Goal: Task Accomplishment & Management: Use online tool/utility

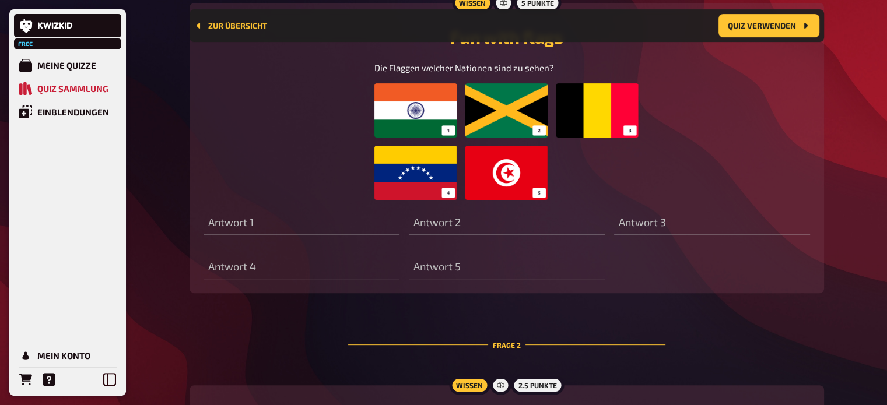
scroll to position [422, 0]
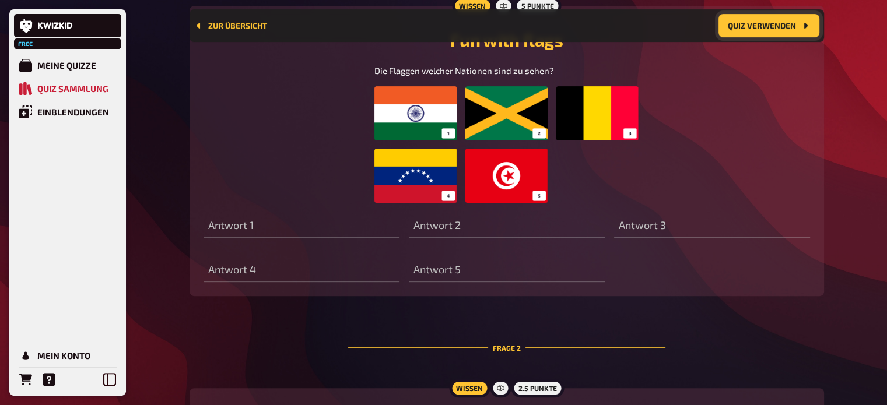
click at [752, 23] on button "Quiz verwenden" at bounding box center [768, 25] width 101 height 23
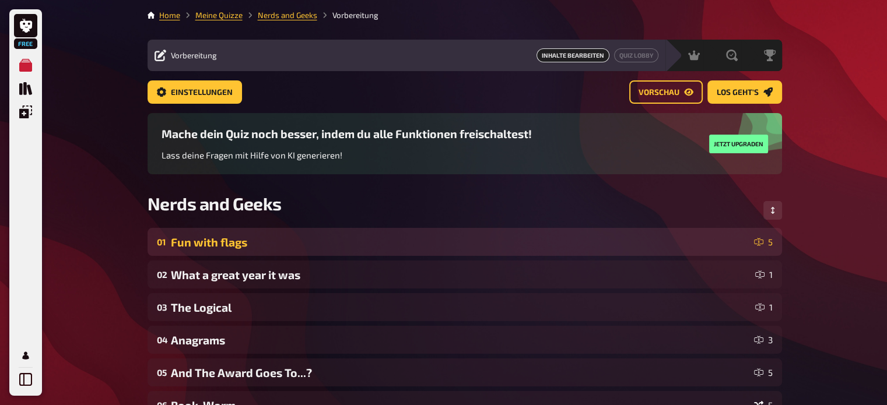
click at [578, 241] on div "Fun with flags" at bounding box center [460, 242] width 578 height 13
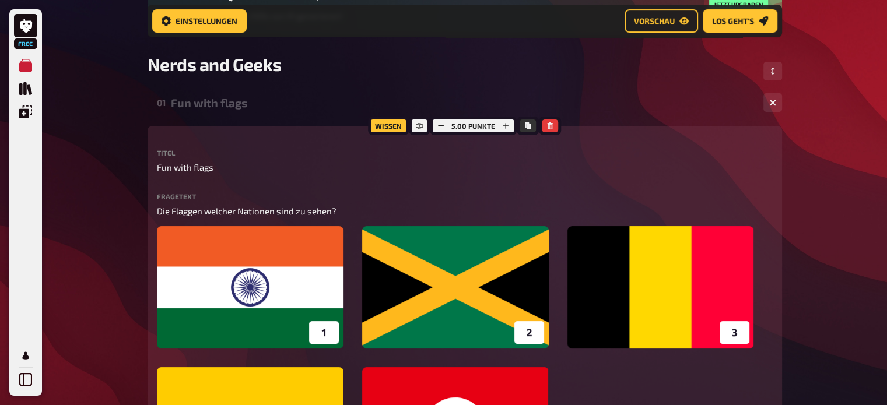
scroll to position [147, 0]
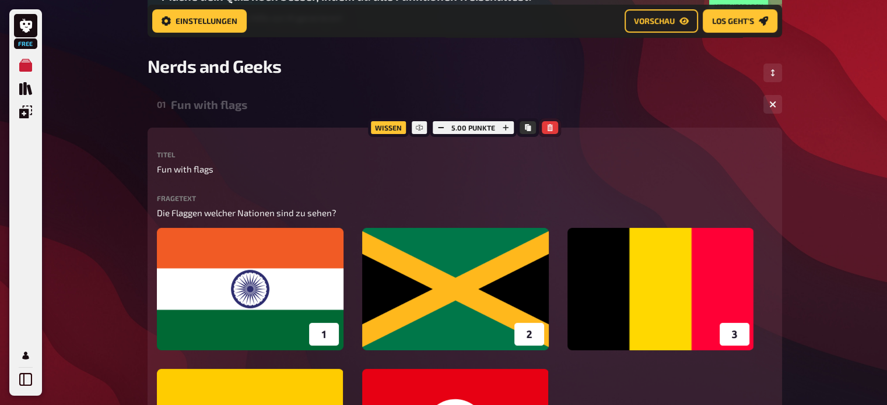
click at [549, 129] on icon "button" at bounding box center [549, 127] width 7 height 7
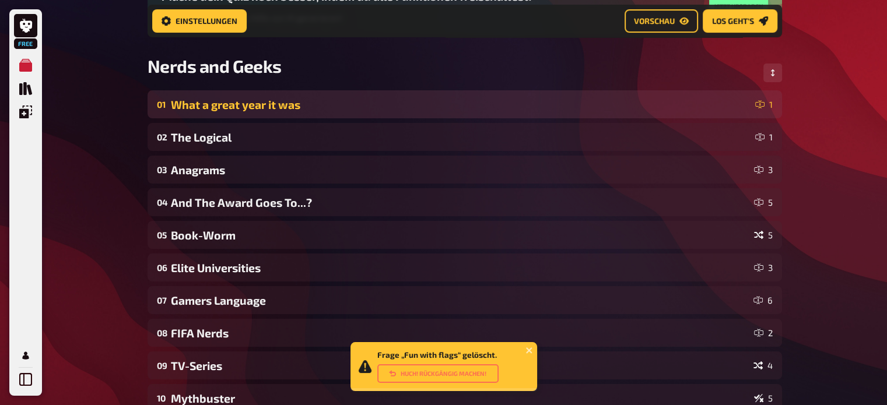
click at [529, 102] on div "What a great year it was" at bounding box center [460, 104] width 579 height 13
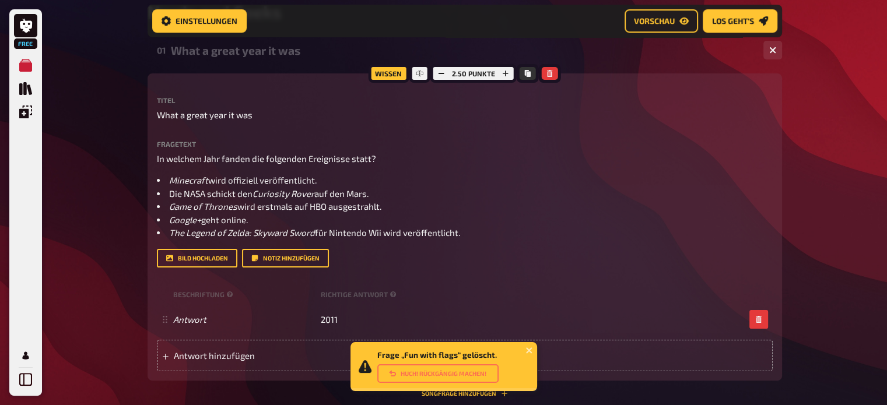
scroll to position [205, 0]
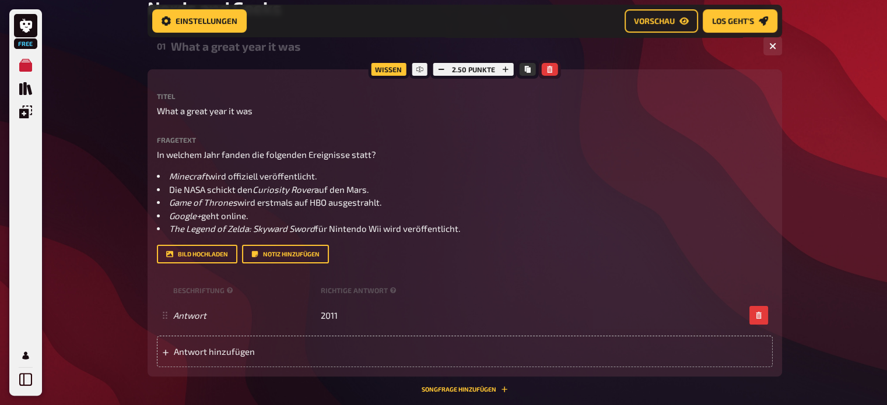
click at [553, 65] on button "button" at bounding box center [550, 69] width 16 height 13
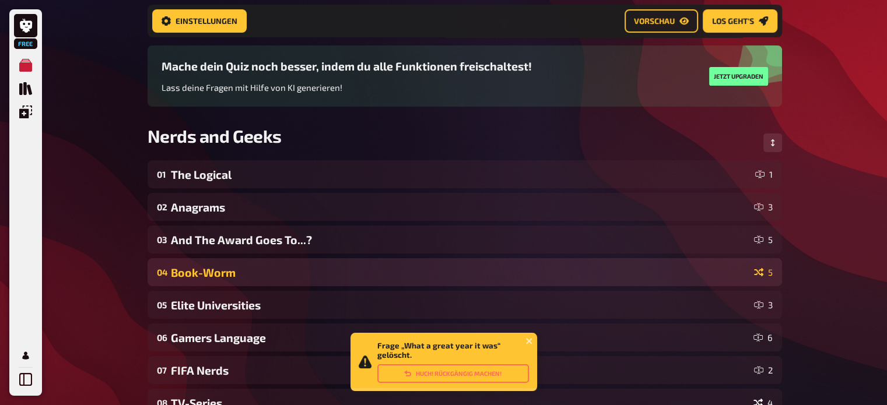
scroll to position [69, 0]
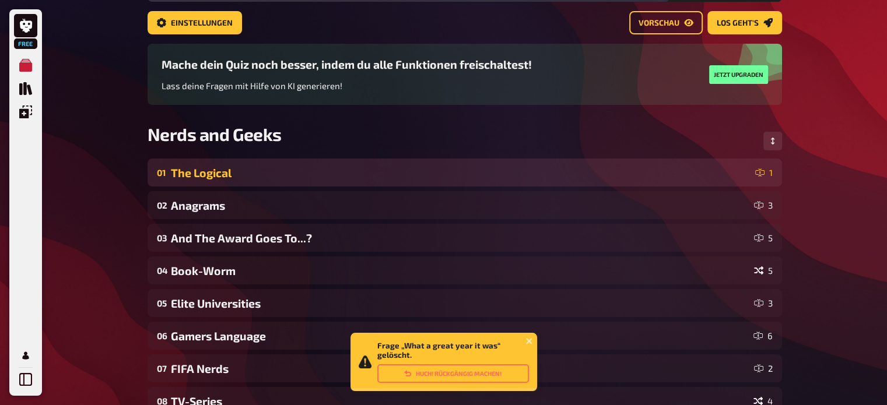
click at [501, 173] on div "The Logical" at bounding box center [460, 172] width 579 height 13
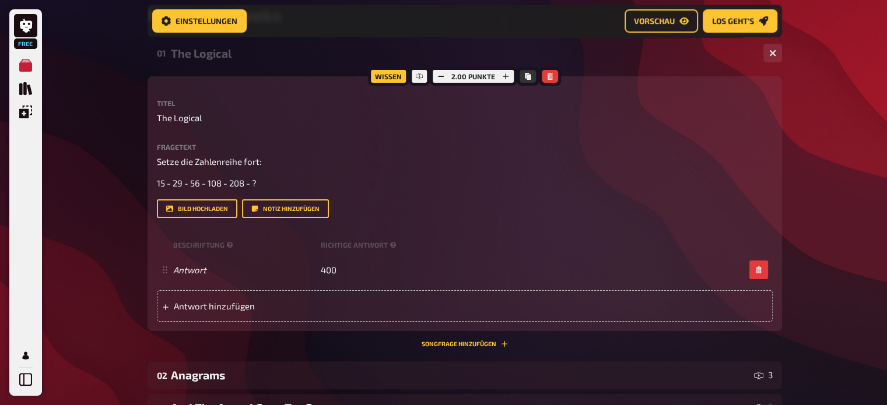
scroll to position [195, 0]
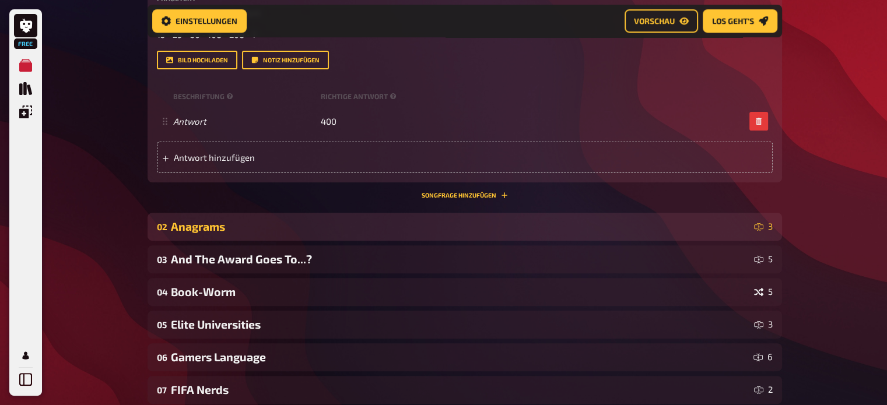
click at [320, 225] on div "Anagrams" at bounding box center [460, 226] width 578 height 13
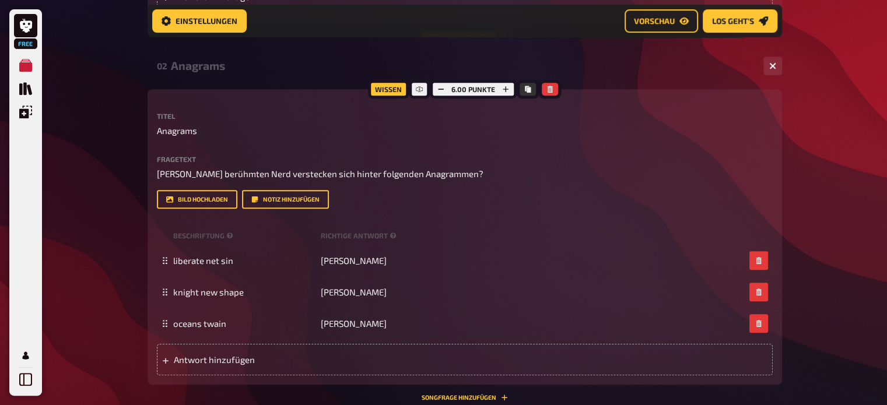
scroll to position [504, 0]
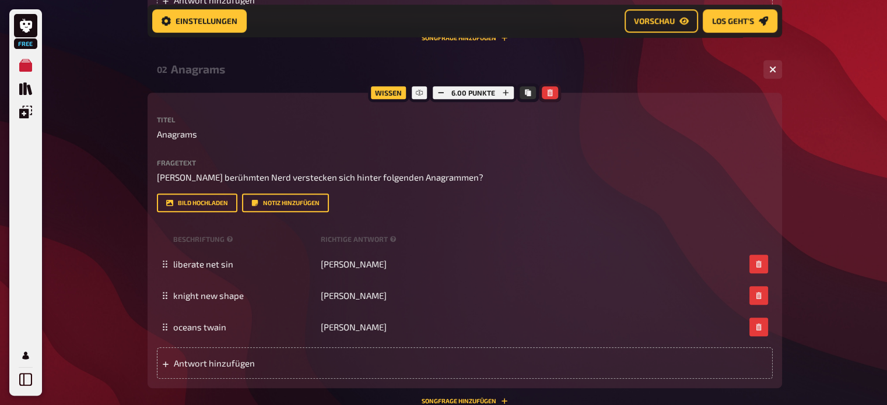
click at [550, 90] on icon "button" at bounding box center [549, 92] width 5 height 7
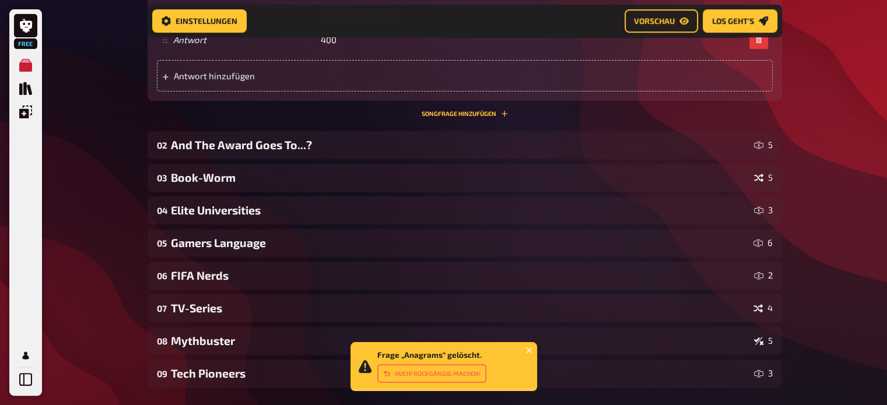
scroll to position [419, 0]
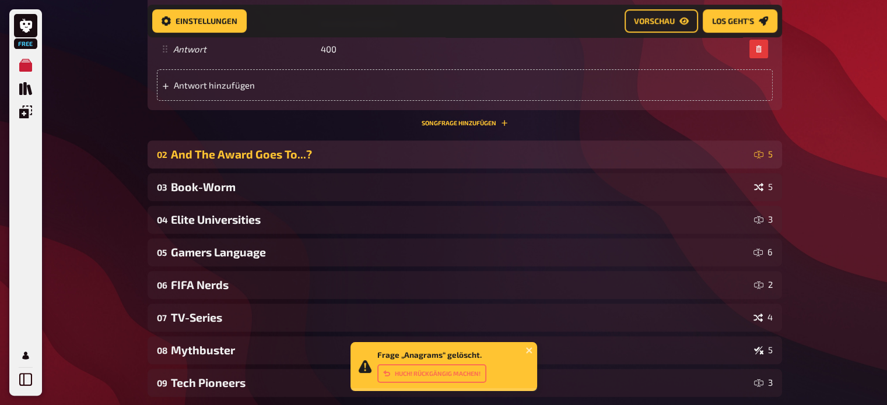
click at [503, 154] on div "And The Award Goes To...?" at bounding box center [460, 153] width 578 height 13
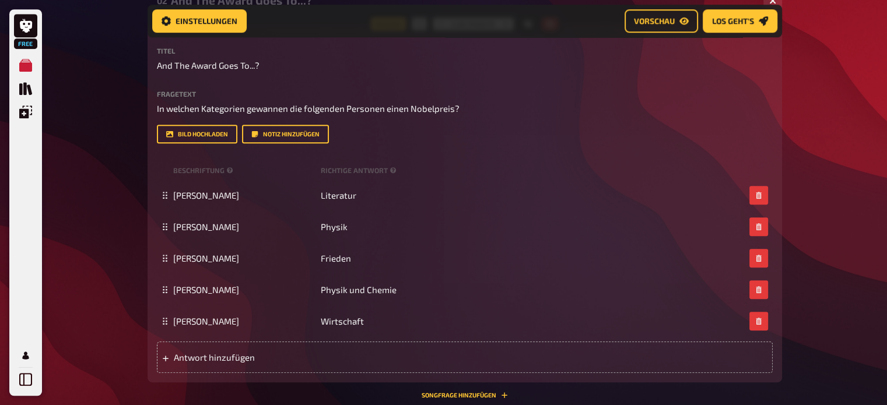
scroll to position [576, 0]
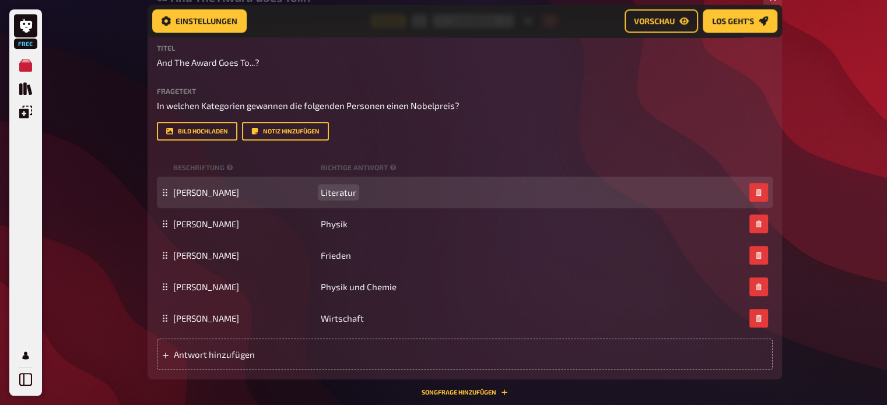
click at [511, 180] on div "[PERSON_NAME] Literatur" at bounding box center [465, 192] width 616 height 31
click at [760, 191] on icon "button" at bounding box center [758, 192] width 5 height 7
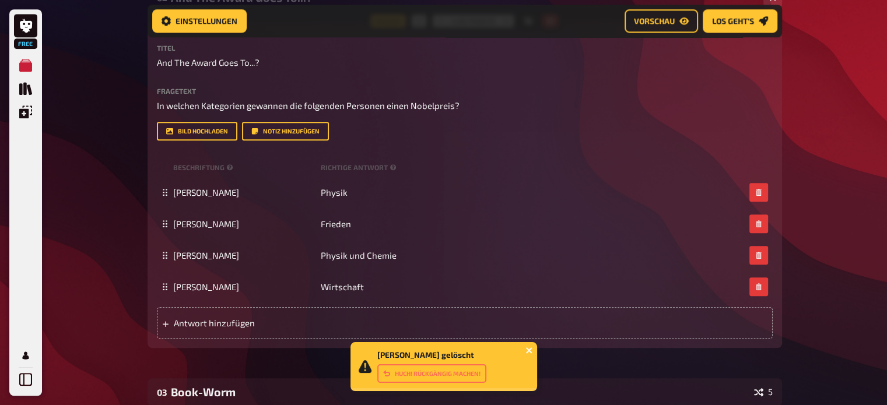
click at [531, 349] on icon "close" at bounding box center [529, 350] width 8 height 9
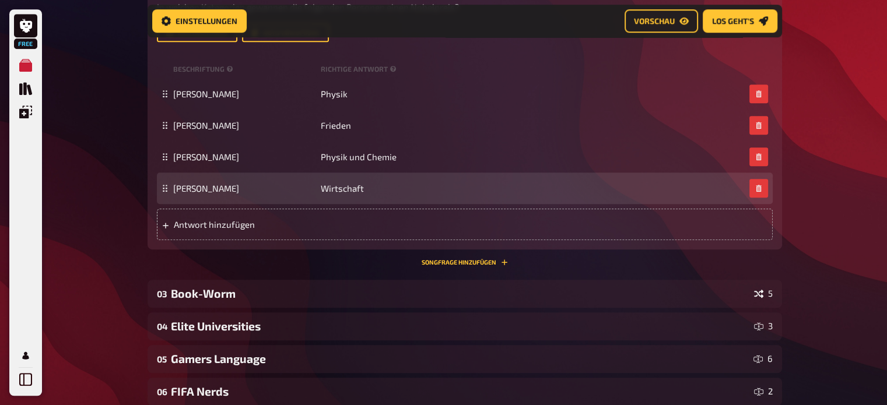
scroll to position [676, 0]
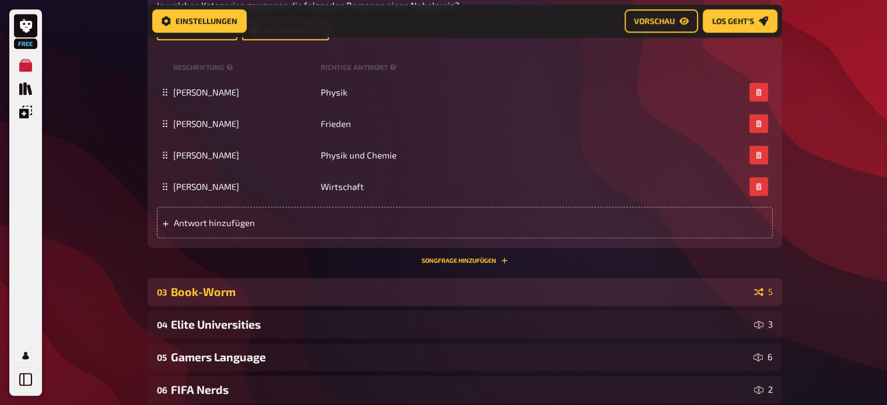
click at [543, 293] on div "Book-Worm" at bounding box center [460, 291] width 578 height 13
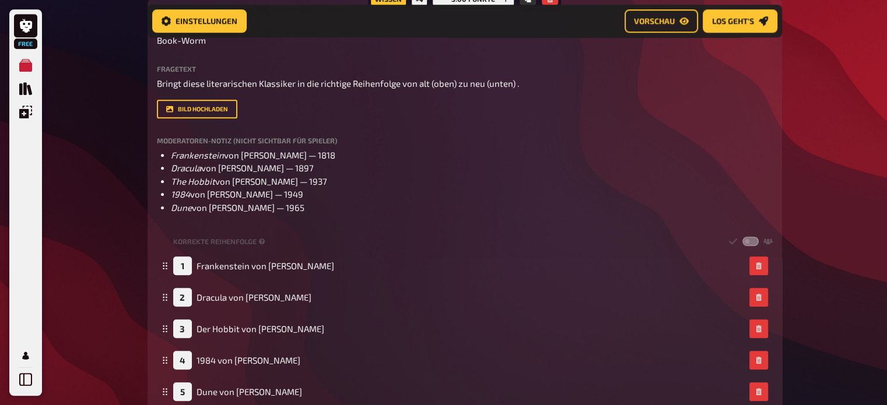
scroll to position [833, 0]
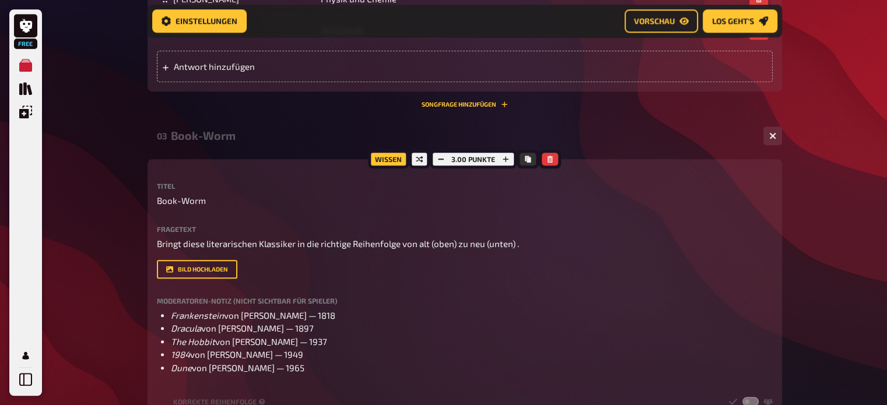
click at [554, 166] on div at bounding box center [550, 159] width 22 height 19
click at [553, 163] on button "button" at bounding box center [550, 159] width 16 height 13
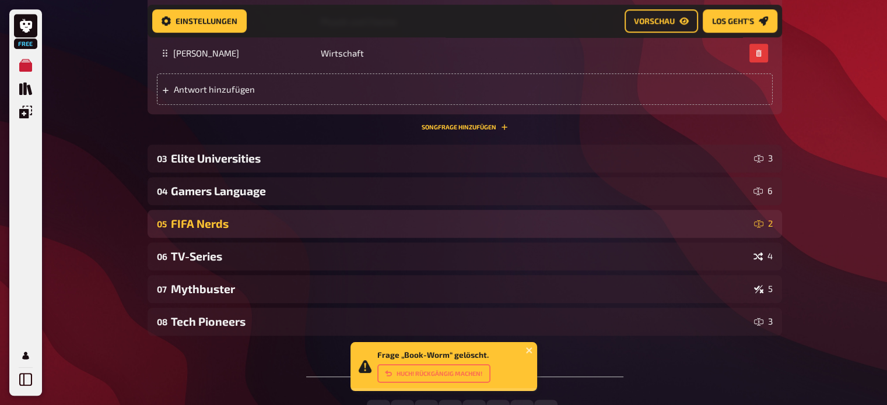
scroll to position [807, 0]
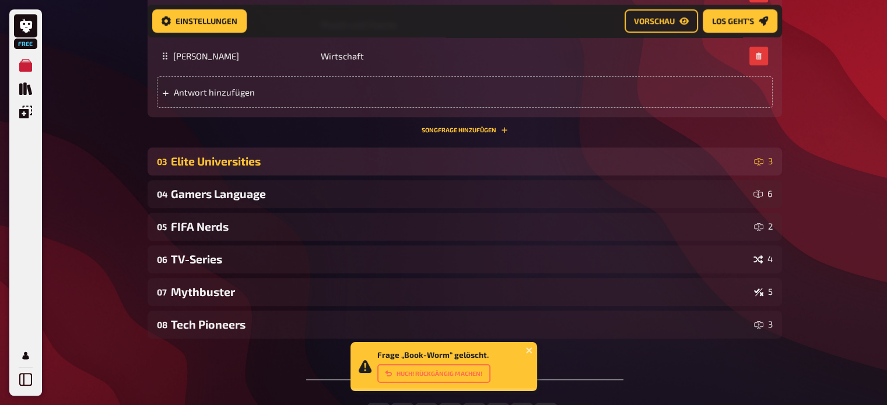
click at [544, 173] on div "03 Elite Universities 3" at bounding box center [464, 161] width 634 height 28
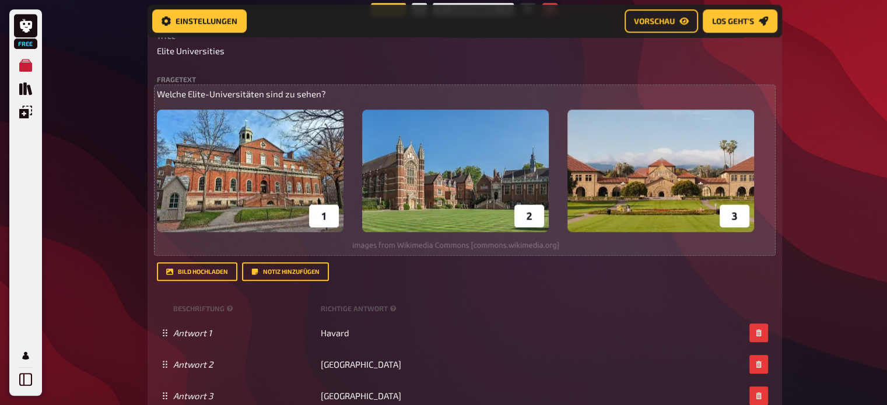
scroll to position [945, 0]
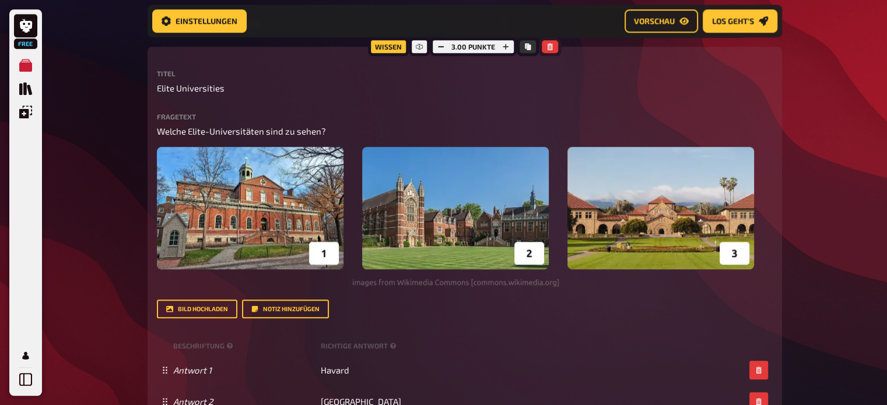
click at [552, 49] on icon "button" at bounding box center [549, 46] width 7 height 7
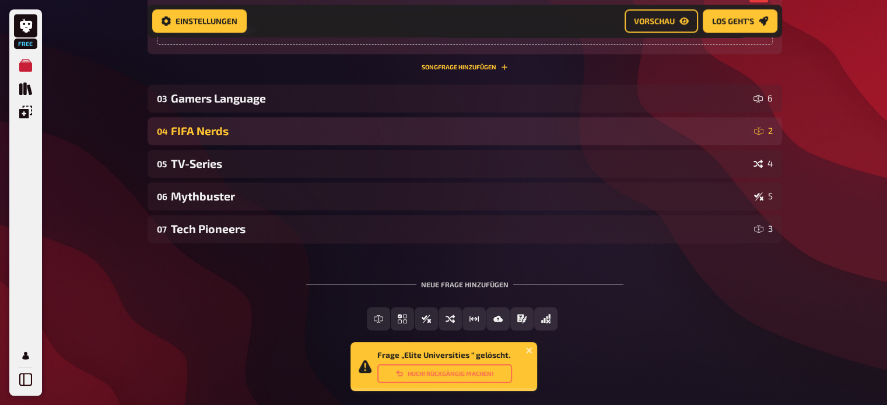
scroll to position [870, 0]
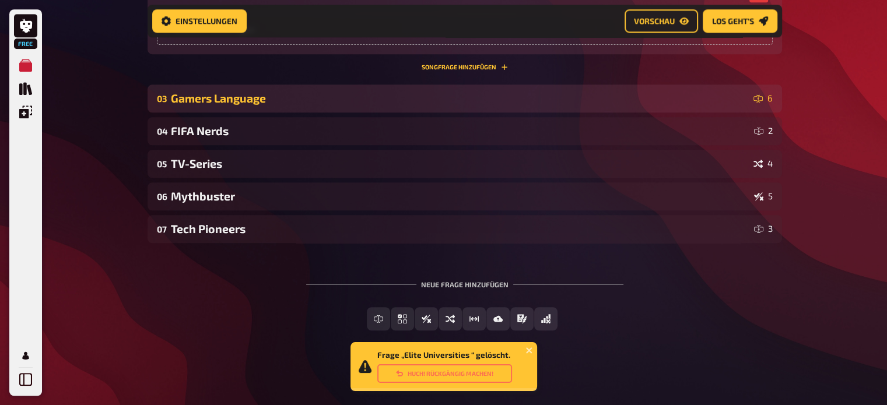
click at [498, 95] on div "Gamers Language" at bounding box center [460, 98] width 578 height 13
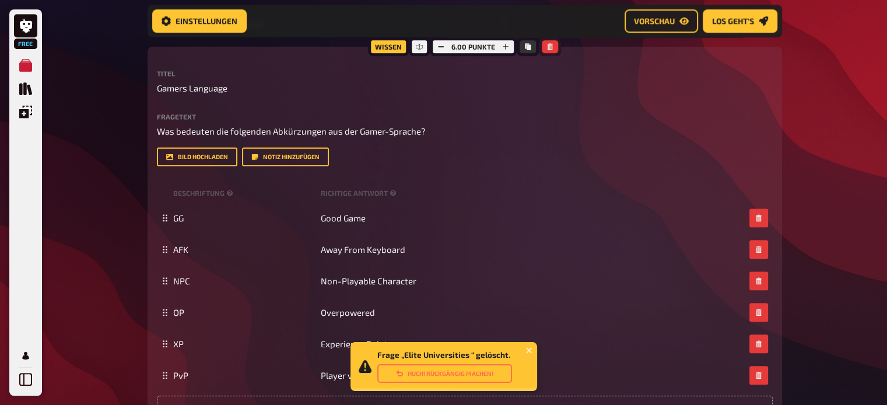
click at [554, 44] on button "button" at bounding box center [550, 46] width 16 height 13
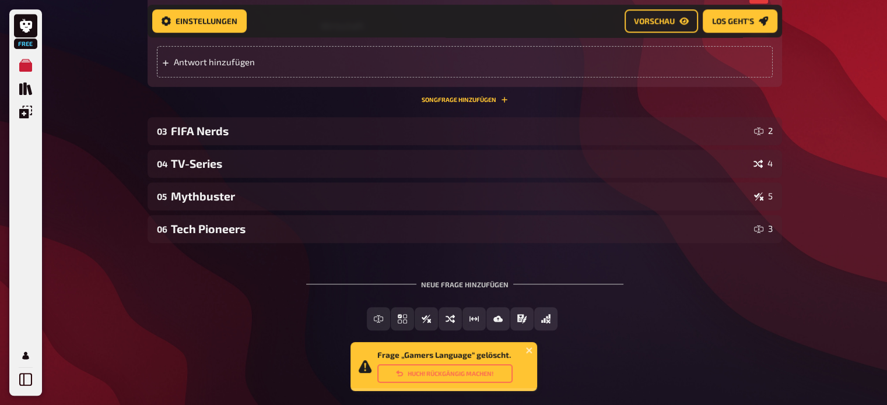
scroll to position [837, 0]
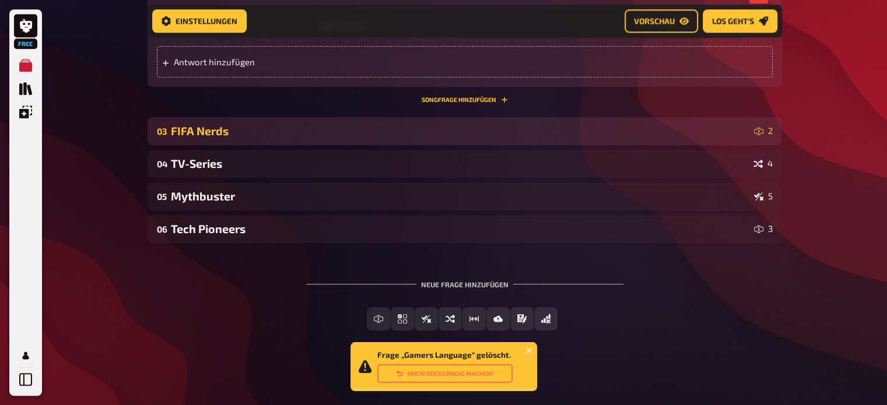
click at [489, 134] on div "FIFA Nerds" at bounding box center [460, 130] width 578 height 13
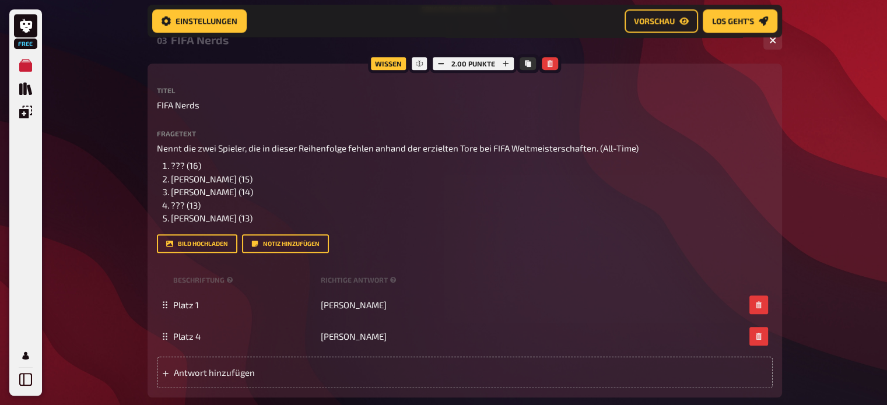
scroll to position [929, 0]
click at [552, 62] on icon "button" at bounding box center [549, 62] width 7 height 7
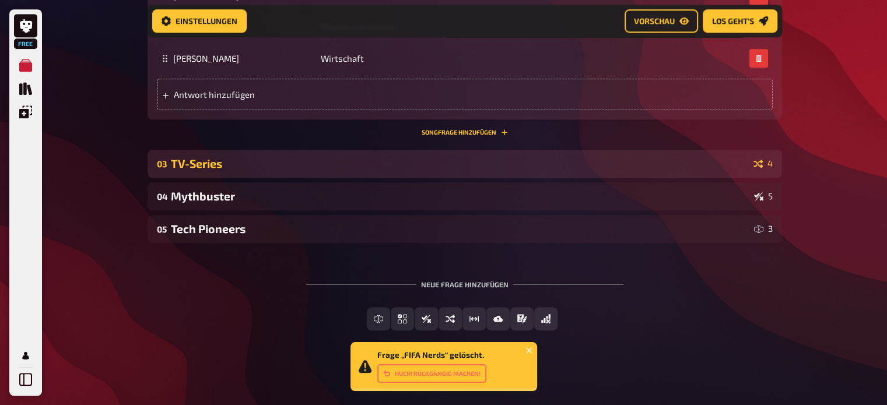
click at [508, 165] on div "TV-Series" at bounding box center [460, 163] width 578 height 13
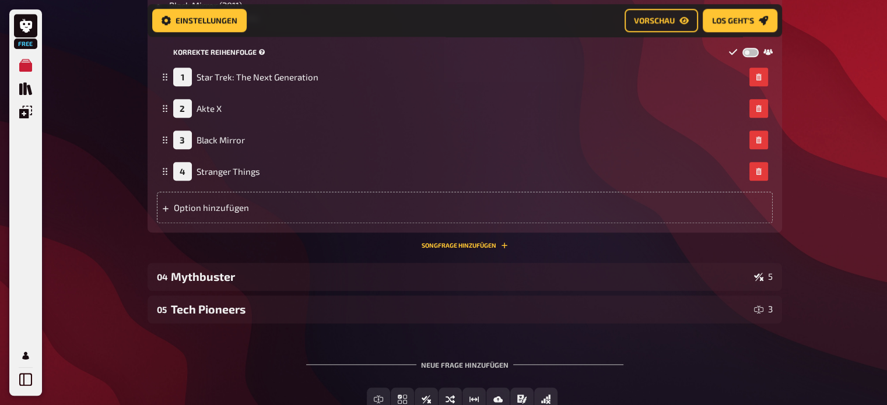
scroll to position [1199, 0]
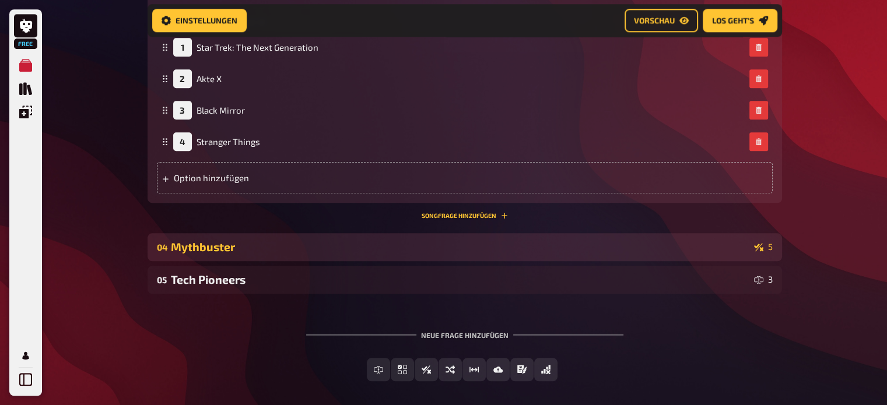
click at [465, 259] on div "04 Mythbuster 5" at bounding box center [464, 247] width 634 height 28
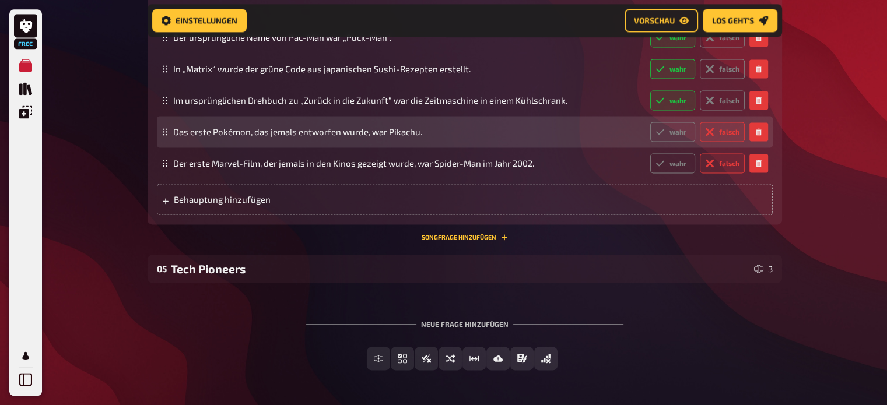
scroll to position [1649, 0]
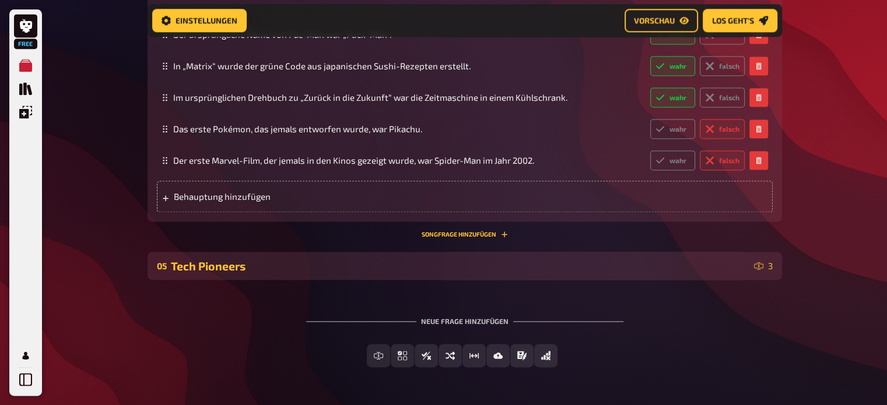
click at [476, 268] on div "Tech Pioneers" at bounding box center [460, 265] width 578 height 13
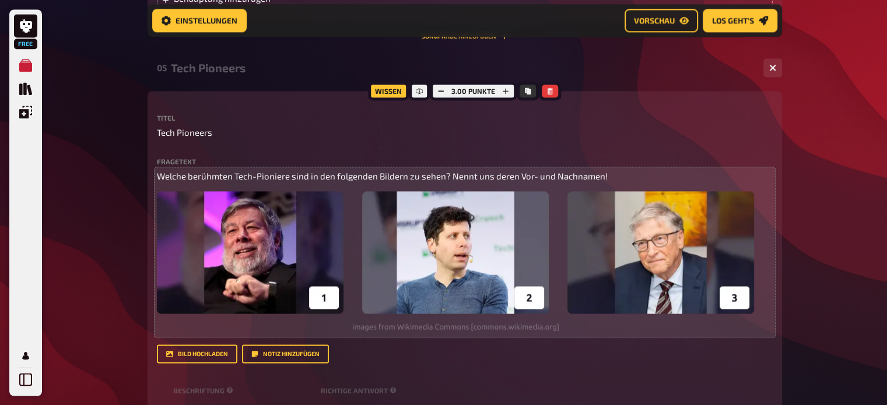
scroll to position [1847, 0]
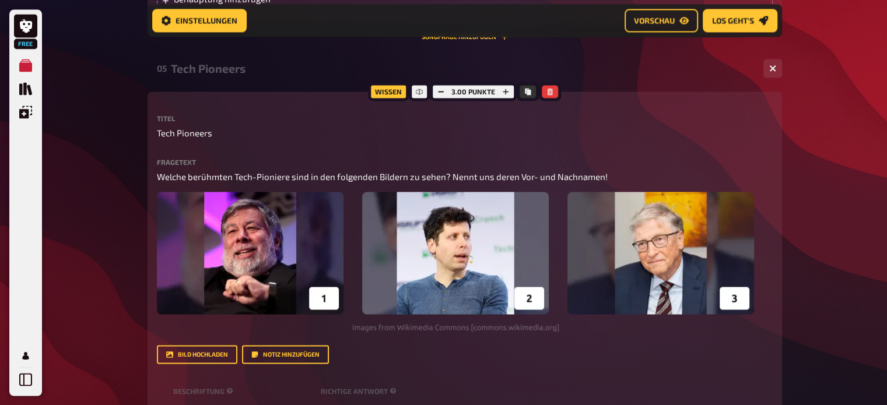
click at [547, 98] on div at bounding box center [550, 91] width 22 height 19
click at [550, 95] on icon "button" at bounding box center [549, 91] width 5 height 7
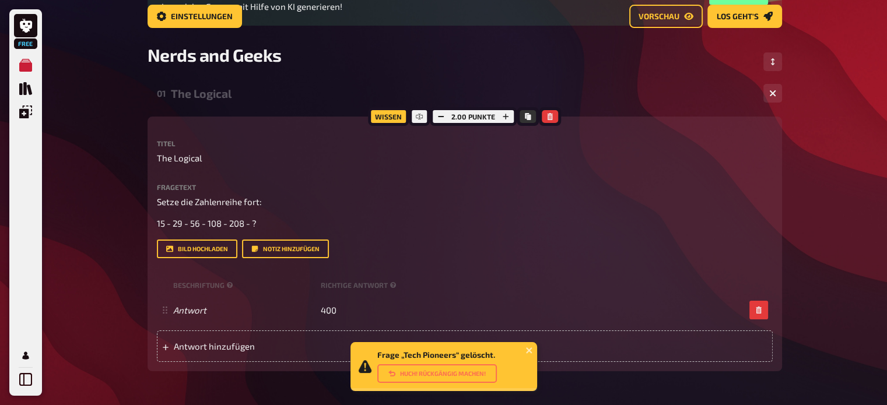
scroll to position [0, 0]
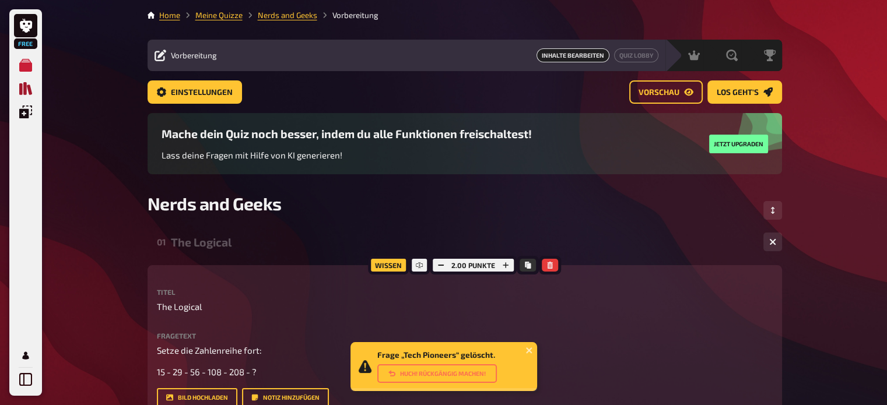
click at [28, 88] on icon "Quiz Sammlung" at bounding box center [25, 88] width 13 height 13
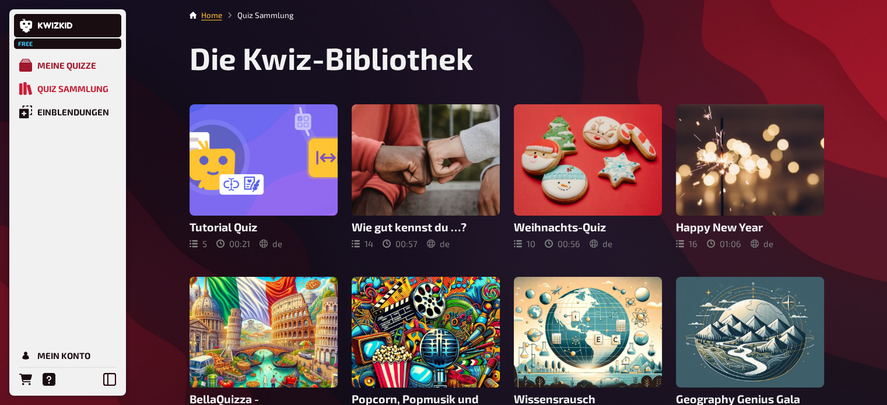
click at [61, 63] on div "Meine Quizze" at bounding box center [66, 65] width 59 height 10
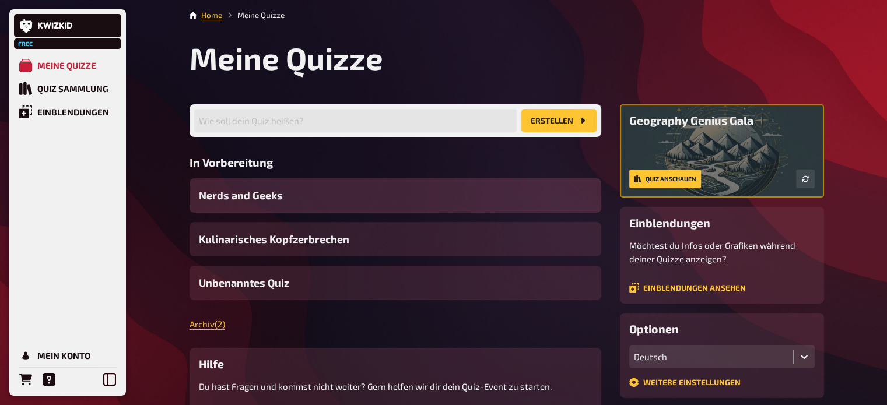
click at [331, 182] on div "Nerds and Geeks" at bounding box center [395, 195] width 412 height 34
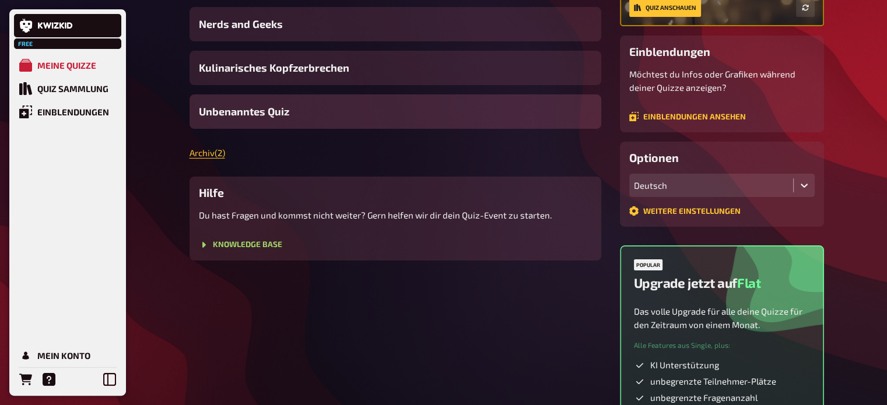
scroll to position [181, 0]
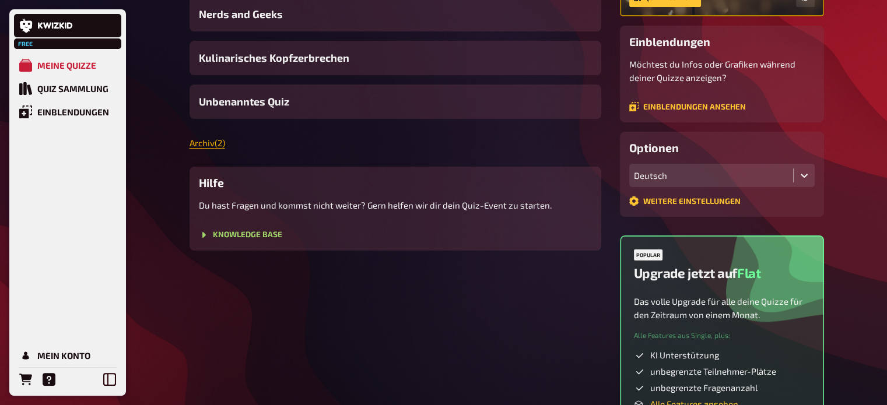
click at [217, 143] on link "Archiv ( 2 )" at bounding box center [207, 143] width 36 height 10
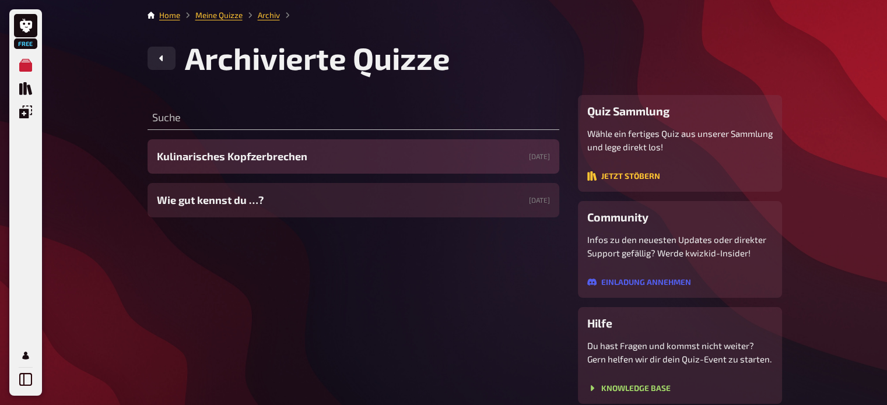
click at [387, 155] on div "Kulinarisches Kopfzerbrechen [DATE]" at bounding box center [353, 156] width 412 height 34
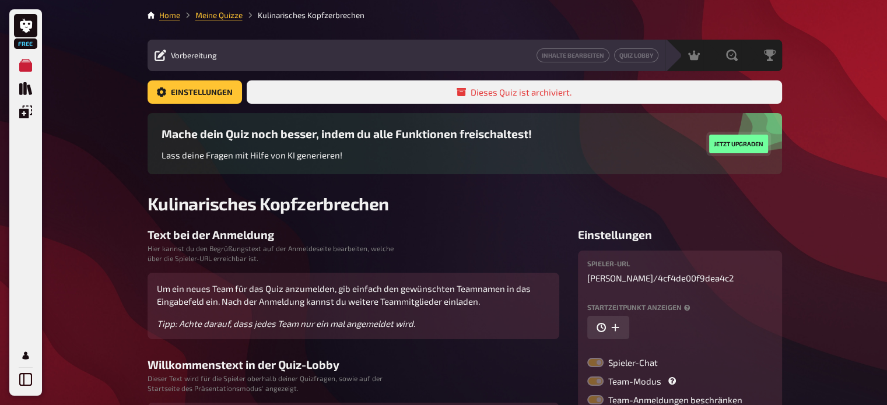
scroll to position [191, 0]
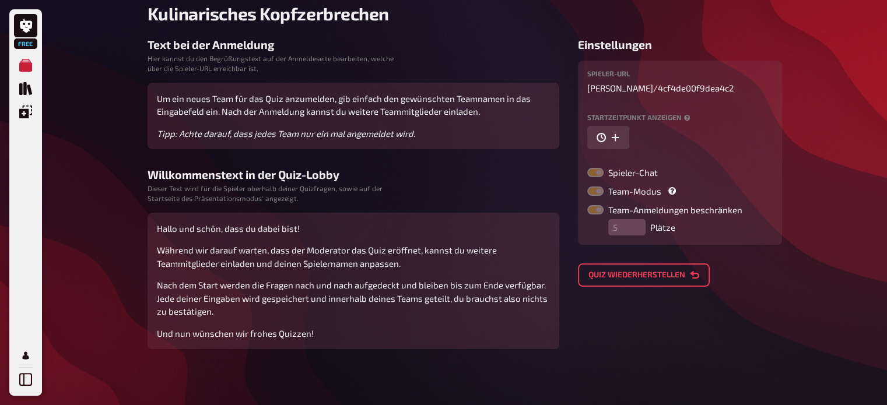
click at [672, 271] on button "Quiz wiederherstellen" at bounding box center [644, 275] width 132 height 23
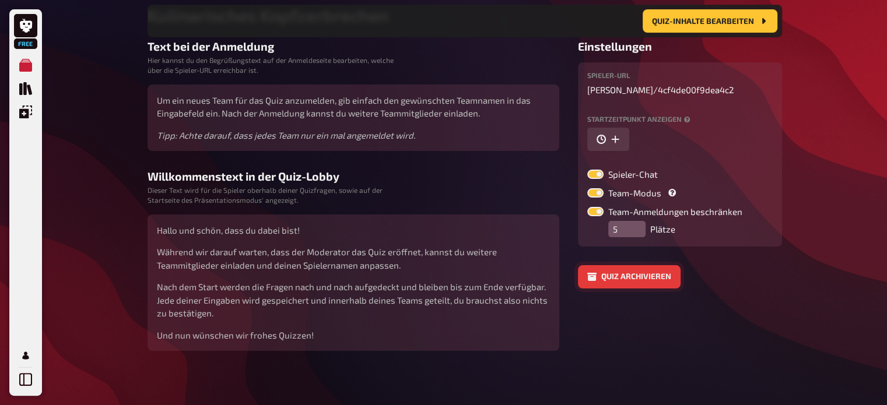
scroll to position [200, 0]
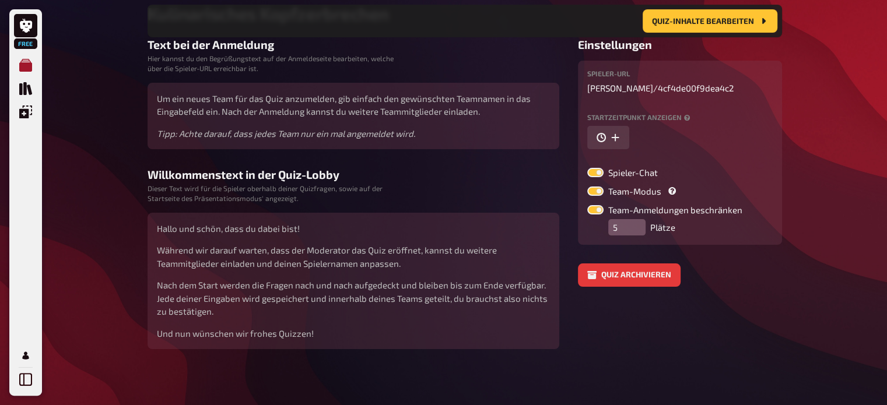
click at [28, 66] on icon "Meine Quizze" at bounding box center [25, 65] width 13 height 13
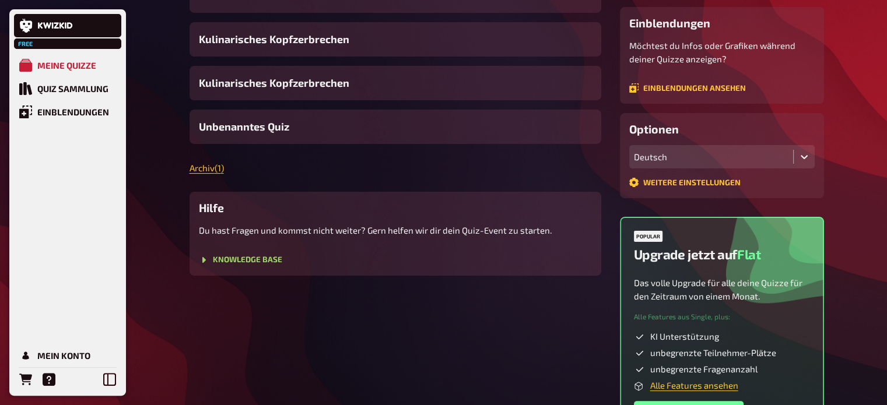
click at [356, 259] on div "Knowledge Base" at bounding box center [395, 260] width 393 height 11
click at [203, 165] on link "Archiv ( 1 )" at bounding box center [206, 168] width 34 height 10
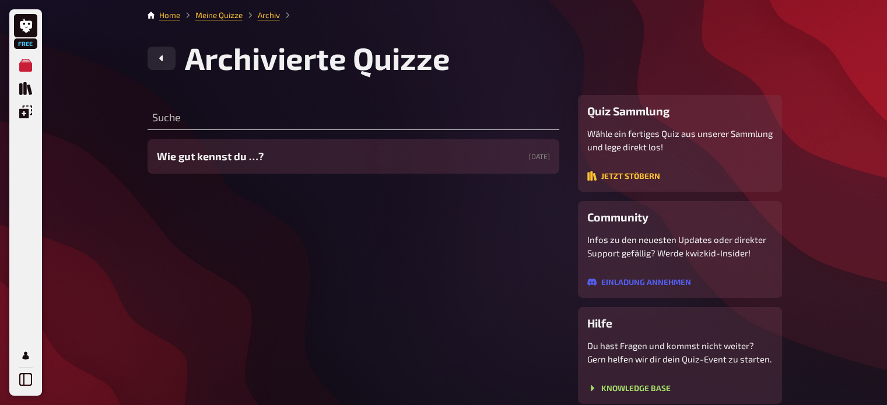
scroll to position [55, 0]
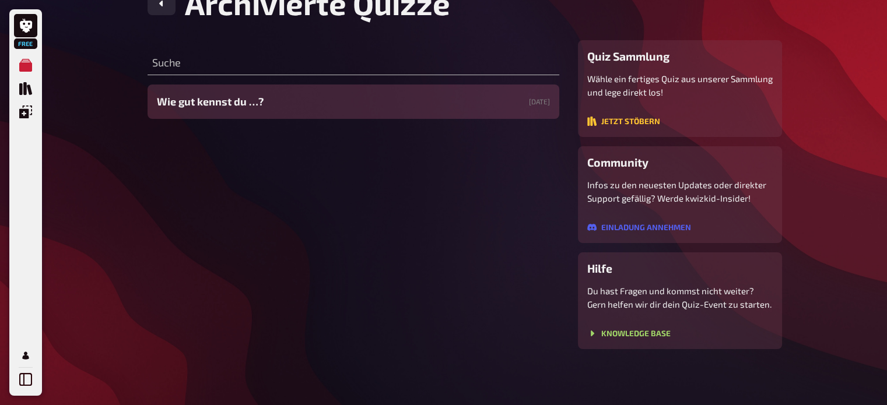
click at [486, 118] on div "Wie gut kennst du …? [DATE]" at bounding box center [353, 102] width 412 height 34
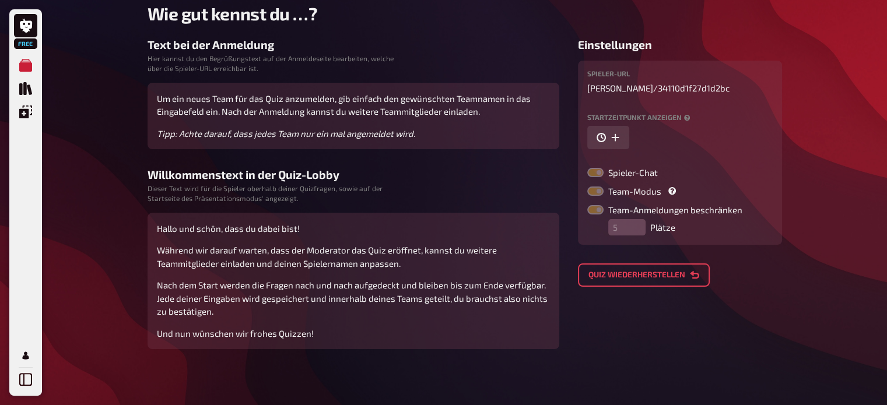
click at [697, 265] on button "Quiz wiederherstellen" at bounding box center [644, 275] width 132 height 23
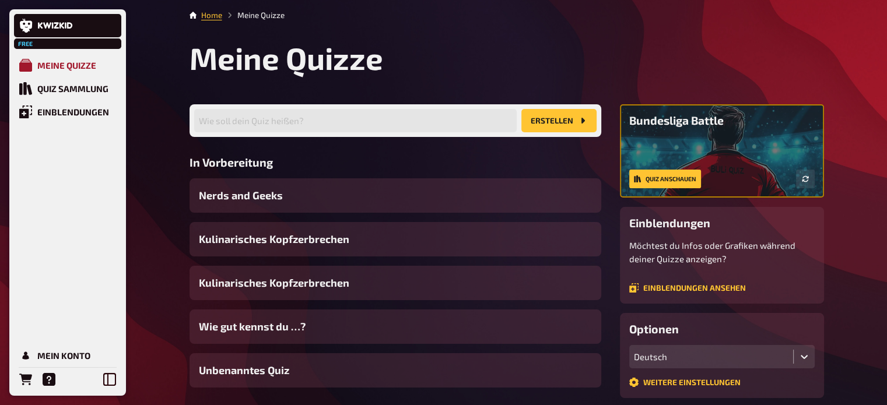
click at [42, 65] on div "Meine Quizze" at bounding box center [66, 65] width 59 height 10
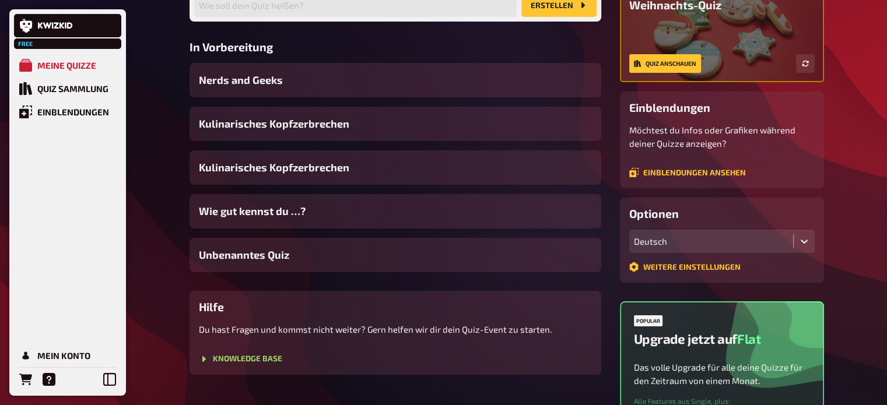
scroll to position [124, 0]
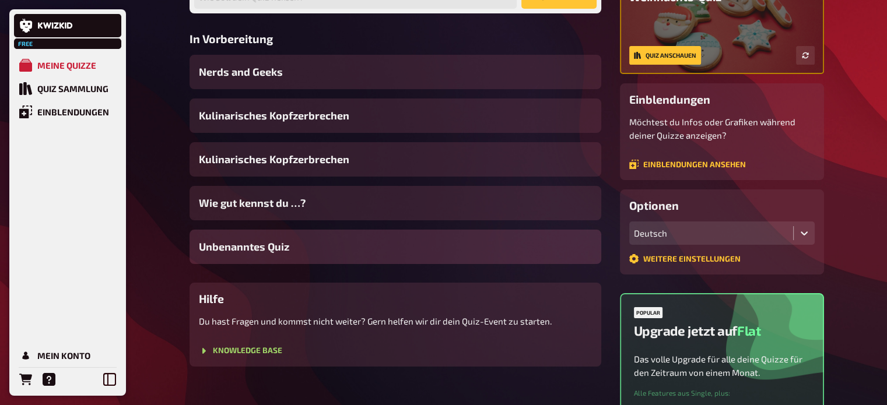
click at [533, 252] on div "Unbenanntes Quiz" at bounding box center [395, 247] width 412 height 34
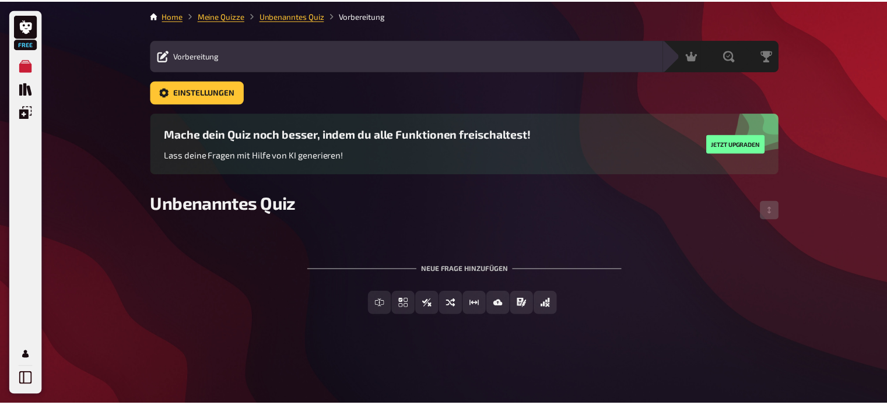
scroll to position [124, 0]
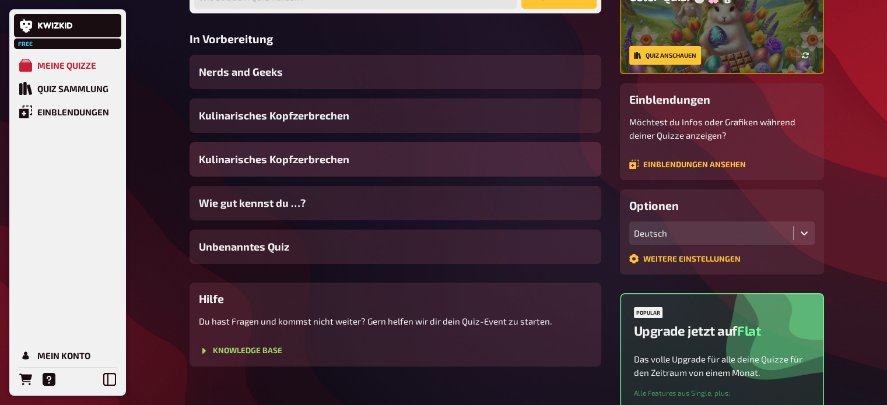
click at [326, 166] on span "Kulinarisches Kopfzerbrechen" at bounding box center [274, 160] width 150 height 16
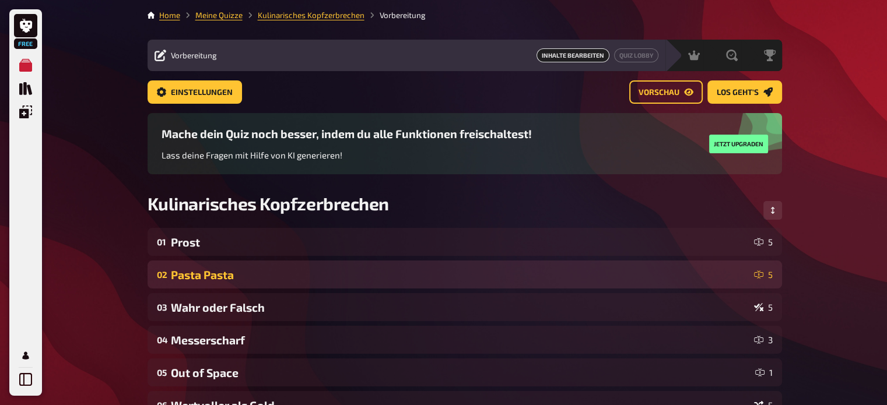
click at [352, 288] on div "02 Pasta Pasta 5" at bounding box center [464, 275] width 634 height 28
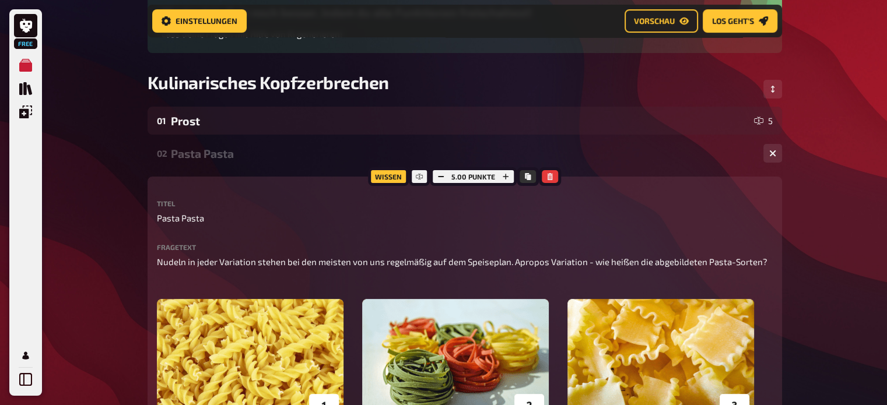
scroll to position [90, 0]
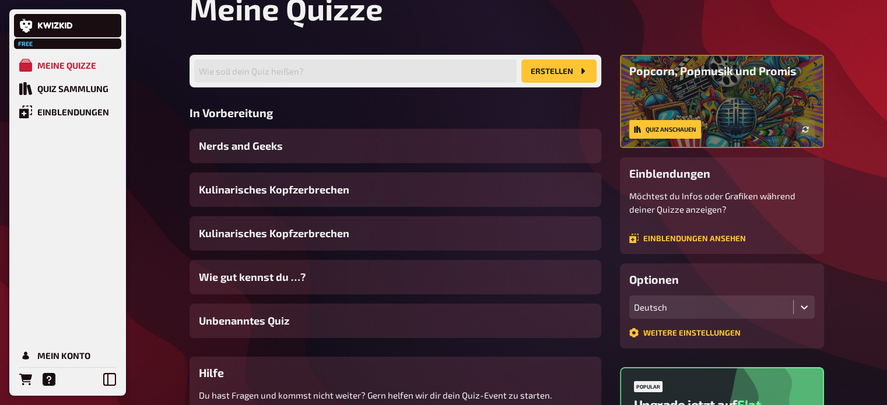
scroll to position [49, 0]
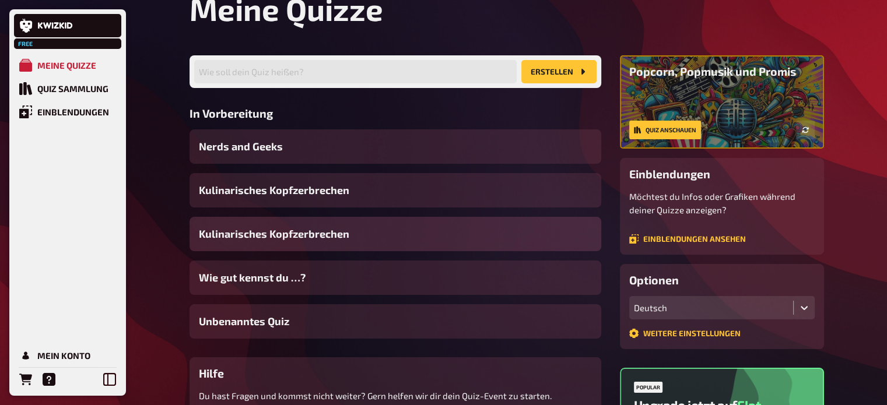
click at [483, 230] on div "Kulinarisches Kopfzerbrechen" at bounding box center [395, 234] width 412 height 34
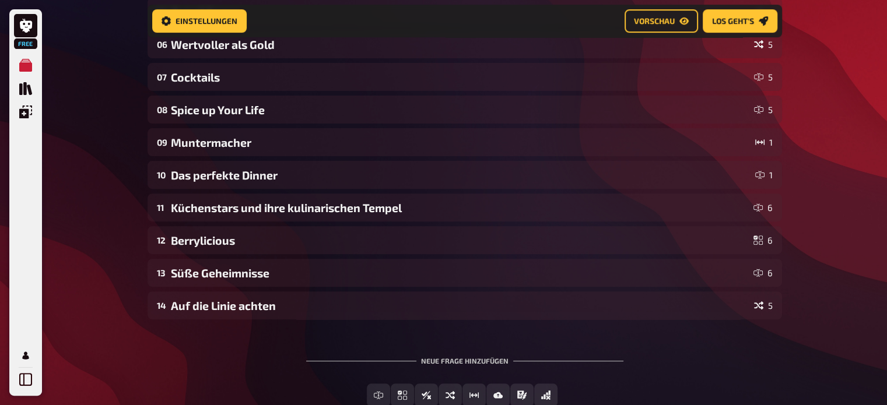
scroll to position [447, 0]
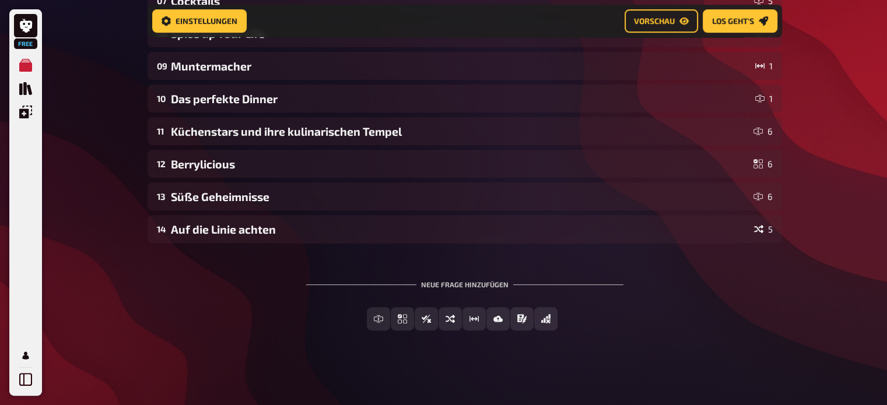
click at [626, 292] on div "Neue Frage hinzufügen Freitext Eingabe Einfachauswahl Wahr / Falsch Sortierfrag…" at bounding box center [464, 305] width 634 height 87
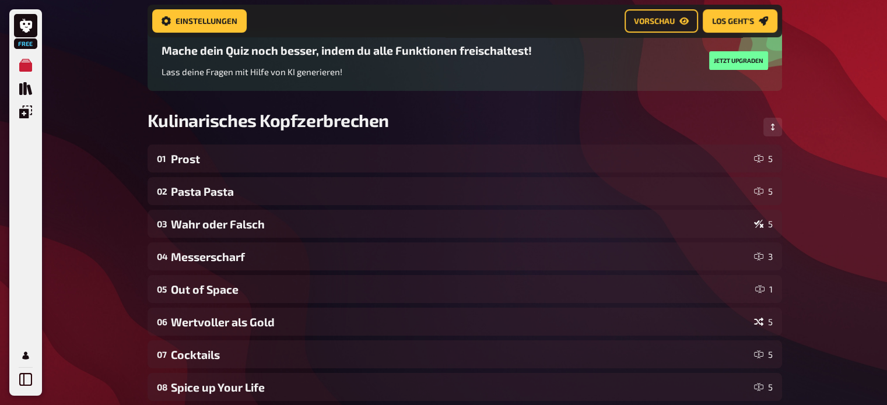
scroll to position [0, 0]
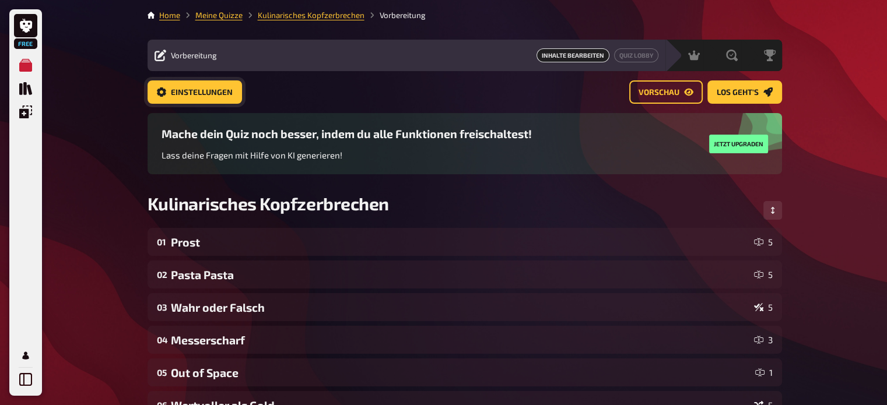
click at [222, 91] on span "Einstellungen" at bounding box center [202, 93] width 62 height 8
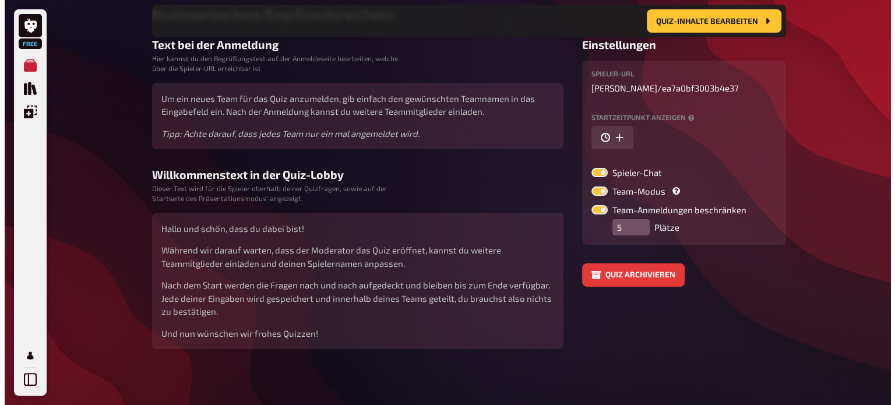
scroll to position [200, 0]
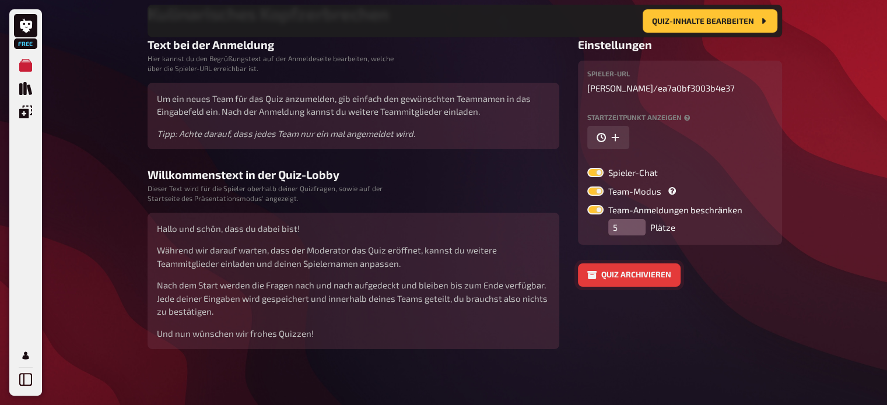
click at [616, 272] on button "Quiz archivieren" at bounding box center [629, 275] width 103 height 23
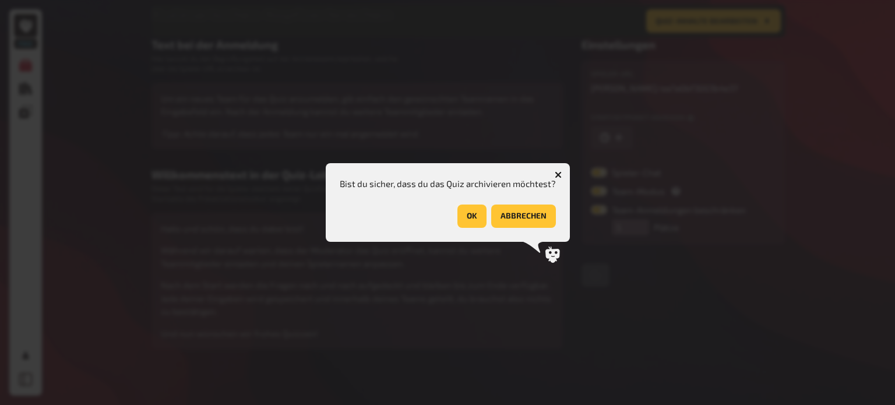
click at [473, 214] on button "OK" at bounding box center [472, 216] width 29 height 23
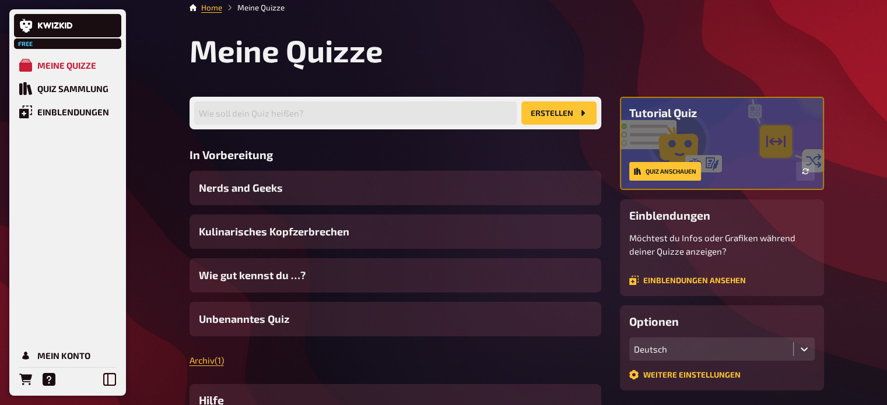
scroll to position [6, 0]
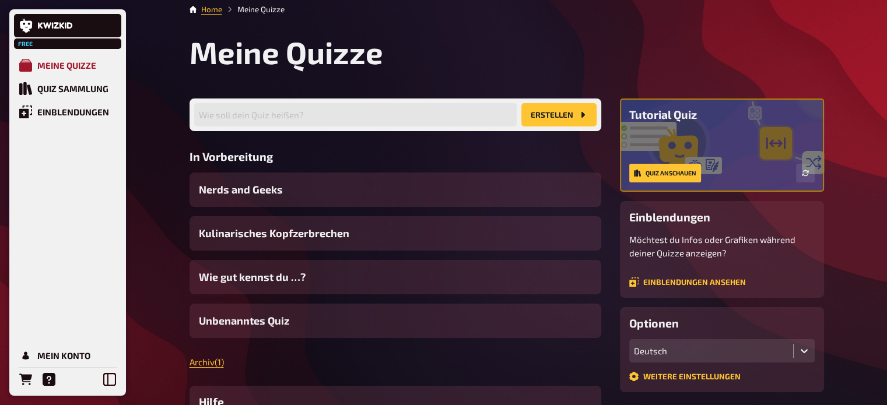
click at [63, 67] on div "Meine Quizze" at bounding box center [66, 65] width 59 height 10
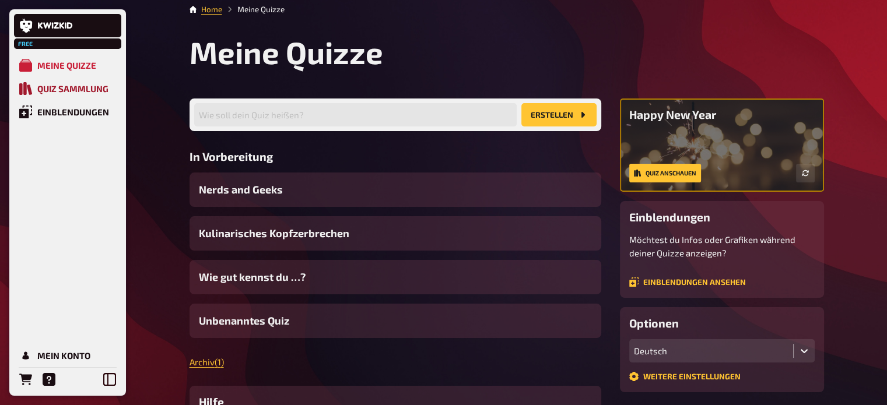
click at [77, 90] on div "Quiz Sammlung" at bounding box center [72, 88] width 71 height 10
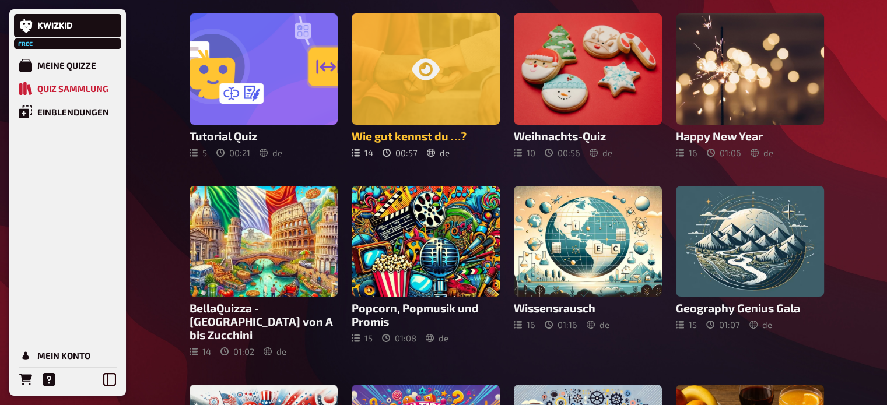
scroll to position [91, 0]
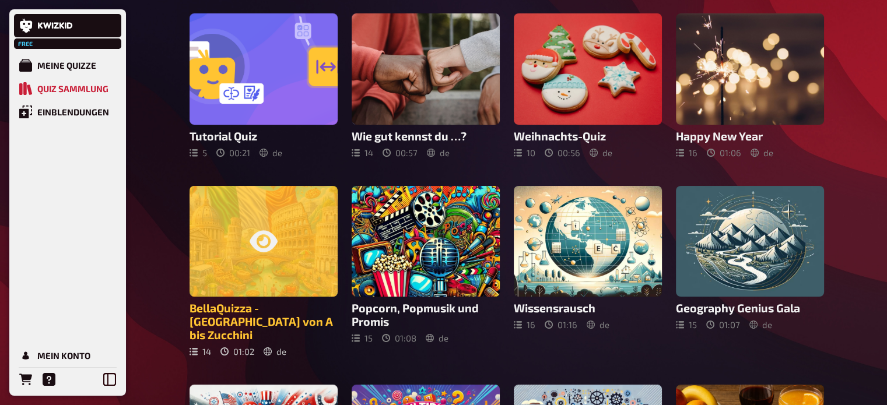
click at [304, 284] on div at bounding box center [263, 241] width 148 height 111
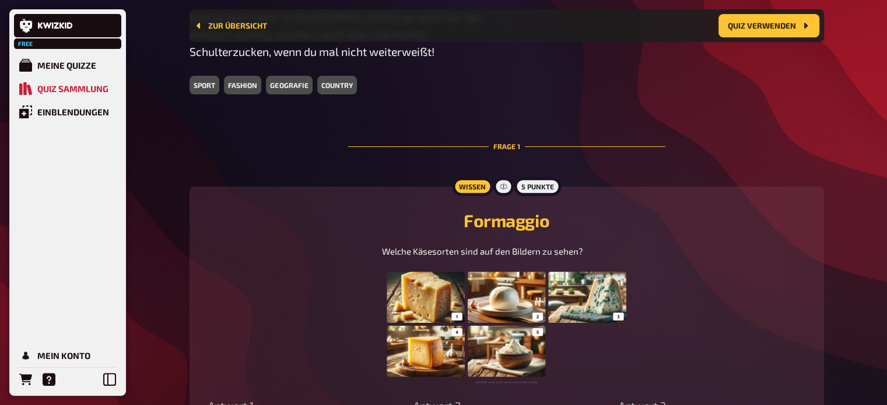
scroll to position [412, 0]
click at [769, 29] on button "Quiz verwenden" at bounding box center [768, 25] width 101 height 23
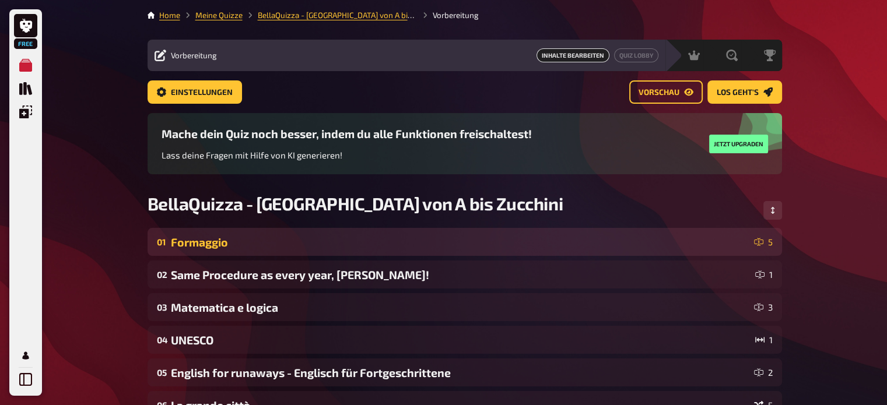
click at [506, 241] on div "Formaggio" at bounding box center [460, 242] width 578 height 13
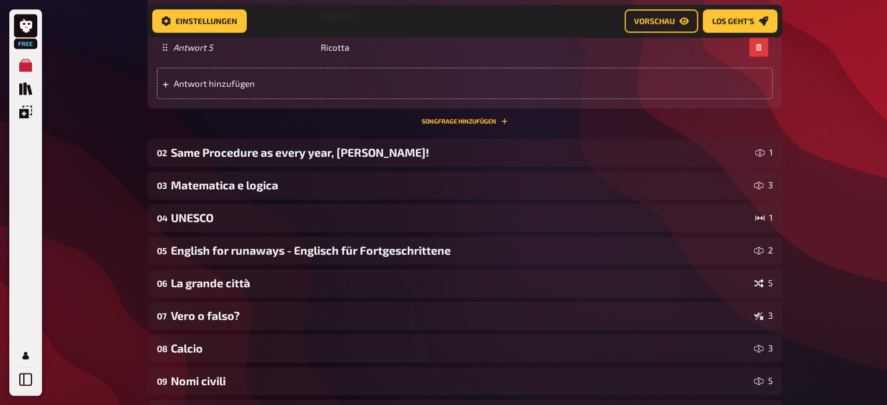
scroll to position [826, 0]
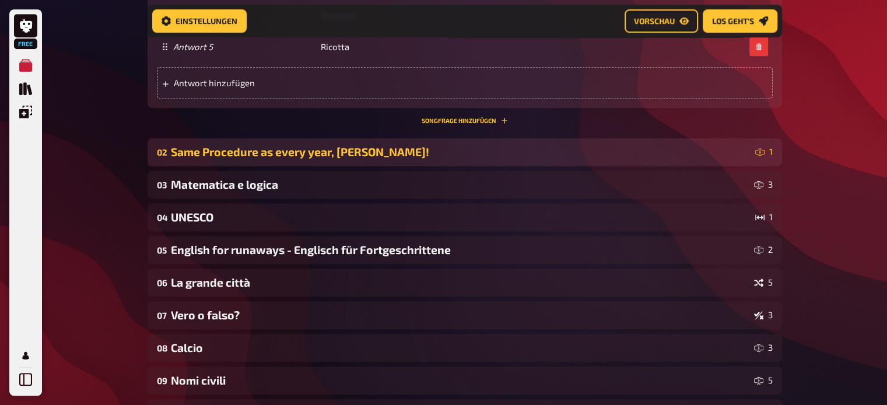
click at [466, 160] on div "02 Same Procedure as every year, [PERSON_NAME]! 1" at bounding box center [464, 152] width 634 height 28
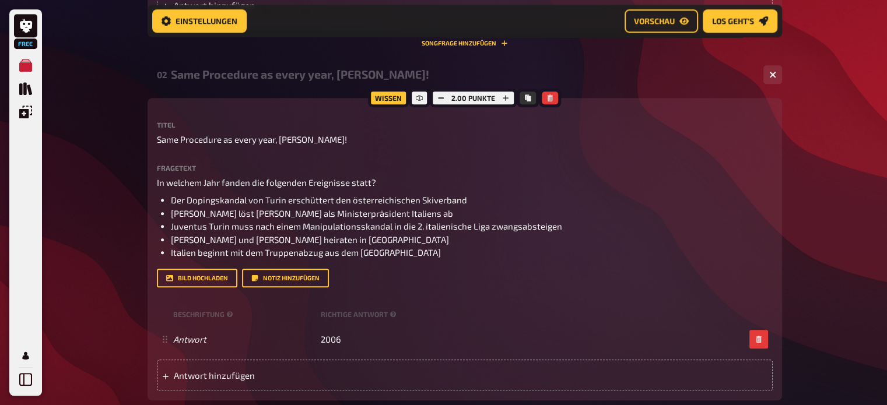
scroll to position [904, 0]
click at [559, 94] on div at bounding box center [550, 97] width 22 height 19
click at [557, 94] on div at bounding box center [550, 97] width 22 height 19
click at [553, 97] on button "button" at bounding box center [550, 97] width 16 height 13
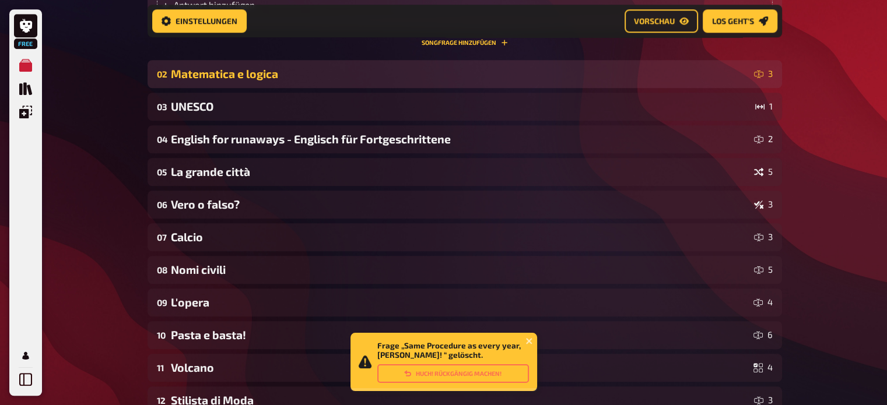
click at [538, 67] on div "Matematica e logica" at bounding box center [460, 73] width 578 height 13
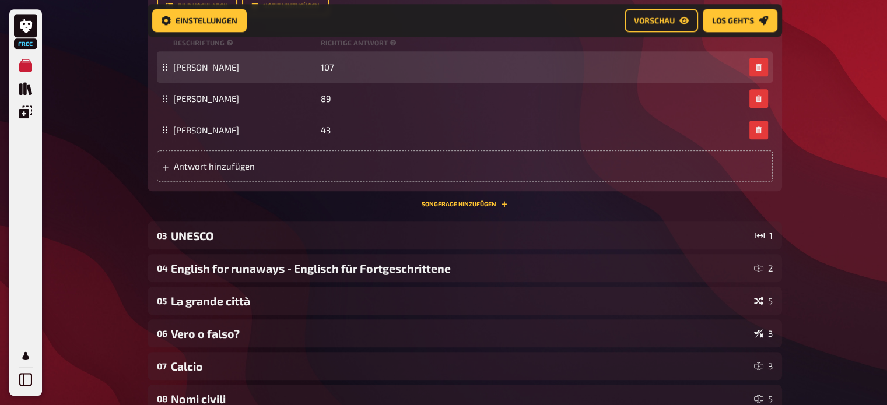
scroll to position [1173, 0]
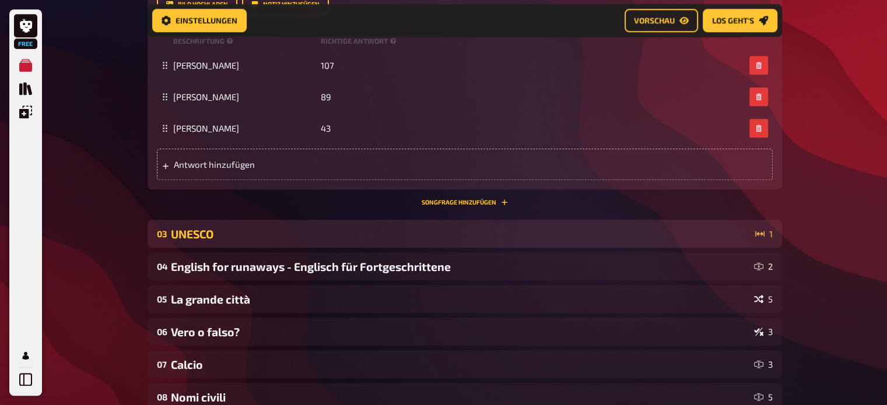
click at [411, 227] on div "UNESCO" at bounding box center [460, 233] width 579 height 13
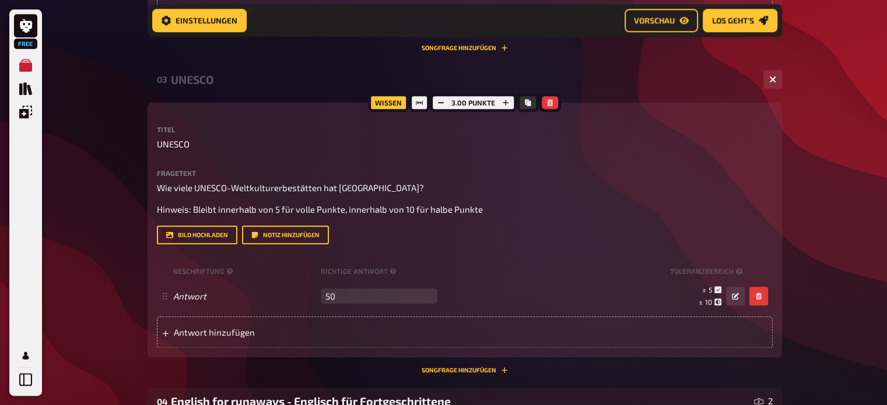
scroll to position [1334, 0]
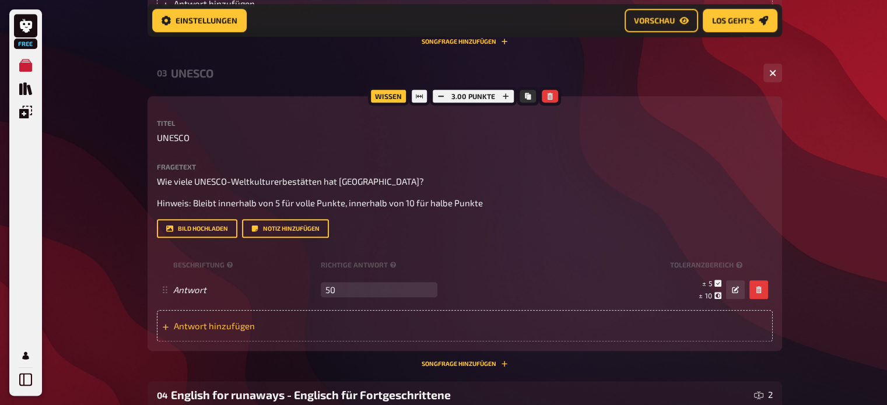
click at [362, 324] on div "Antwort hinzufügen" at bounding box center [465, 325] width 616 height 31
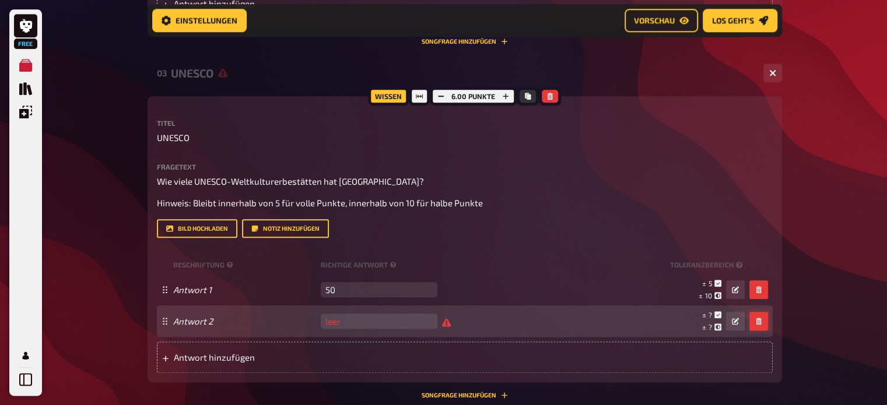
click at [764, 312] on button "button" at bounding box center [758, 321] width 19 height 19
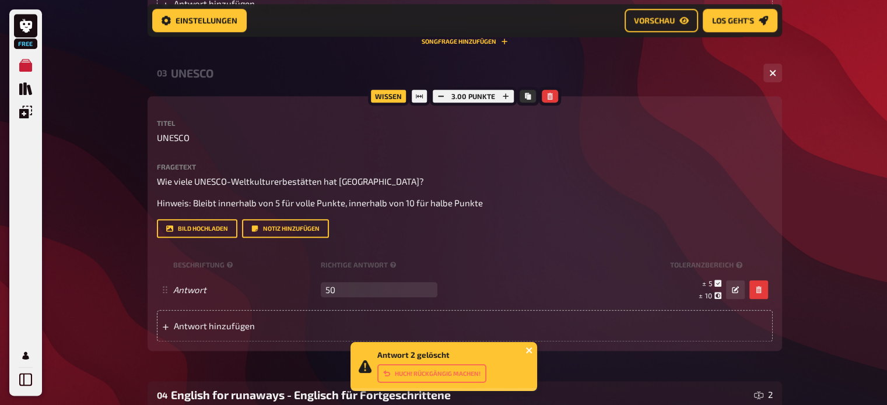
click at [529, 349] on icon "close" at bounding box center [529, 350] width 6 height 6
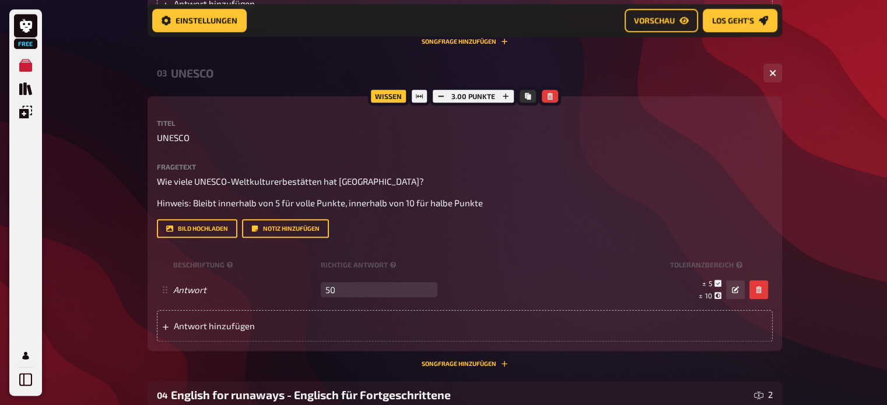
click at [529, 349] on div "Wissen 3.00 Punkte Titel UNESCO Fragetext Wie viele UNESCO-Weltkulturerbestätte…" at bounding box center [464, 231] width 634 height 271
click at [553, 90] on button "button" at bounding box center [550, 96] width 16 height 13
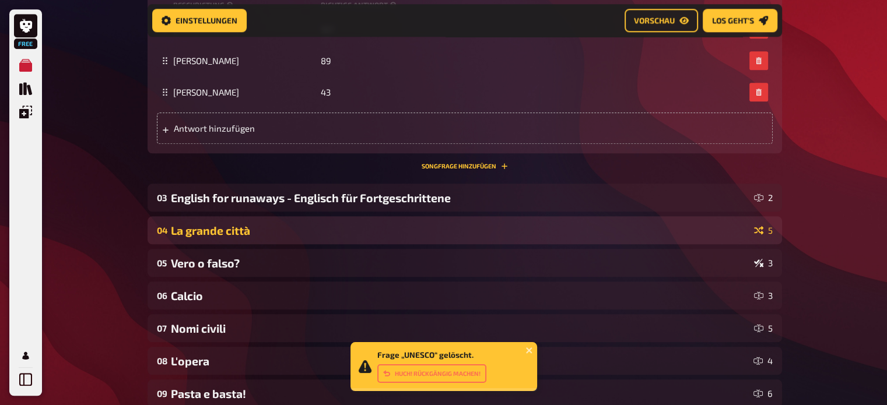
scroll to position [1203, 0]
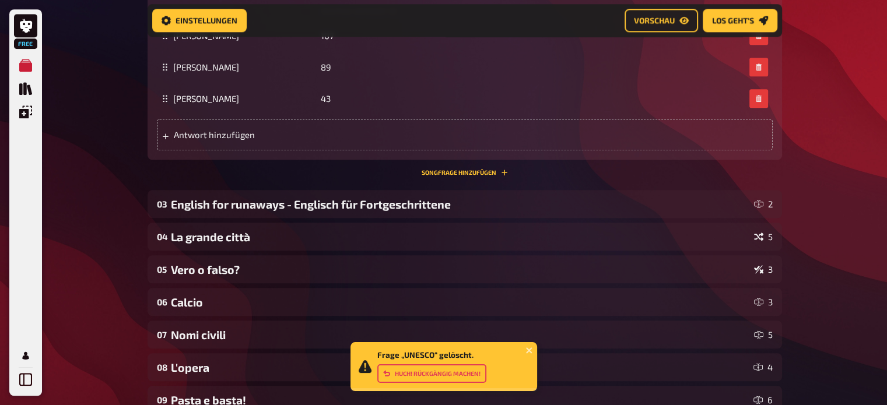
click at [469, 373] on button "Huch! Rückgängig machen!" at bounding box center [431, 373] width 109 height 19
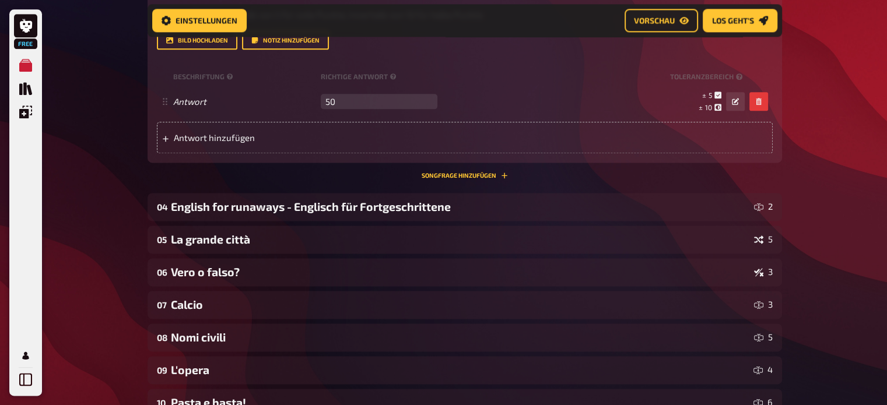
scroll to position [1525, 0]
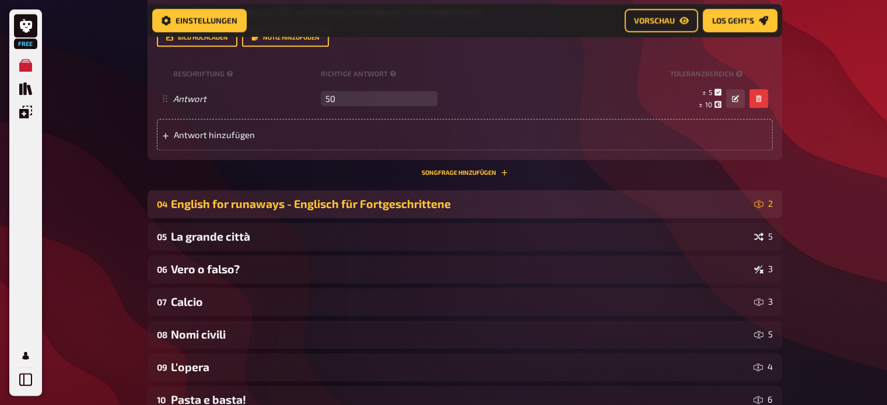
click at [460, 197] on div "English for runaways - Englisch für Fortgeschrittene" at bounding box center [460, 203] width 578 height 13
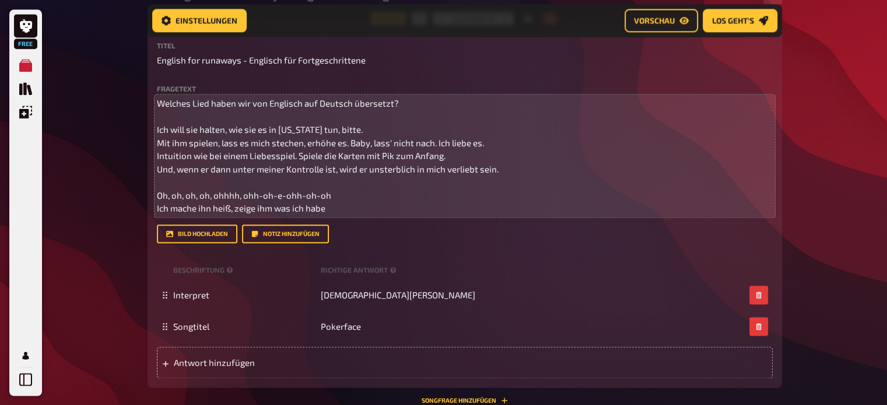
scroll to position [1736, 0]
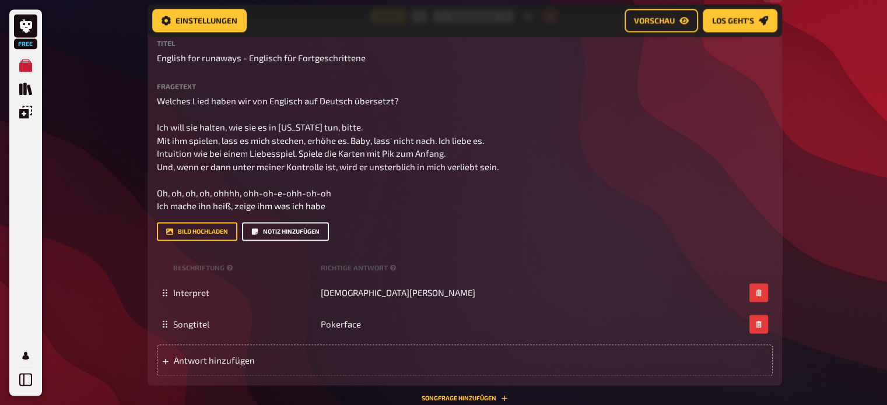
click at [319, 222] on button "Notiz hinzufügen" at bounding box center [285, 231] width 87 height 19
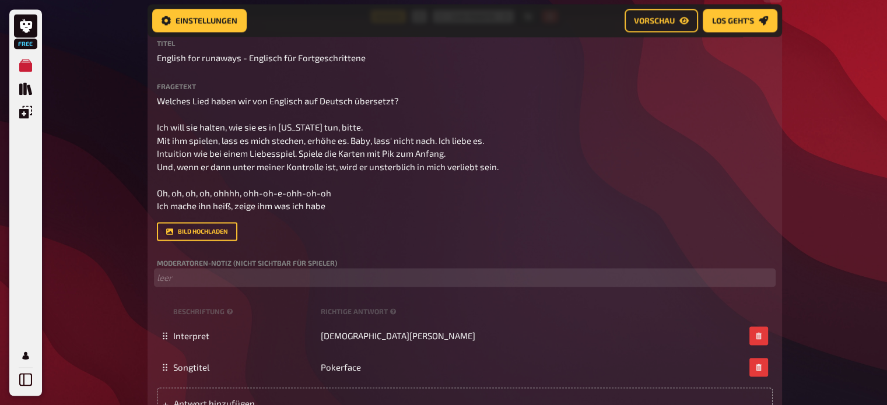
click at [210, 271] on p "﻿ leer" at bounding box center [465, 277] width 616 height 13
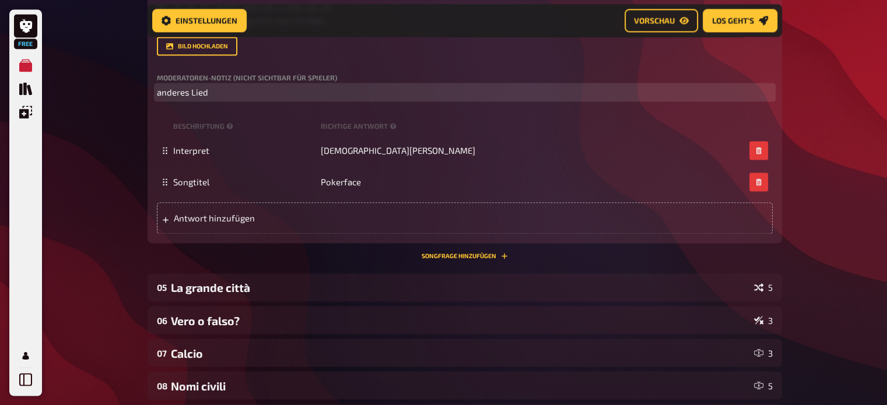
scroll to position [1949, 0]
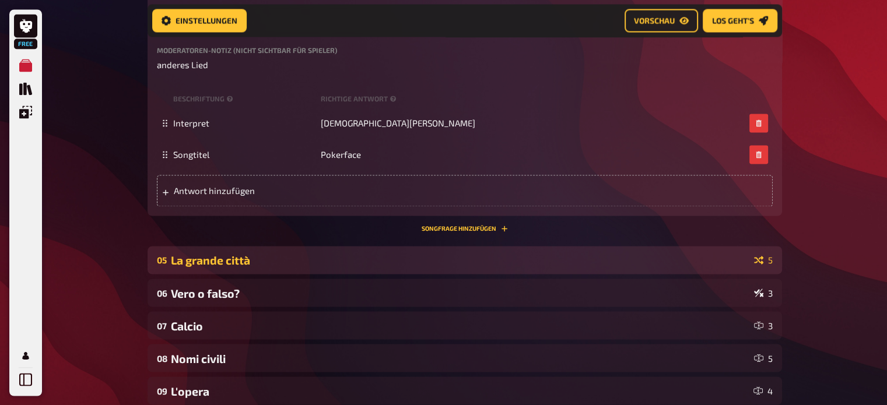
click at [230, 254] on div "La grande città" at bounding box center [460, 260] width 578 height 13
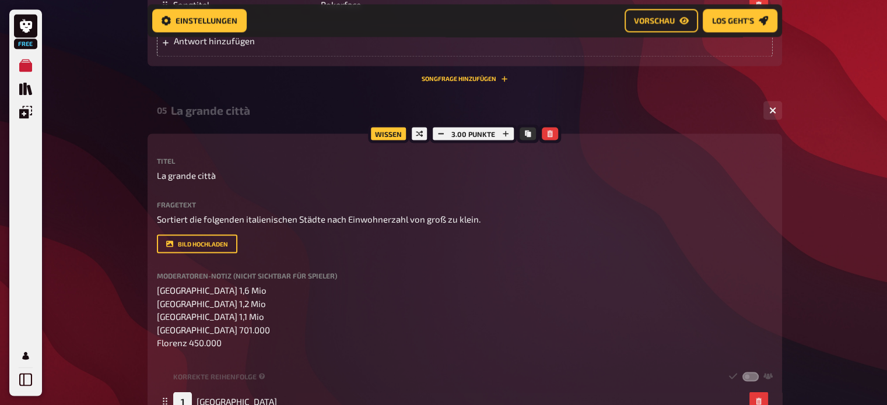
scroll to position [2101, 0]
click at [230, 244] on div "Titel La grande città Fragetext Sortiert die folgenden italienischen Städte nac…" at bounding box center [465, 251] width 616 height 192
click at [550, 128] on icon "button" at bounding box center [549, 131] width 5 height 7
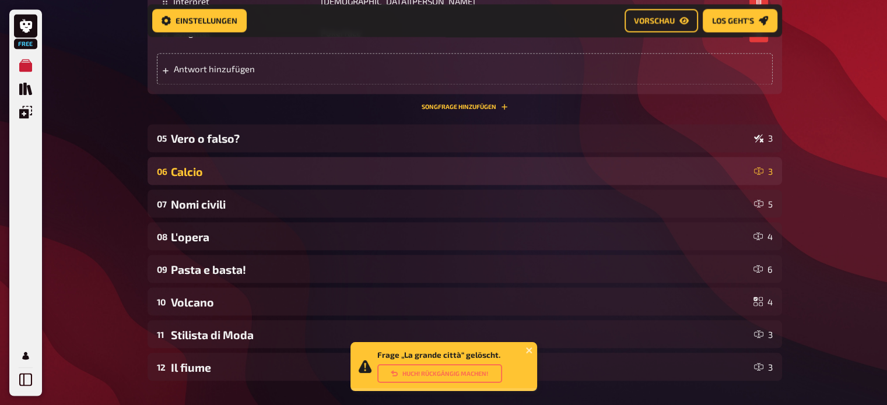
scroll to position [2070, 0]
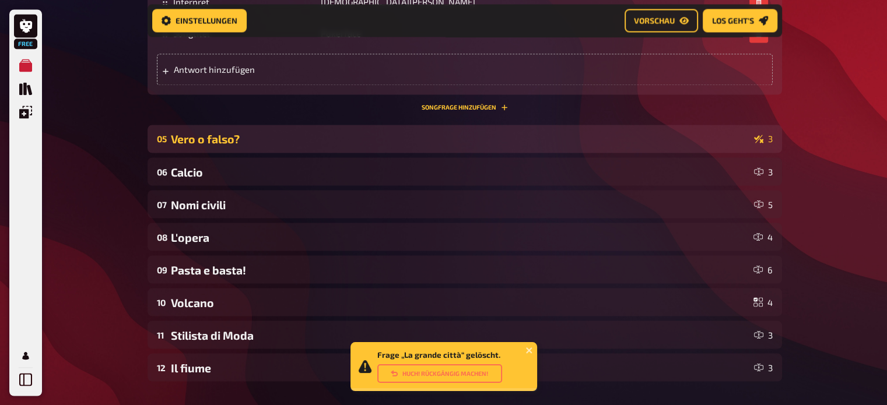
click at [491, 132] on div "Vero o falso?" at bounding box center [460, 138] width 578 height 13
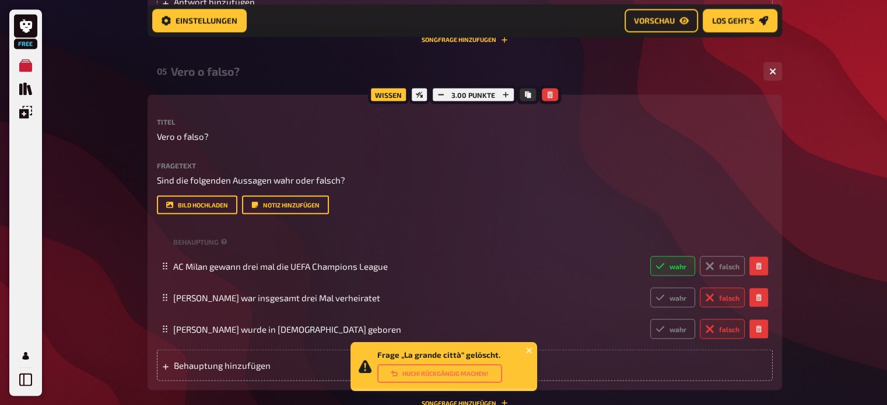
scroll to position [2139, 0]
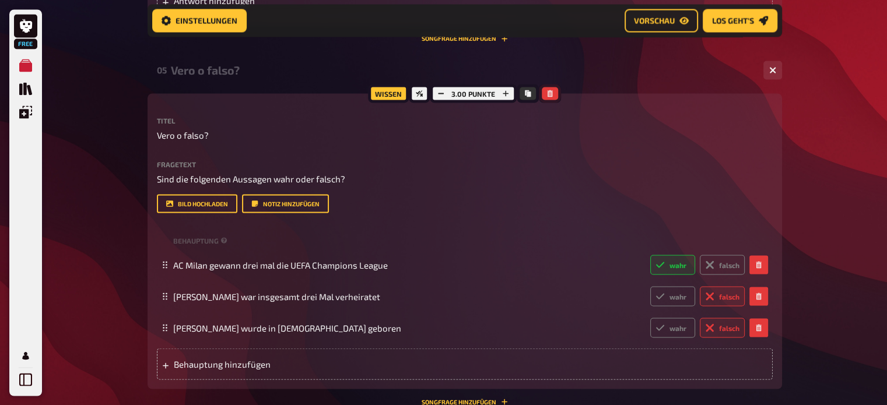
click at [551, 90] on icon "button" at bounding box center [549, 93] width 7 height 7
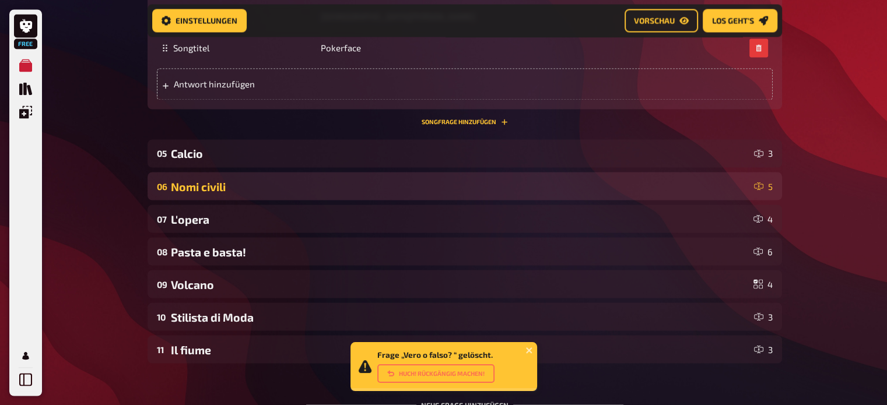
scroll to position [2034, 0]
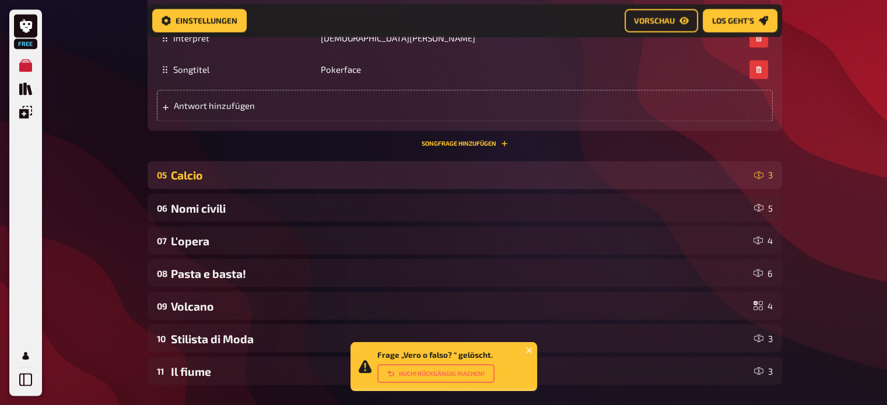
click at [469, 168] on div "Calcio" at bounding box center [460, 174] width 578 height 13
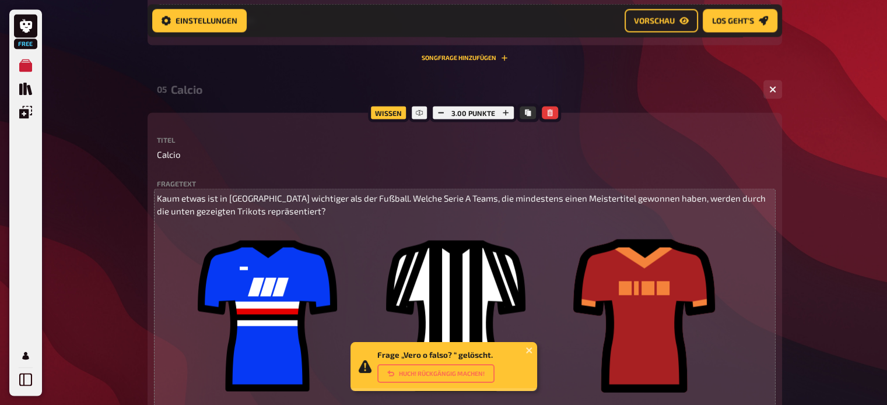
scroll to position [2108, 0]
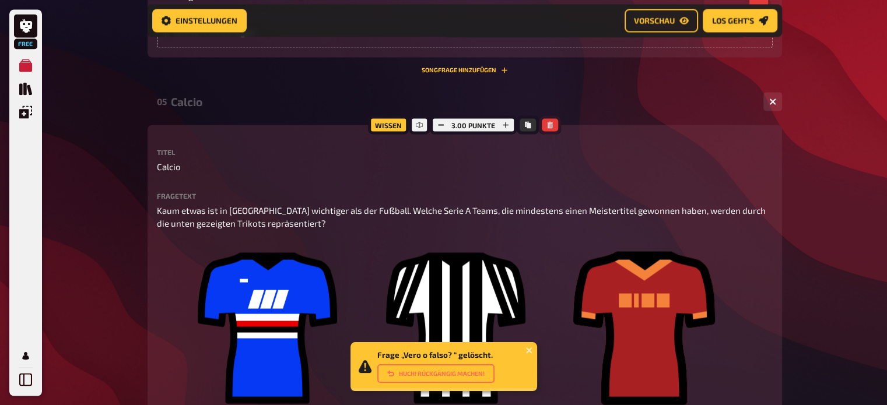
click at [550, 121] on icon "button" at bounding box center [549, 124] width 5 height 7
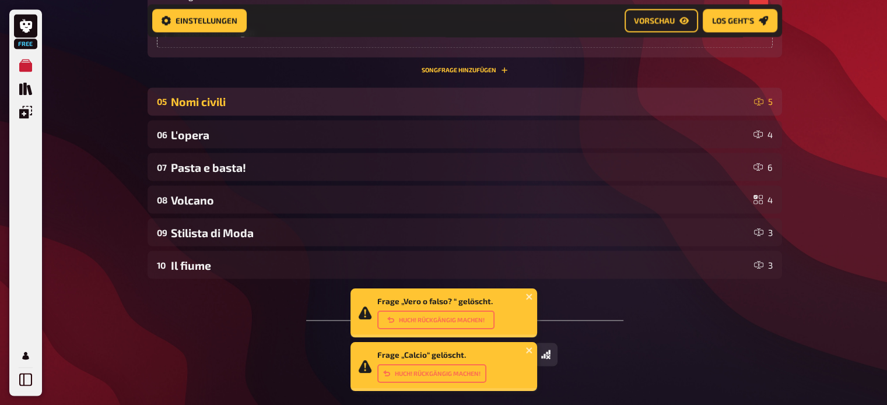
click at [368, 95] on div "Nomi civili" at bounding box center [460, 101] width 578 height 13
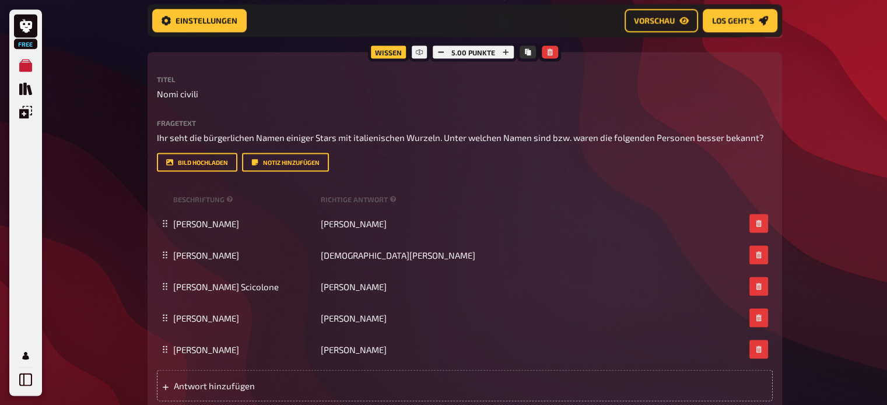
scroll to position [2181, 0]
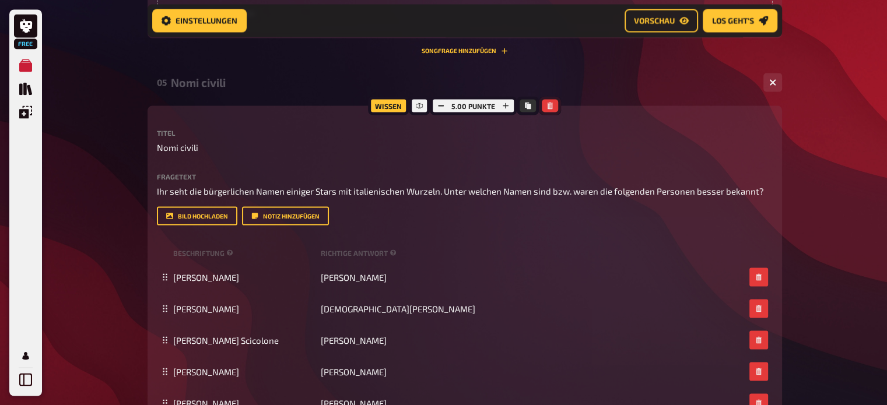
click at [547, 102] on icon "button" at bounding box center [549, 105] width 5 height 7
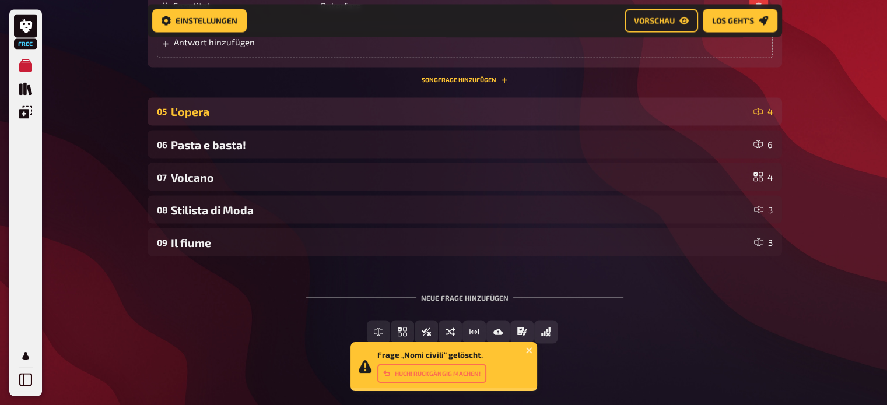
click at [533, 105] on div "L'opera" at bounding box center [460, 111] width 578 height 13
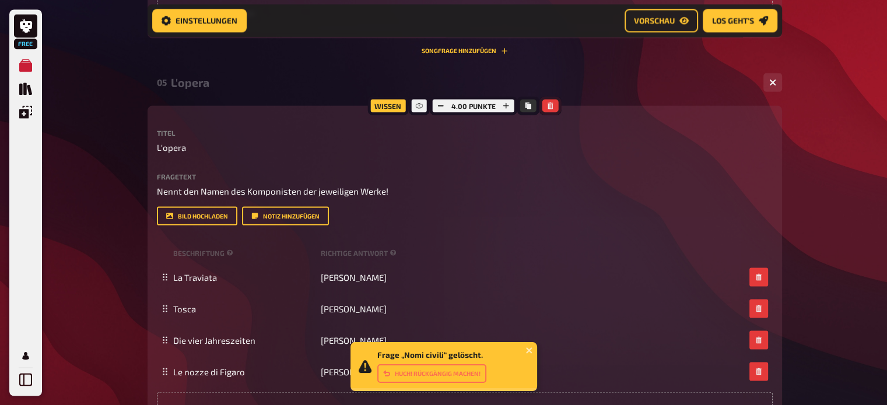
click at [547, 102] on icon "button" at bounding box center [549, 105] width 5 height 7
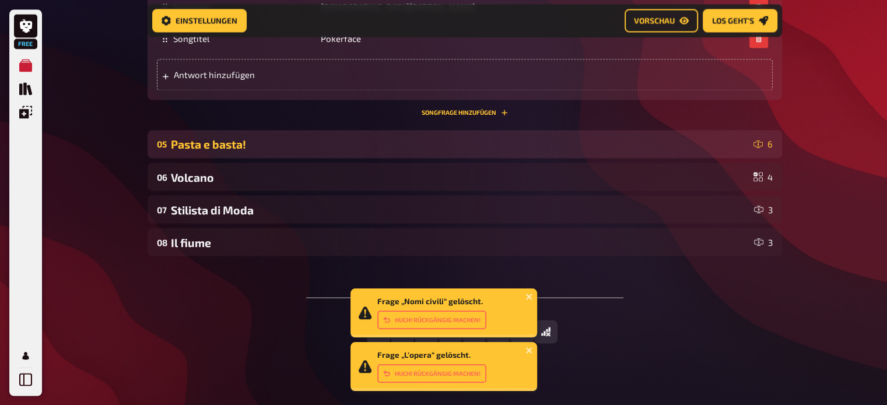
click at [497, 140] on div "05 Pasta e basta! 6" at bounding box center [464, 144] width 634 height 28
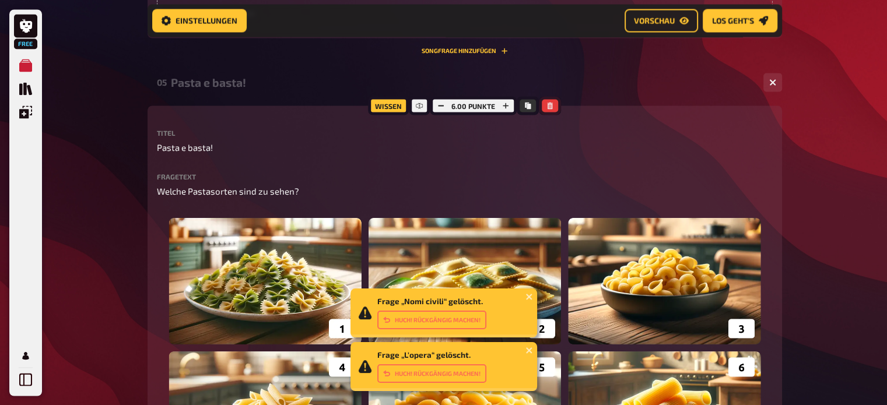
click at [547, 99] on button "button" at bounding box center [550, 105] width 16 height 13
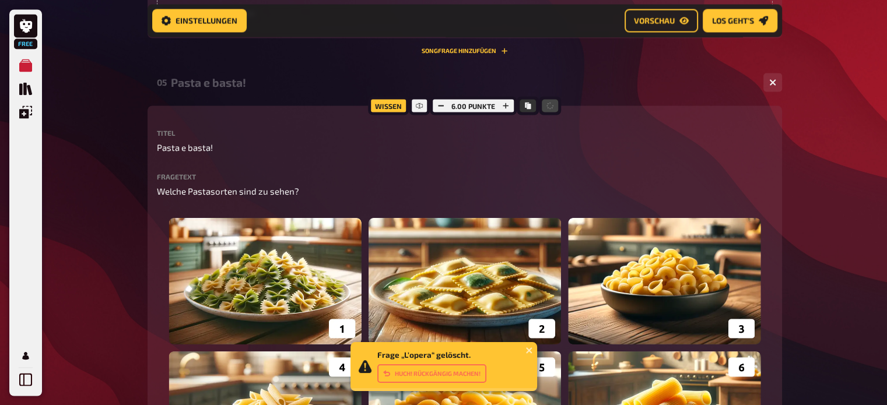
scroll to position [2032, 0]
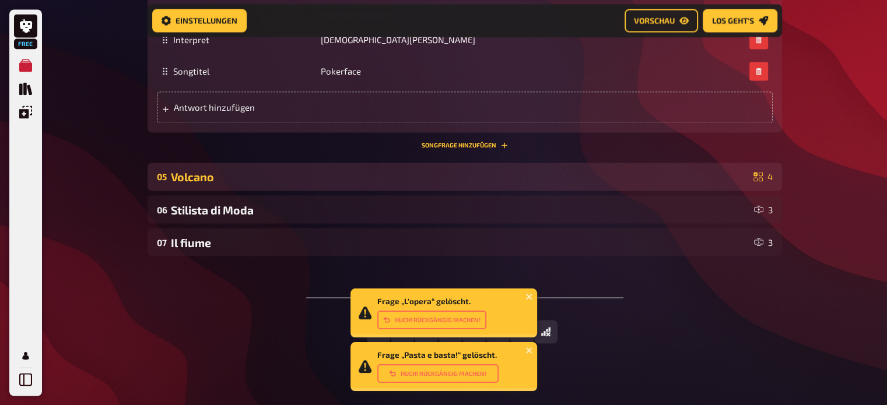
click at [440, 170] on div "Volcano" at bounding box center [460, 176] width 578 height 13
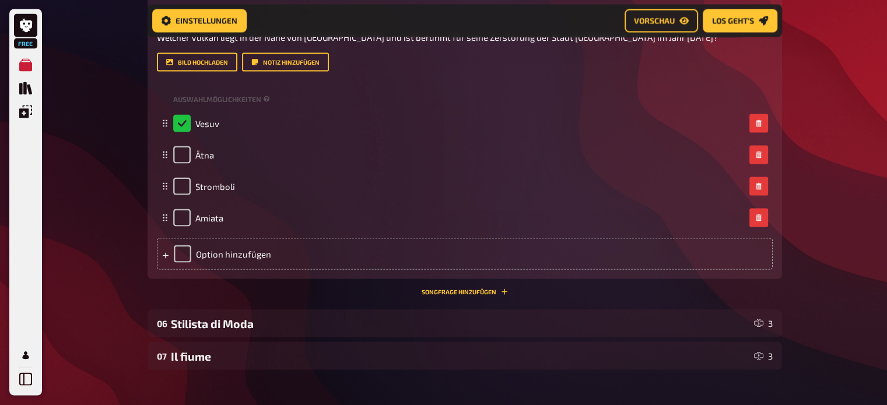
scroll to position [2290, 0]
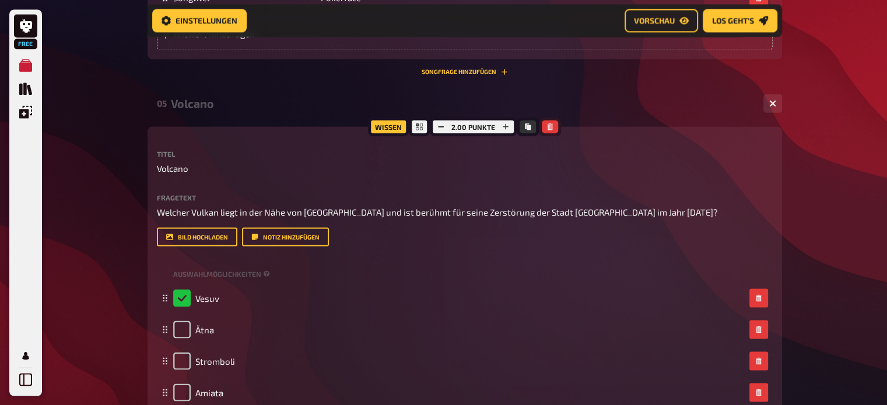
click at [550, 123] on icon "button" at bounding box center [549, 126] width 5 height 7
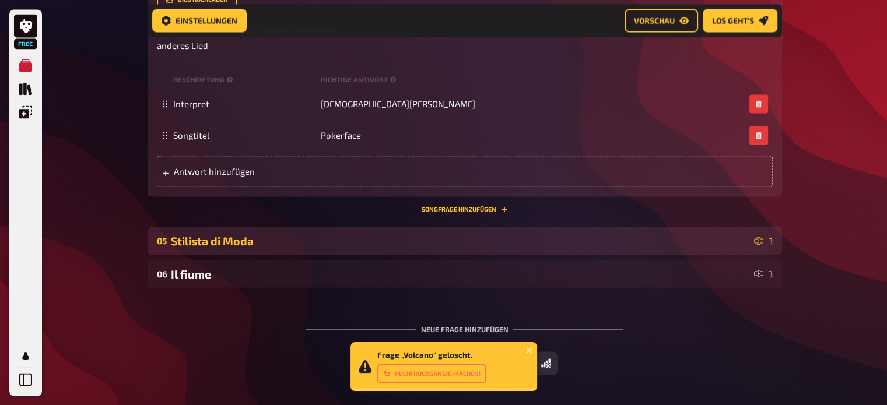
scroll to position [1969, 0]
click at [450, 234] on div "Stilista di Moda" at bounding box center [460, 240] width 578 height 13
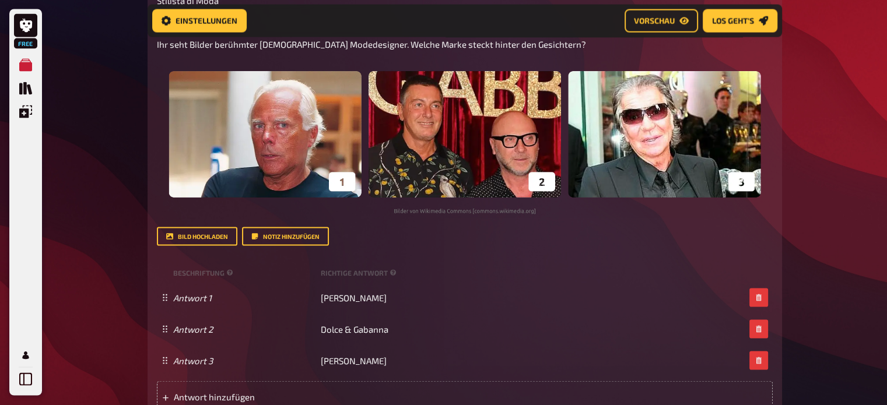
scroll to position [2274, 0]
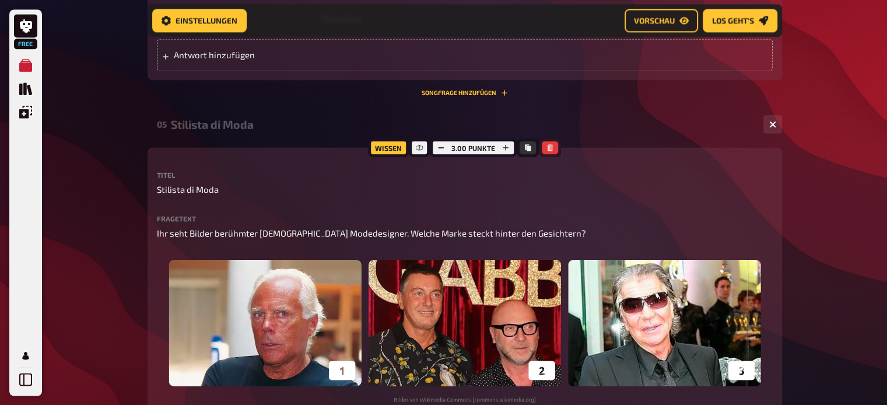
click at [551, 144] on icon "button" at bounding box center [549, 147] width 7 height 7
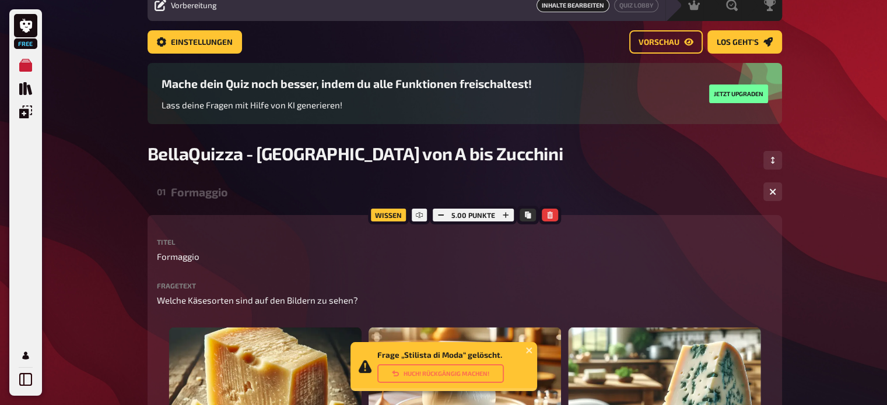
scroll to position [54, 0]
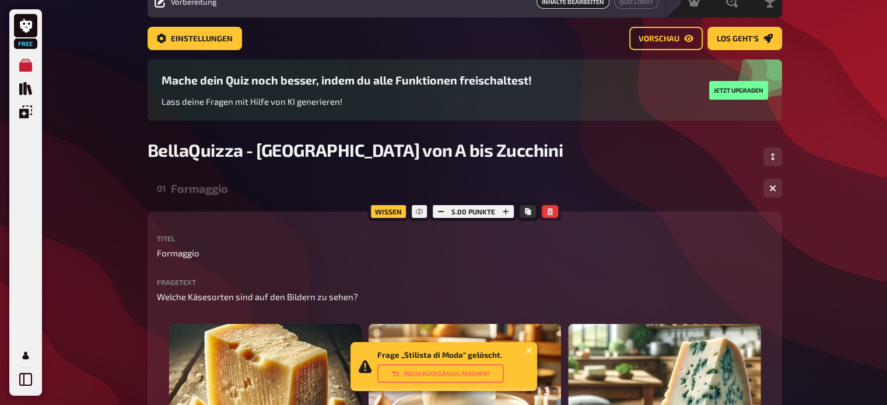
click at [552, 215] on button "button" at bounding box center [550, 211] width 16 height 13
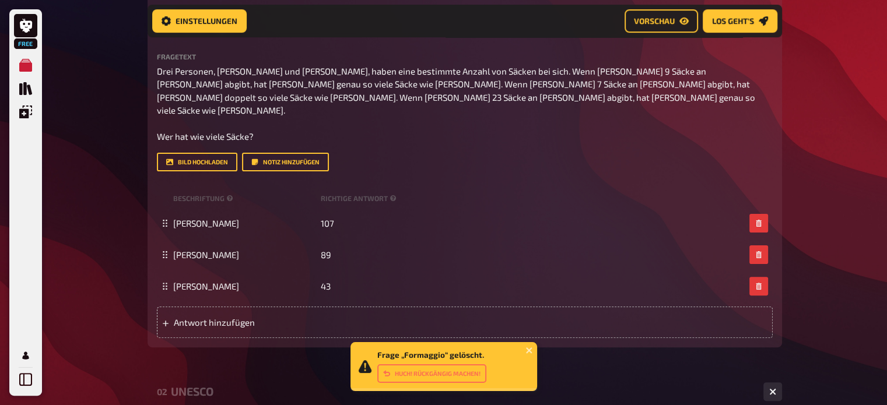
scroll to position [0, 0]
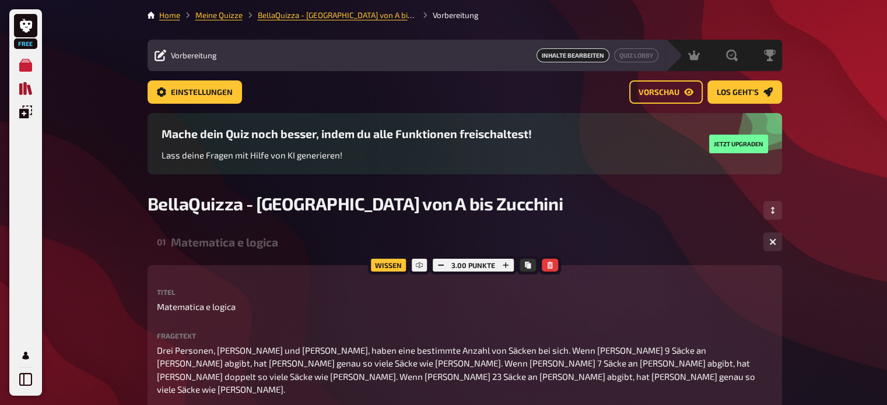
click at [20, 92] on icon "Quiz Sammlung" at bounding box center [25, 88] width 13 height 13
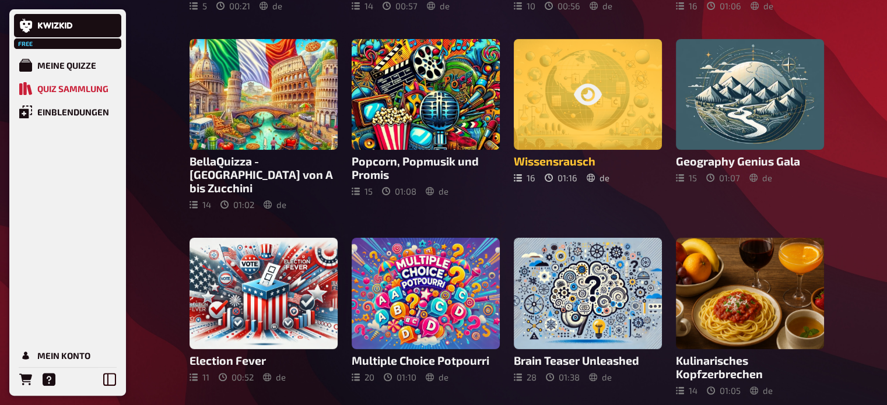
scroll to position [242, 0]
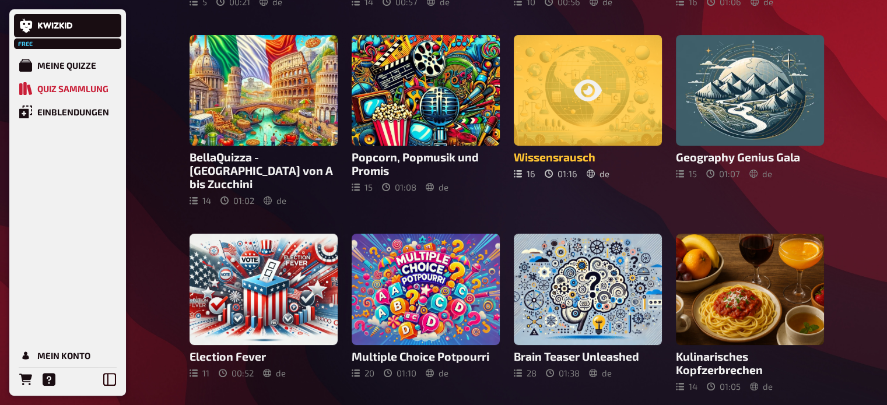
click at [594, 124] on div at bounding box center [588, 90] width 148 height 111
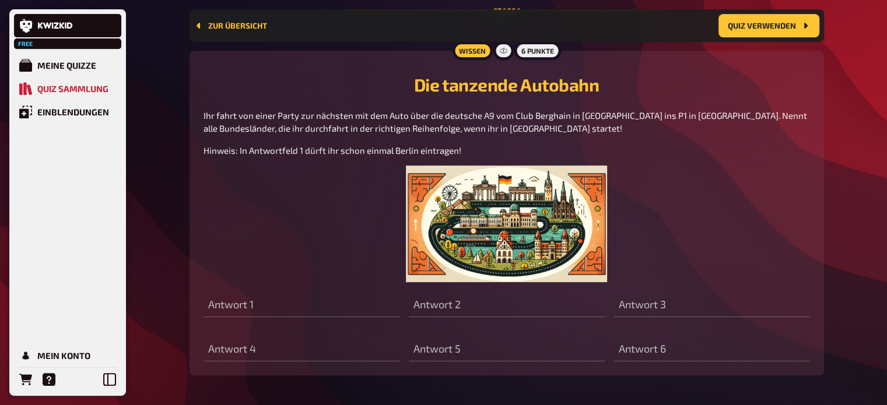
scroll to position [515, 0]
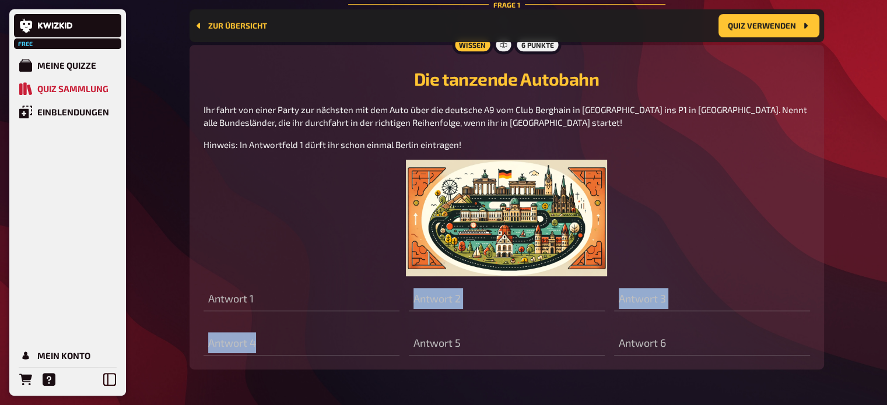
drag, startPoint x: 524, startPoint y: 338, endPoint x: 531, endPoint y: 296, distance: 43.1
click at [531, 296] on div "Antwort 1 Antwort 2 Antwort 3 Antwort 4 Antwort 5 Antwort 6" at bounding box center [506, 315] width 606 height 79
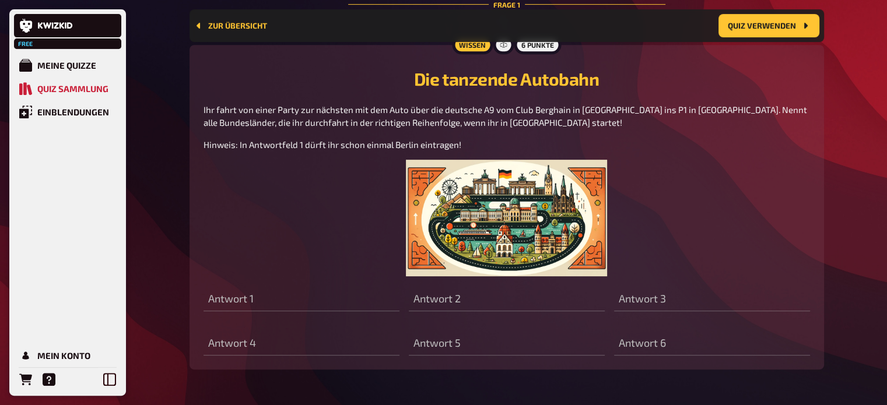
click at [519, 129] on p "Ihr fahrt von einer Party zur nächsten mit dem Auto über die deutsche A9 vom Cl…" at bounding box center [506, 116] width 606 height 26
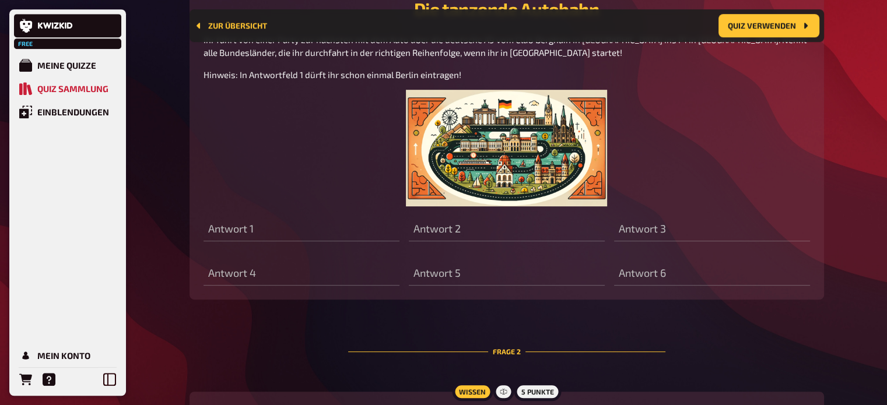
scroll to position [588, 0]
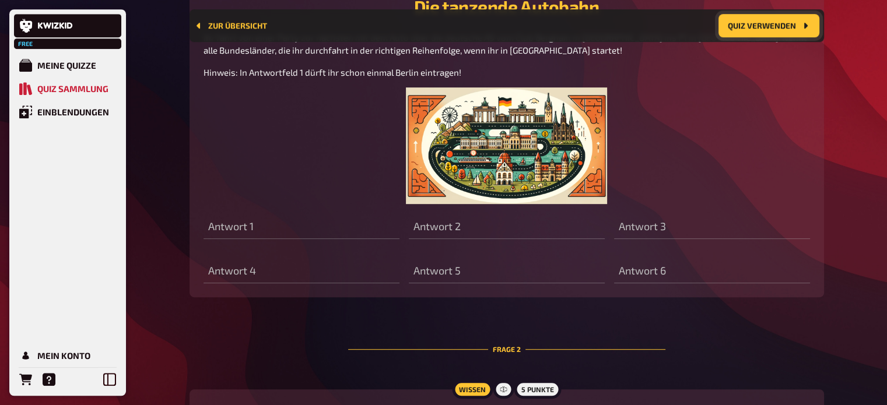
click at [798, 20] on button "Quiz verwenden" at bounding box center [768, 25] width 101 height 23
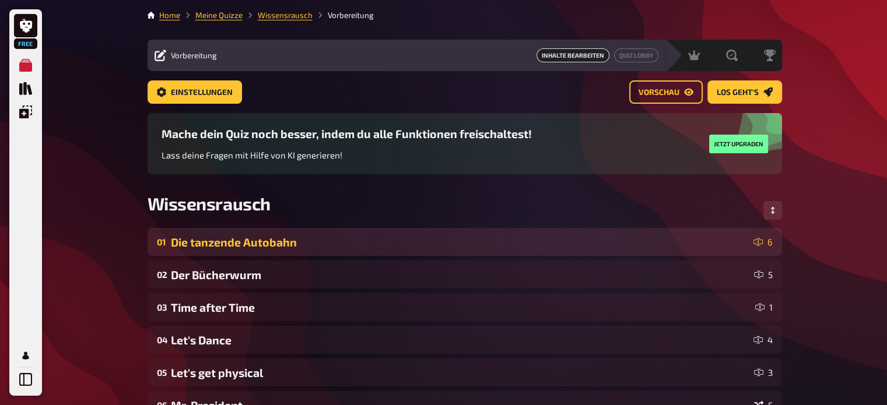
click at [343, 237] on div "Die tanzende Autobahn" at bounding box center [460, 242] width 578 height 13
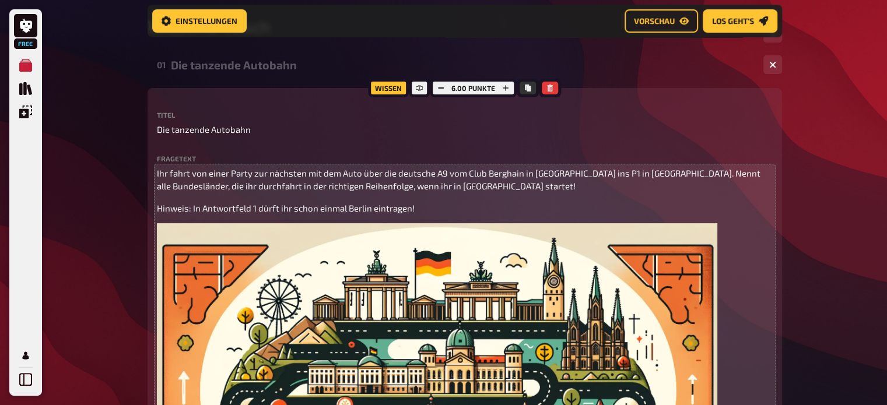
scroll to position [180, 0]
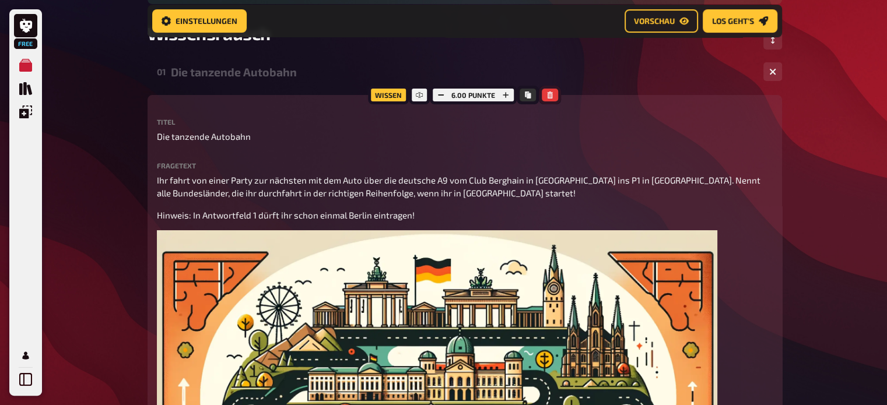
click at [548, 98] on icon "button" at bounding box center [549, 95] width 5 height 7
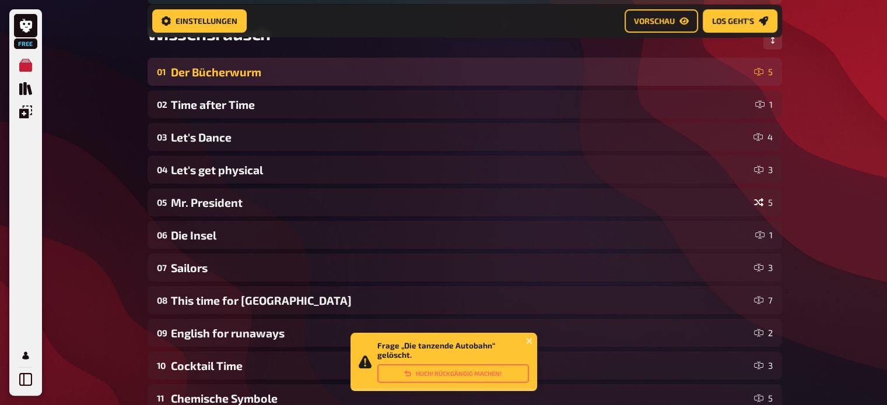
click at [540, 75] on div "Der Bücherwurm" at bounding box center [460, 71] width 578 height 13
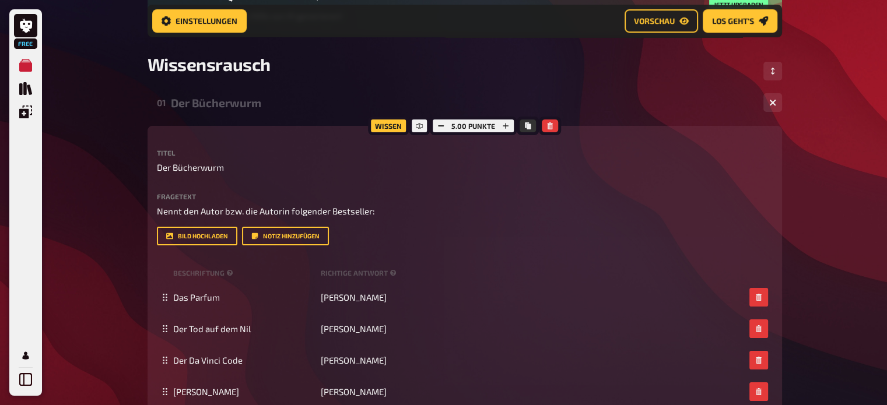
scroll to position [142, 0]
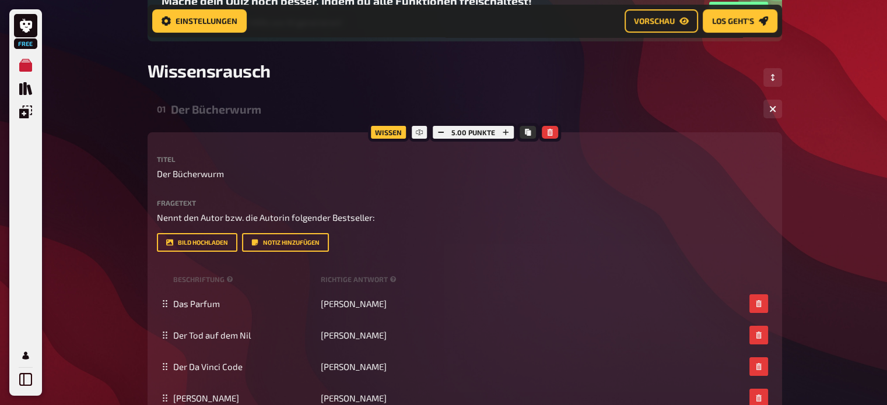
click at [549, 125] on div at bounding box center [550, 132] width 22 height 19
click at [549, 129] on icon "button" at bounding box center [549, 132] width 7 height 7
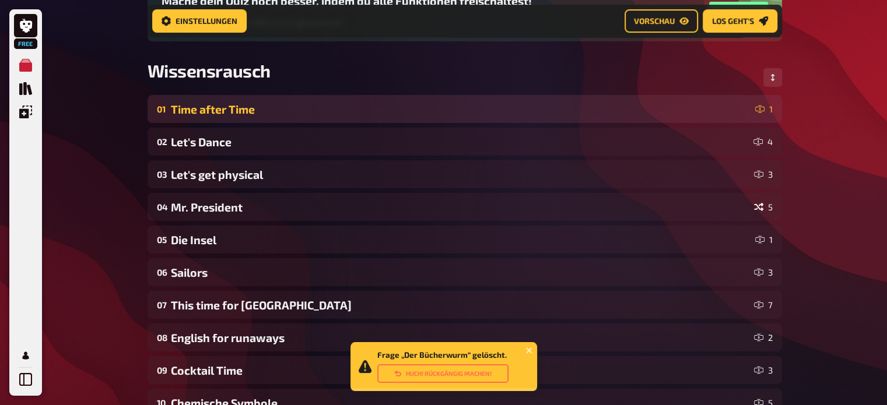
click at [512, 99] on div "01 Time after Time 1" at bounding box center [464, 109] width 634 height 28
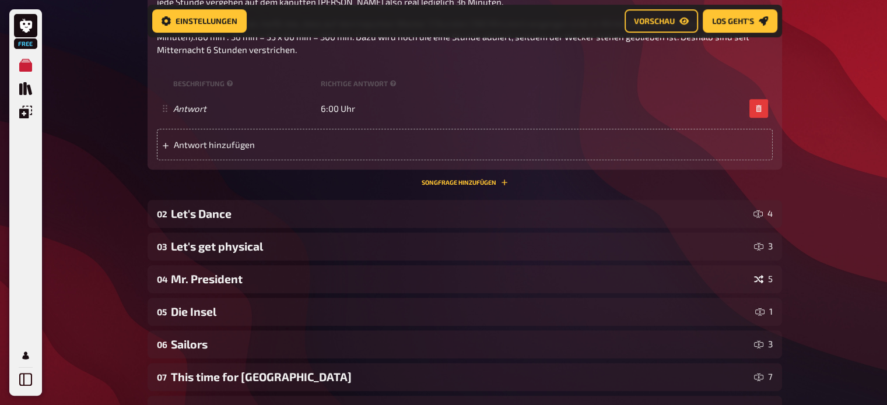
scroll to position [480, 0]
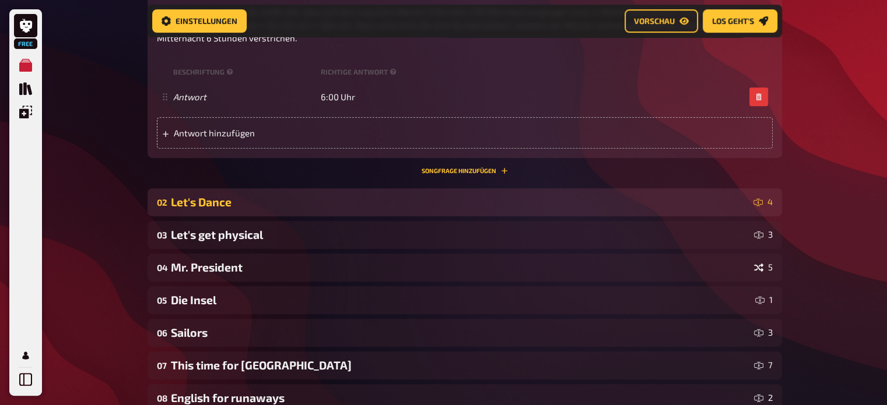
click at [513, 190] on div "02 Let's Dance 4" at bounding box center [464, 202] width 634 height 28
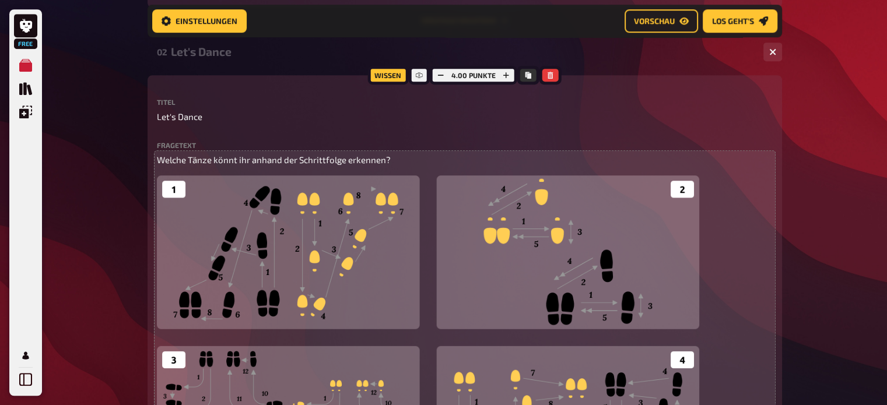
scroll to position [626, 0]
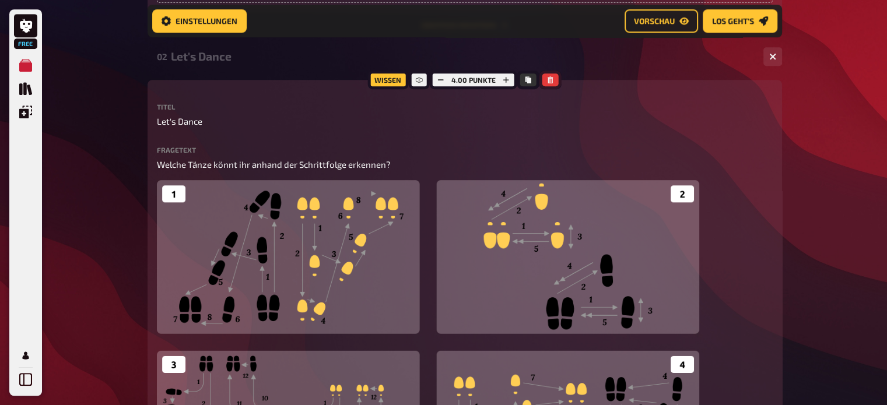
click at [550, 85] on button "button" at bounding box center [550, 79] width 16 height 13
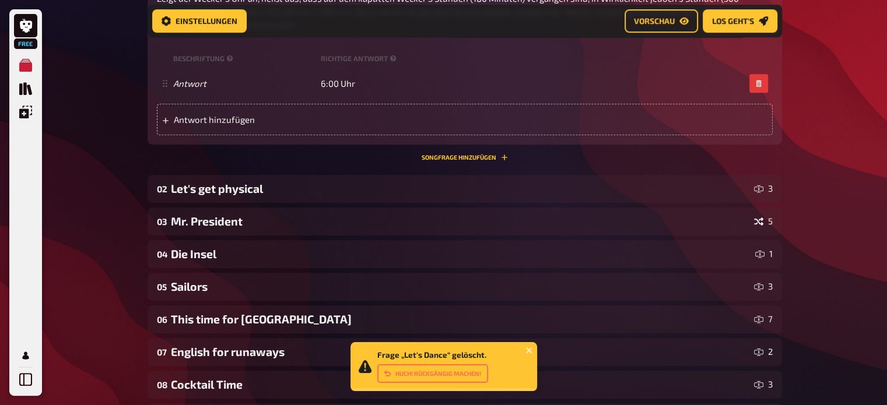
scroll to position [485, 0]
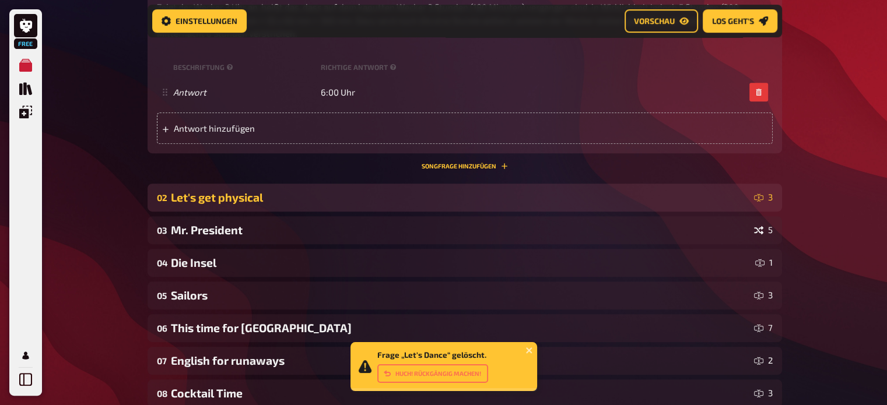
click at [494, 201] on div "Let's get physical" at bounding box center [460, 197] width 578 height 13
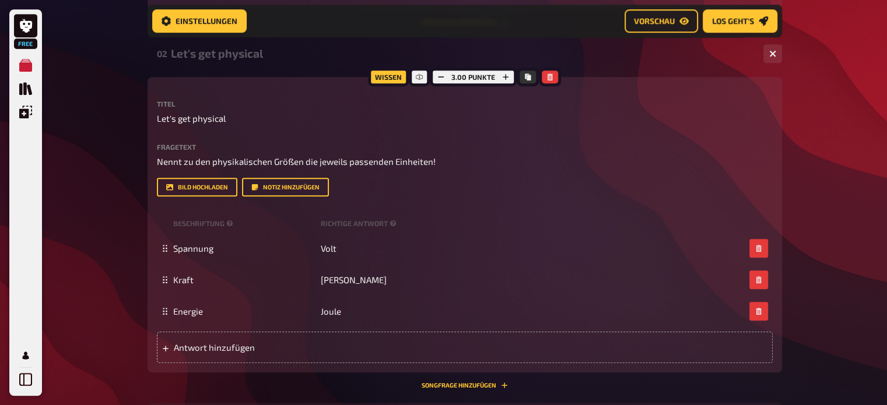
scroll to position [631, 0]
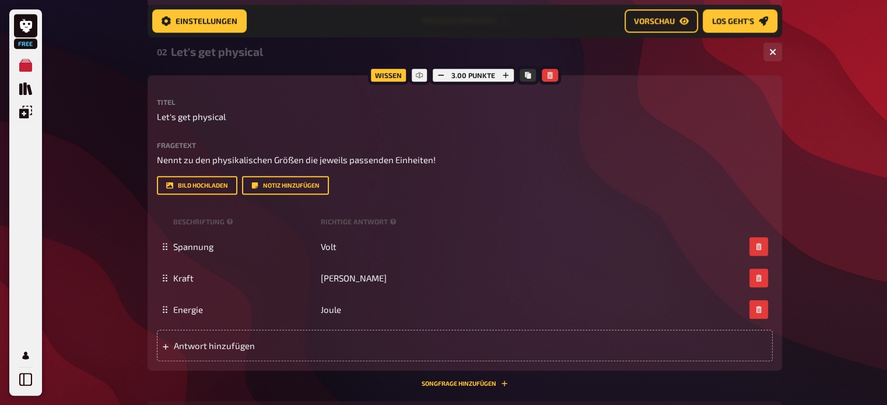
click at [494, 201] on div "Titel Let's get physical Fragetext Nennt zu den physikalischen Größen die jewei…" at bounding box center [465, 230] width 616 height 263
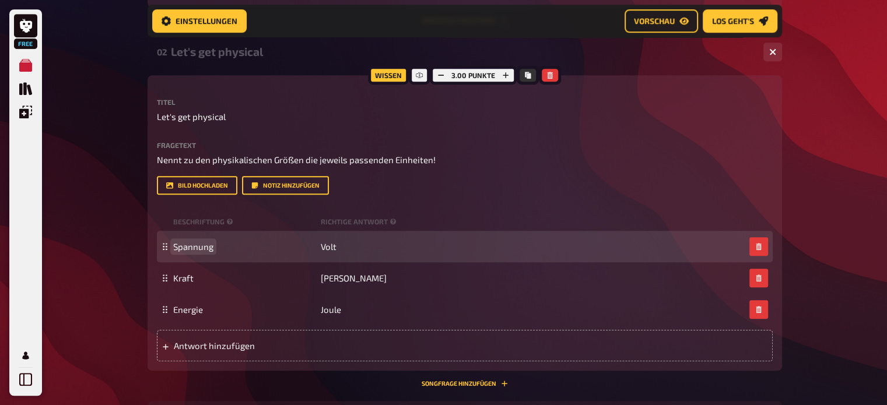
click at [209, 248] on span "Spannung" at bounding box center [193, 246] width 40 height 10
click at [209, 254] on div "Spannung Volt" at bounding box center [465, 246] width 616 height 31
click at [208, 248] on span "Spannung" at bounding box center [193, 246] width 40 height 10
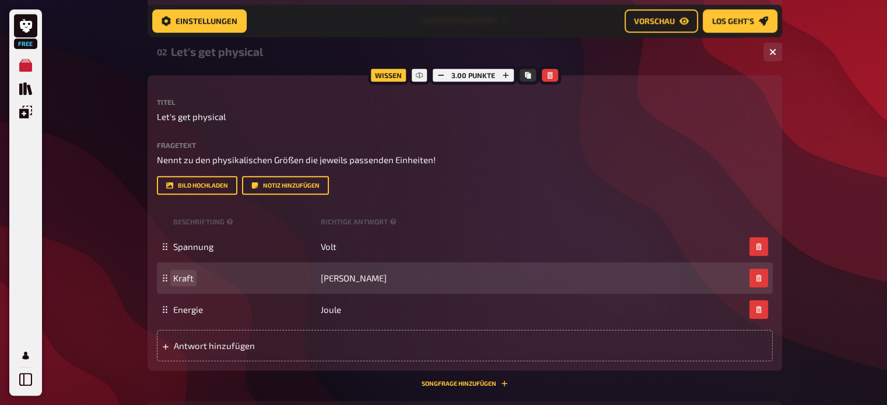
click at [184, 278] on span "Kraft" at bounding box center [183, 278] width 20 height 10
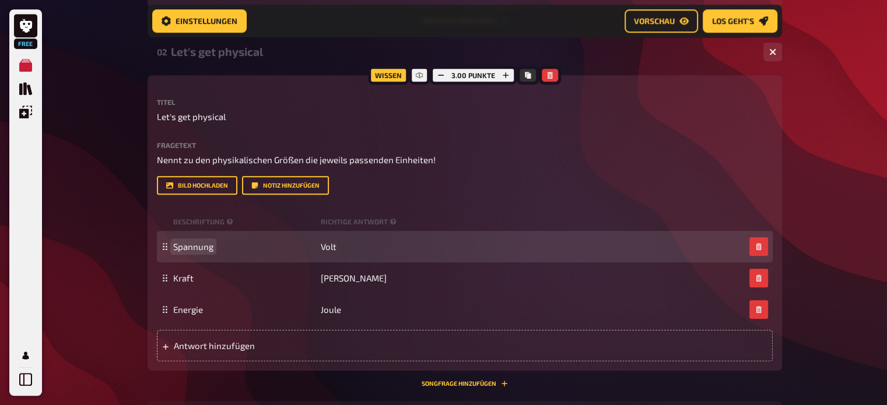
click at [190, 249] on span "Spannung" at bounding box center [193, 246] width 40 height 10
click at [191, 246] on span "Spannung" at bounding box center [193, 246] width 40 height 10
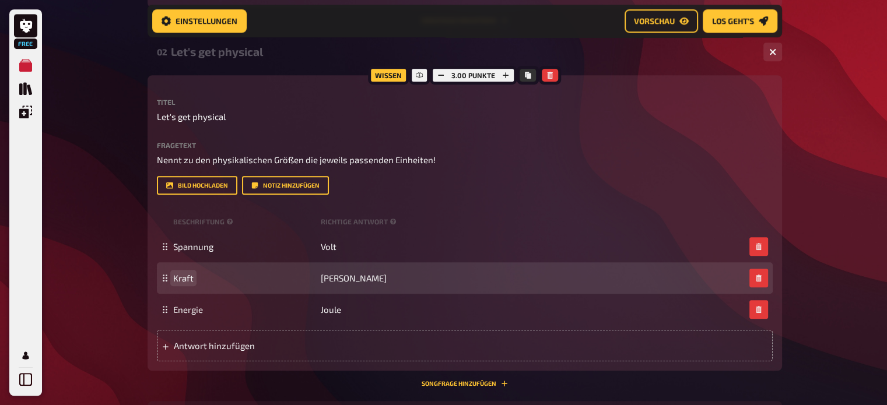
click at [187, 276] on span "Kraft" at bounding box center [183, 278] width 20 height 10
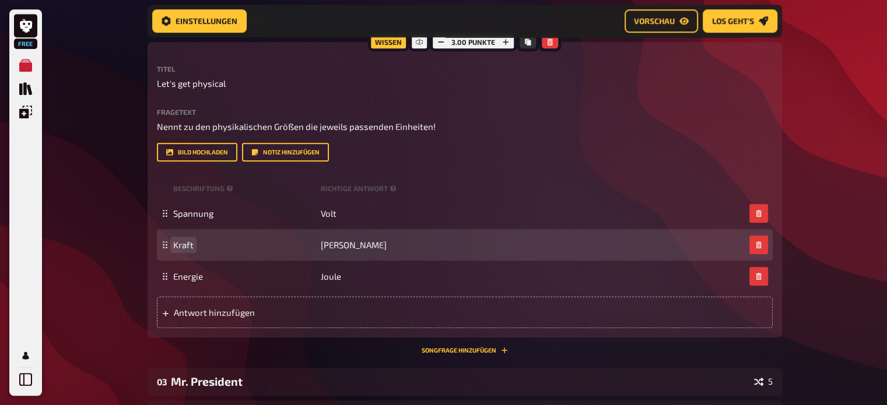
scroll to position [666, 0]
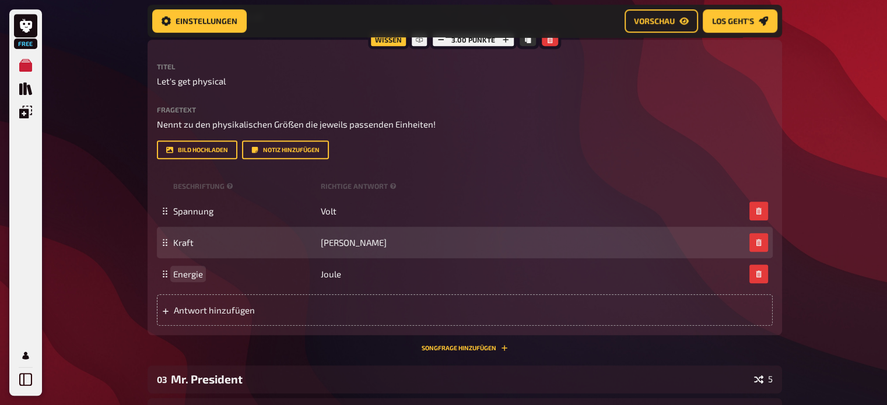
click at [194, 277] on span "Energie" at bounding box center [188, 274] width 30 height 10
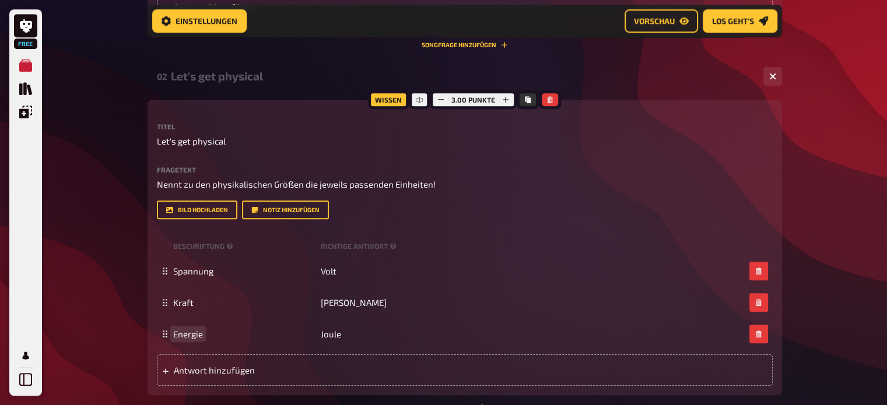
scroll to position [606, 0]
click at [551, 101] on icon "button" at bounding box center [549, 100] width 7 height 7
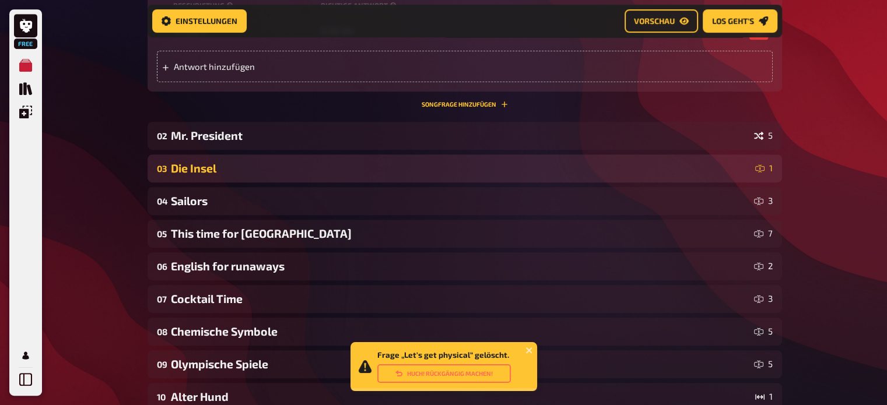
scroll to position [541, 0]
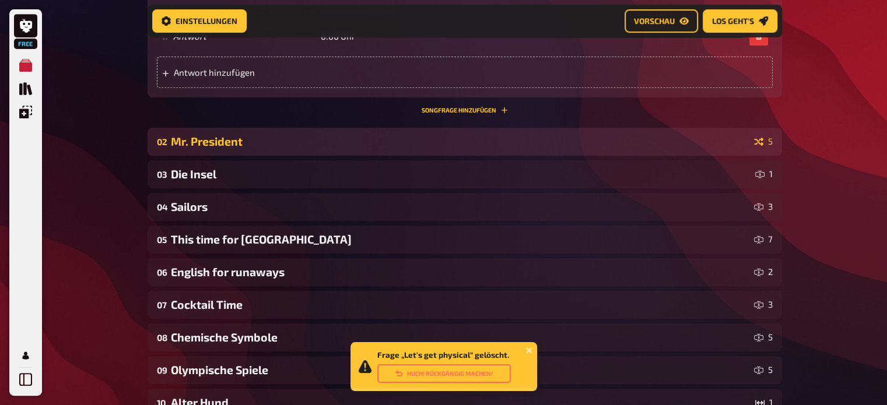
click at [511, 148] on div "Mr. President" at bounding box center [460, 141] width 578 height 13
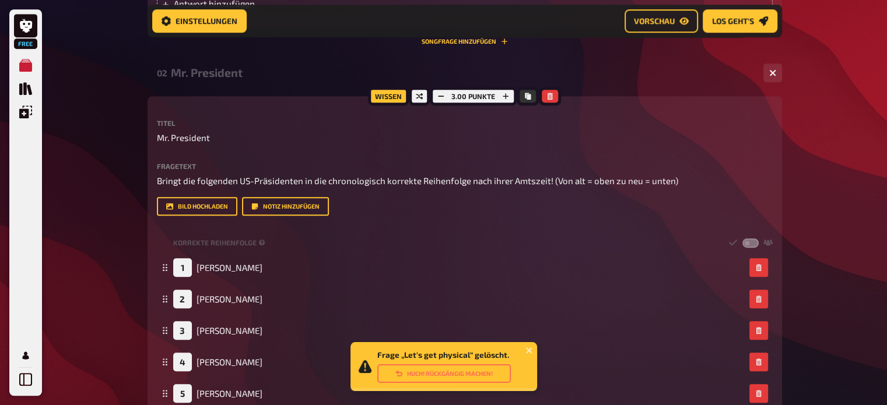
scroll to position [613, 0]
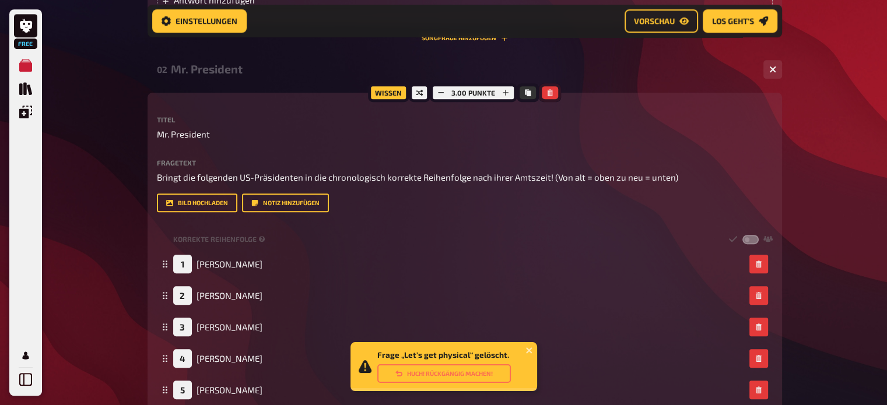
click at [550, 93] on icon "button" at bounding box center [549, 92] width 5 height 7
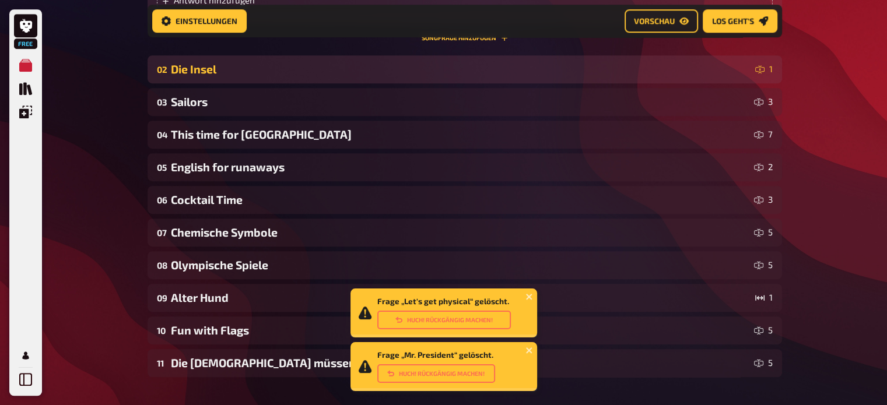
click at [534, 74] on div "Die Insel" at bounding box center [460, 68] width 579 height 13
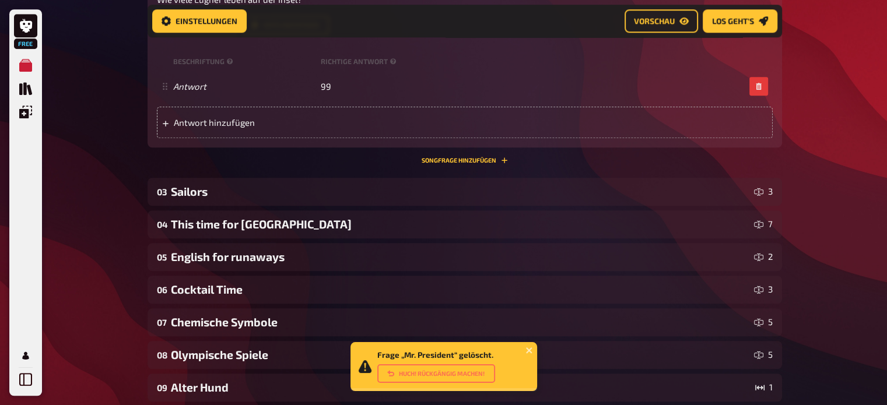
scroll to position [879, 0]
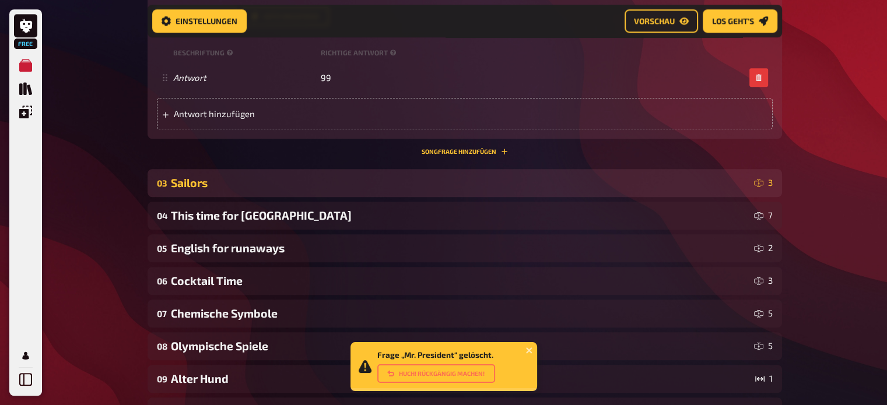
click at [463, 182] on div "Sailors" at bounding box center [460, 182] width 578 height 13
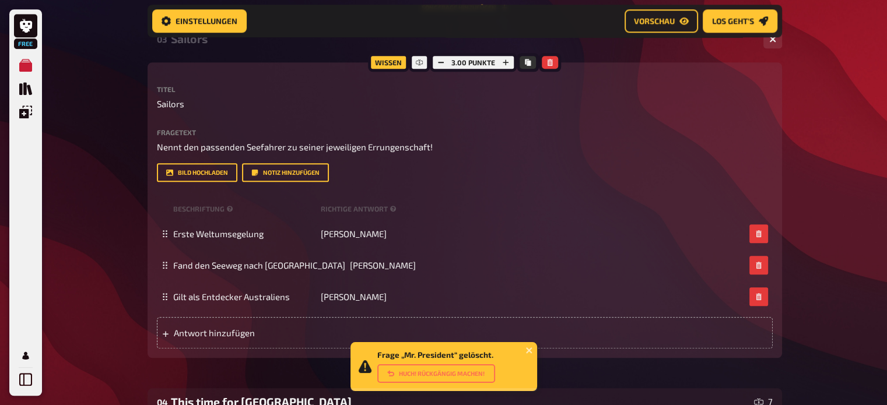
scroll to position [1023, 0]
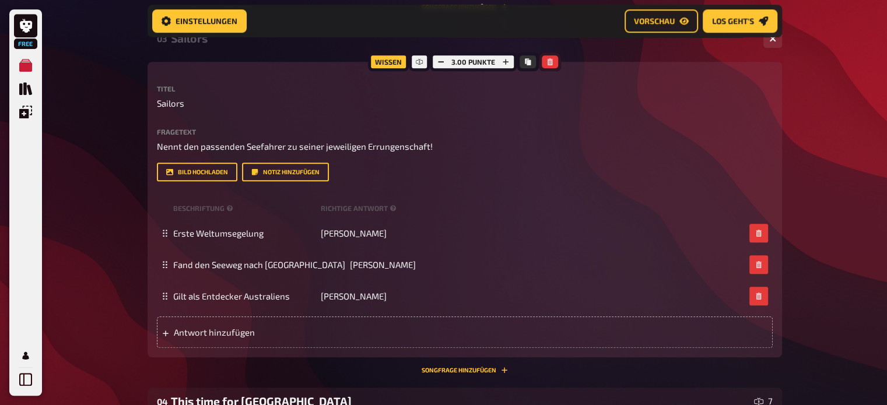
click at [553, 61] on button "button" at bounding box center [550, 61] width 16 height 13
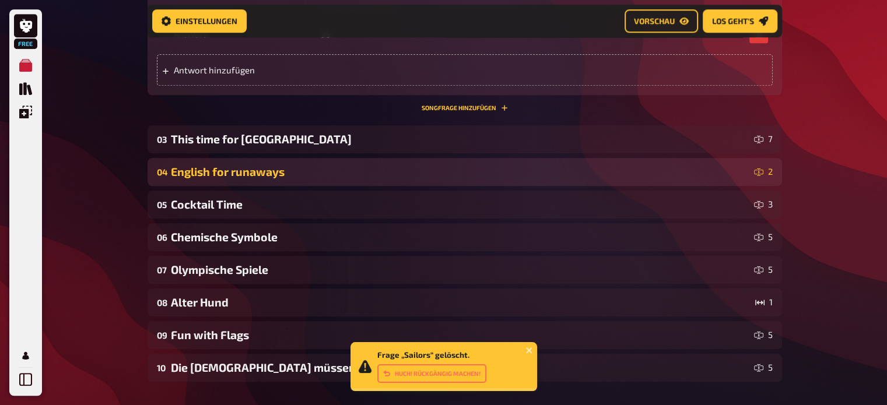
scroll to position [920, 0]
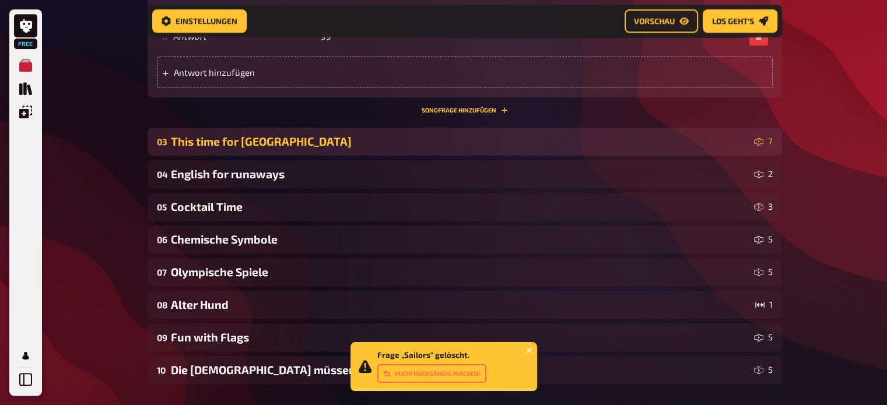
click at [509, 144] on div "This time for [GEOGRAPHIC_DATA]" at bounding box center [460, 141] width 578 height 13
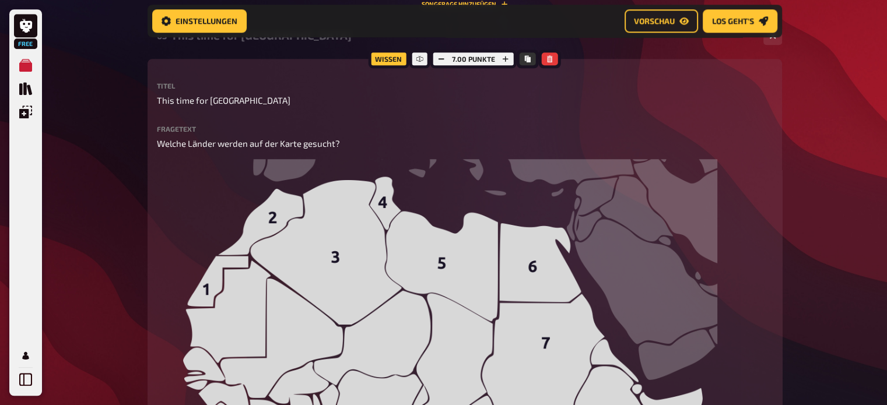
scroll to position [1025, 0]
click at [547, 64] on button "button" at bounding box center [550, 59] width 16 height 13
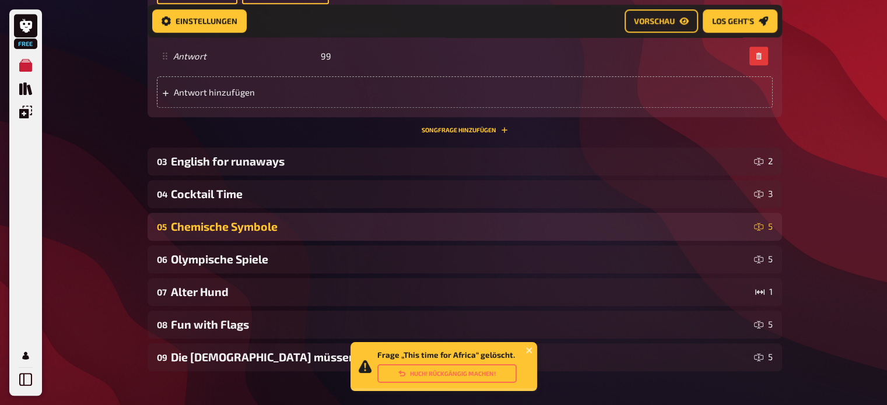
scroll to position [900, 0]
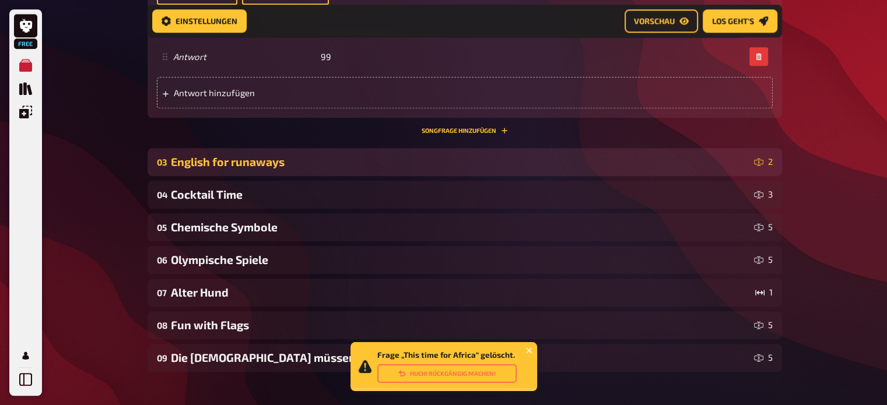
click at [475, 152] on div "03 English for runaways 2" at bounding box center [464, 162] width 634 height 28
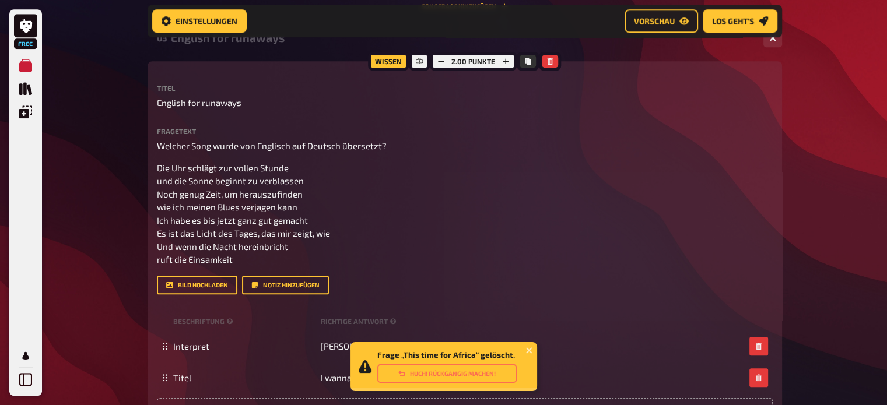
scroll to position [1025, 0]
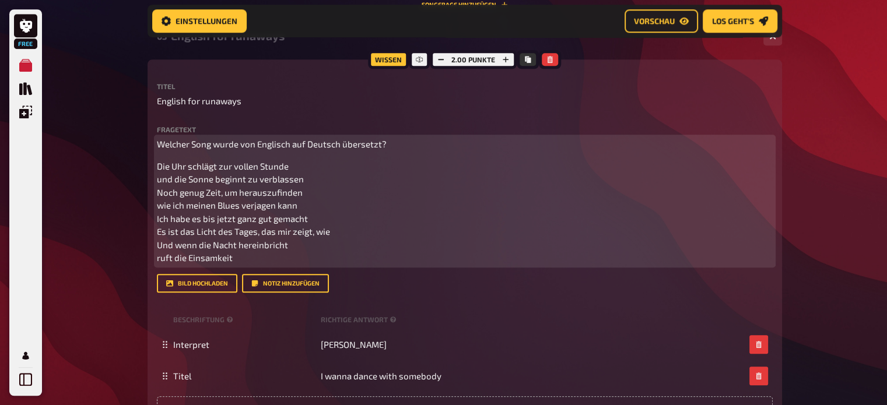
click at [475, 152] on div "Welcher Song wurde von Englisch auf Deutsch übersetzt? Die Uhr schlägt zur voll…" at bounding box center [465, 201] width 616 height 127
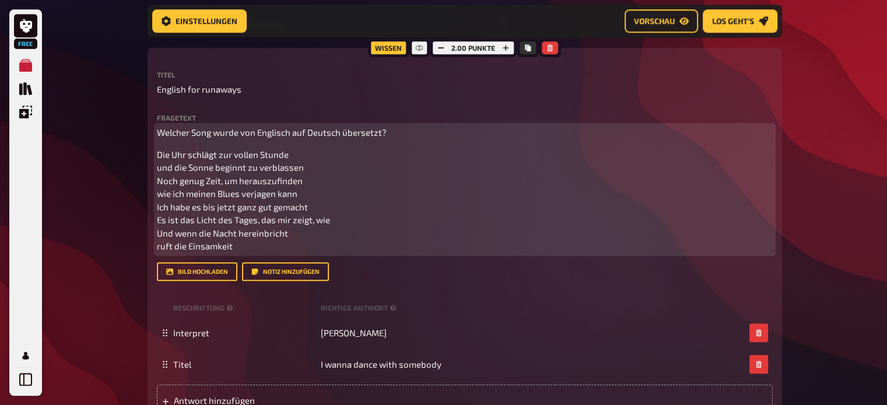
scroll to position [1007, 0]
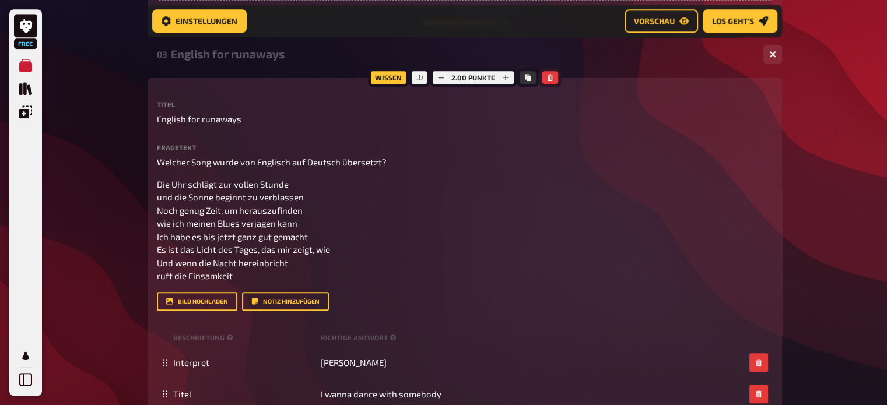
click at [549, 75] on icon "button" at bounding box center [549, 77] width 7 height 7
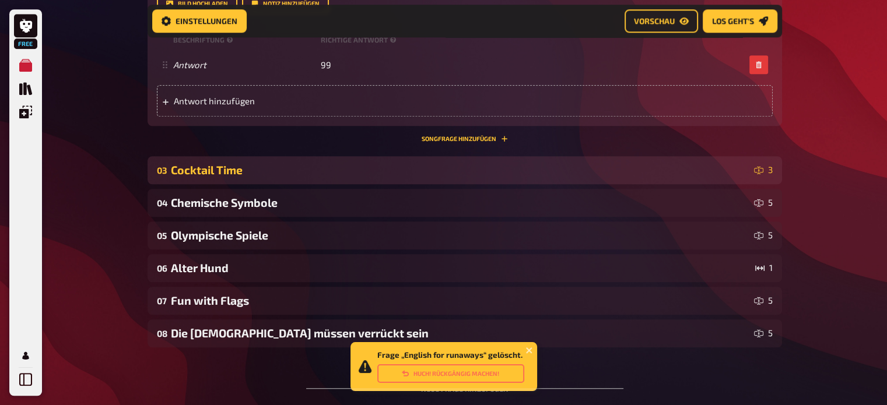
scroll to position [891, 0]
click at [524, 166] on div "Cocktail Time" at bounding box center [460, 170] width 578 height 13
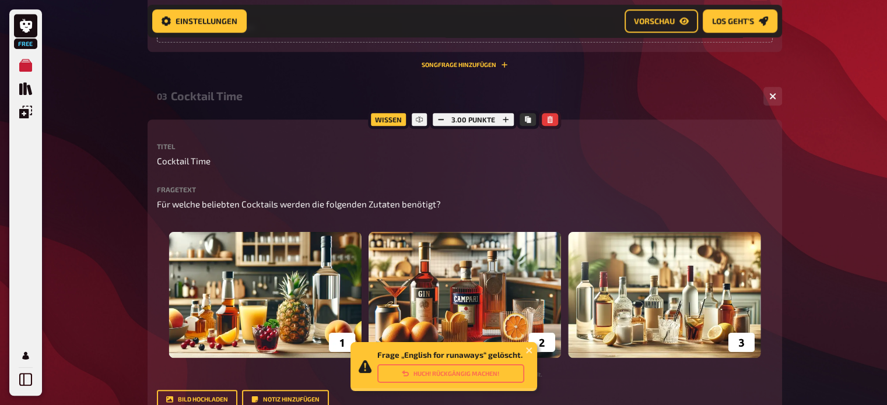
click at [546, 121] on icon "button" at bounding box center [549, 119] width 7 height 7
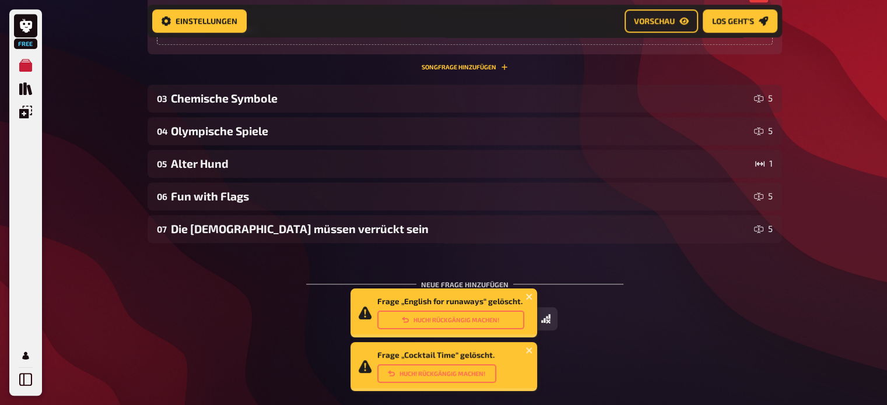
scroll to position [963, 0]
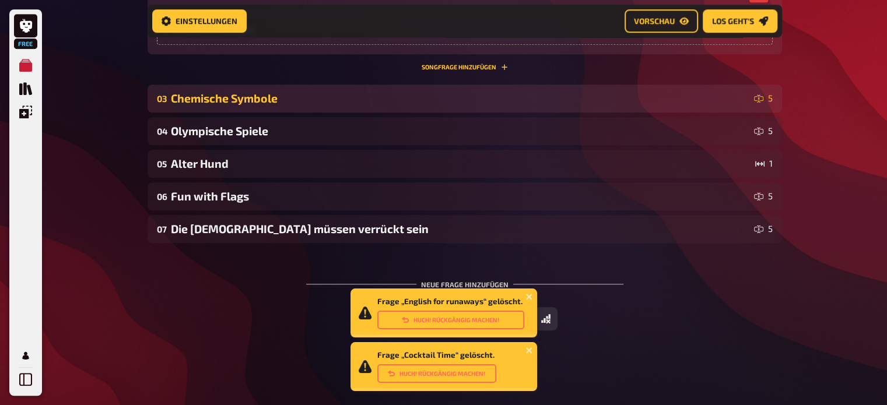
click at [541, 99] on div "Chemische Symbole" at bounding box center [460, 98] width 578 height 13
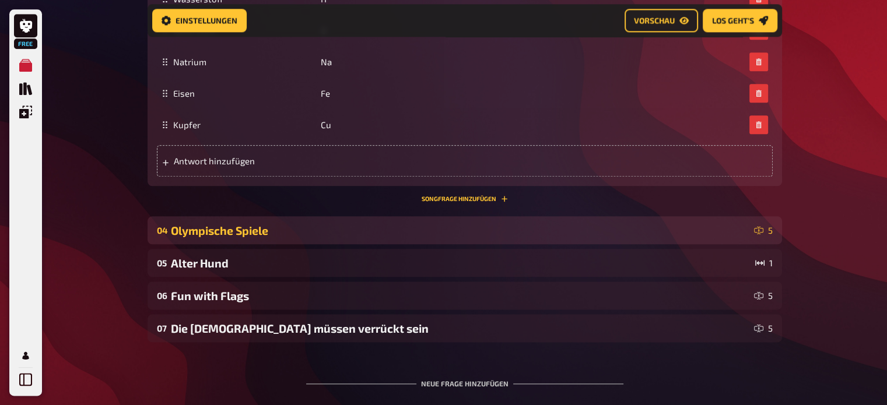
scroll to position [1390, 0]
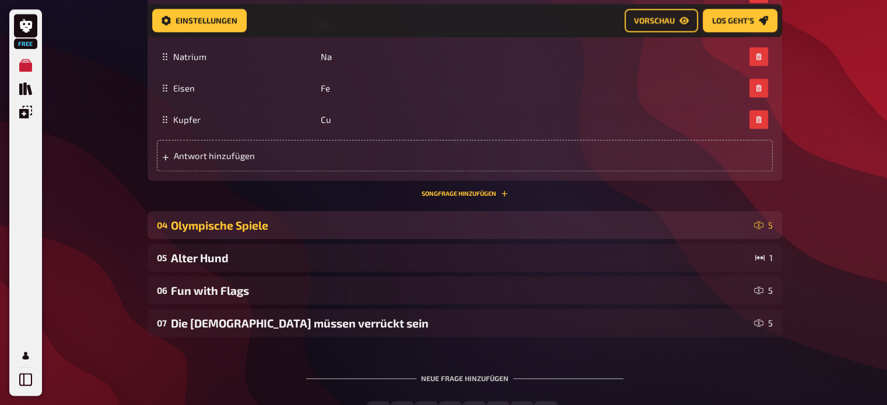
click at [461, 231] on div "Olympische Spiele" at bounding box center [460, 225] width 578 height 13
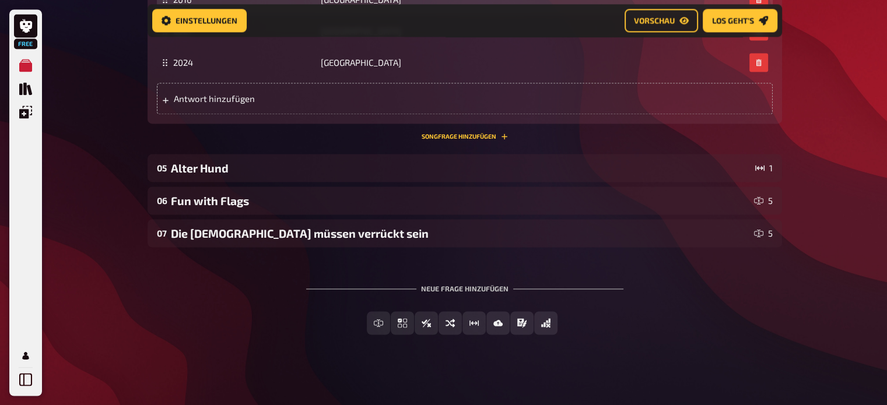
scroll to position [1874, 0]
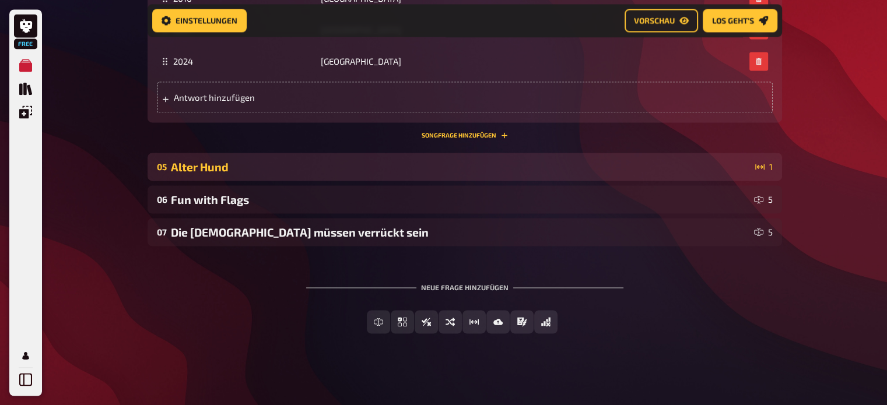
click at [456, 174] on div "05 Alter Hund 1" at bounding box center [464, 167] width 634 height 28
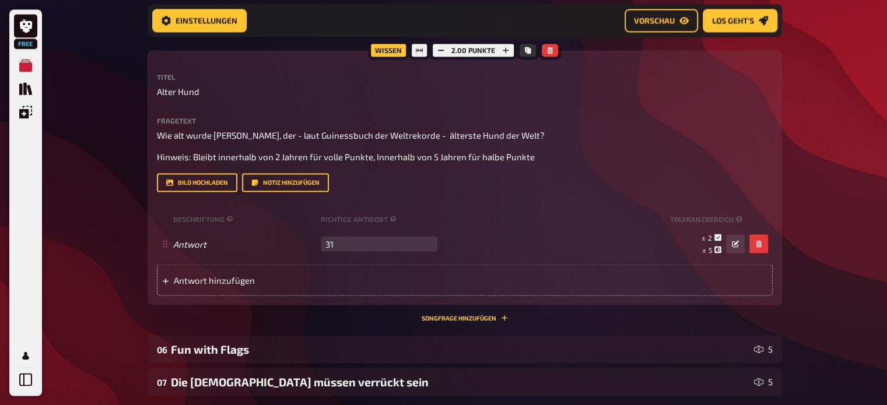
scroll to position [2022, 0]
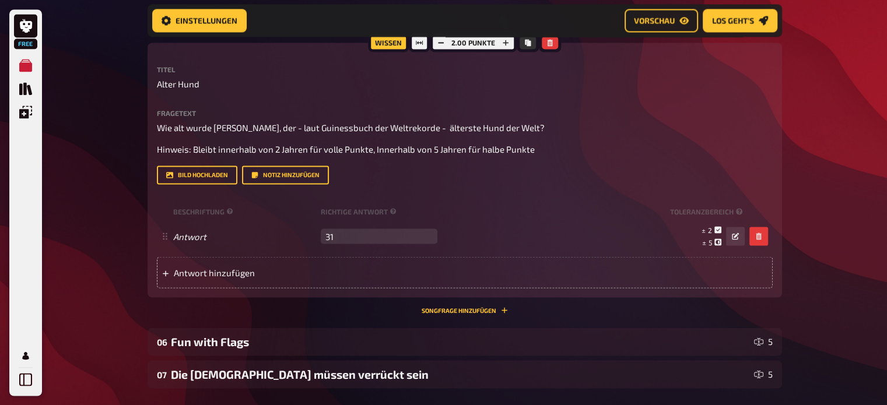
click at [461, 166] on div "Bild hochladen Notiz hinzufügen" at bounding box center [465, 175] width 616 height 19
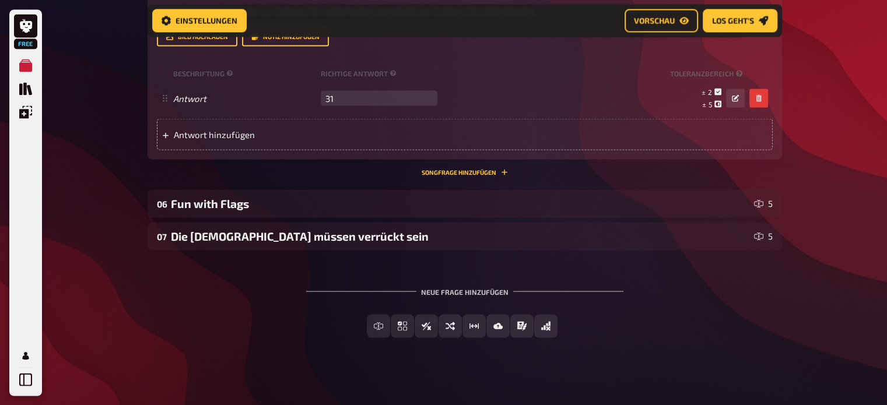
scroll to position [2162, 0]
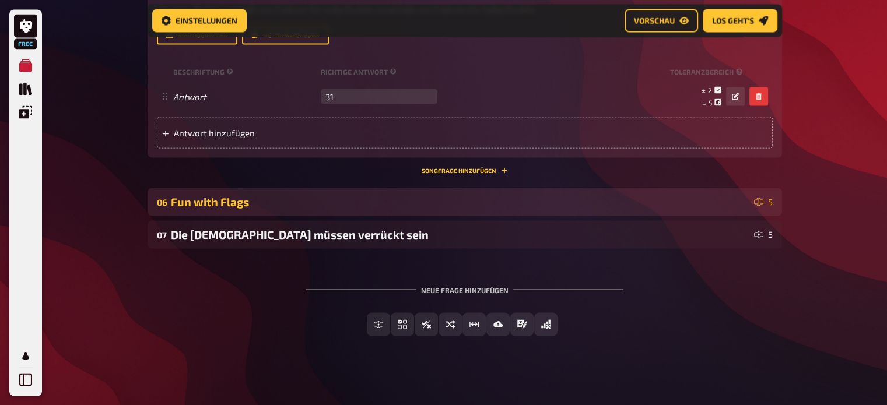
click at [444, 203] on div "Fun with Flags" at bounding box center [460, 201] width 578 height 13
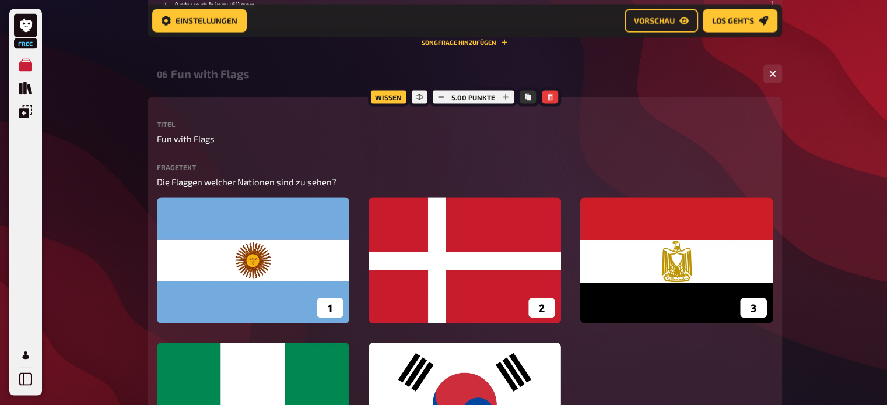
scroll to position [2291, 0]
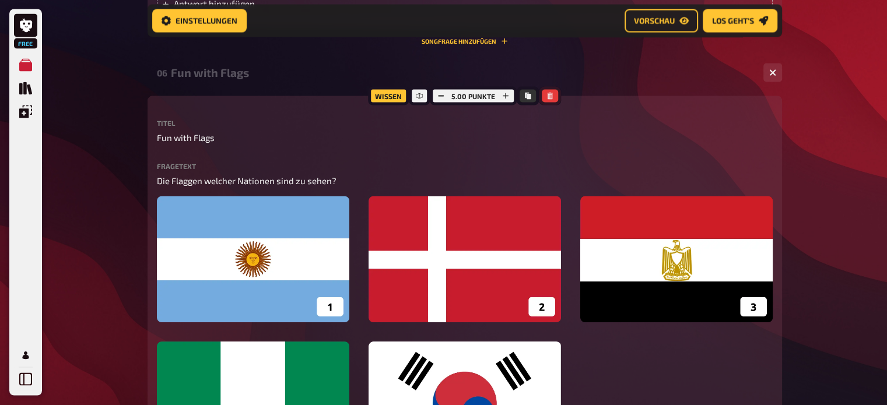
drag, startPoint x: 444, startPoint y: 203, endPoint x: 550, endPoint y: 98, distance: 149.2
click at [550, 98] on icon "button" at bounding box center [549, 96] width 7 height 7
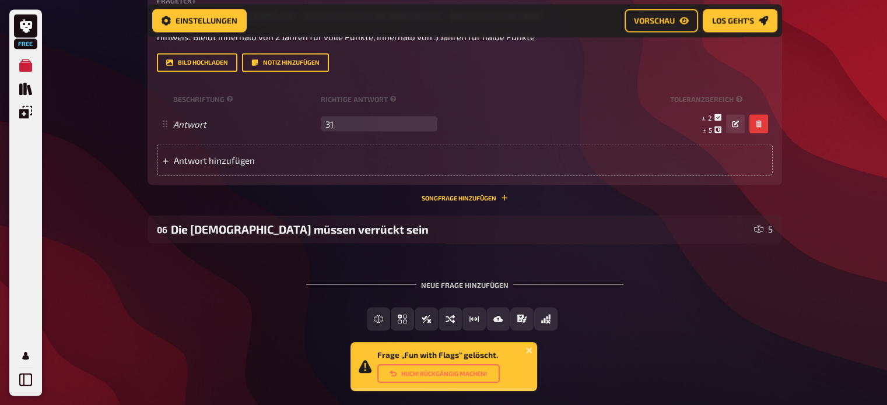
scroll to position [2134, 0]
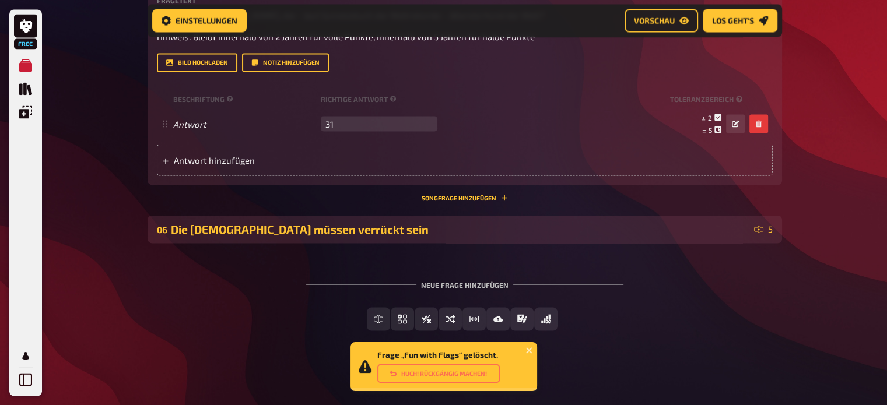
click at [466, 230] on div "Die [DEMOGRAPHIC_DATA] müssen verrückt sein" at bounding box center [460, 228] width 578 height 13
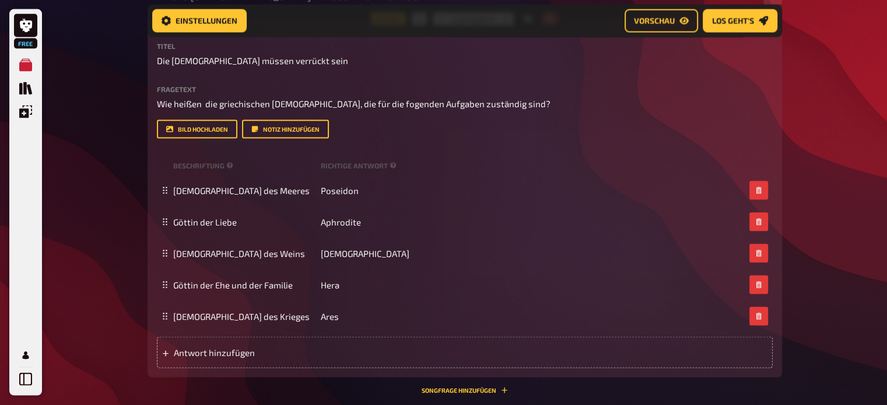
scroll to position [2374, 0]
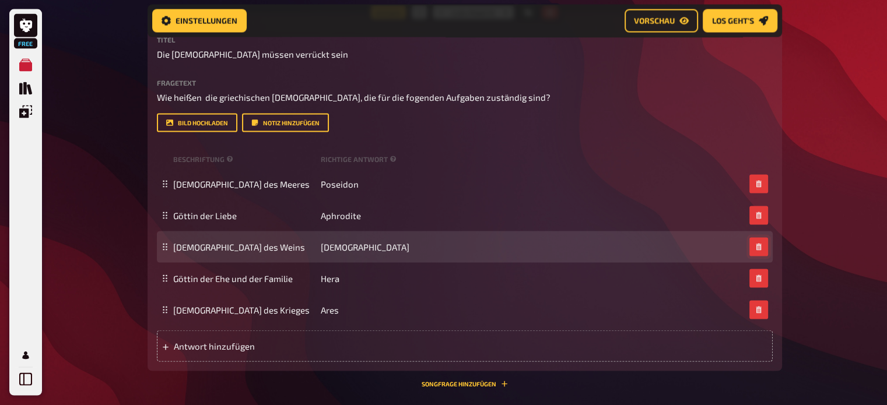
click at [763, 246] on button "button" at bounding box center [758, 247] width 19 height 19
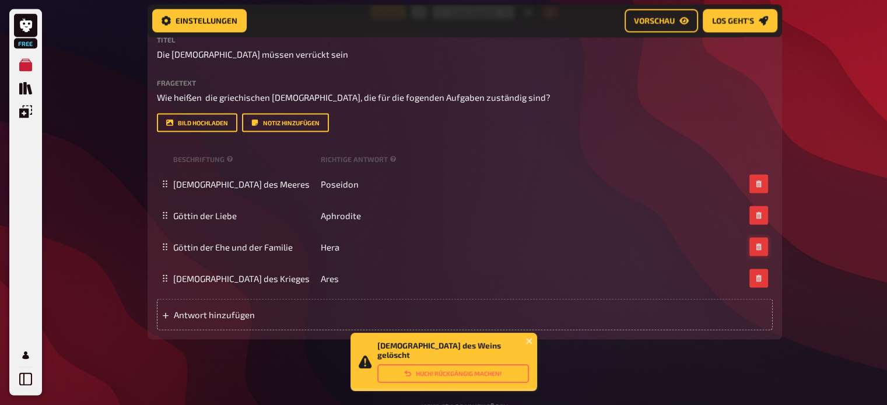
click at [763, 246] on button "button" at bounding box center [758, 247] width 19 height 19
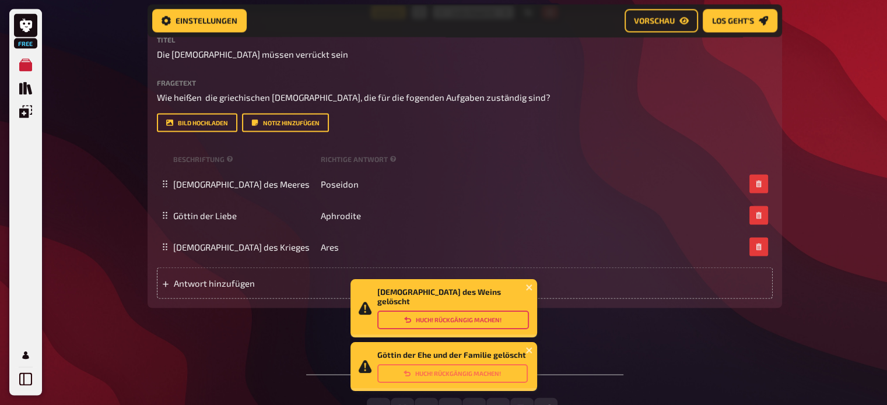
click at [459, 317] on button "Huch! Rückgängig machen!" at bounding box center [453, 320] width 152 height 19
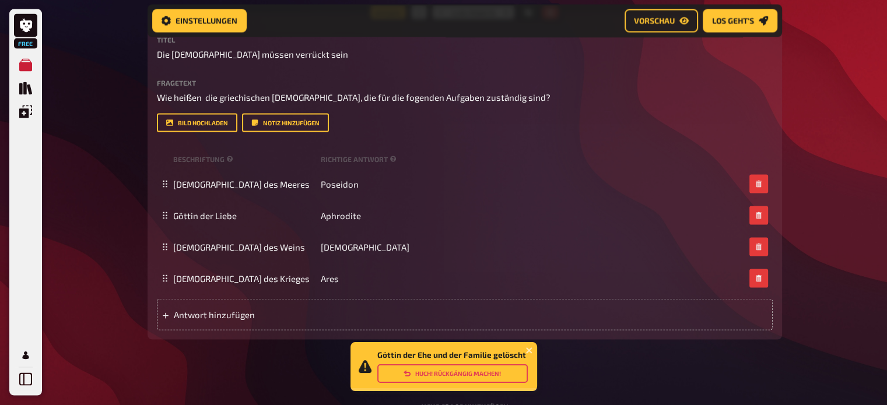
click at [445, 371] on button "Huch! Rückgängig machen!" at bounding box center [452, 373] width 150 height 19
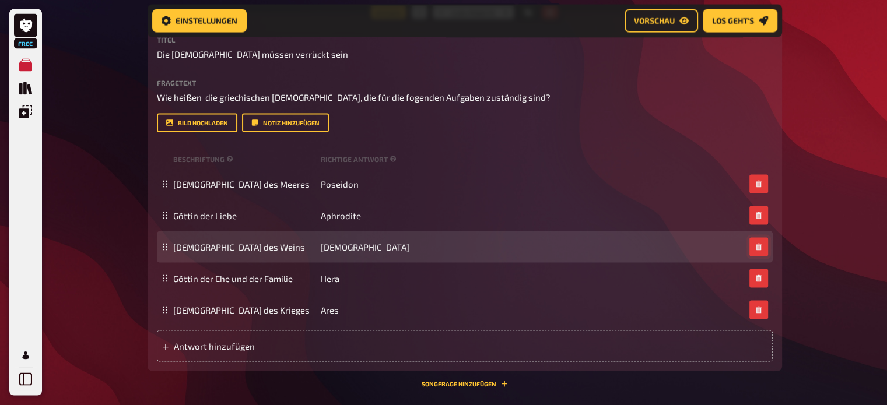
click at [763, 245] on button "button" at bounding box center [758, 247] width 19 height 19
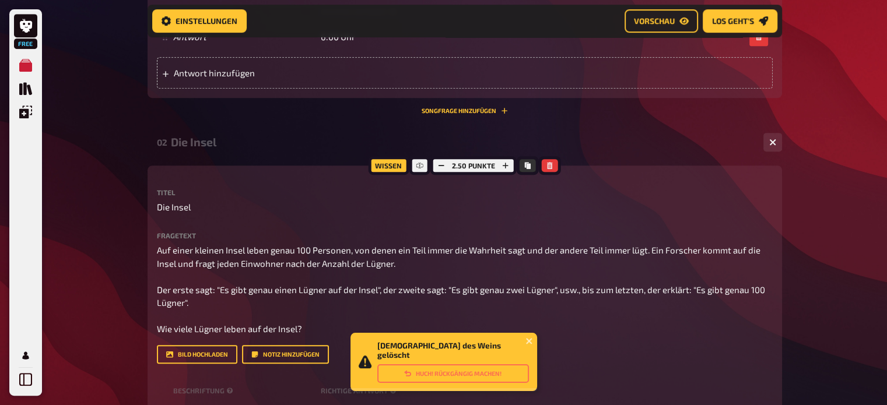
scroll to position [0, 0]
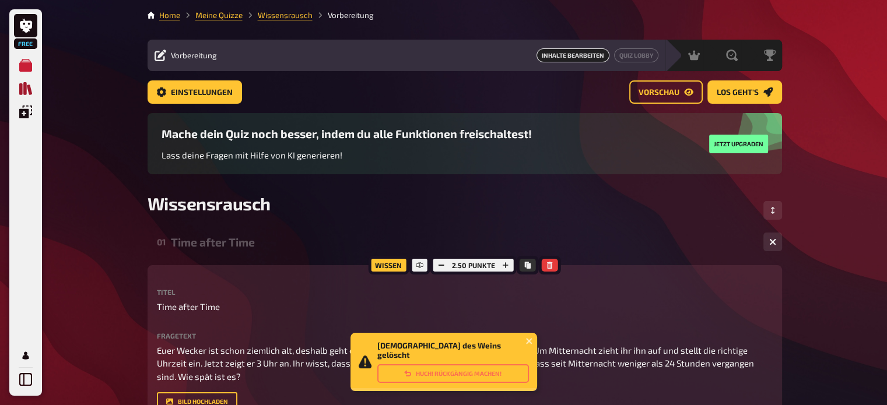
click at [21, 85] on icon "Quiz Sammlung" at bounding box center [25, 88] width 13 height 13
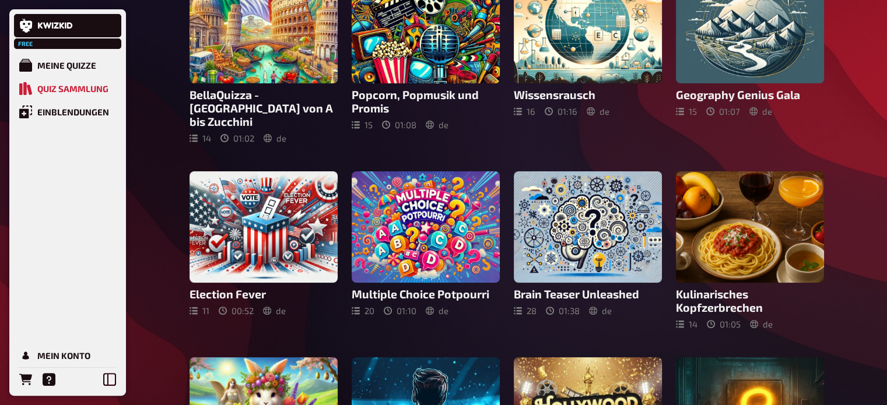
scroll to position [305, 0]
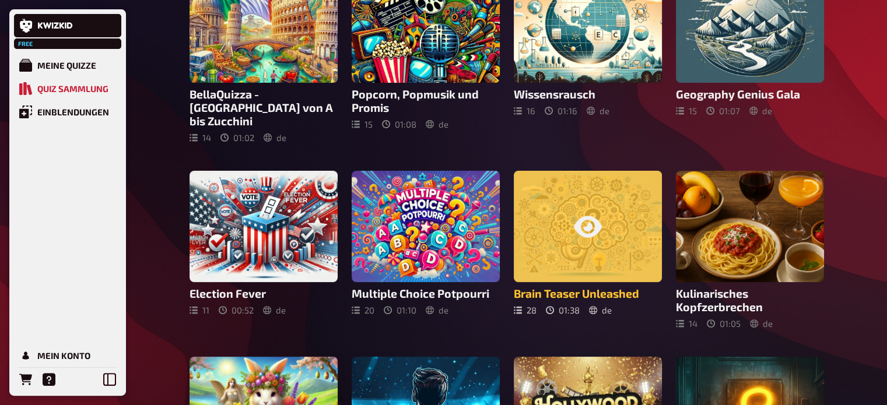
click at [611, 243] on div at bounding box center [588, 226] width 148 height 111
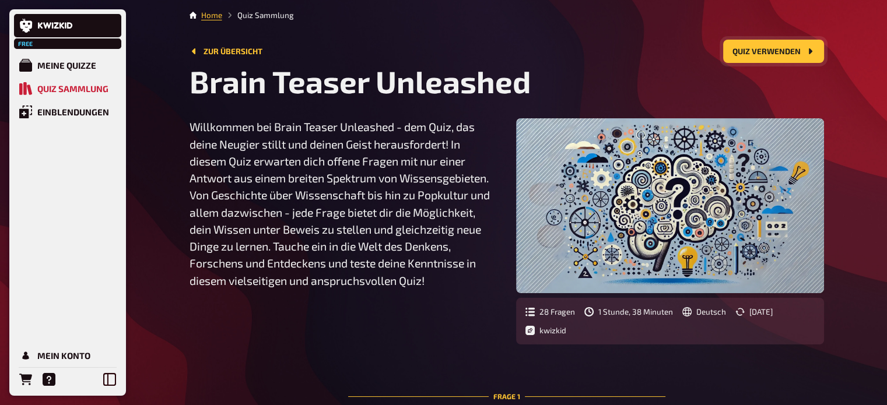
click at [802, 56] on button "Quiz verwenden" at bounding box center [773, 51] width 101 height 23
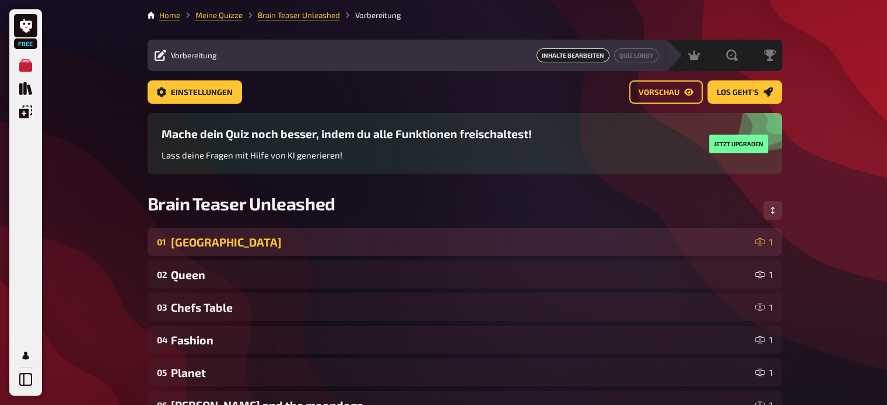
click at [575, 237] on div "[GEOGRAPHIC_DATA]" at bounding box center [460, 242] width 579 height 13
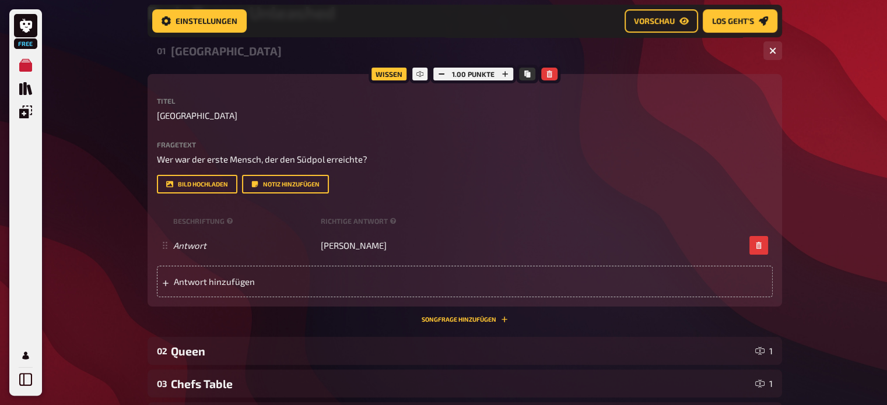
scroll to position [226, 0]
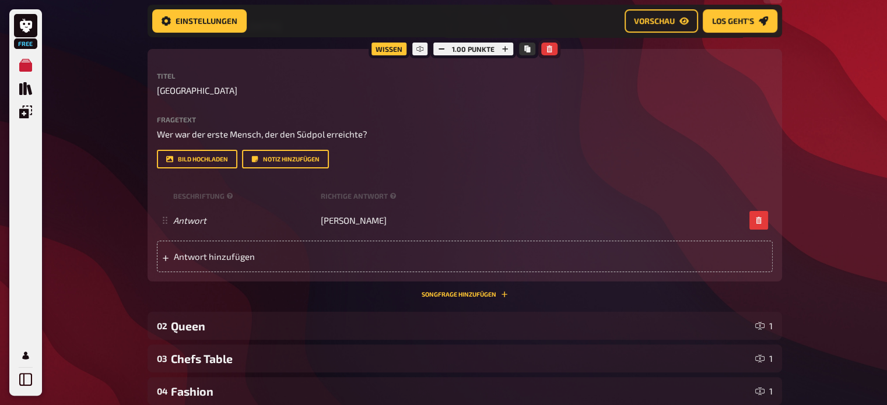
click at [552, 51] on icon "button" at bounding box center [549, 48] width 7 height 7
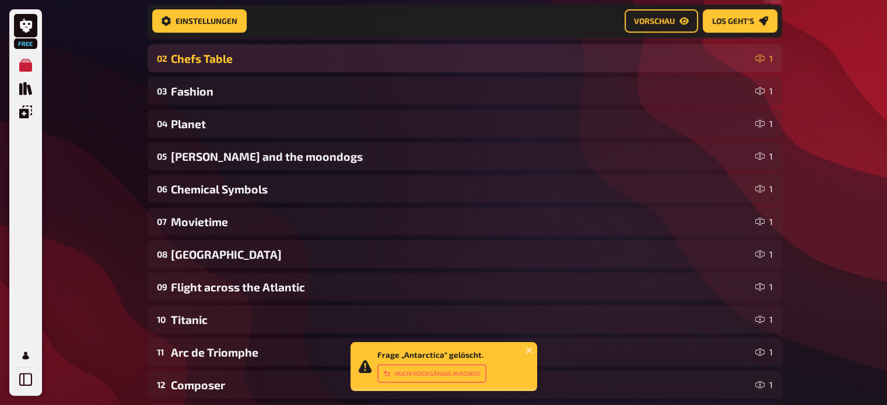
click at [533, 55] on div "Chefs Table" at bounding box center [460, 58] width 579 height 13
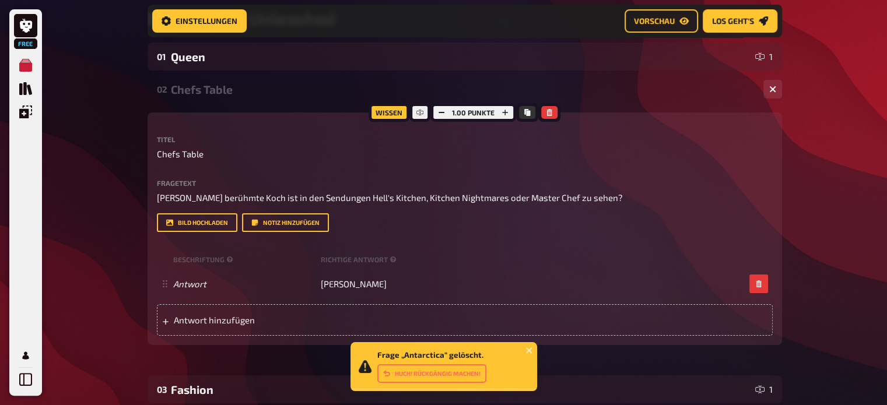
scroll to position [196, 0]
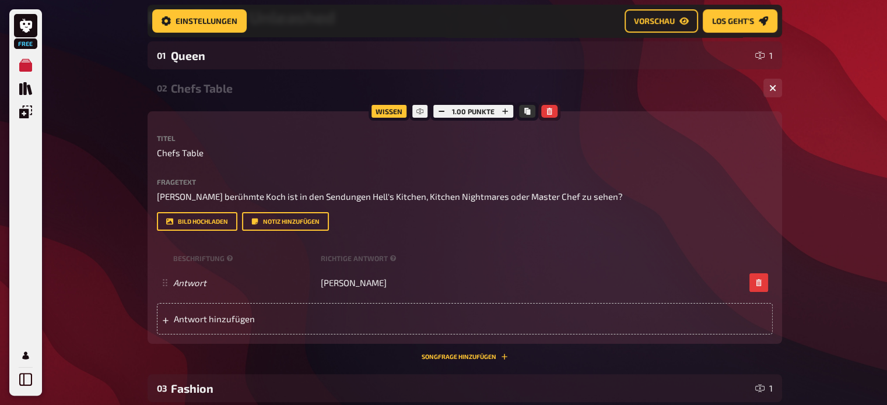
click at [550, 111] on icon "button" at bounding box center [549, 111] width 7 height 7
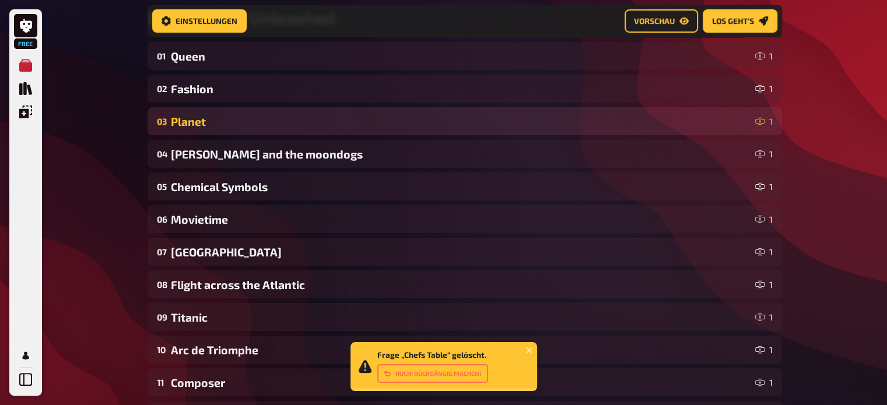
scroll to position [107, 0]
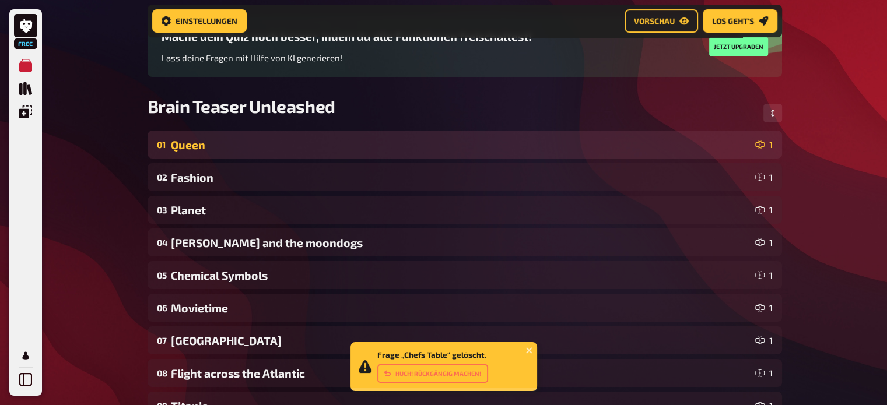
click at [515, 136] on div "01 Queen 1" at bounding box center [464, 145] width 634 height 28
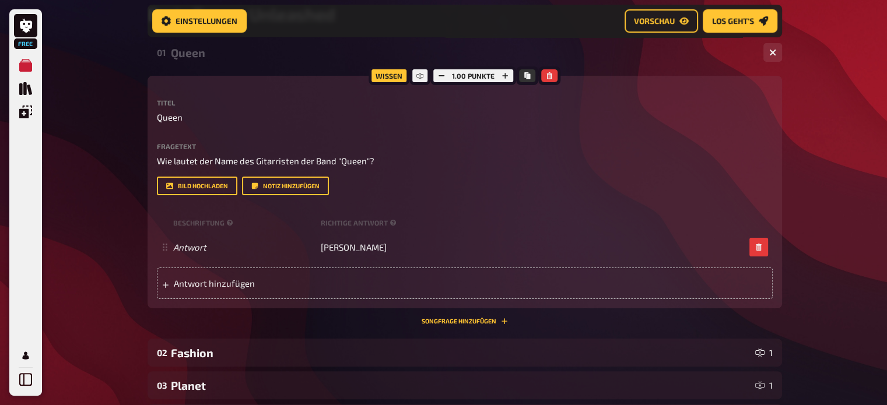
scroll to position [200, 0]
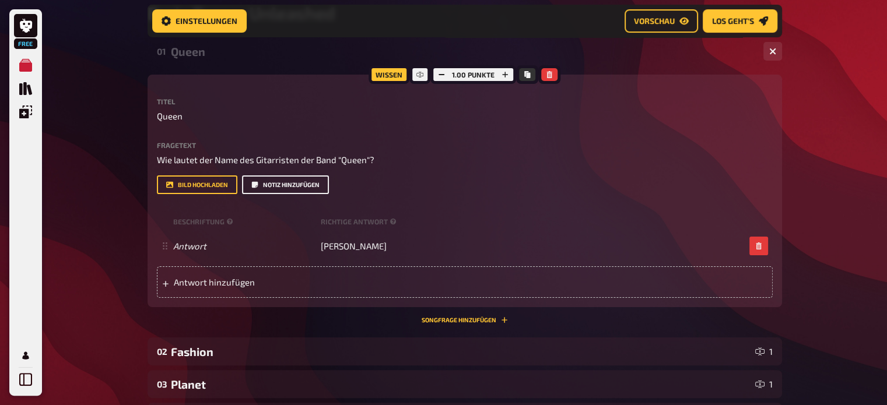
click at [287, 186] on button "Notiz hinzufügen" at bounding box center [285, 184] width 87 height 19
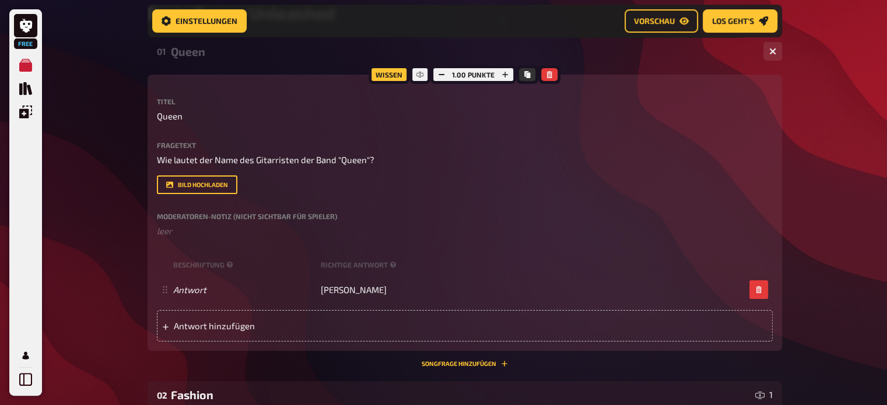
click at [205, 215] on label "Moderatoren-Notiz (nicht sichtbar für Spieler)" at bounding box center [465, 216] width 616 height 7
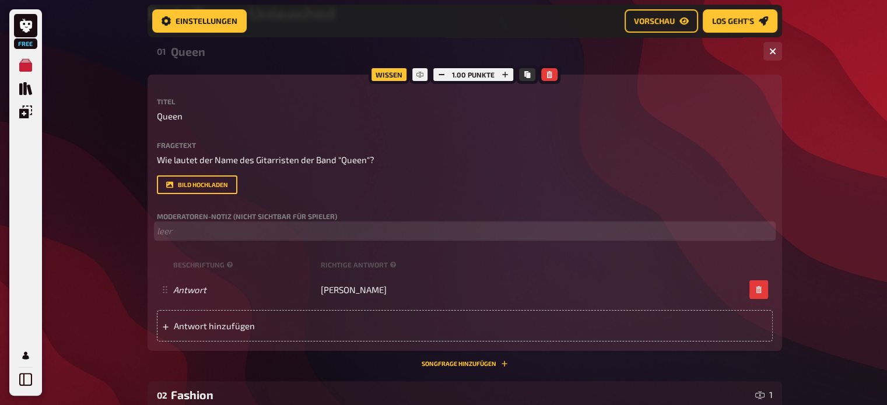
click at [167, 236] on p "﻿ leer" at bounding box center [465, 230] width 616 height 13
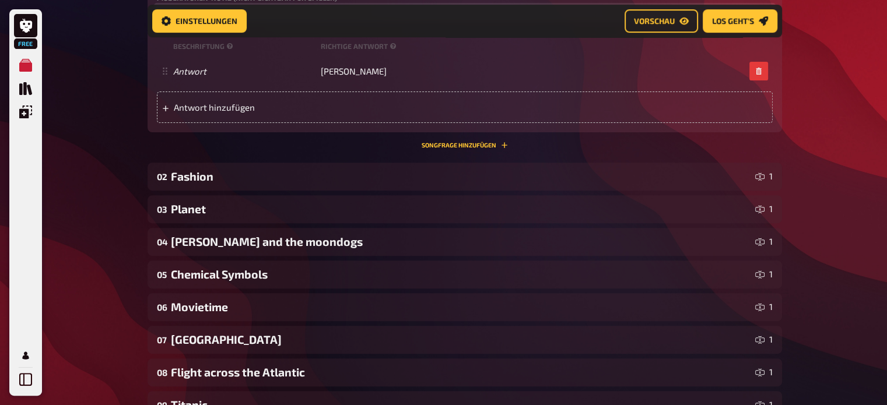
scroll to position [419, 0]
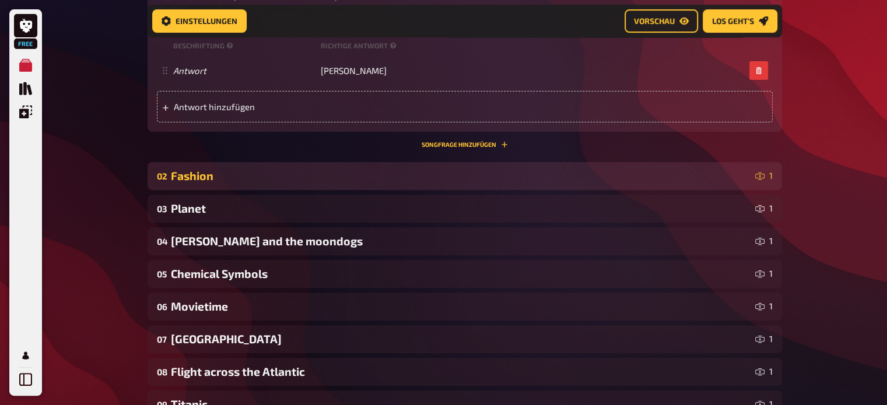
click at [447, 181] on div "Fashion" at bounding box center [460, 175] width 579 height 13
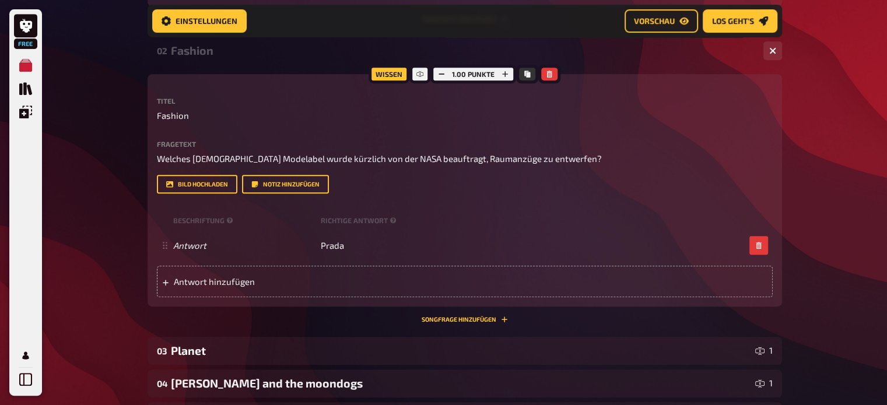
scroll to position [548, 0]
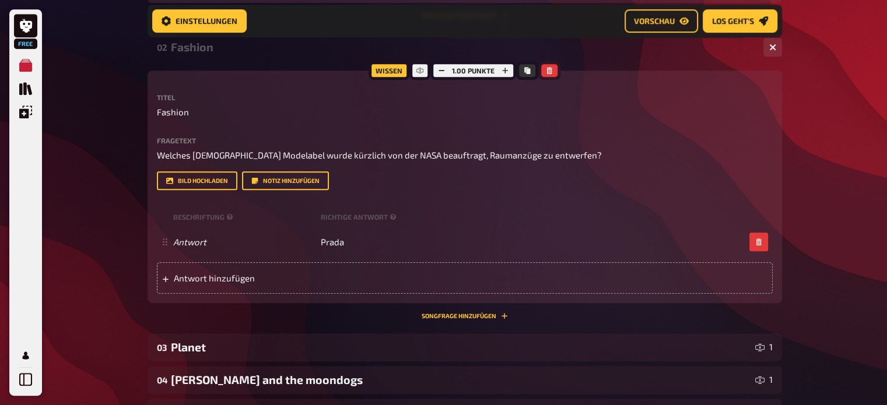
click at [547, 75] on button "button" at bounding box center [549, 70] width 16 height 13
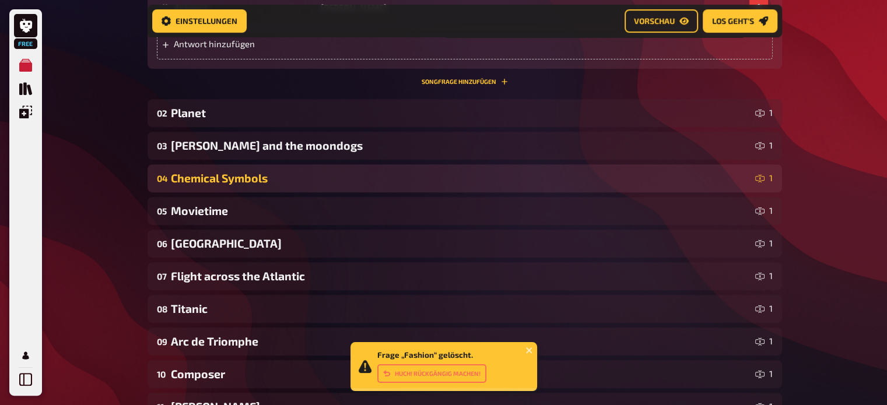
scroll to position [477, 0]
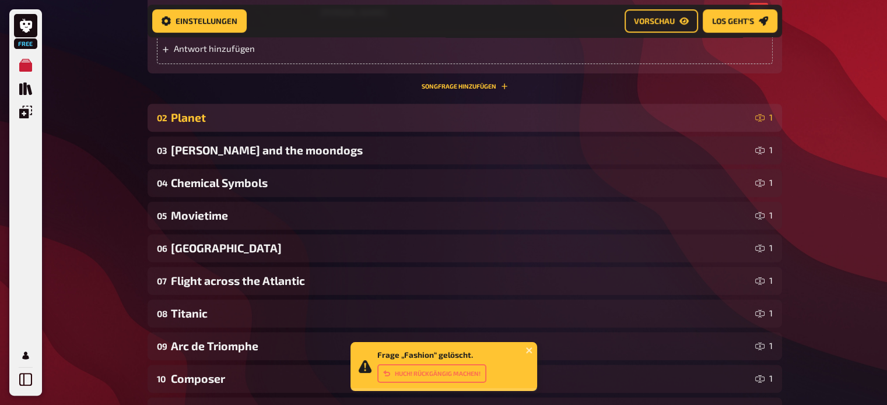
click at [522, 107] on div "02 Planet 1" at bounding box center [464, 118] width 634 height 28
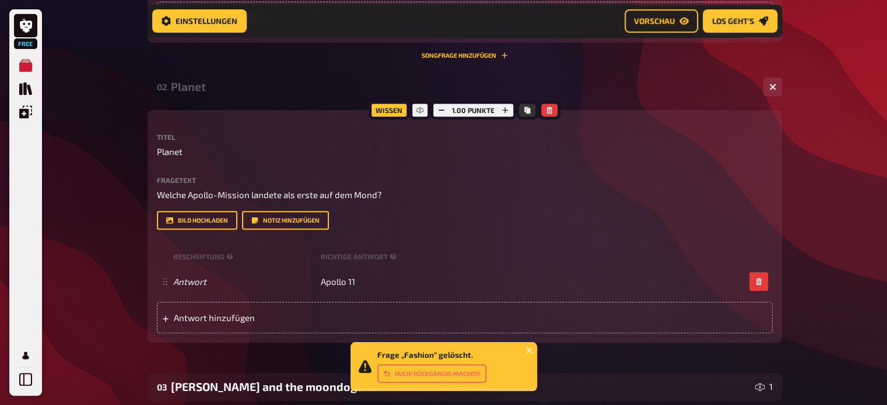
scroll to position [510, 0]
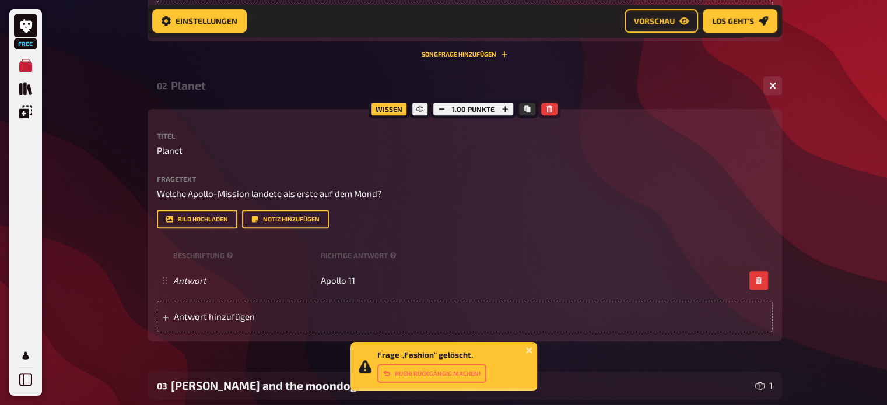
click at [546, 104] on button "button" at bounding box center [549, 109] width 16 height 13
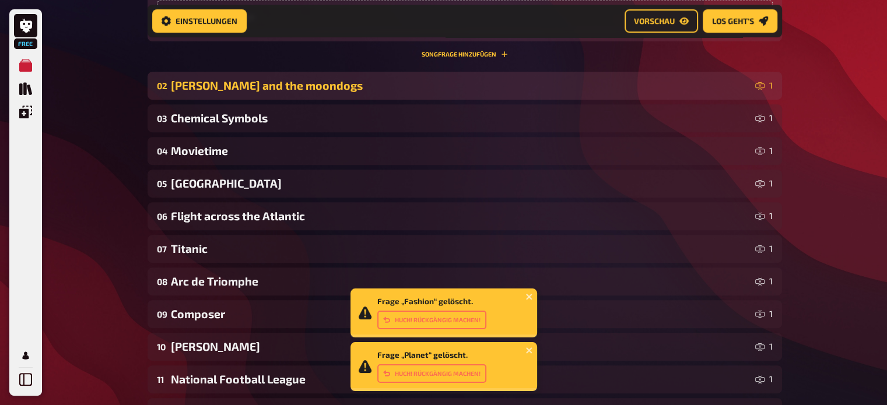
click at [507, 87] on div "[PERSON_NAME] and the moondogs" at bounding box center [460, 85] width 579 height 13
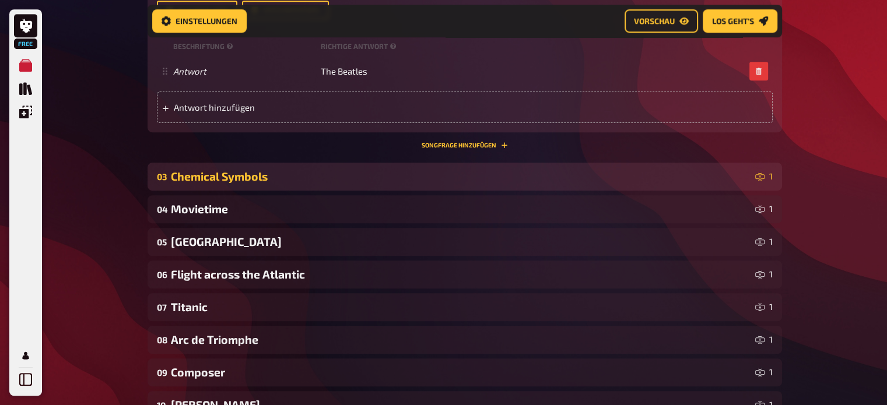
scroll to position [719, 0]
click at [515, 177] on div "Chemical Symbols" at bounding box center [460, 175] width 579 height 13
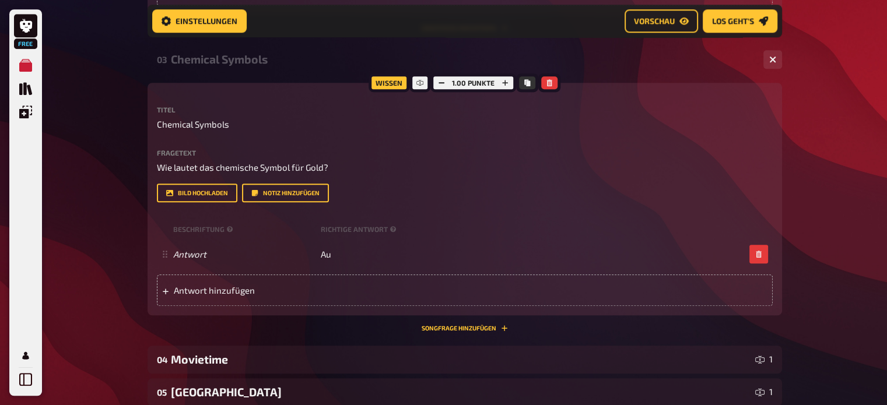
scroll to position [840, 0]
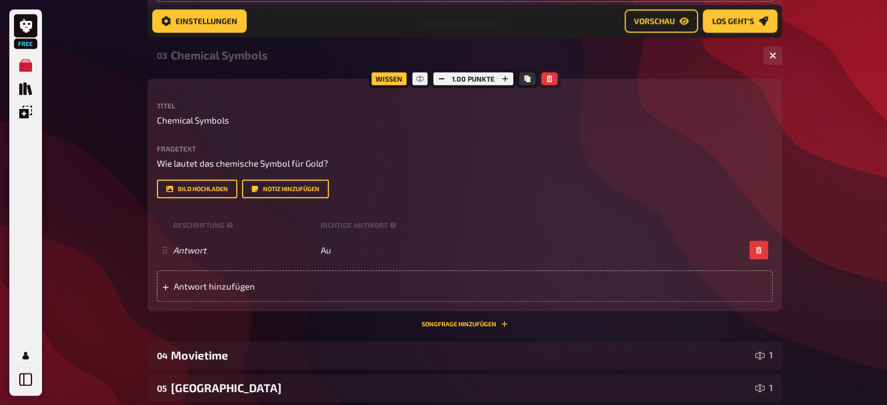
click at [547, 81] on icon "button" at bounding box center [549, 78] width 5 height 7
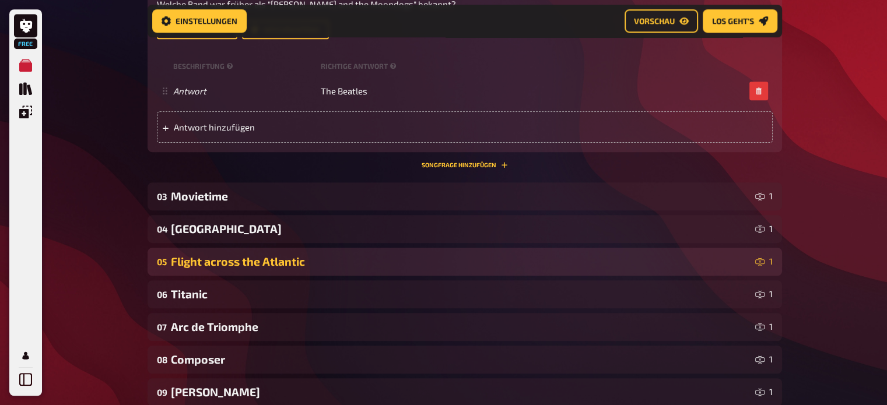
scroll to position [698, 0]
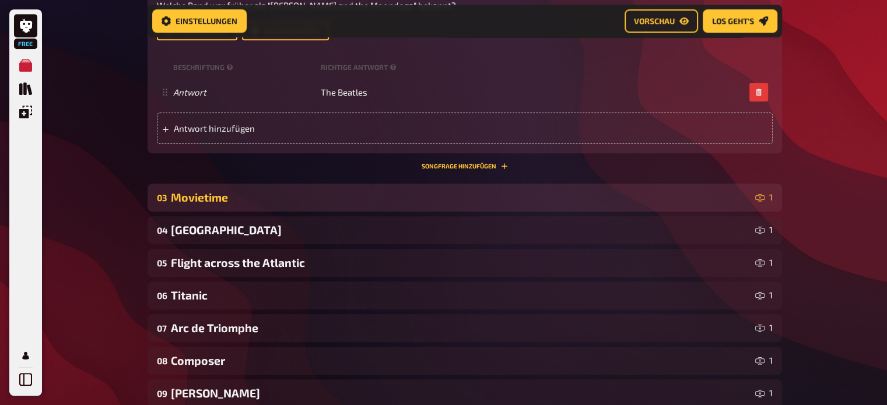
click at [499, 195] on div "Movietime" at bounding box center [460, 197] width 579 height 13
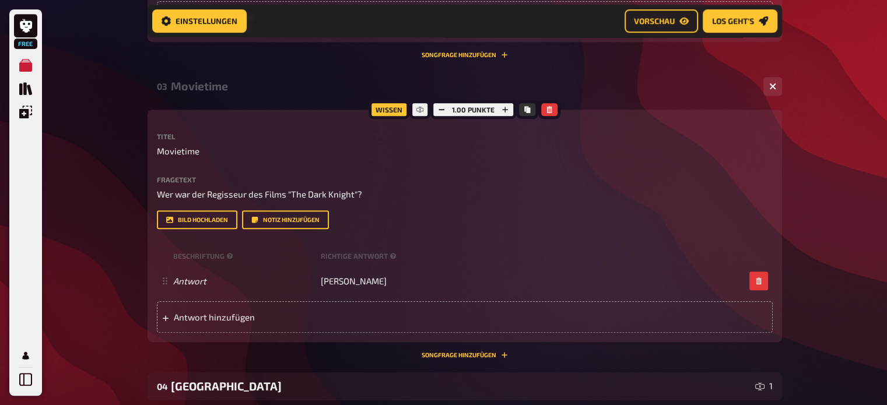
scroll to position [810, 0]
click at [549, 104] on button "button" at bounding box center [549, 109] width 16 height 13
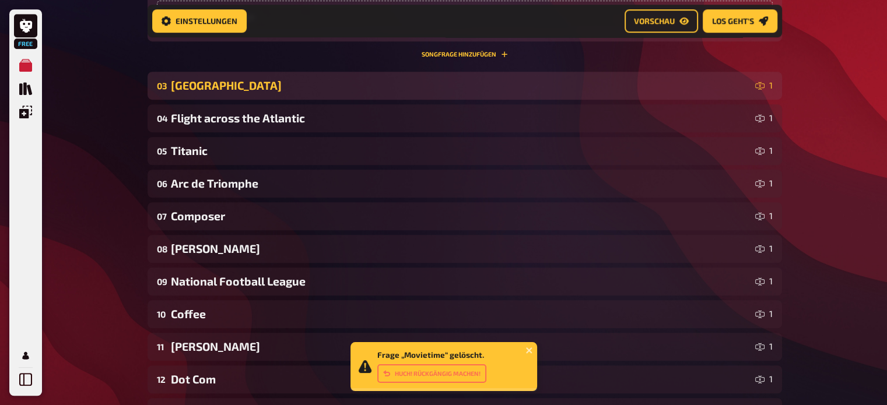
click at [526, 86] on div "[GEOGRAPHIC_DATA]" at bounding box center [460, 85] width 579 height 13
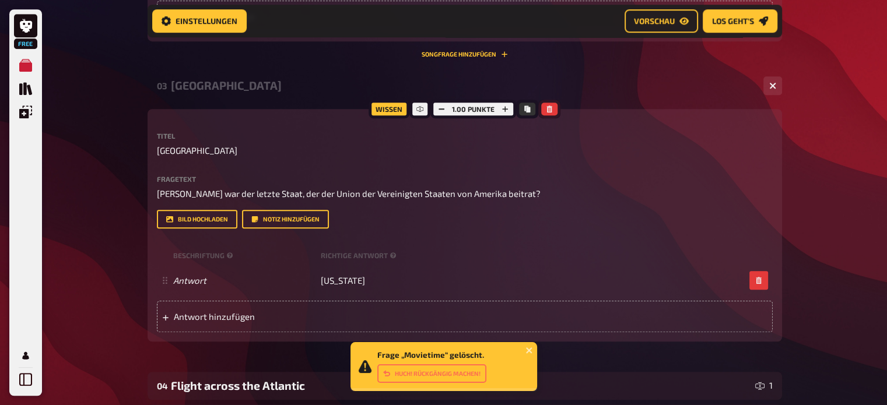
click at [546, 110] on icon "button" at bounding box center [549, 109] width 7 height 7
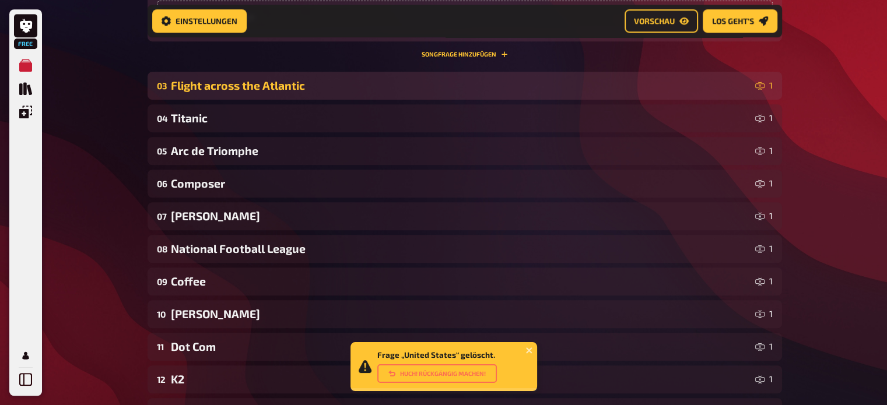
click at [522, 84] on div "Flight across the Atlantic" at bounding box center [460, 85] width 579 height 13
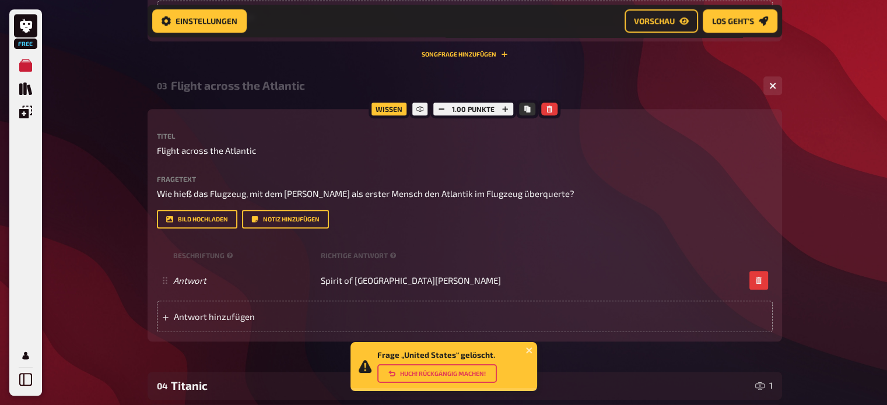
click at [438, 375] on button "Huch! Rückgängig machen!" at bounding box center [437, 373] width 120 height 19
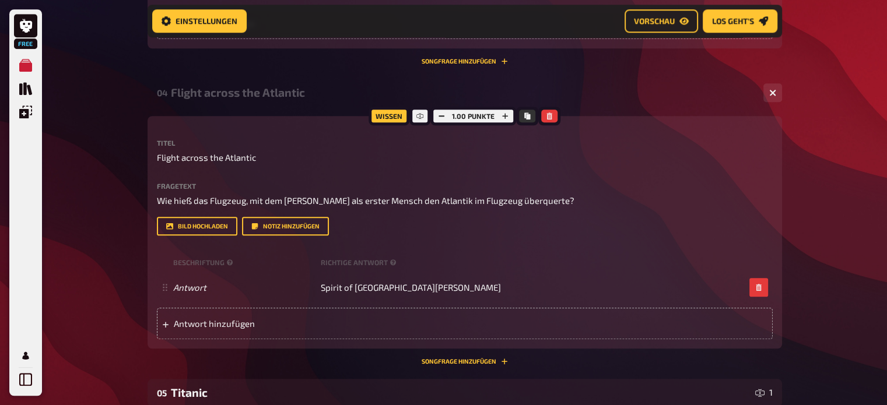
scroll to position [1106, 0]
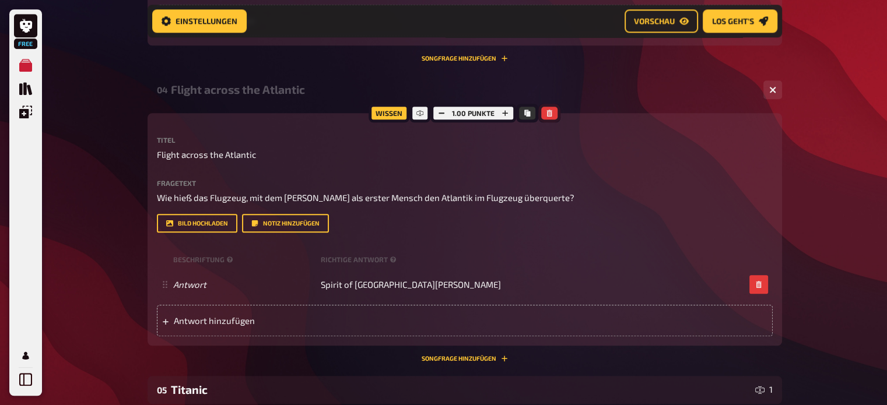
click at [550, 110] on icon "button" at bounding box center [549, 113] width 7 height 7
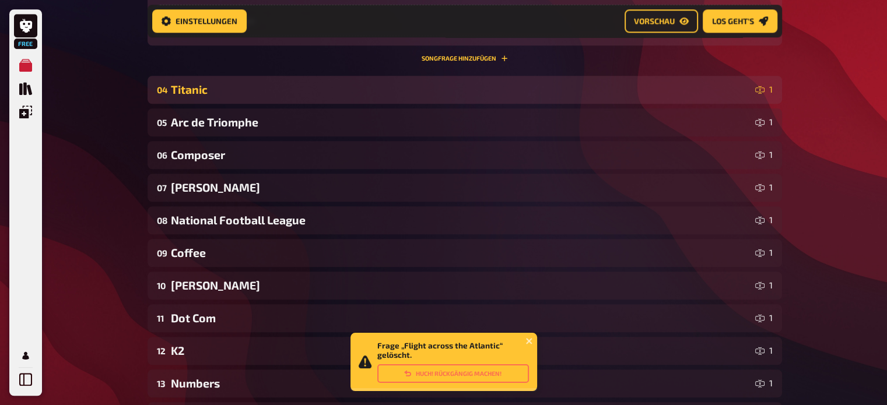
click at [549, 90] on div "Titanic" at bounding box center [460, 89] width 579 height 13
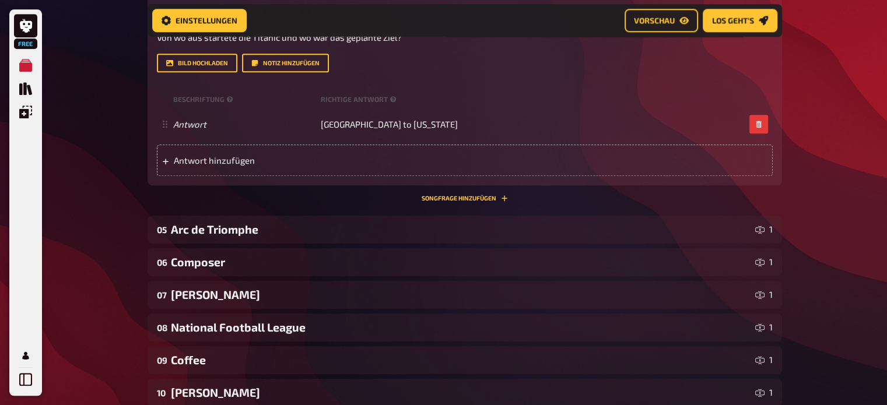
scroll to position [1277, 0]
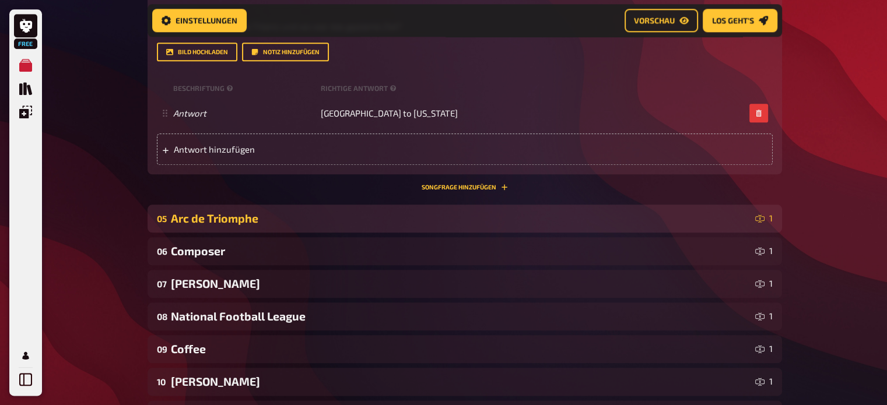
click at [489, 223] on div "Arc de Triomphe" at bounding box center [460, 218] width 579 height 13
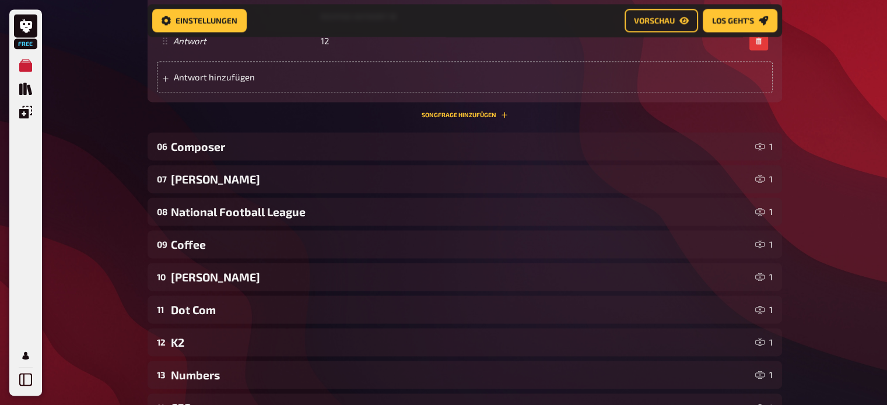
scroll to position [1686, 0]
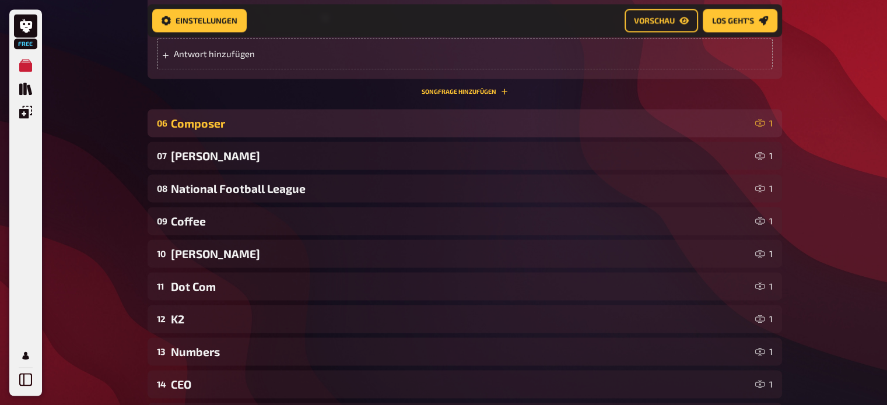
click at [521, 117] on div "Composer" at bounding box center [460, 123] width 579 height 13
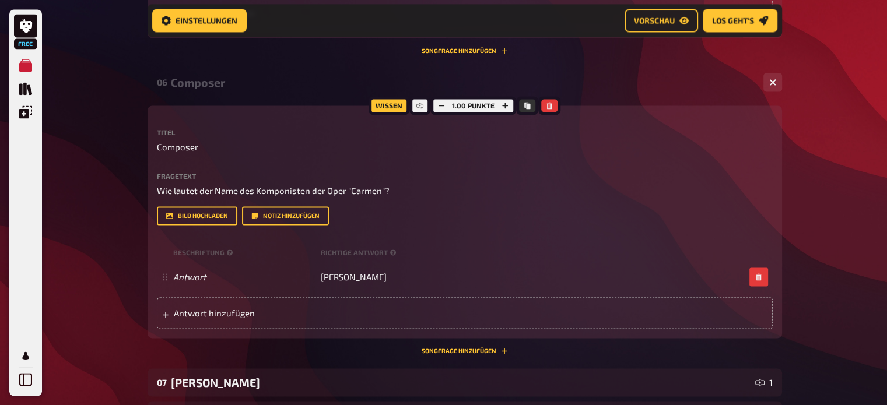
scroll to position [1750, 0]
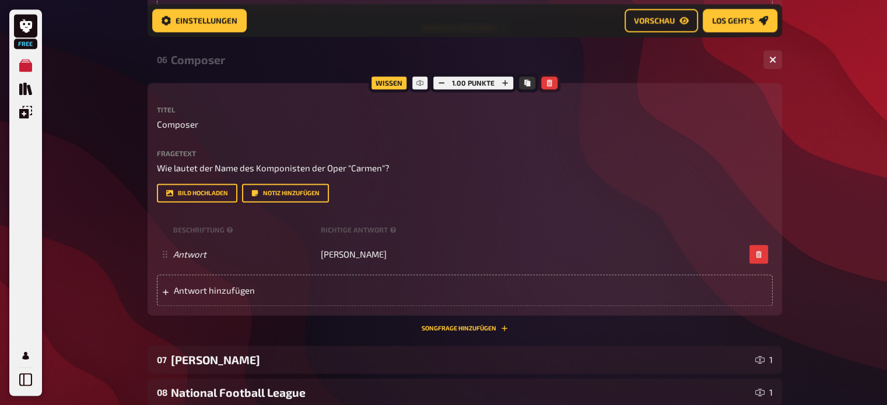
click at [547, 79] on icon "button" at bounding box center [549, 82] width 5 height 7
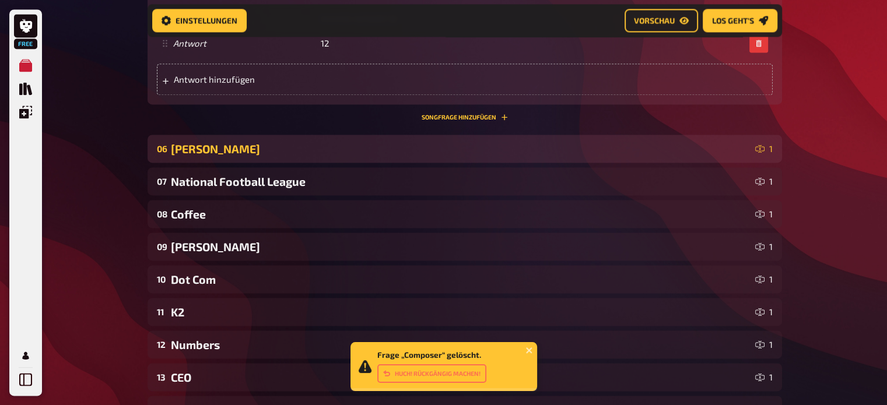
scroll to position [1659, 0]
click at [505, 143] on div "[PERSON_NAME]" at bounding box center [460, 149] width 579 height 13
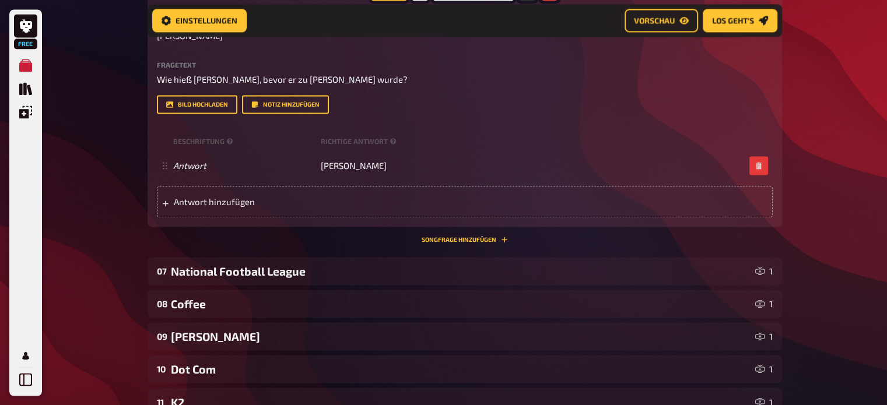
scroll to position [1853, 0]
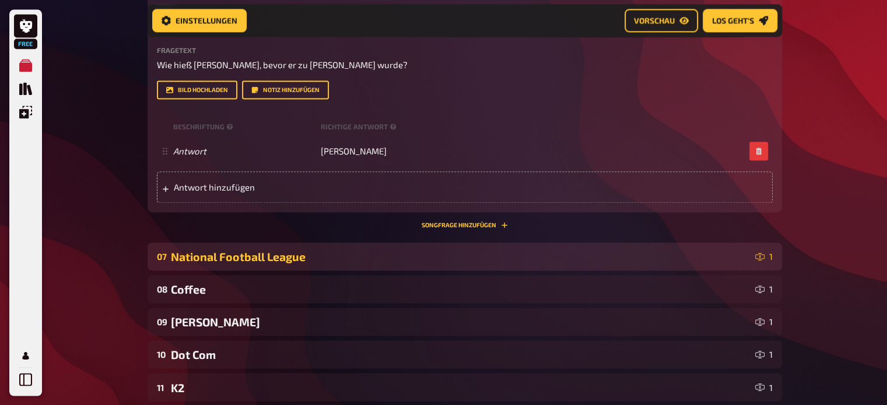
click at [494, 250] on div "National Football League" at bounding box center [460, 256] width 579 height 13
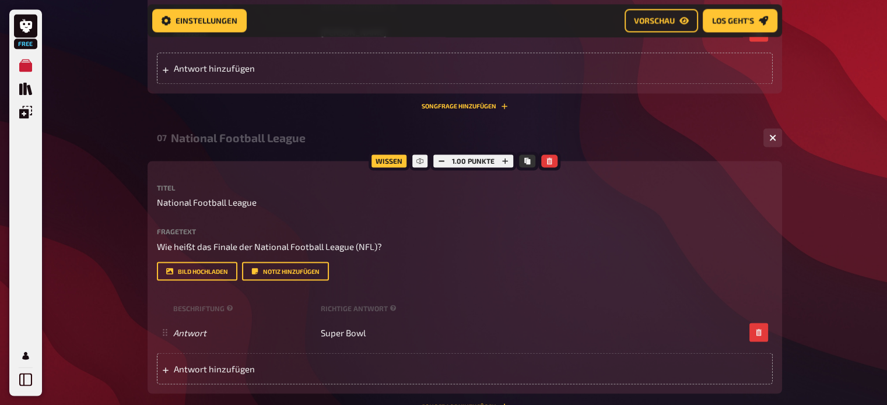
scroll to position [1976, 0]
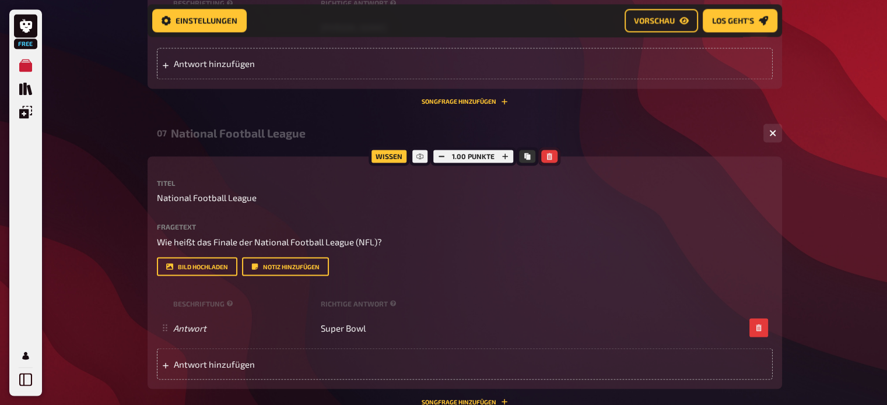
click at [547, 153] on icon "button" at bounding box center [549, 156] width 5 height 7
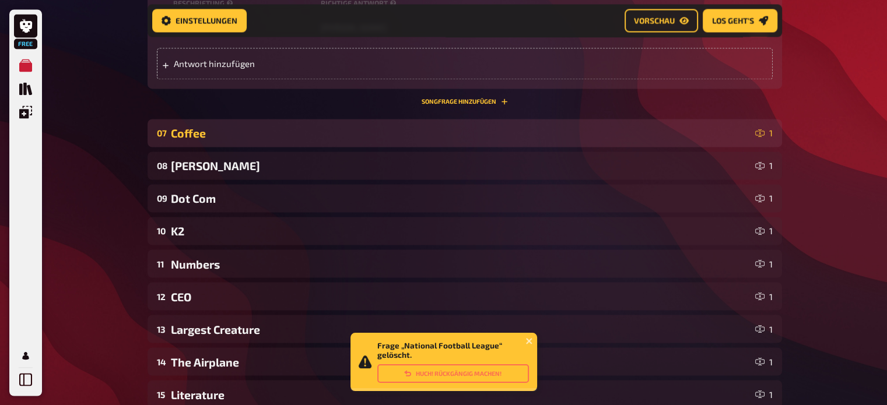
click at [535, 127] on div "Coffee" at bounding box center [460, 133] width 579 height 13
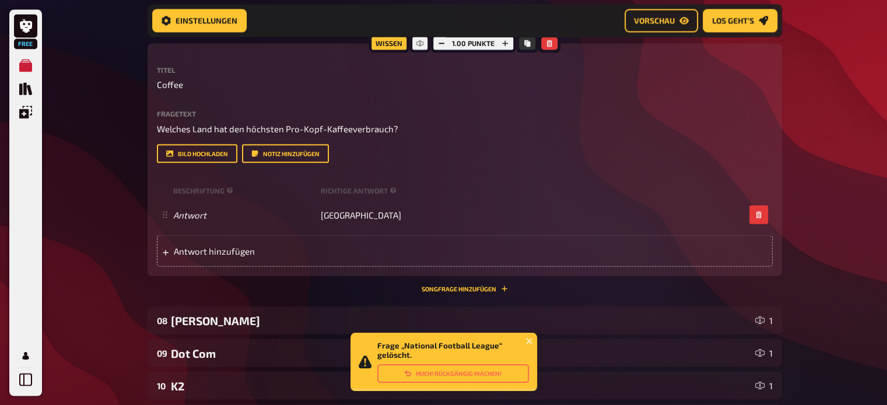
scroll to position [2100, 0]
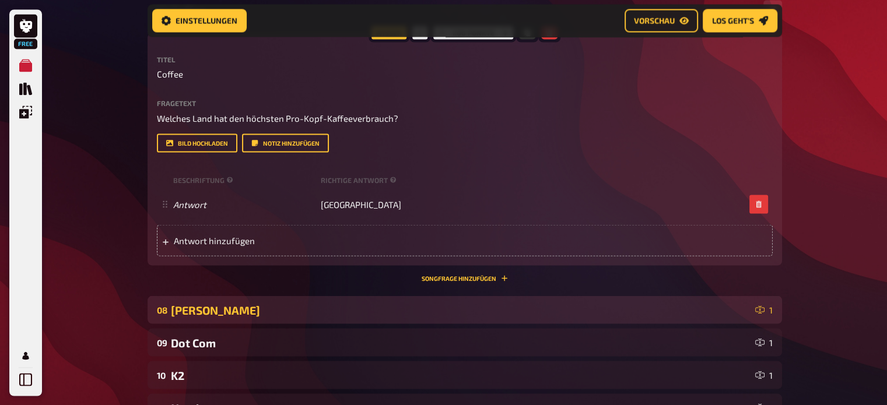
click at [463, 303] on div "[PERSON_NAME]" at bounding box center [460, 309] width 579 height 13
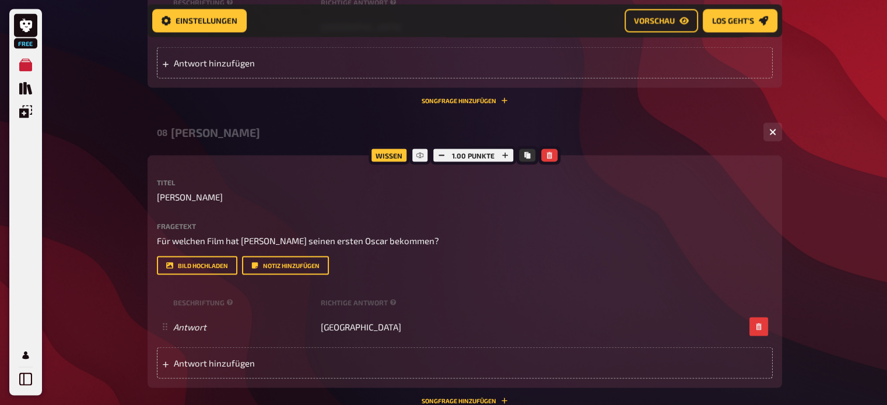
scroll to position [2298, 0]
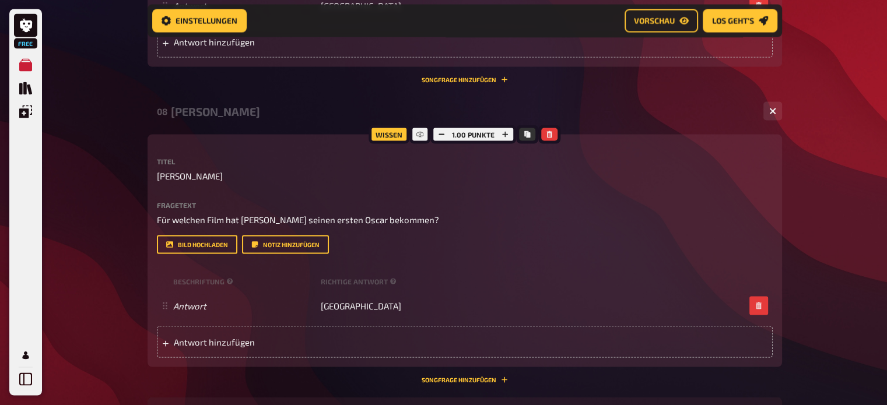
click at [550, 129] on div at bounding box center [549, 134] width 22 height 19
click at [550, 131] on icon "button" at bounding box center [549, 134] width 5 height 7
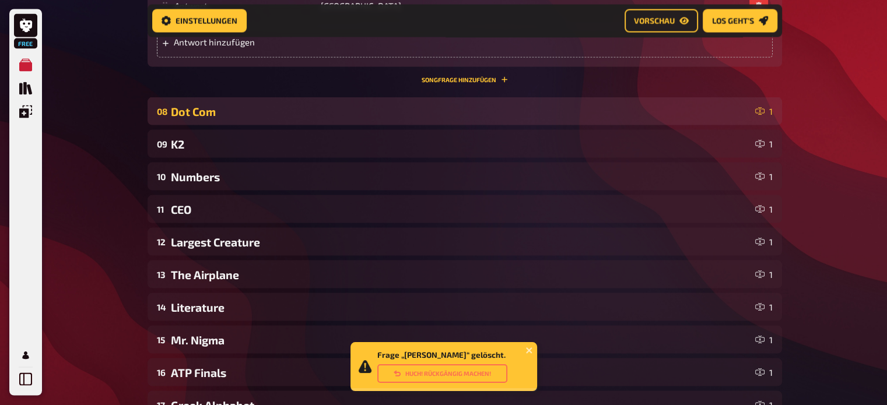
click at [510, 105] on div "Dot Com" at bounding box center [460, 111] width 579 height 13
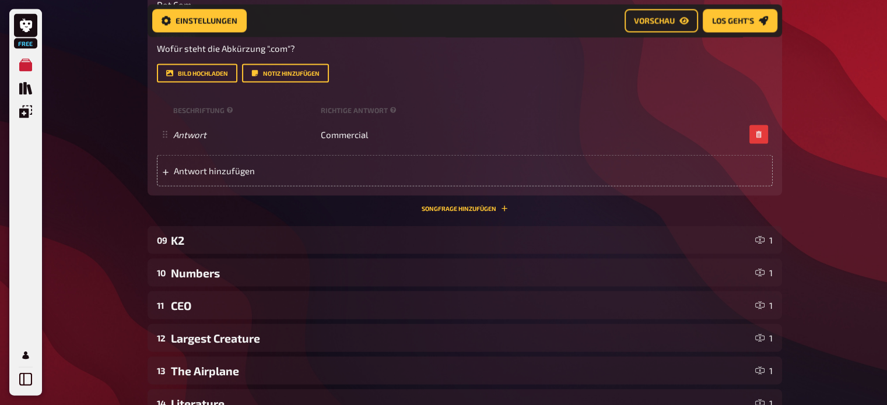
scroll to position [2474, 0]
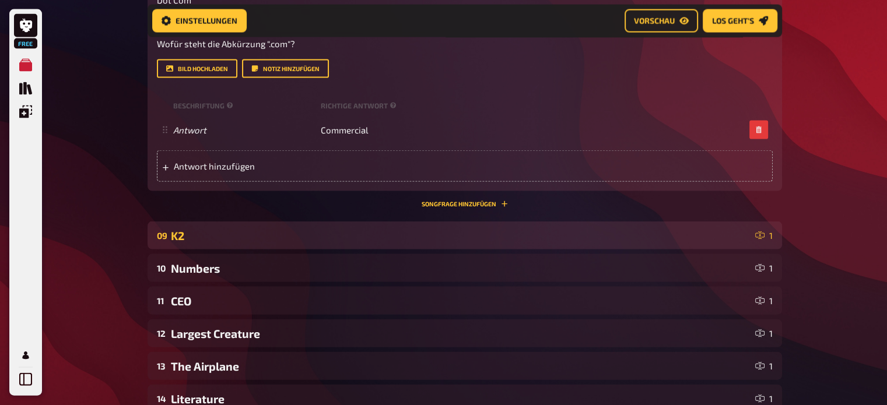
click at [464, 229] on div "K2" at bounding box center [460, 235] width 579 height 13
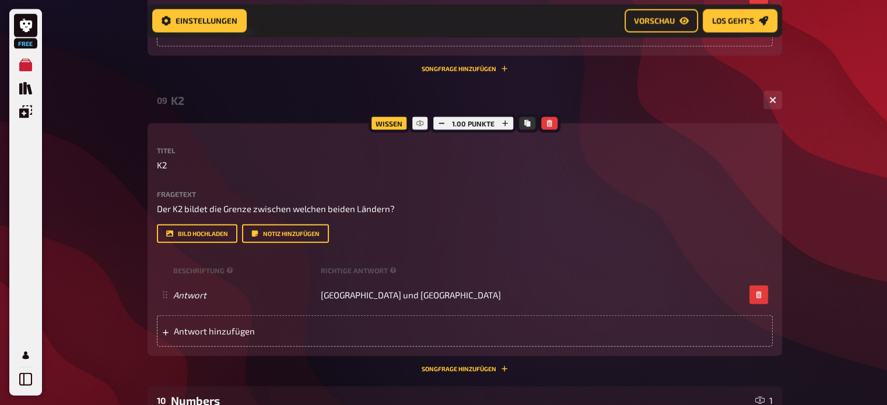
scroll to position [2611, 0]
click at [547, 119] on icon "button" at bounding box center [549, 122] width 5 height 7
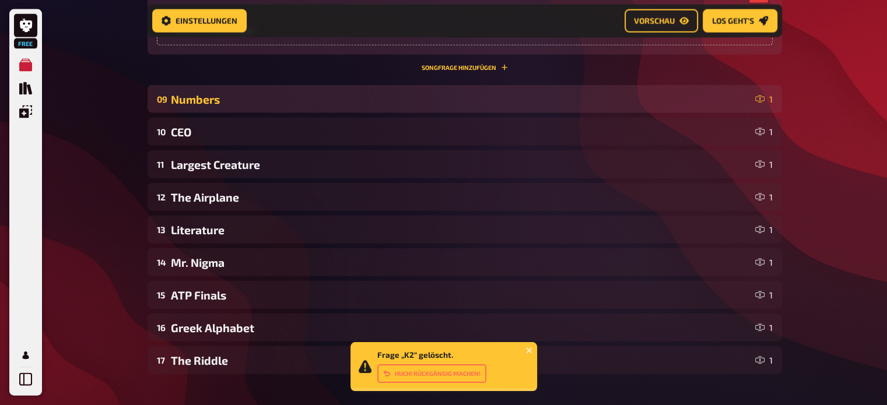
click at [525, 93] on div "Numbers" at bounding box center [460, 99] width 579 height 13
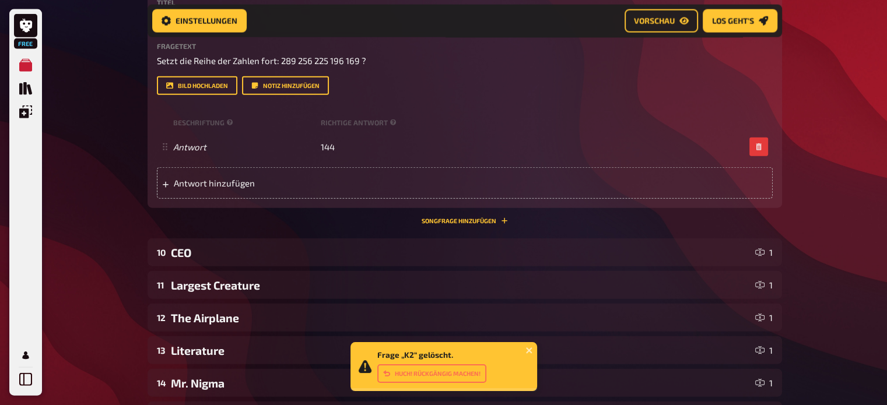
scroll to position [2759, 0]
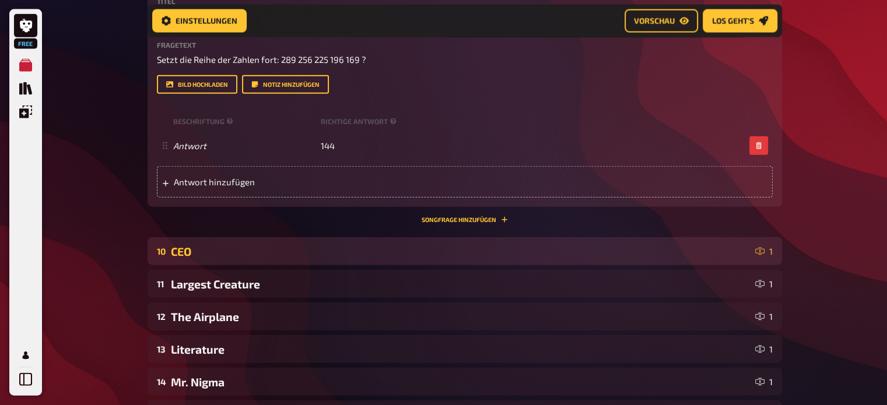
click at [489, 245] on div "CEO" at bounding box center [460, 251] width 579 height 13
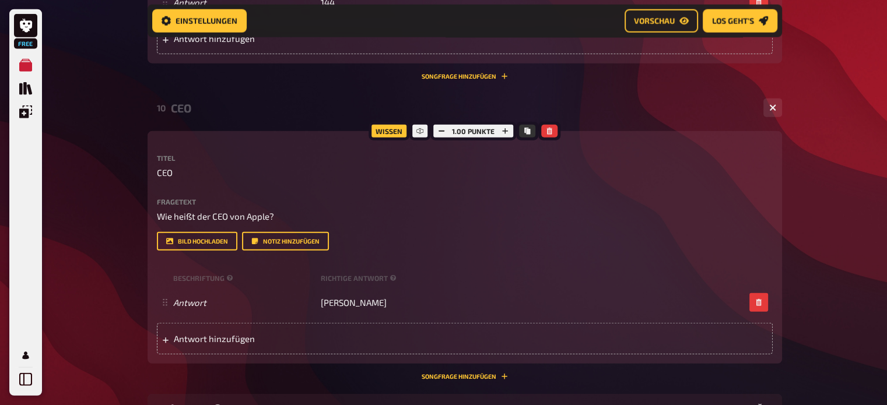
scroll to position [2905, 0]
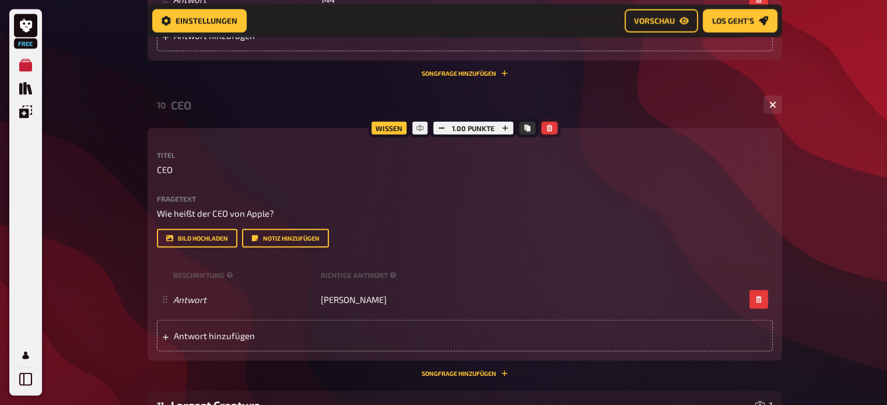
click at [550, 125] on icon "button" at bounding box center [549, 128] width 7 height 7
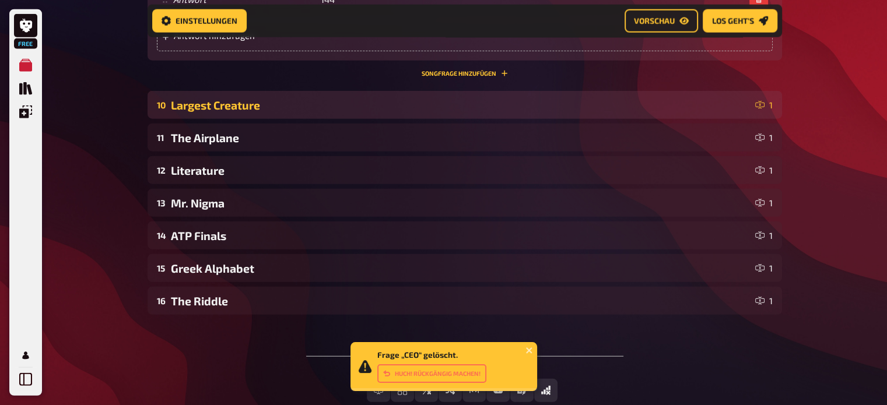
click at [518, 99] on div "Largest Creature" at bounding box center [460, 105] width 579 height 13
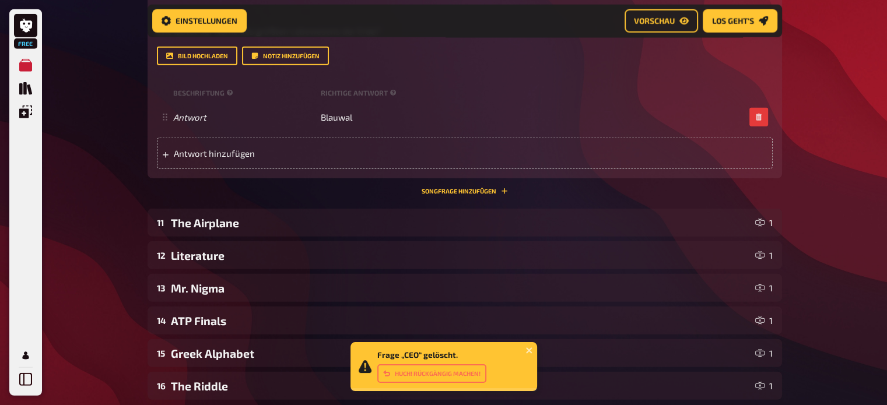
scroll to position [3092, 0]
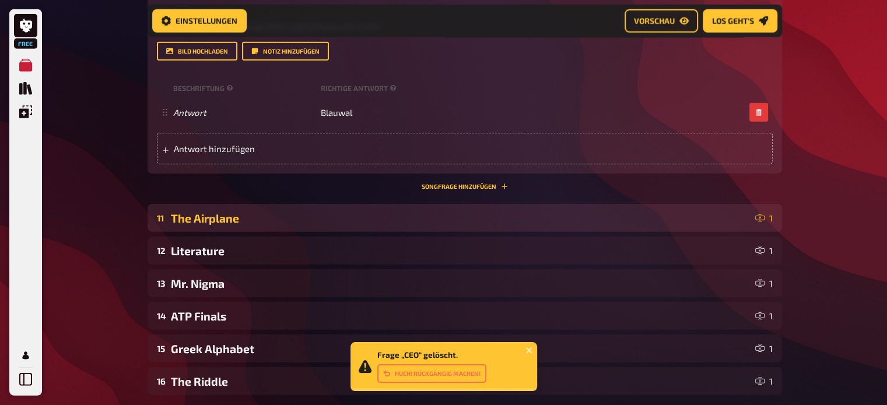
click at [492, 212] on div "The Airplane" at bounding box center [460, 218] width 579 height 13
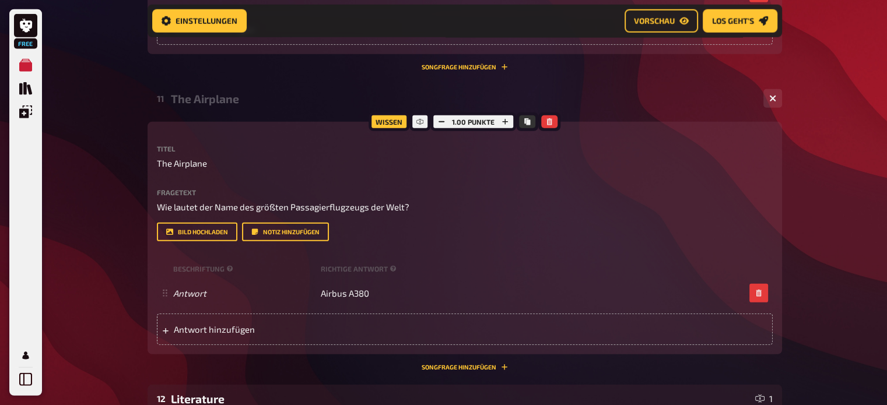
scroll to position [3215, 0]
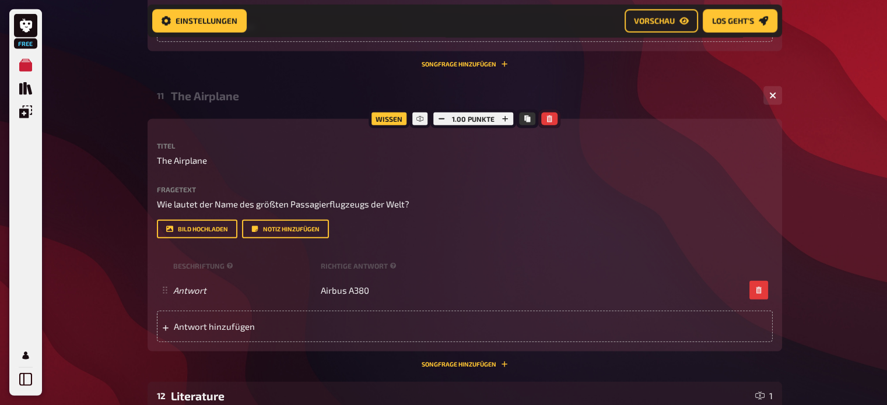
click at [550, 115] on icon "button" at bounding box center [549, 118] width 5 height 7
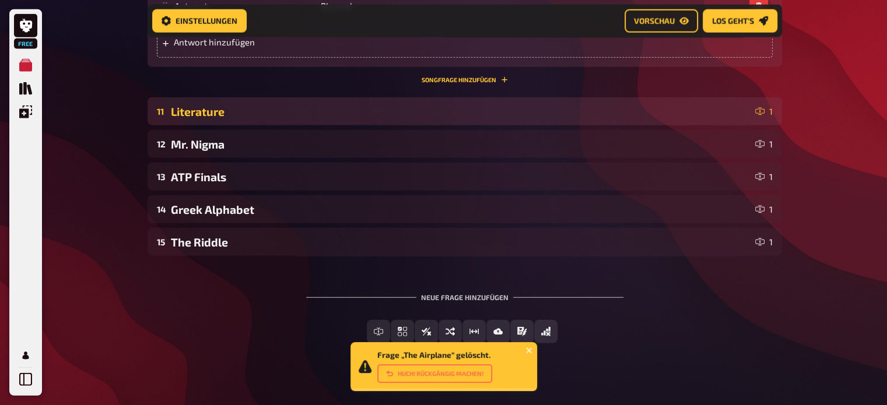
click at [526, 109] on div "11 Literature 1" at bounding box center [464, 111] width 634 height 28
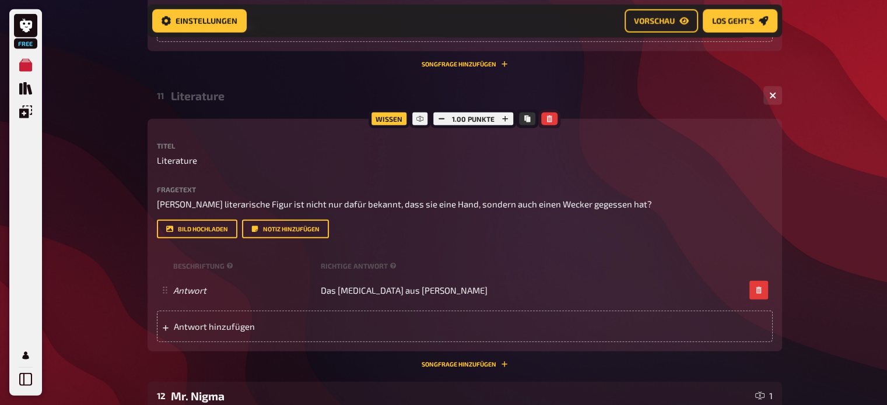
click at [548, 113] on button "button" at bounding box center [549, 119] width 16 height 13
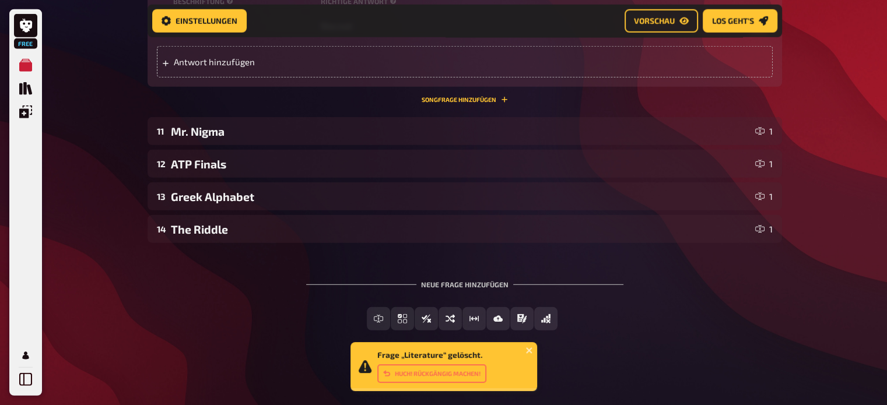
scroll to position [3166, 0]
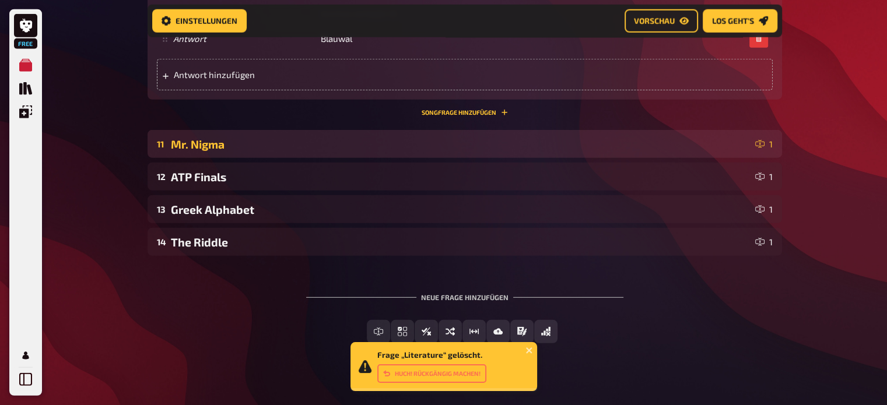
click at [513, 130] on div "11 Mr. Nigma 1" at bounding box center [464, 144] width 634 height 28
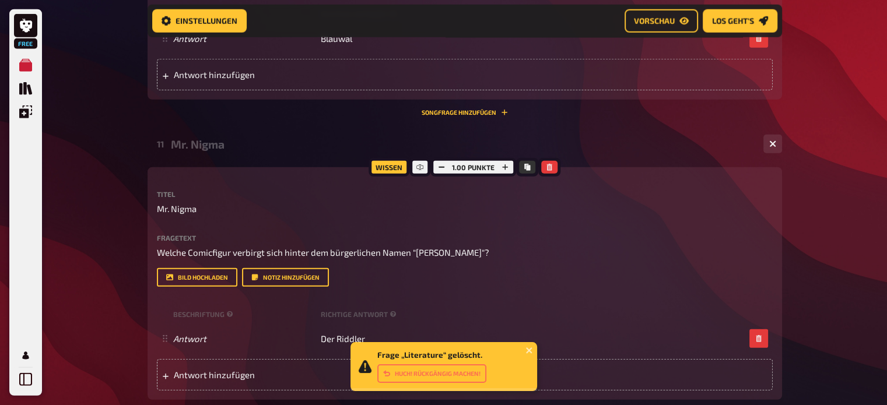
scroll to position [3215, 0]
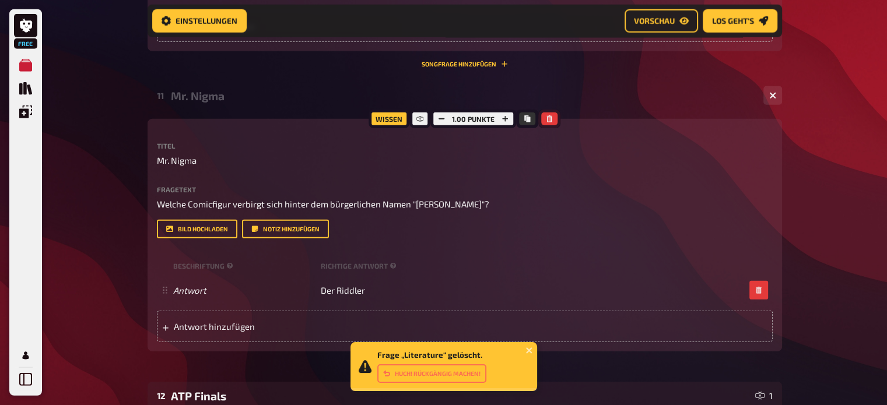
click at [550, 115] on icon "button" at bounding box center [549, 118] width 5 height 7
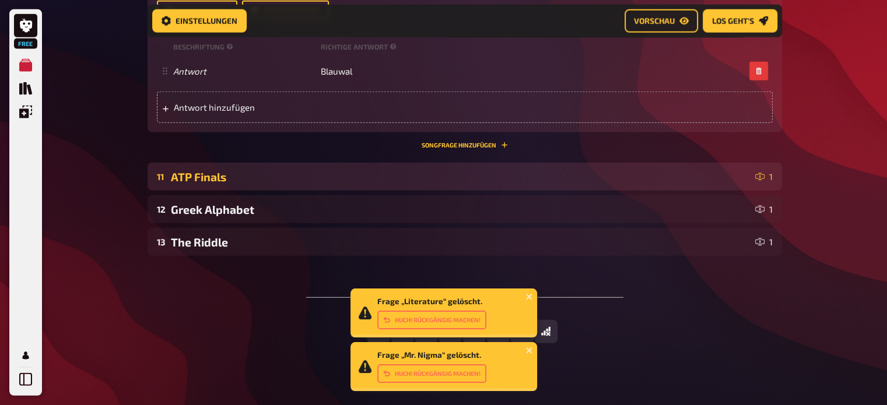
click at [453, 170] on div "ATP Finals" at bounding box center [460, 176] width 579 height 13
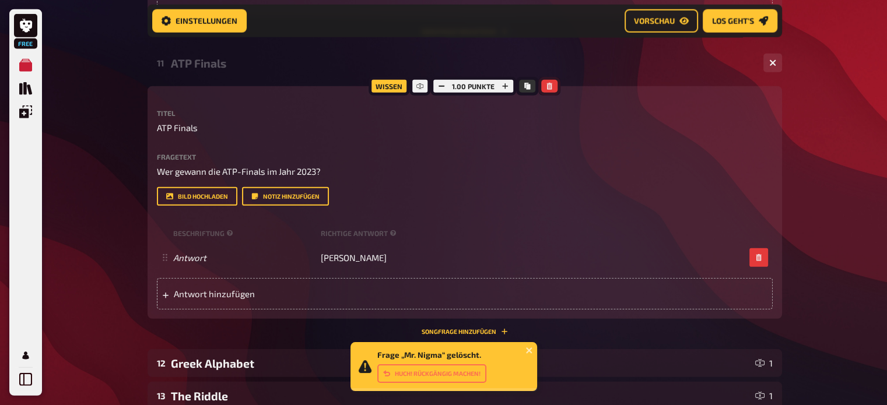
click at [547, 83] on icon "button" at bounding box center [549, 86] width 5 height 7
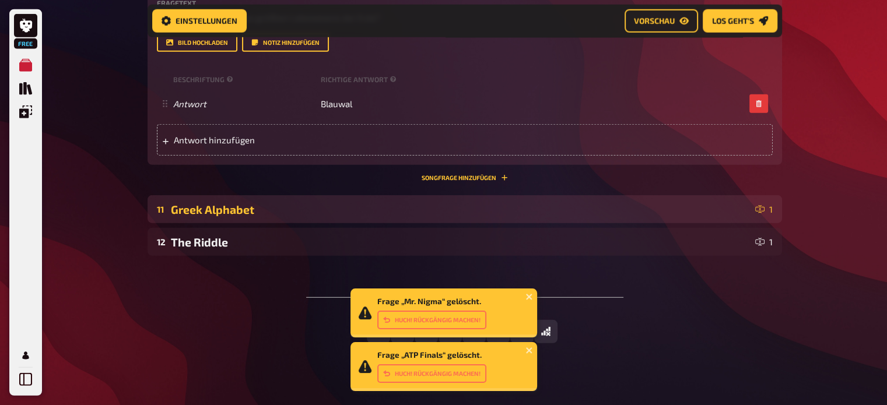
click at [434, 203] on div "Greek Alphabet" at bounding box center [460, 209] width 579 height 13
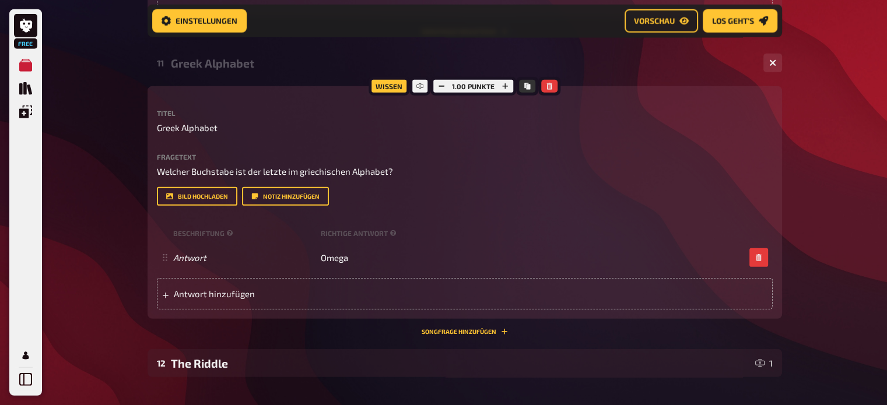
scroll to position [3279, 0]
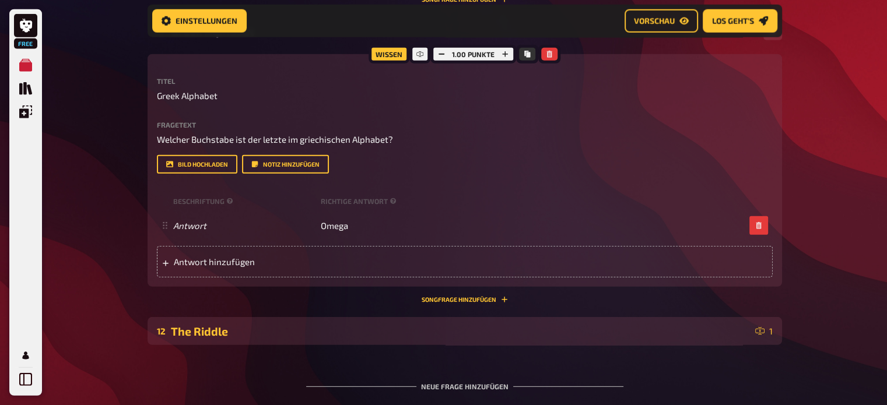
click at [364, 325] on div "The Riddle" at bounding box center [460, 331] width 579 height 13
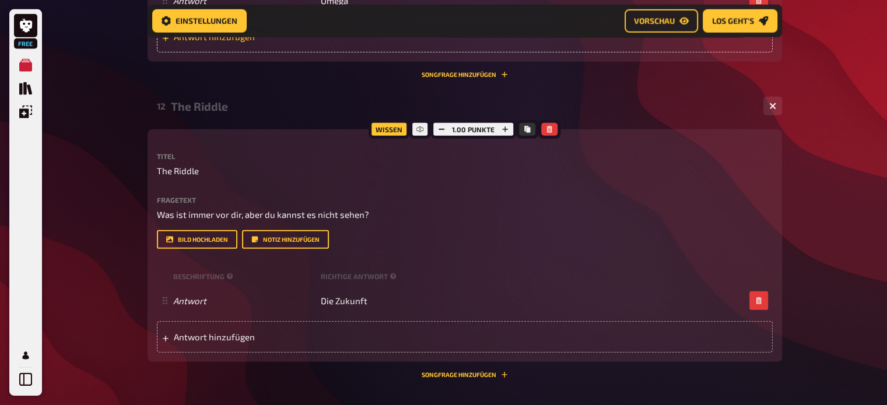
scroll to position [3503, 0]
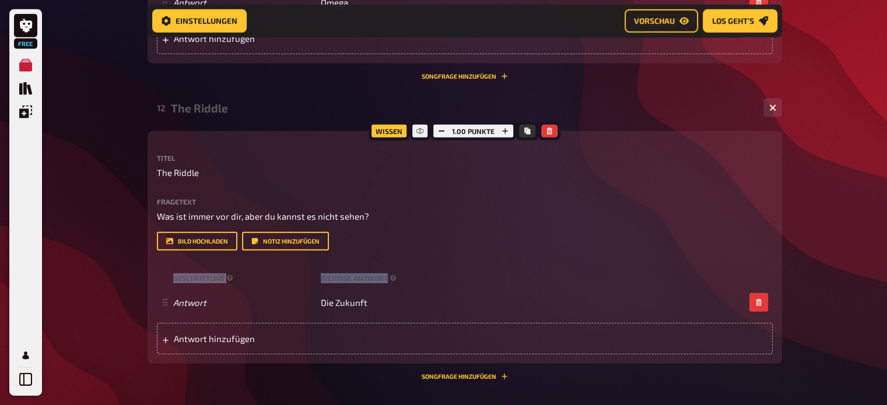
drag, startPoint x: 510, startPoint y: 252, endPoint x: 515, endPoint y: 236, distance: 16.6
click at [515, 236] on div "Titel The Riddle Fragetext Was ist immer vor dir, aber du kannst es nicht sehen…" at bounding box center [465, 254] width 616 height 200
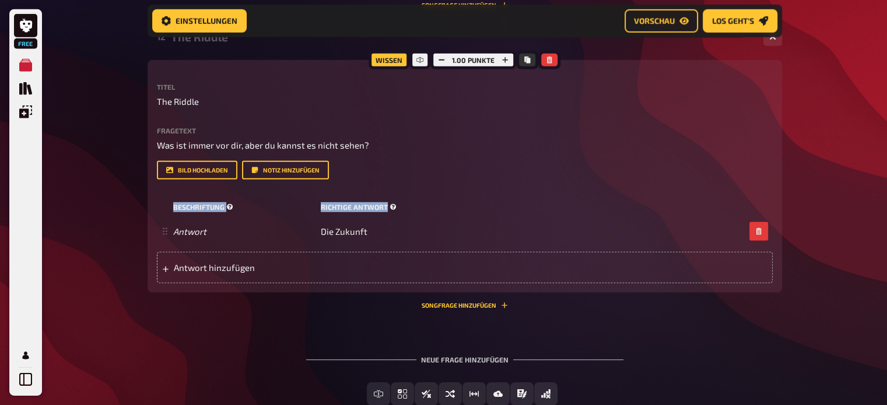
click at [558, 198] on div "Beschriftung Richtige Antwort" at bounding box center [465, 206] width 616 height 17
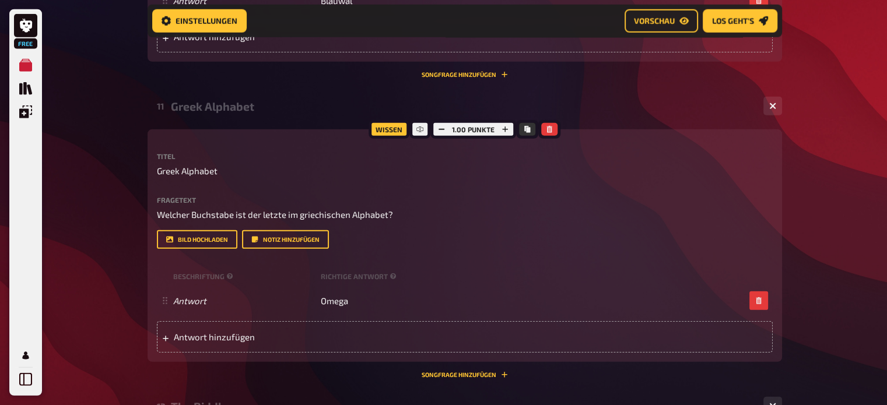
scroll to position [2707, 0]
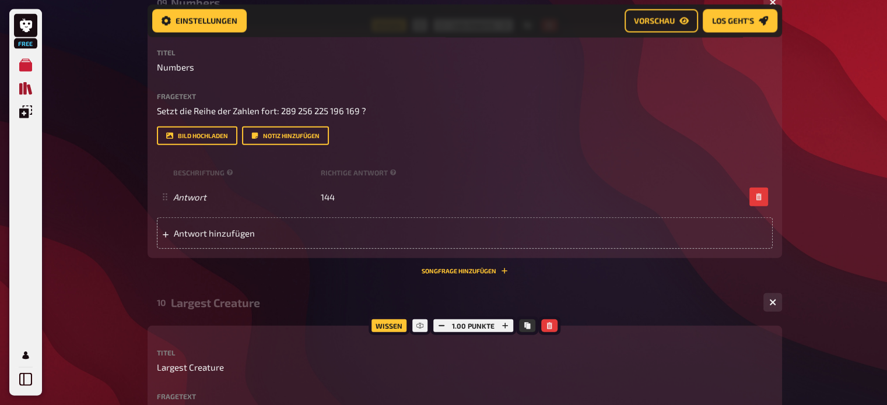
click at [29, 93] on icon "Quiz Sammlung" at bounding box center [25, 88] width 13 height 13
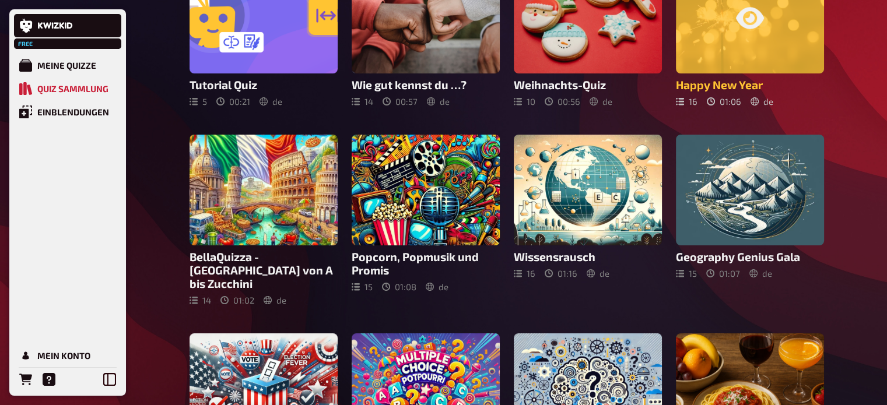
scroll to position [150, 0]
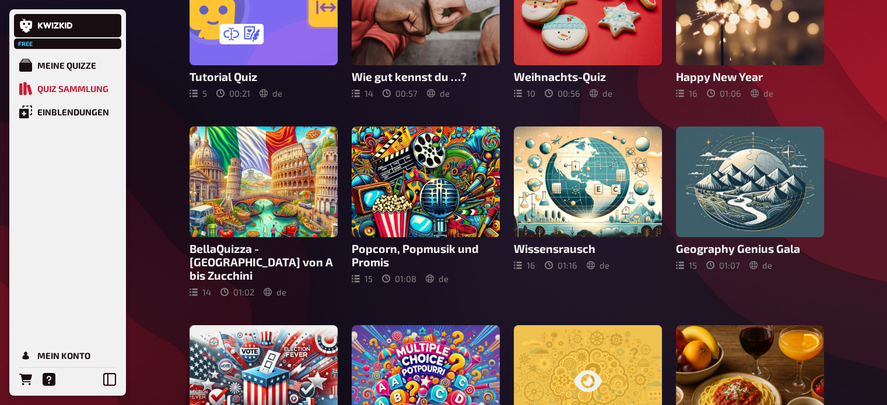
click at [592, 347] on div at bounding box center [588, 380] width 148 height 111
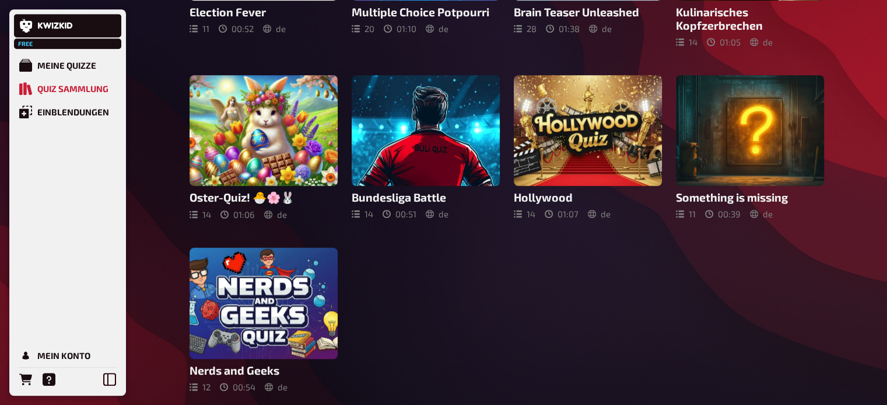
scroll to position [587, 0]
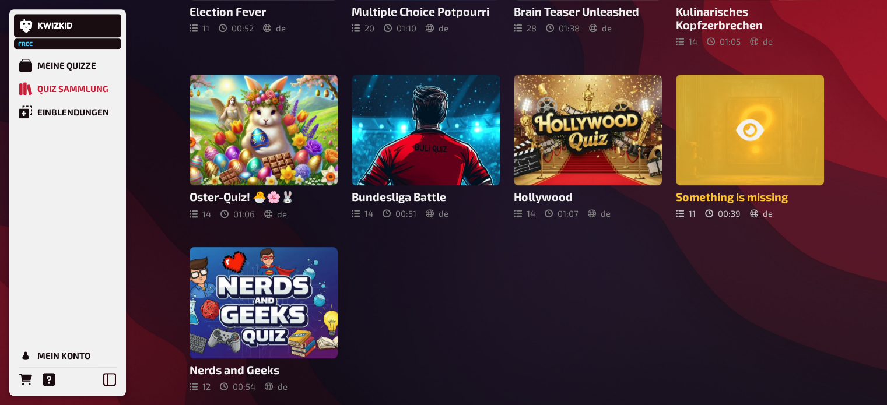
click at [739, 126] on icon at bounding box center [750, 130] width 28 height 28
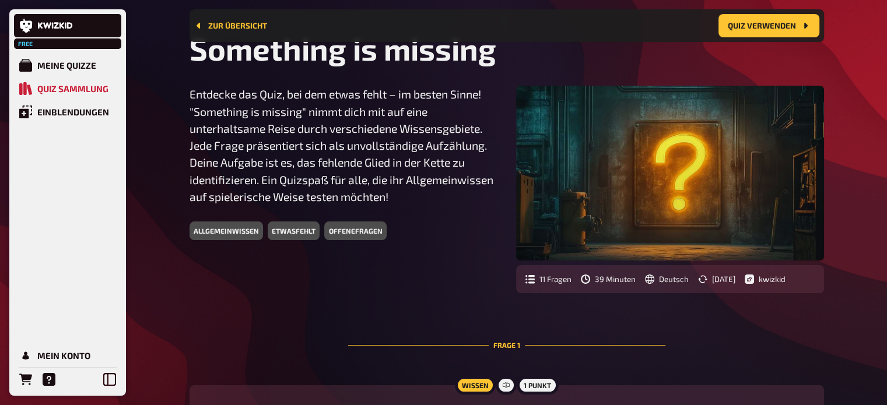
scroll to position [54, 0]
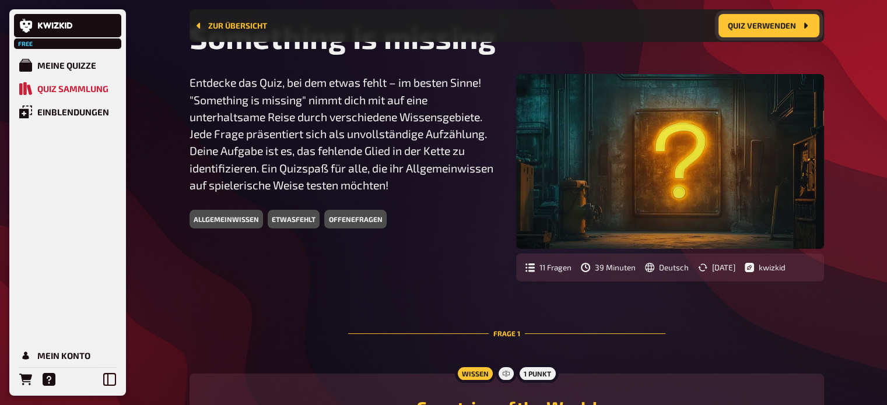
click at [798, 23] on button "Quiz verwenden" at bounding box center [768, 25] width 101 height 23
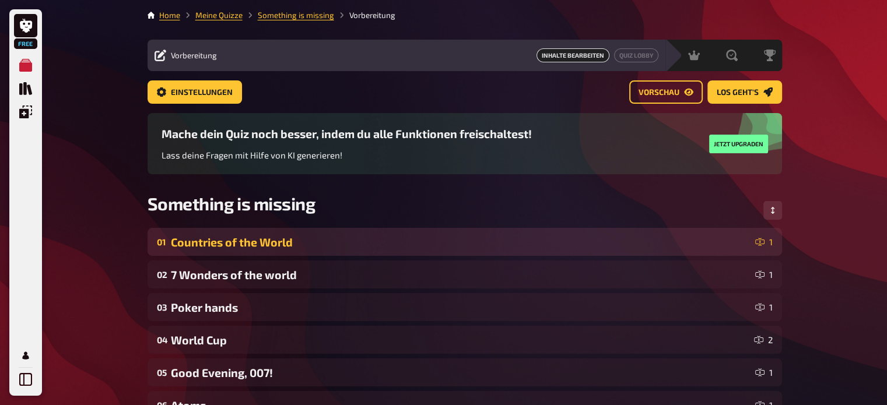
click at [457, 236] on div "Countries of the World" at bounding box center [460, 242] width 579 height 13
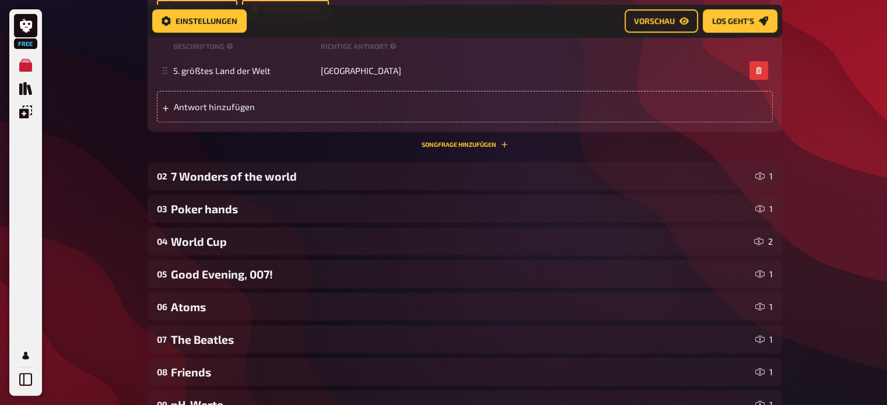
scroll to position [449, 0]
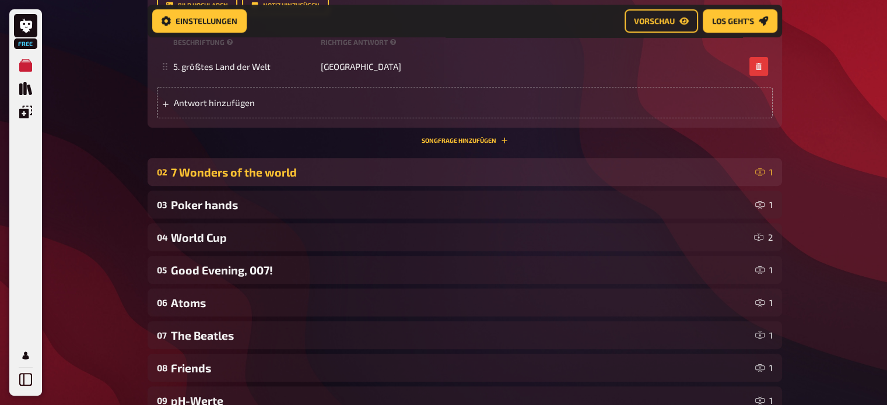
click at [500, 167] on div "7 Wonders of the world" at bounding box center [460, 172] width 579 height 13
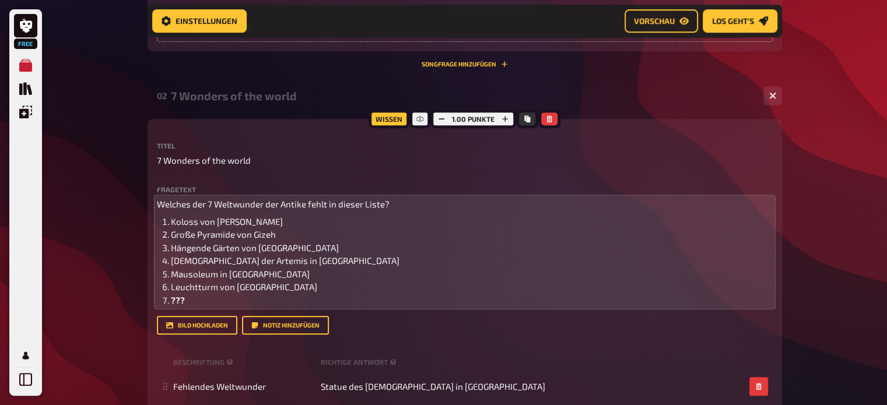
scroll to position [527, 0]
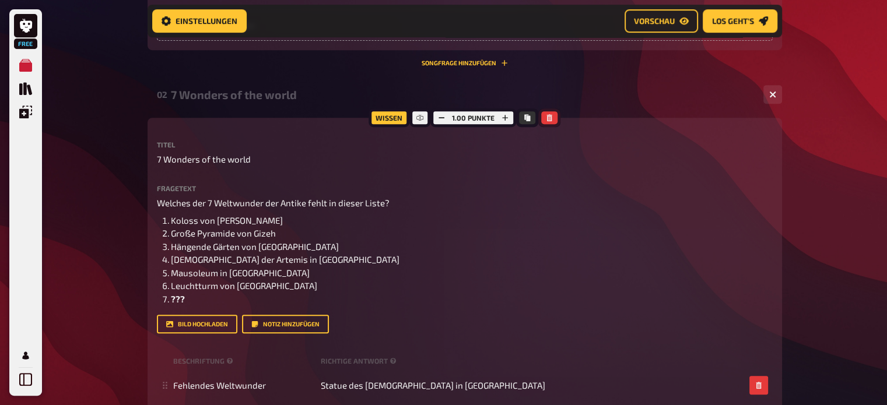
click at [554, 120] on button "button" at bounding box center [549, 117] width 16 height 13
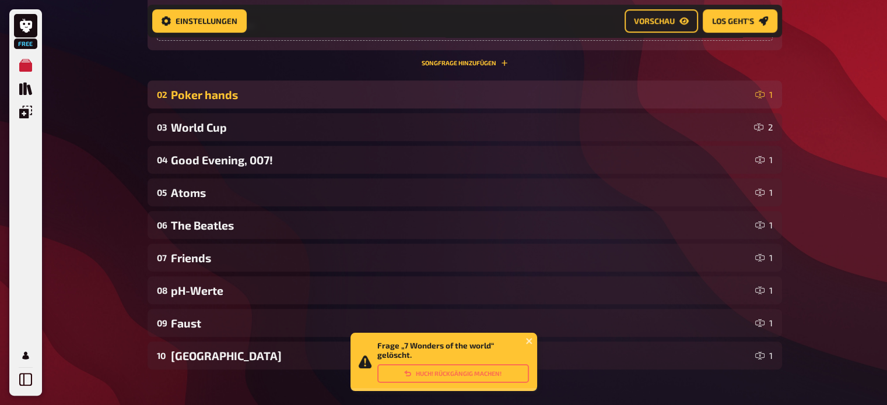
click at [553, 95] on div "Poker hands" at bounding box center [460, 94] width 579 height 13
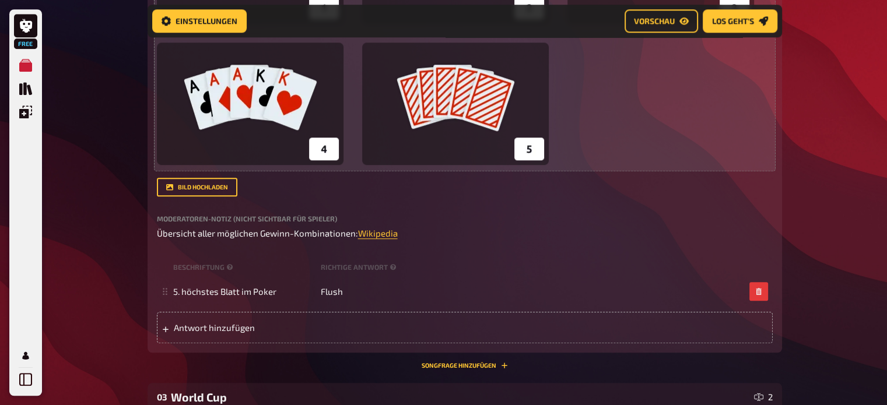
scroll to position [925, 0]
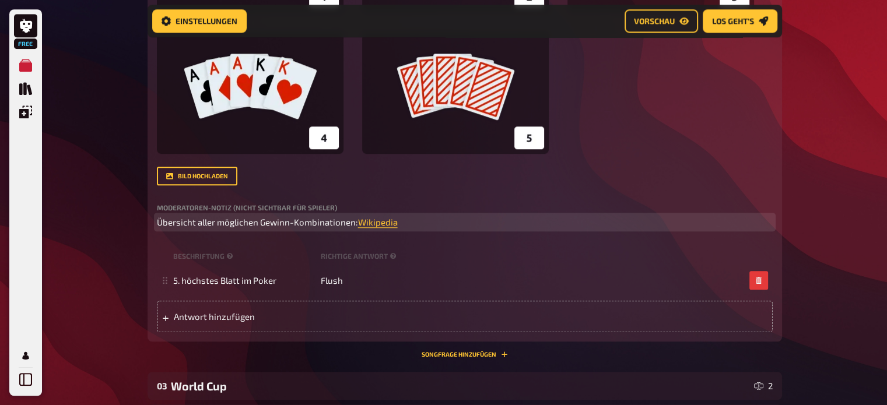
click at [410, 229] on p "Übersicht aller möglichen Gewinn-Kombinationen: Wikipedia ﻿" at bounding box center [465, 222] width 616 height 13
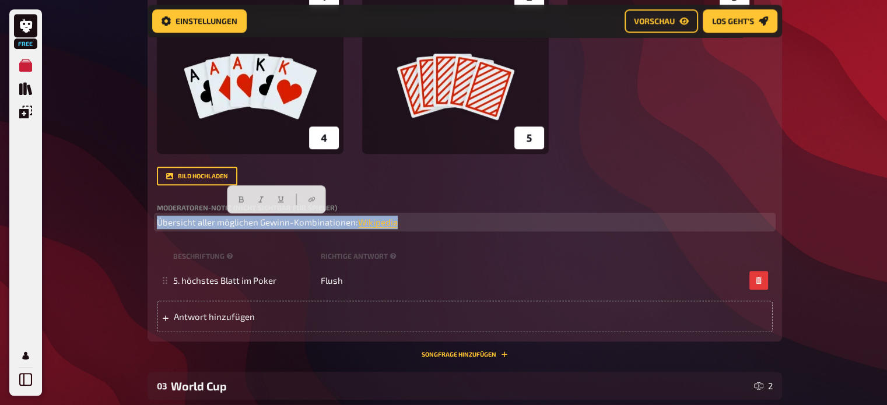
drag, startPoint x: 408, startPoint y: 221, endPoint x: 103, endPoint y: 228, distance: 305.6
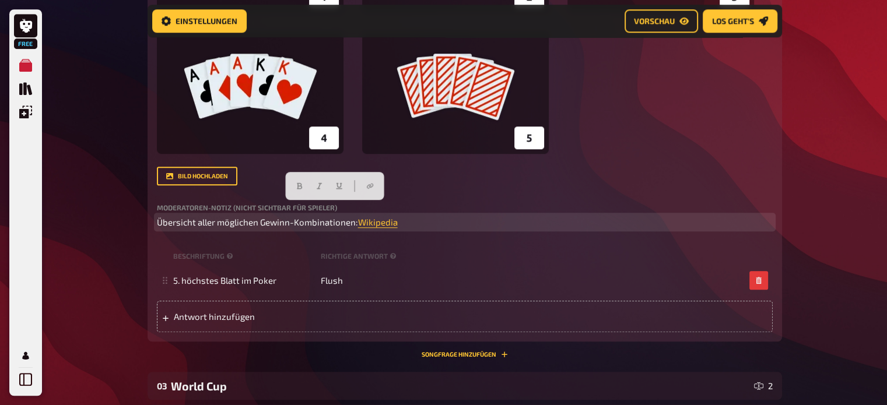
click at [420, 221] on p "Übersicht aller möglichen Gewinn-Kombinationen: Wikipedia ﻿" at bounding box center [465, 222] width 616 height 13
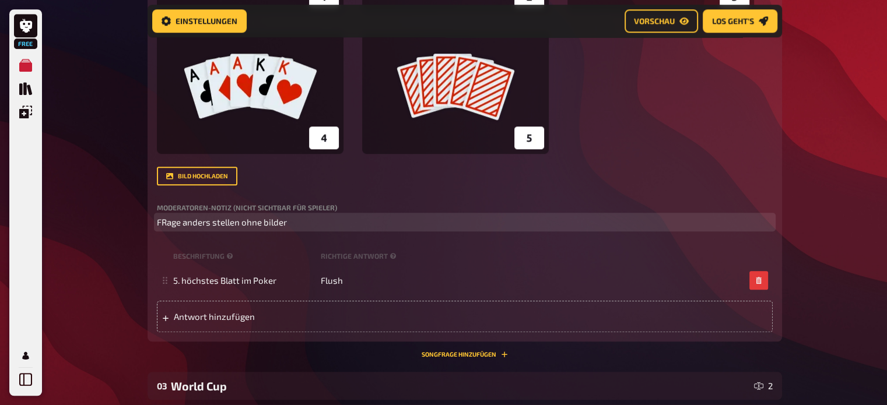
click at [166, 220] on span "FRage anders stellen ohne bilder" at bounding box center [222, 222] width 130 height 10
click at [266, 219] on span "Frage anders stellen ohne bilder" at bounding box center [221, 222] width 128 height 10
click at [317, 220] on p "Frage anders stellen ohne Bilder" at bounding box center [465, 222] width 616 height 13
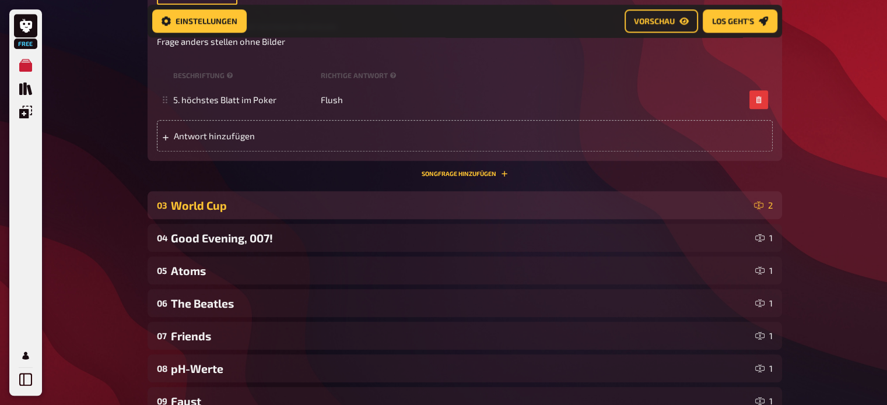
click at [312, 214] on div "03 World Cup 2" at bounding box center [464, 205] width 634 height 28
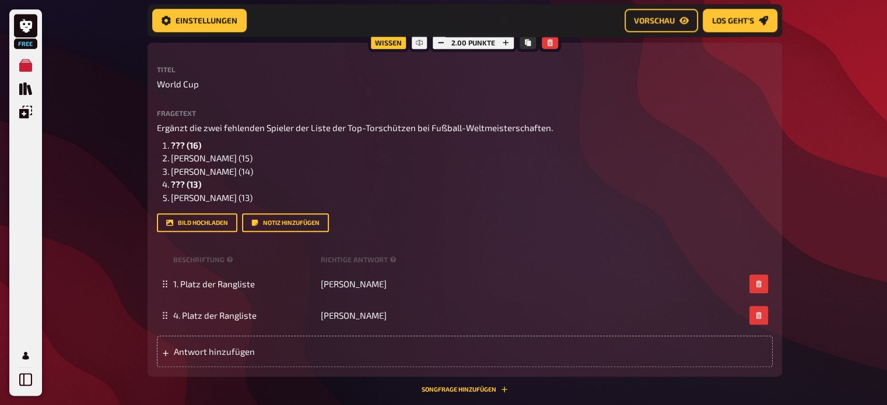
scroll to position [1280, 0]
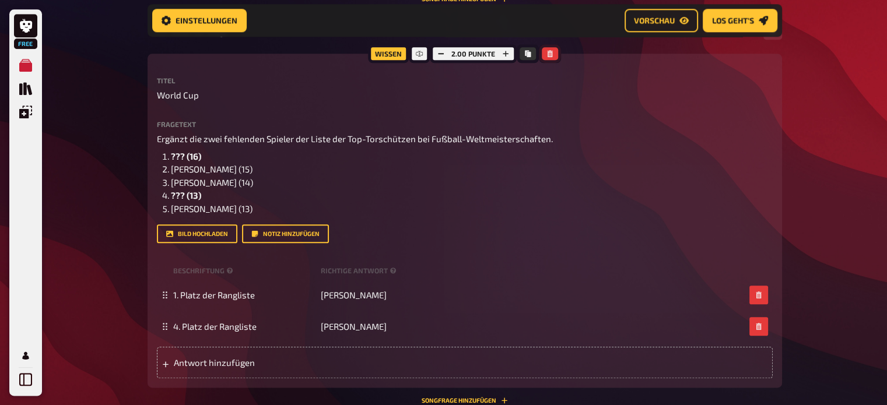
click at [553, 54] on button "button" at bounding box center [550, 53] width 16 height 13
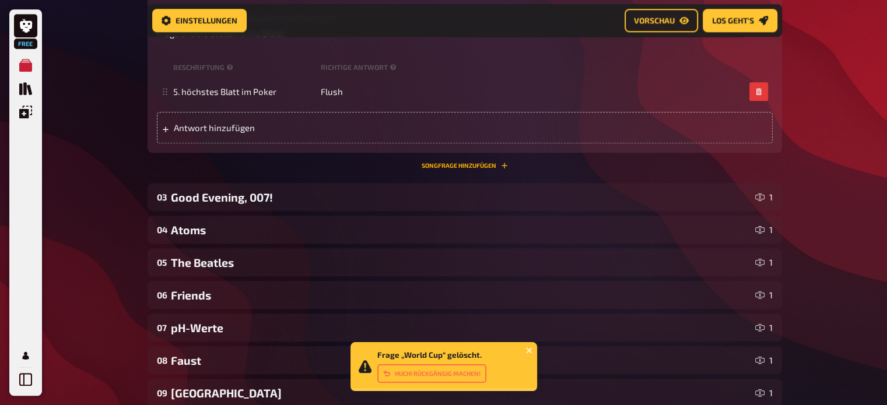
scroll to position [1112, 0]
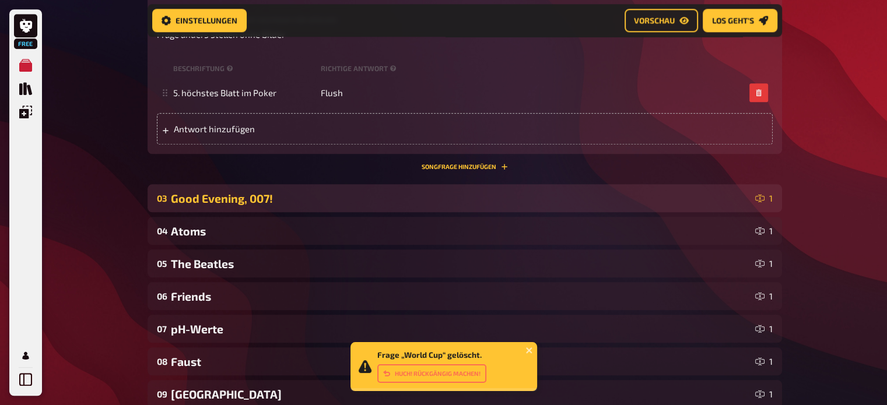
click at [464, 187] on div "03 Good Evening, 007! 1" at bounding box center [464, 198] width 634 height 28
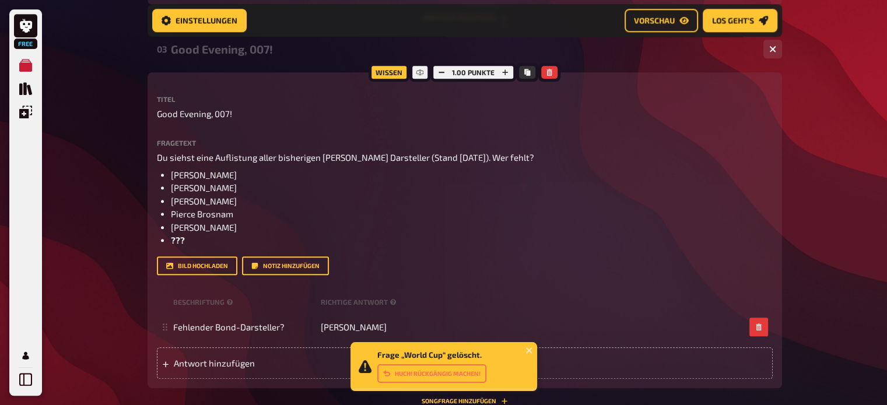
scroll to position [1263, 0]
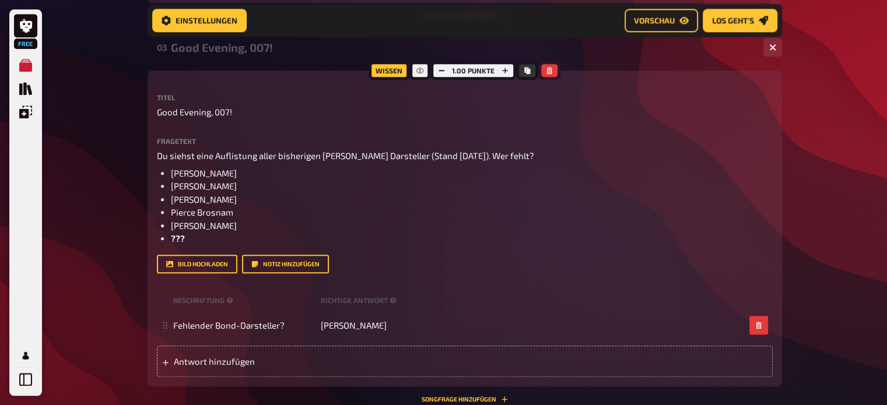
click at [548, 66] on button "button" at bounding box center [549, 70] width 16 height 13
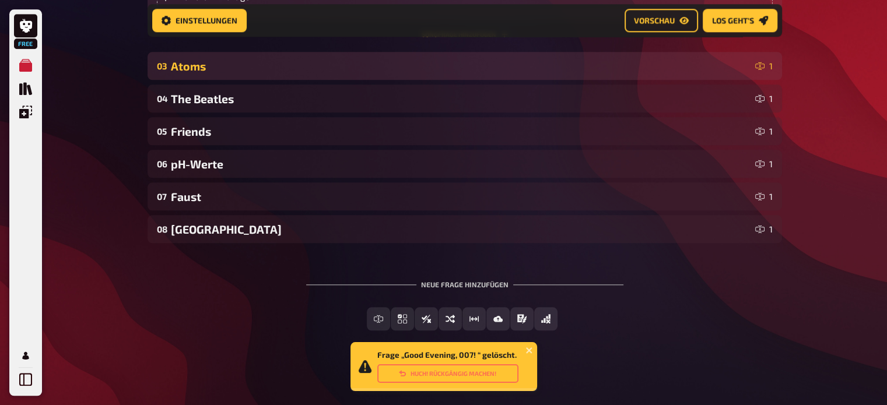
click at [547, 61] on div "Atoms" at bounding box center [460, 65] width 579 height 13
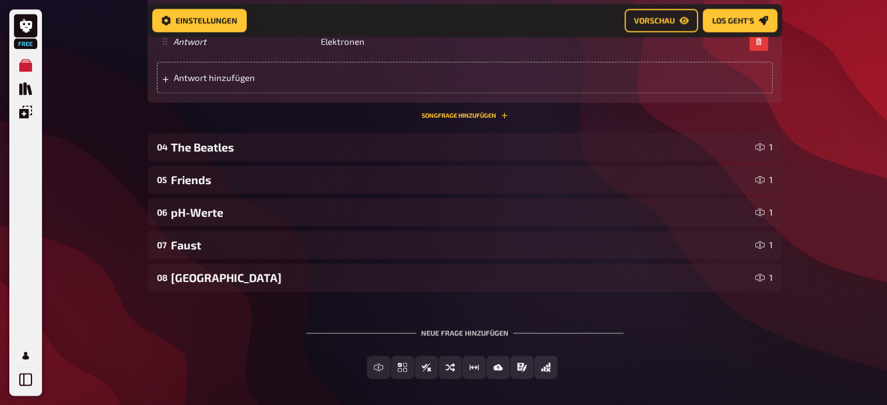
scroll to position [1545, 0]
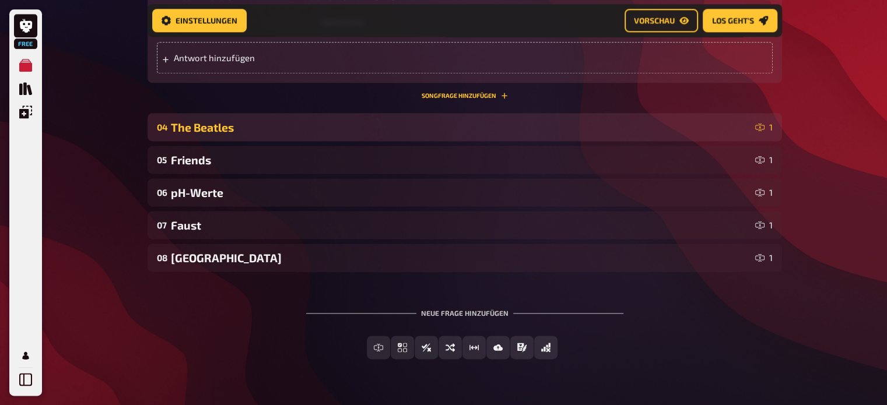
click at [519, 128] on div "The Beatles" at bounding box center [460, 127] width 579 height 13
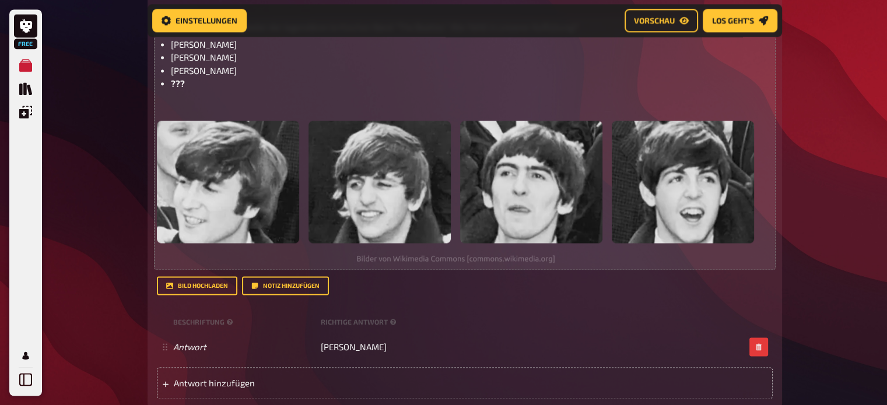
scroll to position [1755, 0]
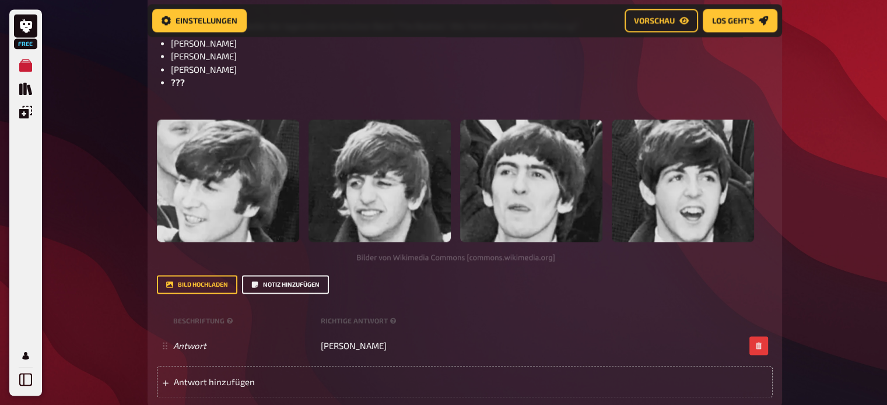
click at [264, 279] on button "Notiz hinzufügen" at bounding box center [285, 284] width 87 height 19
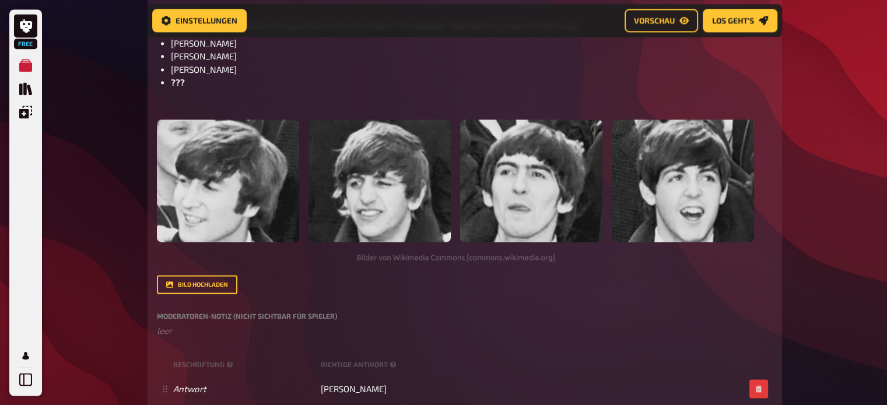
click at [229, 319] on label "Moderatoren-Notiz (nicht sichtbar für Spieler)" at bounding box center [465, 315] width 616 height 7
click at [206, 315] on label "Moderatoren-Notiz (nicht sichtbar für Spieler)" at bounding box center [465, 315] width 616 height 7
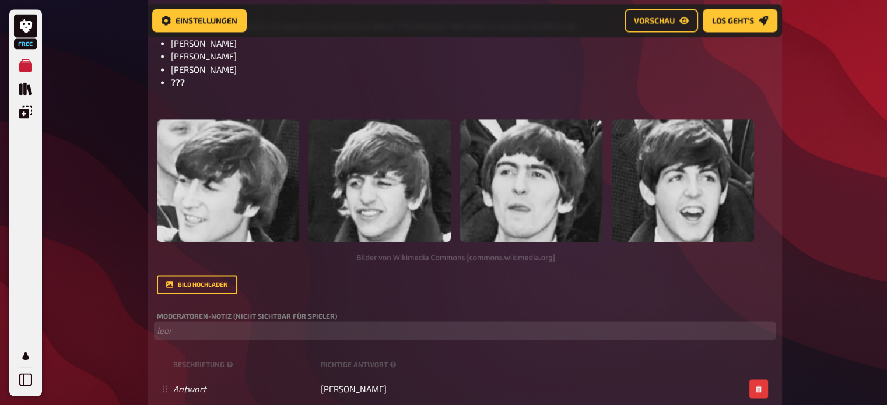
click at [174, 330] on p "﻿ leer" at bounding box center [465, 330] width 616 height 13
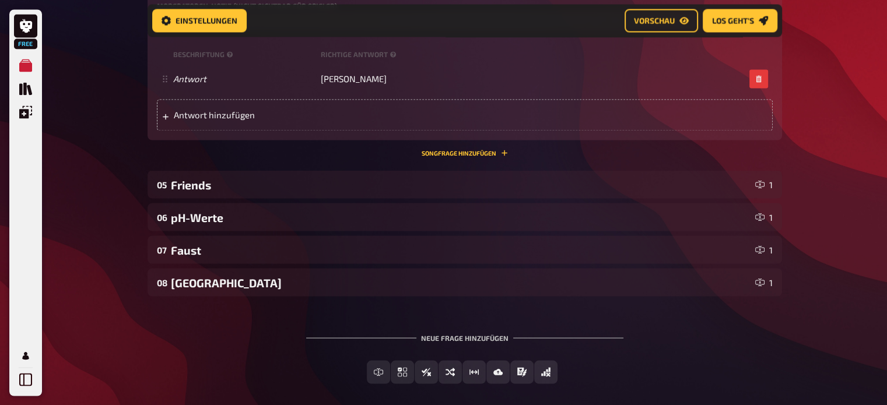
scroll to position [2075, 0]
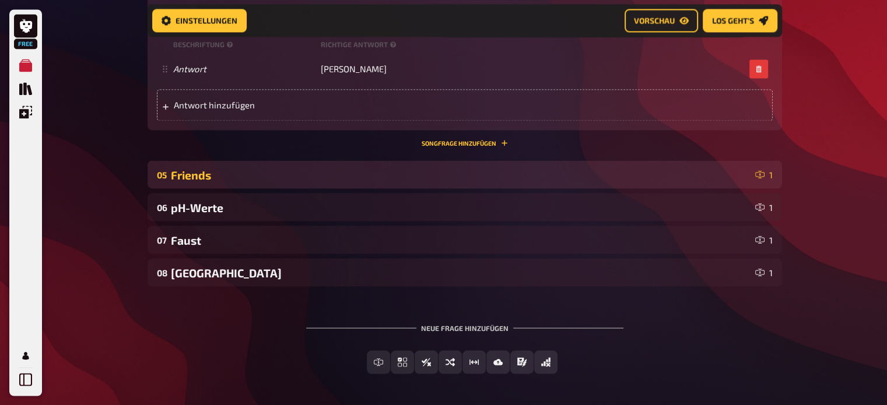
click at [224, 182] on div "05 Friends 1" at bounding box center [464, 174] width 634 height 28
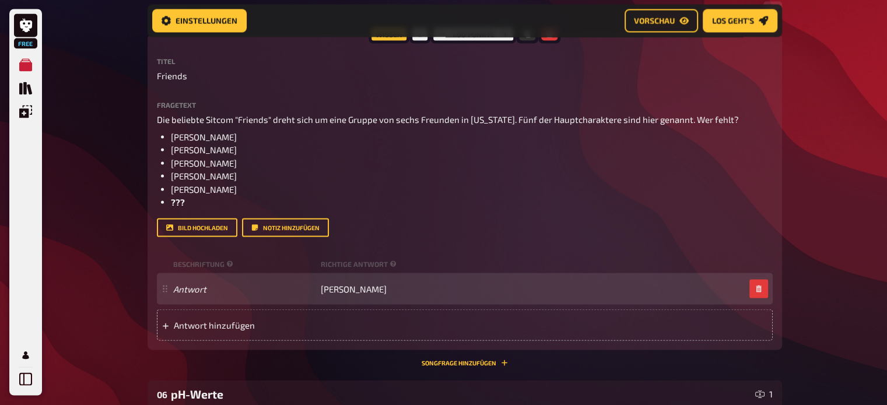
scroll to position [2245, 0]
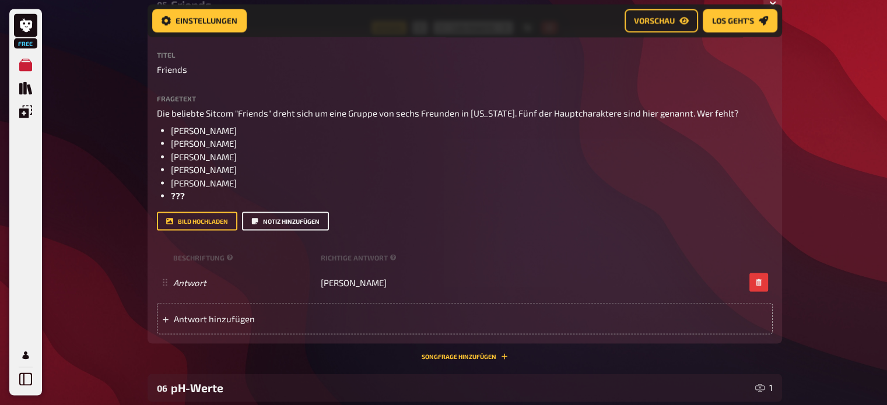
click at [292, 223] on button "Notiz hinzufügen" at bounding box center [285, 221] width 87 height 19
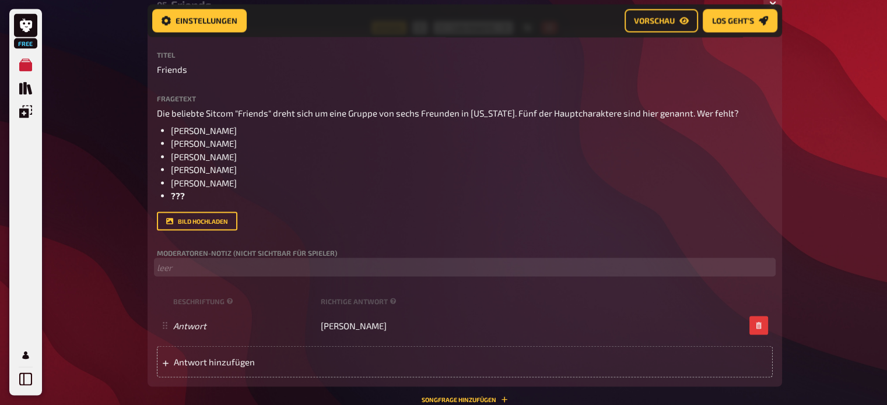
click at [170, 261] on p "﻿ leer" at bounding box center [465, 267] width 616 height 13
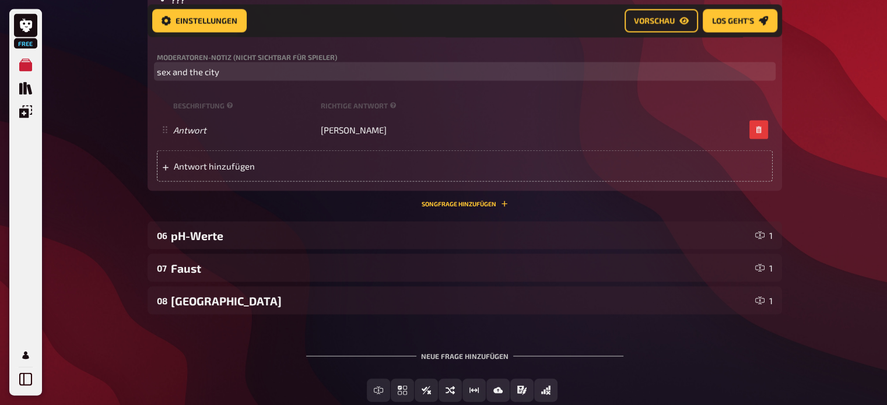
scroll to position [2487, 0]
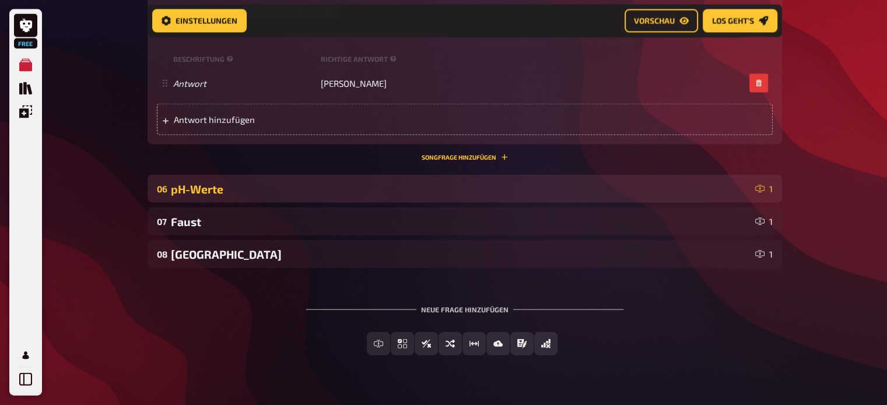
click at [209, 194] on div "pH-Werte" at bounding box center [460, 188] width 579 height 13
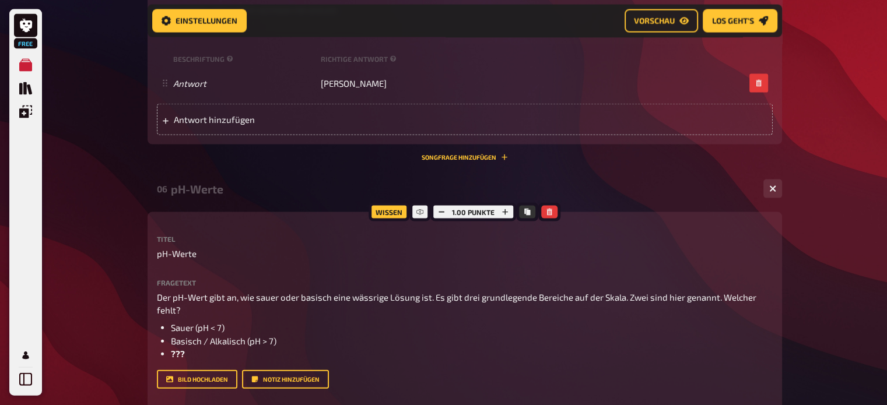
click at [209, 194] on div "pH-Werte" at bounding box center [462, 188] width 583 height 13
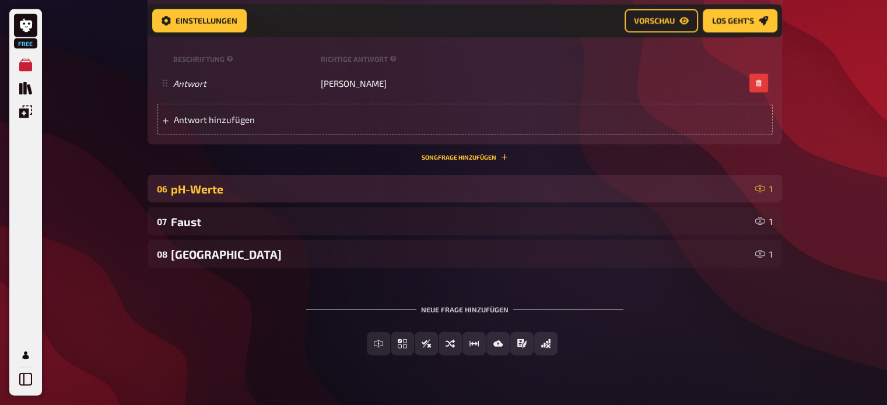
click at [209, 194] on div "pH-Werte" at bounding box center [460, 188] width 579 height 13
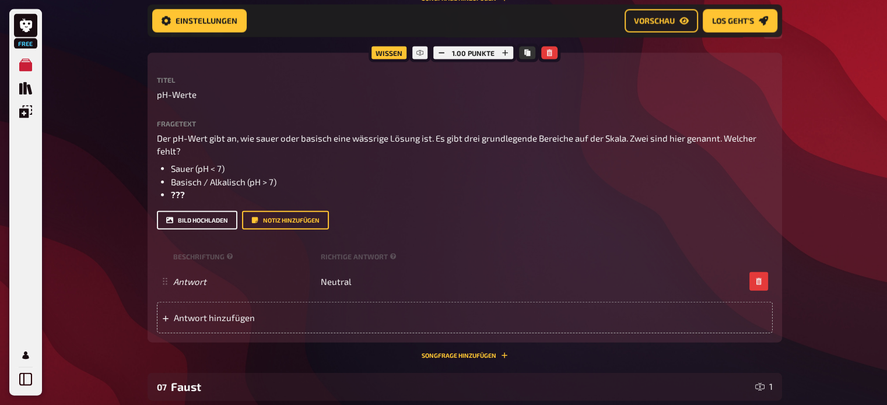
scroll to position [2637, 0]
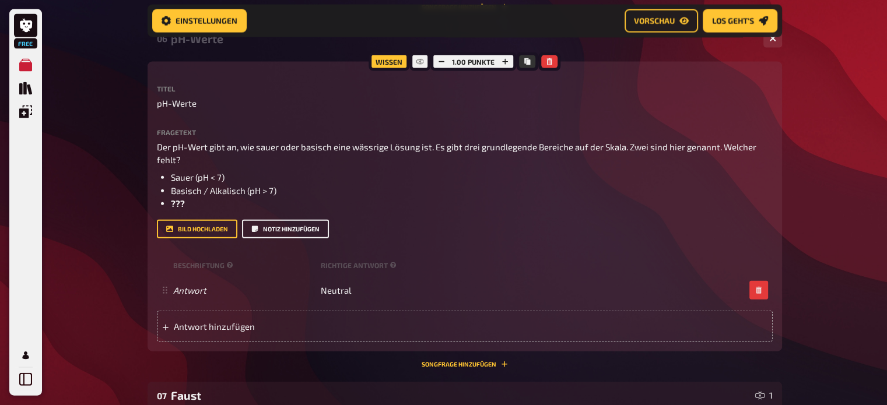
click at [278, 229] on button "Notiz hinzufügen" at bounding box center [285, 229] width 87 height 19
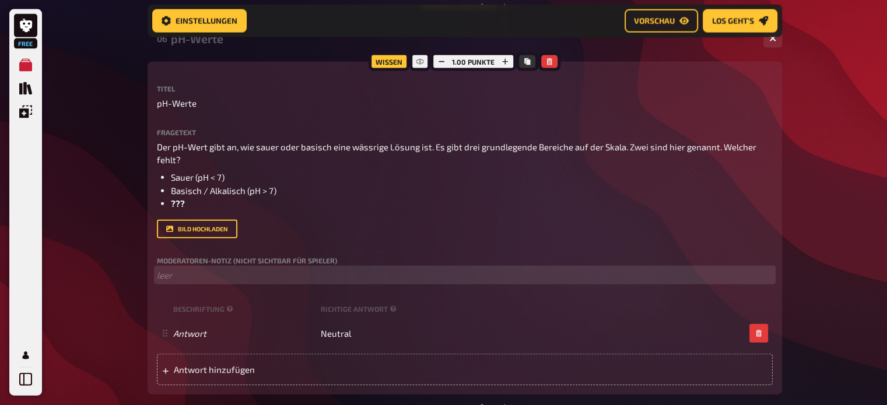
click at [192, 274] on p "﻿ leer" at bounding box center [465, 275] width 616 height 13
drag, startPoint x: 212, startPoint y: 273, endPoint x: 210, endPoint y: 279, distance: 6.3
click at [210, 279] on p "der ph wert" at bounding box center [465, 275] width 616 height 13
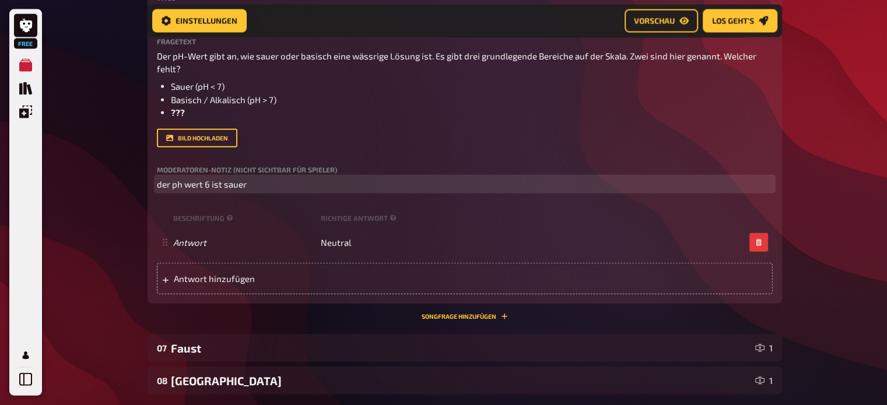
scroll to position [2732, 0]
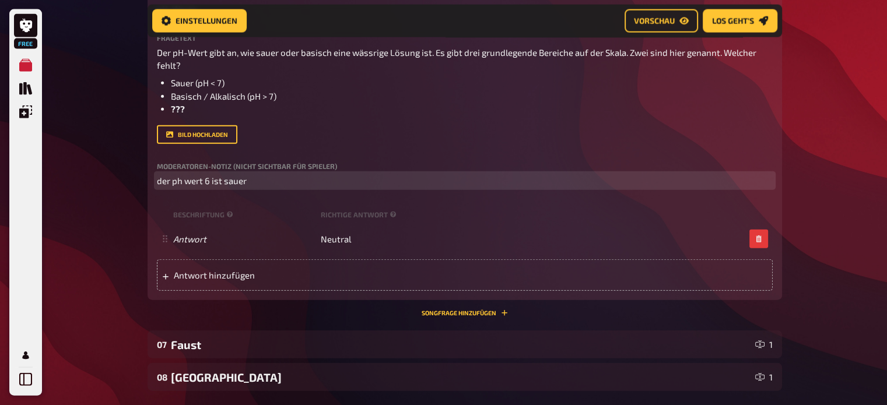
click at [209, 180] on span "der ph wert 6 ist sauer" at bounding box center [202, 180] width 90 height 10
drag, startPoint x: 259, startPoint y: 179, endPoint x: 223, endPoint y: 183, distance: 36.4
click at [223, 183] on p "der ph wert 7 ist sauer" at bounding box center [465, 180] width 616 height 13
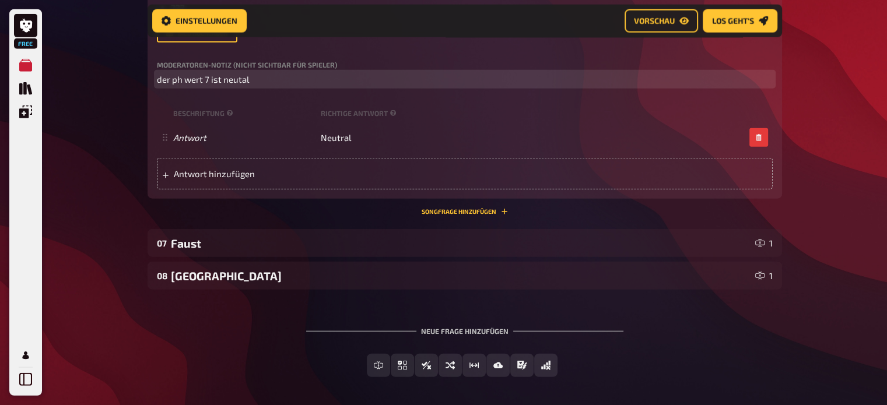
scroll to position [2869, 0]
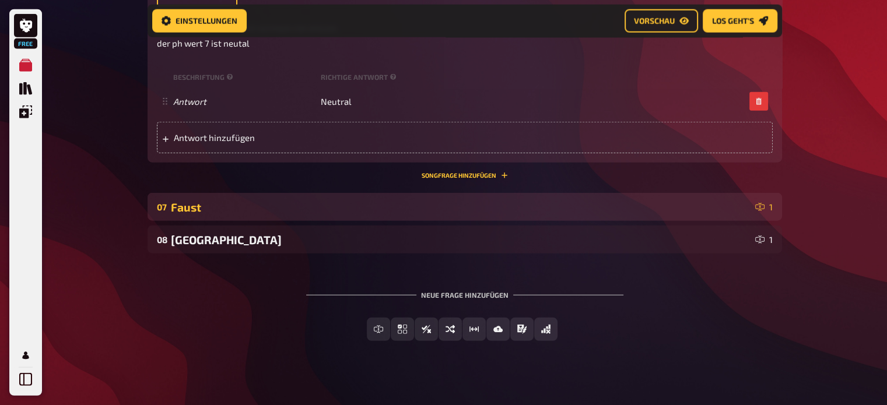
click at [231, 212] on div "Faust" at bounding box center [460, 207] width 579 height 13
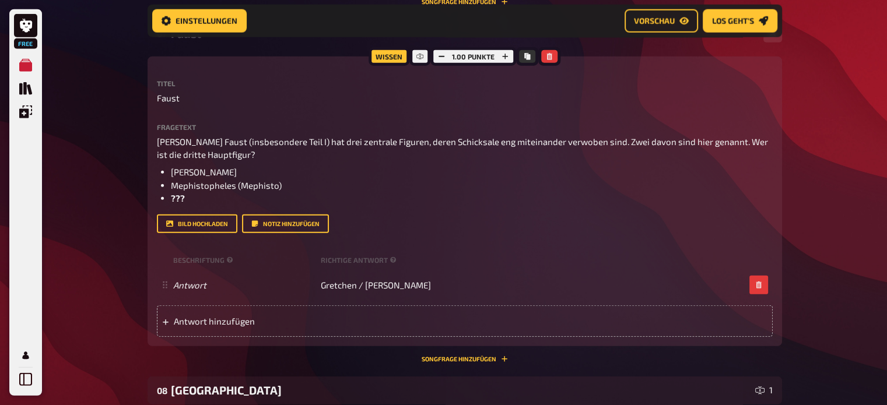
scroll to position [3044, 0]
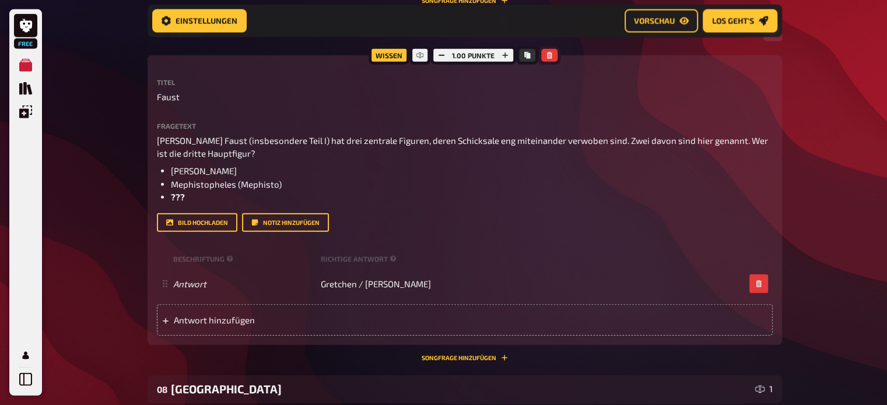
click at [550, 58] on icon "button" at bounding box center [549, 55] width 5 height 7
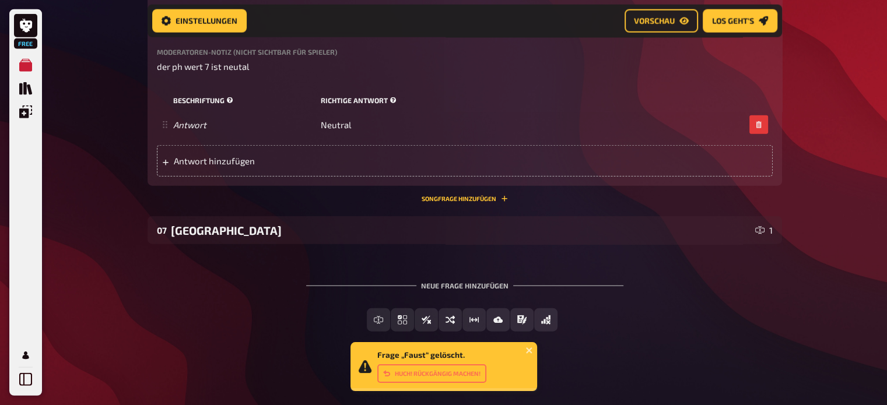
scroll to position [2848, 0]
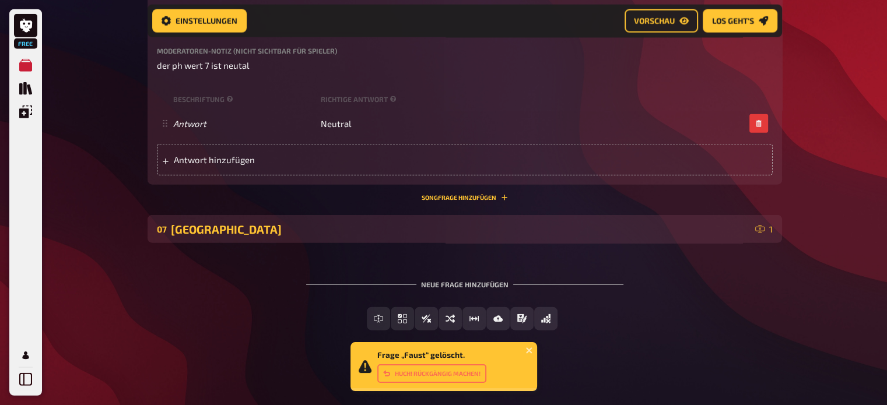
click at [436, 221] on div "07 [GEOGRAPHIC_DATA] 1" at bounding box center [464, 229] width 634 height 28
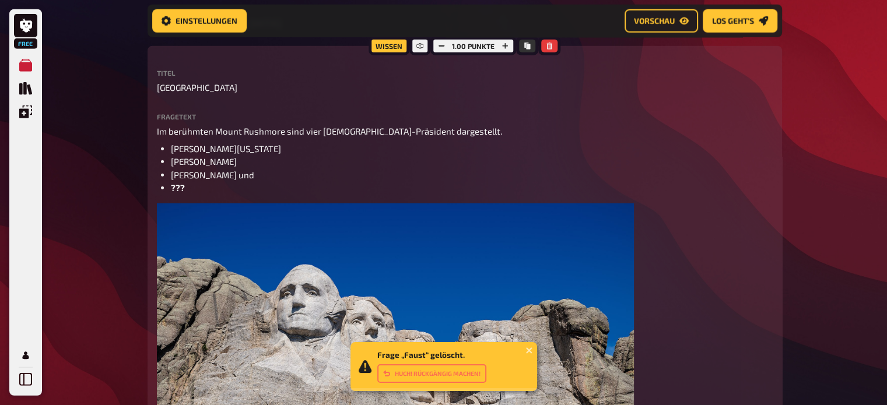
scroll to position [3057, 0]
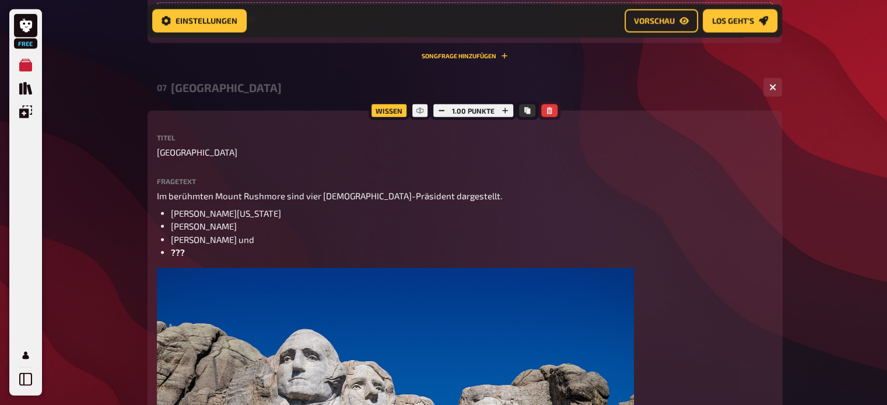
click at [550, 112] on icon "button" at bounding box center [549, 110] width 7 height 7
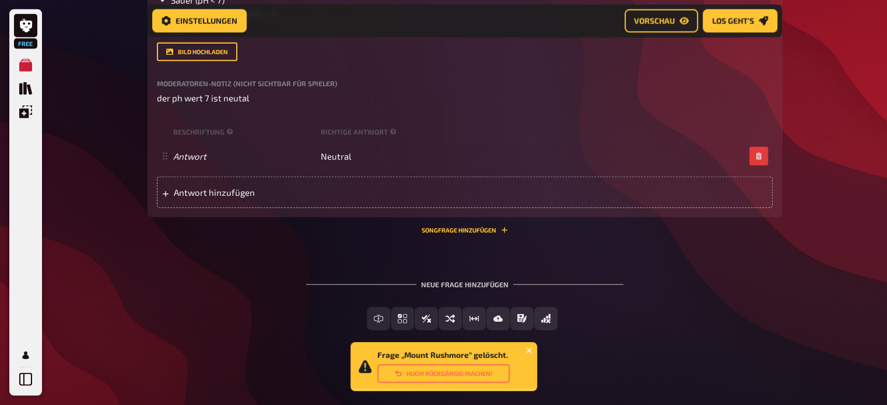
scroll to position [2815, 0]
click at [29, 84] on icon "Quiz Sammlung" at bounding box center [25, 88] width 13 height 13
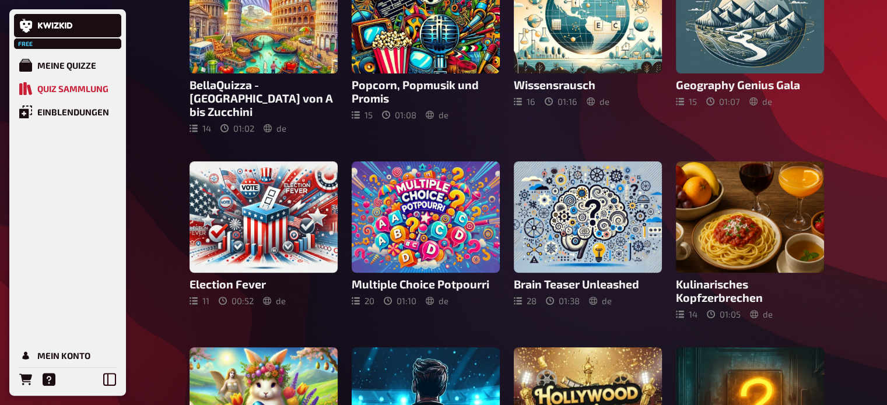
scroll to position [312, 0]
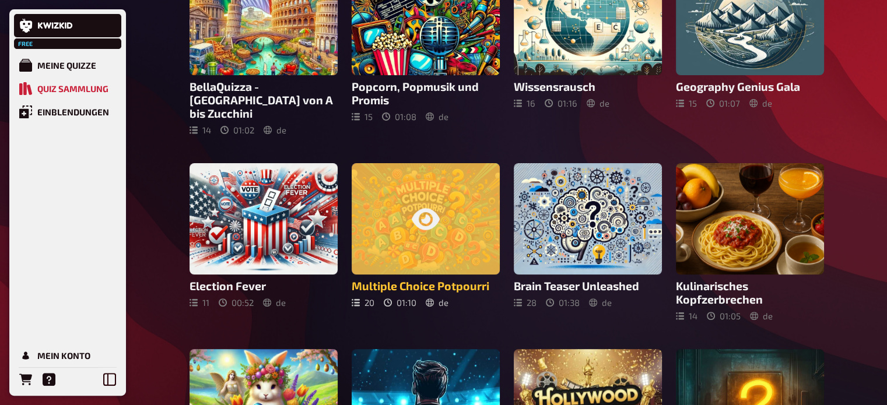
click at [447, 217] on div at bounding box center [426, 218] width 148 height 111
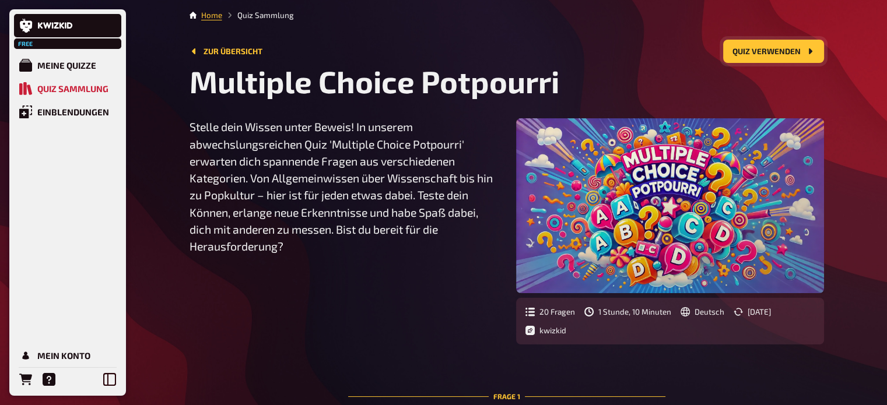
click at [802, 52] on button "Quiz verwenden" at bounding box center [773, 51] width 101 height 23
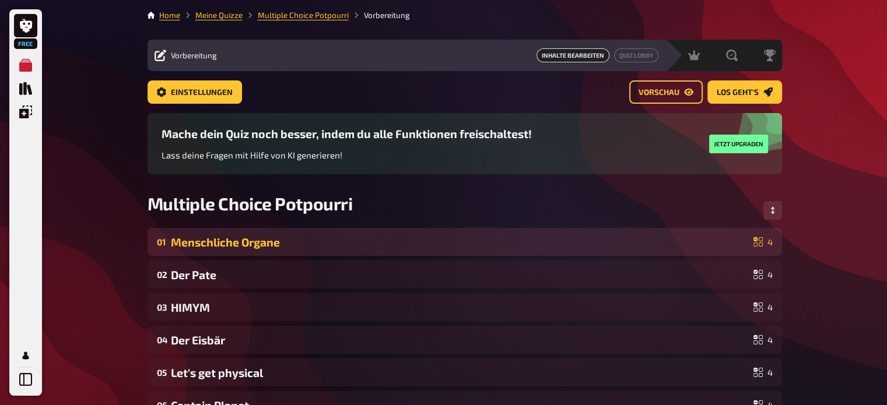
click at [443, 244] on div "Menschliche Organe" at bounding box center [460, 242] width 578 height 13
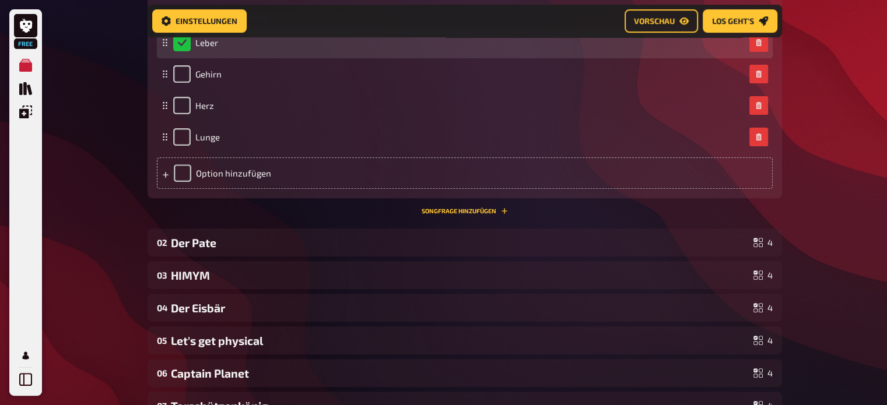
scroll to position [405, 0]
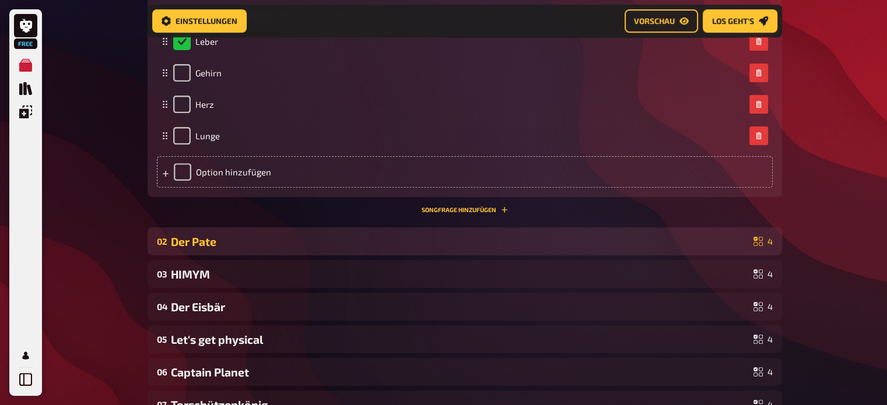
click at [434, 238] on div "Der Pate" at bounding box center [460, 241] width 578 height 13
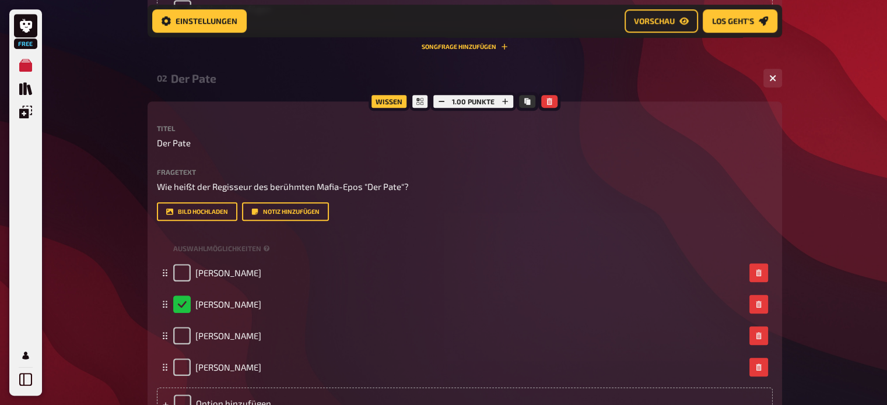
scroll to position [593, 0]
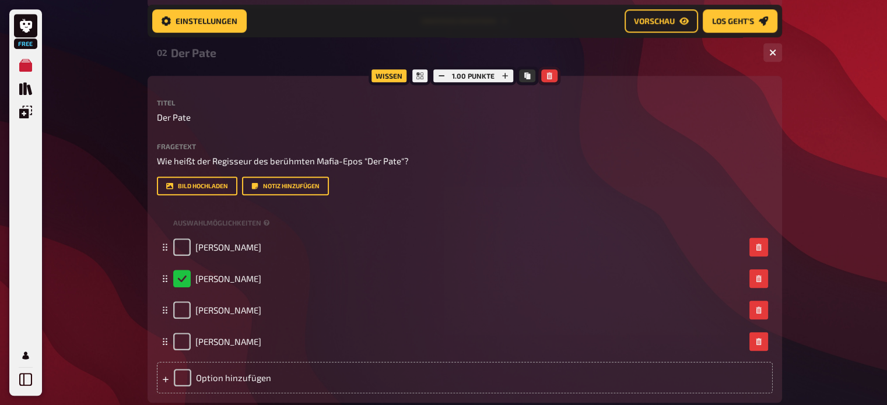
click at [553, 80] on button "button" at bounding box center [549, 75] width 16 height 13
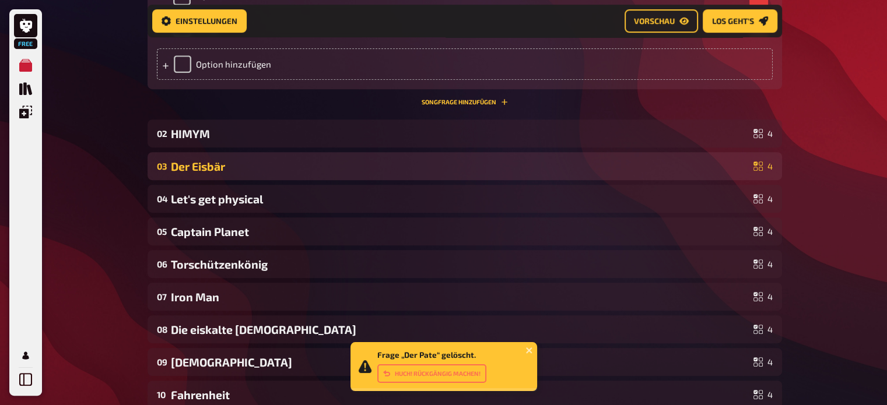
scroll to position [510, 0]
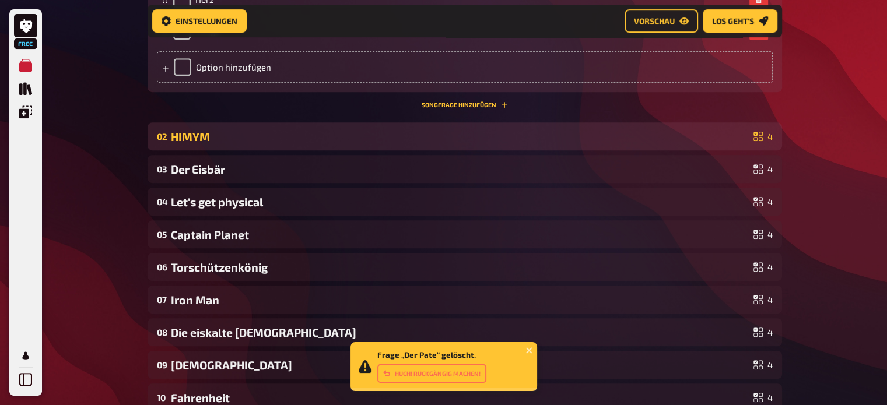
click at [476, 130] on div "HIMYM" at bounding box center [460, 136] width 578 height 13
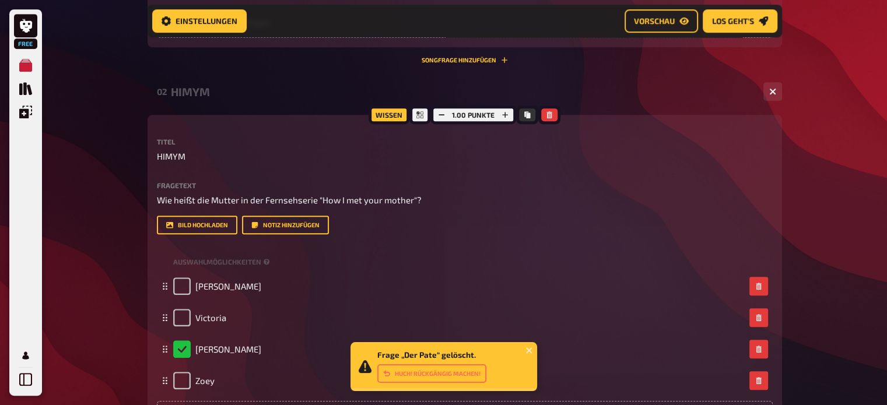
scroll to position [555, 0]
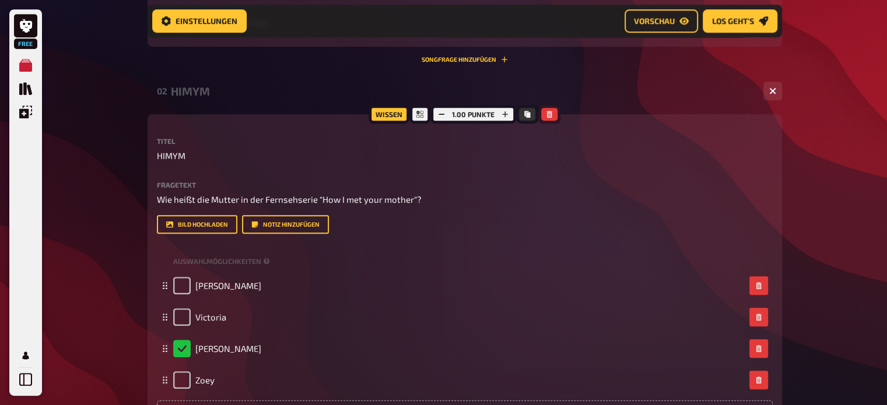
click at [548, 116] on icon "button" at bounding box center [549, 114] width 7 height 7
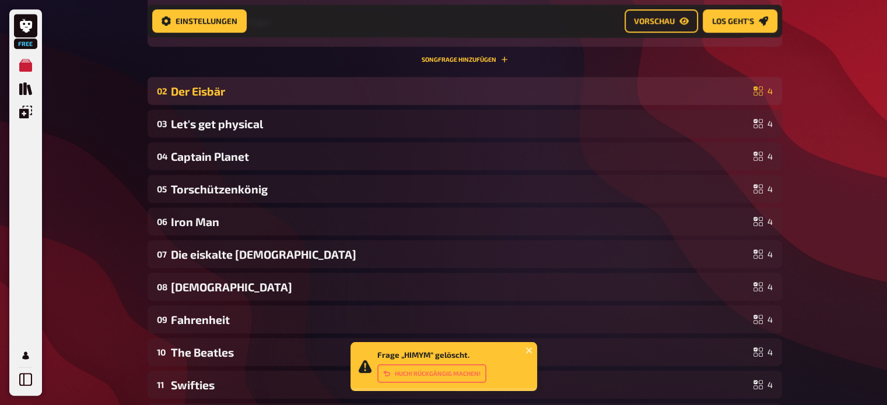
click at [522, 91] on div "Der Eisbär" at bounding box center [460, 91] width 578 height 13
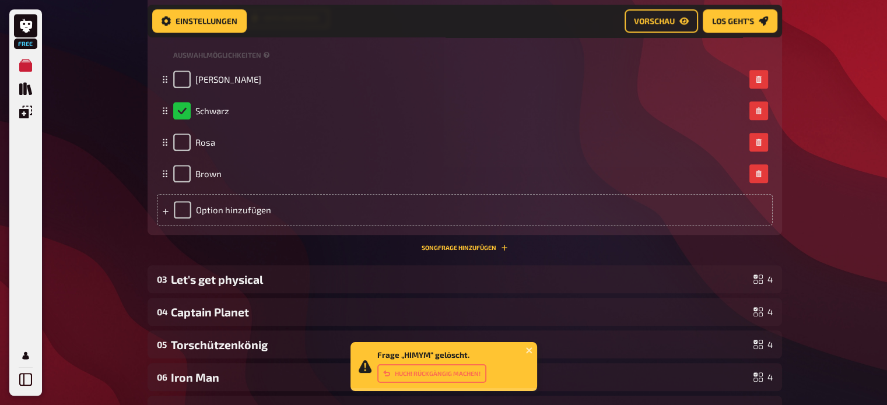
scroll to position [774, 0]
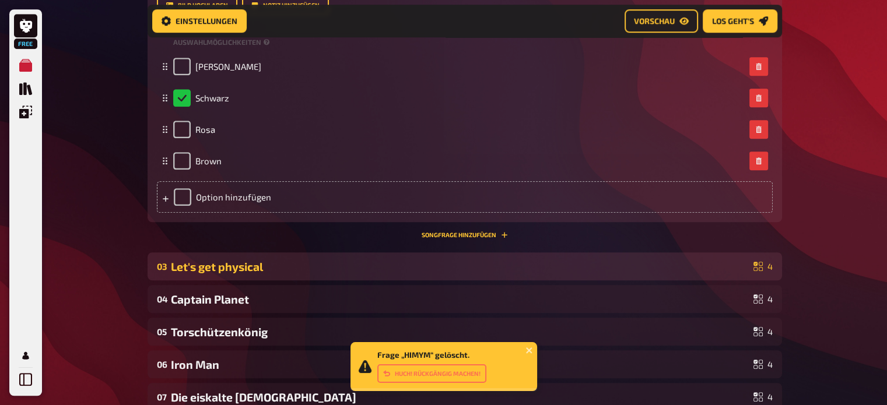
click at [410, 265] on div "Let's get physical" at bounding box center [460, 266] width 578 height 13
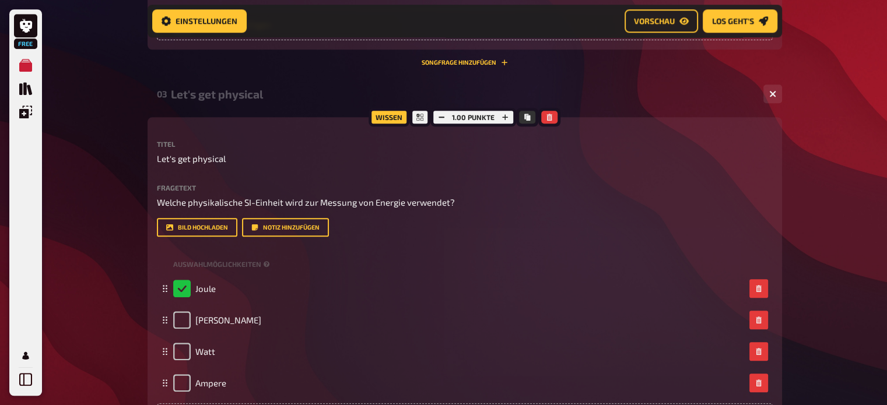
scroll to position [956, 0]
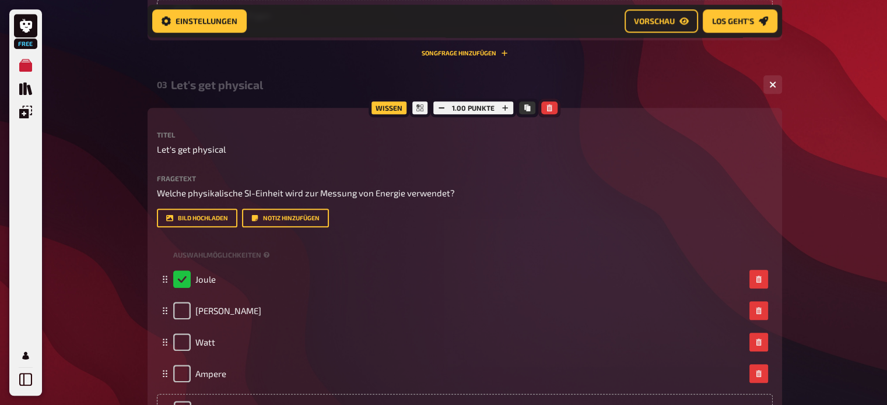
click at [550, 109] on icon "button" at bounding box center [549, 107] width 5 height 7
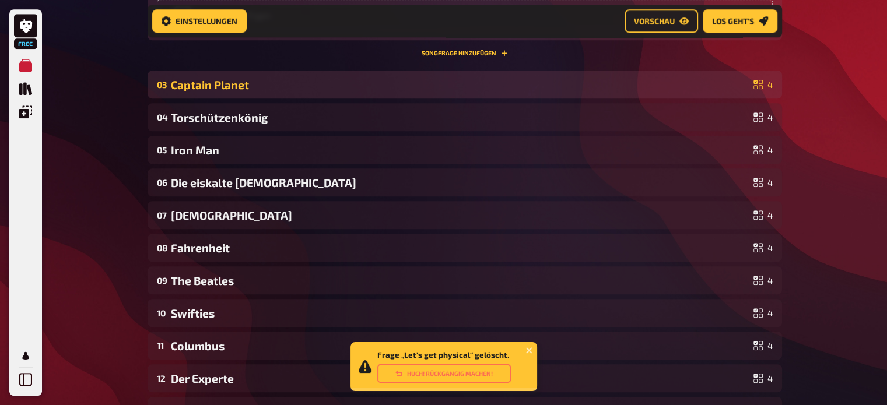
click at [499, 75] on div "03 Captain Planet 4" at bounding box center [464, 85] width 634 height 28
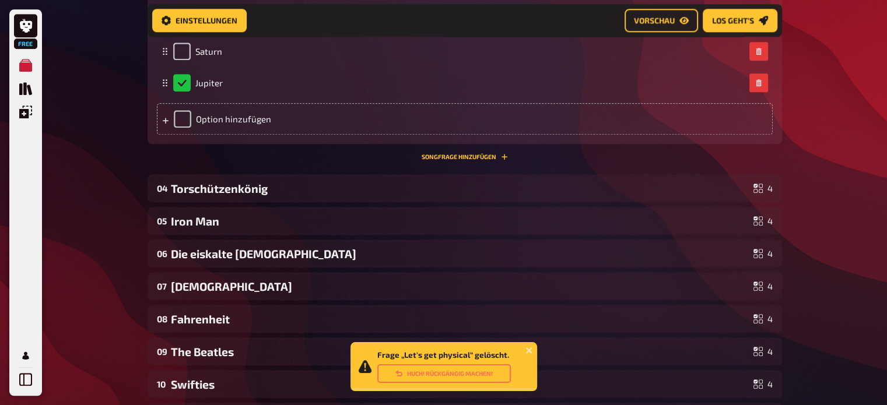
scroll to position [1255, 0]
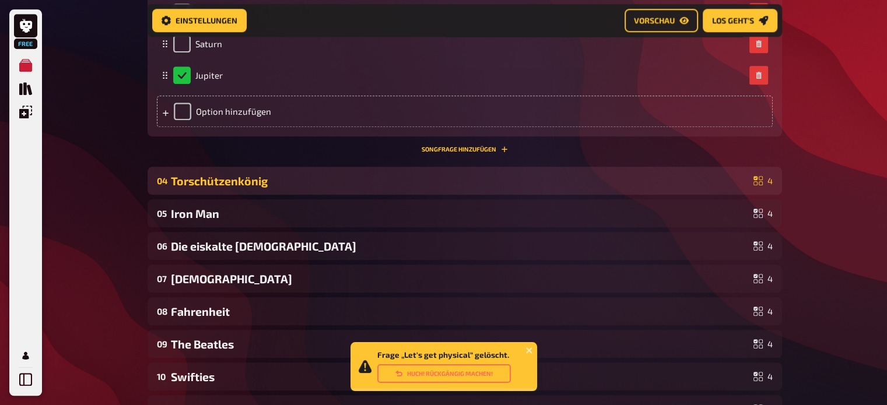
click at [468, 186] on div "Torschützenkönig" at bounding box center [460, 180] width 578 height 13
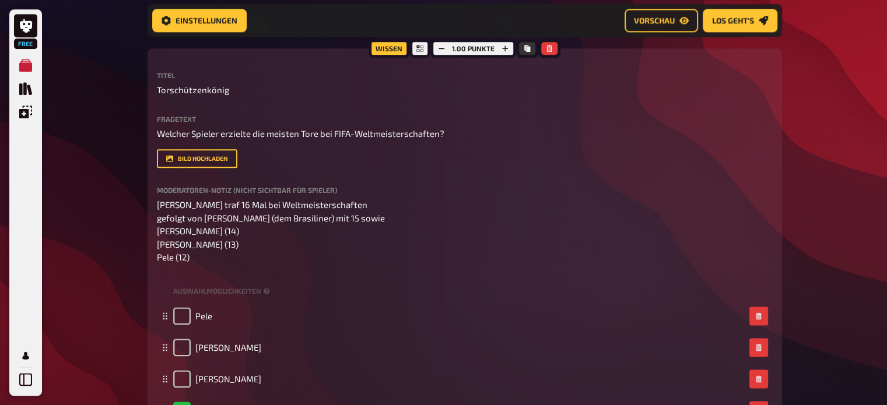
scroll to position [1412, 0]
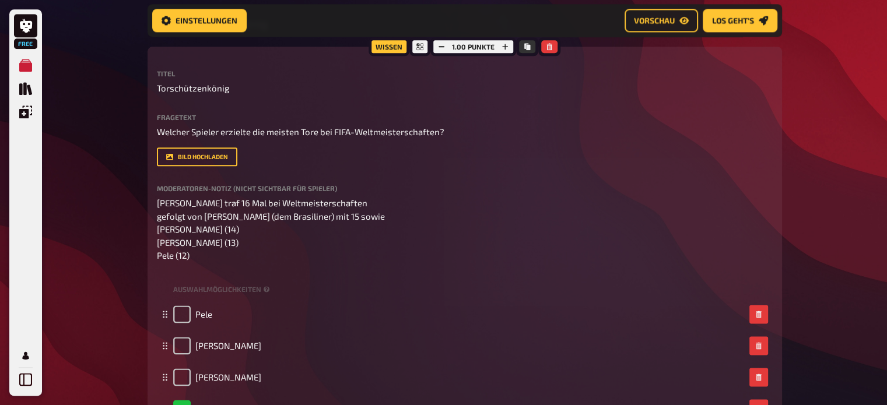
click at [550, 53] on div at bounding box center [549, 46] width 22 height 19
click at [550, 50] on icon "button" at bounding box center [549, 46] width 5 height 7
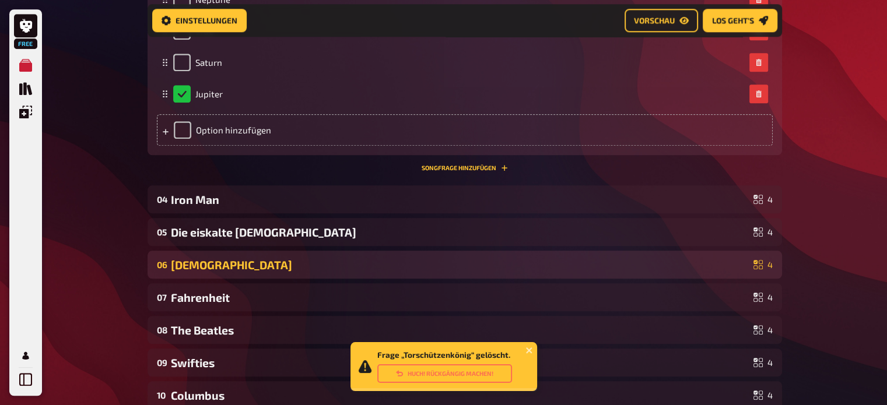
scroll to position [1231, 0]
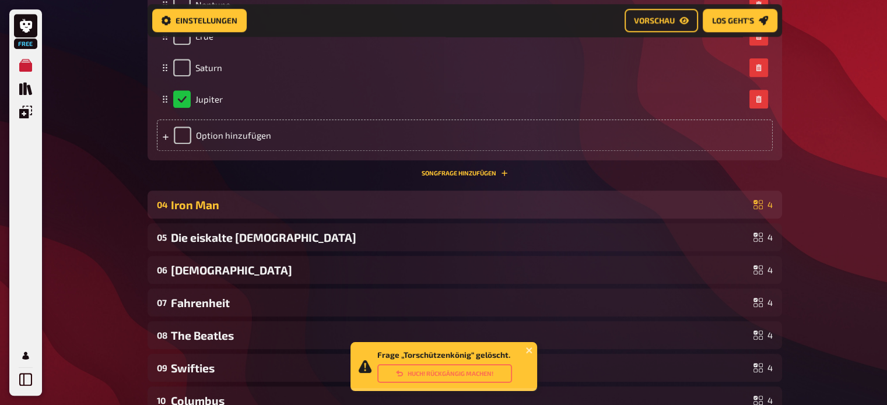
click at [409, 196] on div "04 Iron Man [DEMOGRAPHIC_DATA]" at bounding box center [464, 205] width 634 height 28
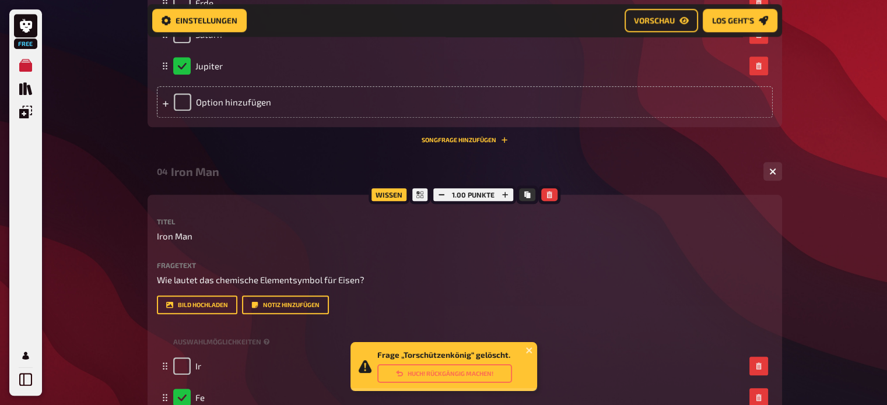
scroll to position [1266, 0]
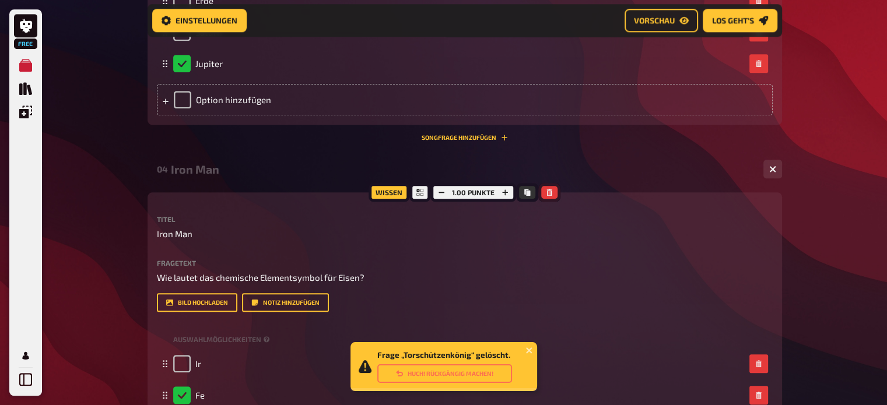
click at [550, 191] on icon "button" at bounding box center [549, 192] width 7 height 7
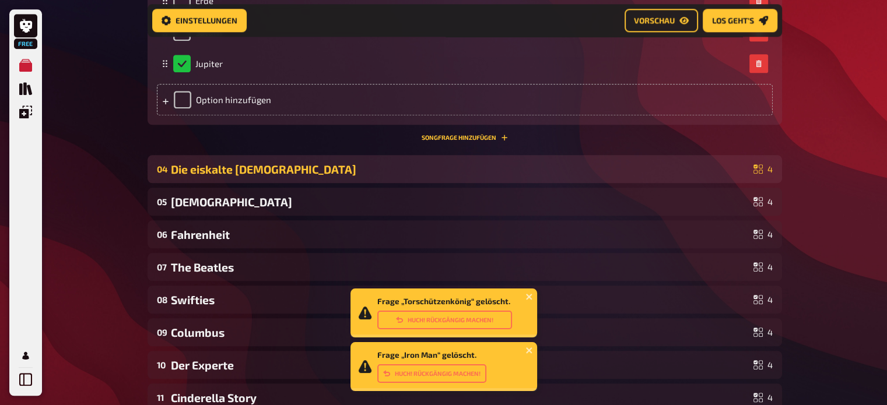
click at [452, 157] on div "04 Die eiskalte [DEMOGRAPHIC_DATA] 4" at bounding box center [464, 169] width 634 height 28
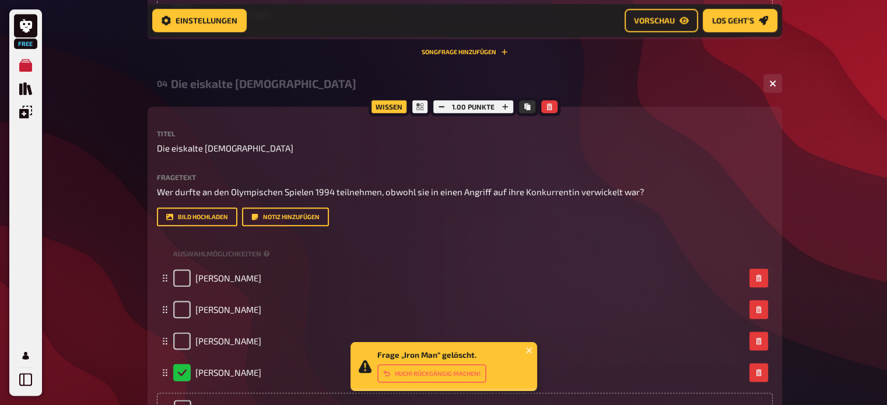
scroll to position [1355, 0]
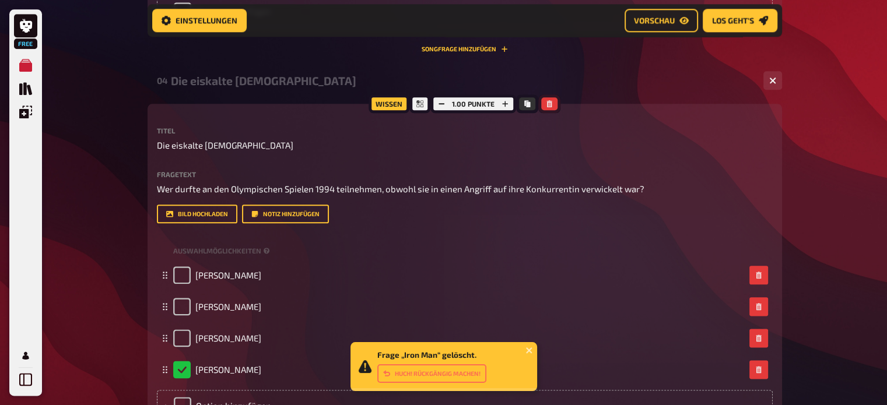
click at [553, 101] on button "button" at bounding box center [549, 103] width 16 height 13
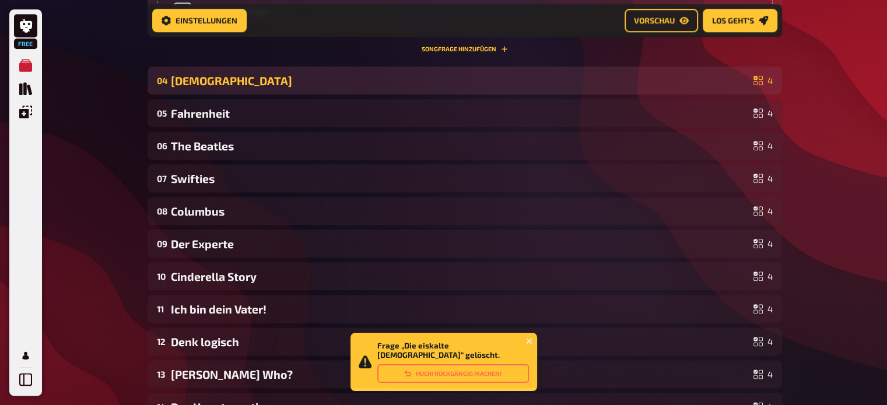
click at [531, 86] on div "[DEMOGRAPHIC_DATA]" at bounding box center [460, 80] width 578 height 13
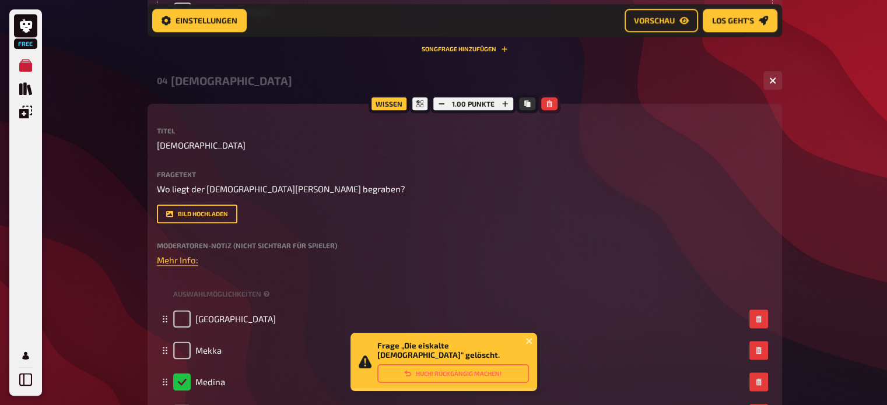
click at [553, 105] on button "button" at bounding box center [549, 103] width 16 height 13
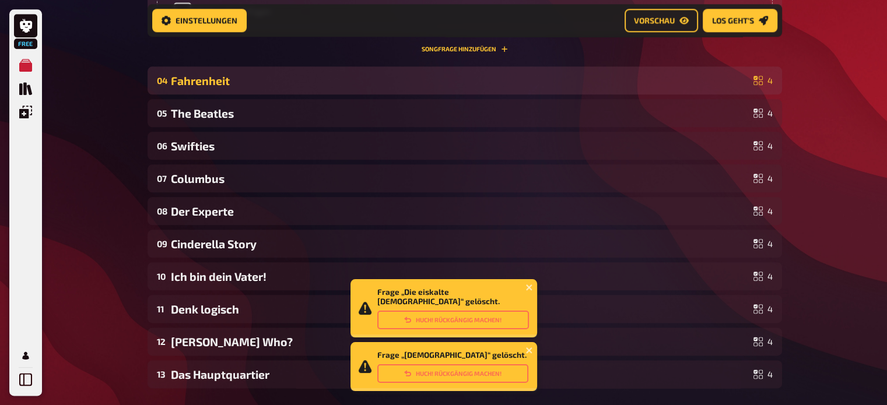
click at [452, 82] on div "Fahrenheit" at bounding box center [460, 80] width 578 height 13
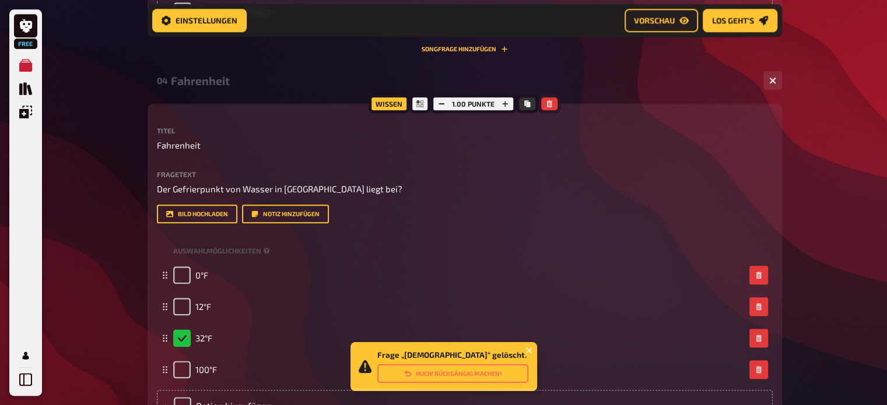
click at [555, 106] on button "button" at bounding box center [549, 103] width 16 height 13
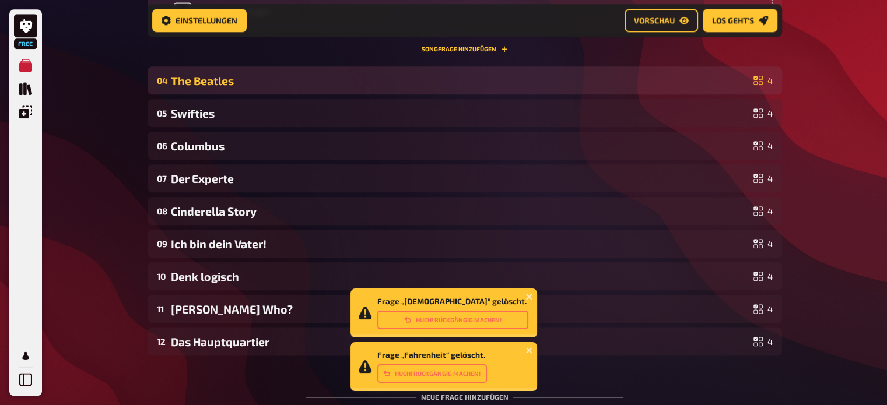
click at [488, 79] on div "The Beatles" at bounding box center [460, 80] width 578 height 13
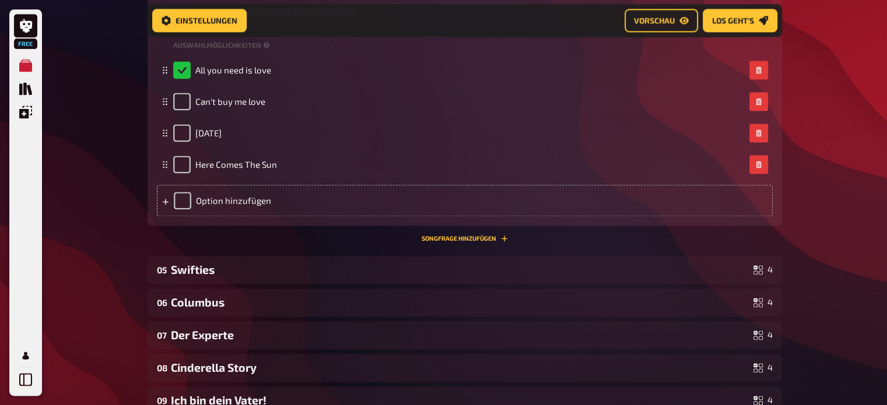
scroll to position [1604, 0]
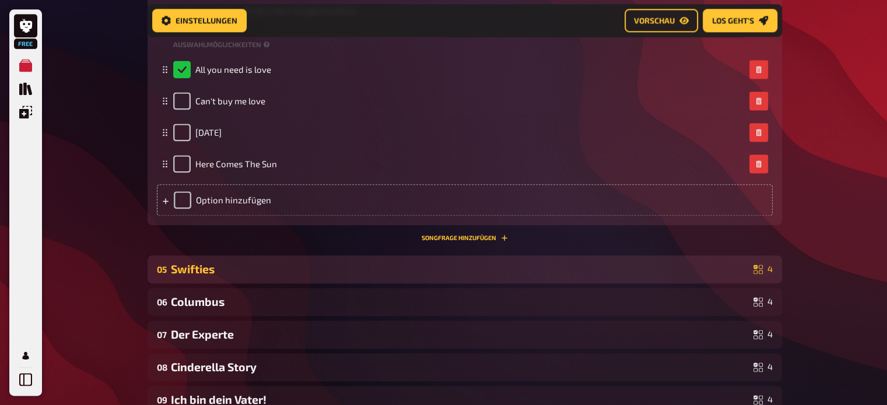
click at [534, 276] on div "Swifties" at bounding box center [460, 268] width 578 height 13
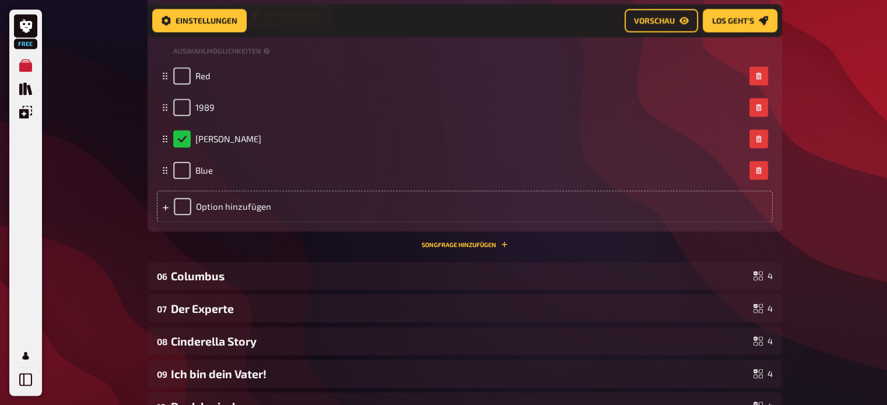
scroll to position [1994, 0]
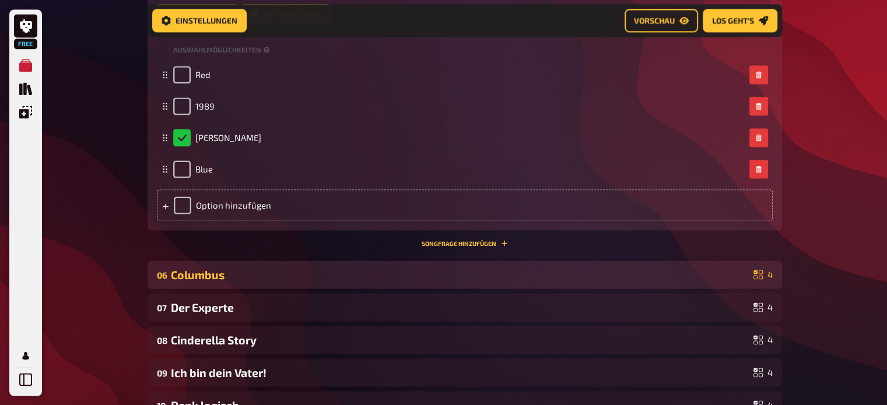
click at [507, 268] on div "Columbus" at bounding box center [460, 274] width 578 height 13
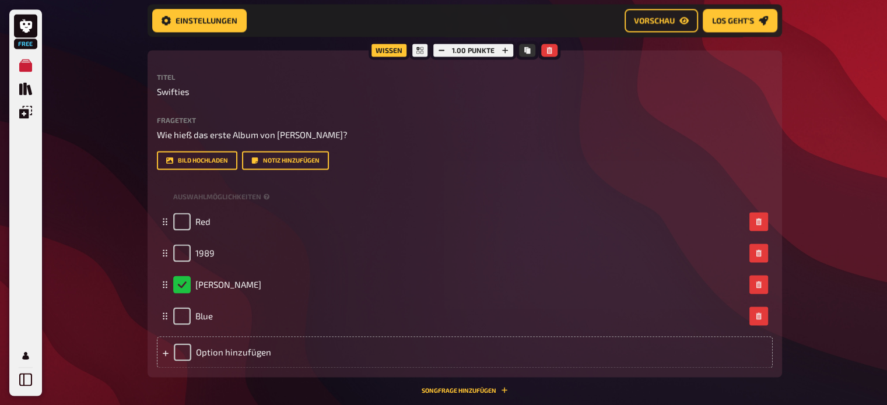
scroll to position [1846, 0]
click at [553, 48] on button "button" at bounding box center [549, 50] width 16 height 13
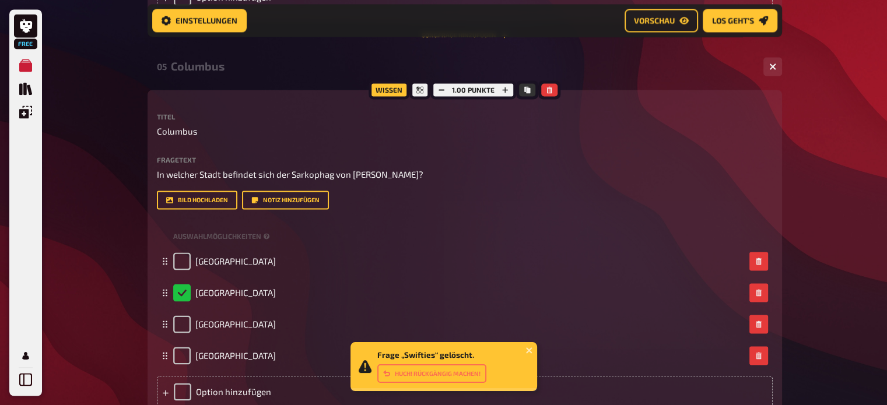
scroll to position [1804, 0]
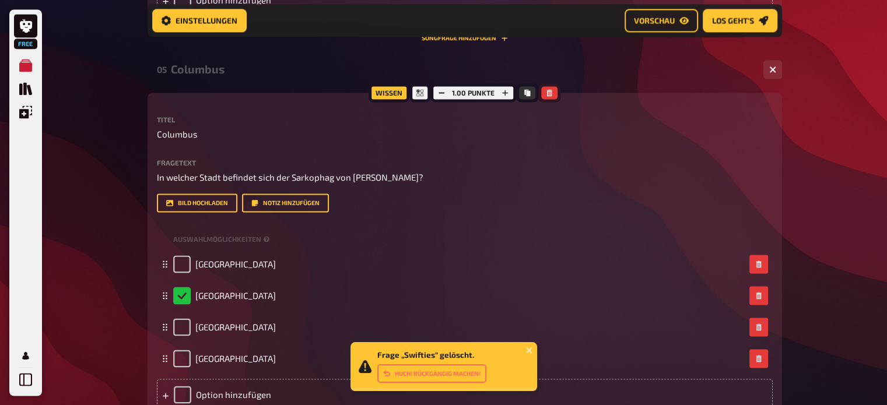
click at [550, 96] on icon "button" at bounding box center [549, 92] width 7 height 7
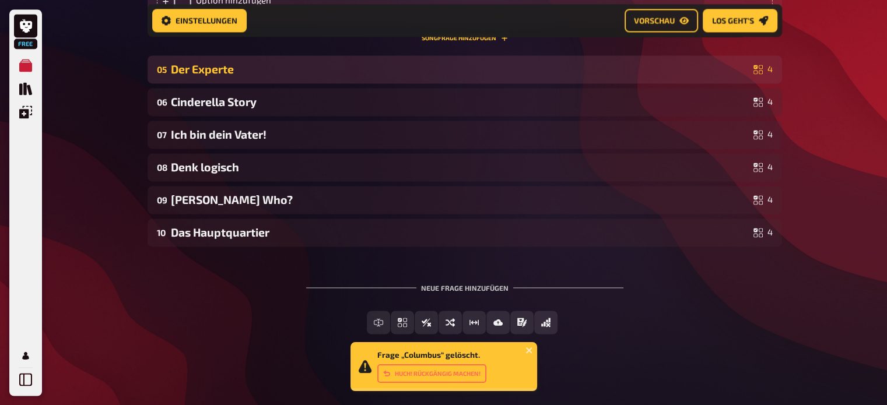
click at [508, 73] on div "Der Experte" at bounding box center [460, 68] width 578 height 13
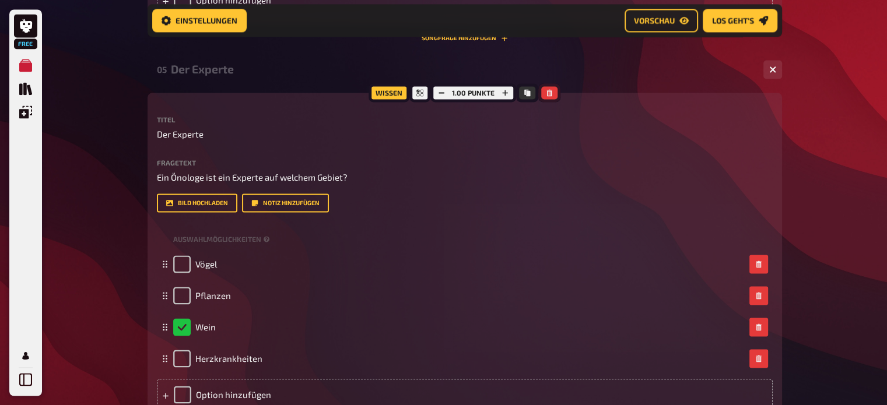
click at [549, 92] on icon "button" at bounding box center [549, 92] width 5 height 7
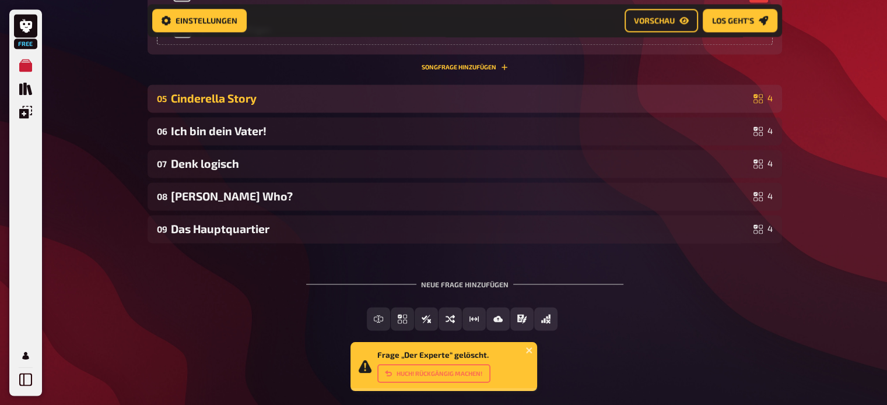
click at [540, 104] on div "Cinderella Story" at bounding box center [460, 98] width 578 height 13
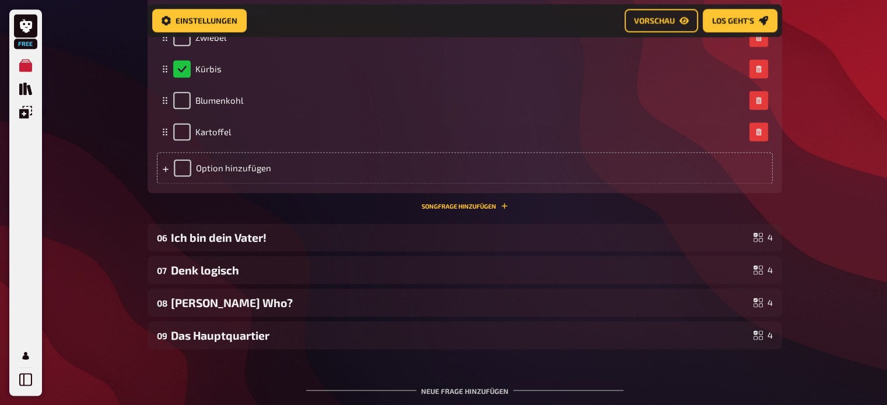
scroll to position [2040, 0]
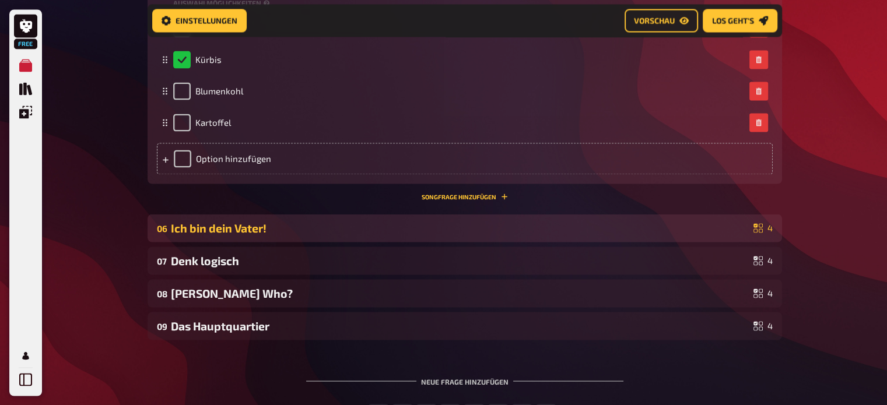
click at [476, 230] on div "Ich bin dein Vater!" at bounding box center [460, 227] width 578 height 13
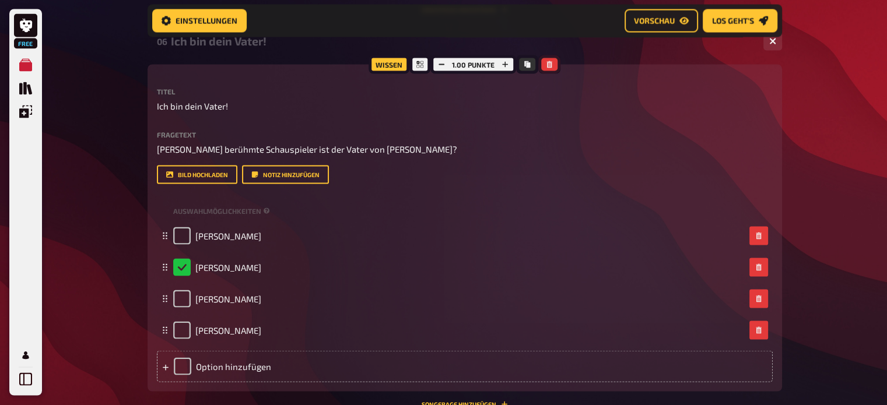
click at [553, 62] on button "button" at bounding box center [549, 64] width 16 height 13
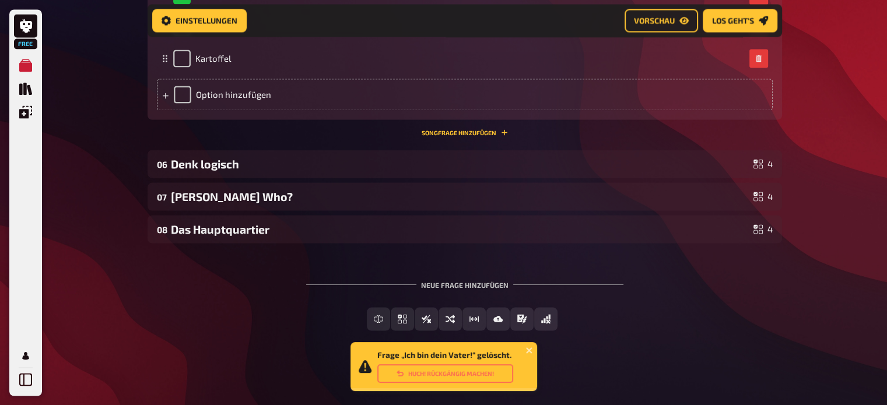
scroll to position [2105, 0]
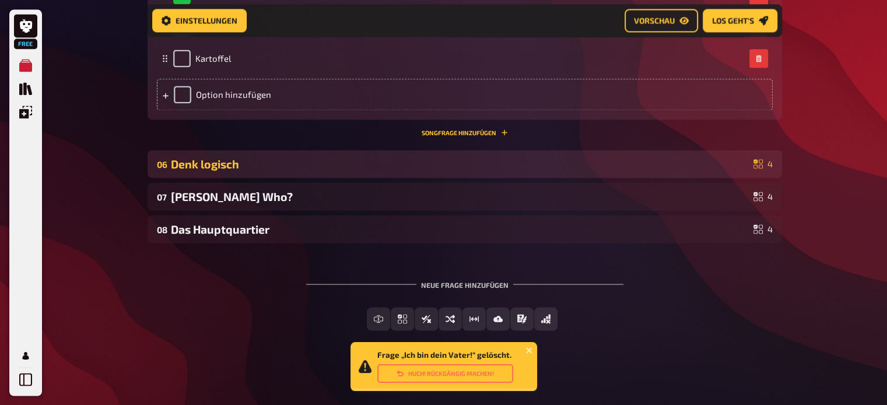
click at [476, 172] on div "06 Denk logisch 4" at bounding box center [464, 164] width 634 height 28
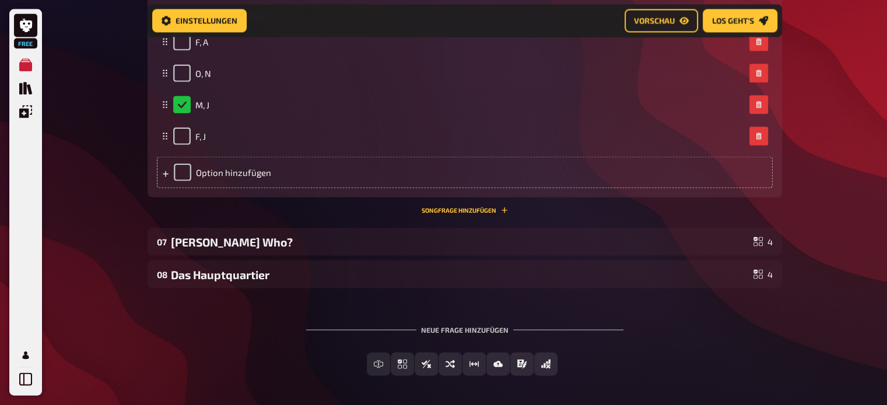
scroll to position [2489, 0]
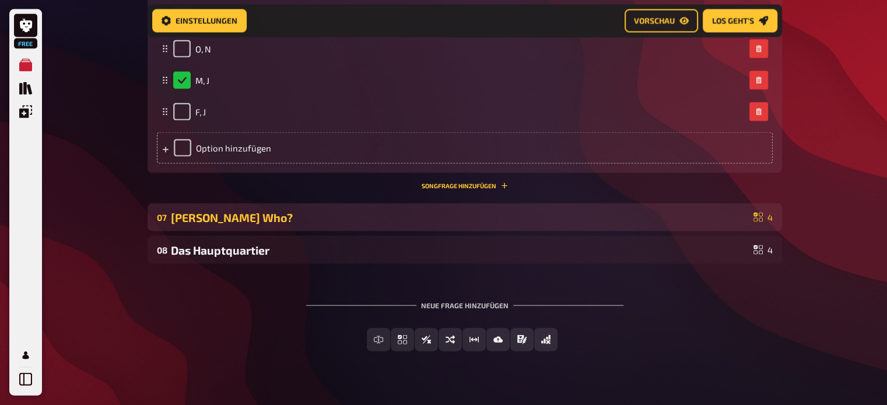
click at [455, 221] on div "[PERSON_NAME] Who?" at bounding box center [460, 217] width 578 height 13
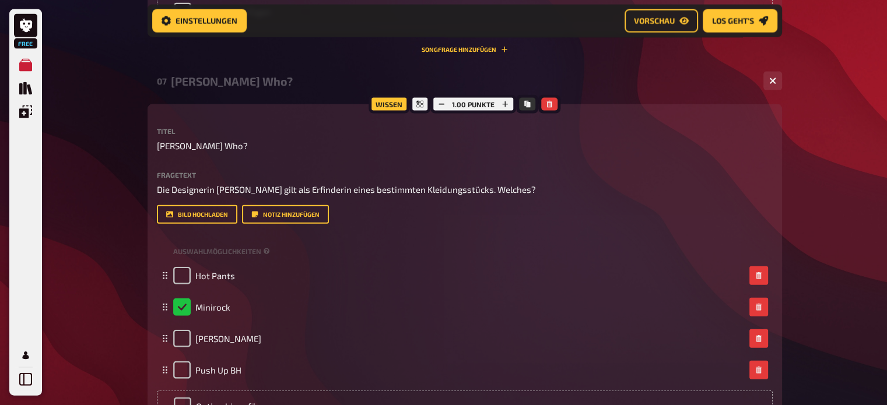
scroll to position [2626, 0]
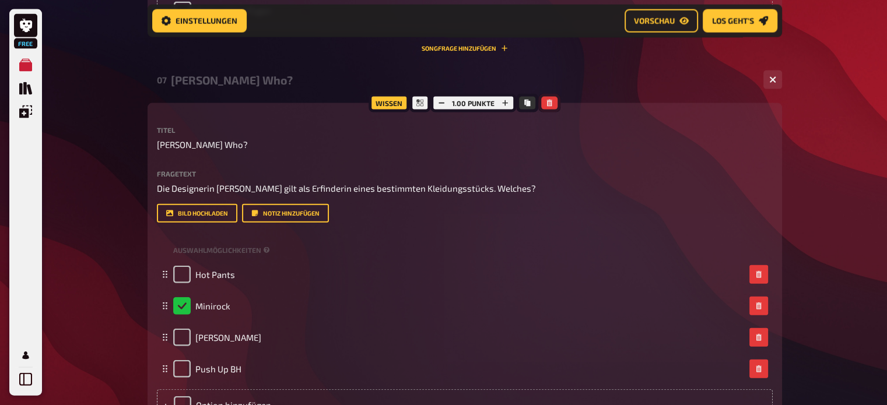
click at [548, 102] on icon "button" at bounding box center [549, 103] width 7 height 7
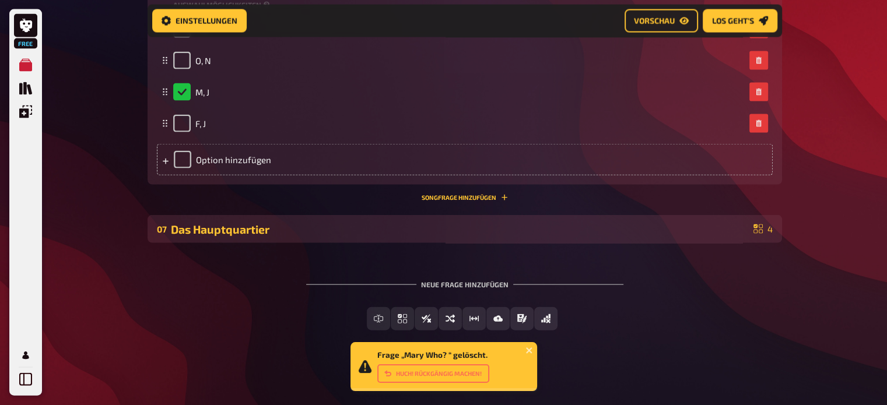
click at [486, 229] on div "Das Hauptquartier" at bounding box center [460, 229] width 578 height 13
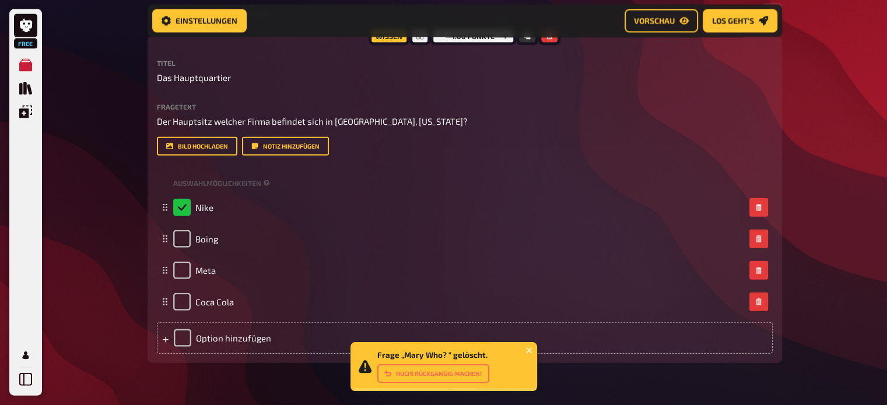
scroll to position [2692, 0]
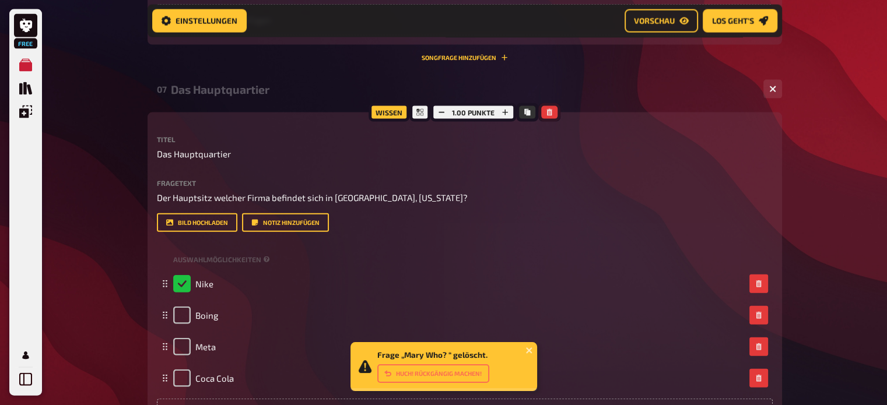
click at [550, 110] on icon "button" at bounding box center [549, 112] width 7 height 7
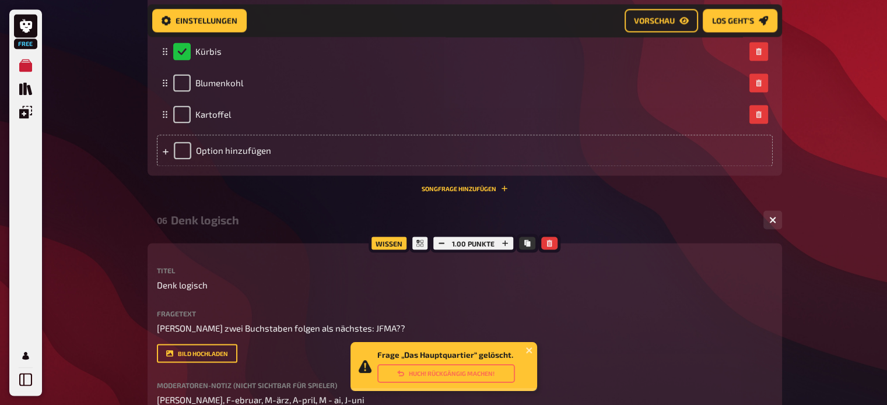
scroll to position [2035, 0]
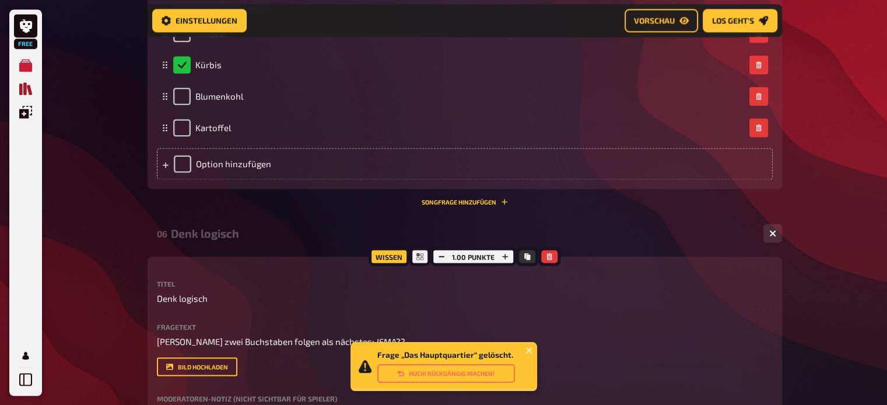
click at [24, 86] on icon "Quiz Sammlung" at bounding box center [25, 88] width 13 height 13
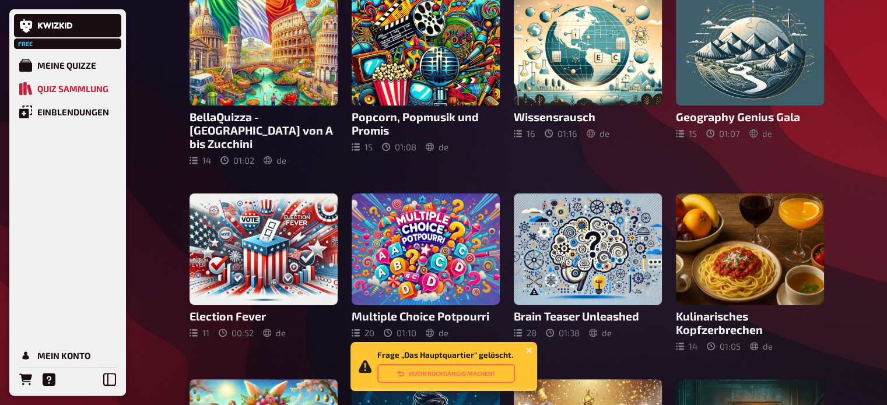
scroll to position [279, 0]
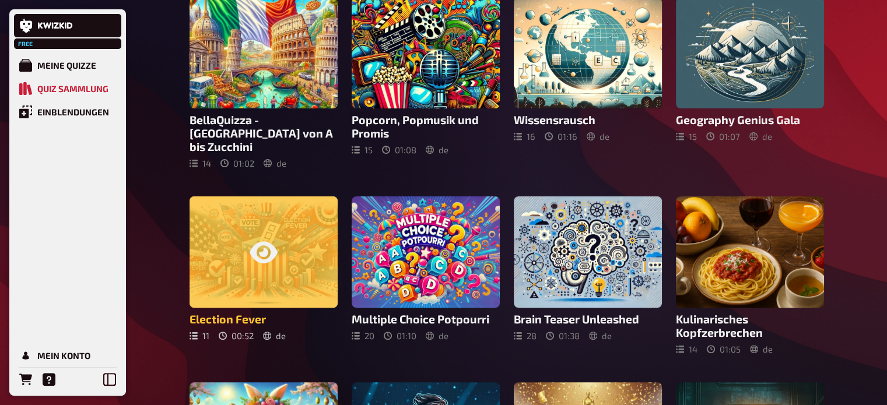
click at [310, 230] on div at bounding box center [263, 251] width 148 height 111
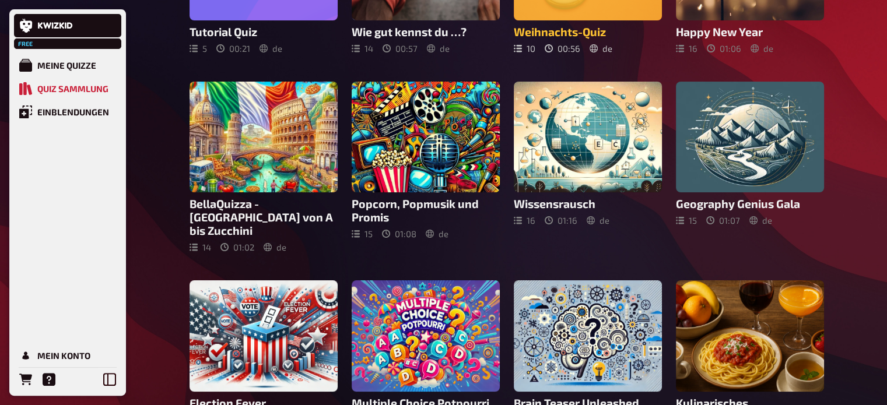
scroll to position [192, 0]
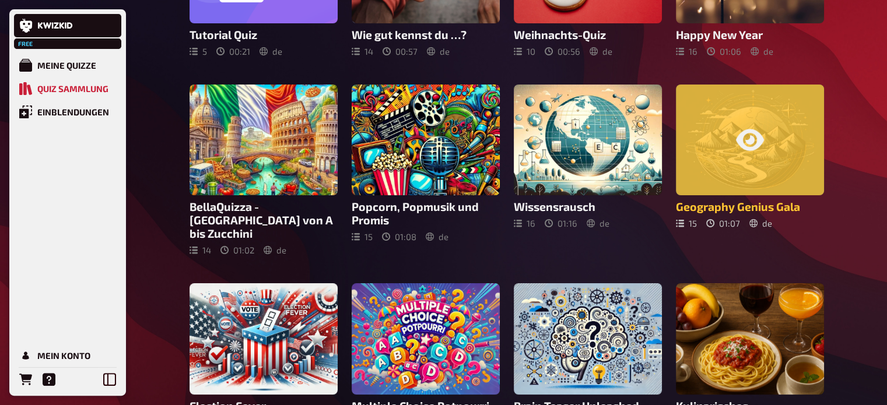
click at [716, 173] on div at bounding box center [750, 140] width 148 height 111
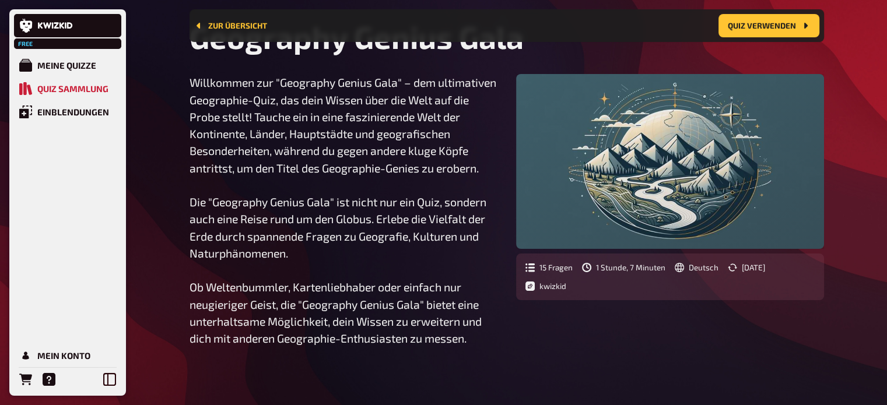
scroll to position [55, 0]
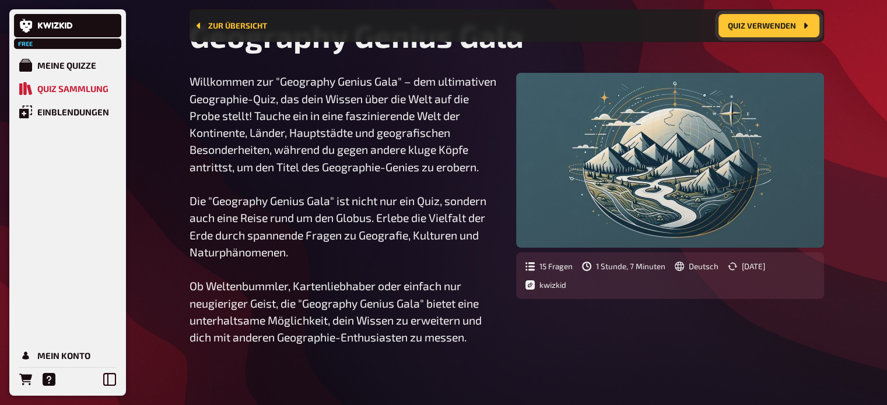
click at [746, 26] on button "Quiz verwenden" at bounding box center [768, 25] width 101 height 23
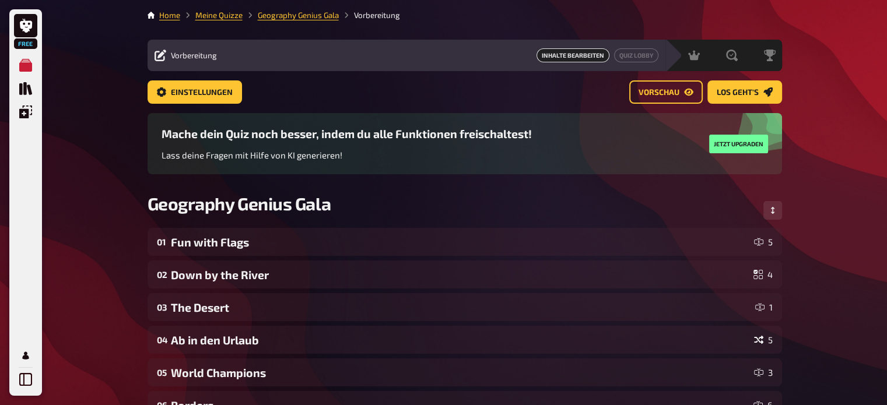
scroll to position [44, 0]
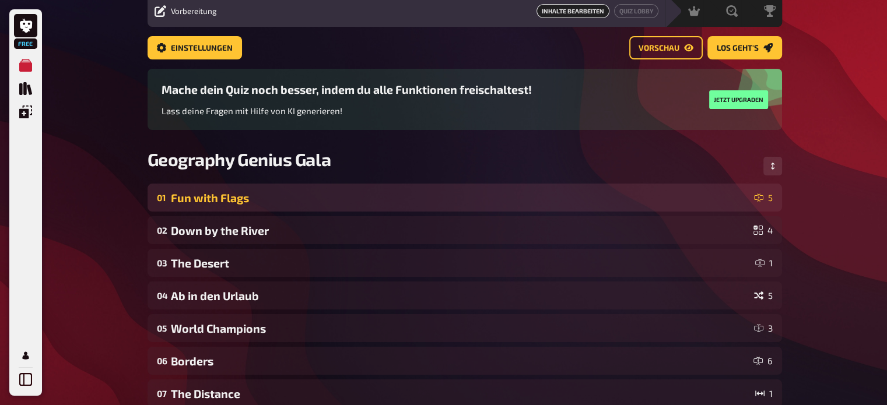
click at [490, 196] on div "Fun with Flags" at bounding box center [460, 197] width 578 height 13
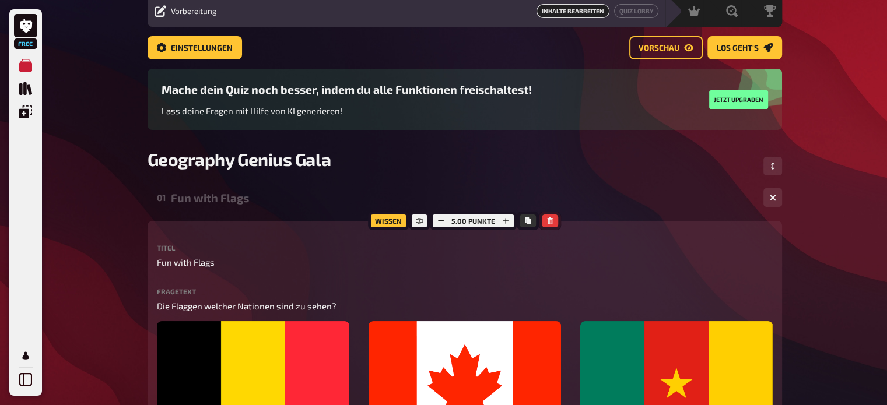
click at [547, 215] on button "button" at bounding box center [550, 221] width 16 height 13
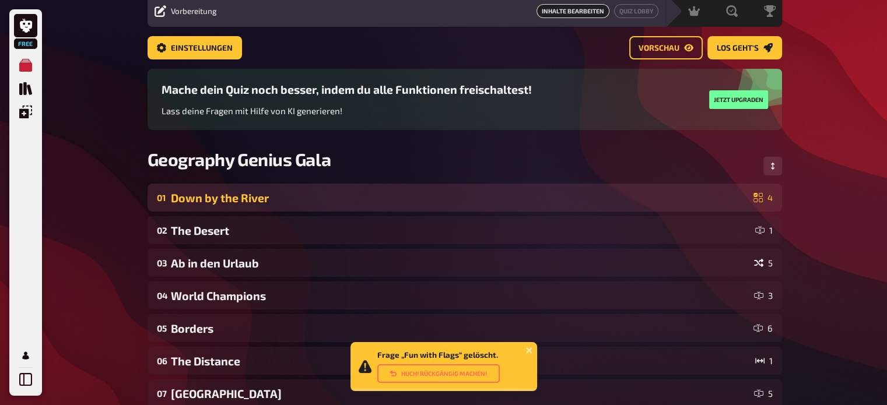
click at [448, 208] on div "01 Down by the River 4" at bounding box center [464, 198] width 634 height 28
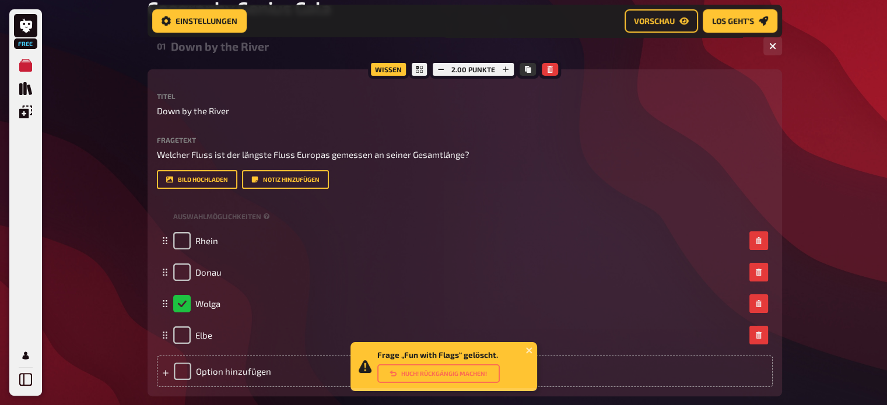
scroll to position [205, 0]
click at [550, 72] on icon "button" at bounding box center [549, 69] width 5 height 7
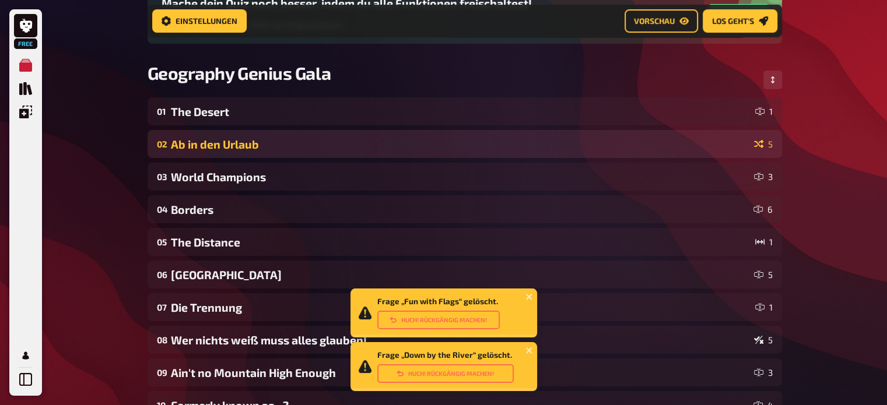
scroll to position [135, 0]
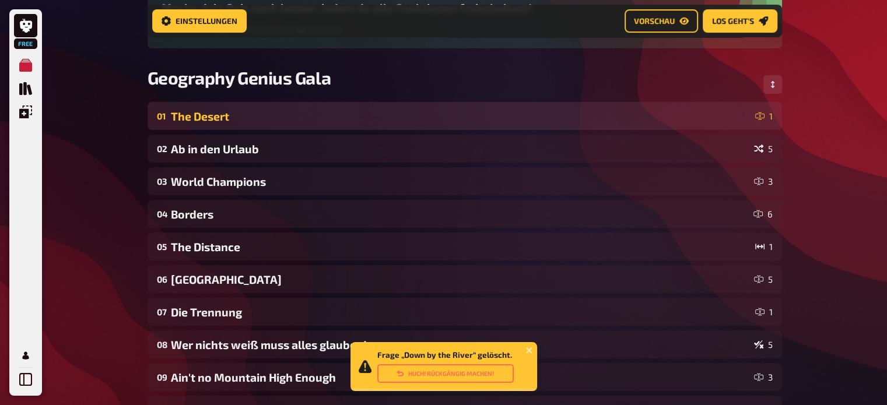
click at [462, 120] on div "The Desert" at bounding box center [460, 116] width 579 height 13
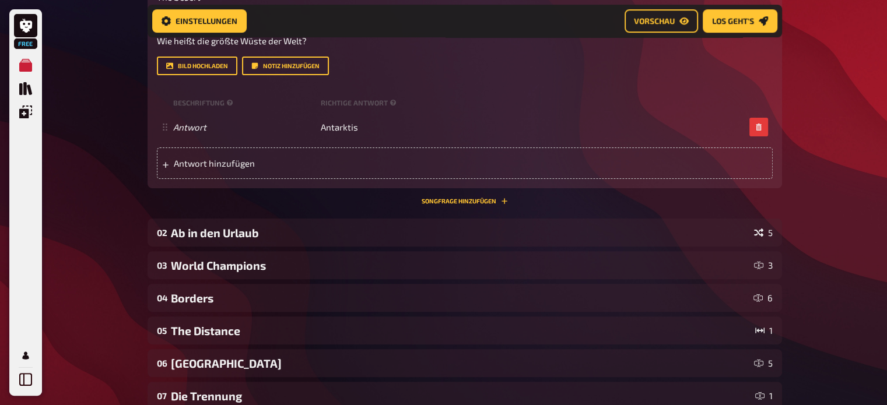
scroll to position [319, 0]
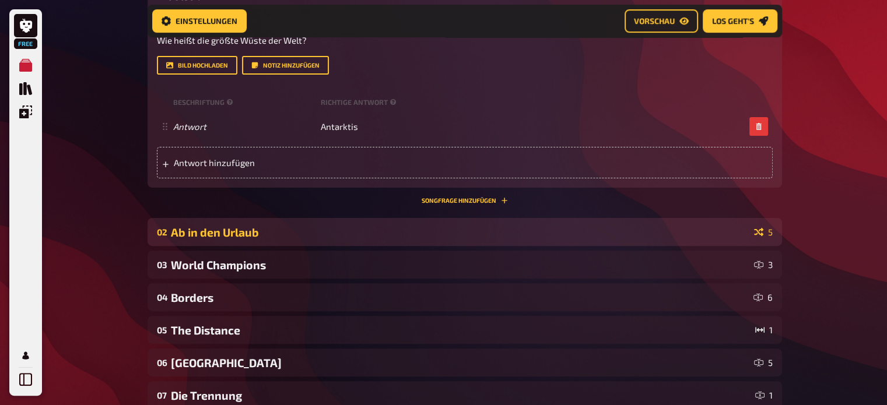
click at [456, 218] on div "02 Ab in den Urlaub 5" at bounding box center [464, 232] width 634 height 28
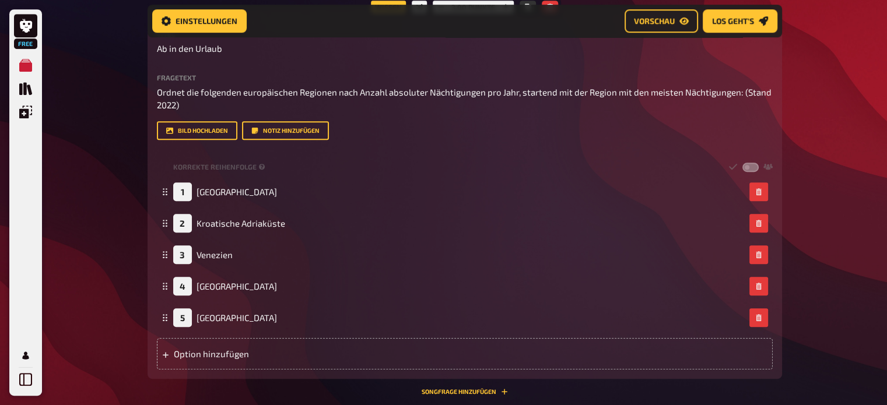
scroll to position [569, 0]
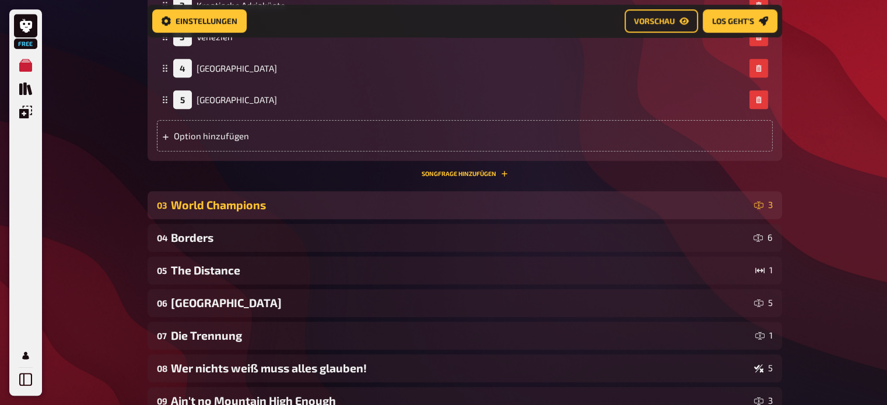
click at [439, 208] on div "World Champions" at bounding box center [460, 204] width 578 height 13
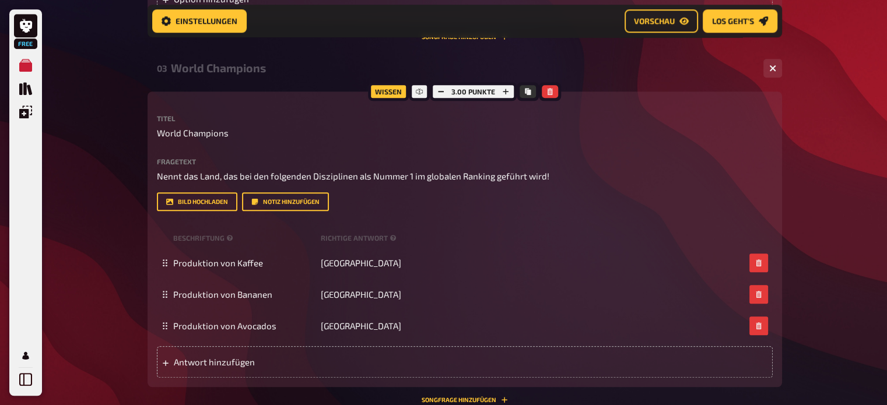
scroll to position [930, 0]
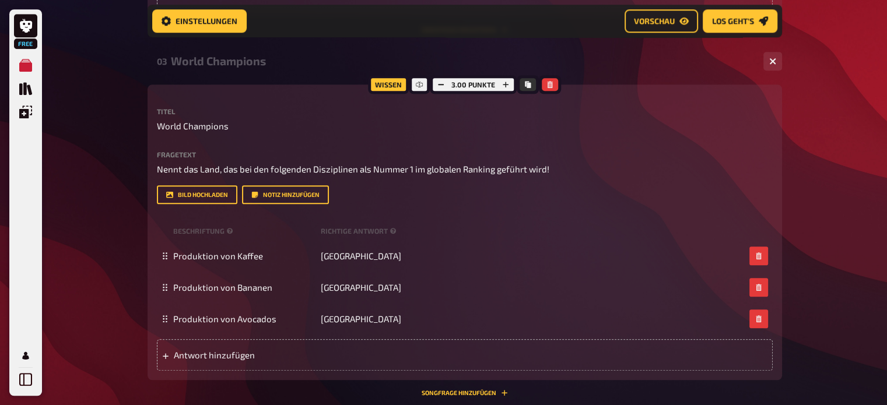
click at [545, 93] on div at bounding box center [550, 84] width 22 height 19
click at [548, 89] on button "button" at bounding box center [550, 84] width 16 height 13
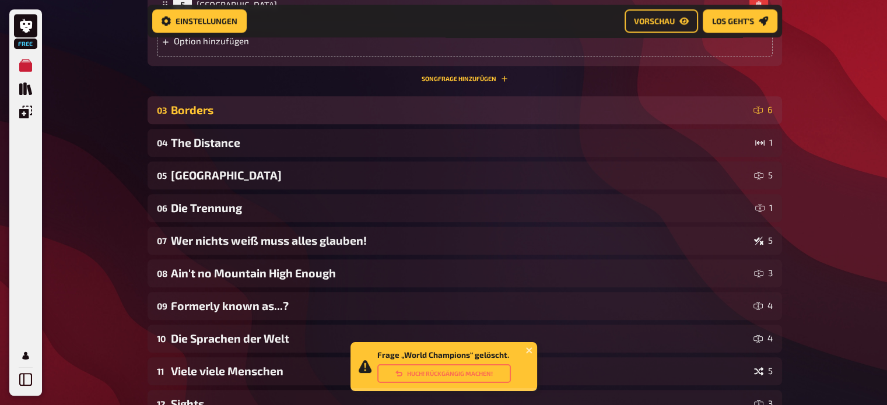
scroll to position [877, 0]
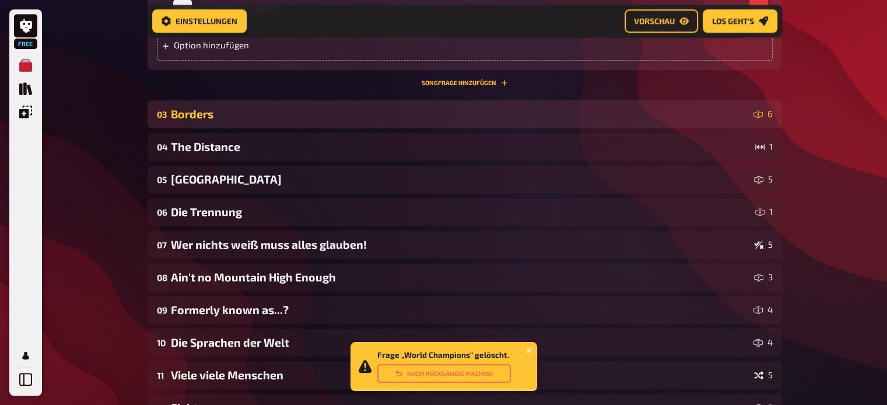
click at [428, 107] on div "03 Borders 6" at bounding box center [464, 114] width 634 height 28
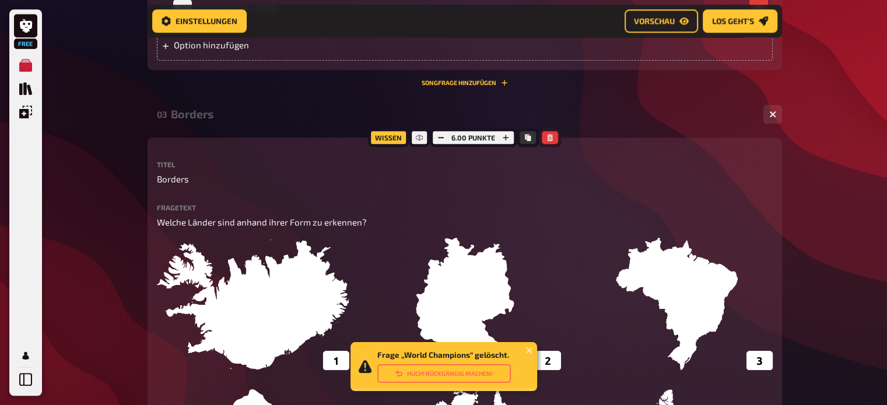
click at [551, 137] on icon "button" at bounding box center [549, 137] width 7 height 7
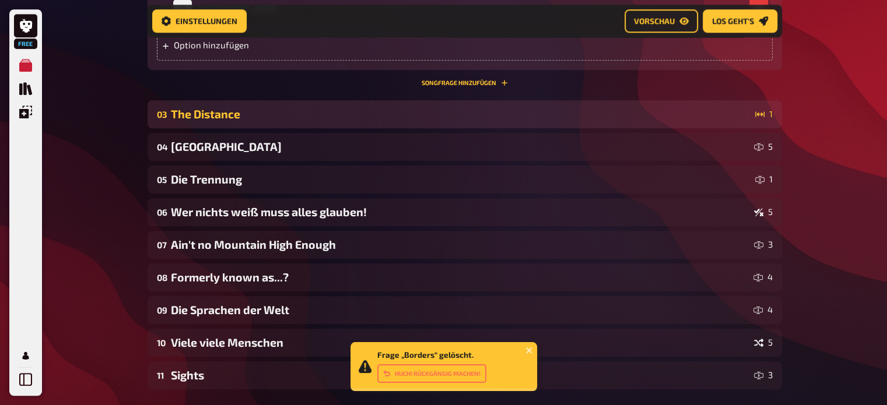
click at [429, 111] on div "The Distance" at bounding box center [460, 113] width 579 height 13
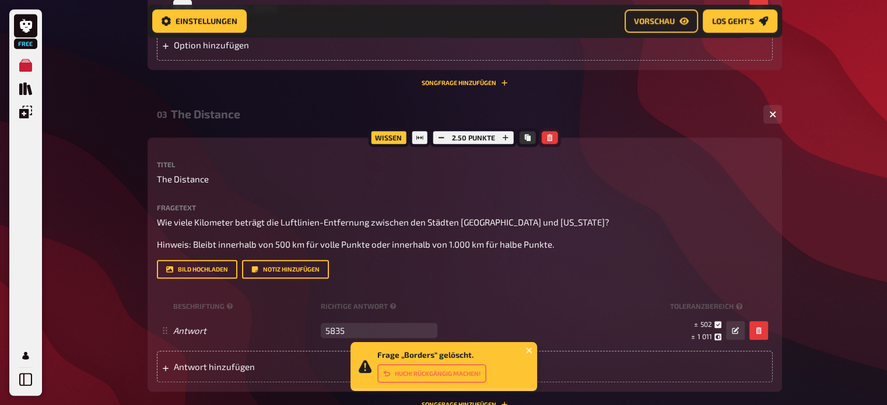
click at [551, 139] on icon "button" at bounding box center [549, 137] width 7 height 7
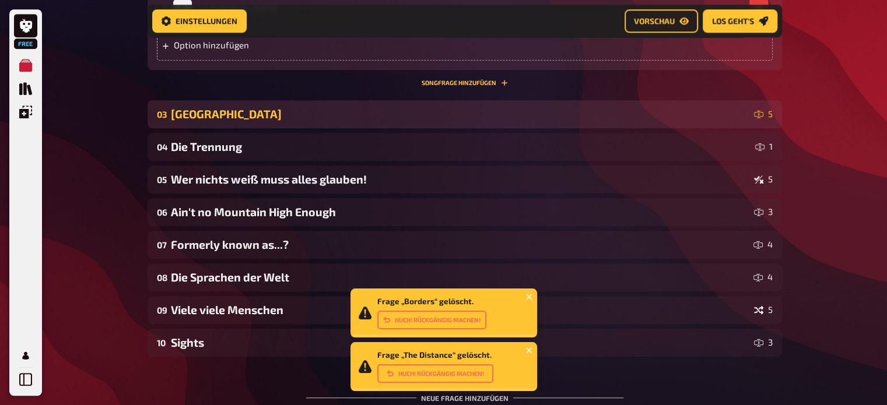
click at [425, 104] on div "03 [GEOGRAPHIC_DATA] 5" at bounding box center [464, 114] width 634 height 28
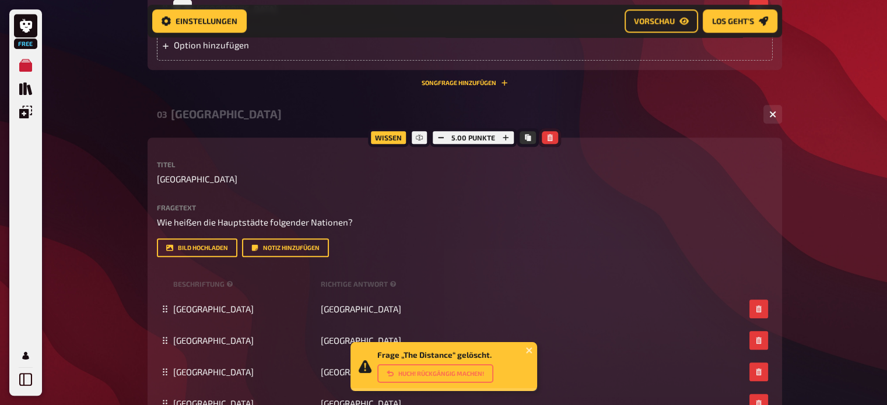
click at [554, 140] on button "button" at bounding box center [550, 137] width 16 height 13
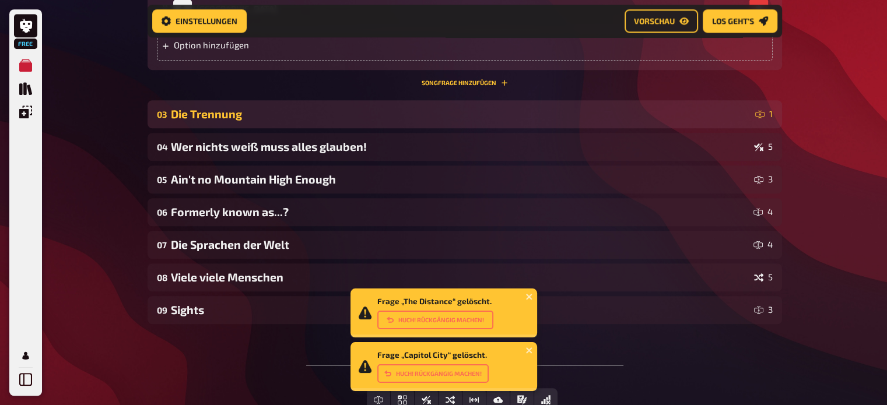
click at [501, 107] on div "03 Die Trennung 1" at bounding box center [464, 114] width 634 height 28
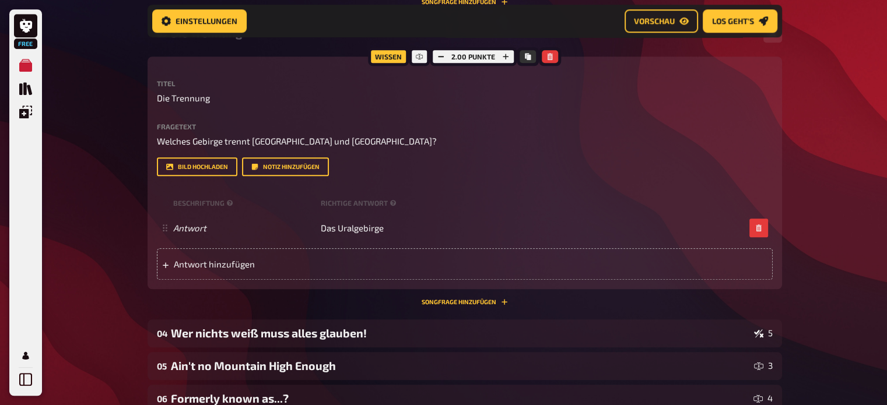
scroll to position [965, 0]
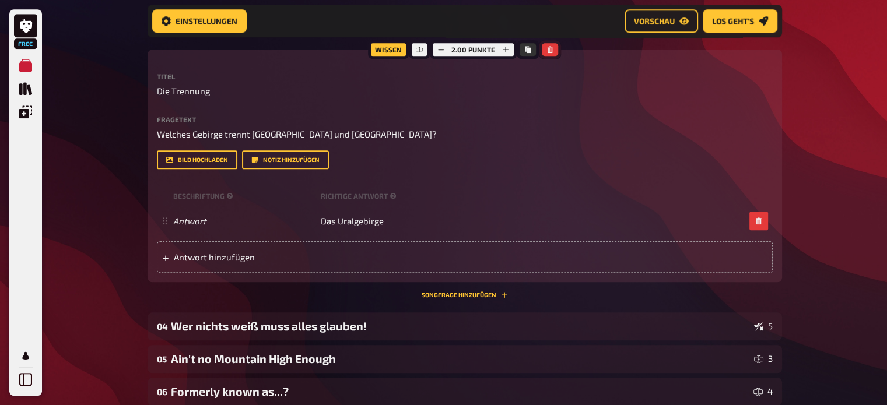
click at [552, 52] on icon "button" at bounding box center [549, 49] width 7 height 7
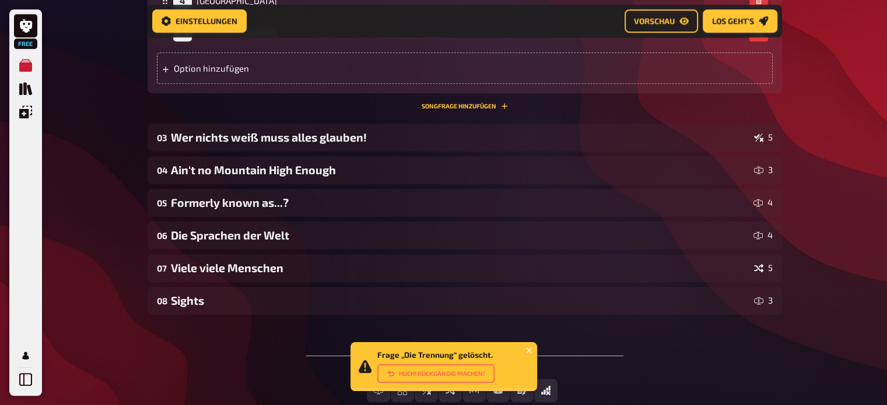
scroll to position [853, 0]
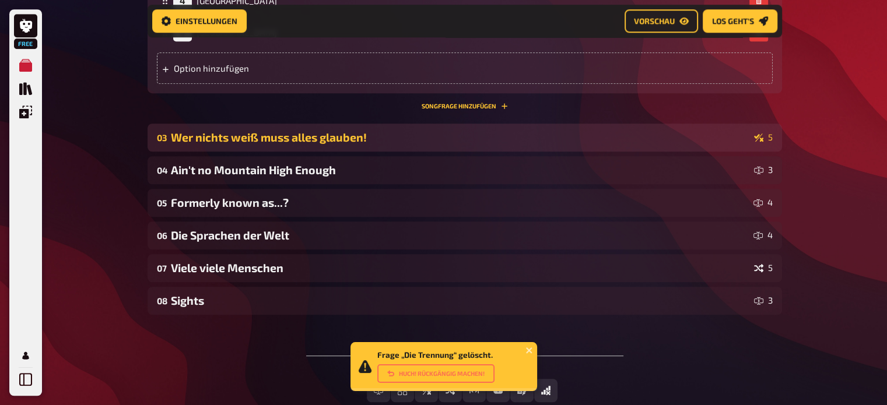
click at [473, 124] on div "03 Wer nichts weiß muss alles glauben! 5" at bounding box center [464, 138] width 634 height 28
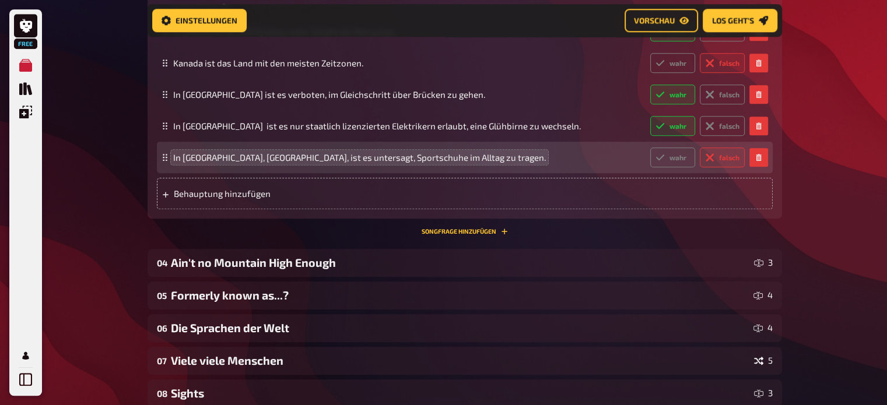
scroll to position [1158, 0]
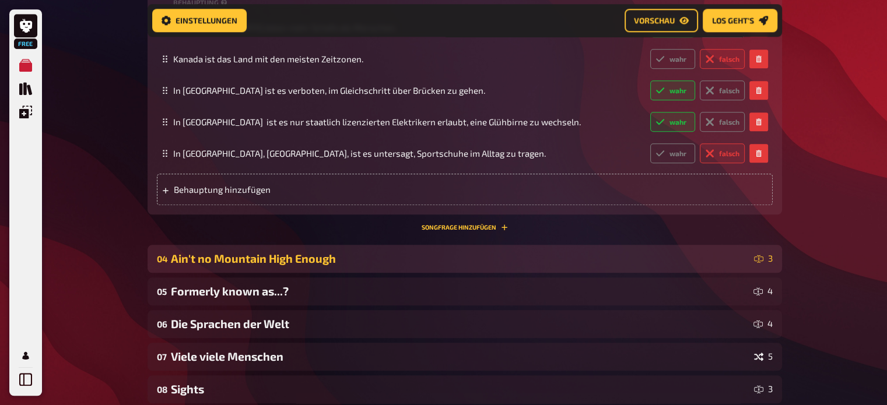
click at [360, 263] on div "Ain't no Mountain High Enough" at bounding box center [460, 258] width 578 height 13
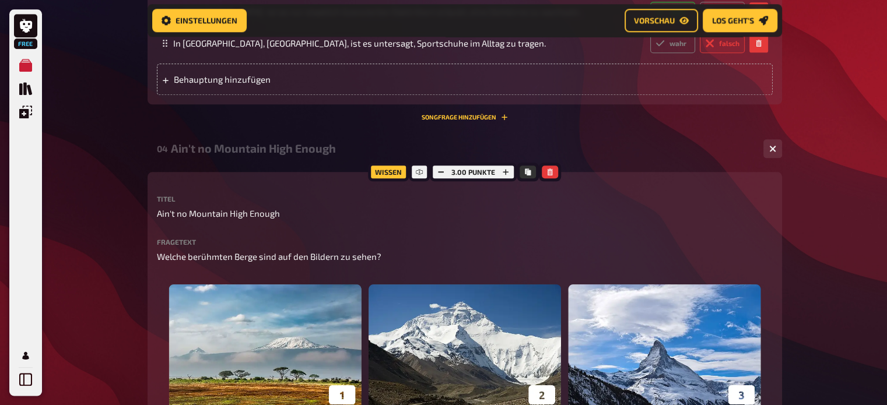
scroll to position [1269, 0]
click at [554, 168] on button "button" at bounding box center [550, 172] width 16 height 13
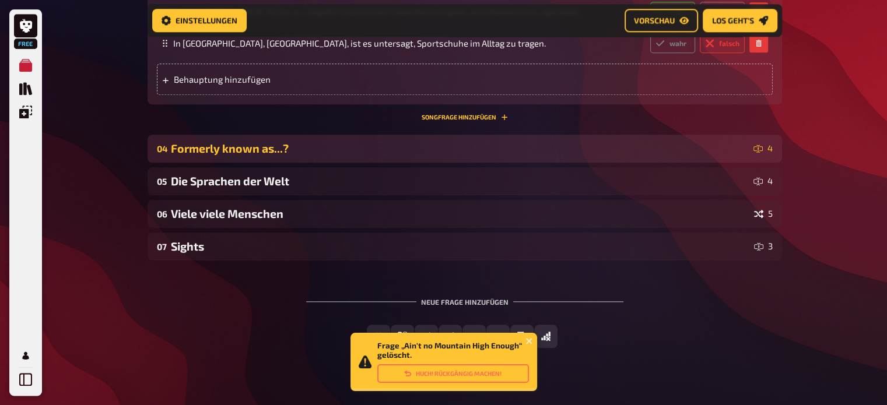
click at [456, 135] on div "04 Formerly known as...? 4" at bounding box center [464, 149] width 634 height 28
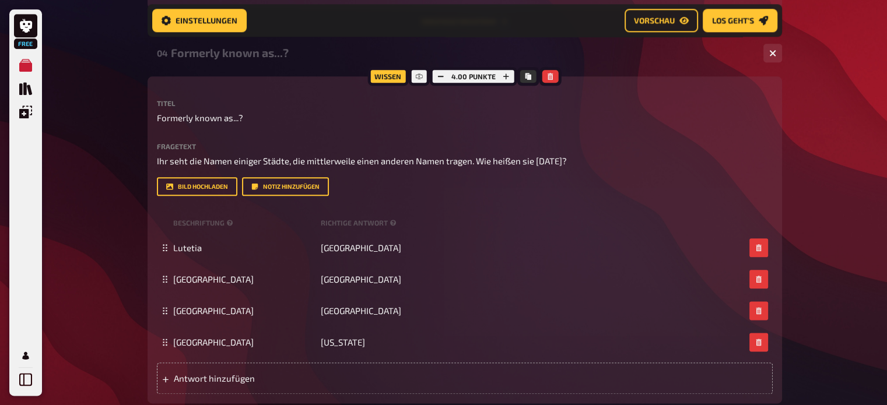
scroll to position [1365, 0]
click at [550, 72] on icon "button" at bounding box center [549, 75] width 5 height 7
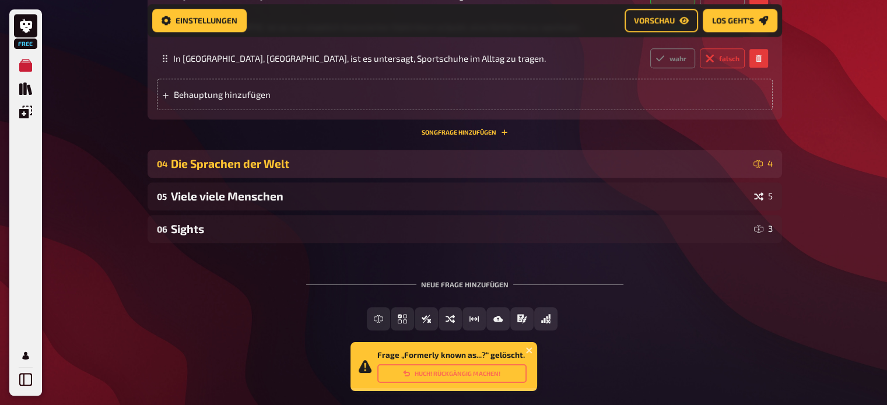
click at [447, 159] on div "Die Sprachen der Welt" at bounding box center [460, 163] width 578 height 13
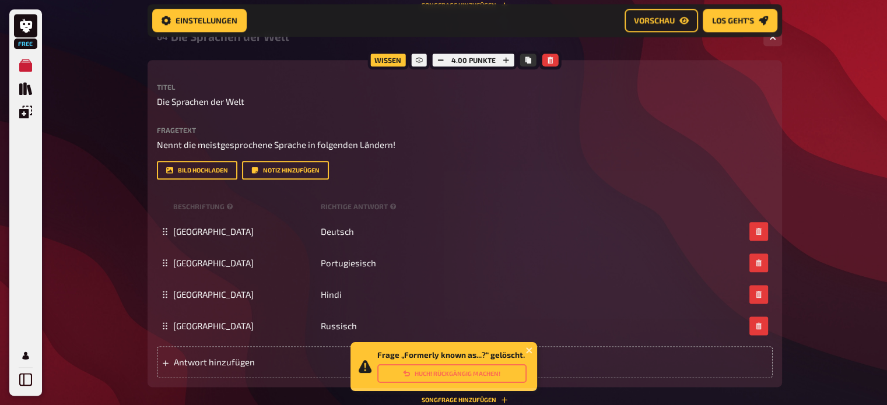
scroll to position [1385, 0]
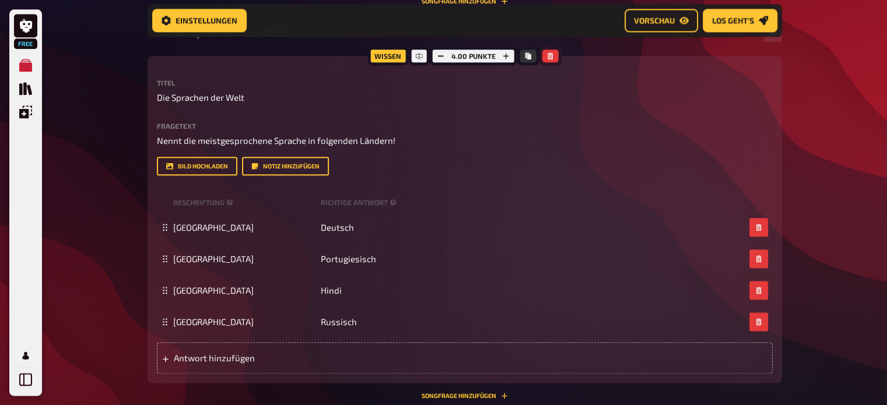
click at [549, 57] on icon "button" at bounding box center [549, 55] width 5 height 7
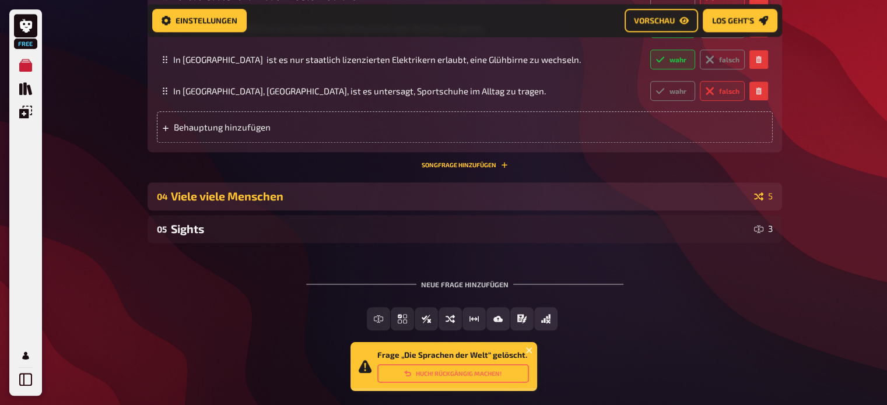
click at [438, 190] on div "Viele viele Menschen" at bounding box center [460, 195] width 578 height 13
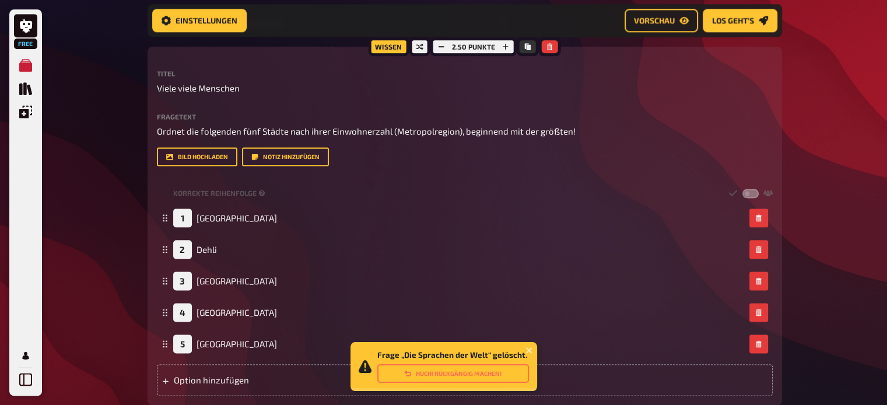
scroll to position [1393, 0]
click at [549, 50] on icon "button" at bounding box center [549, 47] width 7 height 7
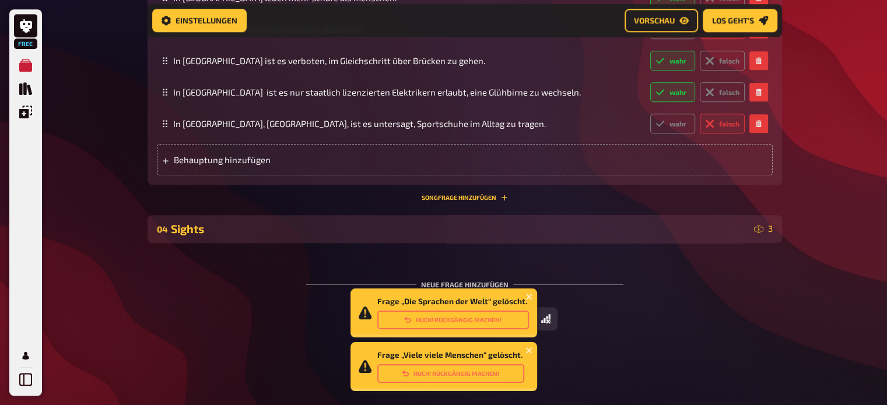
click at [349, 234] on div "Sights" at bounding box center [460, 228] width 578 height 13
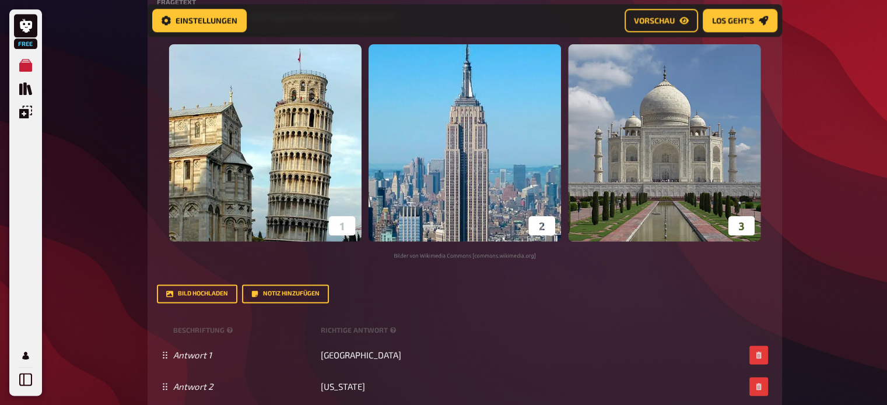
scroll to position [1510, 0]
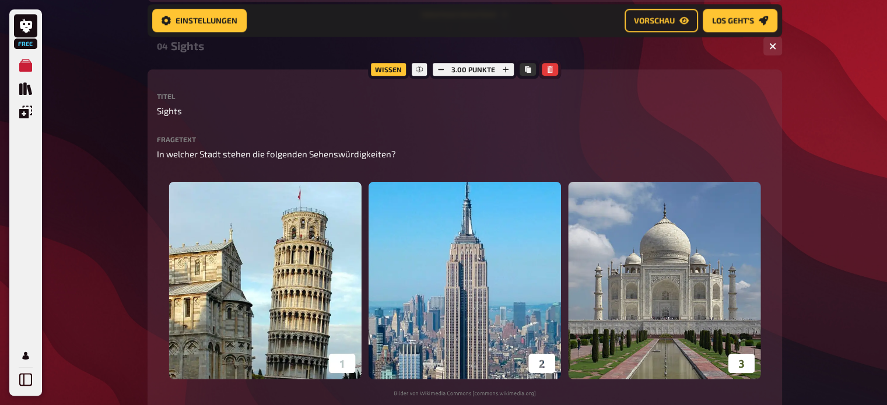
click at [549, 68] on icon "button" at bounding box center [549, 69] width 5 height 7
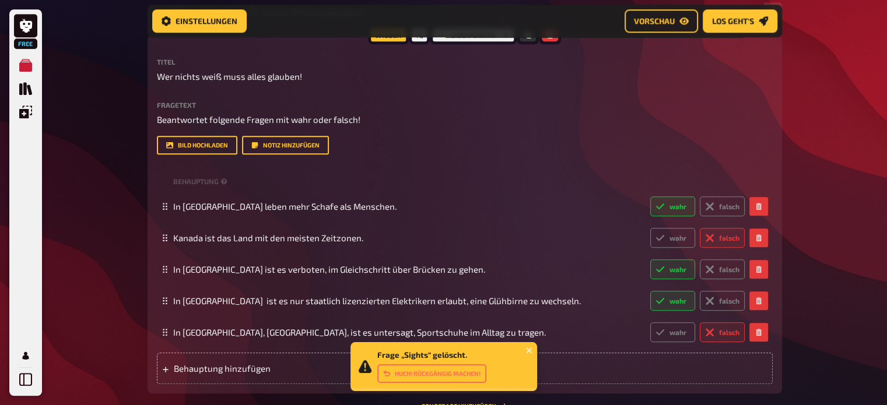
scroll to position [974, 0]
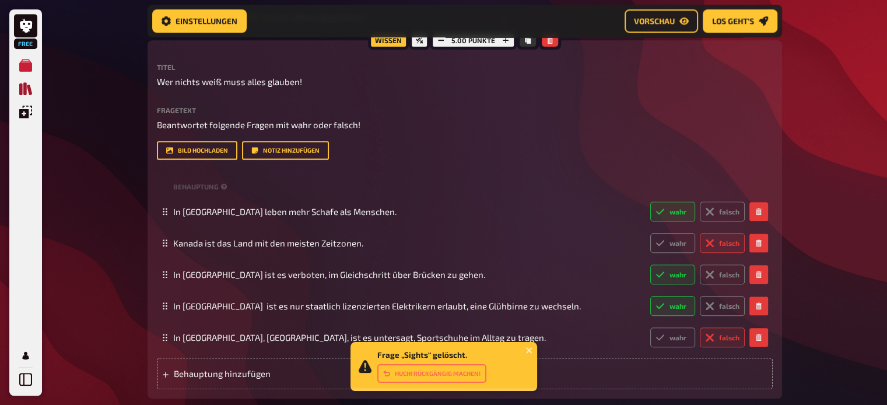
click at [22, 88] on icon "Quiz Sammlung" at bounding box center [25, 88] width 13 height 13
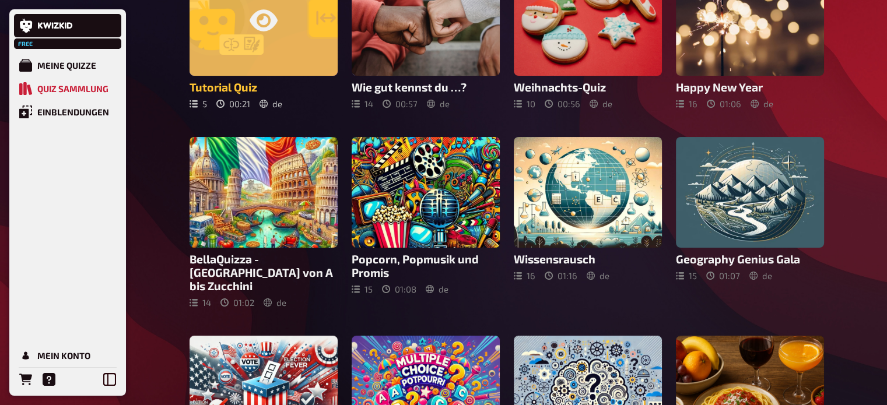
scroll to position [123, 0]
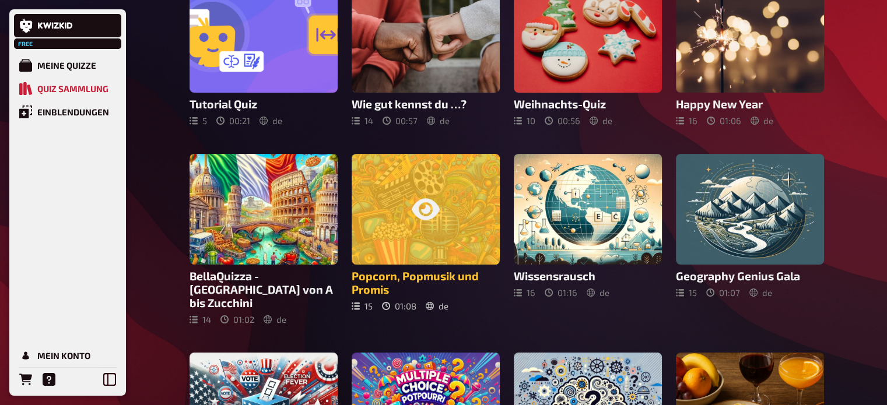
click at [457, 198] on div at bounding box center [426, 209] width 148 height 111
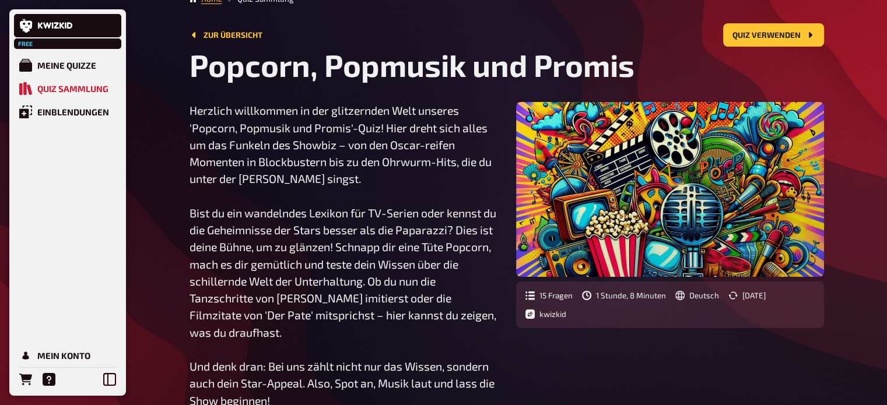
scroll to position [16, 0]
click at [783, 28] on button "Quiz verwenden" at bounding box center [773, 35] width 101 height 23
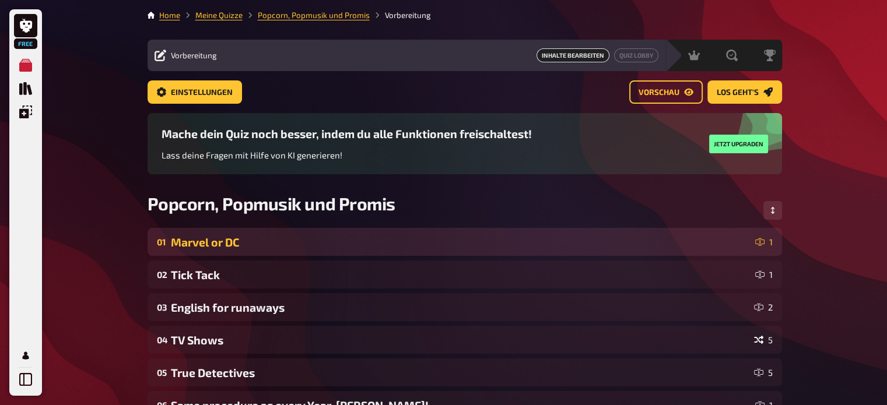
click at [565, 241] on div "Marvel or DC" at bounding box center [460, 242] width 579 height 13
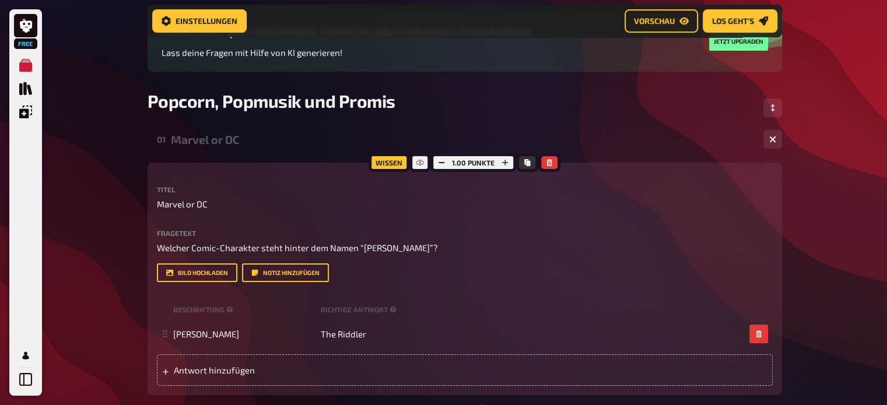
scroll to position [124, 0]
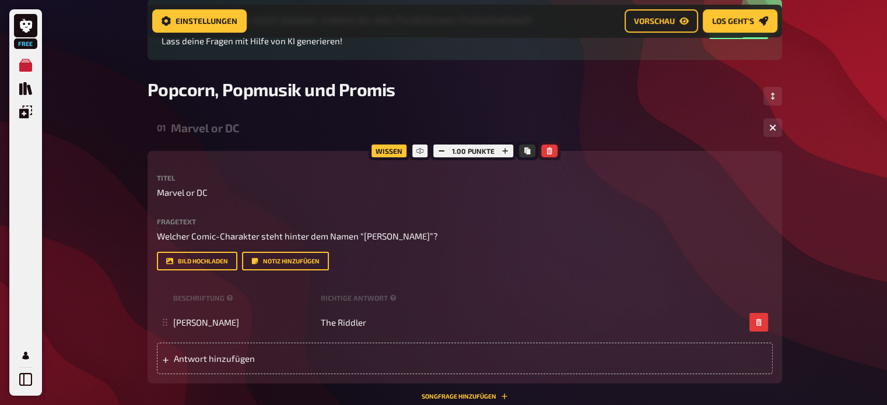
click at [555, 153] on button "button" at bounding box center [549, 151] width 16 height 13
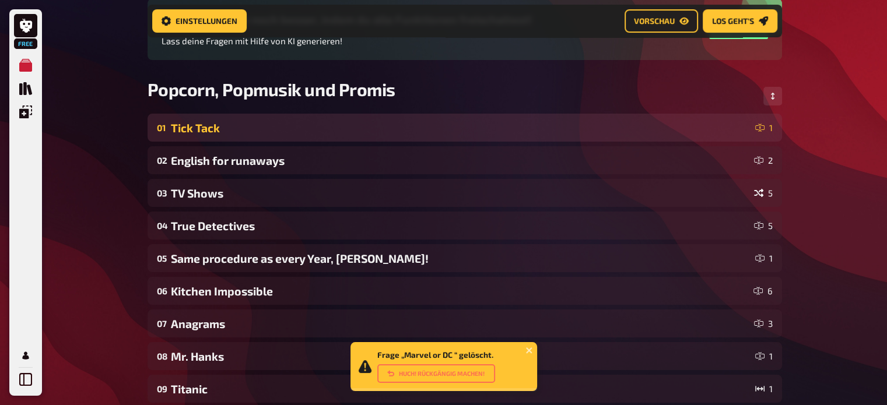
click at [518, 122] on div "Tick Tack" at bounding box center [460, 127] width 579 height 13
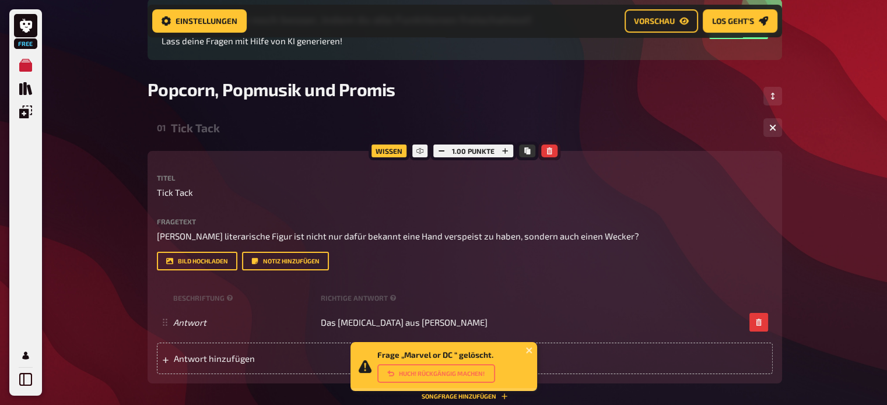
click at [547, 147] on button "button" at bounding box center [549, 151] width 16 height 13
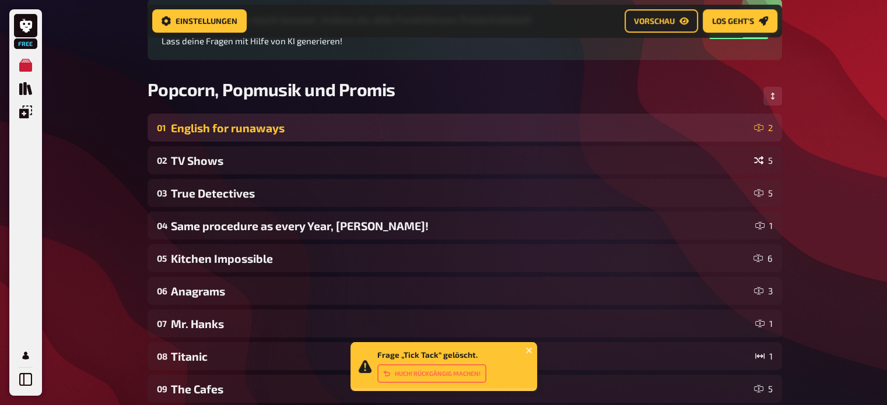
click at [528, 132] on div "English for runaways" at bounding box center [460, 127] width 578 height 13
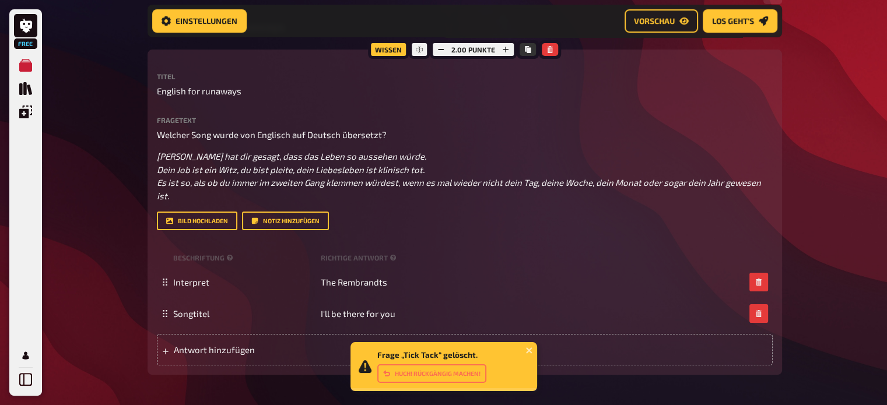
scroll to position [224, 0]
click at [549, 51] on icon "button" at bounding box center [549, 50] width 5 height 7
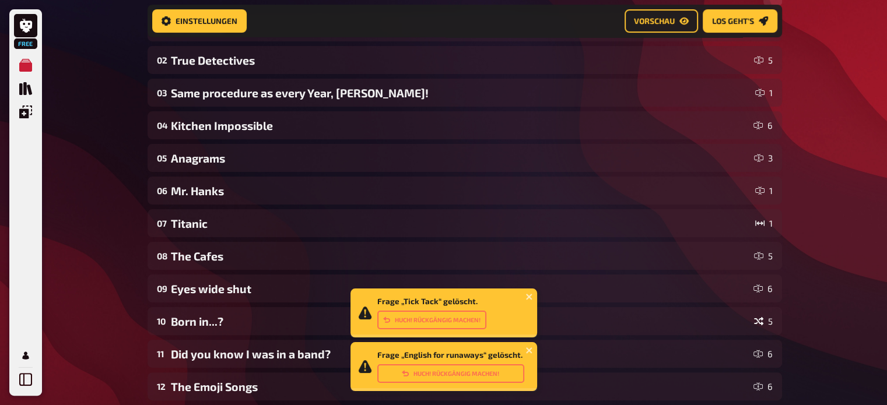
click at [531, 76] on div "01 TV Shows 5 02 True Detectives 5 03 Same procedure as every Year, [PERSON_NAM…" at bounding box center [464, 206] width 634 height 387
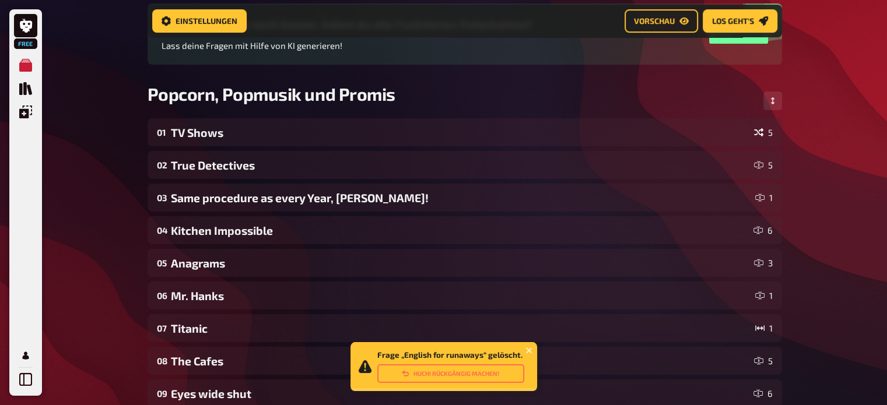
scroll to position [117, 0]
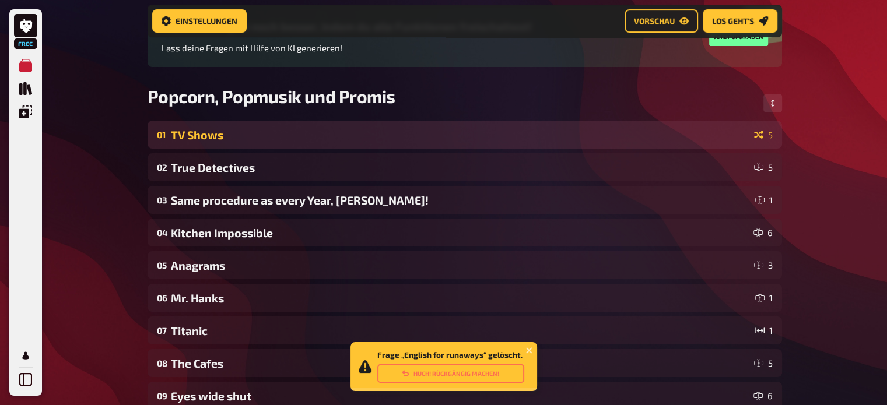
click at [506, 139] on div "TV Shows" at bounding box center [460, 134] width 578 height 13
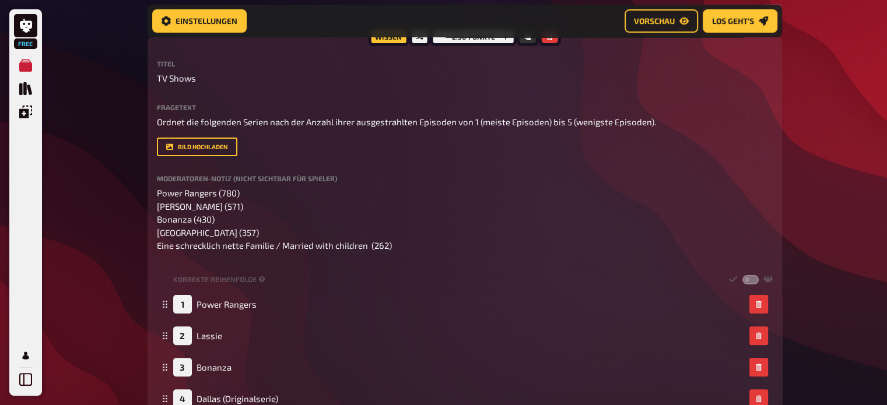
scroll to position [223, 0]
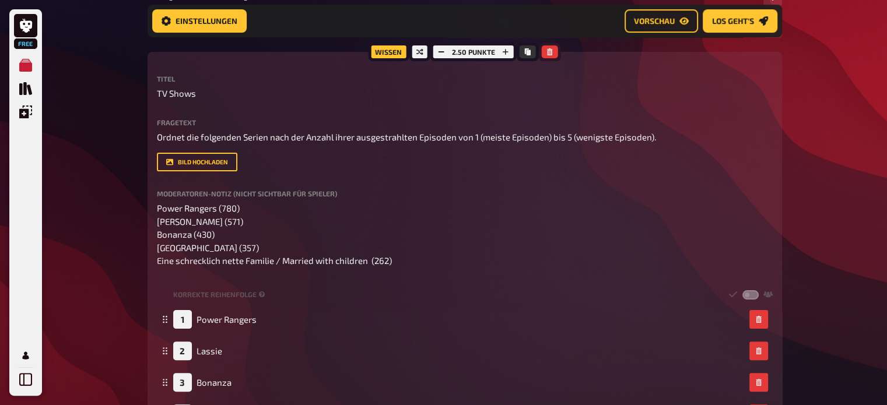
click at [552, 52] on button "button" at bounding box center [550, 51] width 16 height 13
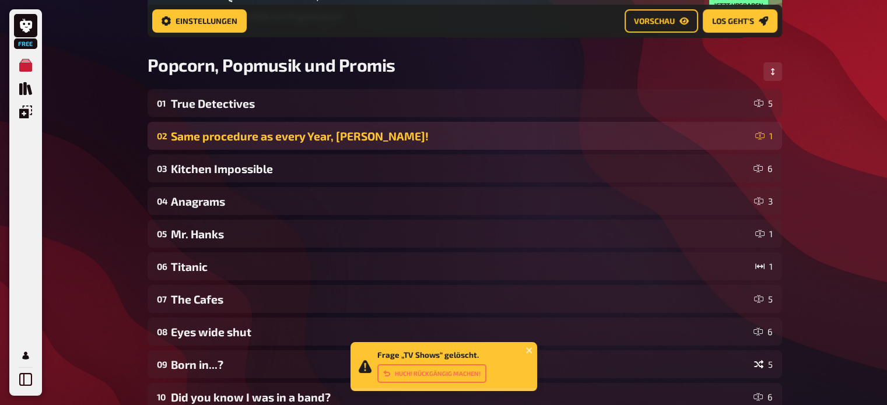
scroll to position [146, 0]
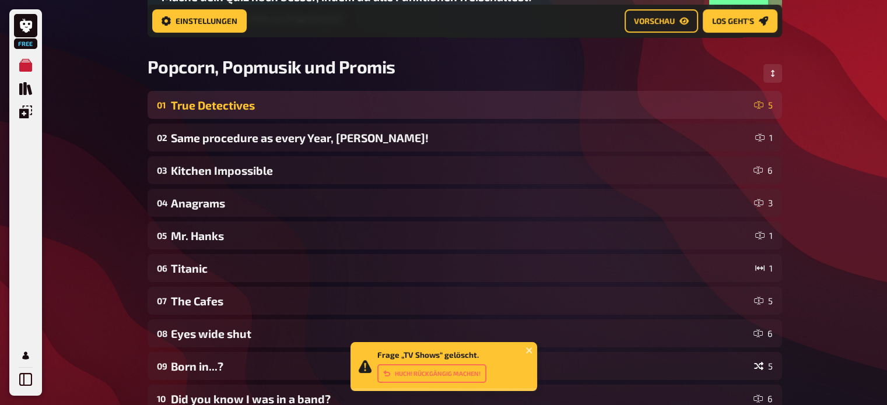
click at [489, 114] on div "01 True Detectives 5" at bounding box center [464, 105] width 634 height 28
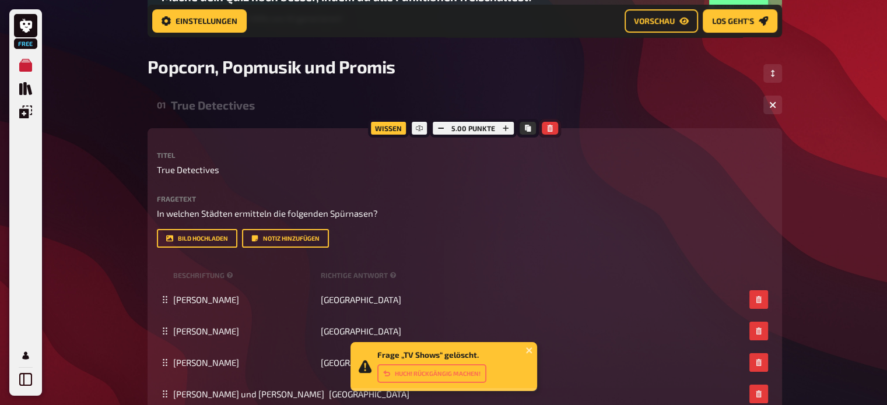
click at [546, 127] on icon "button" at bounding box center [549, 128] width 7 height 7
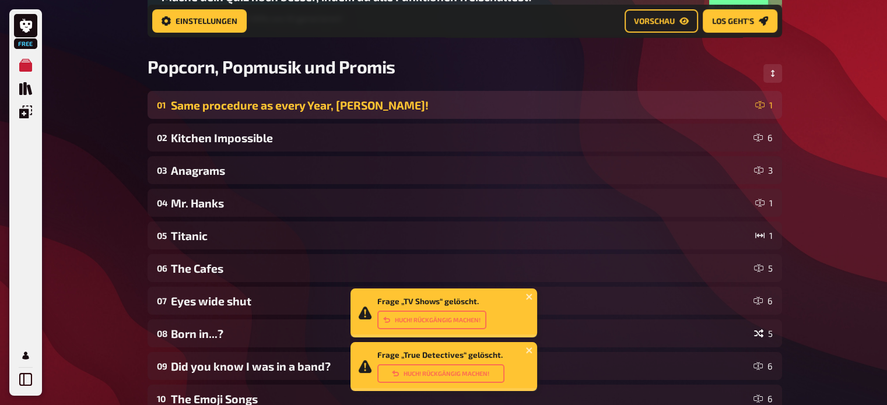
click at [499, 110] on div "Same procedure as every Year, [PERSON_NAME]!" at bounding box center [460, 105] width 579 height 13
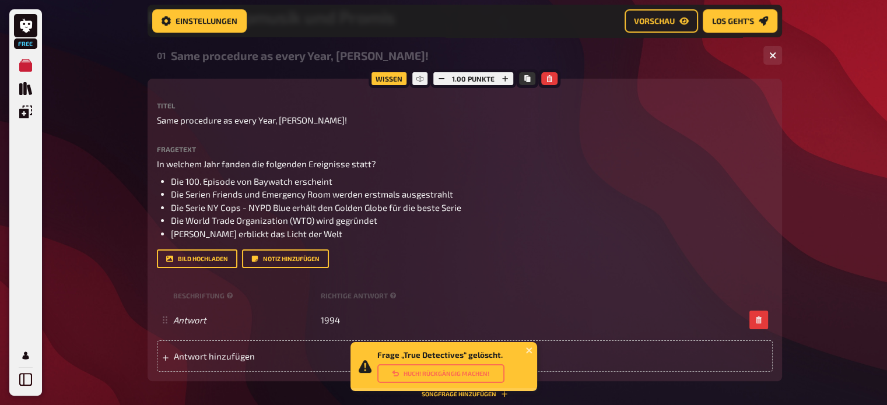
scroll to position [197, 0]
click at [552, 80] on button "button" at bounding box center [549, 77] width 16 height 13
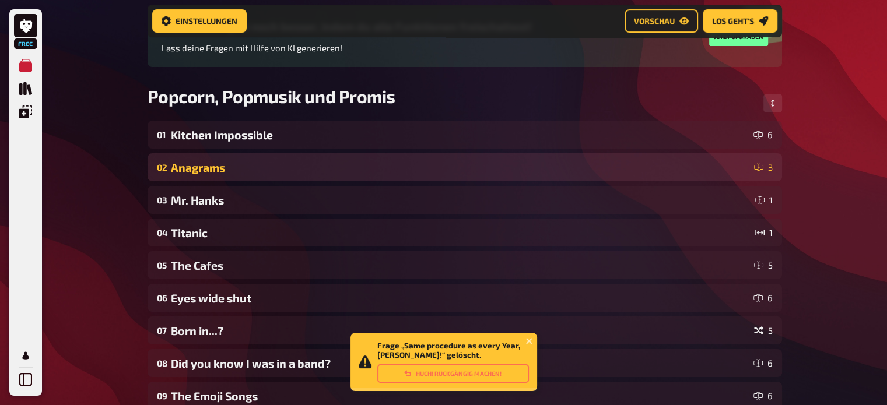
scroll to position [115, 0]
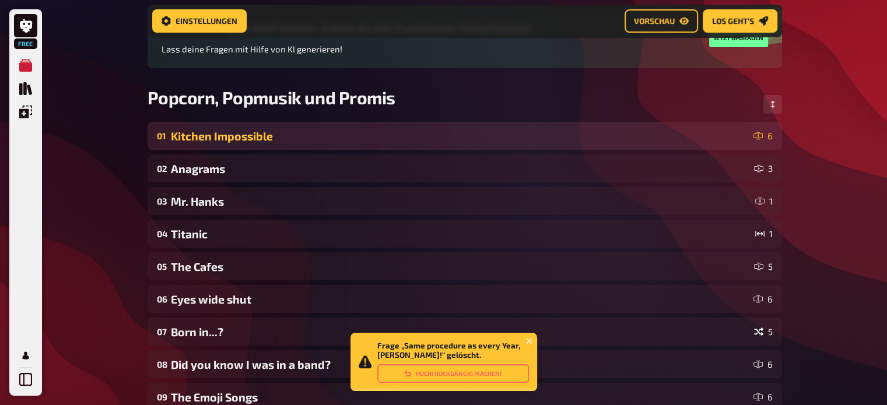
click at [442, 144] on div "01 Kitchen Impossible 6" at bounding box center [464, 136] width 634 height 28
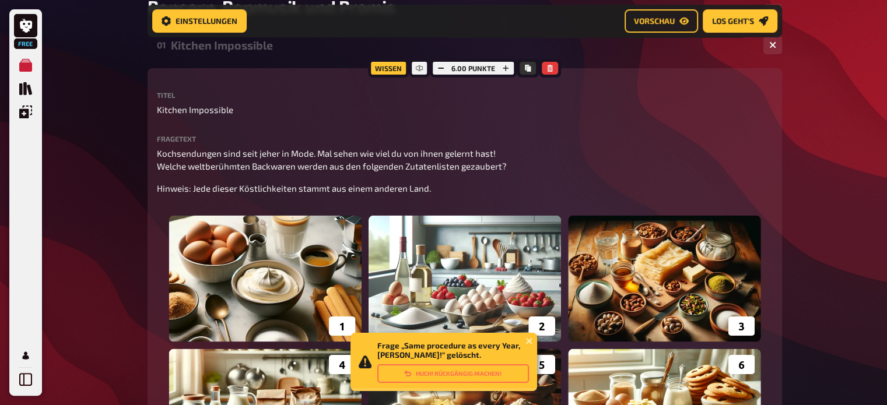
scroll to position [209, 0]
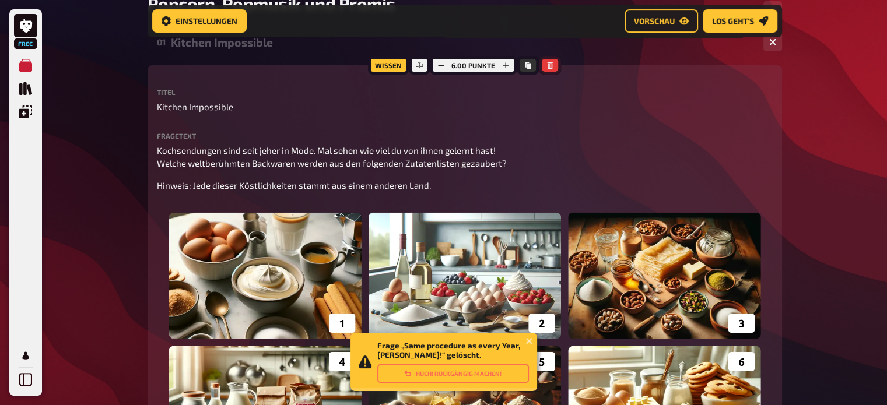
click at [547, 66] on icon "button" at bounding box center [549, 65] width 7 height 7
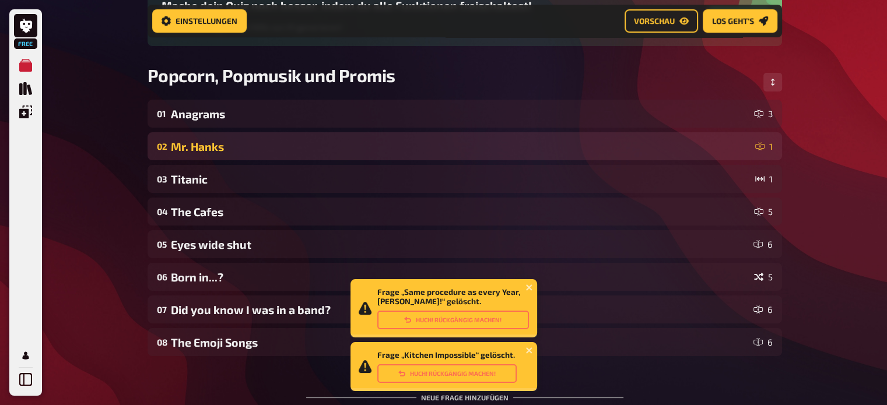
scroll to position [134, 0]
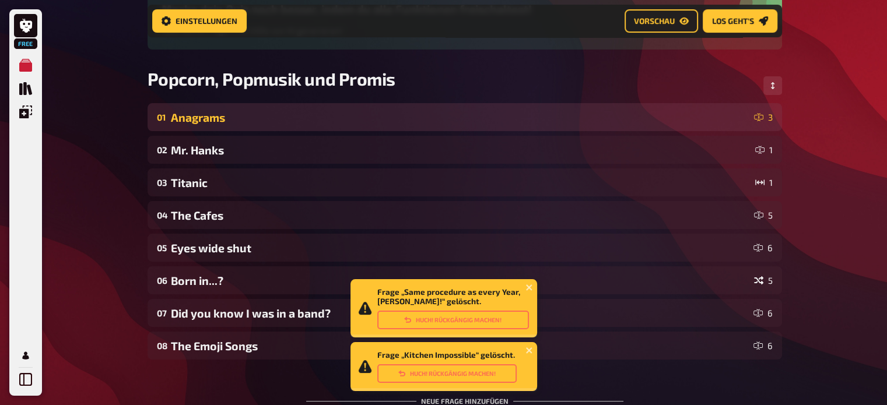
click at [385, 111] on div "Anagrams" at bounding box center [460, 117] width 578 height 13
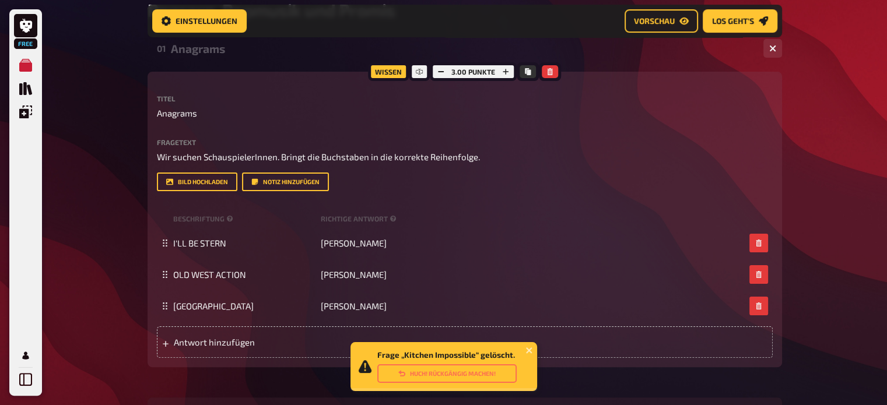
scroll to position [204, 0]
click at [555, 71] on button "button" at bounding box center [550, 70] width 16 height 13
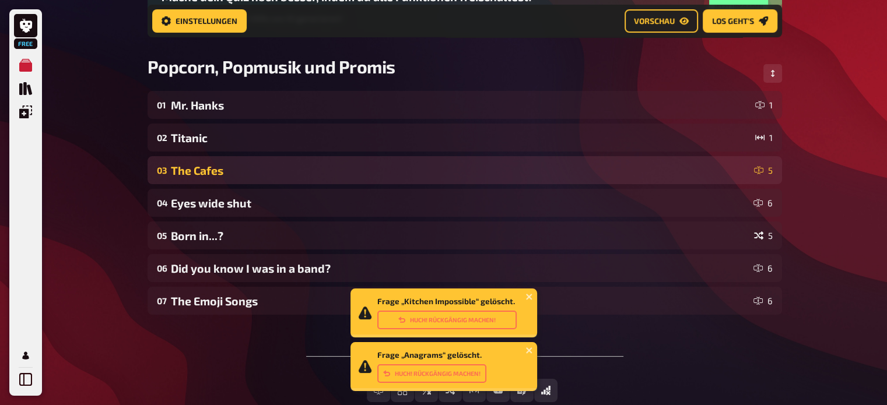
scroll to position [142, 0]
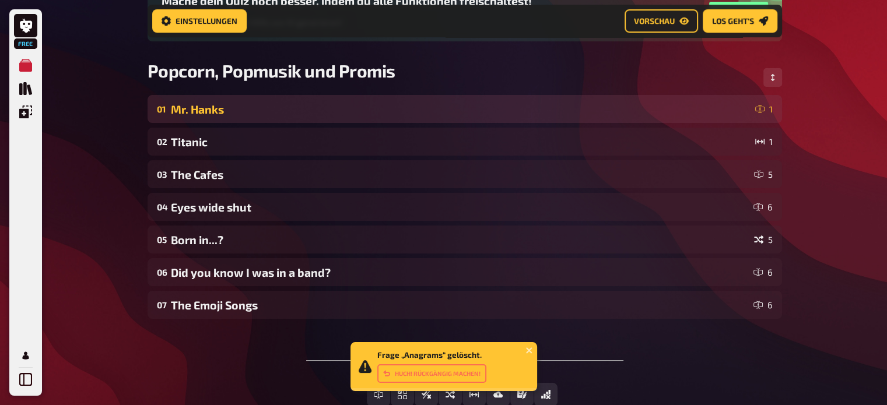
click at [433, 116] on div "Mr. Hanks" at bounding box center [460, 109] width 579 height 13
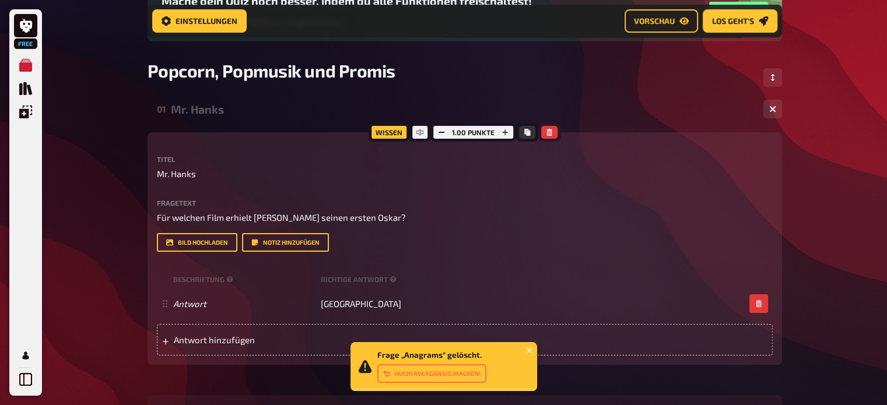
click at [547, 132] on icon "button" at bounding box center [549, 132] width 5 height 7
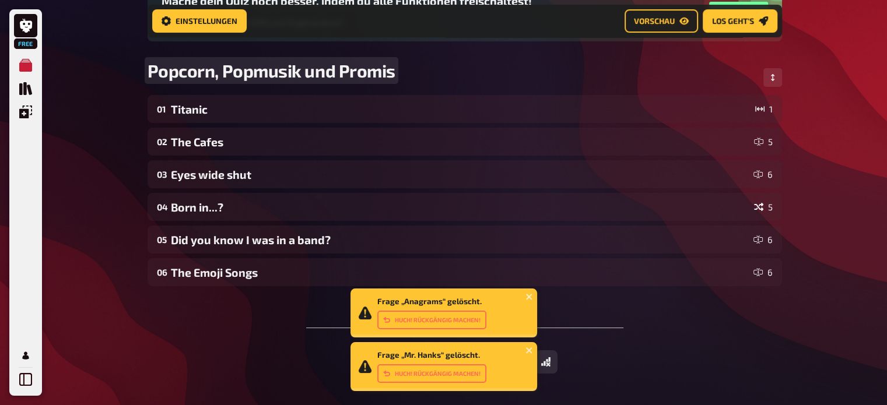
click at [420, 87] on div "Popcorn, Popmusik und Promis" at bounding box center [464, 77] width 634 height 35
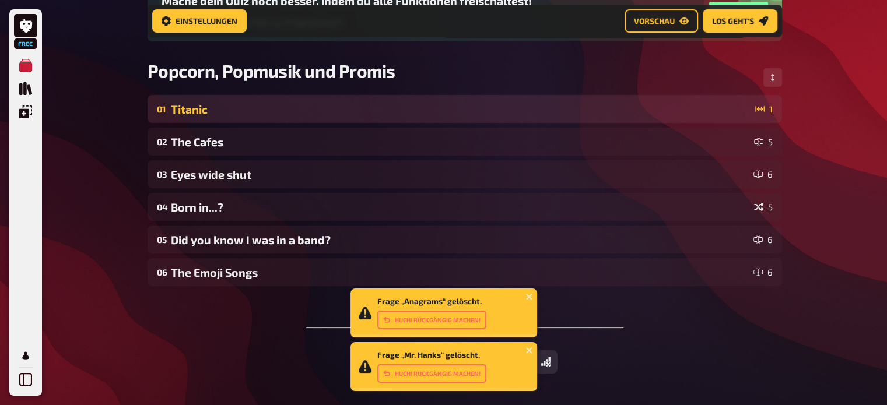
click at [410, 101] on div "01 Titanic 1" at bounding box center [464, 109] width 634 height 28
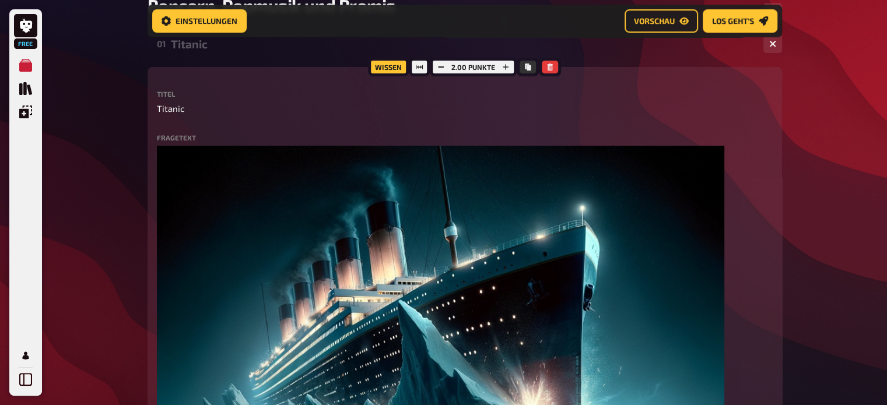
scroll to position [187, 0]
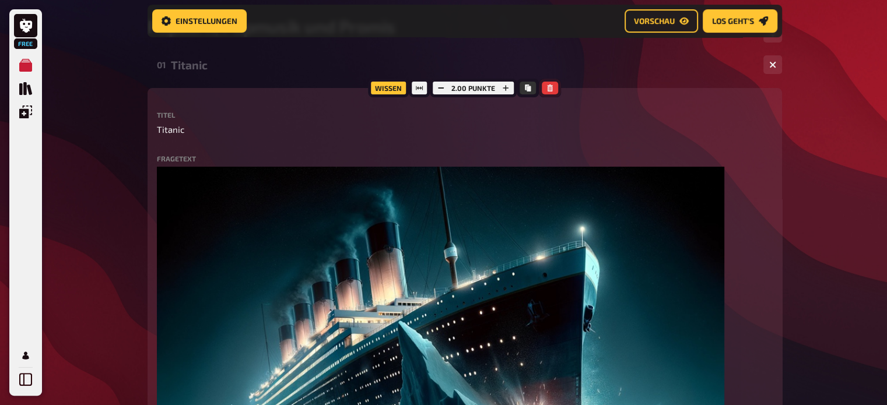
click at [553, 87] on button "button" at bounding box center [550, 88] width 16 height 13
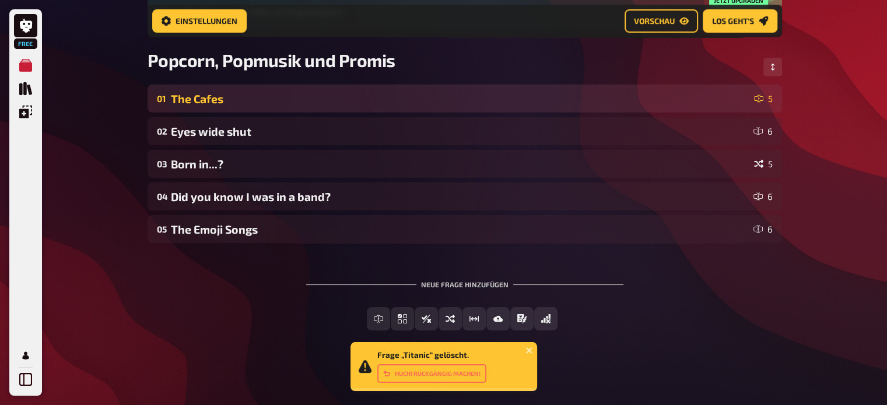
click at [552, 89] on div "01 The Cafes 5" at bounding box center [464, 99] width 634 height 28
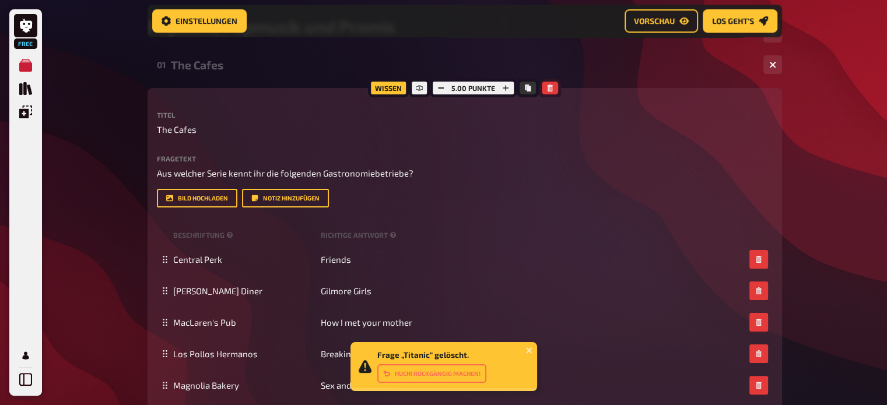
click at [555, 86] on button "button" at bounding box center [550, 88] width 16 height 13
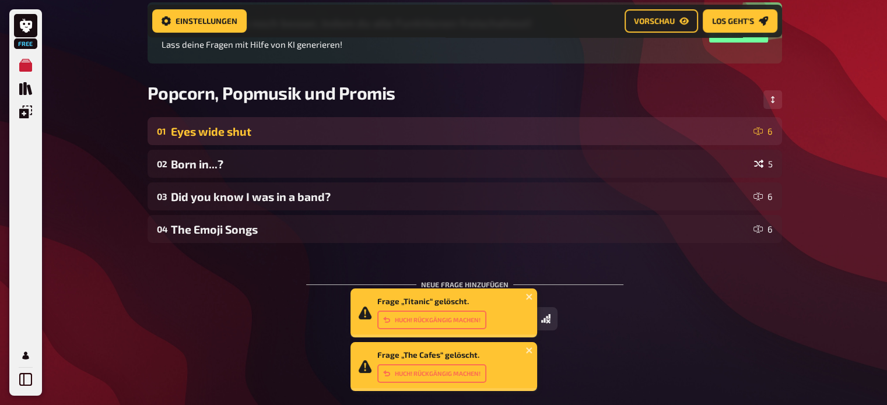
click at [531, 128] on div "Eyes wide shut" at bounding box center [460, 131] width 578 height 13
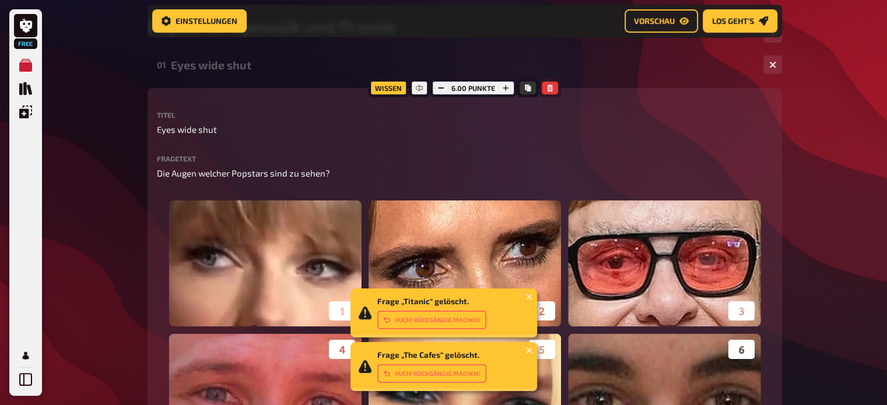
click at [553, 93] on button "button" at bounding box center [550, 88] width 16 height 13
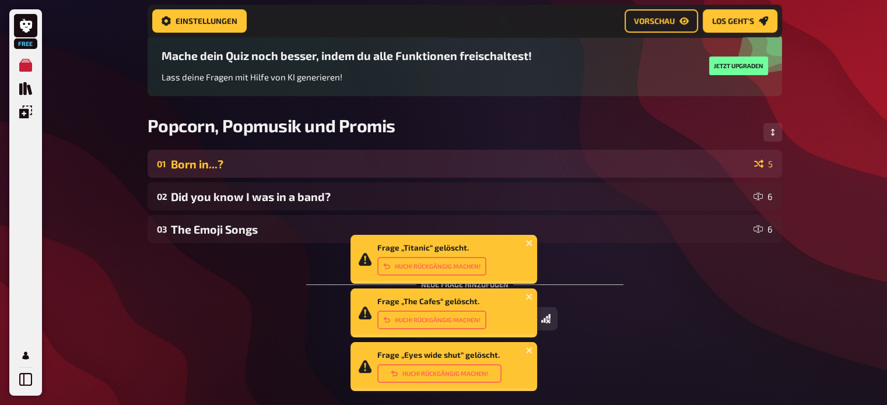
click at [511, 171] on div "01 Born in...? 5" at bounding box center [464, 164] width 634 height 28
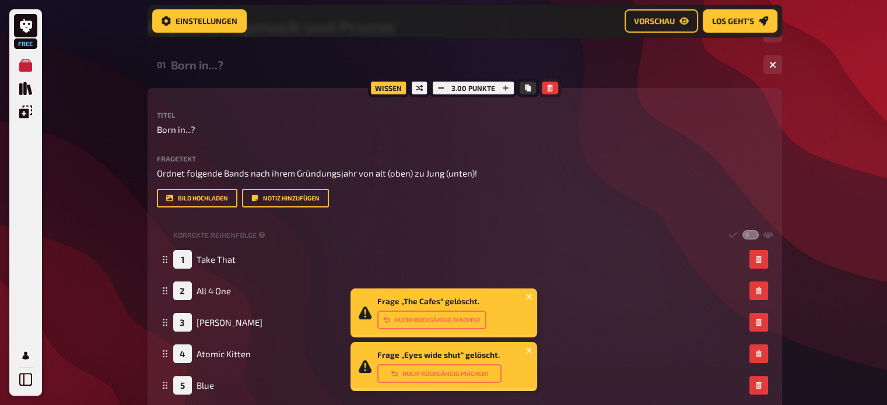
click at [553, 89] on button "button" at bounding box center [550, 88] width 16 height 13
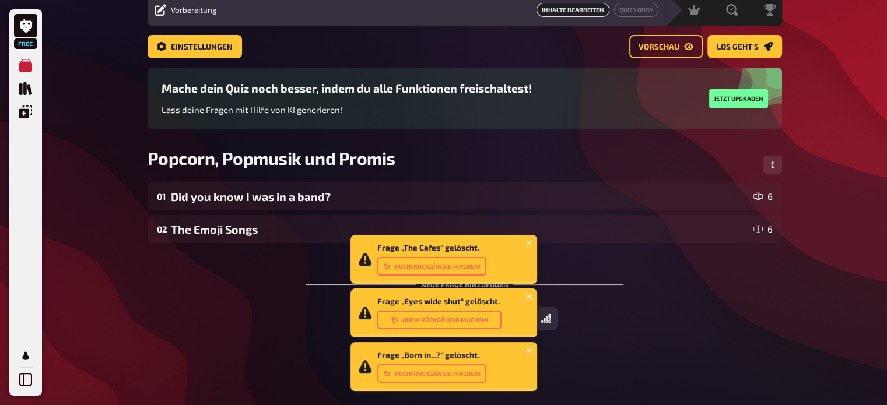
scroll to position [46, 0]
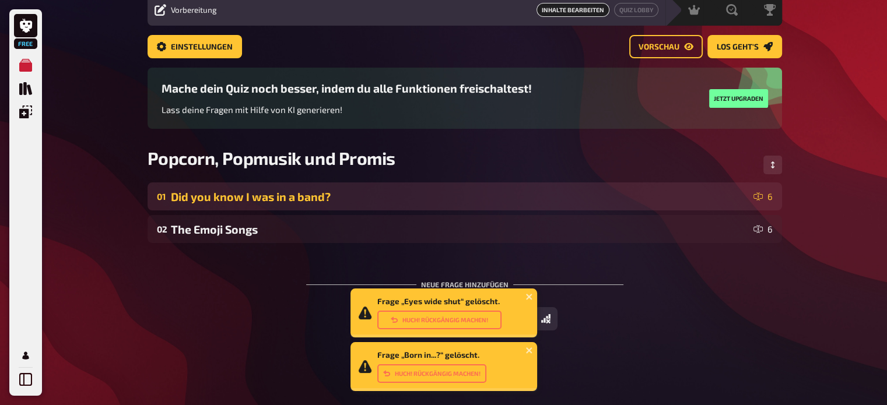
click at [494, 193] on div "Did you know I was in a band?" at bounding box center [460, 196] width 578 height 13
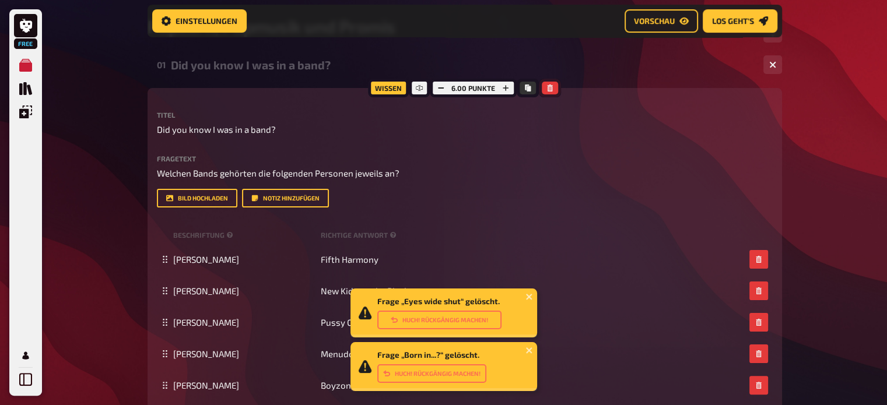
click at [553, 85] on button "button" at bounding box center [550, 88] width 16 height 13
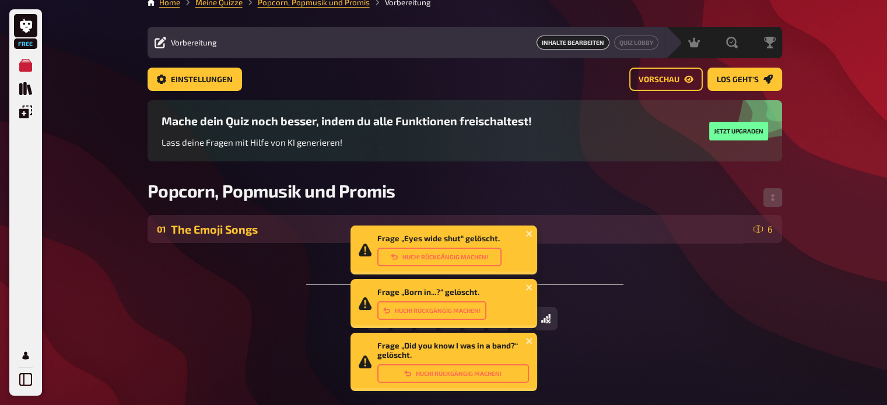
click at [324, 235] on div "The Emoji Songs" at bounding box center [460, 229] width 578 height 13
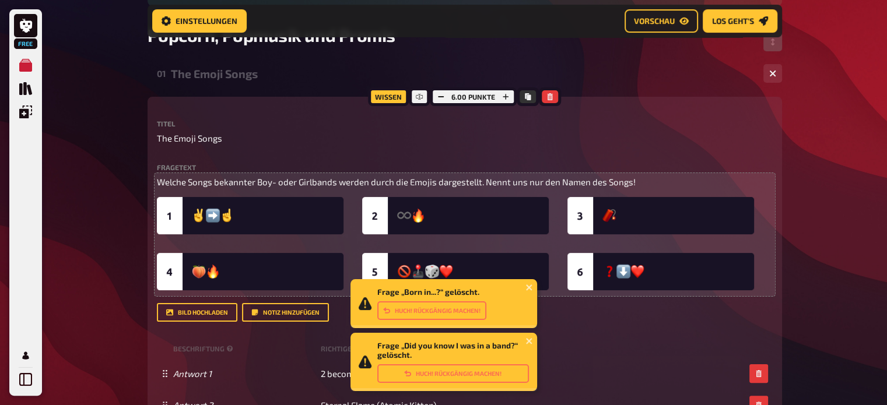
scroll to position [187, 0]
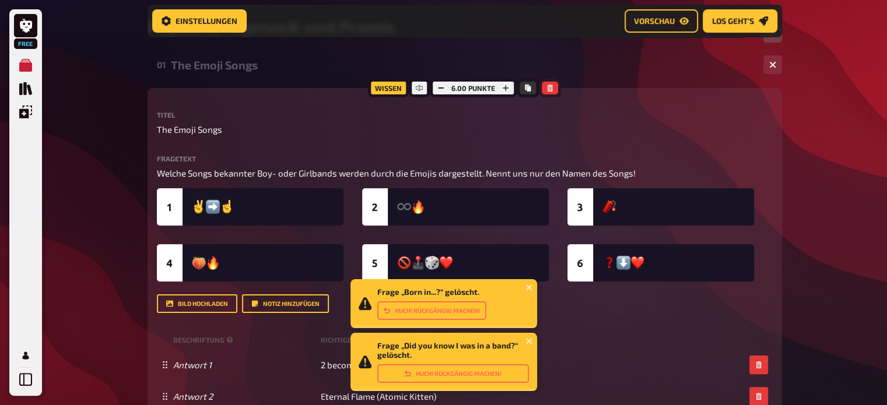
click at [551, 82] on button "button" at bounding box center [550, 88] width 16 height 13
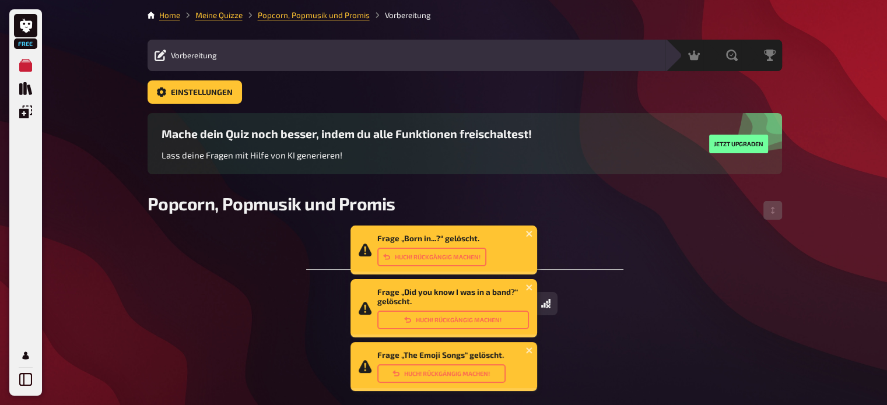
scroll to position [0, 0]
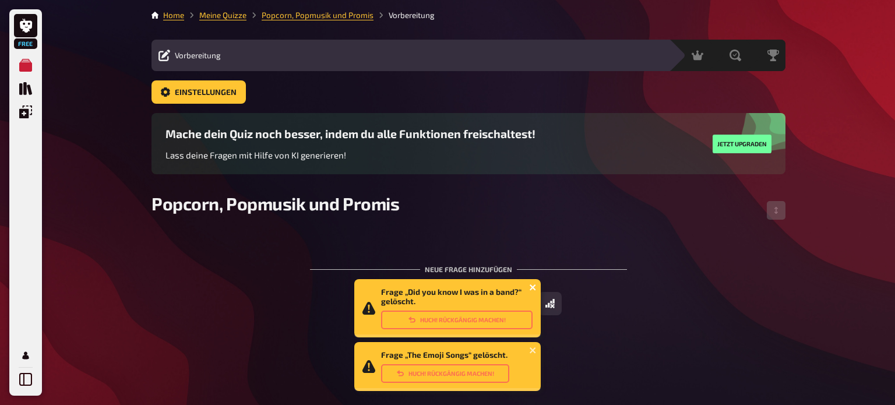
click at [532, 285] on icon "close" at bounding box center [533, 287] width 8 height 9
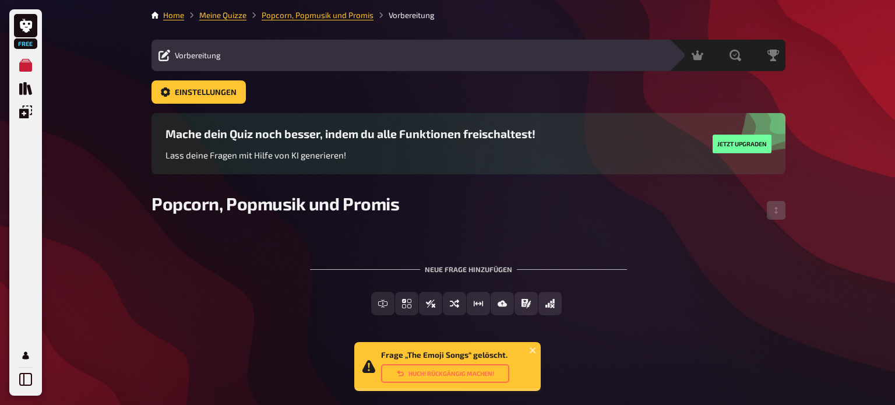
click at [462, 384] on div "Frage „The Emoji Songs“ gelöscht. Huch! Rückgängig machen!" at bounding box center [447, 366] width 187 height 49
click at [467, 374] on button "Huch! Rückgängig machen!" at bounding box center [445, 373] width 128 height 19
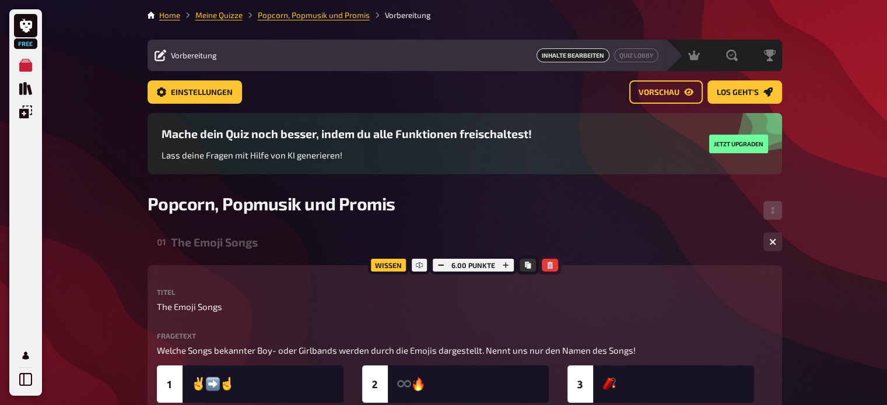
click at [548, 264] on icon "button" at bounding box center [549, 265] width 5 height 7
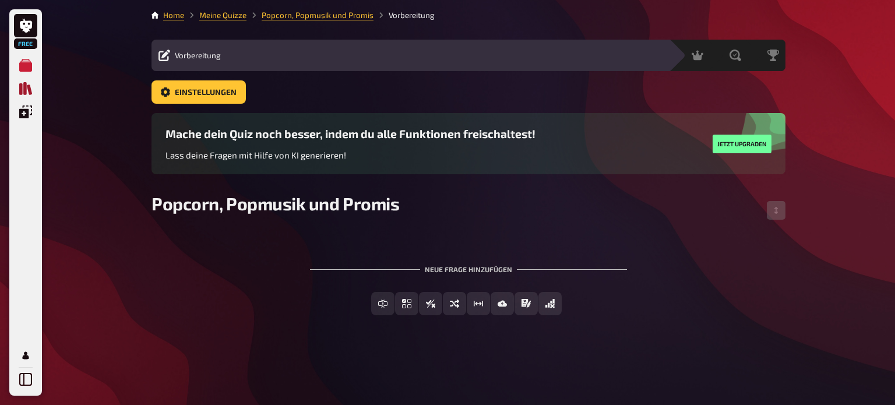
click at [27, 89] on icon "Quiz Sammlung" at bounding box center [25, 88] width 13 height 13
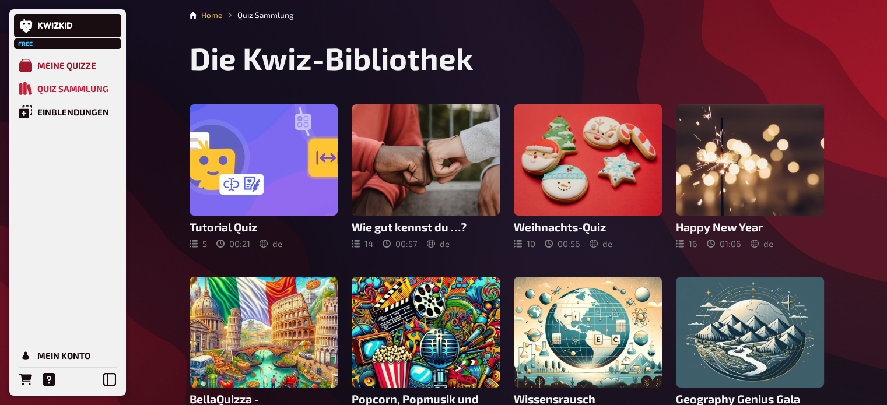
click at [33, 68] on link "Meine Quizze" at bounding box center [67, 65] width 107 height 23
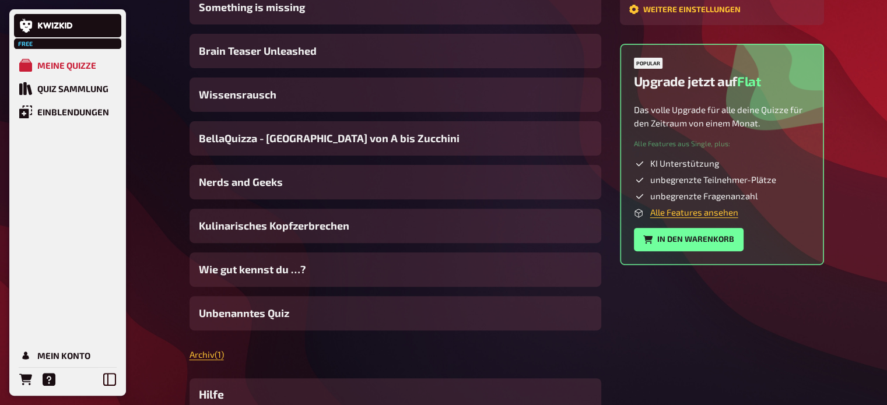
scroll to position [378, 0]
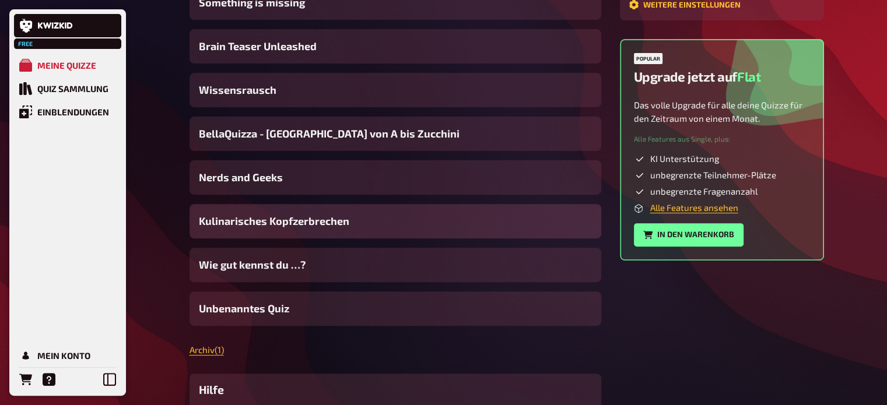
click at [317, 212] on div "Kulinarisches Kopfzerbrechen" at bounding box center [395, 221] width 412 height 34
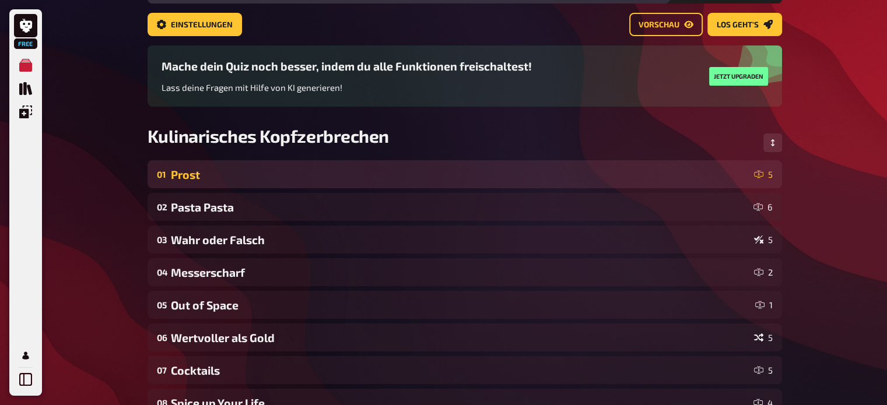
scroll to position [68, 0]
click at [313, 175] on div "Prost" at bounding box center [460, 174] width 578 height 13
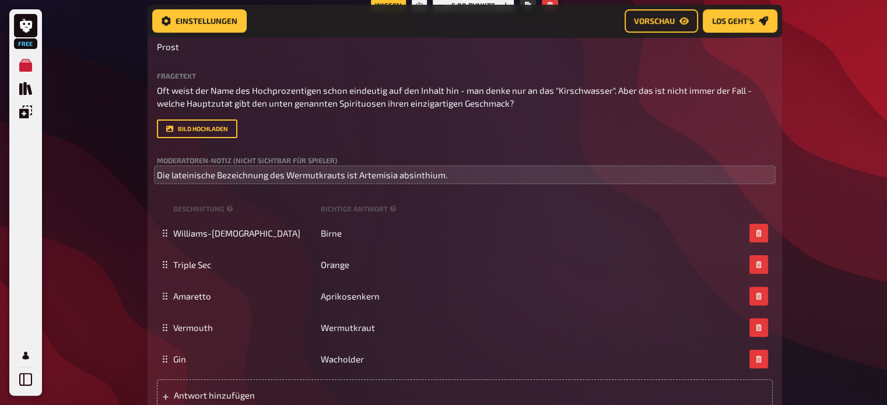
scroll to position [266, 0]
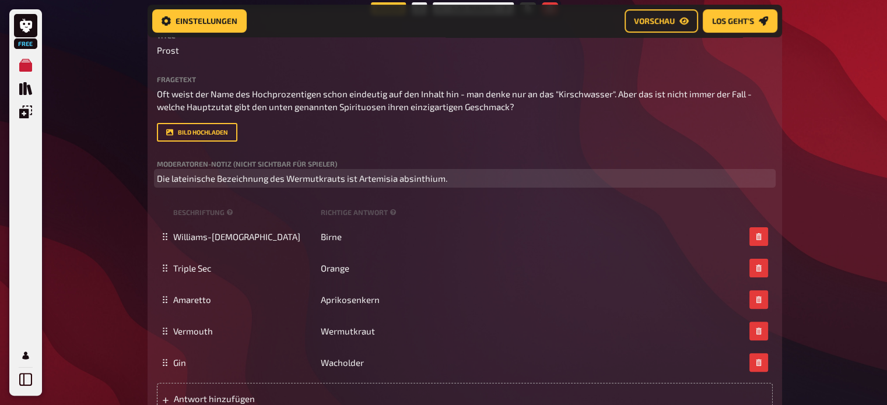
click at [219, 178] on span "Die lateinische Bezeichnung des Wermutkrauts ist Artemisia absinthium." at bounding box center [302, 178] width 290 height 10
click at [448, 178] on p "Die lateinische Bezeichnung des Wermutkrauts ist Artemisia absinthium." at bounding box center [465, 178] width 616 height 13
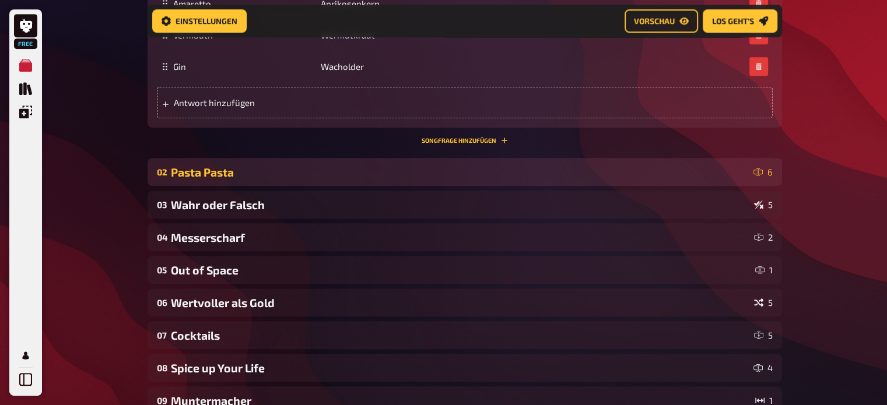
scroll to position [564, 0]
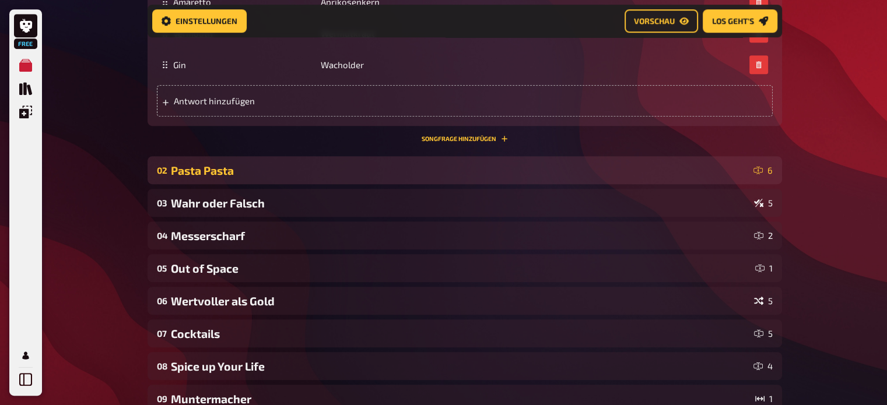
click at [430, 161] on div "02 Pasta Pasta 6" at bounding box center [464, 170] width 634 height 28
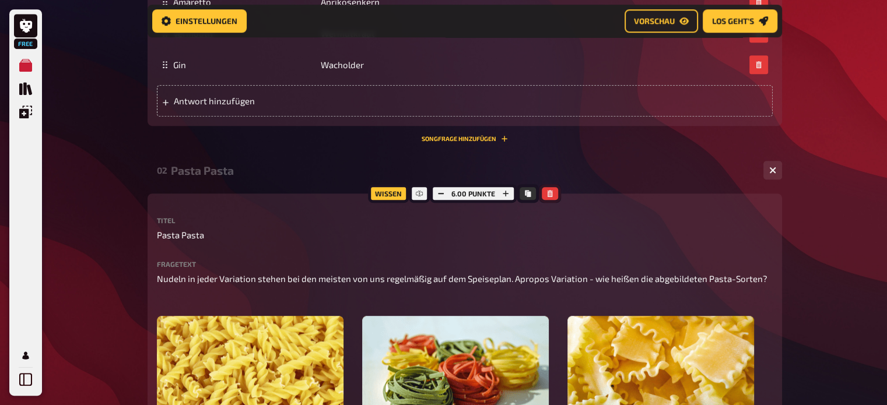
click at [555, 194] on button "button" at bounding box center [550, 193] width 16 height 13
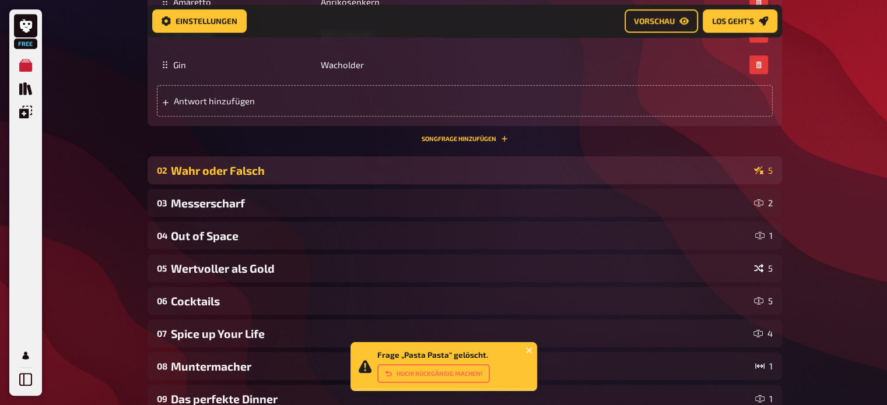
click at [329, 165] on div "Wahr oder Falsch" at bounding box center [460, 170] width 578 height 13
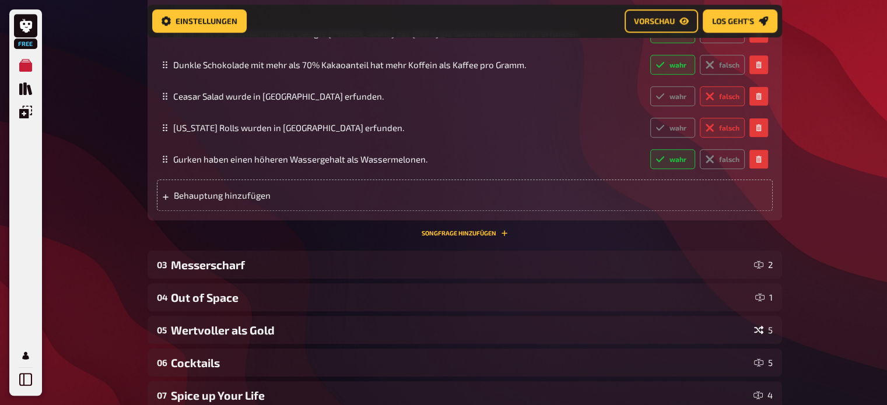
scroll to position [963, 0]
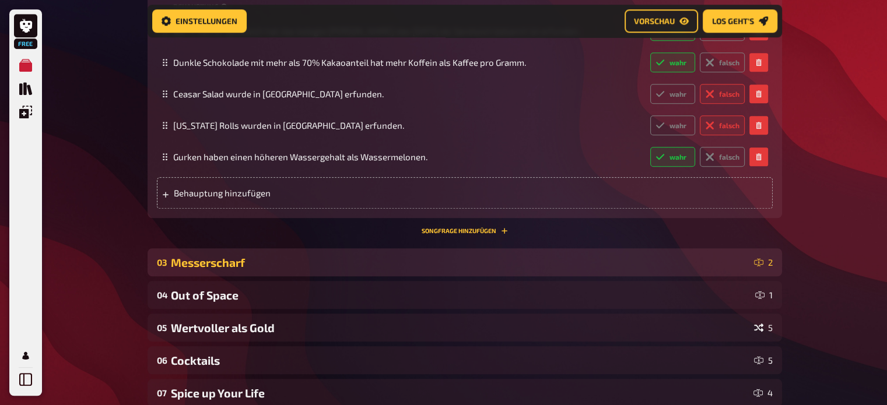
click at [442, 258] on div "Messerscharf" at bounding box center [460, 262] width 578 height 13
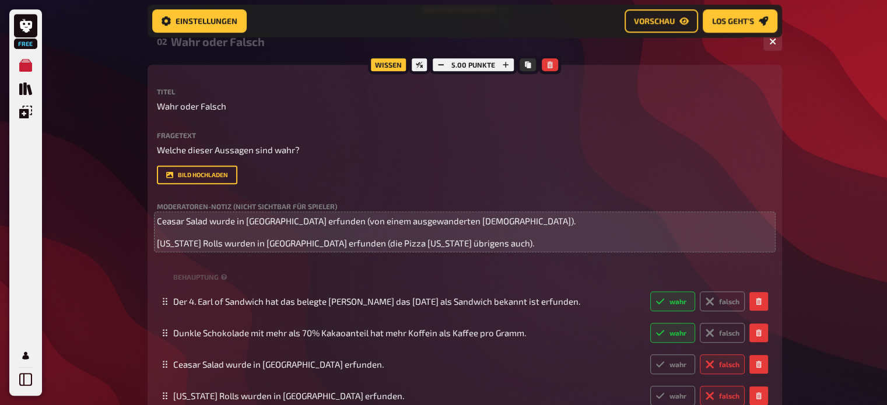
scroll to position [693, 0]
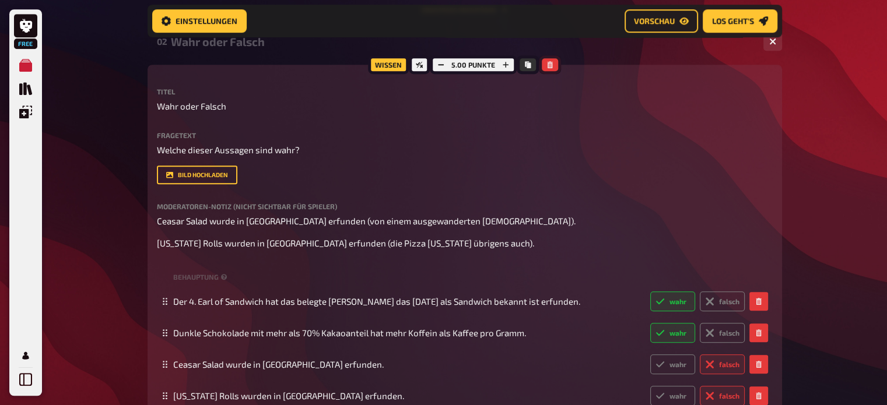
click at [550, 60] on button "button" at bounding box center [550, 64] width 16 height 13
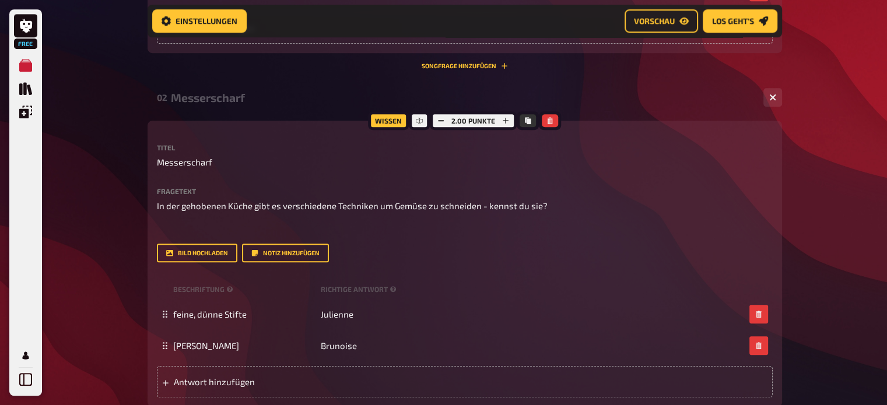
scroll to position [634, 0]
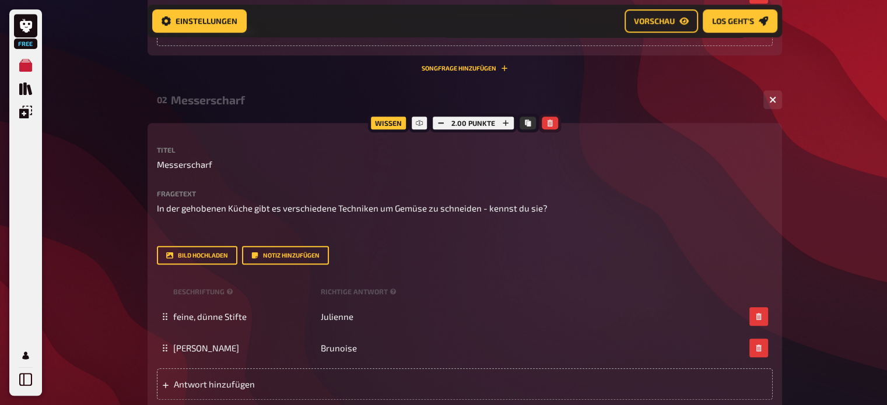
click at [550, 123] on icon "button" at bounding box center [549, 123] width 5 height 7
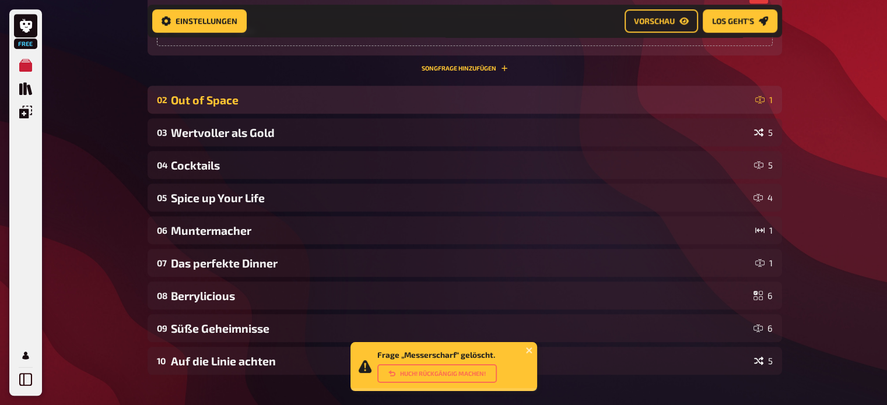
click at [500, 94] on div "Out of Space" at bounding box center [460, 99] width 579 height 13
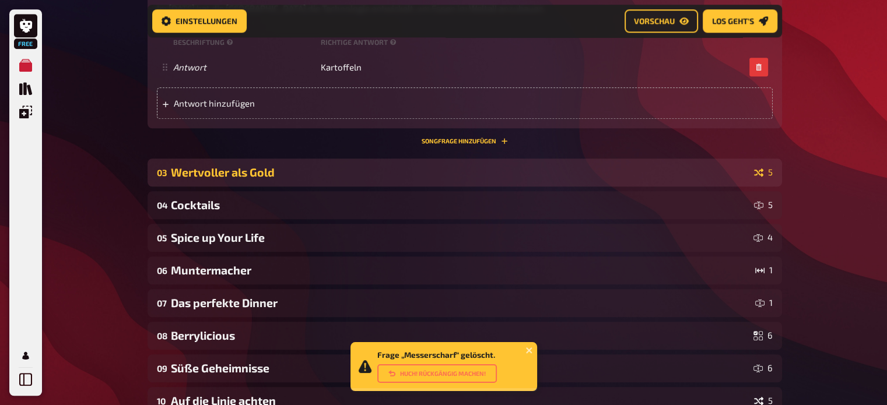
scroll to position [907, 0]
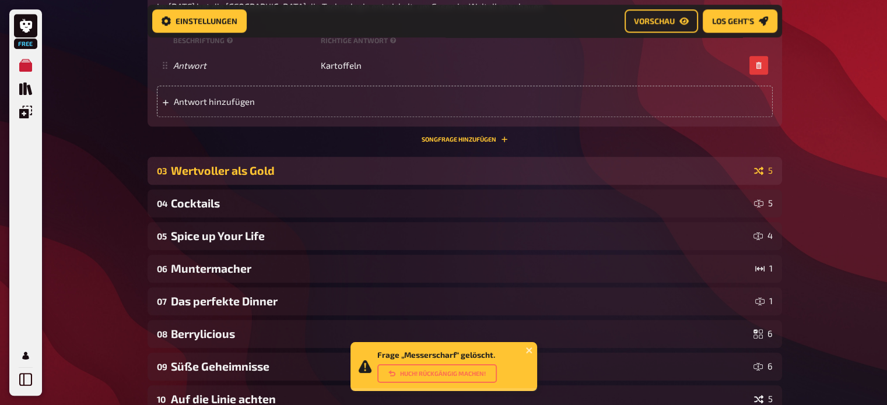
click at [520, 170] on div "Wertvoller als Gold" at bounding box center [460, 170] width 578 height 13
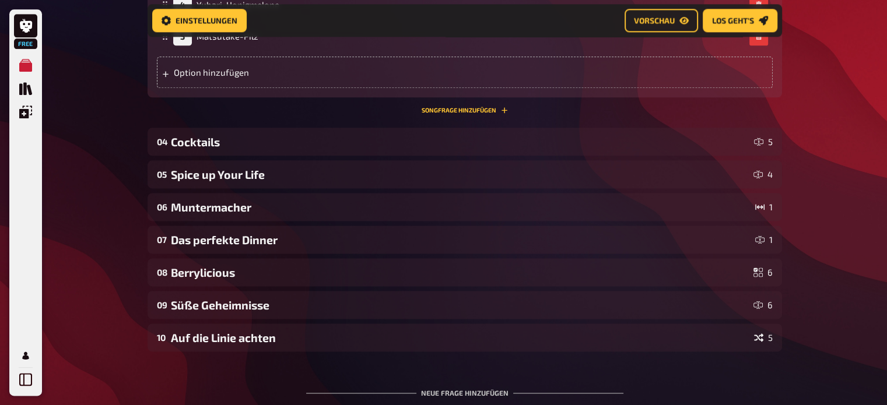
scroll to position [1508, 0]
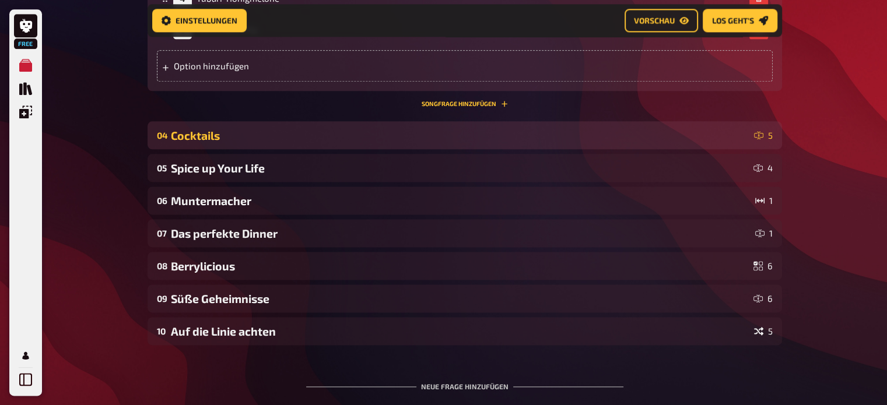
click at [500, 137] on div "Cocktails" at bounding box center [460, 135] width 578 height 13
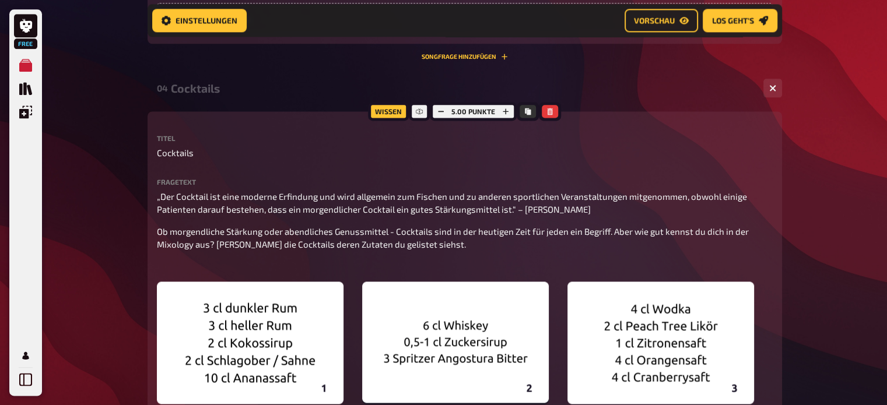
scroll to position [1558, 0]
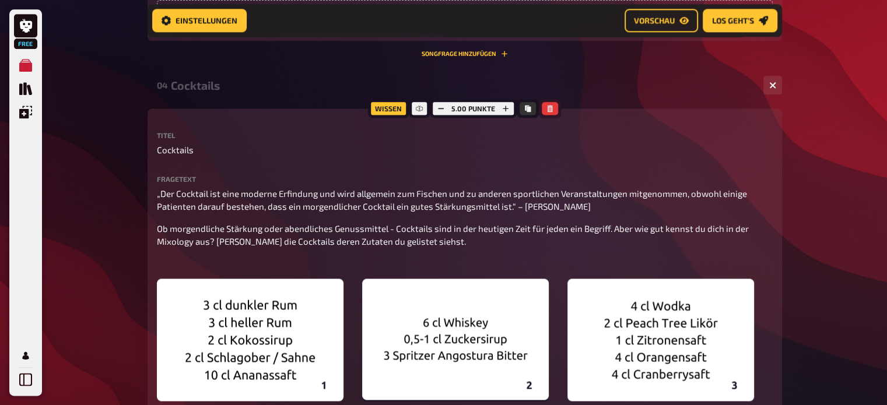
click at [552, 104] on button "button" at bounding box center [550, 108] width 16 height 13
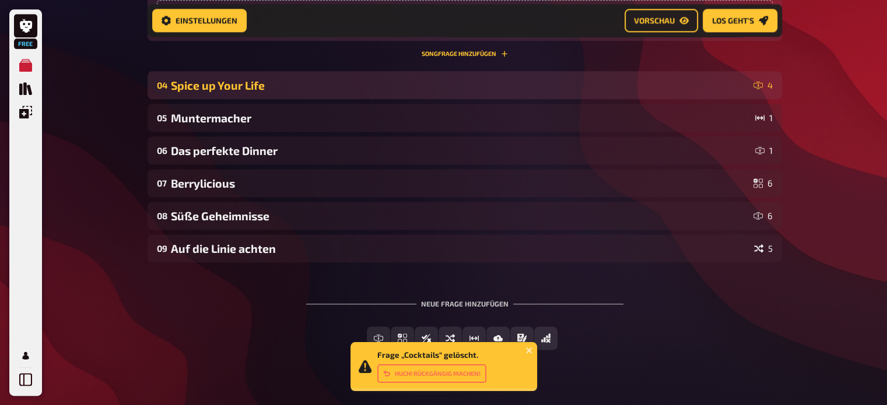
click at [449, 79] on div "Spice up Your Life" at bounding box center [460, 85] width 578 height 13
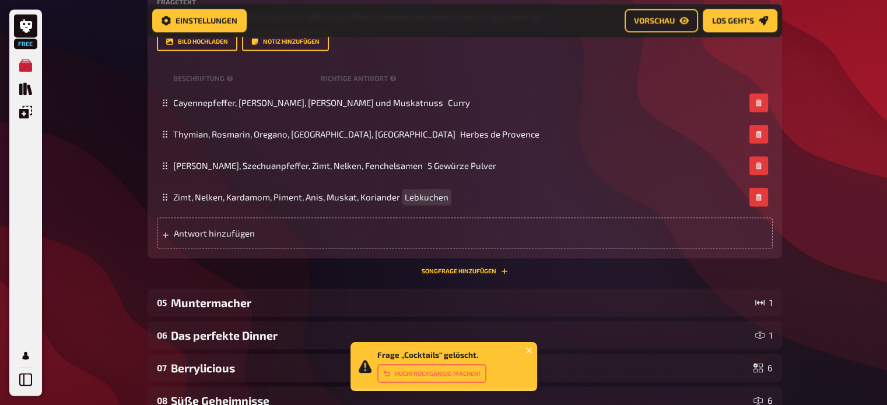
click at [554, 182] on div "Zimt, [PERSON_NAME], Kardamom, Piment, Anis, Muskat, Koriander Lebkuchen" at bounding box center [465, 196] width 616 height 31
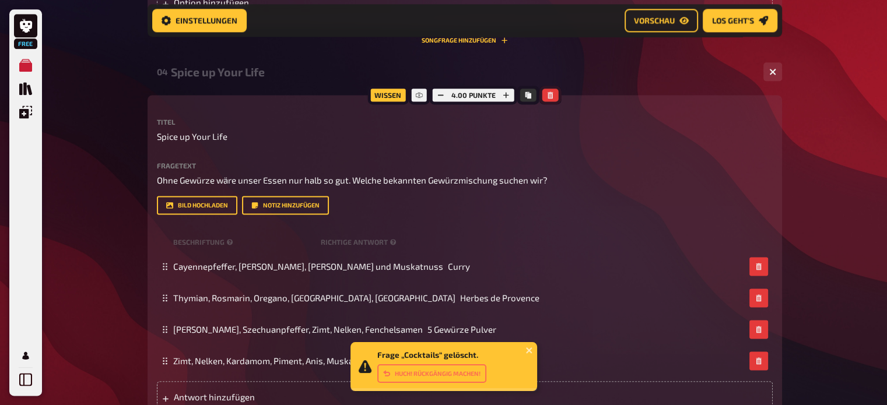
click at [552, 96] on icon "button" at bounding box center [550, 95] width 7 height 7
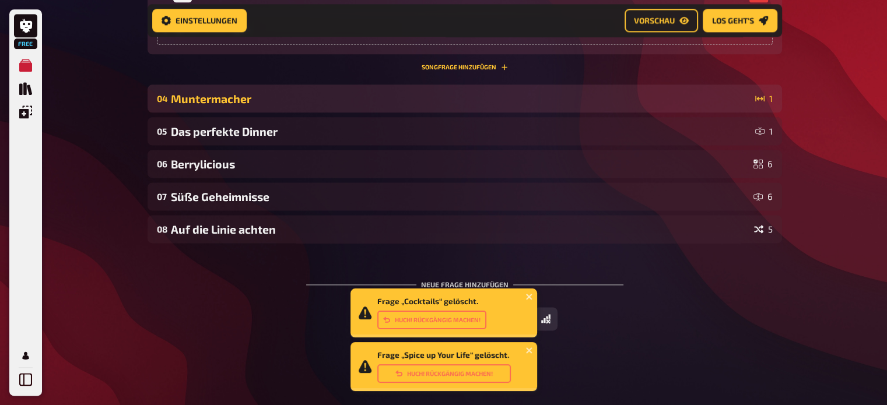
click at [475, 101] on div "Muntermacher" at bounding box center [460, 98] width 579 height 13
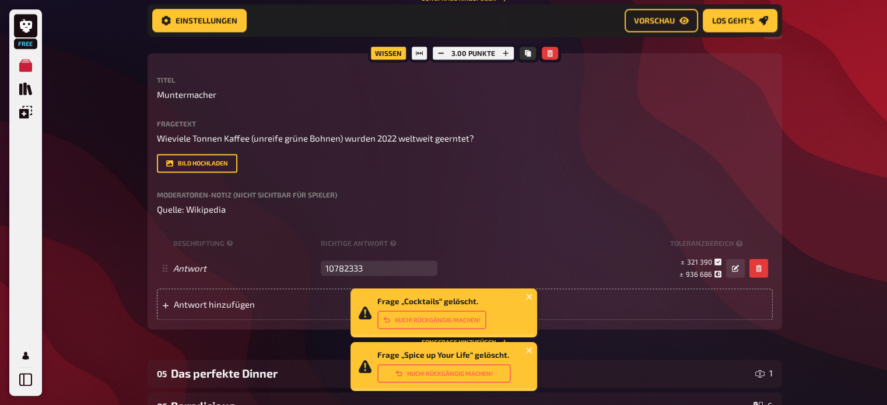
scroll to position [1611, 0]
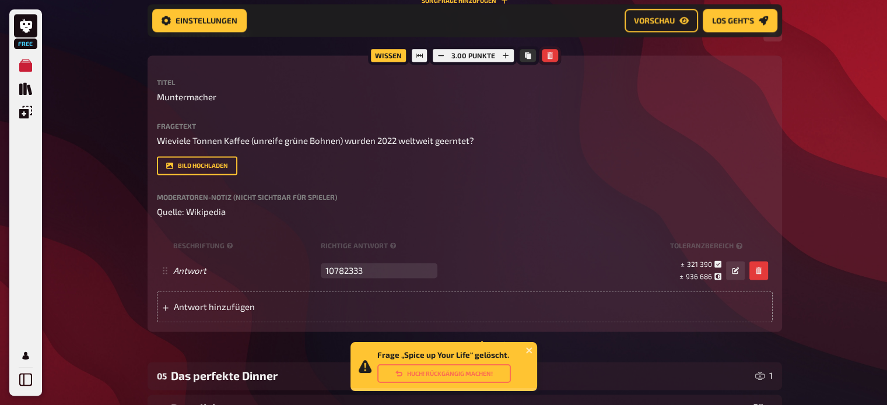
click at [555, 59] on button "button" at bounding box center [550, 55] width 16 height 13
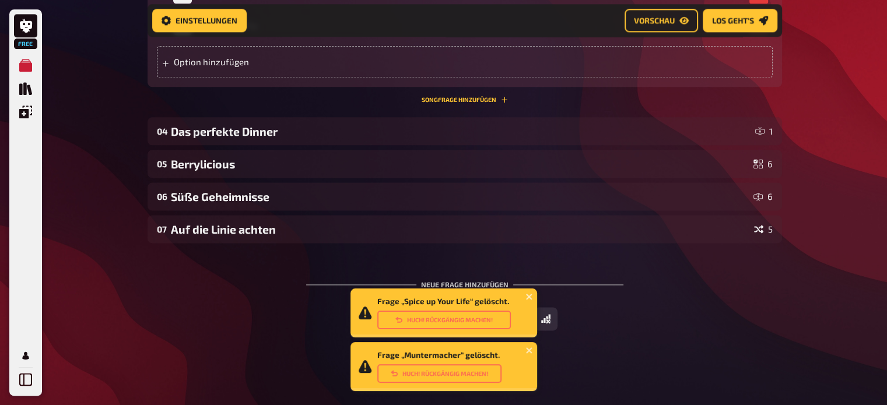
scroll to position [1513, 0]
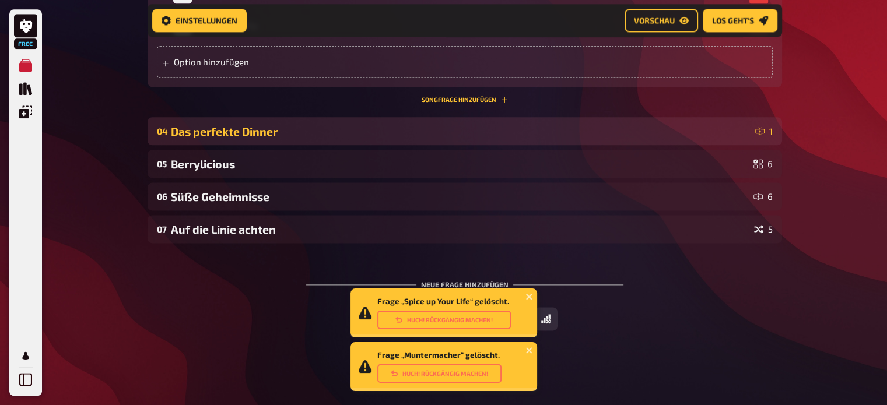
click at [395, 129] on div "Das perfekte Dinner" at bounding box center [460, 131] width 579 height 13
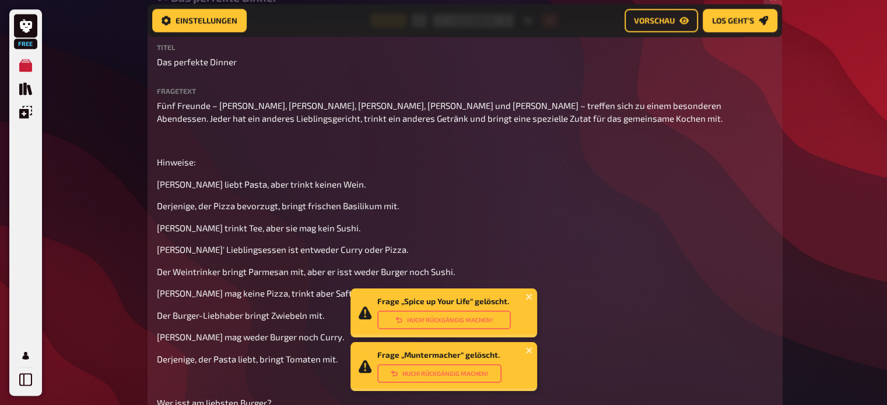
scroll to position [1651, 0]
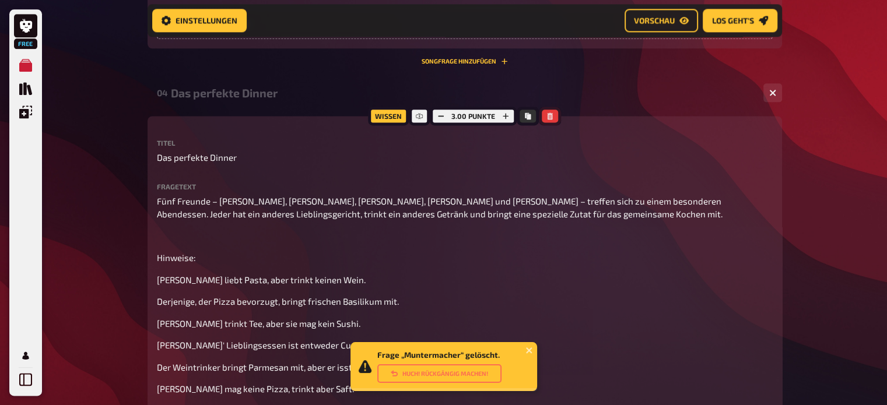
click at [548, 116] on icon "button" at bounding box center [549, 116] width 5 height 7
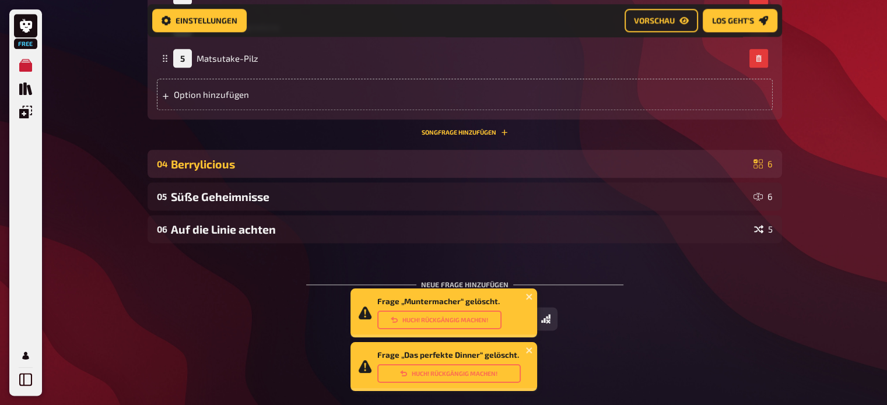
click at [365, 162] on div "Berrylicious" at bounding box center [460, 163] width 578 height 13
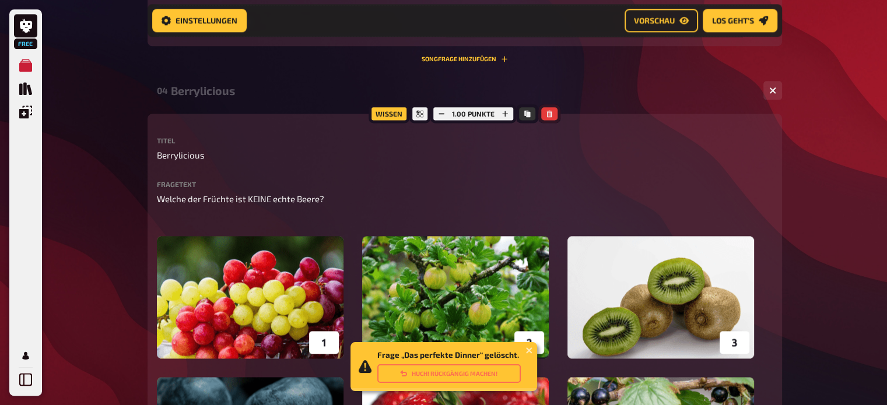
click at [548, 113] on icon "button" at bounding box center [549, 113] width 7 height 7
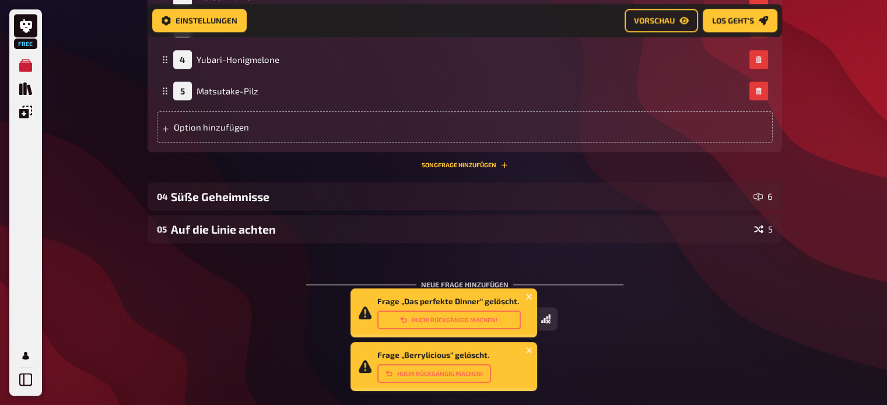
scroll to position [1448, 0]
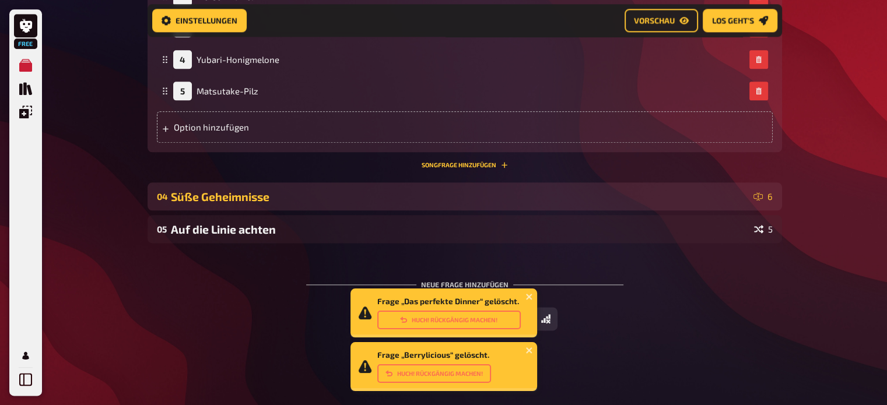
click at [340, 195] on div "Süße Geheimnisse" at bounding box center [460, 196] width 578 height 13
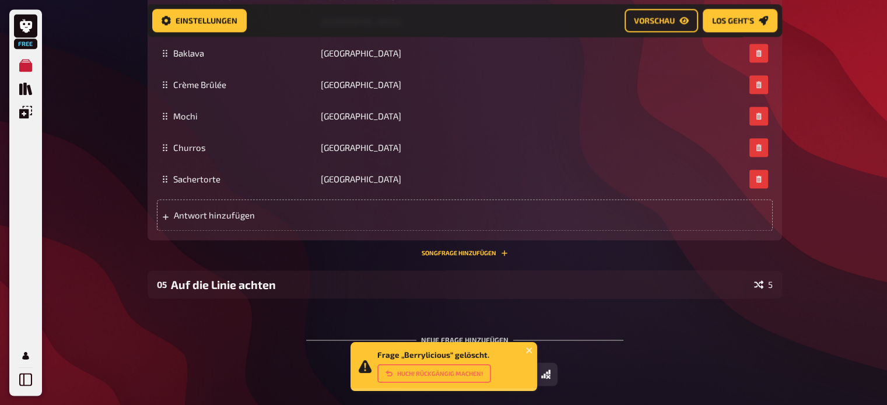
scroll to position [1854, 0]
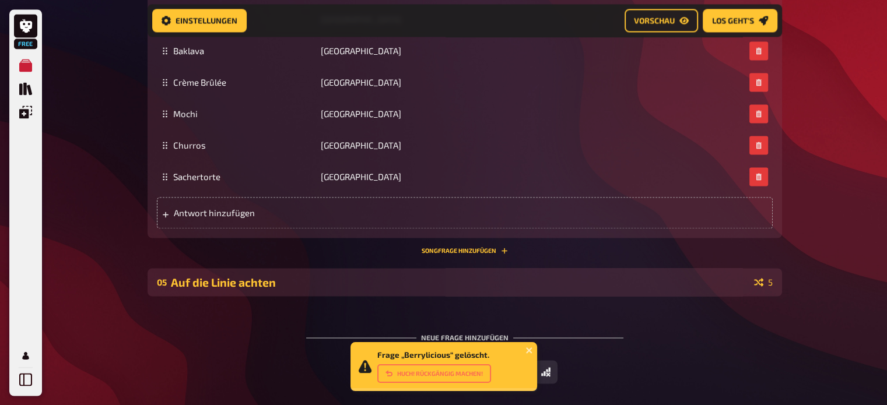
click at [284, 276] on div "05 Auf die Linie achten 5" at bounding box center [464, 282] width 634 height 28
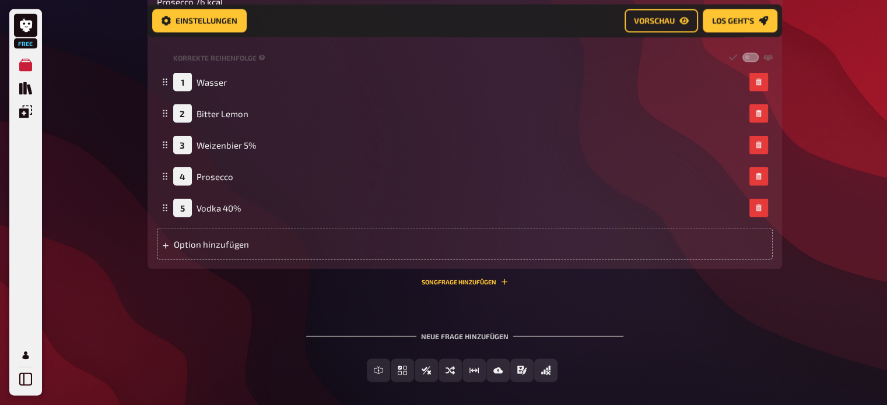
scroll to position [2432, 0]
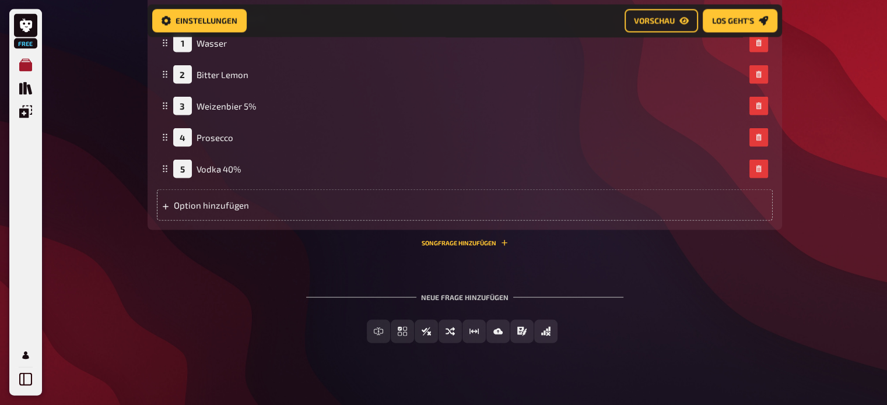
click at [31, 64] on icon "Meine Quizze" at bounding box center [25, 65] width 13 height 13
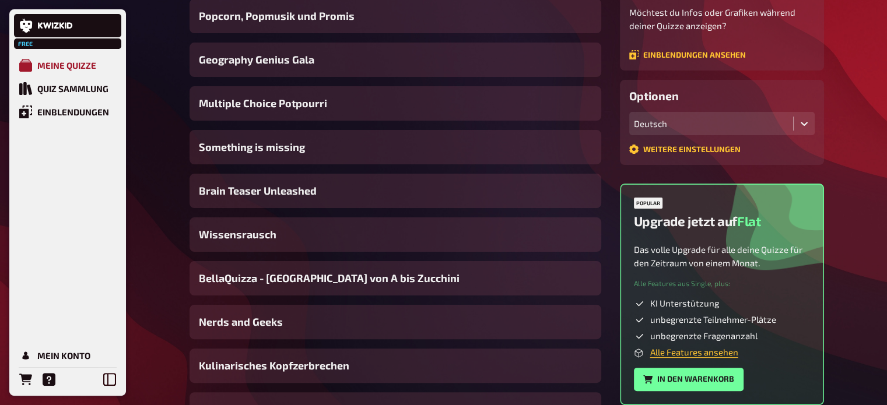
scroll to position [486, 0]
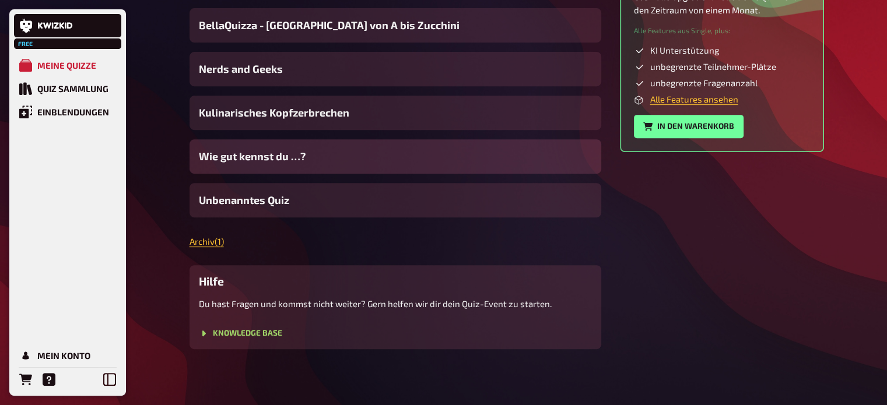
click at [278, 157] on span "Wie gut kennst du …?" at bounding box center [252, 157] width 107 height 16
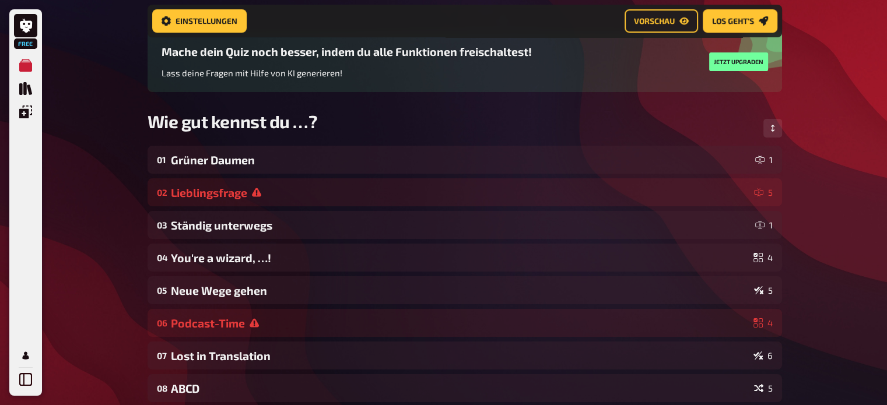
scroll to position [89, 0]
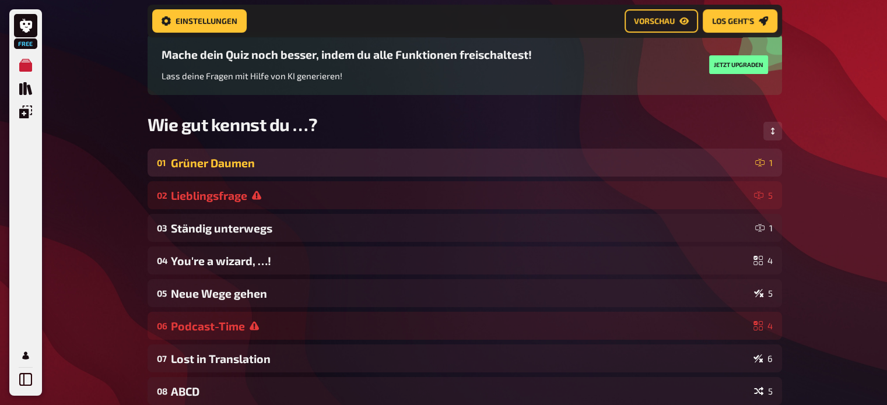
click at [232, 160] on div "Grüner Daumen" at bounding box center [460, 162] width 579 height 13
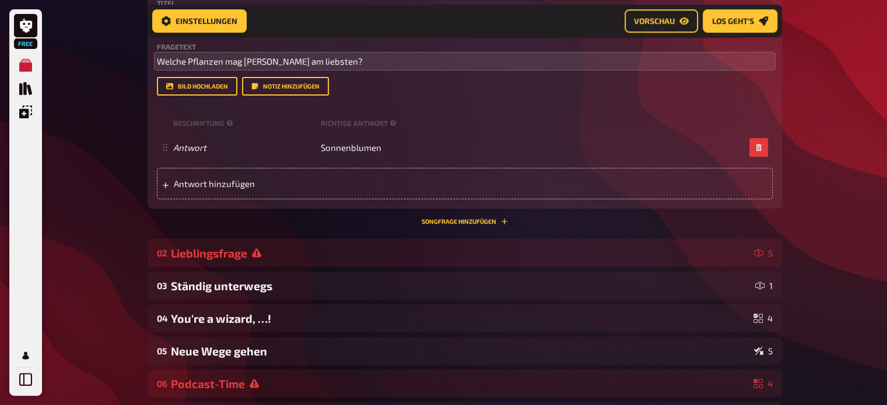
scroll to position [310, 0]
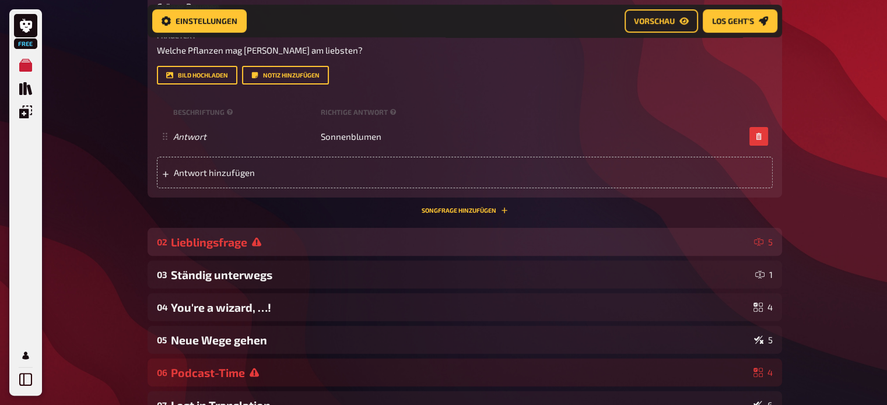
click at [366, 243] on div "Lieblingsfrage" at bounding box center [460, 242] width 578 height 13
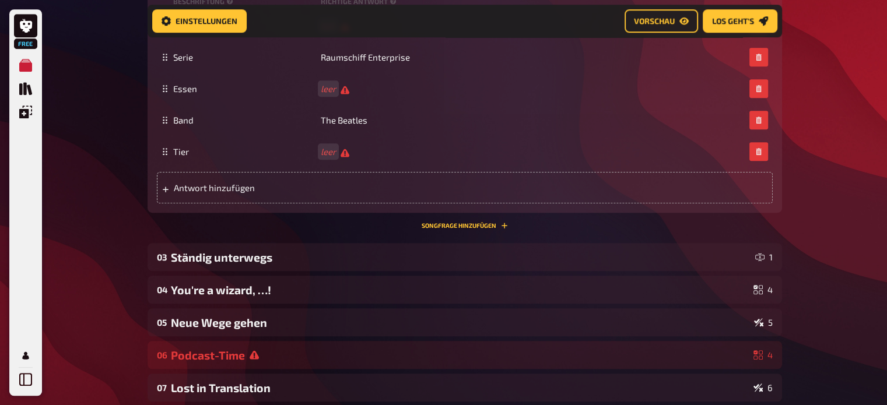
scroll to position [721, 0]
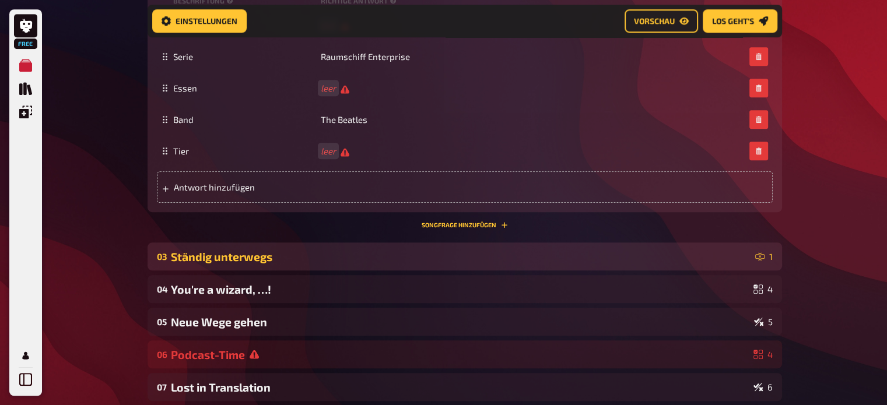
click at [344, 251] on div "Ständig unterwegs" at bounding box center [460, 256] width 579 height 13
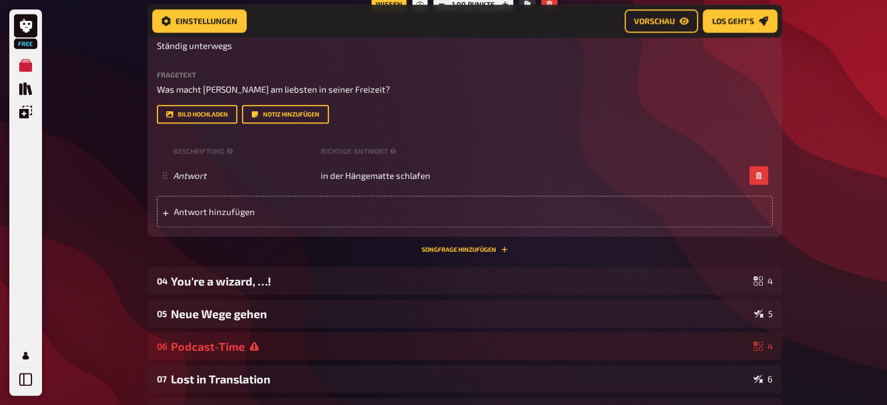
scroll to position [1000, 0]
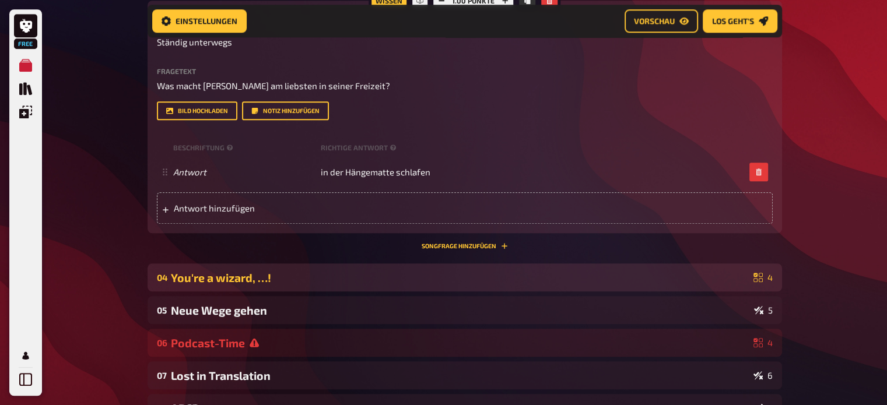
click at [303, 277] on div "You're a wizard, …!" at bounding box center [460, 277] width 578 height 13
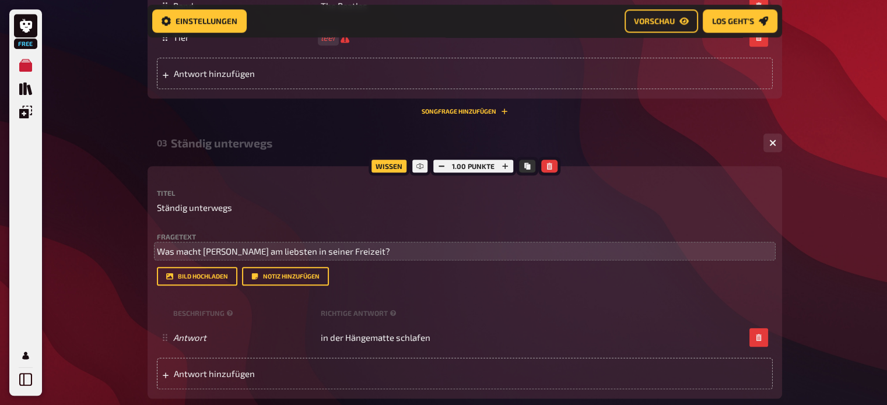
scroll to position [846, 0]
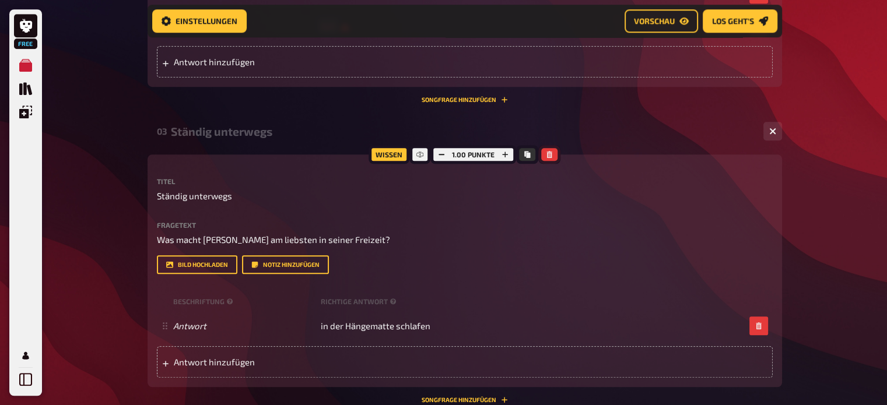
click at [549, 157] on icon "button" at bounding box center [549, 154] width 7 height 7
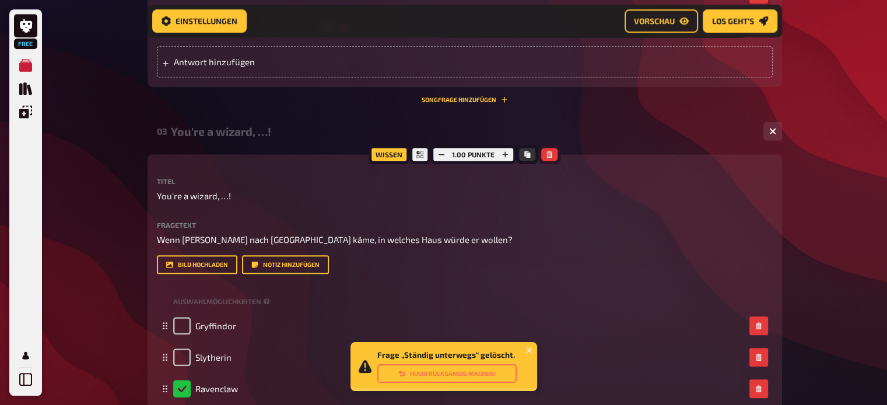
click at [549, 154] on icon "button" at bounding box center [549, 154] width 5 height 7
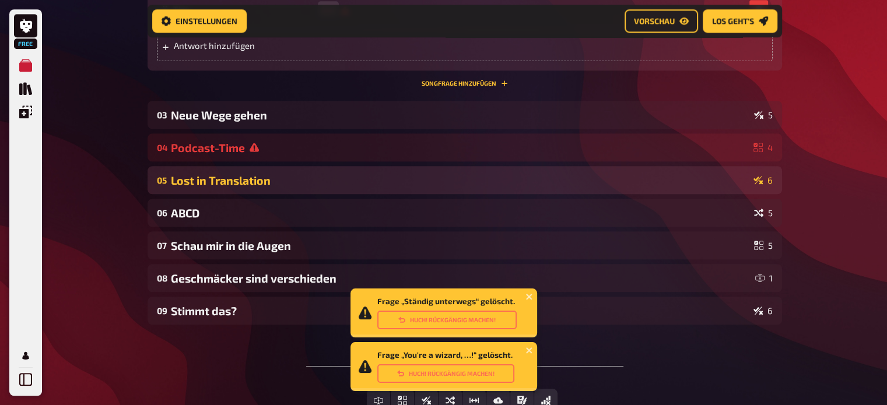
scroll to position [865, 0]
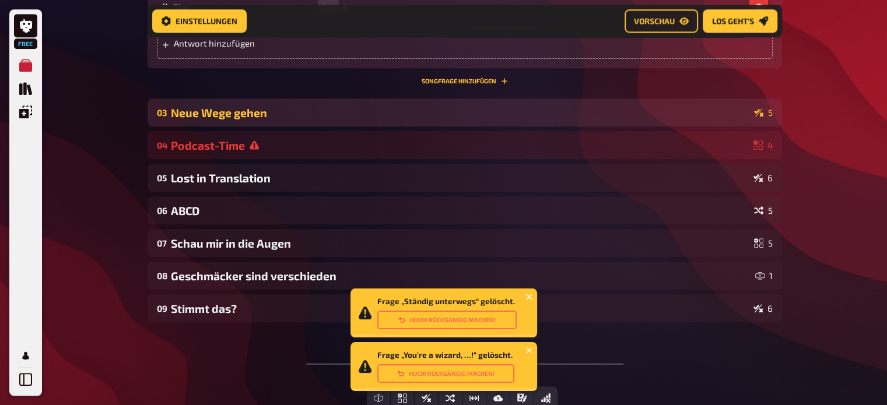
click at [474, 120] on div "03 Neue Wege gehen 5" at bounding box center [464, 113] width 634 height 28
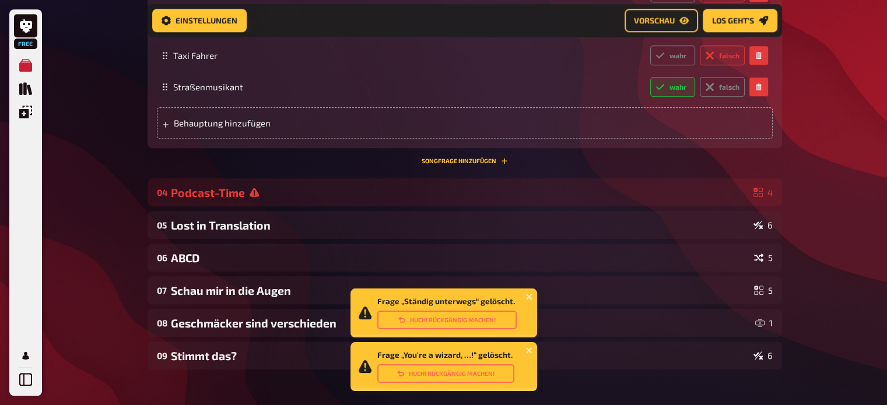
scroll to position [1224, 0]
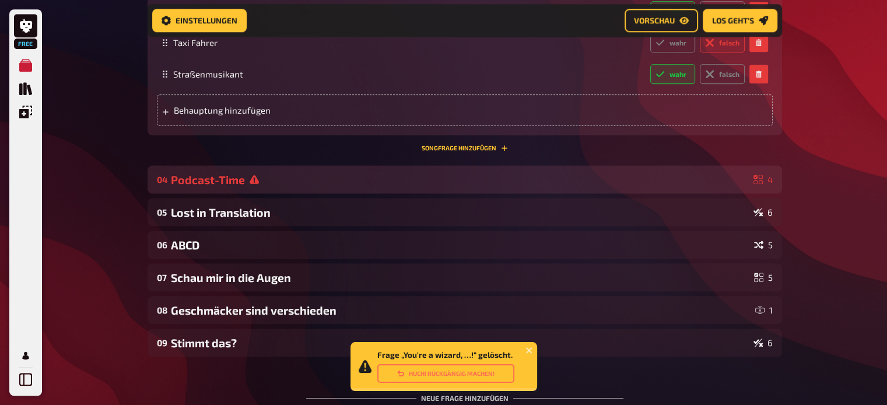
click at [445, 167] on div "04 Podcast-Time 4" at bounding box center [464, 180] width 634 height 28
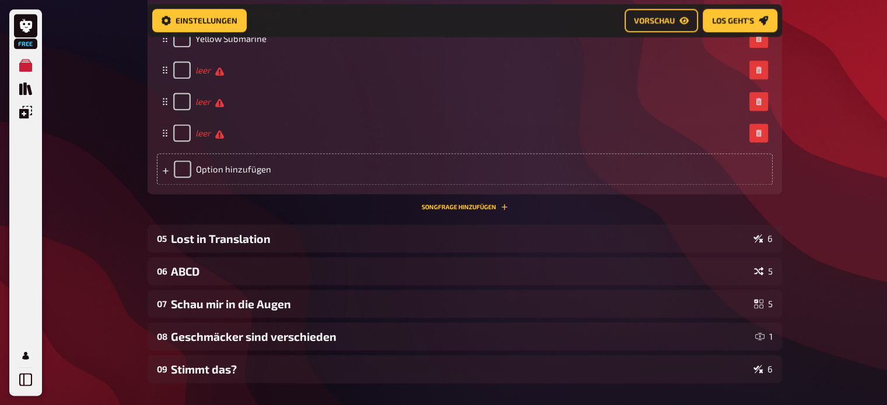
scroll to position [1561, 0]
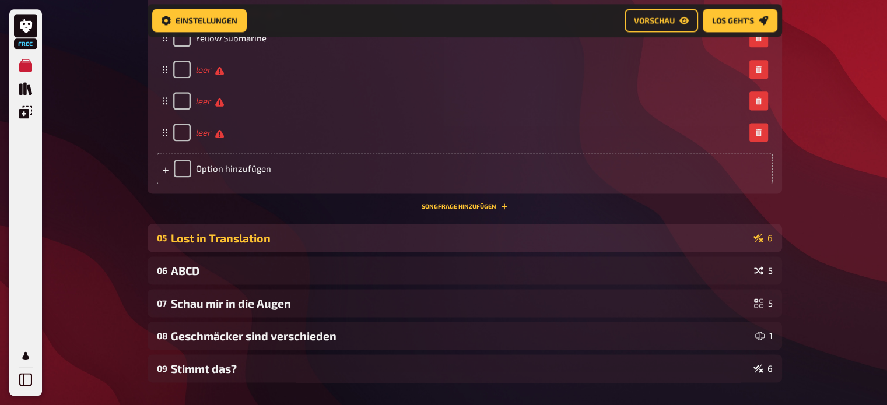
click at [549, 236] on div "Lost in Translation" at bounding box center [460, 237] width 578 height 13
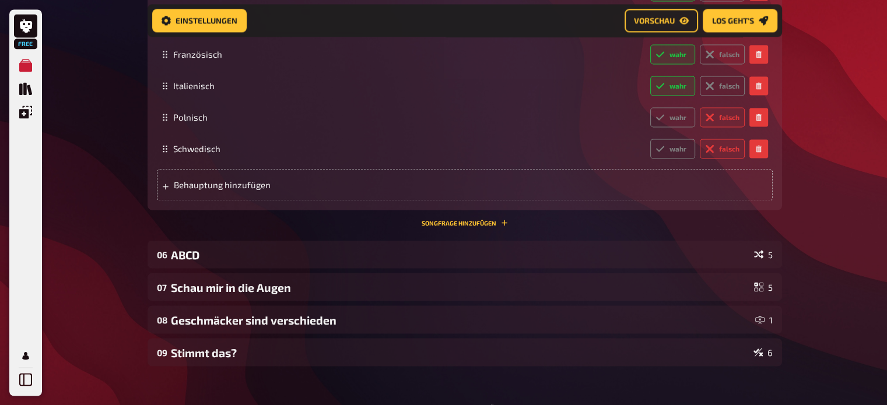
scroll to position [2011, 0]
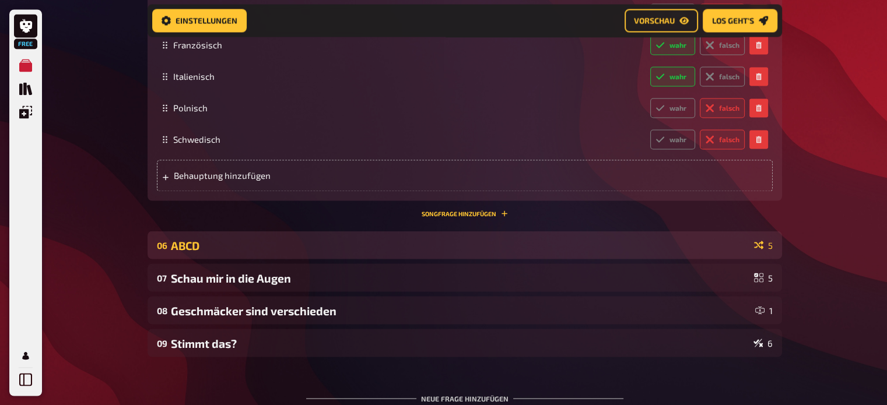
click at [526, 245] on div "ABCD" at bounding box center [460, 244] width 578 height 13
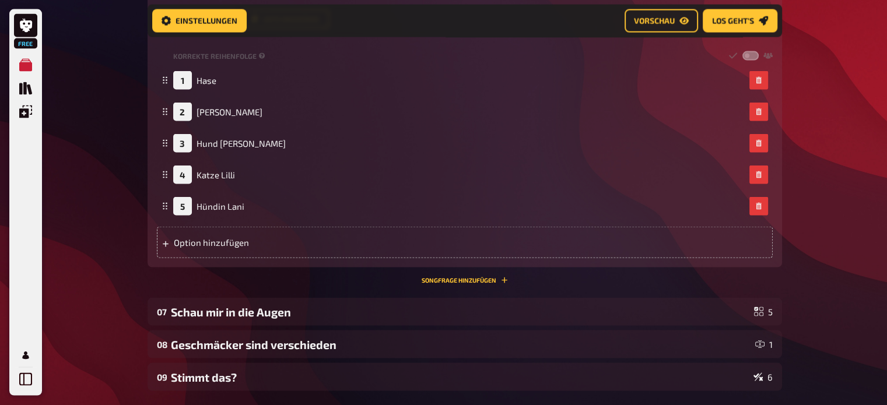
scroll to position [2375, 0]
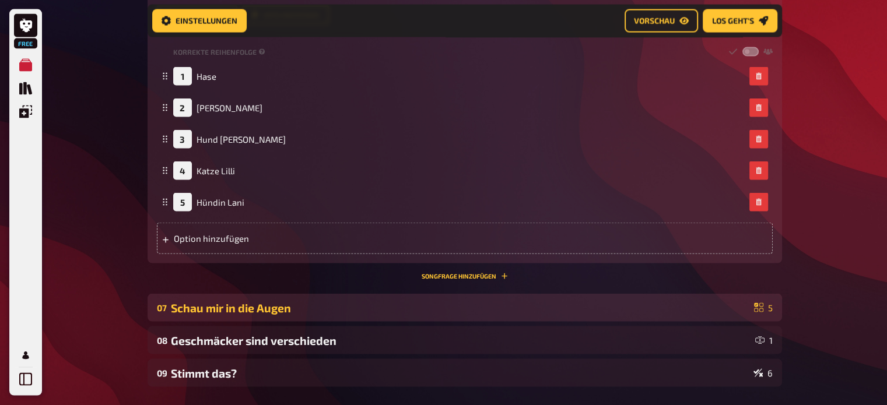
click at [427, 307] on div "Schau mir in die Augen" at bounding box center [460, 307] width 578 height 13
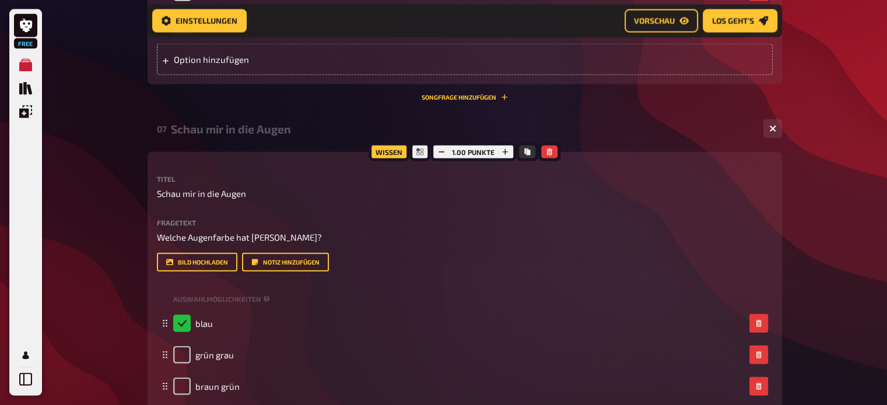
scroll to position [2543, 0]
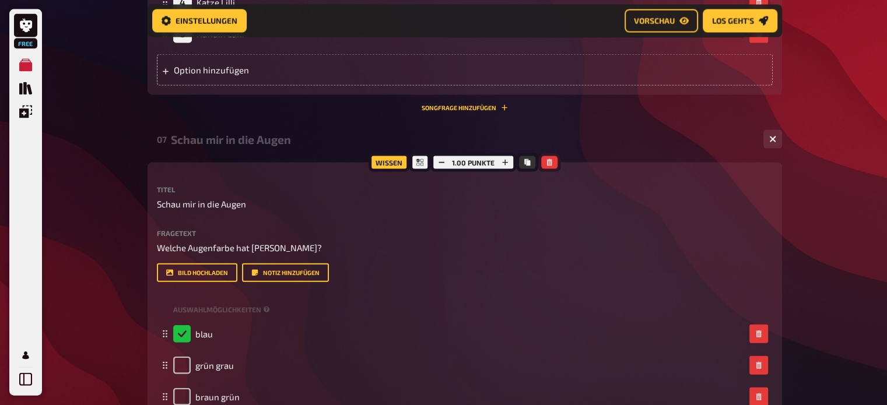
click at [547, 160] on icon "button" at bounding box center [549, 162] width 7 height 7
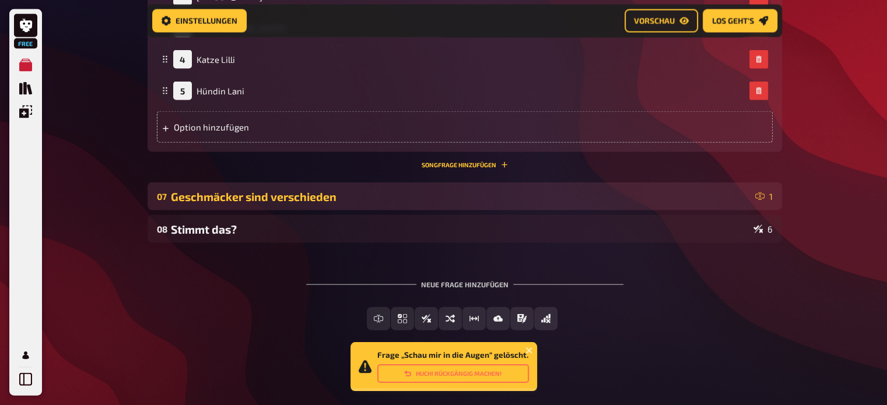
click at [433, 206] on div "07 Geschmäcker sind verschieden 1" at bounding box center [464, 196] width 634 height 28
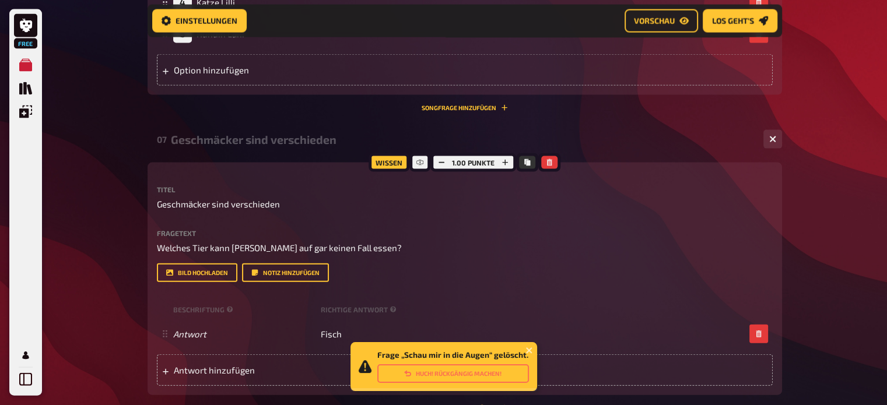
scroll to position [2550, 0]
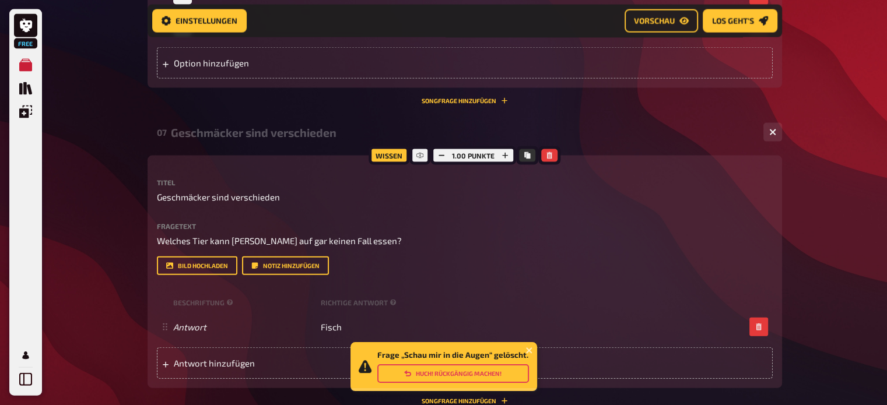
click at [452, 372] on button "Huch! Rückgängig machen!" at bounding box center [453, 373] width 152 height 19
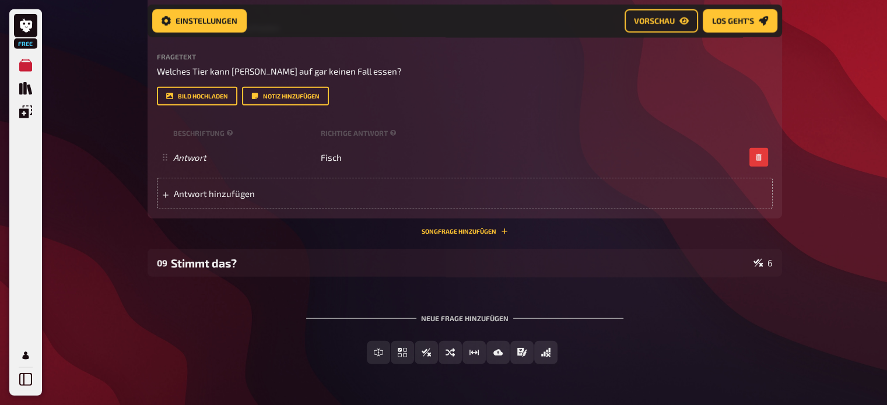
scroll to position [3147, 0]
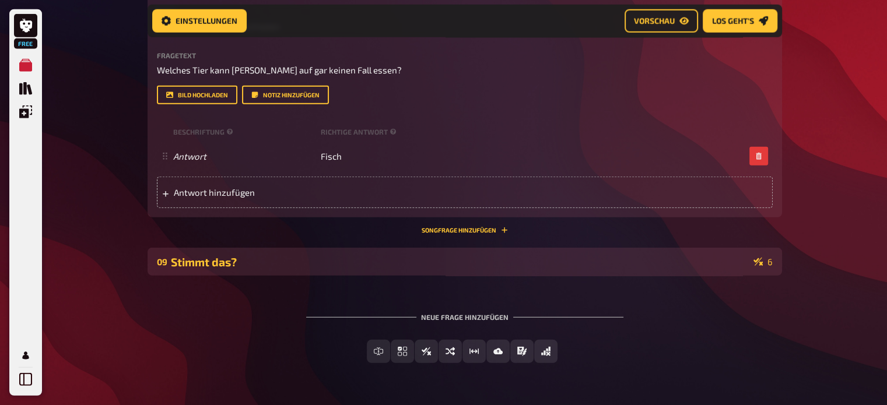
click at [450, 255] on div "Stimmt das?" at bounding box center [460, 261] width 578 height 13
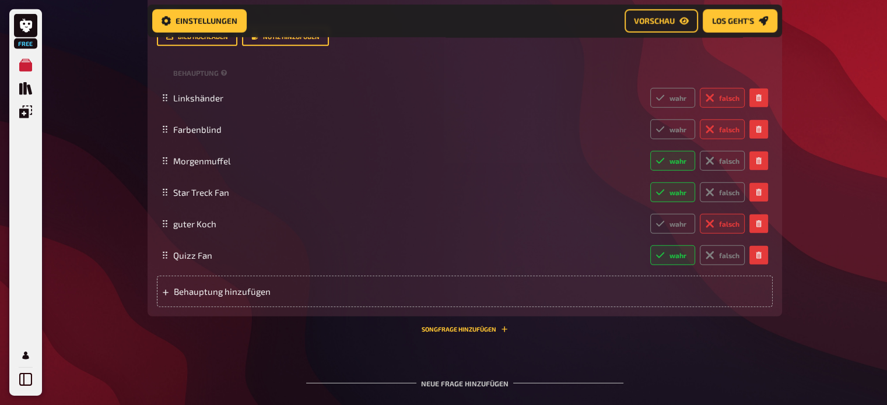
scroll to position [3627, 0]
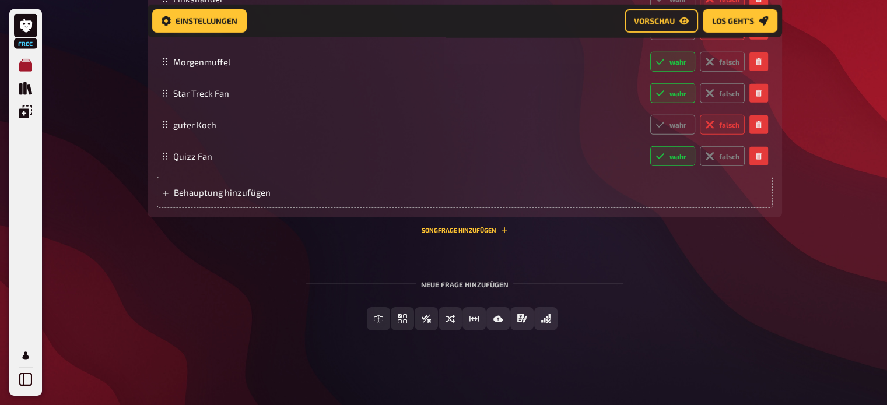
click at [34, 62] on link "Meine Quizze" at bounding box center [25, 65] width 23 height 23
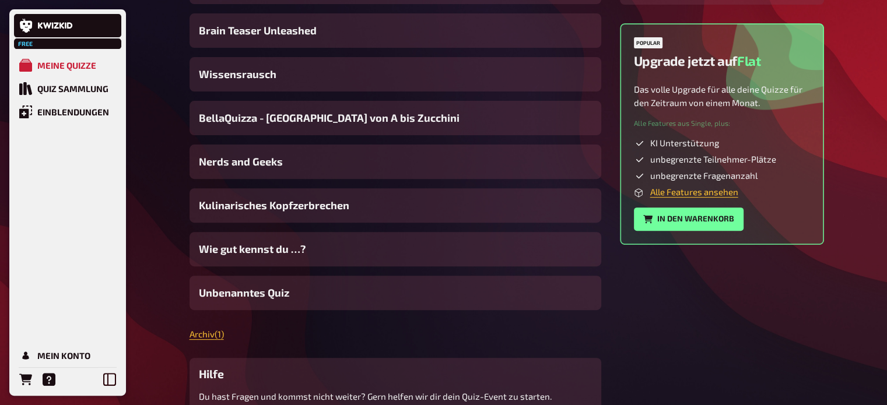
scroll to position [424, 0]
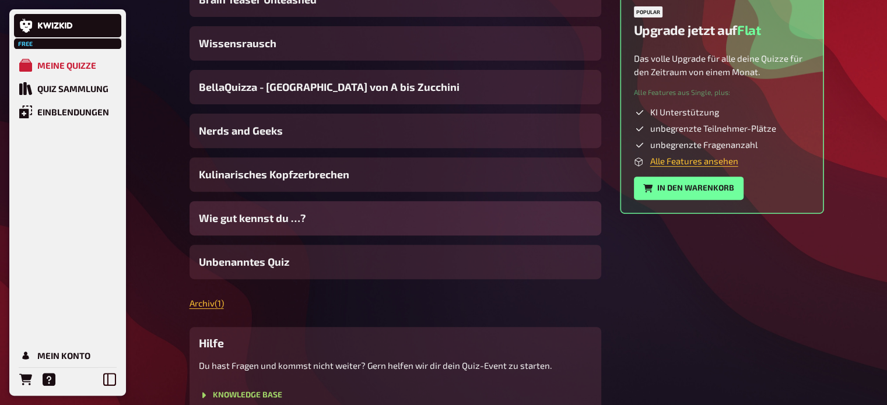
click at [296, 218] on span "Wie gut kennst du …?" at bounding box center [252, 218] width 107 height 16
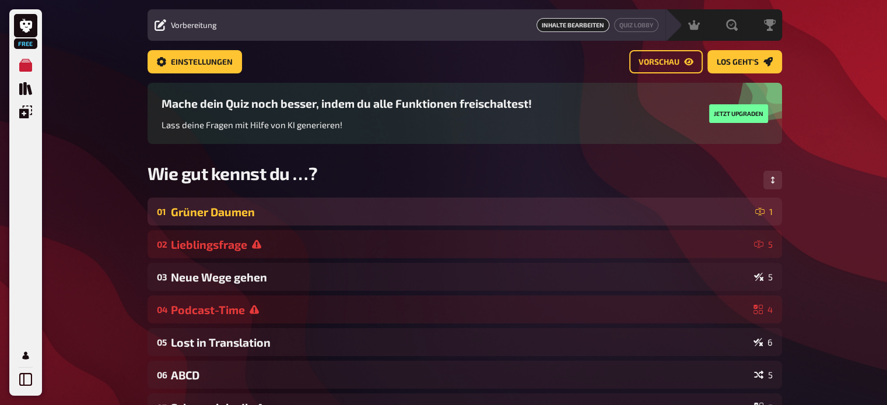
click at [283, 209] on div "Grüner Daumen" at bounding box center [460, 211] width 579 height 13
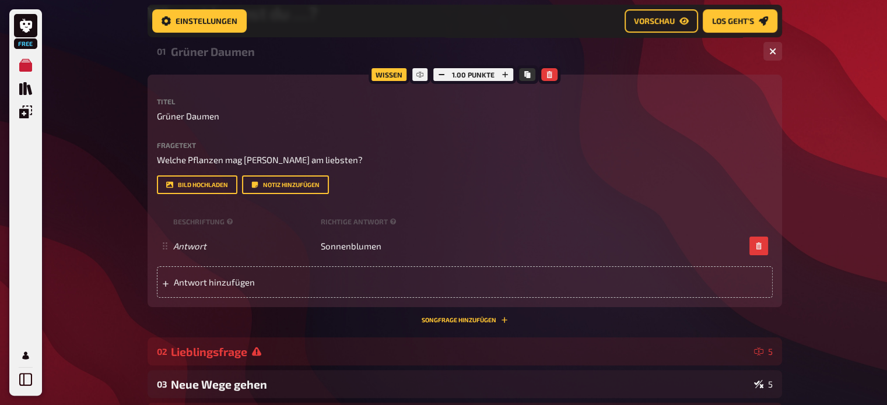
scroll to position [203, 0]
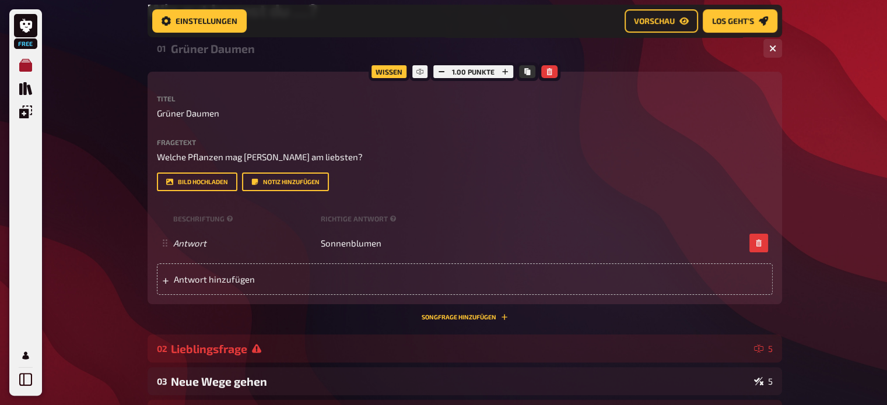
click at [27, 62] on icon "Meine Quizze" at bounding box center [25, 65] width 13 height 13
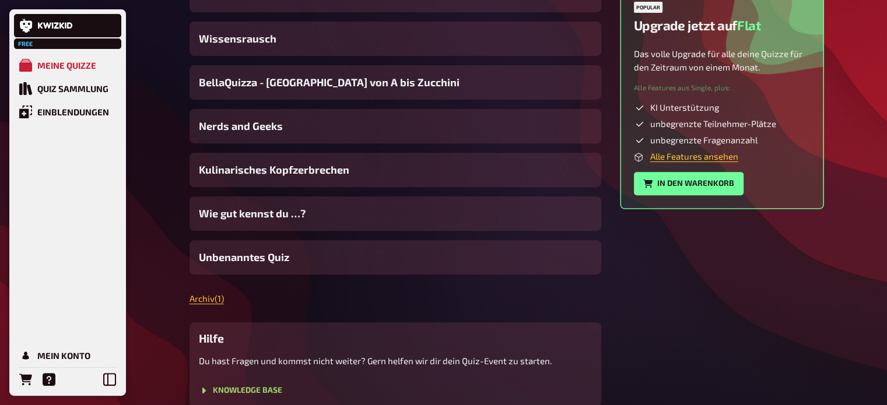
scroll to position [429, 0]
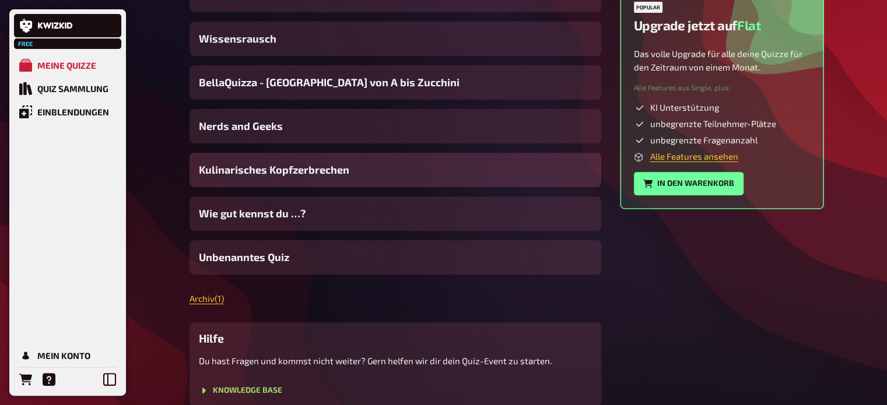
click at [285, 168] on span "Kulinarisches Kopfzerbrechen" at bounding box center [274, 170] width 150 height 16
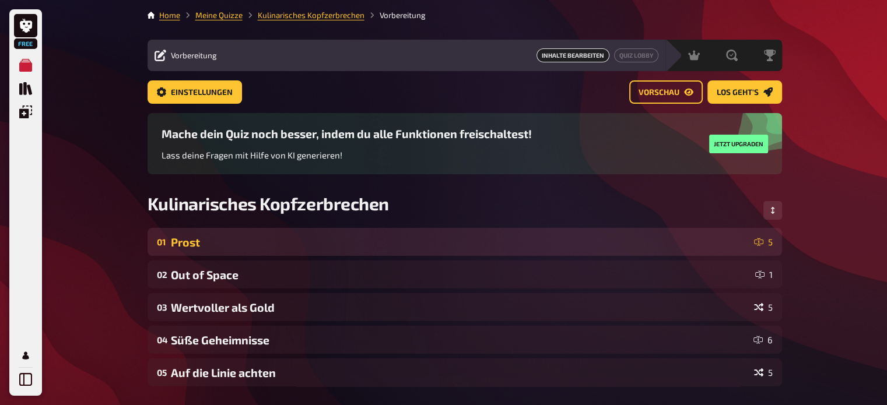
click at [275, 254] on div "01 Prost 5" at bounding box center [464, 242] width 634 height 28
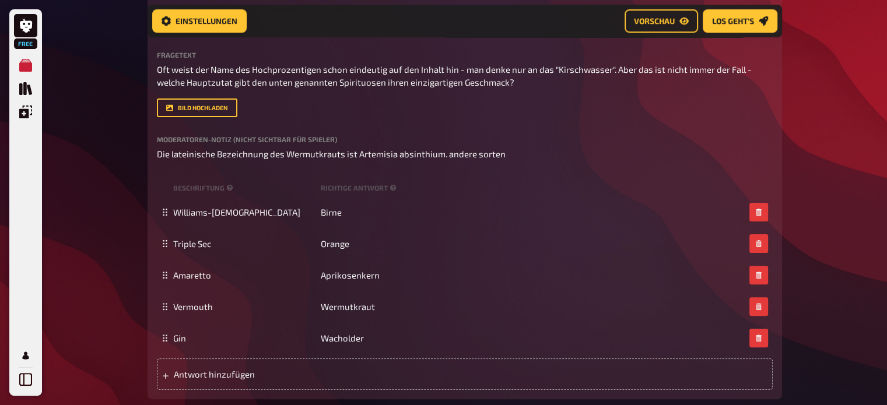
scroll to position [291, 0]
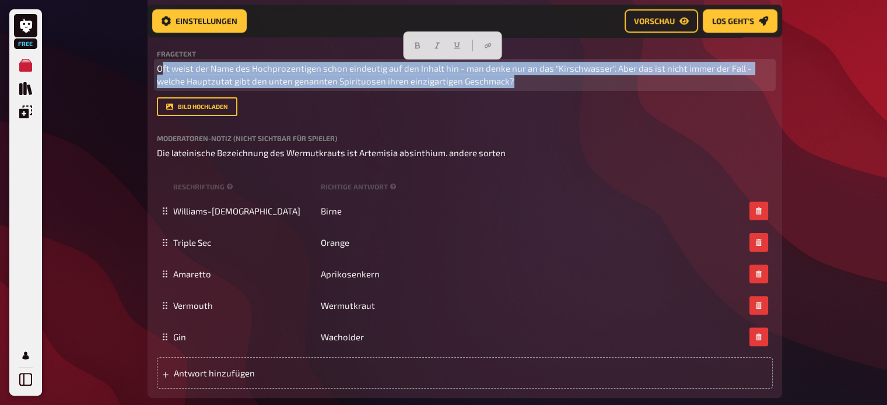
drag, startPoint x: 159, startPoint y: 69, endPoint x: 513, endPoint y: 79, distance: 354.0
click at [513, 79] on p "Oft weist der Name des Hochprozentigen schon eindeutig auf den Inhalt hin - man…" at bounding box center [465, 75] width 616 height 26
copy span "ft weist der Name des Hochprozentigen schon eindeutig auf den Inhalt hin - man …"
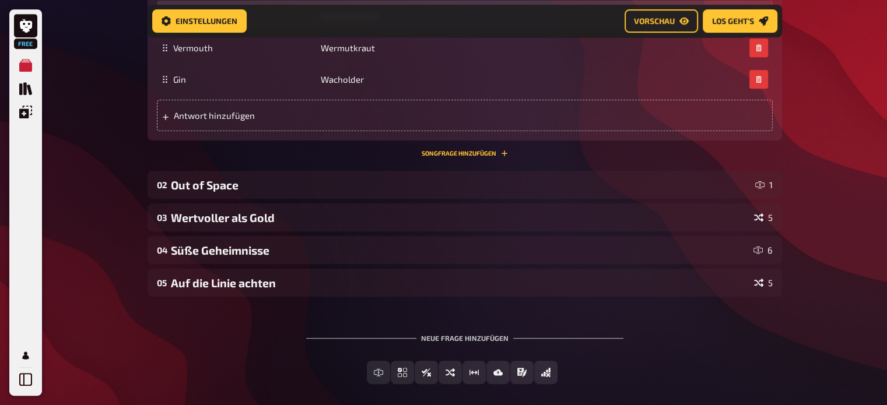
scroll to position [553, 0]
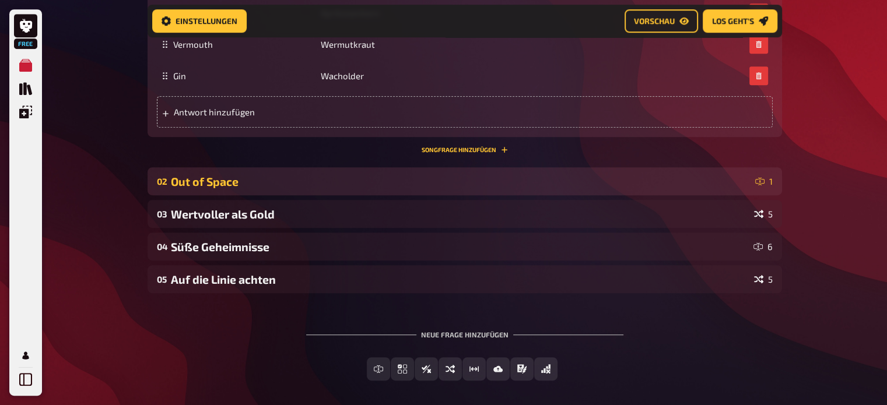
click at [441, 191] on div "02 Out of Space 1" at bounding box center [464, 181] width 634 height 28
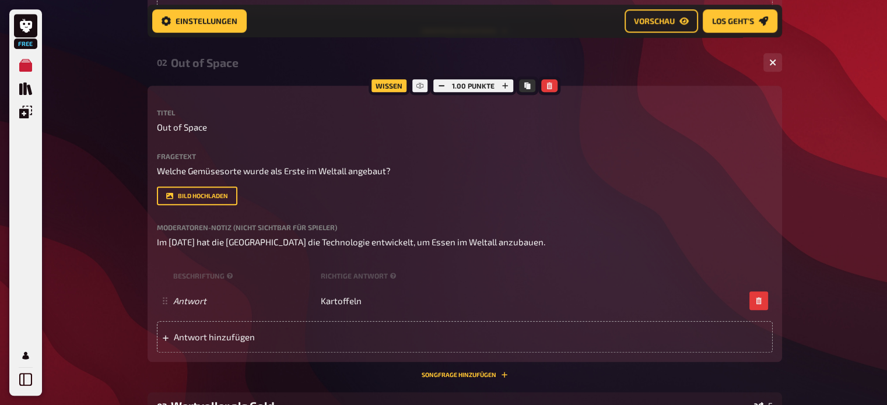
scroll to position [686, 0]
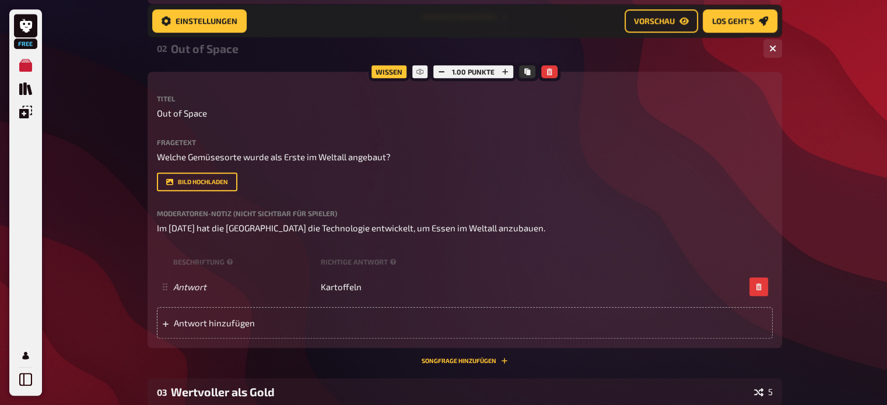
click at [187, 150] on div "Fragetext Welche Gemüsesorte wurde als Erste im Weltall angebaut? Hier hinziehe…" at bounding box center [465, 151] width 616 height 25
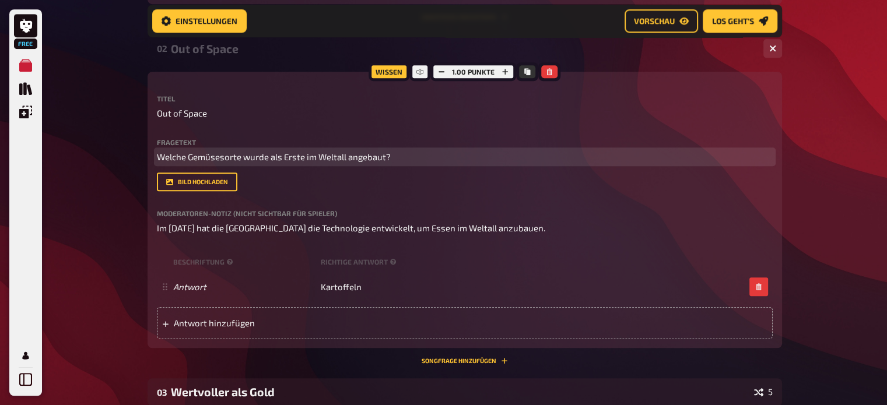
click at [163, 156] on span "Welche Gemüsesorte wurde als Erste im Weltall angebaut?" at bounding box center [274, 157] width 234 height 10
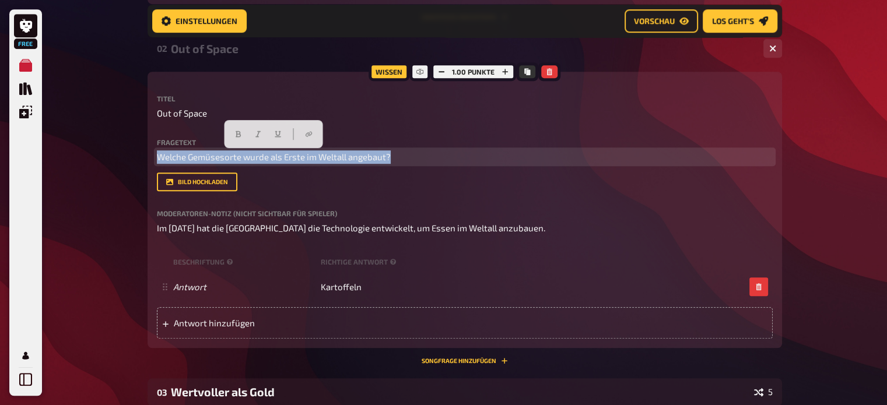
drag, startPoint x: 159, startPoint y: 156, endPoint x: 401, endPoint y: 133, distance: 243.6
click at [401, 133] on div "Titel Out of Space Fragetext Welche Gemüsesorte wurde als Erste im Weltall ange…" at bounding box center [465, 165] width 616 height 140
copy span "Welche Gemüsesorte wurde als Erste im Weltall angebaut?"
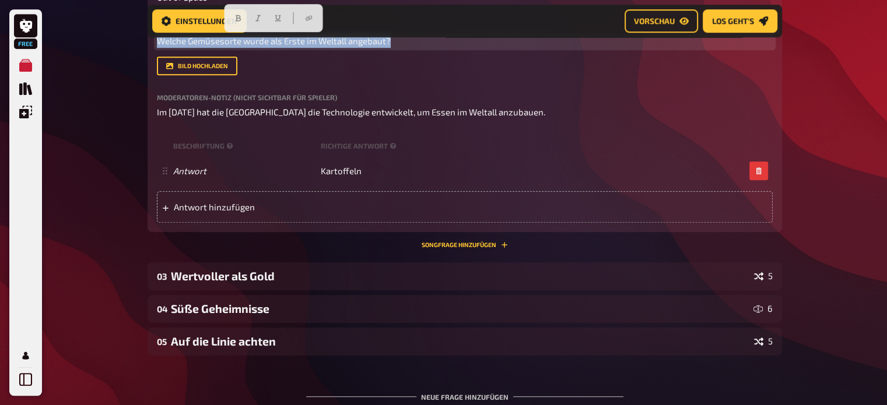
scroll to position [813, 0]
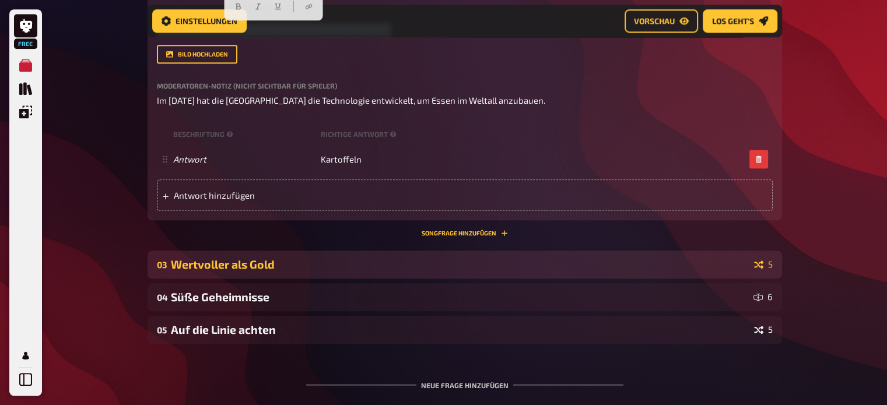
click at [511, 273] on div "03 Wertvoller als Gold 5" at bounding box center [464, 265] width 634 height 28
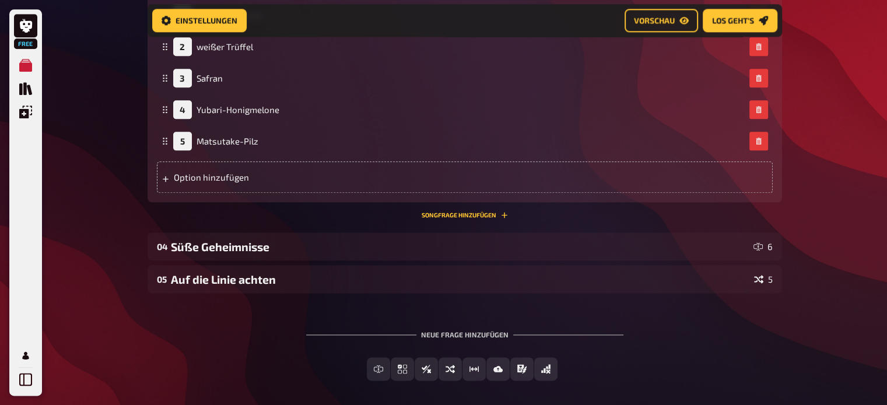
scroll to position [1401, 0]
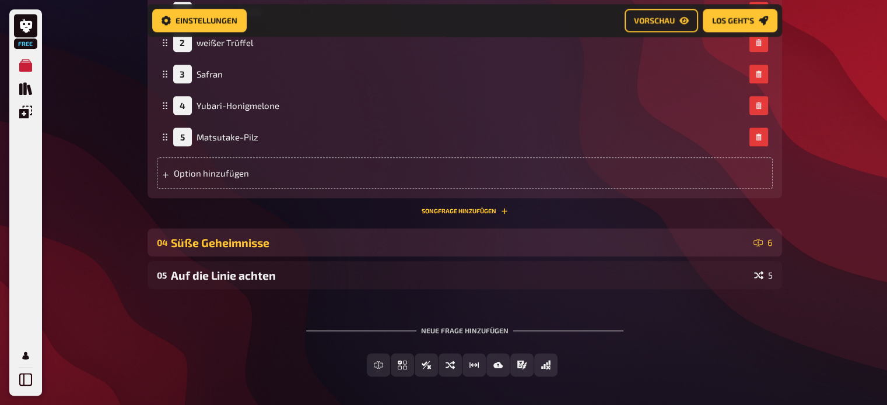
click at [492, 240] on div "Süße Geheimnisse" at bounding box center [460, 242] width 578 height 13
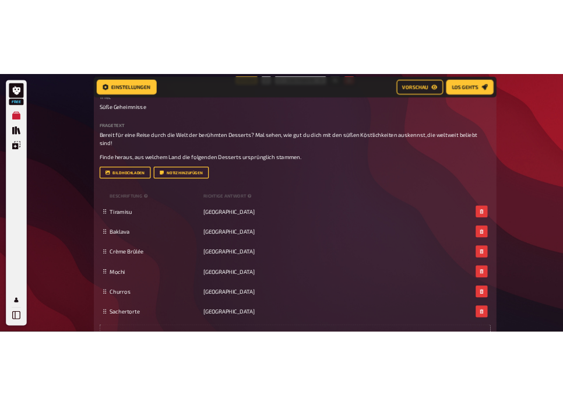
scroll to position [1657, 0]
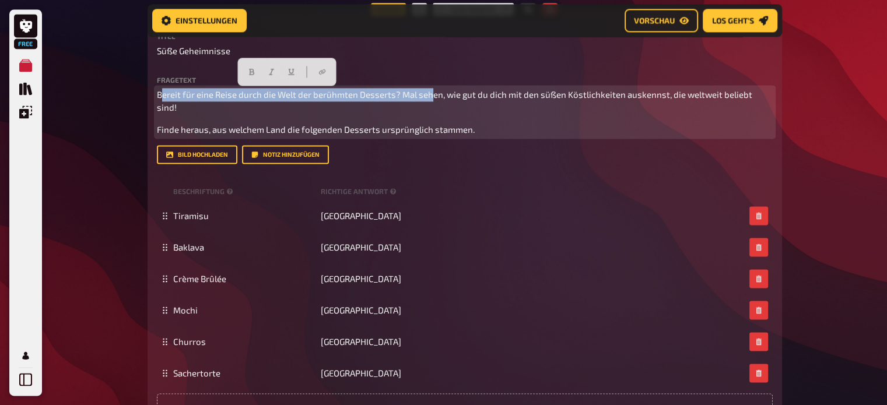
drag, startPoint x: 161, startPoint y: 94, endPoint x: 431, endPoint y: 93, distance: 270.5
click at [431, 93] on span "Bereit für eine Reise durch die Welt der berühmten Desserts? Mal sehen, wie gut…" at bounding box center [455, 101] width 597 height 24
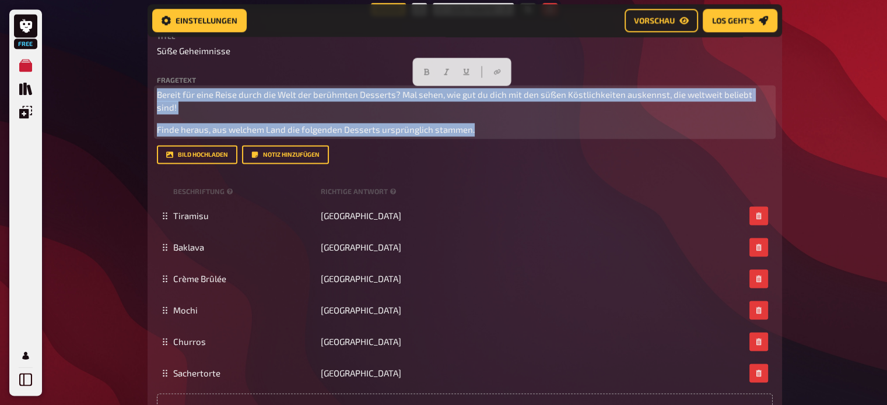
drag, startPoint x: 487, startPoint y: 114, endPoint x: 153, endPoint y: 93, distance: 334.2
click at [153, 93] on div "Wissen 6.00 Punkte Titel Süße Geheimnisse Fragetext Bereit für eine Reise durch…" at bounding box center [464, 221] width 634 height 425
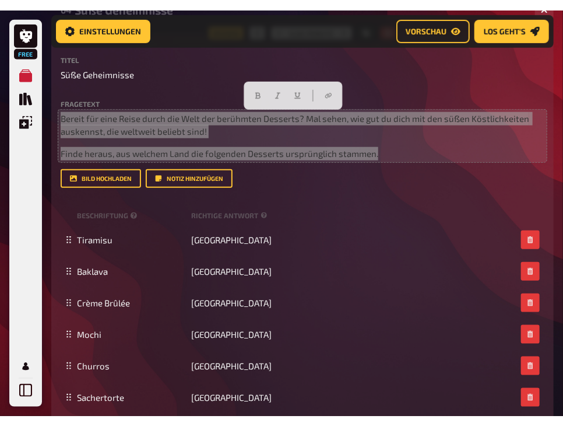
scroll to position [1634, 0]
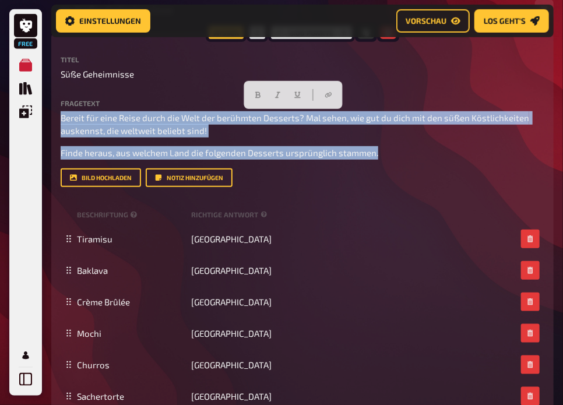
click at [547, 44] on div "Wissen 6.00 Punkte Titel Süße Geheimnisse Fragetext Bereit für eine Reise durch…" at bounding box center [302, 245] width 503 height 425
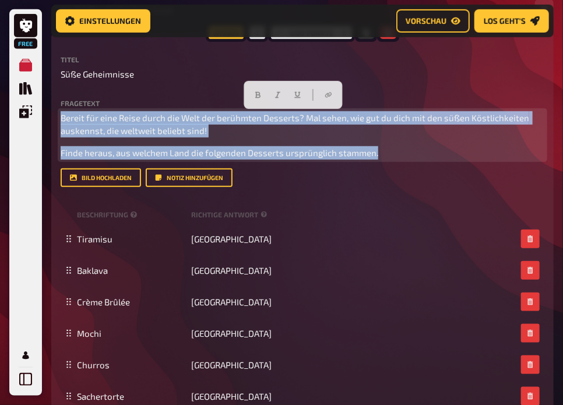
drag, startPoint x: 381, startPoint y: 156, endPoint x: 51, endPoint y: 112, distance: 332.3
click at [51, 112] on div "Wissen 6.00 Punkte Titel Süße Geheimnisse Fragetext Bereit für eine Reise durch…" at bounding box center [302, 245] width 503 height 425
copy div "Bereit für eine Reise durch die Welt der berühmten Desserts? Mal sehen, wie gut…"
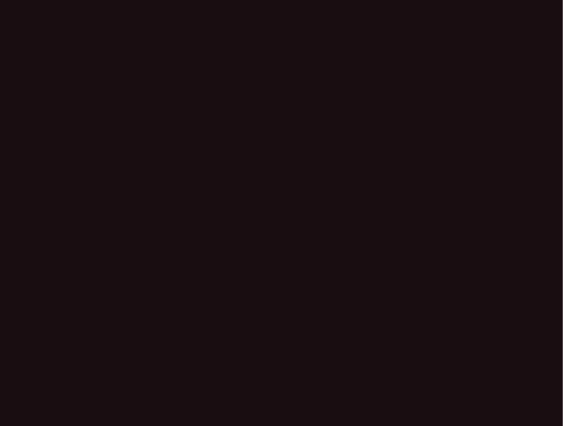
scroll to position [1537, 0]
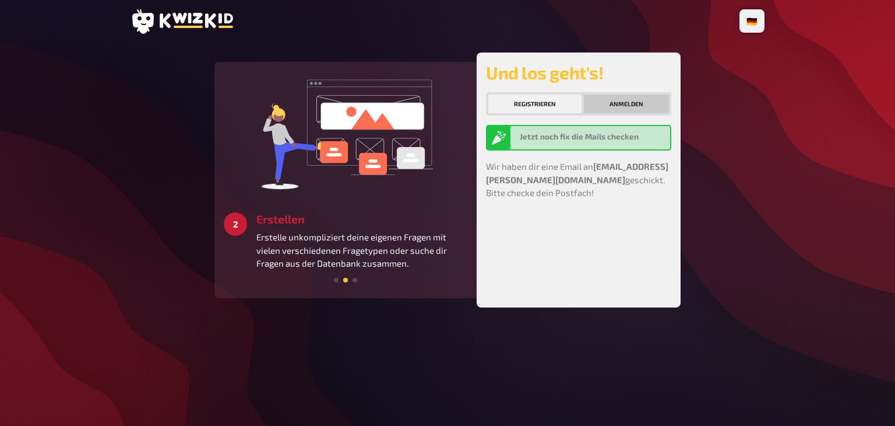
click at [630, 97] on button "Anmelden" at bounding box center [626, 103] width 85 height 19
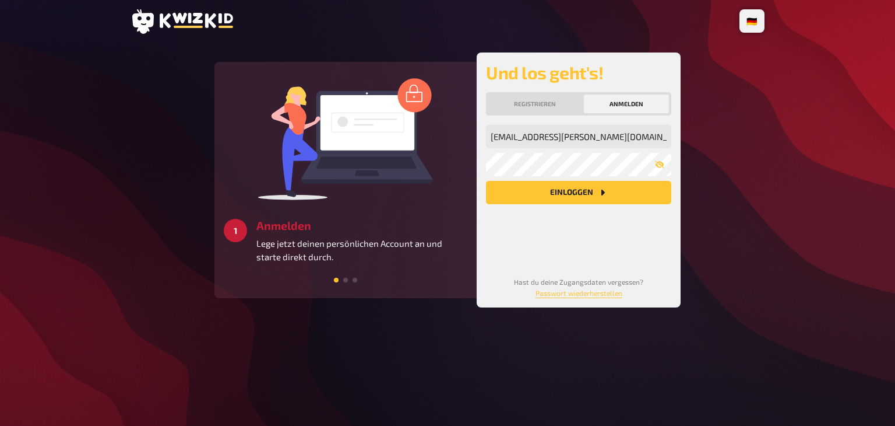
click at [577, 196] on button "Einloggen" at bounding box center [578, 192] width 185 height 23
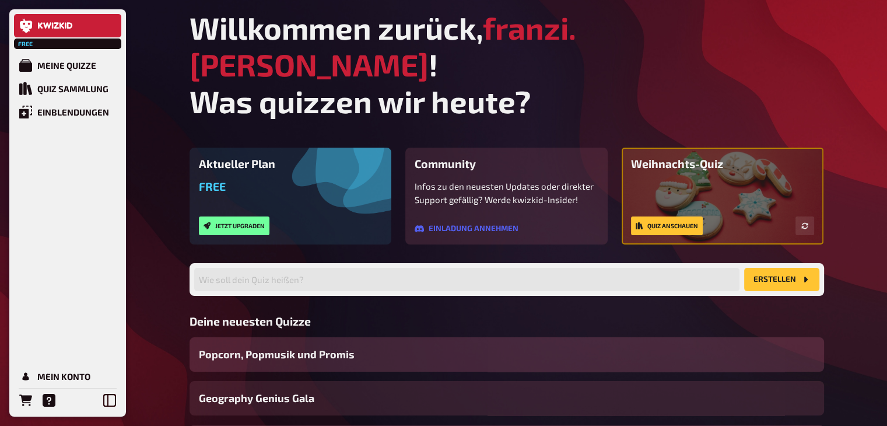
scroll to position [73, 0]
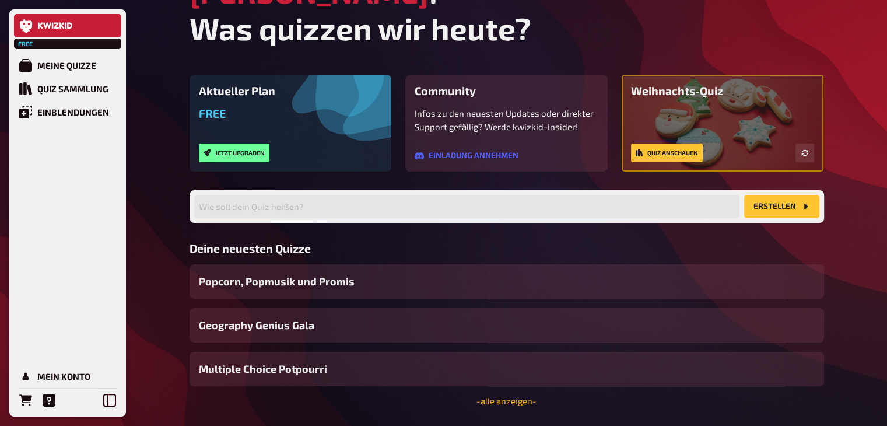
click at [491, 395] on link "- alle anzeigen -" at bounding box center [506, 400] width 60 height 10
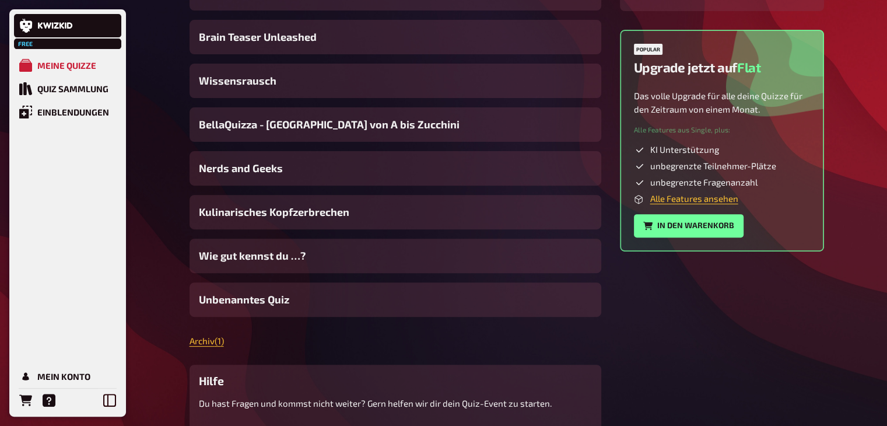
scroll to position [392, 0]
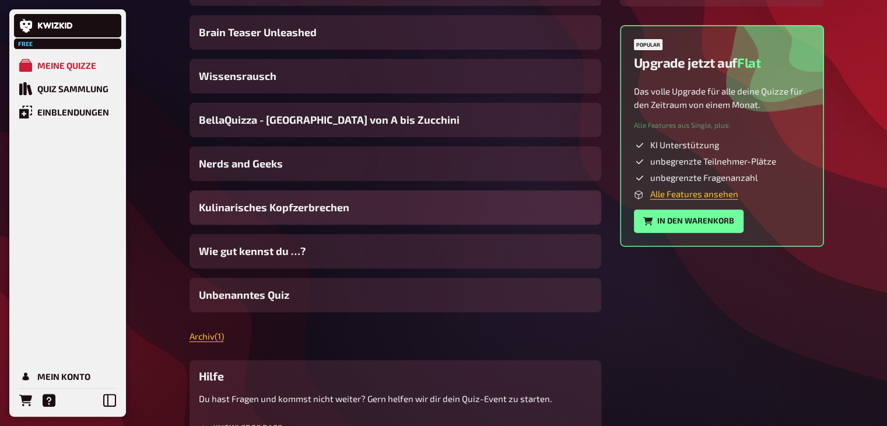
click at [314, 213] on span "Kulinarisches Kopfzerbrechen" at bounding box center [274, 207] width 150 height 16
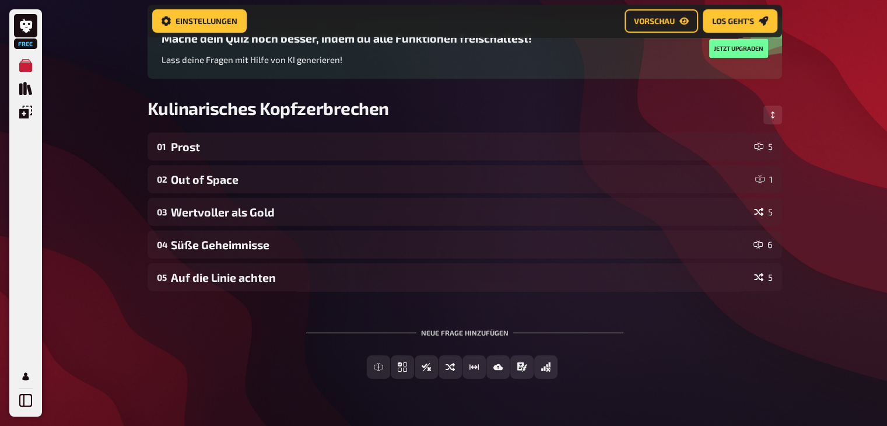
scroll to position [119, 0]
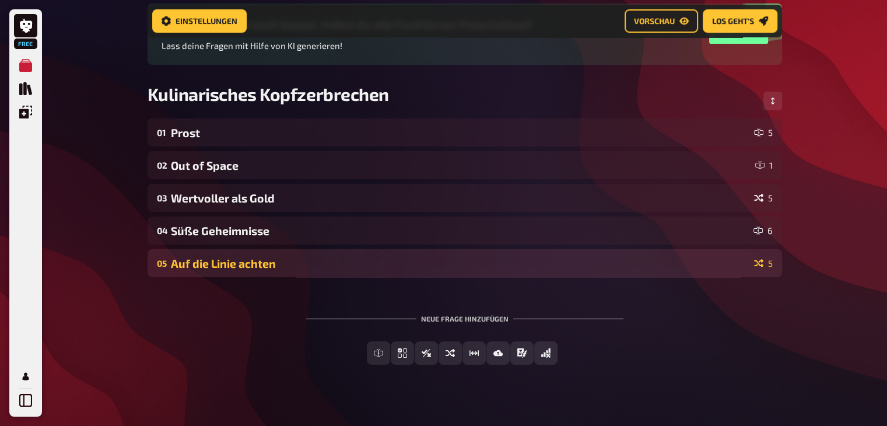
click at [380, 255] on div "05 Auf die Linie achten 5" at bounding box center [464, 263] width 634 height 28
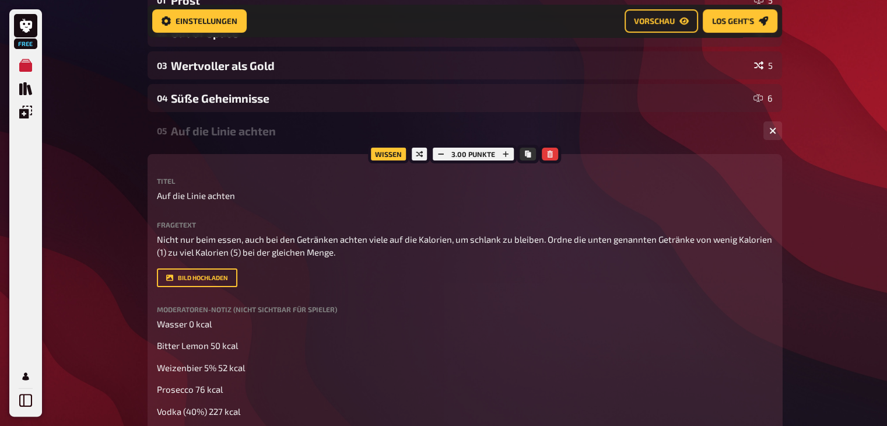
scroll to position [261, 0]
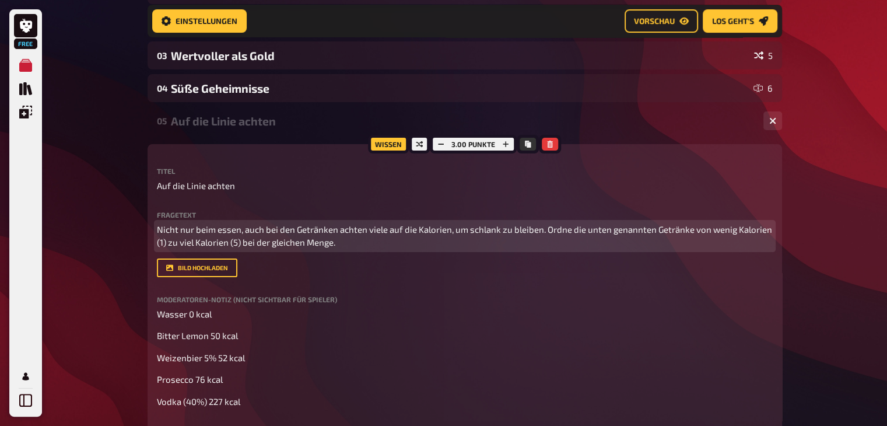
click at [332, 244] on span "Nicht nur beim essen, auch bei den Getränken achten viele auf die Kalorien, um …" at bounding box center [465, 236] width 617 height 24
click at [345, 244] on p "Nicht nur beim essen, auch bei den Getränken achten viele auf die Kalorien, um …" at bounding box center [465, 236] width 616 height 26
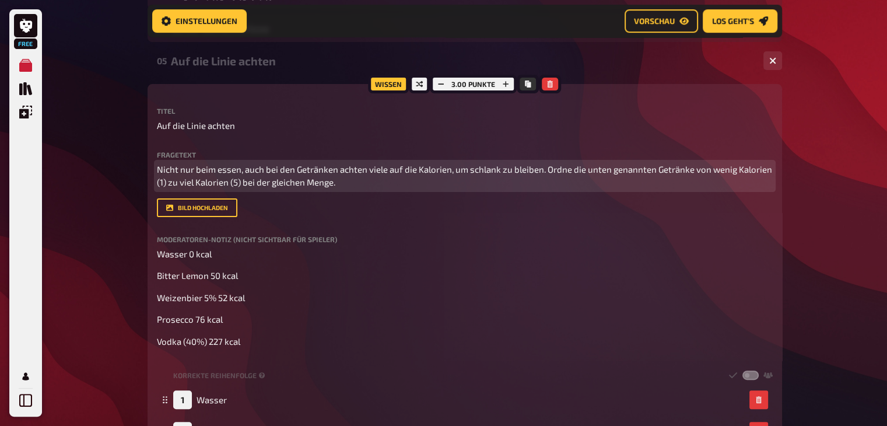
scroll to position [322, 0]
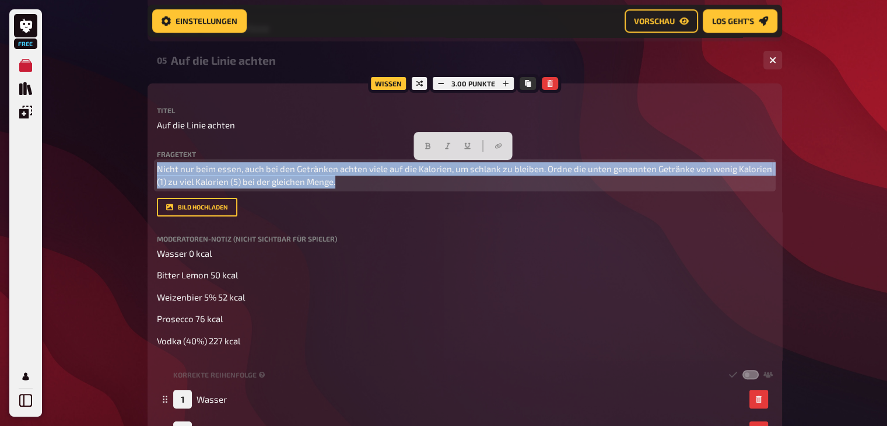
drag, startPoint x: 340, startPoint y: 185, endPoint x: 136, endPoint y: 166, distance: 204.9
click at [136, 166] on div "Free Meine Quizze Quiz Sammlung Einblendungen Mein Konto Home Meine Quizze Kuli…" at bounding box center [443, 225] width 887 height 1095
copy span "Nicht nur beim essen, auch bei den Getränken achten viele auf die Kalorien, um …"
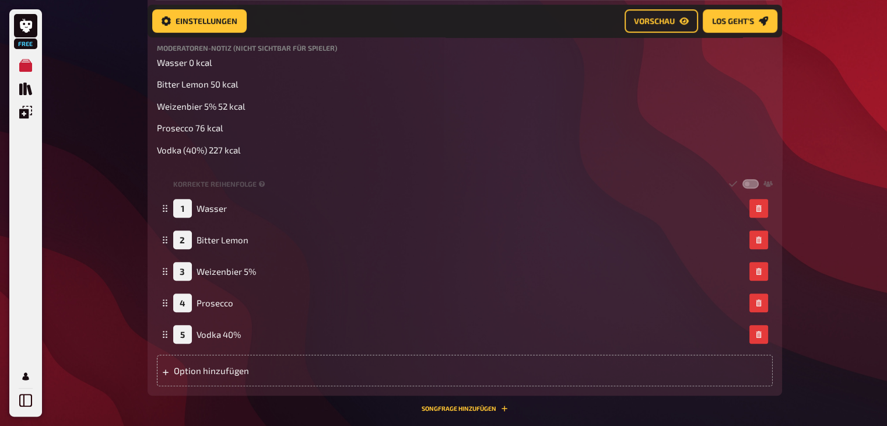
scroll to position [515, 0]
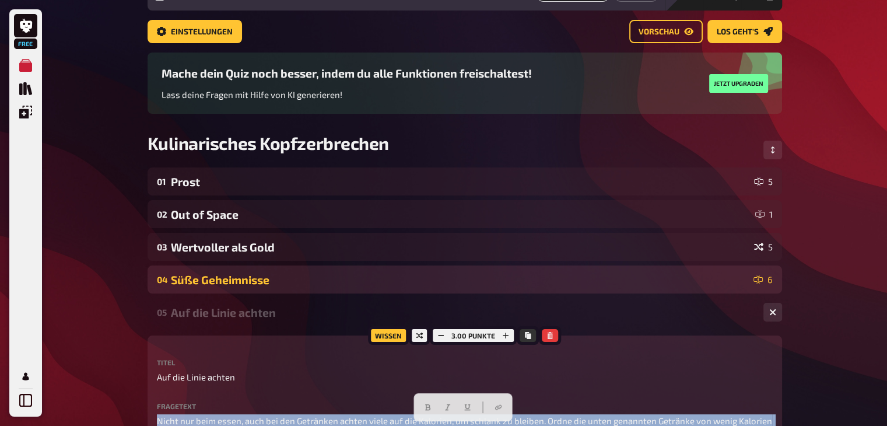
click at [311, 284] on div "Süße Geheimnisse" at bounding box center [460, 279] width 578 height 13
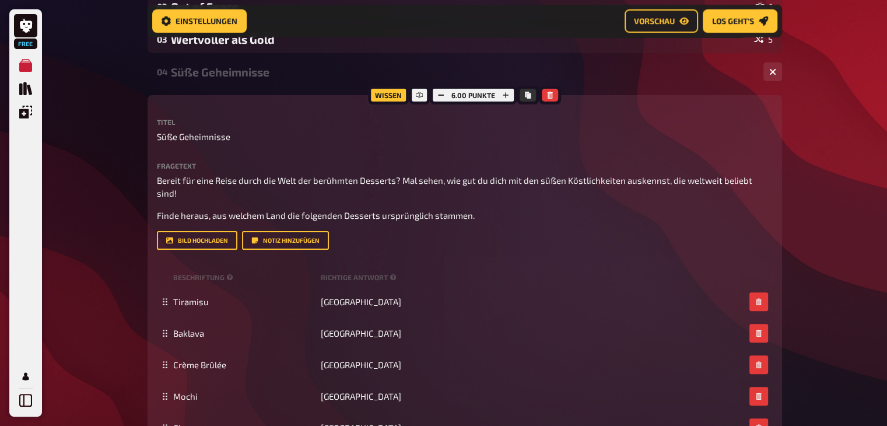
scroll to position [275, 0]
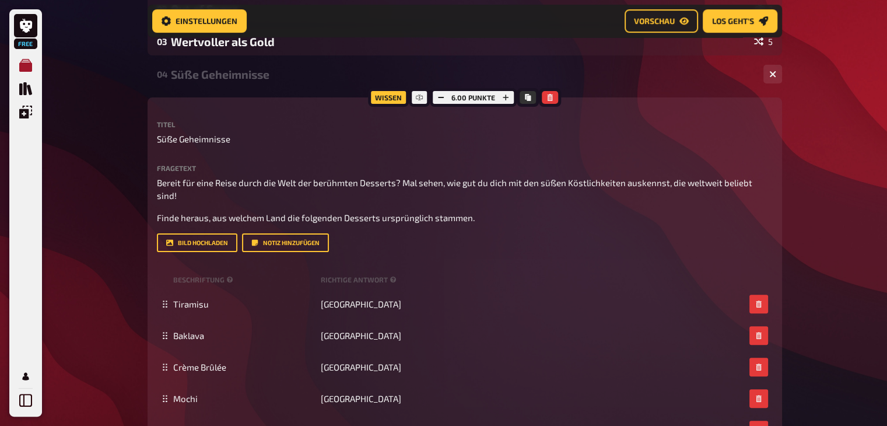
click at [29, 66] on icon "Meine Quizze" at bounding box center [25, 65] width 13 height 13
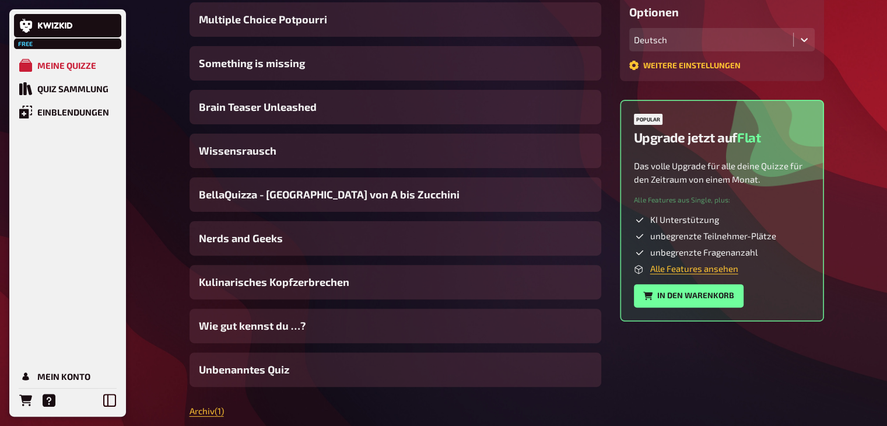
scroll to position [325, 0]
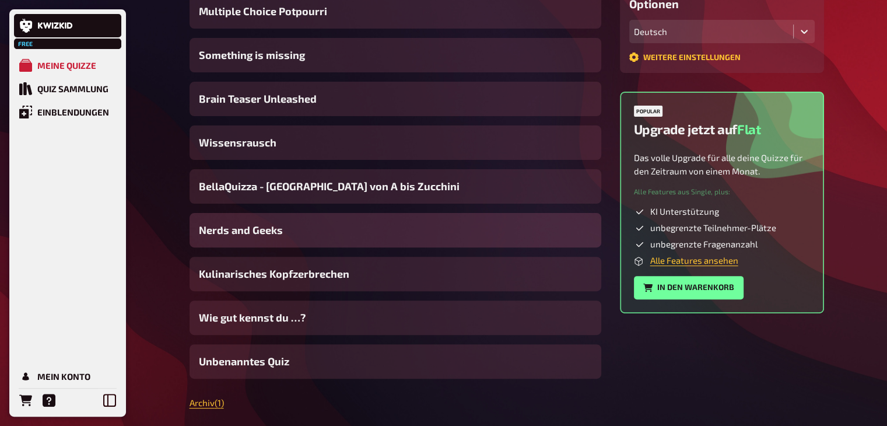
click at [294, 231] on div "Nerds and Geeks" at bounding box center [395, 230] width 412 height 34
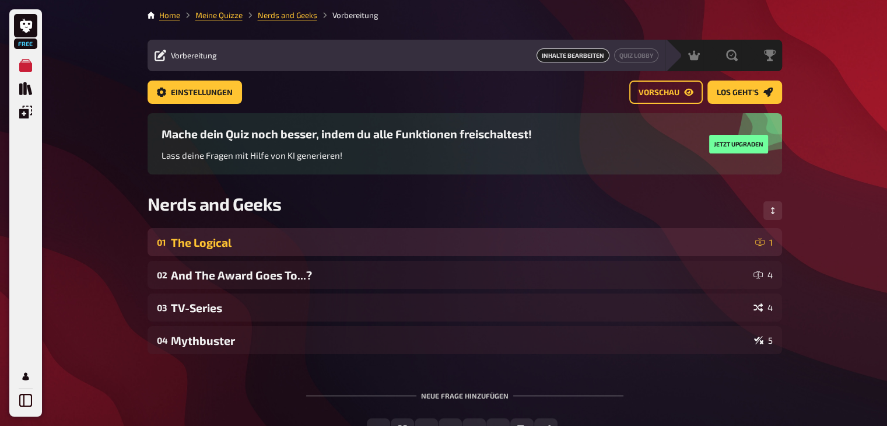
click at [287, 231] on div "01 The Logical 1" at bounding box center [464, 242] width 634 height 28
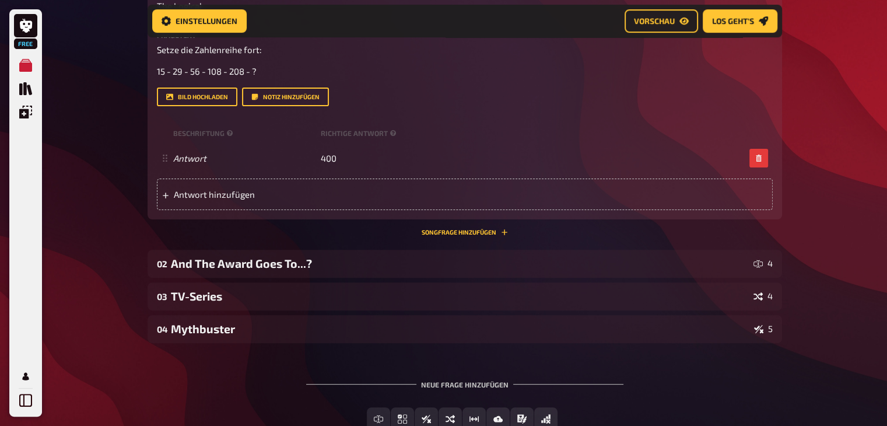
scroll to position [312, 0]
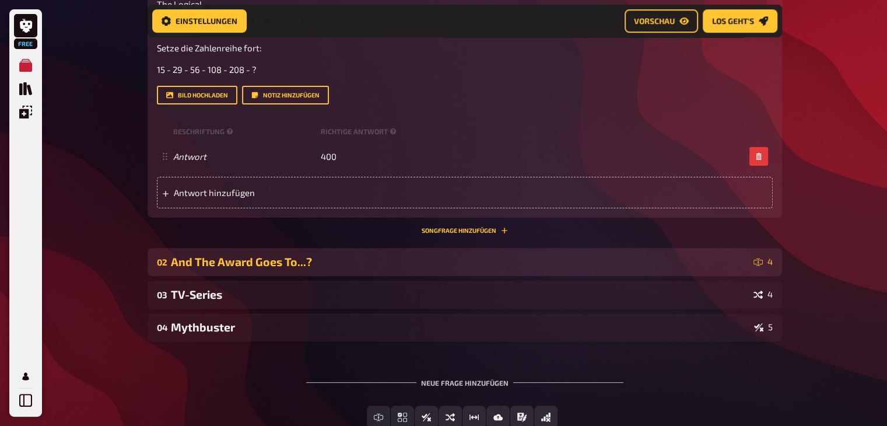
click at [287, 260] on div "And The Award Goes To...?" at bounding box center [460, 261] width 578 height 13
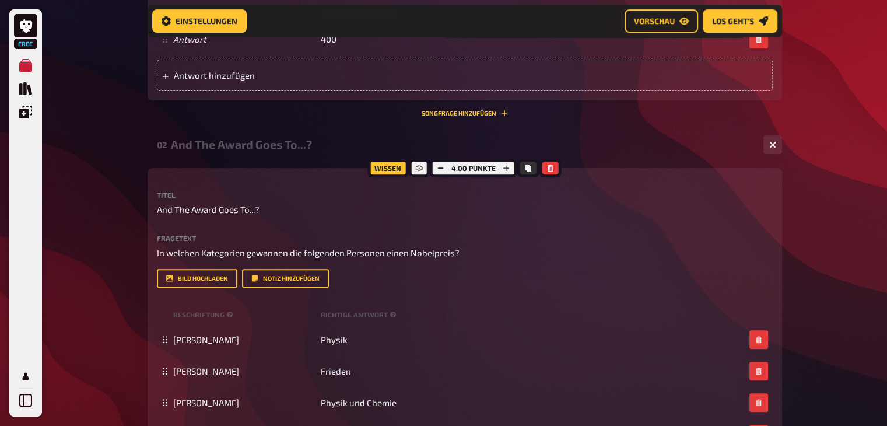
scroll to position [436, 0]
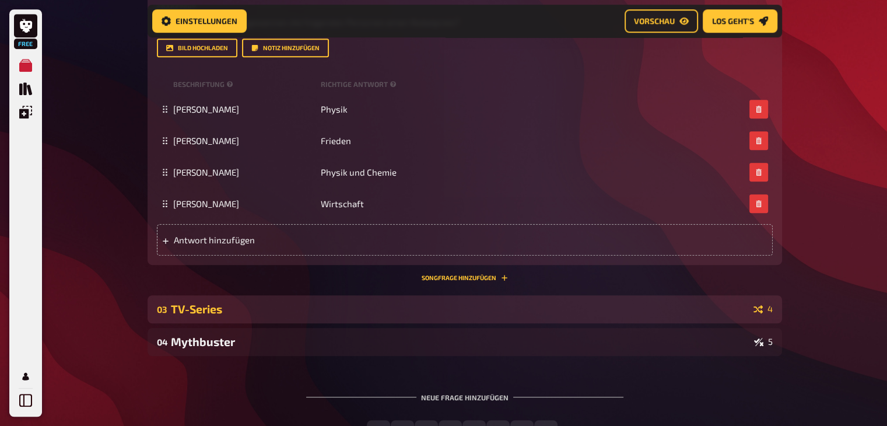
click at [254, 306] on div "TV-Series" at bounding box center [460, 308] width 578 height 13
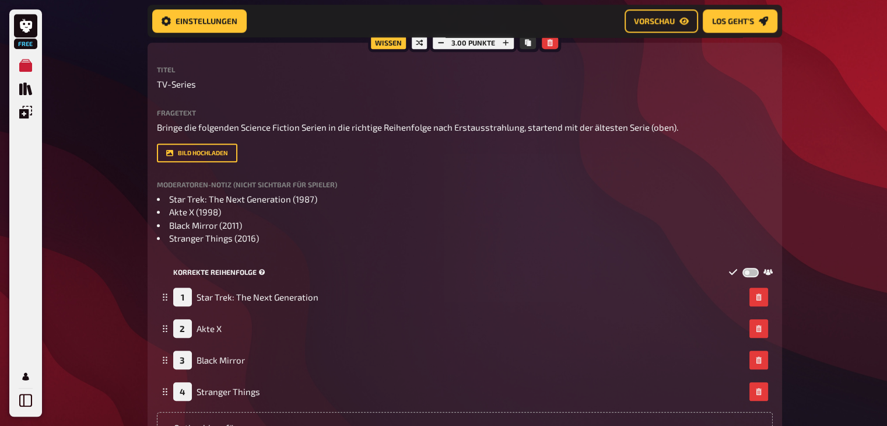
scroll to position [947, 0]
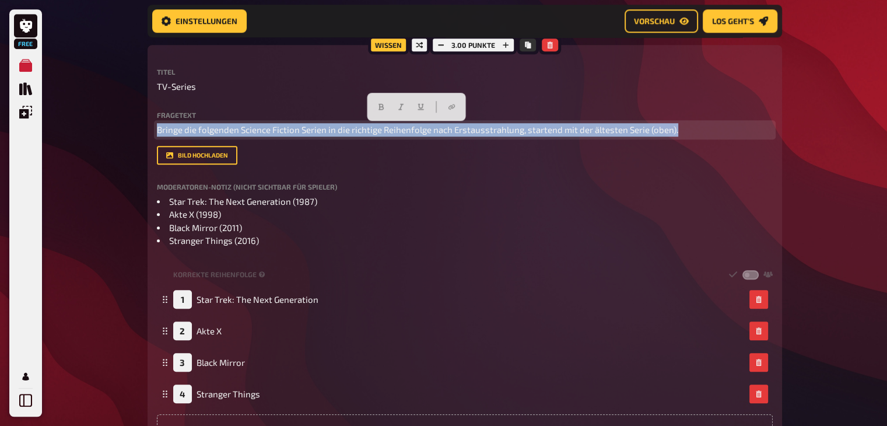
drag, startPoint x: 157, startPoint y: 127, endPoint x: 685, endPoint y: 134, distance: 528.2
click at [685, 134] on p "Bringe die folgenden Science Fiction Serien in die richtige Reihenfolge nach Er…" at bounding box center [465, 129] width 616 height 13
copy span "Bringe die folgenden Science Fiction Serien in die richtige Reihenfolge nach Er…"
click at [682, 131] on p "Bringe die folgenden Science Fiction Serien in die richtige Reihenfolge nach Er…" at bounding box center [465, 129] width 616 height 13
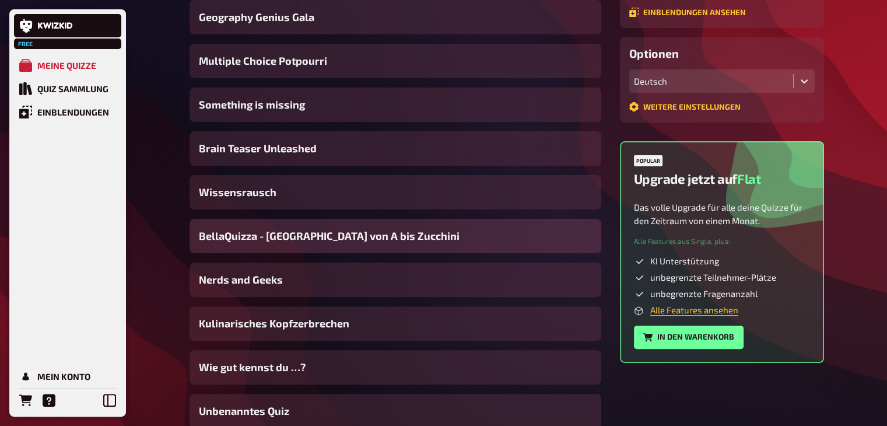
scroll to position [275, 0]
click at [291, 241] on span "BellaQuizza - [GEOGRAPHIC_DATA] von A bis Zucchini" at bounding box center [329, 237] width 261 height 16
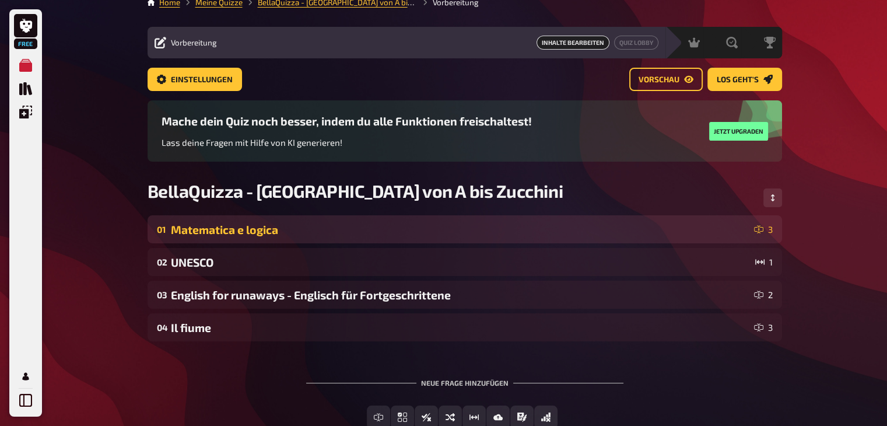
click at [285, 236] on div "Matematica e logica" at bounding box center [460, 229] width 578 height 13
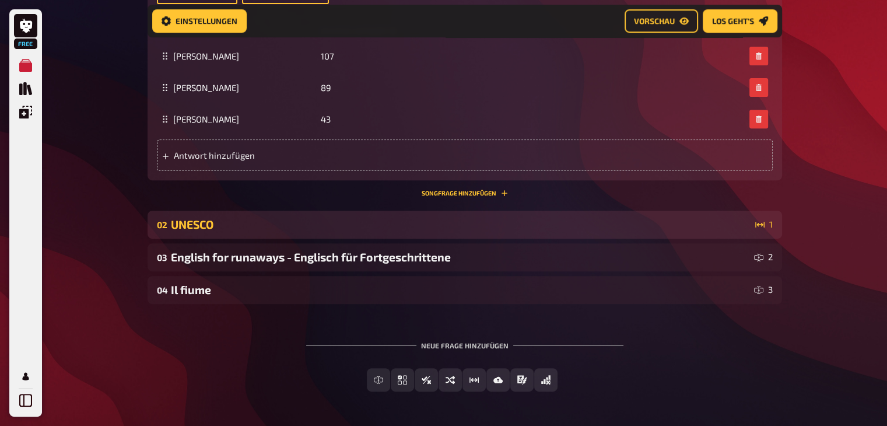
click at [261, 217] on div "UNESCO" at bounding box center [460, 223] width 579 height 13
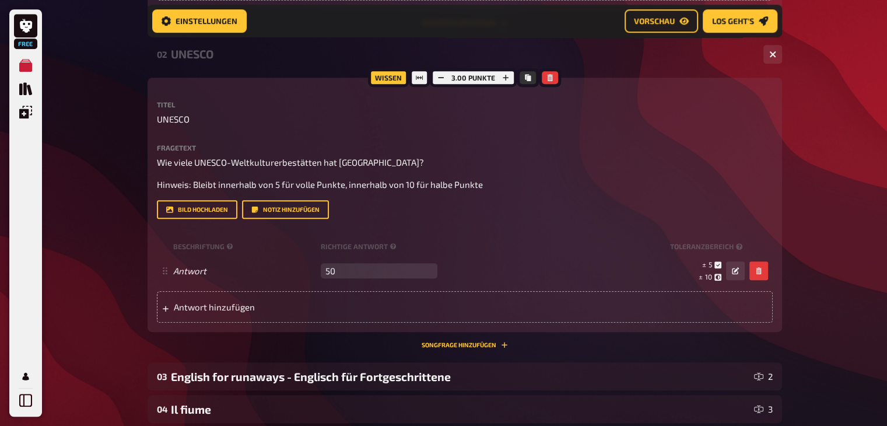
scroll to position [773, 0]
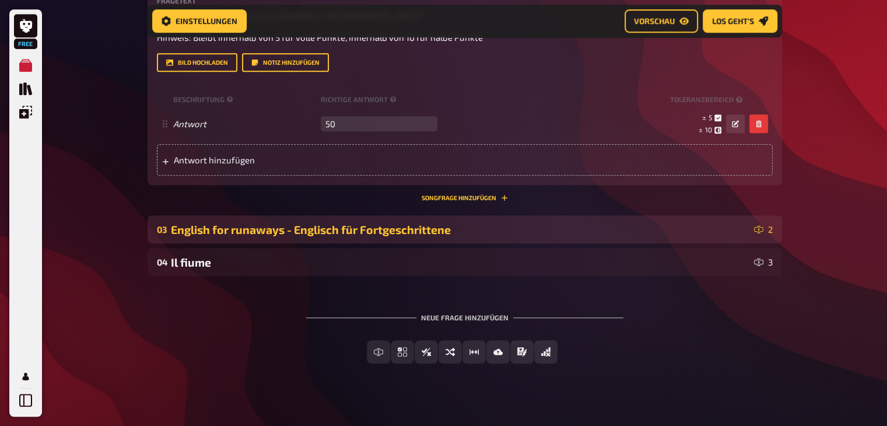
click at [257, 223] on div "English for runaways - Englisch für Fortgeschrittene" at bounding box center [460, 229] width 578 height 13
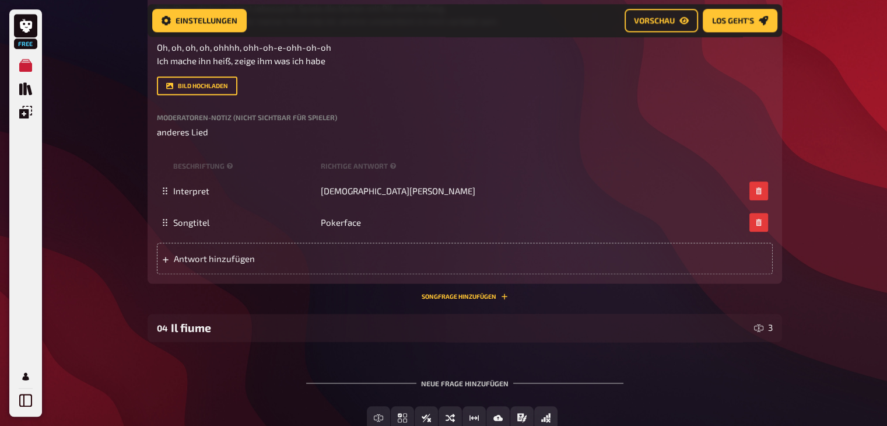
scroll to position [1155, 0]
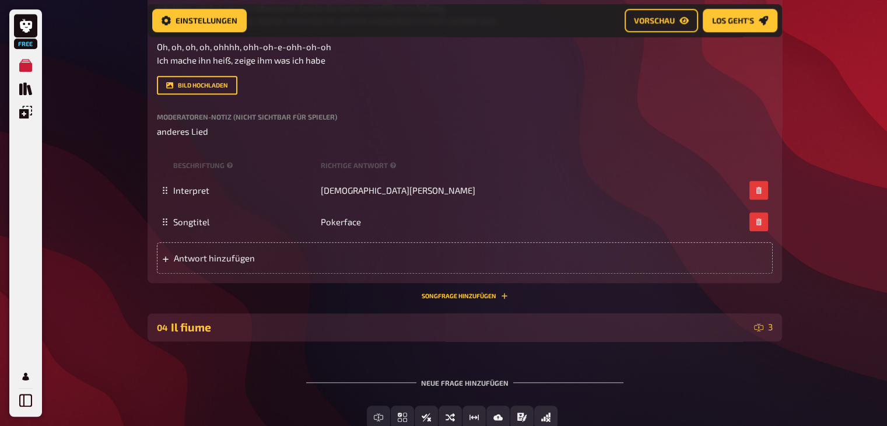
click at [206, 320] on div "Il fiume" at bounding box center [460, 326] width 578 height 13
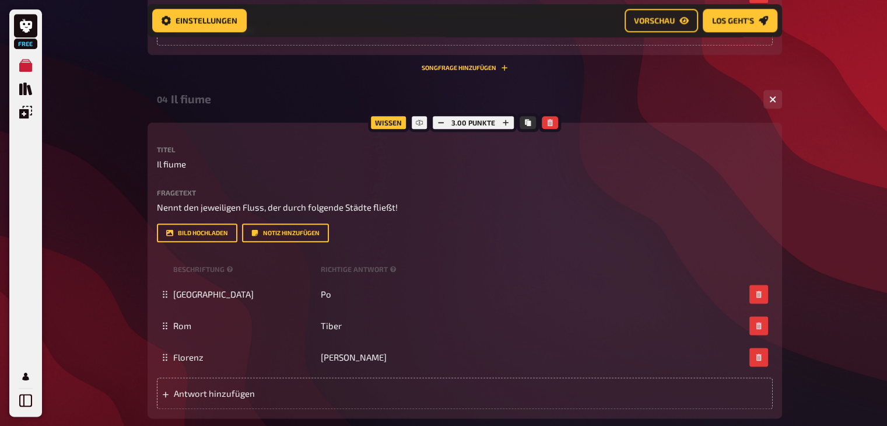
scroll to position [1386, 0]
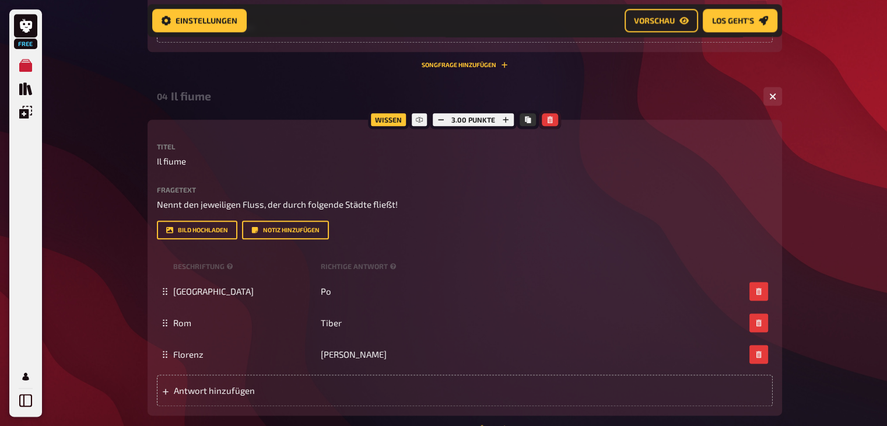
click at [547, 116] on icon "button" at bounding box center [549, 119] width 5 height 7
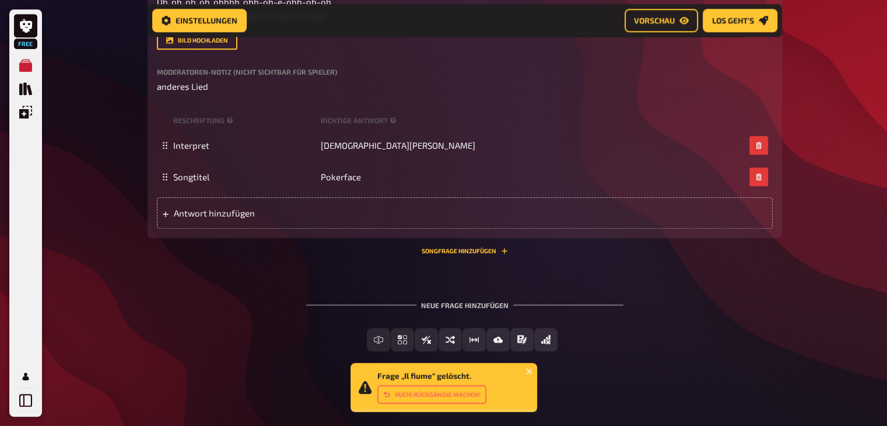
scroll to position [1188, 0]
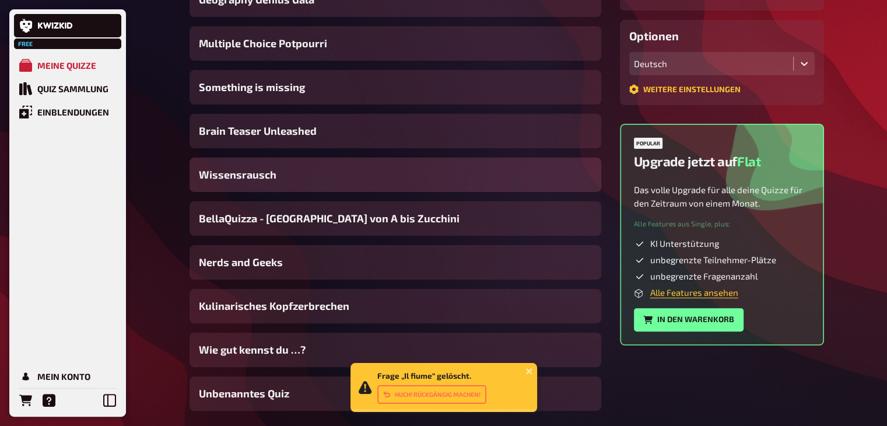
scroll to position [286, 0]
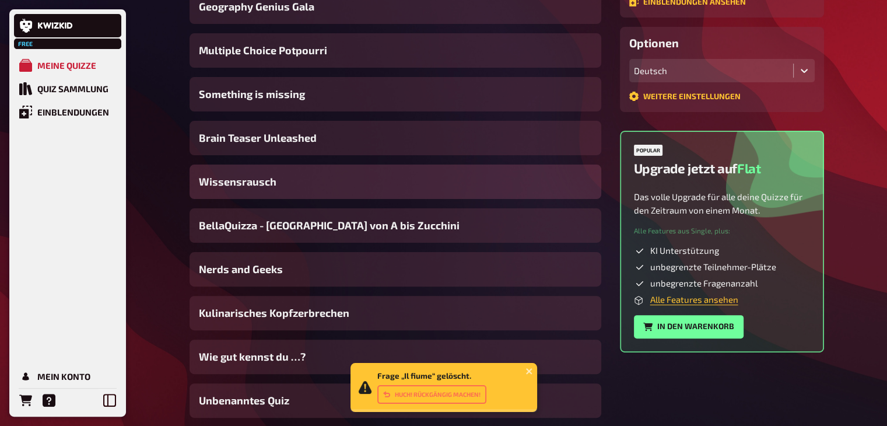
click at [250, 180] on span "Wissensrausch" at bounding box center [238, 182] width 78 height 16
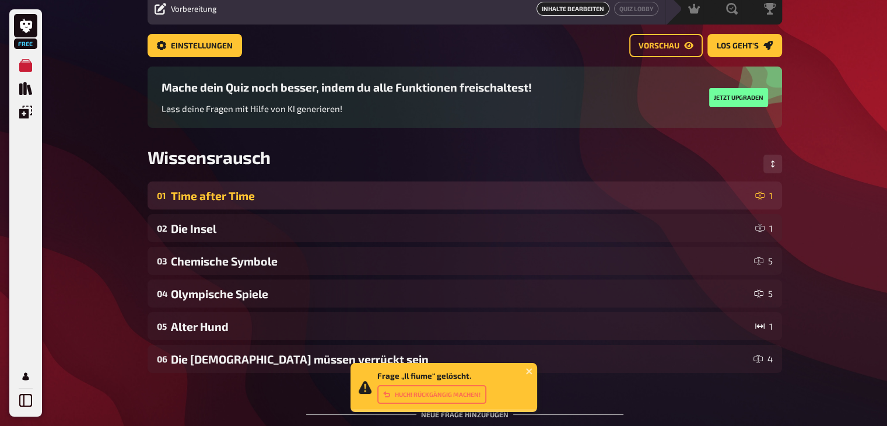
click at [245, 189] on div "Time after Time" at bounding box center [460, 195] width 579 height 13
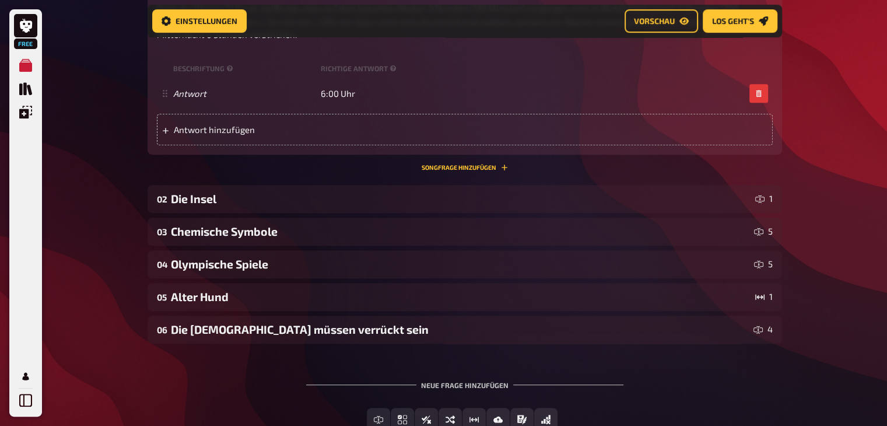
scroll to position [522, 0]
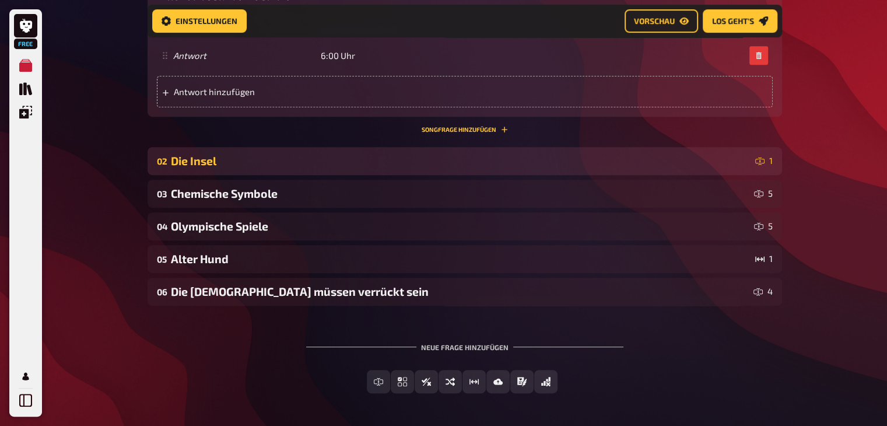
click at [233, 152] on div "02 Die Insel 1" at bounding box center [464, 161] width 634 height 28
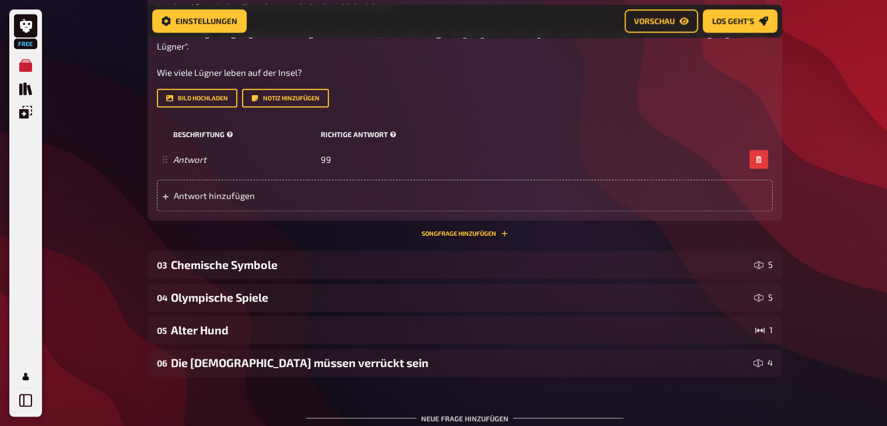
scroll to position [802, 0]
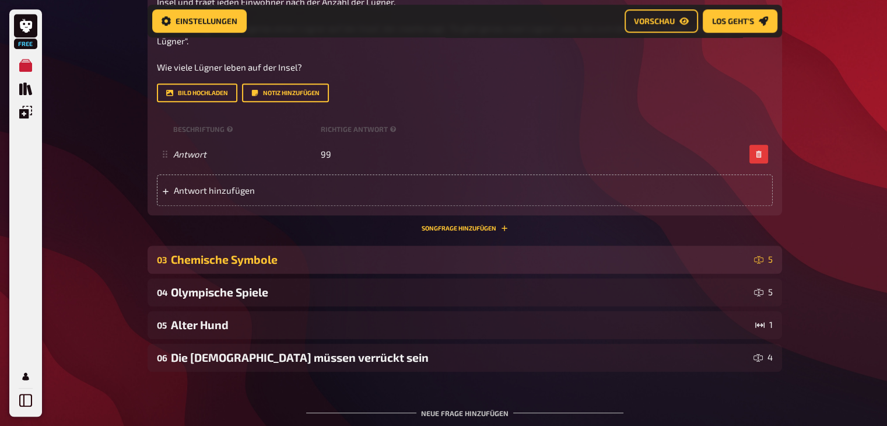
click at [308, 258] on div "Chemische Symbole" at bounding box center [460, 258] width 578 height 13
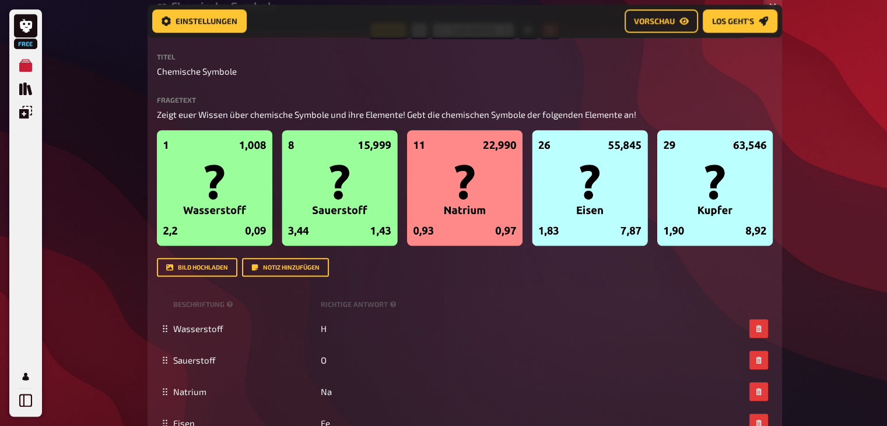
scroll to position [1052, 0]
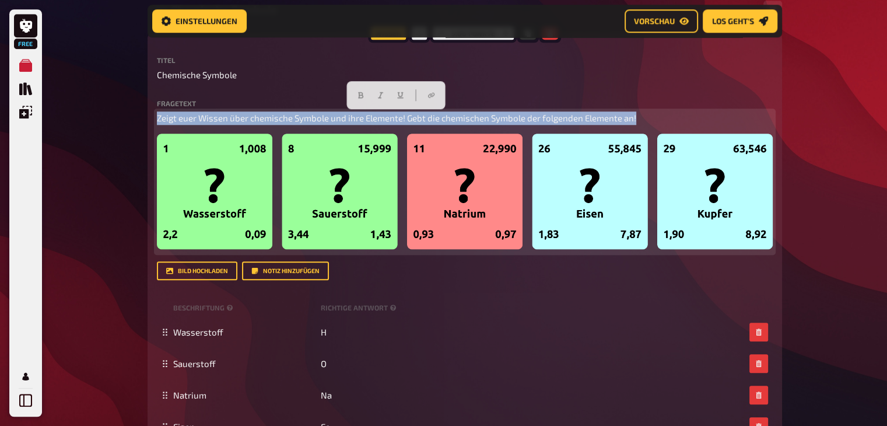
drag, startPoint x: 644, startPoint y: 121, endPoint x: 159, endPoint y: 119, distance: 485.0
click at [159, 119] on p "Zeigt euer Wissen über chemische Symbole und ihre Elemente! Gebt die chemischen…" at bounding box center [465, 117] width 616 height 13
copy span "Zeigt euer Wissen über chemische Symbole und ihre Elemente! Gebt die chemischen…"
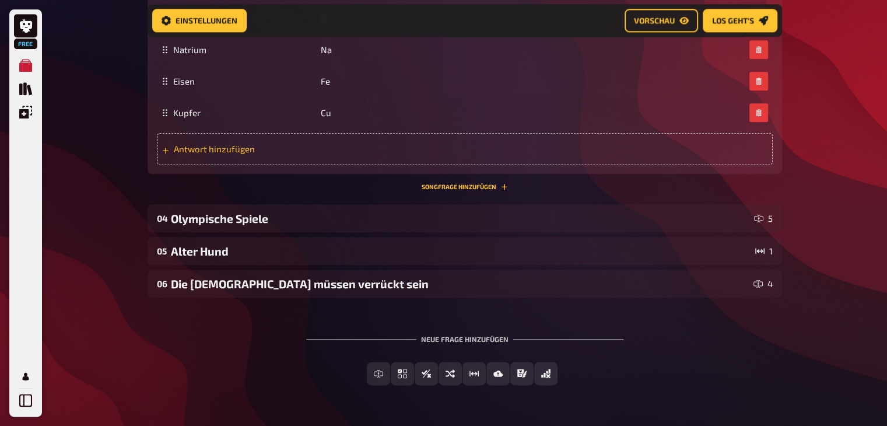
scroll to position [1399, 0]
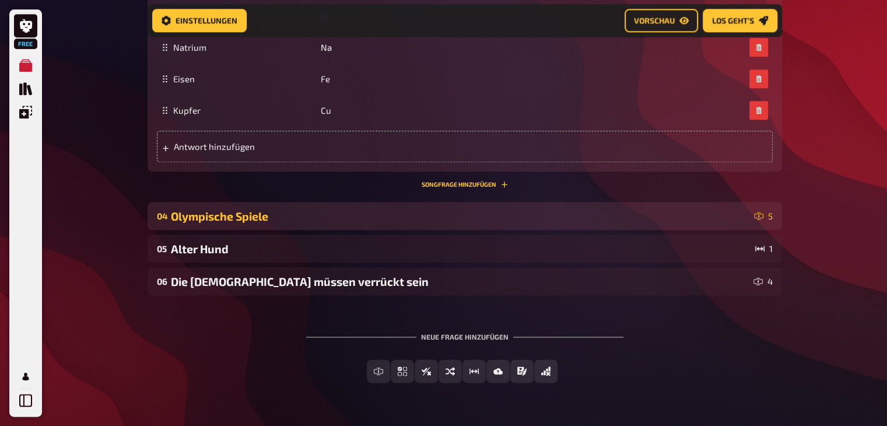
click at [397, 223] on div "Olympische Spiele" at bounding box center [460, 215] width 578 height 13
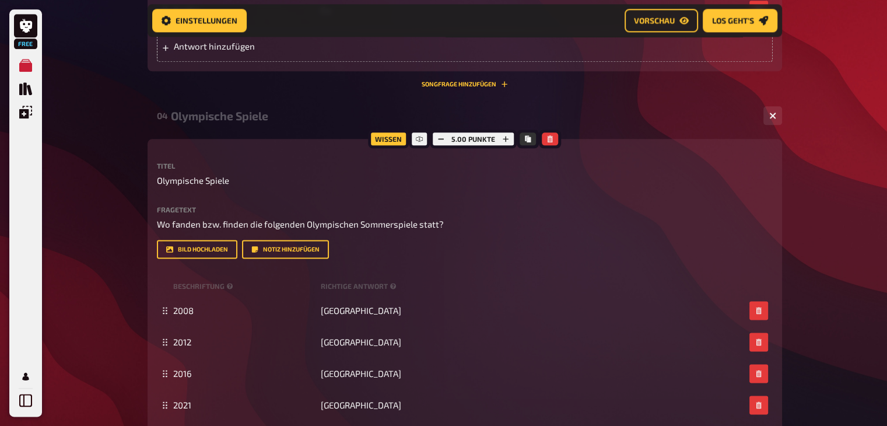
scroll to position [1499, 0]
click at [546, 144] on button "button" at bounding box center [550, 138] width 16 height 13
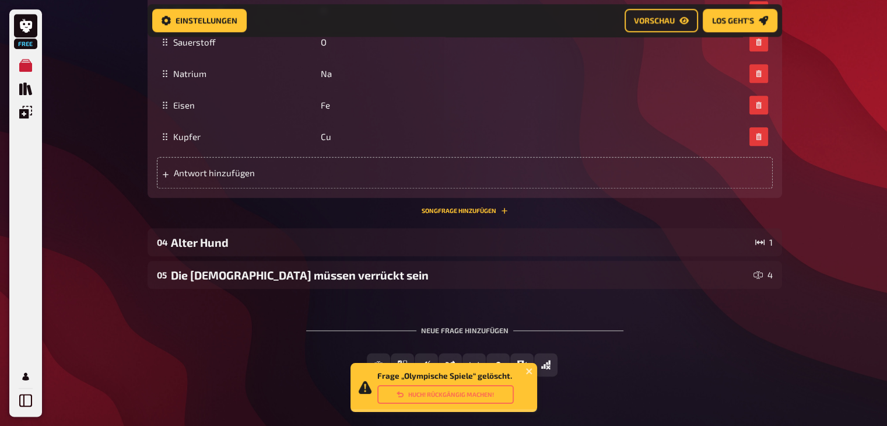
scroll to position [1386, 0]
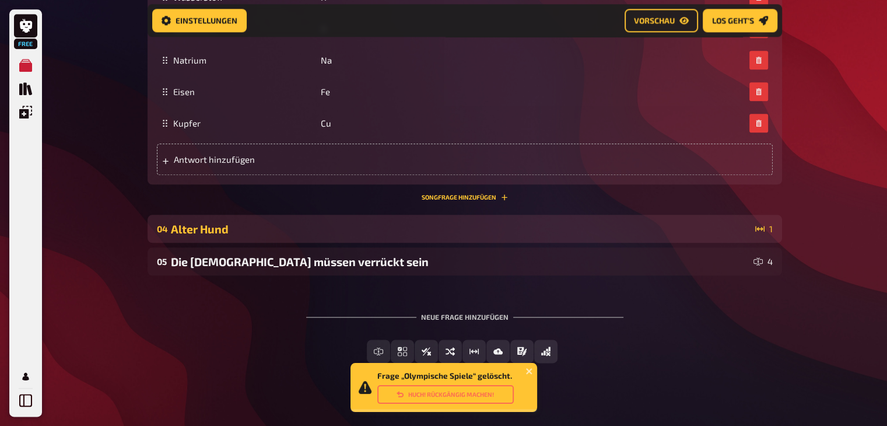
click at [406, 216] on div "04 Alter Hund 1" at bounding box center [464, 229] width 634 height 28
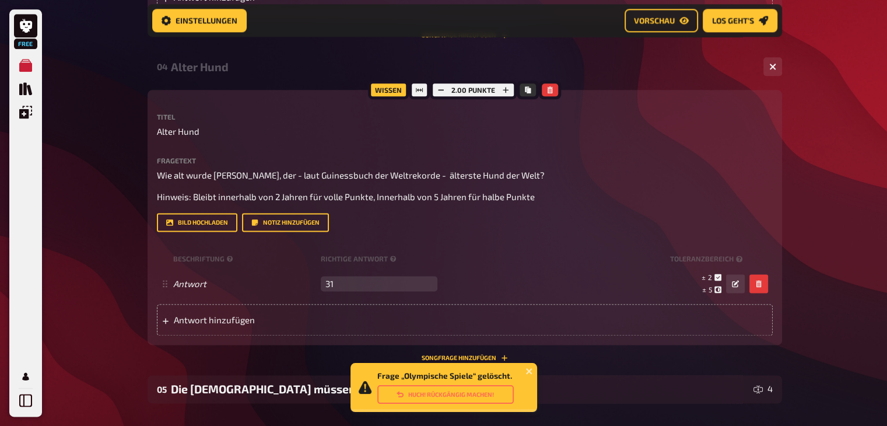
scroll to position [1551, 0]
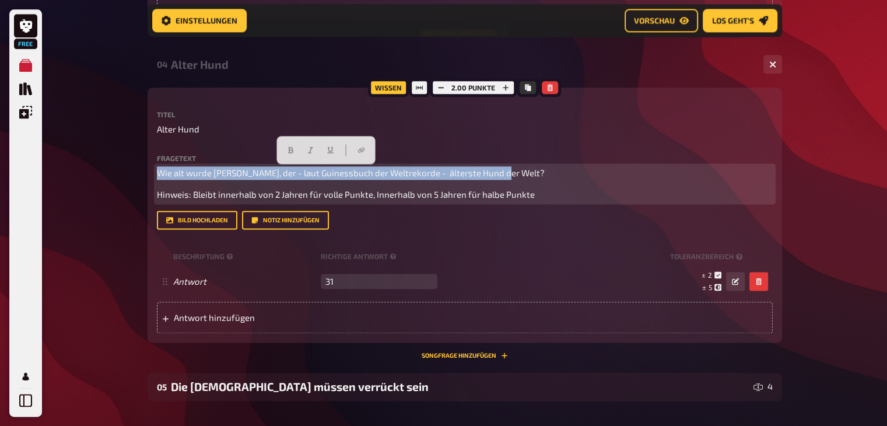
drag, startPoint x: 157, startPoint y: 174, endPoint x: 505, endPoint y: 170, distance: 348.1
click at [505, 170] on p "Wie alt wurde [PERSON_NAME], der - laut Guinessbuch der Weltrekorde - älterste …" at bounding box center [465, 172] width 616 height 13
copy span "Wie alt wurde [PERSON_NAME], der - laut Guinessbuch der Weltrekorde - älterste …"
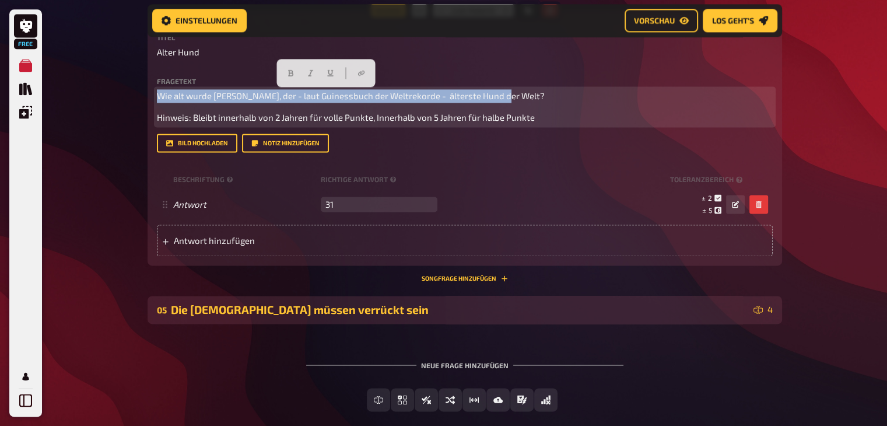
scroll to position [1632, 0]
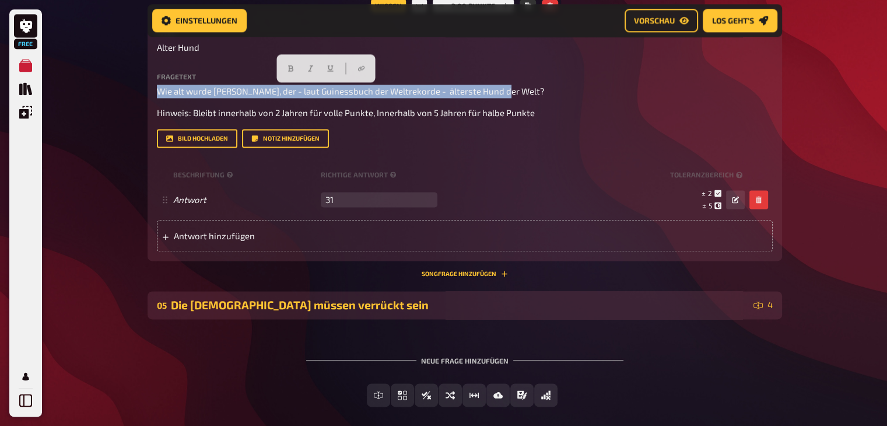
click at [382, 297] on div "05 Die Götter müssen verrückt sein 4" at bounding box center [464, 305] width 634 height 28
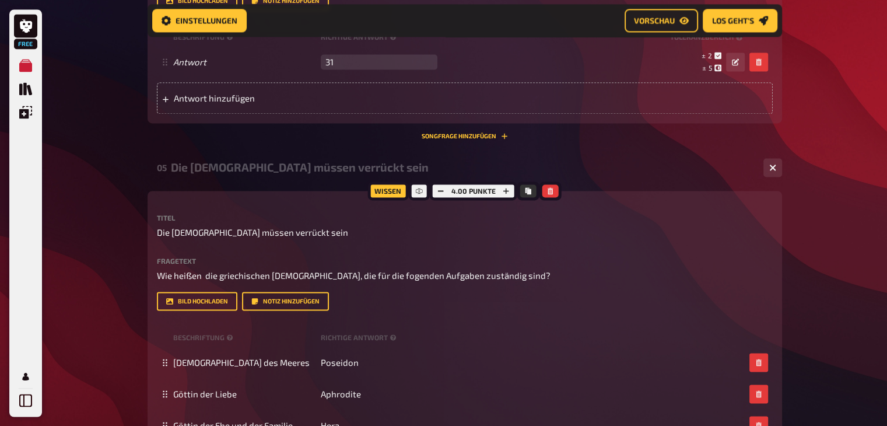
scroll to position [1770, 0]
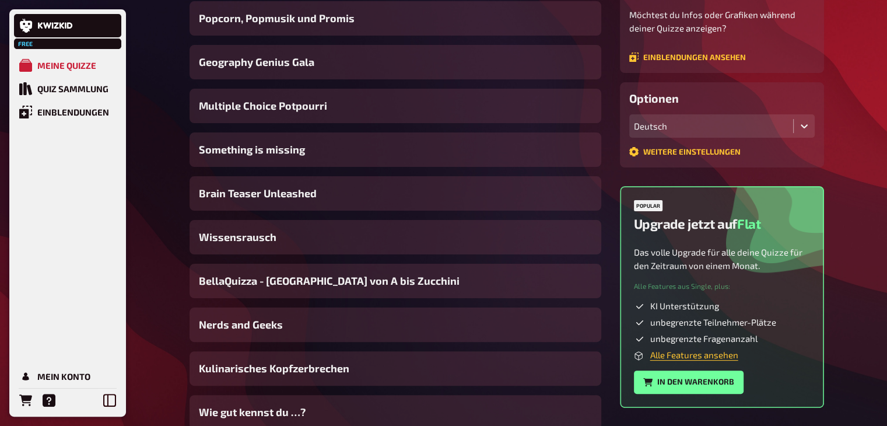
scroll to position [211, 0]
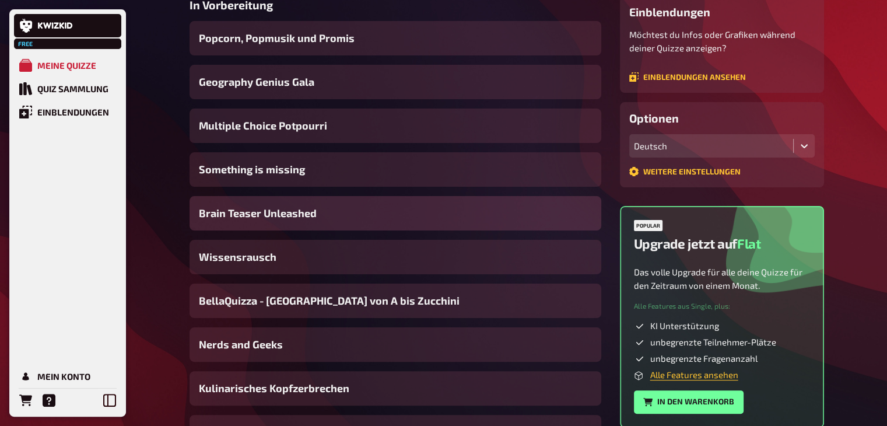
click at [320, 216] on div "Brain Teaser Unleashed" at bounding box center [395, 213] width 412 height 34
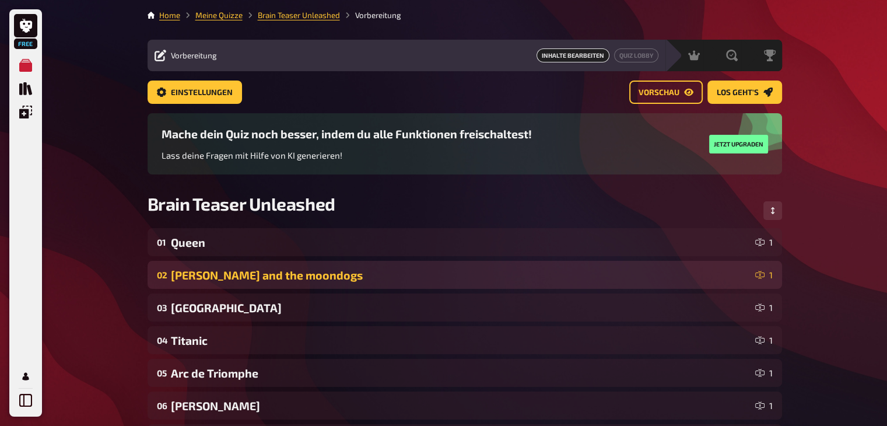
scroll to position [22, 0]
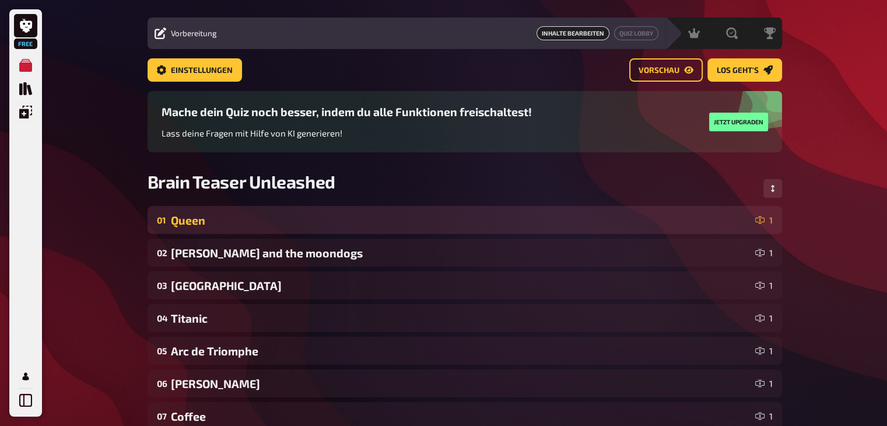
click at [366, 226] on div "Queen" at bounding box center [460, 219] width 579 height 13
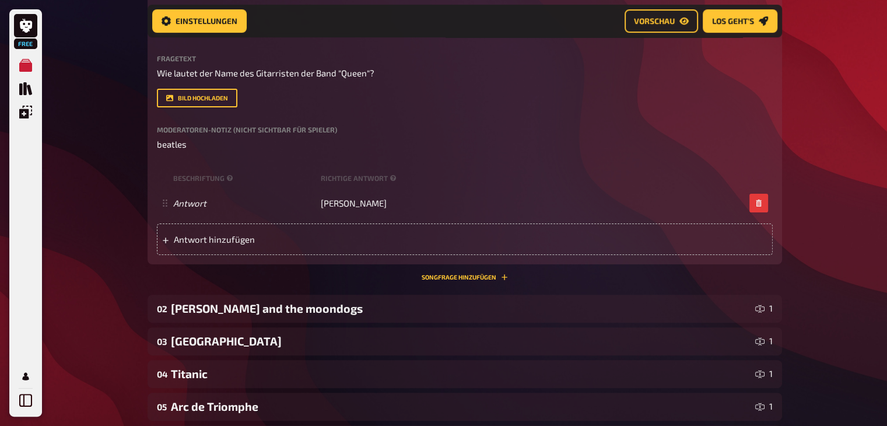
scroll to position [287, 0]
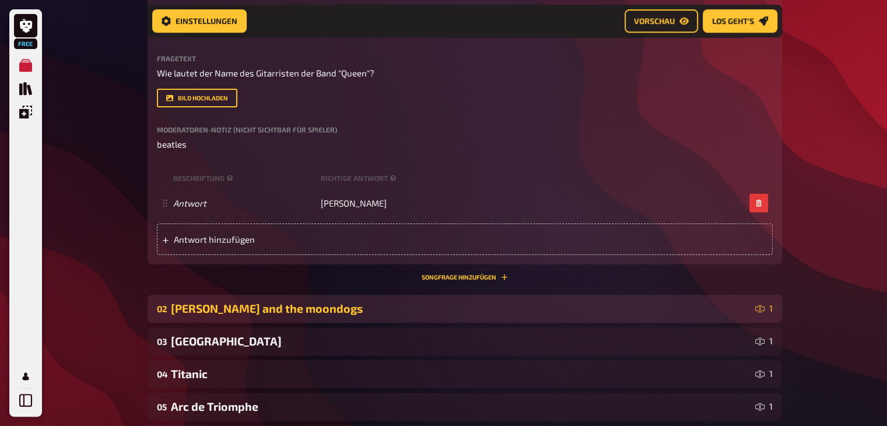
drag, startPoint x: 325, startPoint y: 308, endPoint x: 262, endPoint y: 301, distance: 63.9
click at [262, 301] on div "[PERSON_NAME] and the moondogs" at bounding box center [460, 307] width 579 height 13
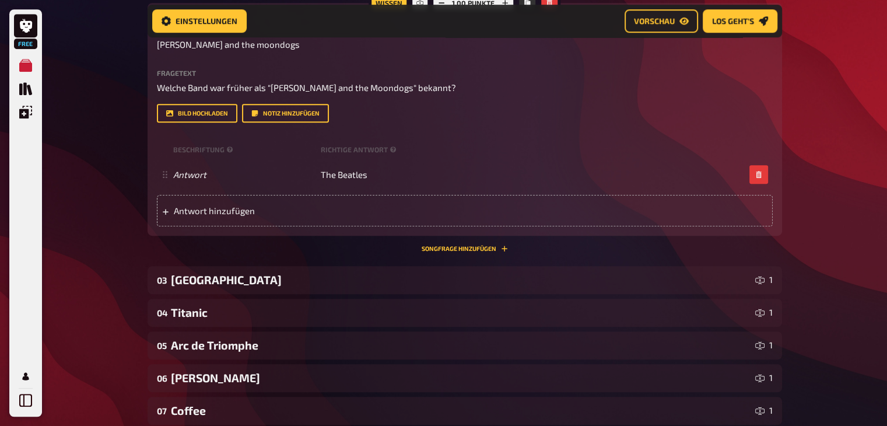
scroll to position [620, 0]
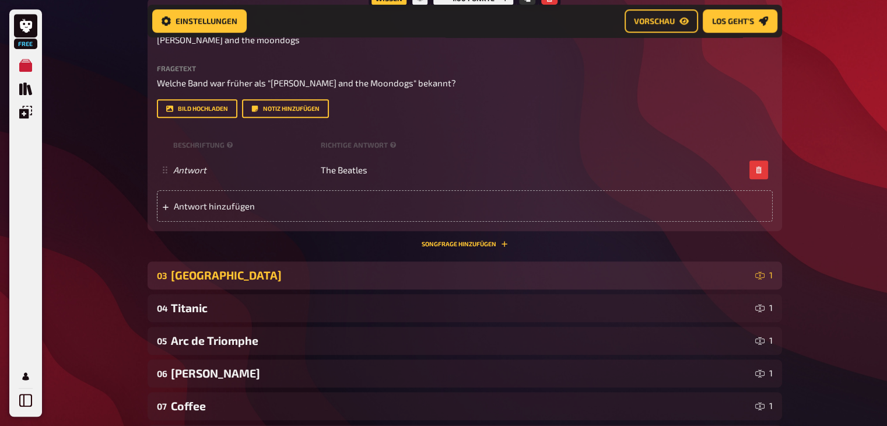
click at [243, 279] on div "[GEOGRAPHIC_DATA]" at bounding box center [460, 274] width 579 height 13
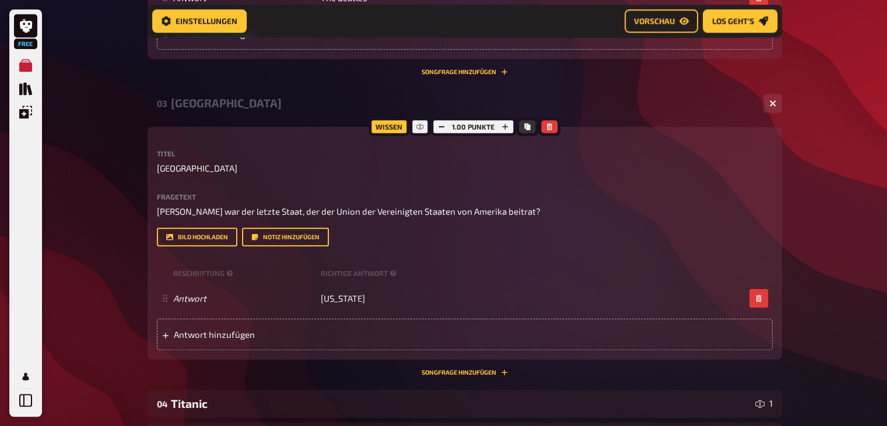
scroll to position [796, 0]
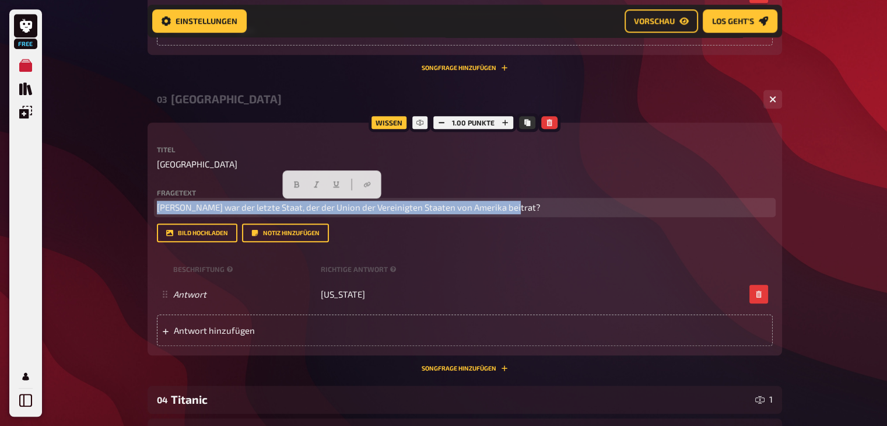
drag, startPoint x: 159, startPoint y: 205, endPoint x: 521, endPoint y: 195, distance: 361.6
click at [521, 195] on div "Fragetext Welcher war der letzte Staat, der der Union der Vereinigten Staaten v…" at bounding box center [465, 201] width 616 height 25
copy span "[PERSON_NAME] war der letzte Staat, der der Union der Vereinigten Staaten von A…"
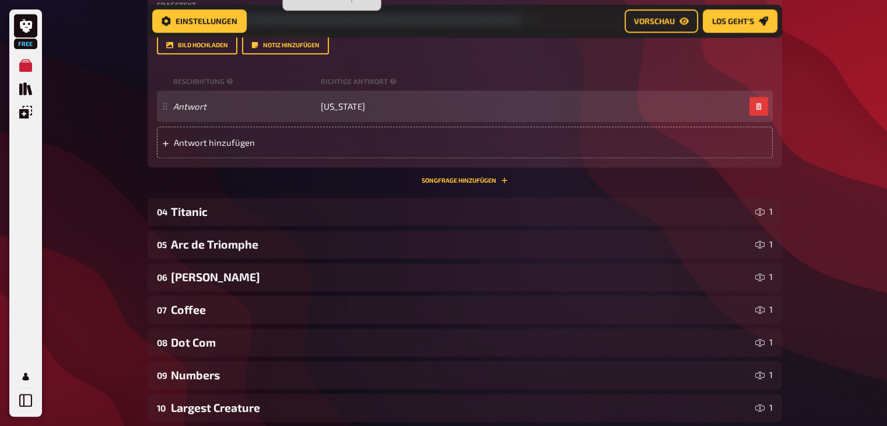
scroll to position [995, 0]
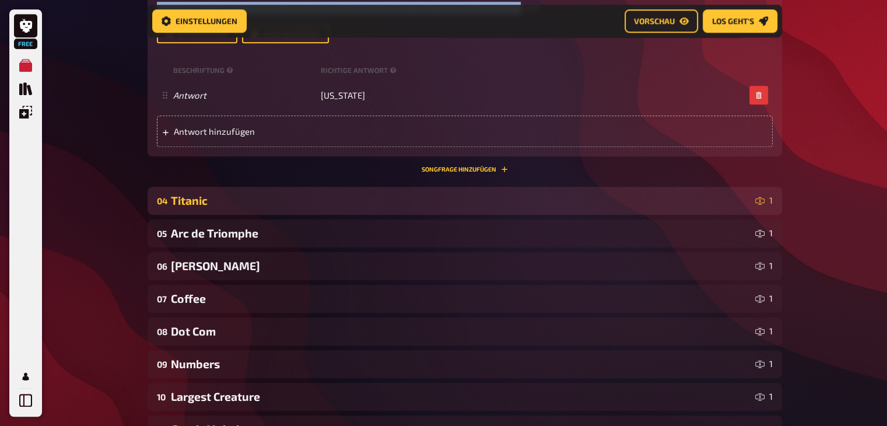
click at [457, 196] on div "Titanic" at bounding box center [460, 200] width 579 height 13
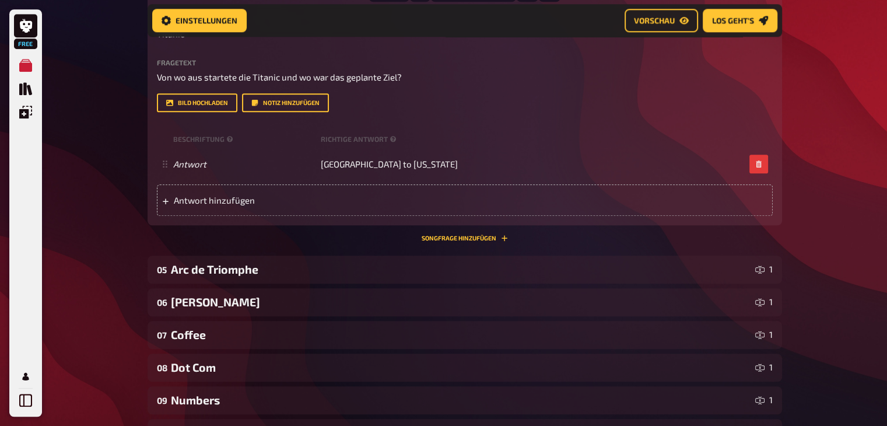
scroll to position [1228, 0]
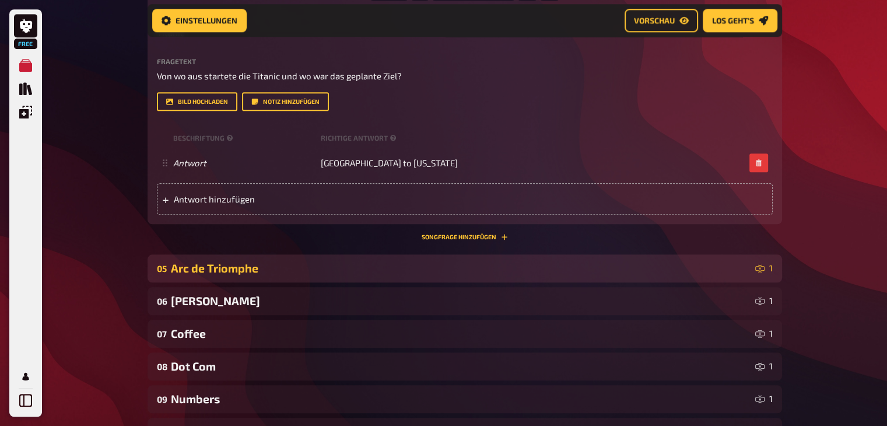
click at [401, 262] on div "Arc de Triomphe" at bounding box center [460, 267] width 579 height 13
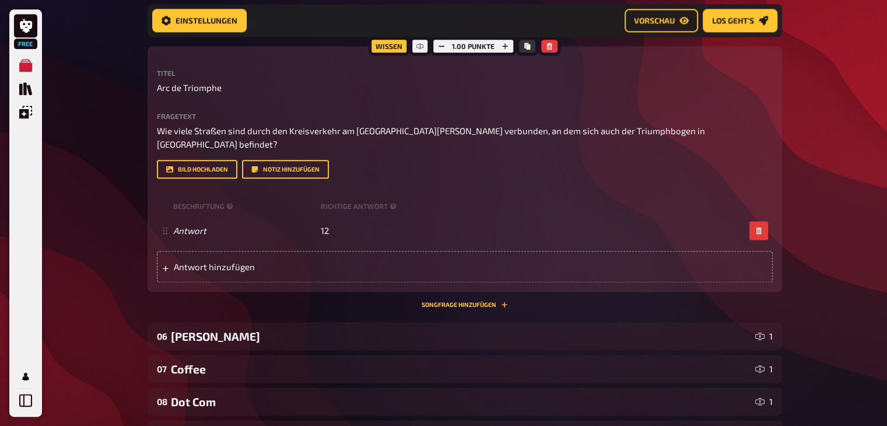
scroll to position [1474, 0]
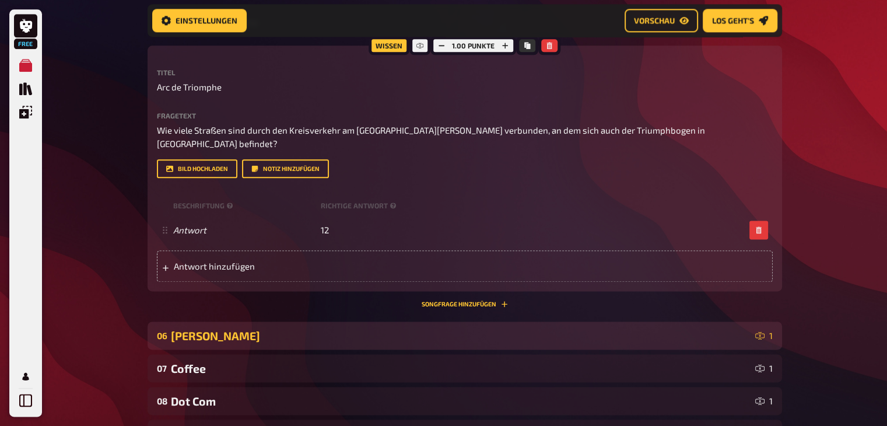
click at [371, 329] on div "[PERSON_NAME]" at bounding box center [460, 335] width 579 height 13
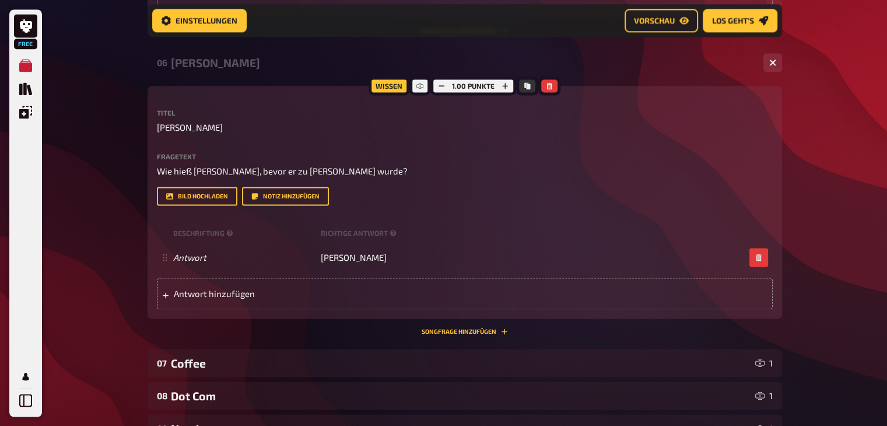
scroll to position [1750, 0]
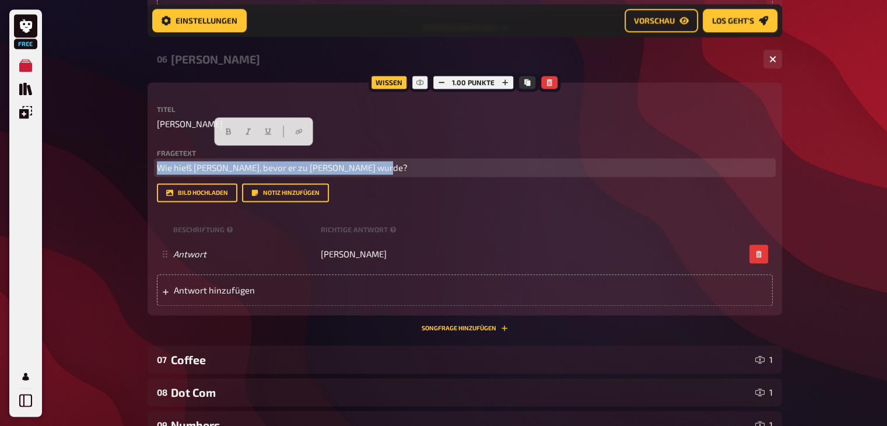
drag, startPoint x: 372, startPoint y: 156, endPoint x: 148, endPoint y: 151, distance: 223.9
click at [148, 151] on div "Wissen 1.00 Punkte Titel Lord Vader Fragetext Wie hieß Darth Vader, bevor er zu…" at bounding box center [464, 198] width 634 height 233
copy span "Wie hieß [PERSON_NAME], bevor er zu [PERSON_NAME] wurde?"
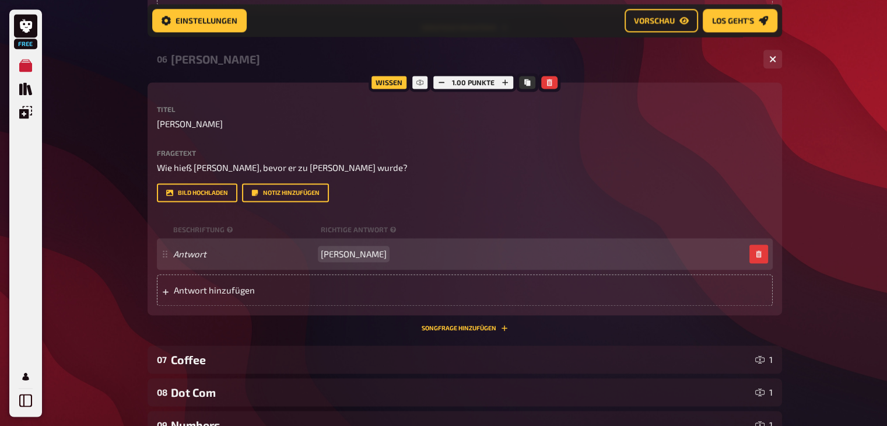
drag, startPoint x: 322, startPoint y: 243, endPoint x: 403, endPoint y: 237, distance: 81.3
click at [403, 248] on div "Antwort Anakin Skywalker" at bounding box center [458, 253] width 571 height 10
click at [342, 248] on span "[PERSON_NAME]" at bounding box center [354, 253] width 66 height 10
drag, startPoint x: 322, startPoint y: 241, endPoint x: 395, endPoint y: 243, distance: 72.9
click at [395, 248] on div "Antwort Anakin Skywalker" at bounding box center [458, 253] width 571 height 10
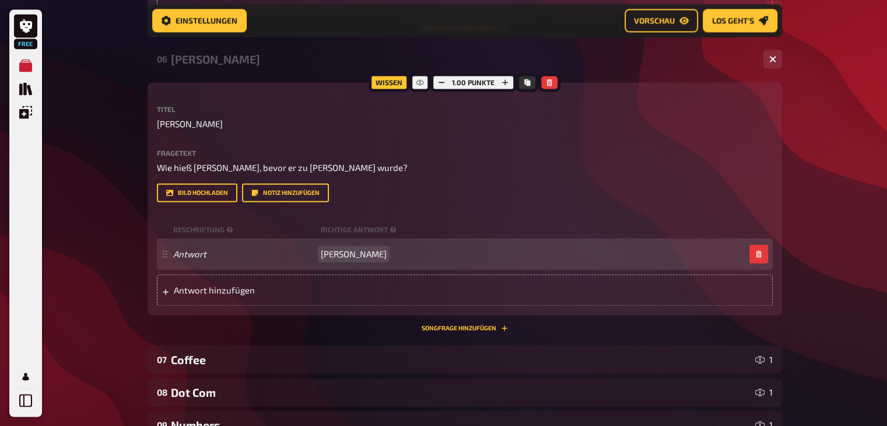
copy span "[PERSON_NAME]"
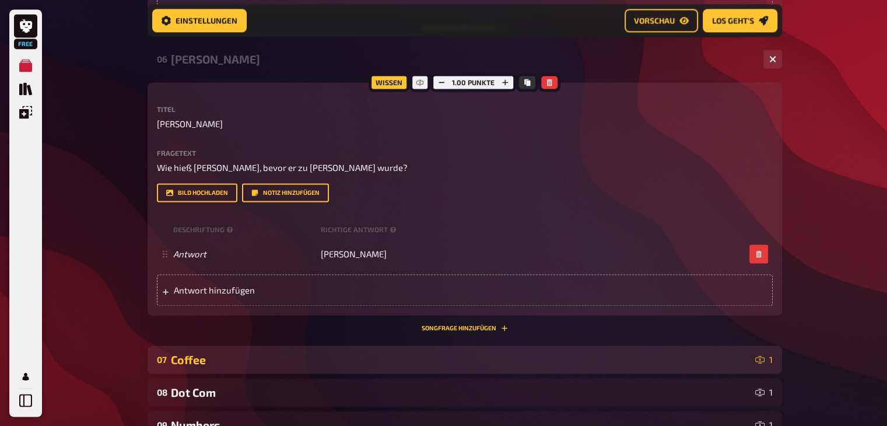
click at [321, 353] on div "Coffee" at bounding box center [460, 359] width 579 height 13
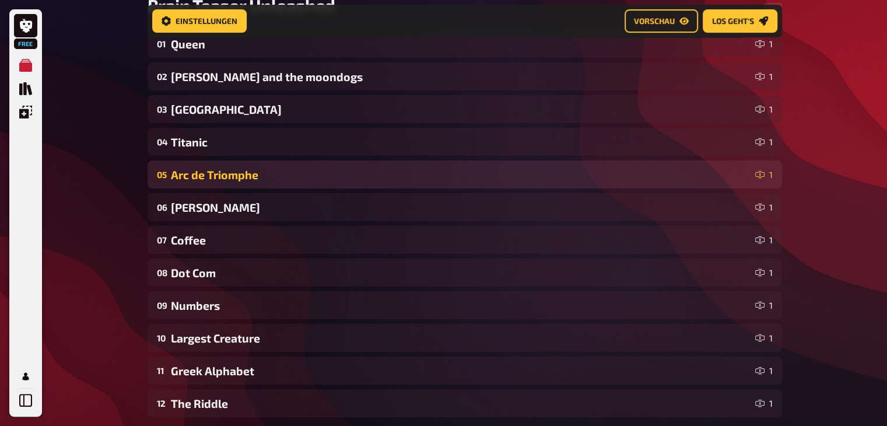
scroll to position [209, 0]
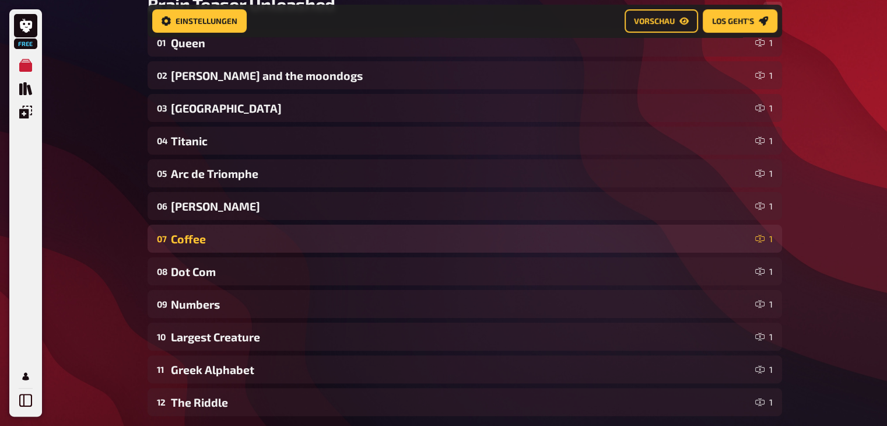
click at [369, 239] on div "Coffee" at bounding box center [460, 238] width 579 height 13
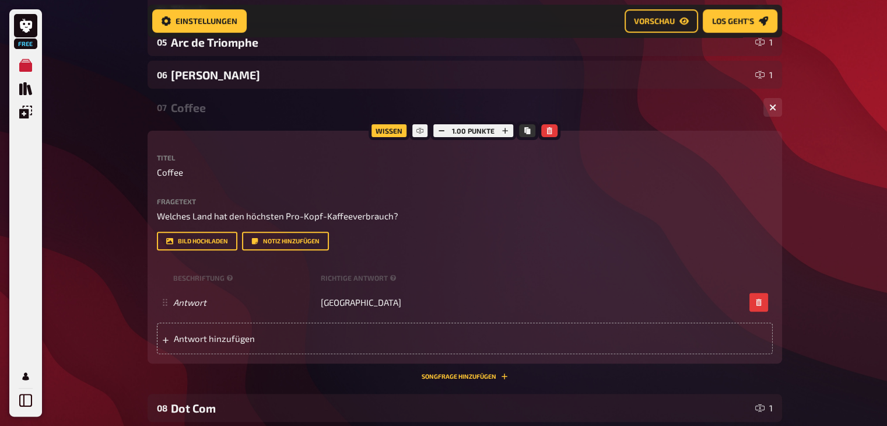
scroll to position [342, 0]
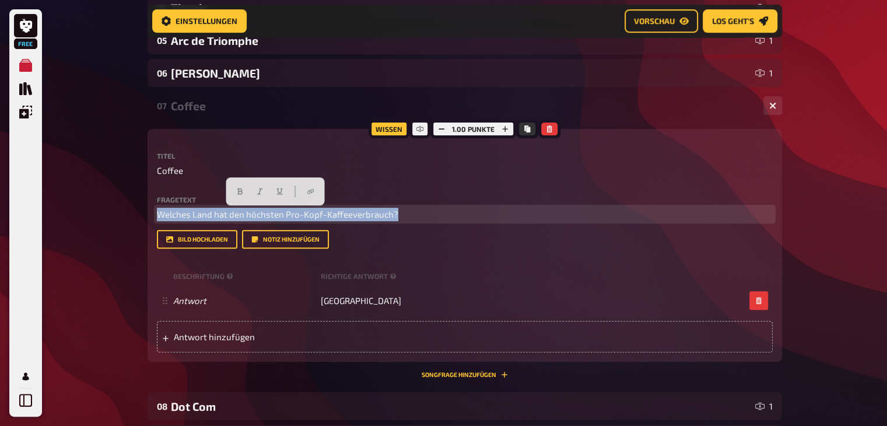
drag, startPoint x: 157, startPoint y: 215, endPoint x: 399, endPoint y: 222, distance: 242.0
click at [399, 222] on div "Fragetext Welches Land hat den höchsten Pro-Kopf-Kaffeeverbrauch? Hier hinziehe…" at bounding box center [465, 222] width 616 height 53
copy span "Welches Land hat den höchsten Pro-Kopf-Kaffeeverbrauch?"
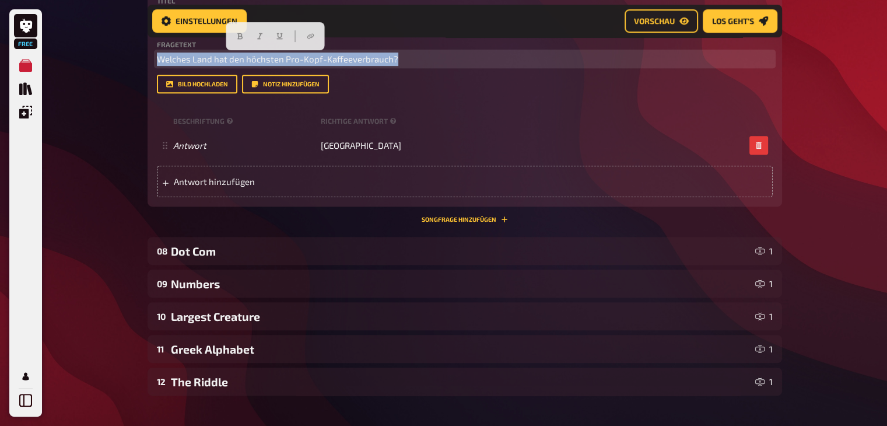
scroll to position [498, 0]
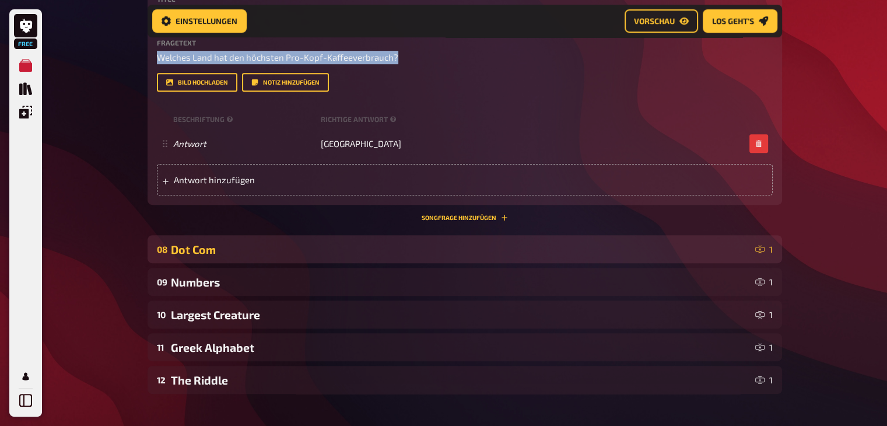
click at [443, 259] on div "08 Dot Com 1" at bounding box center [464, 249] width 634 height 28
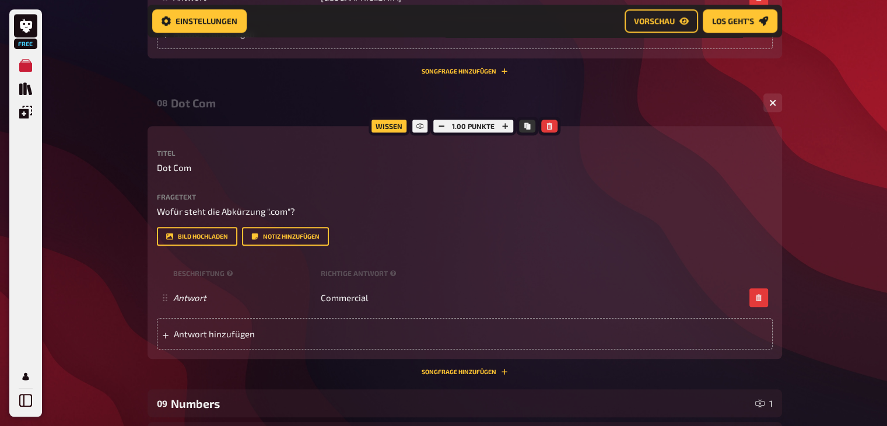
scroll to position [645, 0]
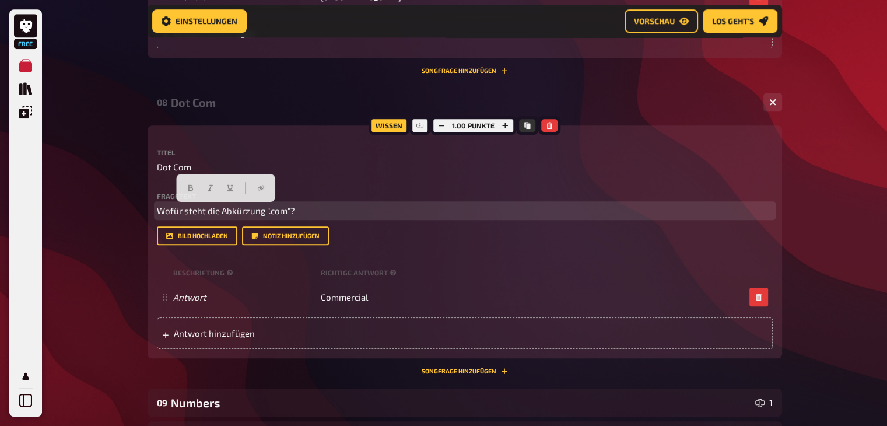
drag, startPoint x: 156, startPoint y: 209, endPoint x: 313, endPoint y: 219, distance: 157.1
click at [313, 219] on div "Fragetext Wofür steht die Abkürzung ".com"? Hier hinziehen für Dateiupload Bild…" at bounding box center [465, 218] width 616 height 53
copy span "Wofür steht die Abkürzung ".com"?"
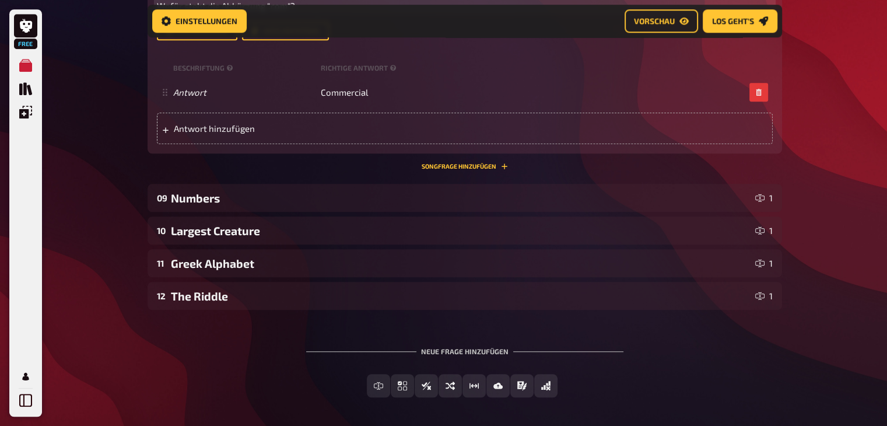
scroll to position [874, 0]
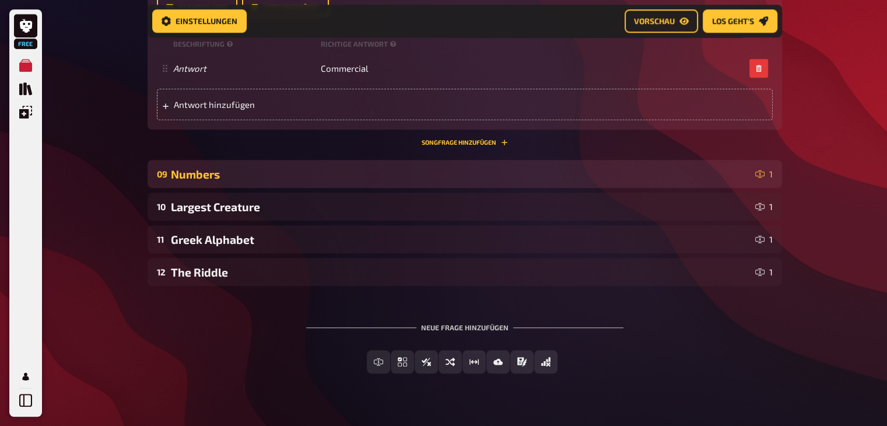
click at [264, 170] on div "Numbers" at bounding box center [460, 173] width 579 height 13
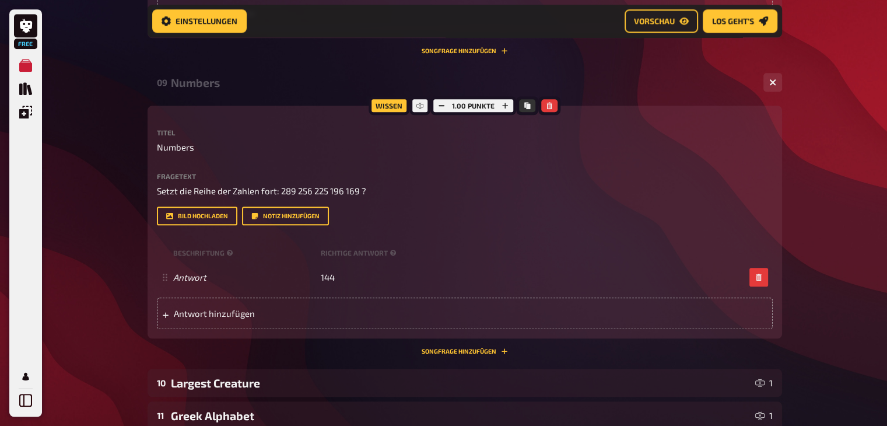
scroll to position [968, 0]
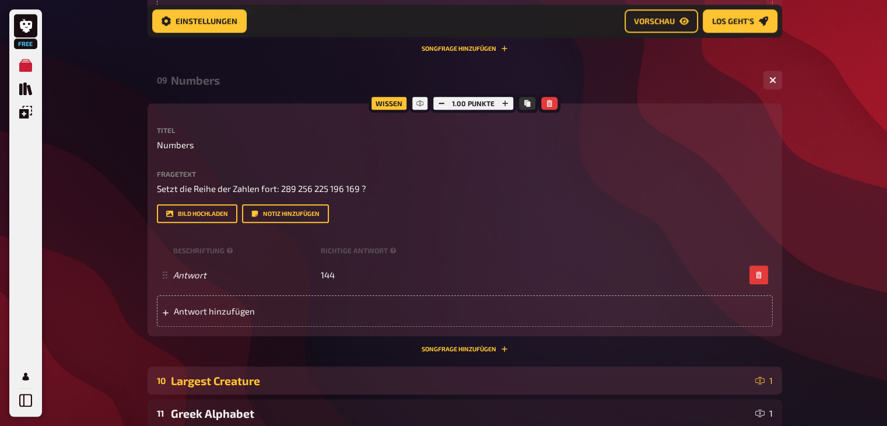
click at [282, 377] on div "Largest Creature" at bounding box center [460, 380] width 579 height 13
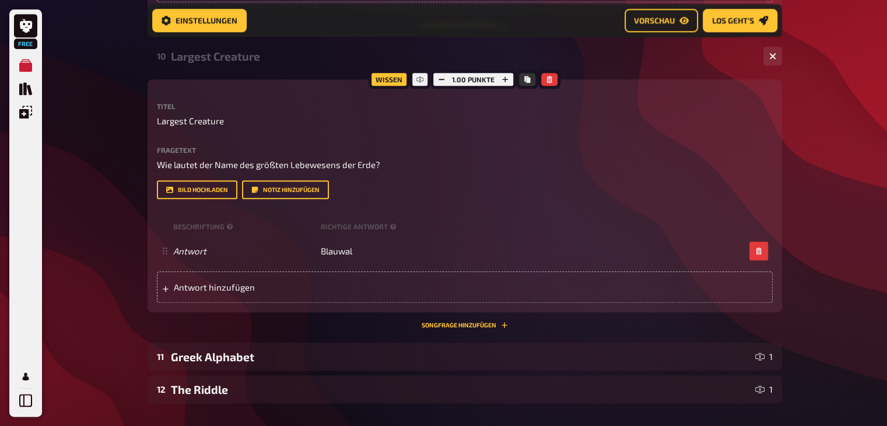
scroll to position [1297, 0]
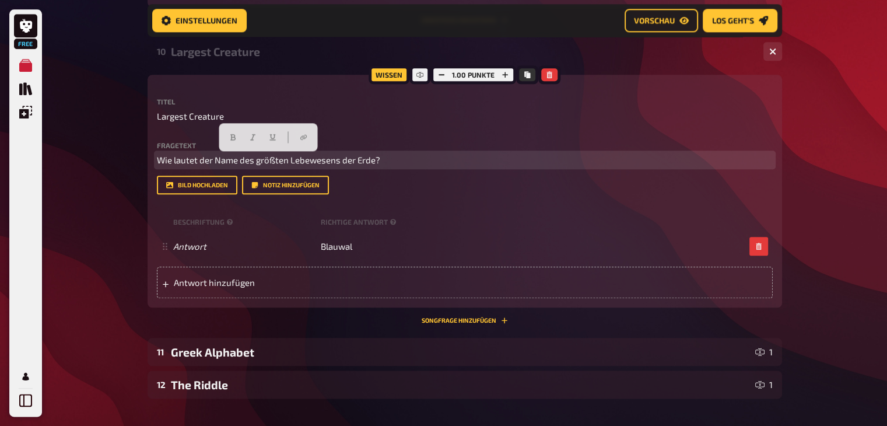
drag, startPoint x: 156, startPoint y: 160, endPoint x: 389, endPoint y: 174, distance: 233.7
click at [389, 174] on div "Fragetext Wie lautet der Name des größten Lebewesens der Erde? Hier hinziehen f…" at bounding box center [465, 168] width 616 height 53
copy span "Wie lautet der Name des größten Lebewesens der Erde?"
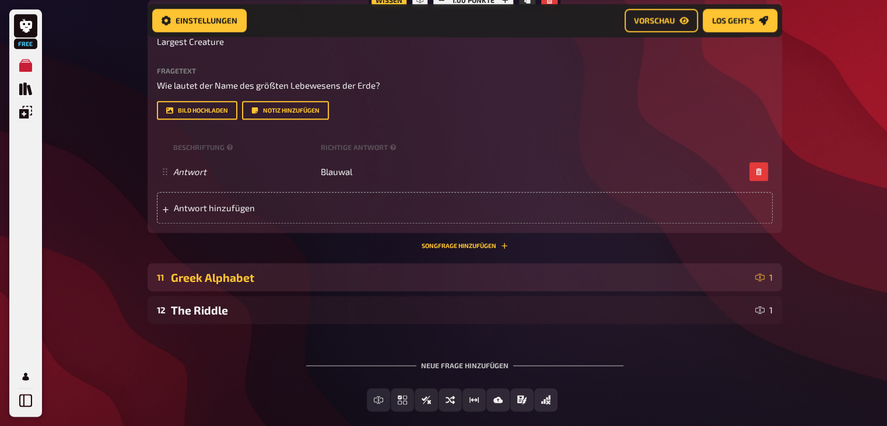
click at [310, 278] on div "Greek Alphabet" at bounding box center [460, 277] width 579 height 13
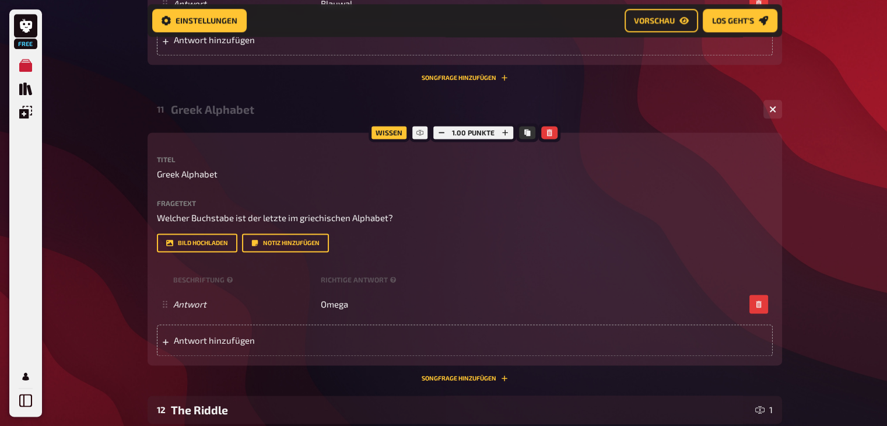
scroll to position [1541, 0]
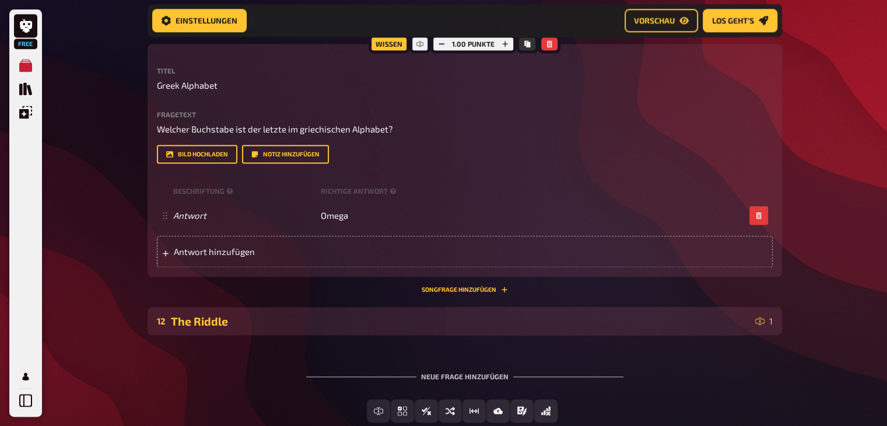
click at [272, 311] on div "12 The Riddle 1" at bounding box center [464, 321] width 634 height 28
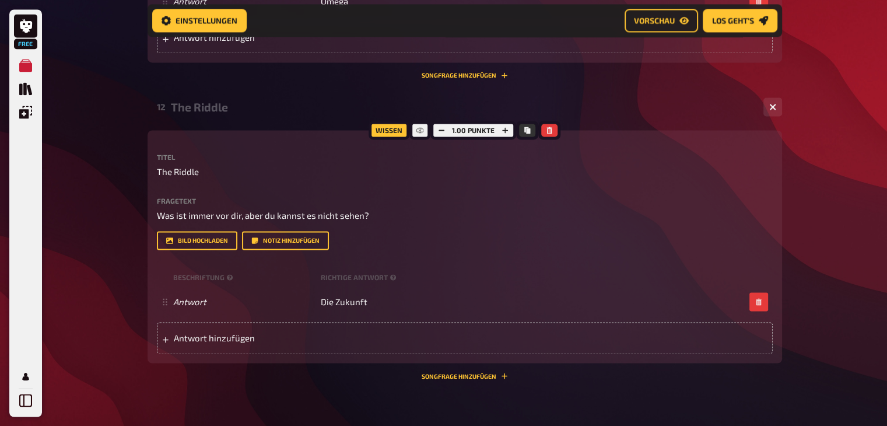
scroll to position [1842, 0]
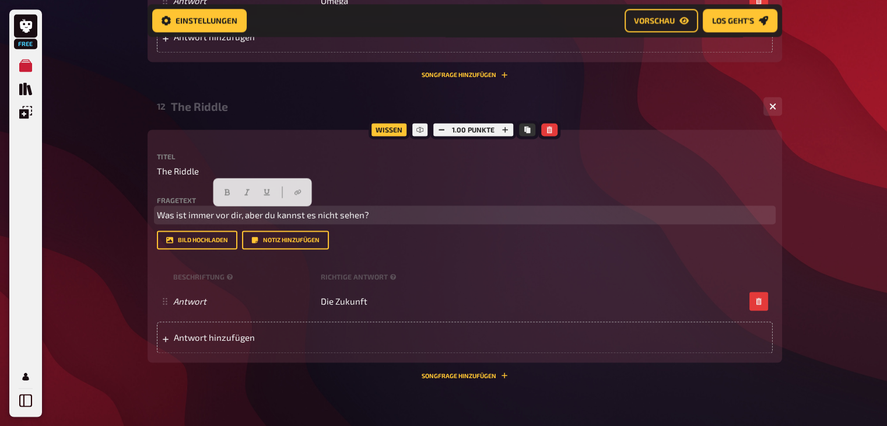
drag, startPoint x: 157, startPoint y: 217, endPoint x: 406, endPoint y: 200, distance: 250.1
click at [406, 200] on div "Fragetext Was ist immer vor dir, aber du kannst es nicht sehen? Hier hinziehen …" at bounding box center [465, 208] width 616 height 25
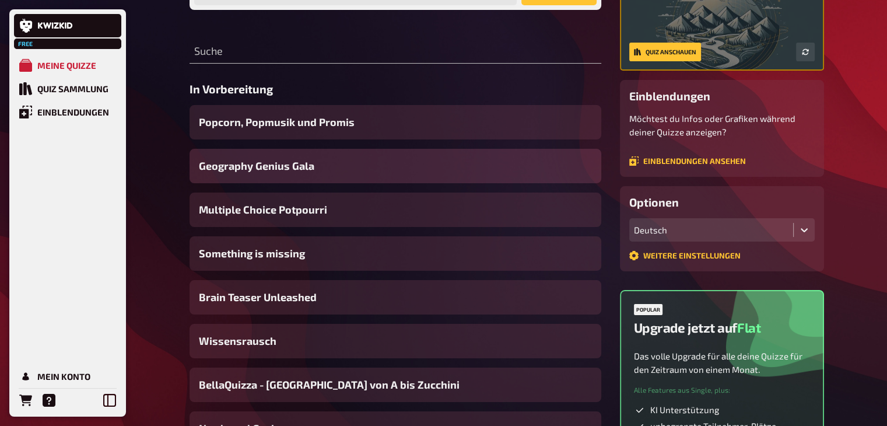
scroll to position [128, 0]
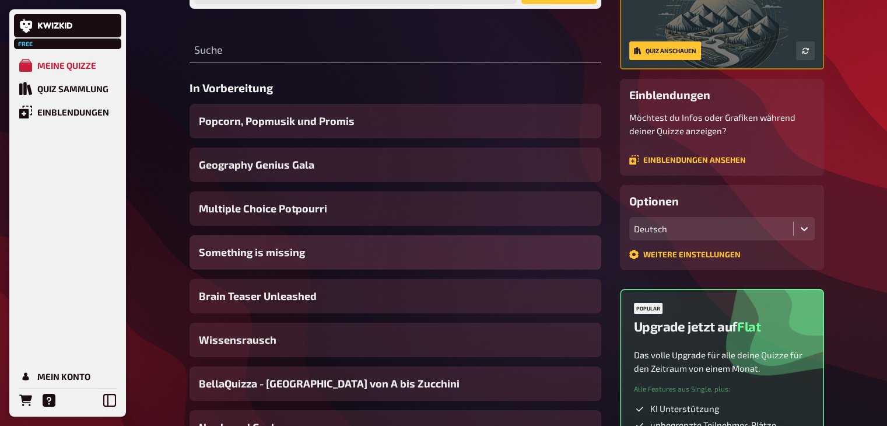
click at [314, 243] on div "Something is missing" at bounding box center [395, 252] width 412 height 34
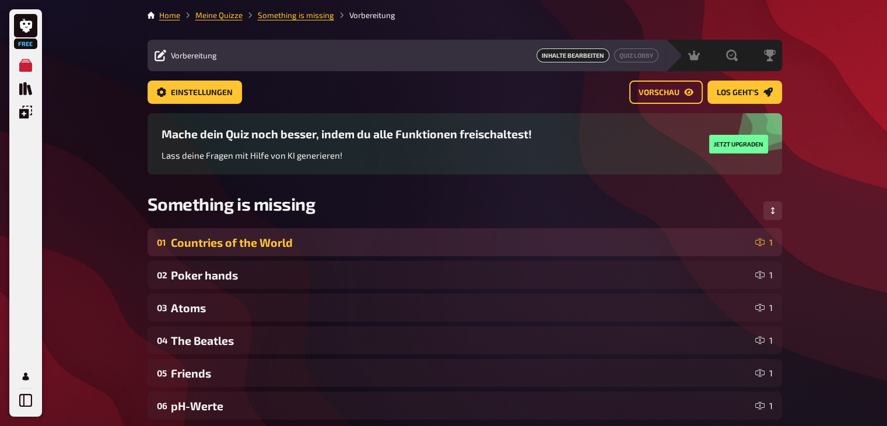
click at [301, 231] on div "01 Countries of the World 1" at bounding box center [464, 242] width 634 height 28
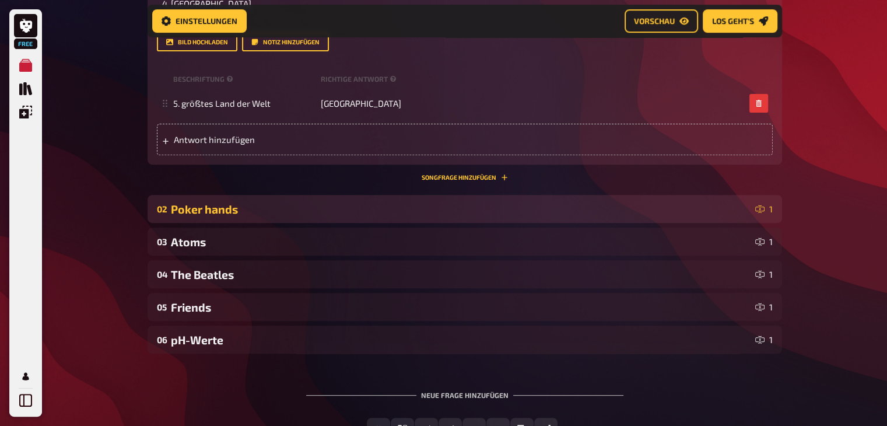
click at [287, 207] on div "Poker hands" at bounding box center [460, 208] width 579 height 13
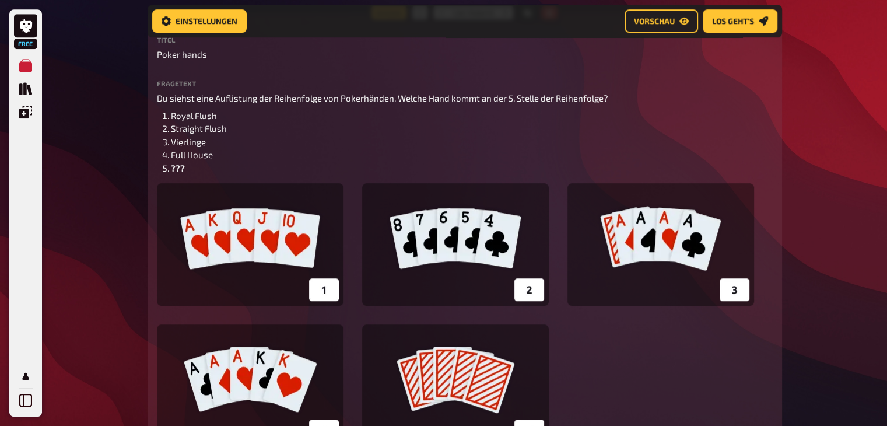
scroll to position [642, 0]
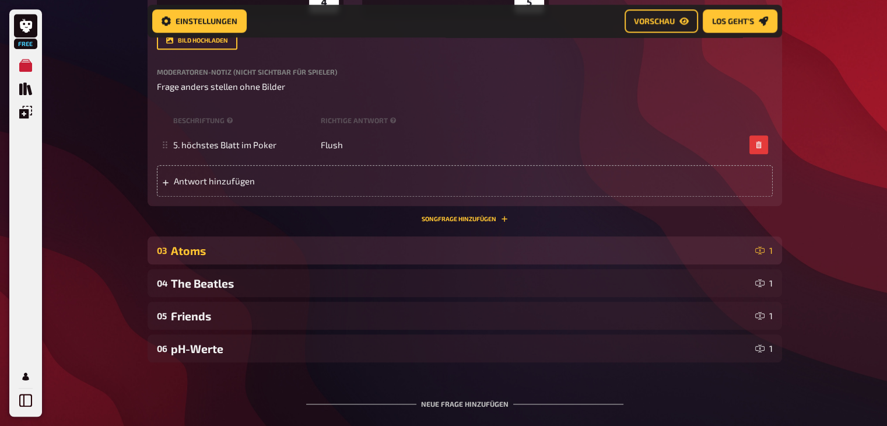
click at [303, 248] on div "Atoms" at bounding box center [460, 250] width 579 height 13
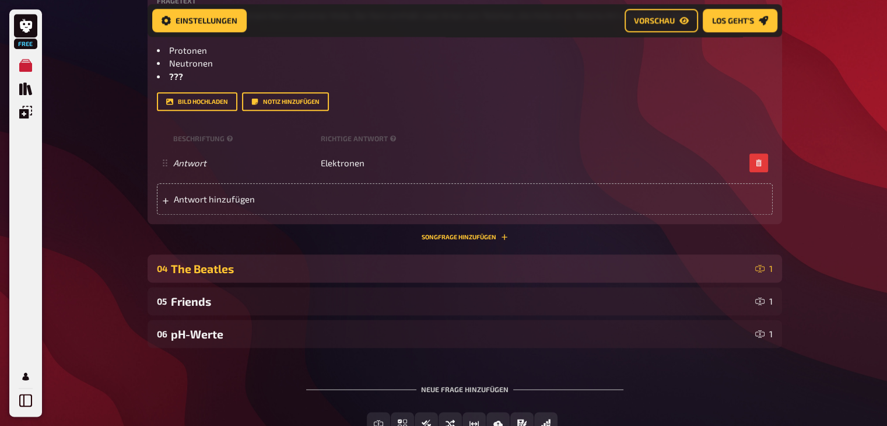
click at [287, 255] on div "04 The Beatles 1" at bounding box center [464, 268] width 634 height 28
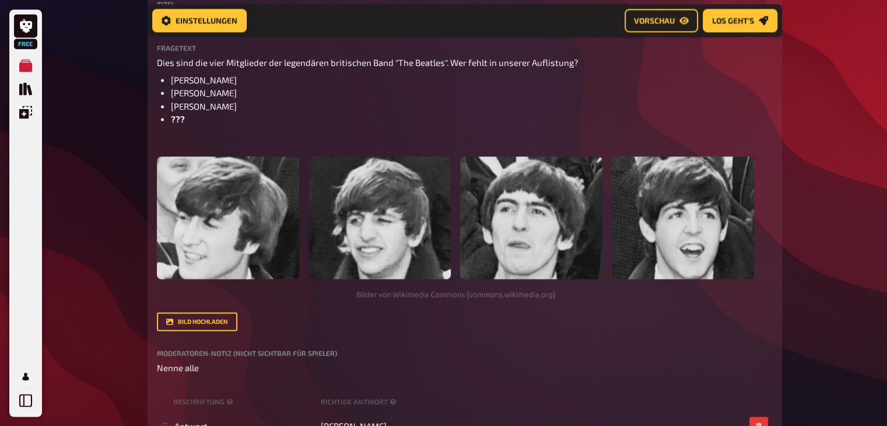
scroll to position [1717, 0]
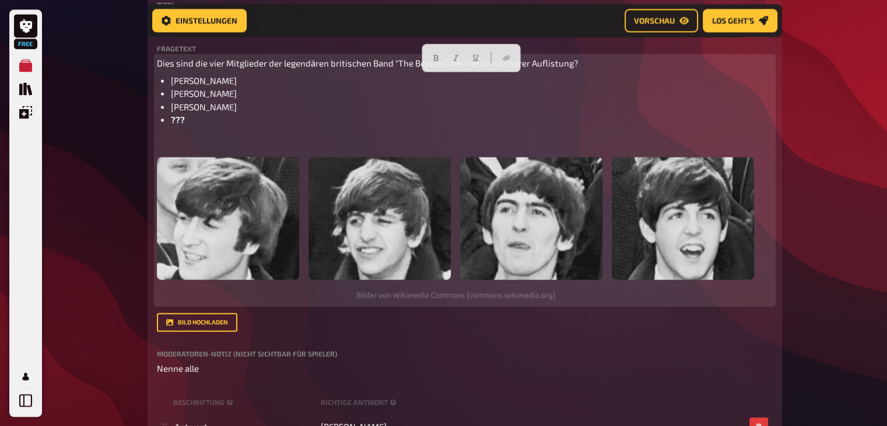
drag, startPoint x: 170, startPoint y: 78, endPoint x: 237, endPoint y: 106, distance: 72.4
click at [237, 106] on ul "John Lennon Paul McCartney George Harrison ???" at bounding box center [465, 100] width 616 height 52
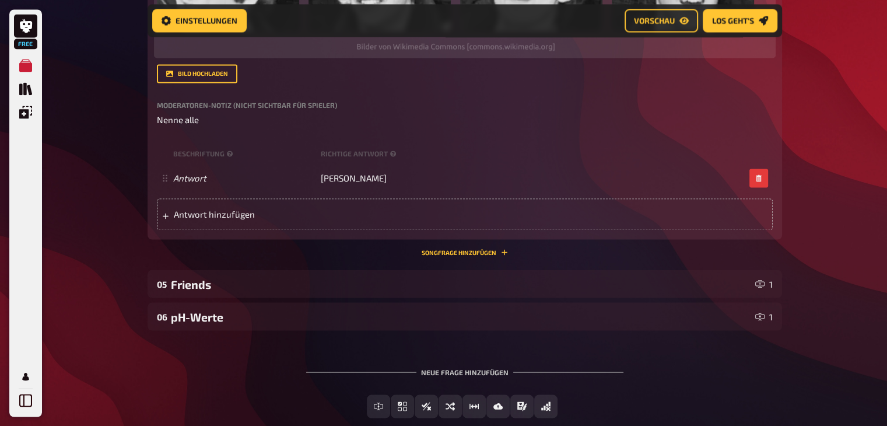
scroll to position [1968, 0]
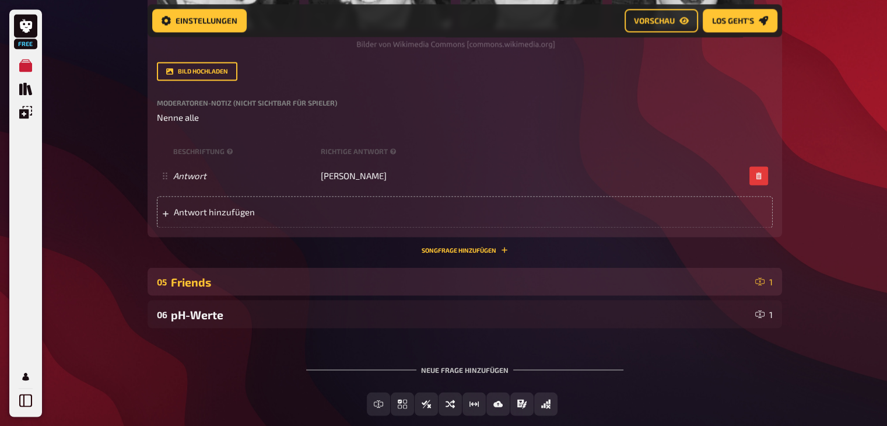
click at [420, 291] on div "05 Friends 1" at bounding box center [464, 281] width 634 height 28
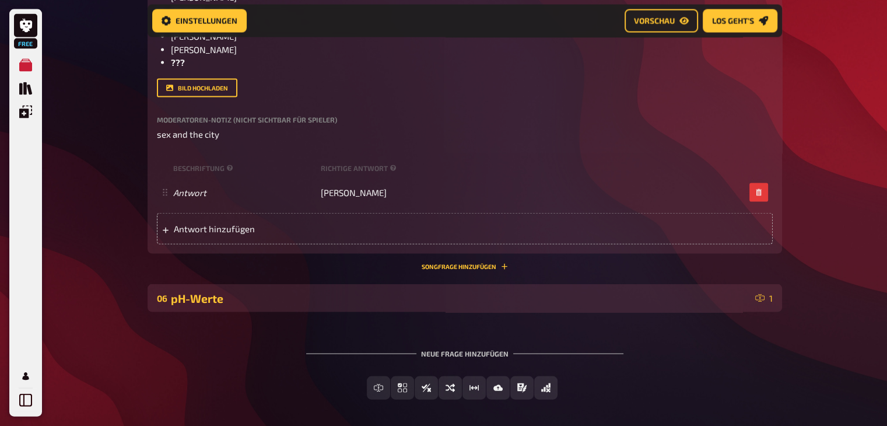
click at [360, 311] on div "06 pH-Werte 1" at bounding box center [464, 298] width 634 height 28
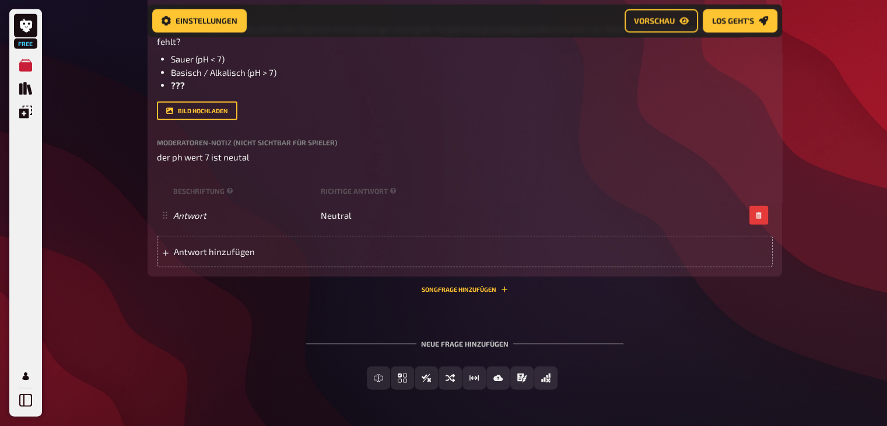
scroll to position [2795, 0]
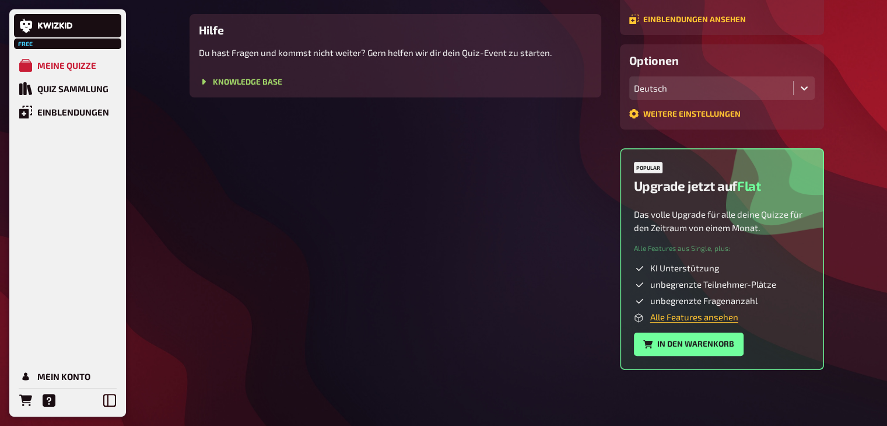
scroll to position [128, 0]
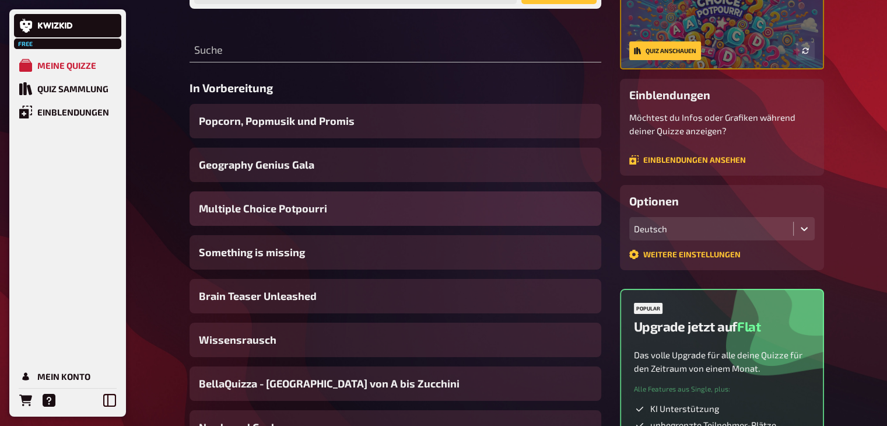
click at [313, 208] on span "Multiple Choice Potpourri" at bounding box center [263, 209] width 128 height 16
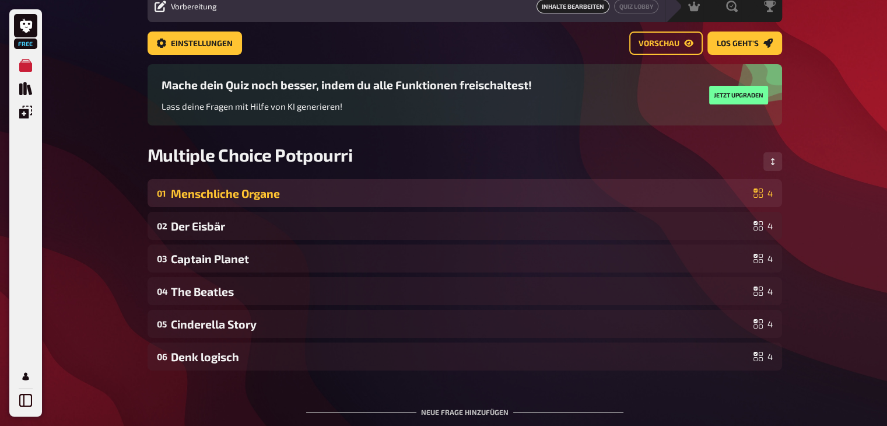
scroll to position [51, 0]
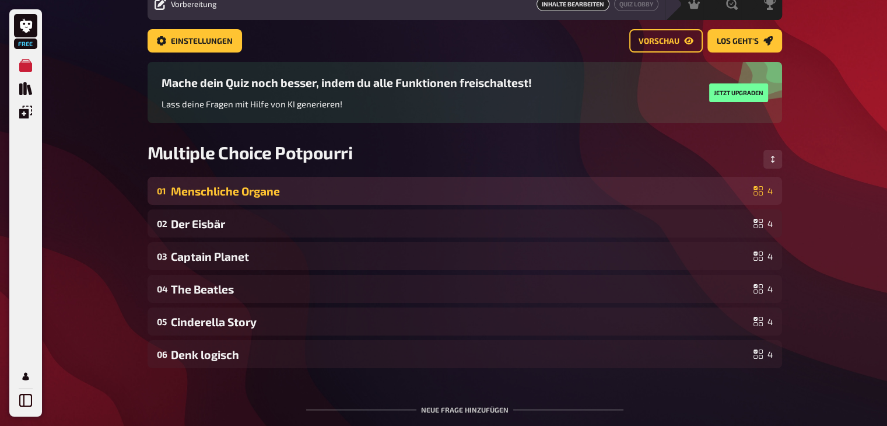
click at [283, 201] on div "01 Menschliche Organe 4" at bounding box center [464, 191] width 634 height 28
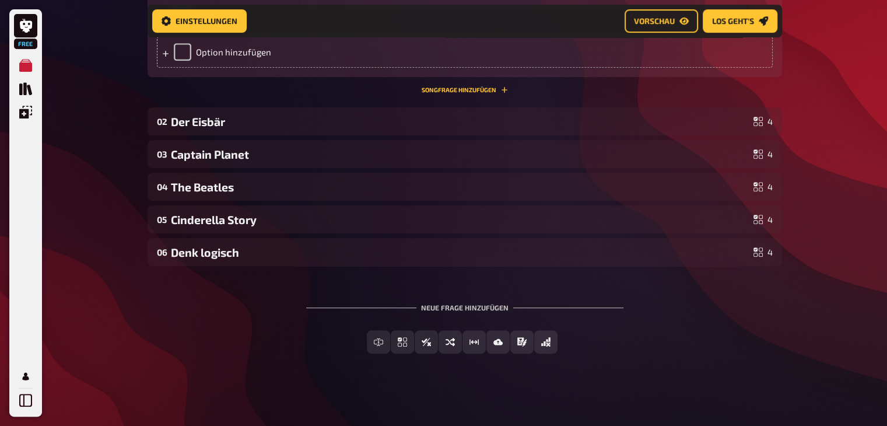
scroll to position [528, 0]
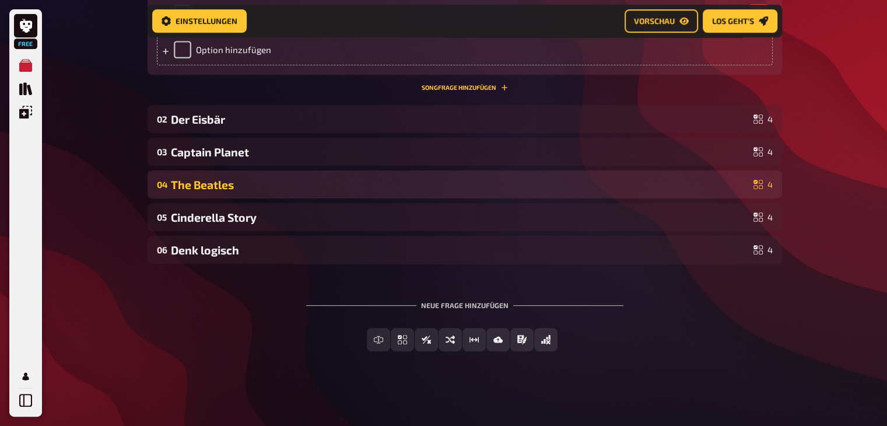
click at [268, 188] on div "The Beatles" at bounding box center [460, 184] width 578 height 13
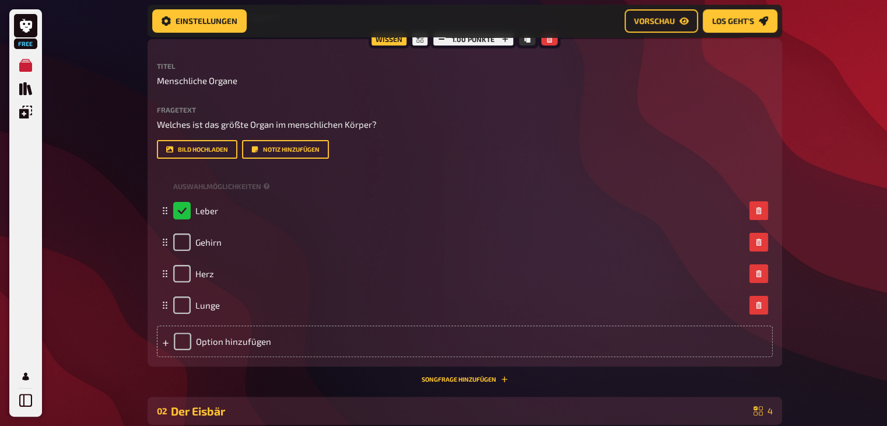
scroll to position [236, 0]
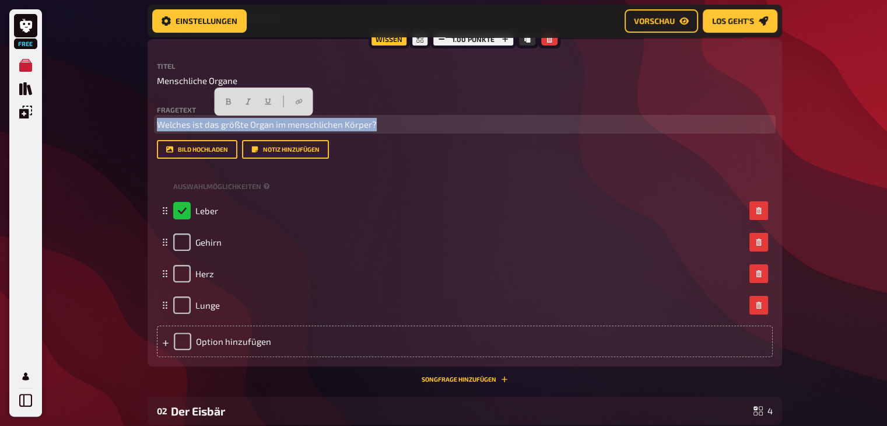
drag, startPoint x: 157, startPoint y: 121, endPoint x: 393, endPoint y: 125, distance: 235.6
click at [393, 125] on p "Welches ist das größte Organ im menschlichen Körper?" at bounding box center [465, 124] width 616 height 13
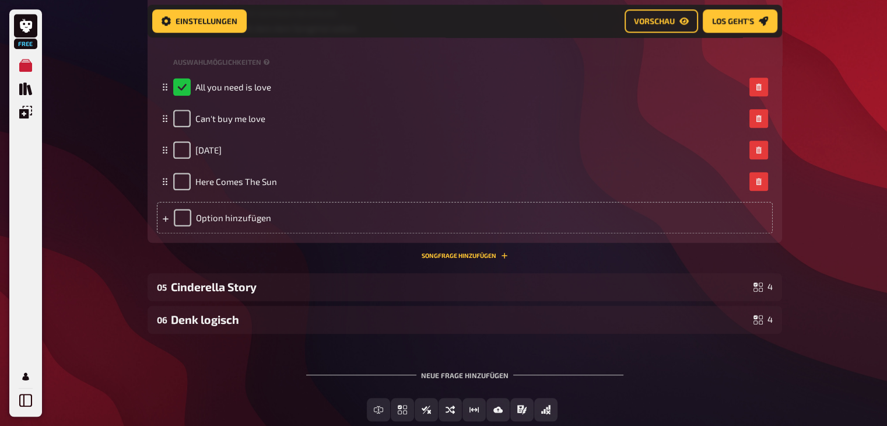
scroll to position [867, 0]
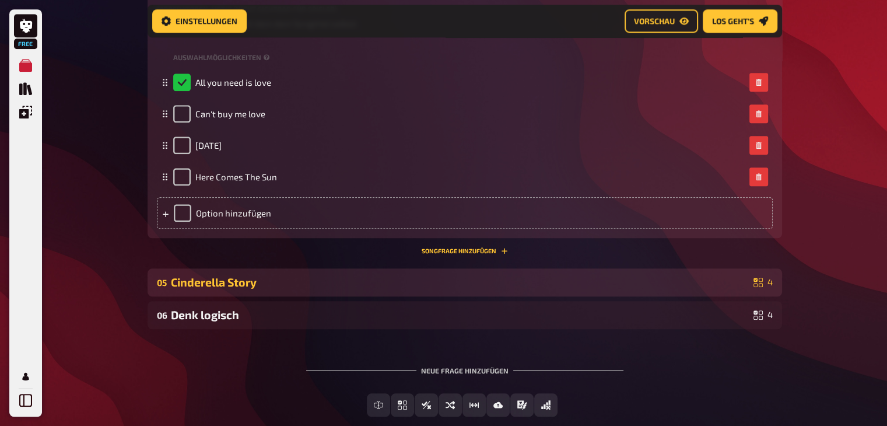
click at [323, 275] on div "Cinderella Story" at bounding box center [460, 281] width 578 height 13
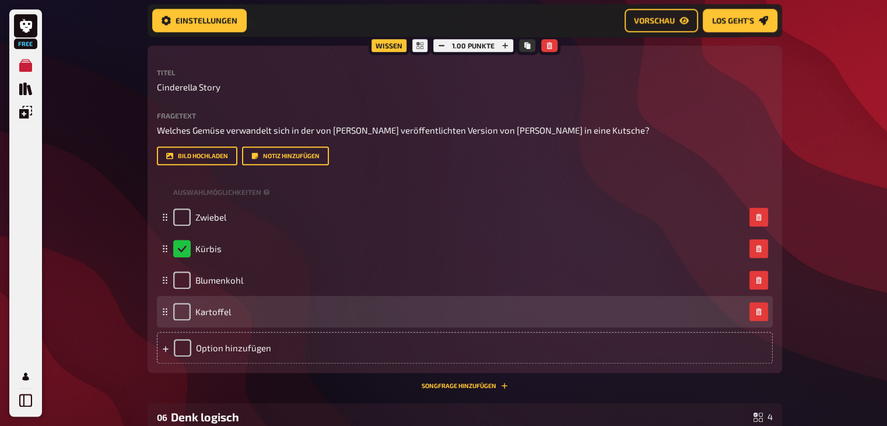
scroll to position [1295, 0]
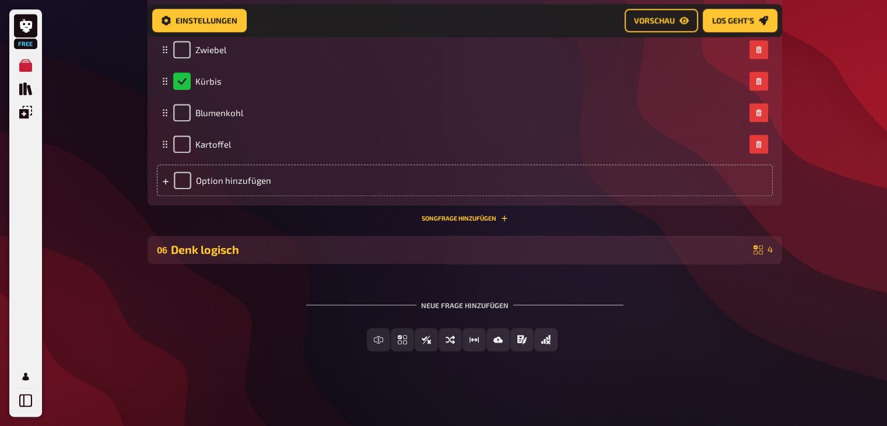
click at [244, 250] on div "Denk logisch" at bounding box center [460, 249] width 578 height 13
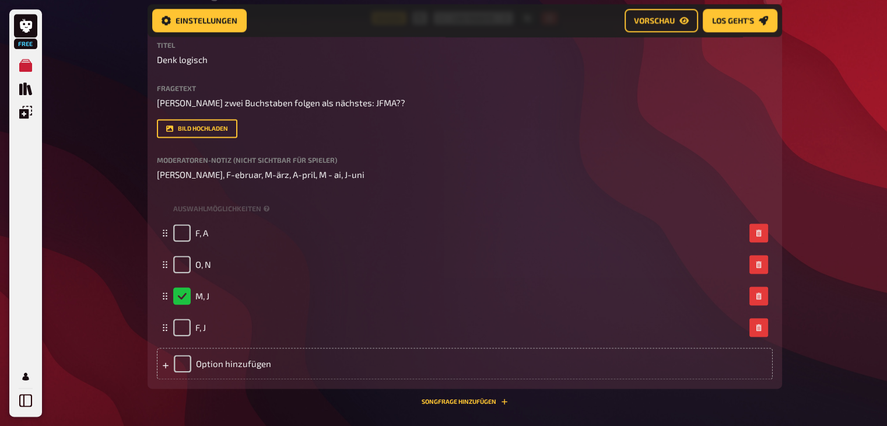
scroll to position [1550, 0]
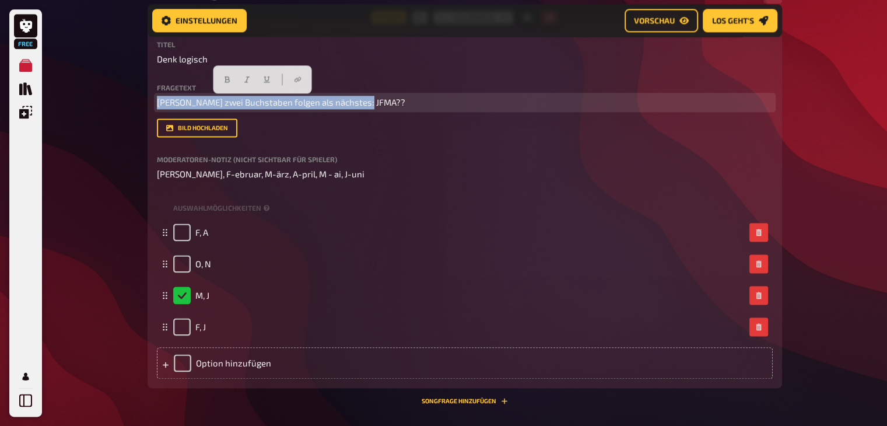
drag, startPoint x: 159, startPoint y: 101, endPoint x: 392, endPoint y: 84, distance: 233.9
click at [392, 84] on div "Fragetext Welche zwei Buchstaben folgen als nächstes: JFMA?? Hier hinziehen für…" at bounding box center [465, 96] width 616 height 25
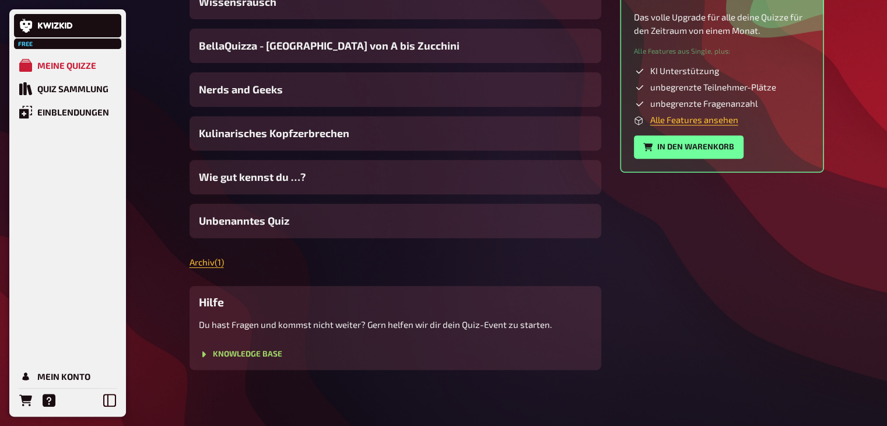
scroll to position [128, 0]
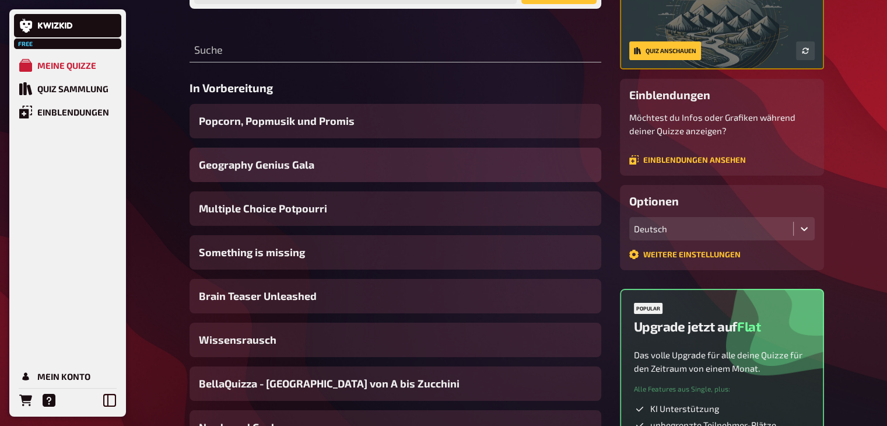
click at [289, 166] on span "Geography Genius Gala" at bounding box center [256, 165] width 115 height 16
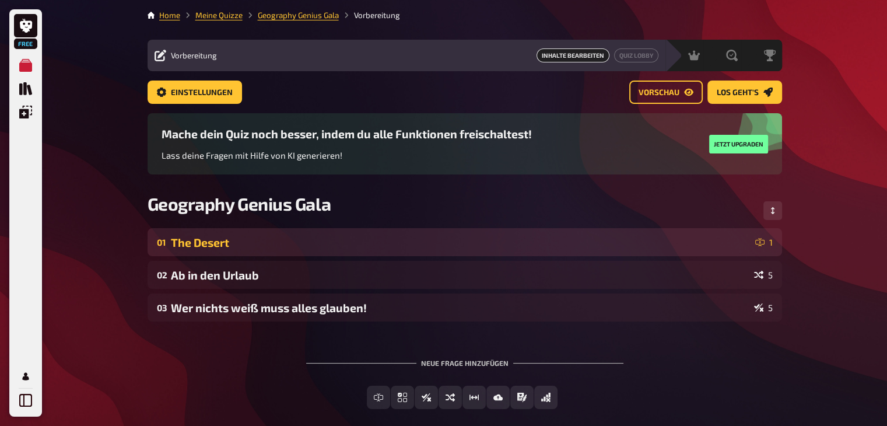
click at [250, 250] on div "01 The Desert 1" at bounding box center [464, 242] width 634 height 28
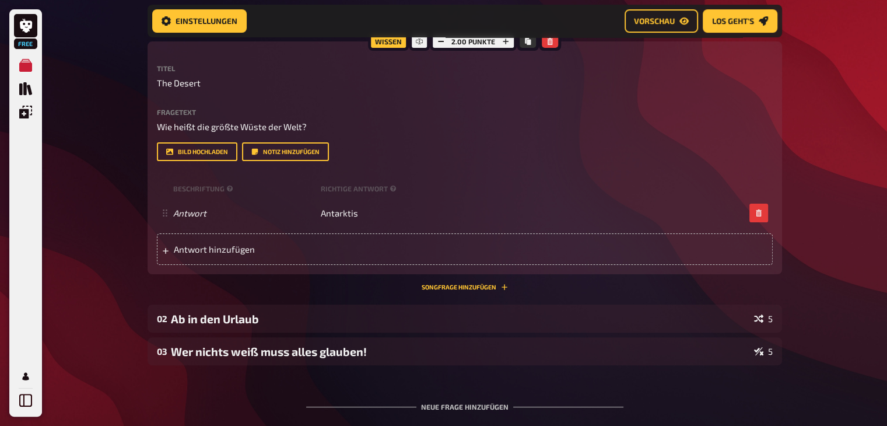
scroll to position [230, 0]
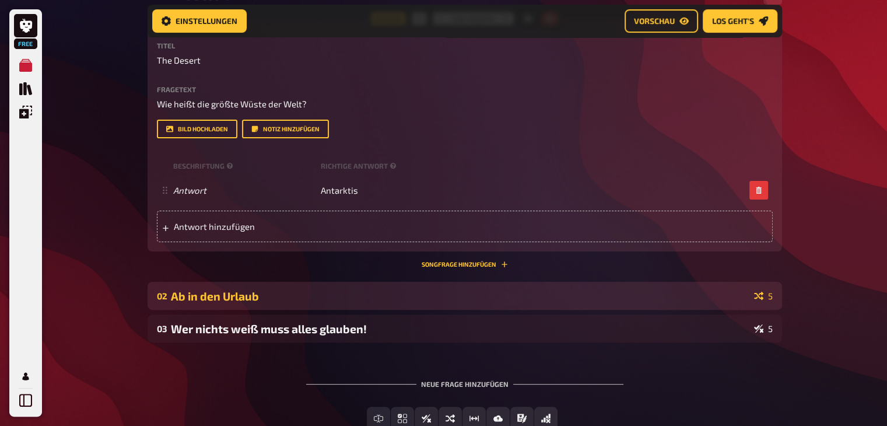
click at [282, 294] on div "Ab in den Urlaub" at bounding box center [460, 295] width 578 height 13
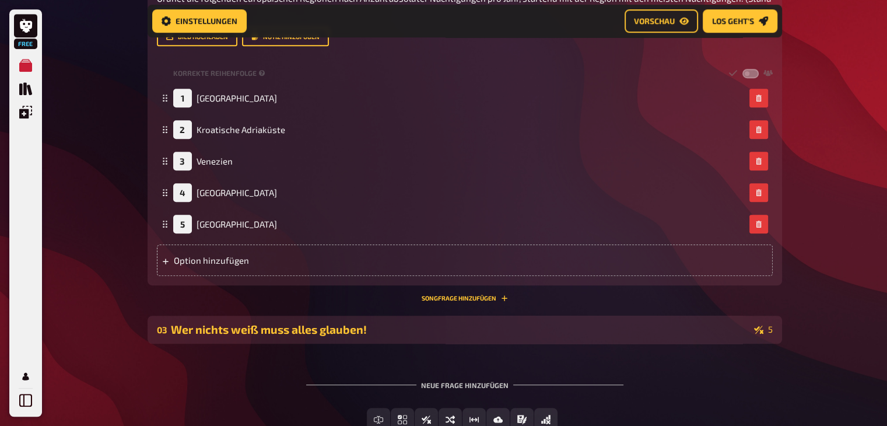
click at [262, 321] on div "03 Wer nichts weiß muss alles glauben! 5" at bounding box center [464, 329] width 634 height 28
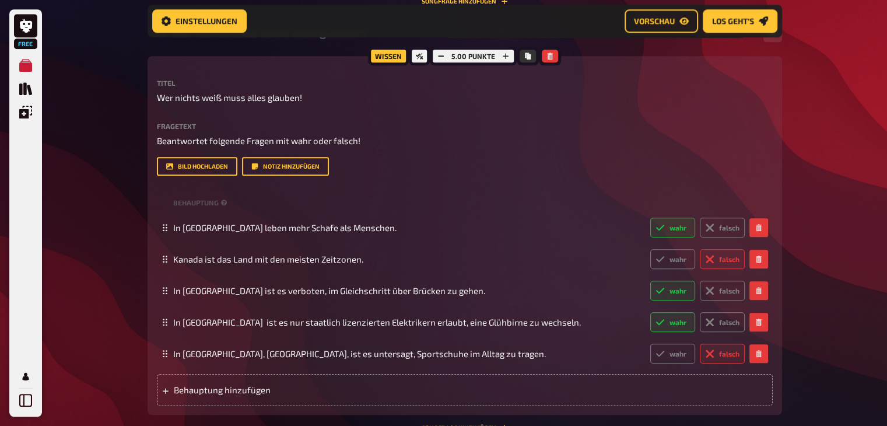
scroll to position [958, 0]
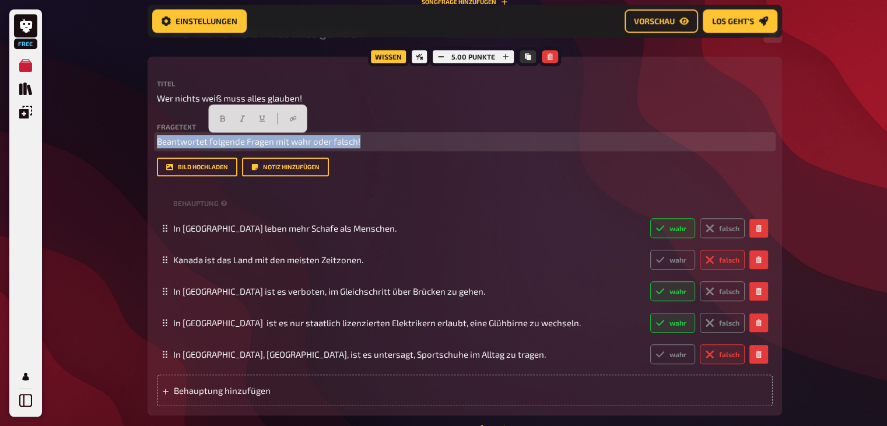
drag, startPoint x: 156, startPoint y: 142, endPoint x: 372, endPoint y: 141, distance: 215.7
click at [372, 141] on p "Beantwortet folgende Fragen mit wahr oder falsch!" at bounding box center [465, 141] width 616 height 13
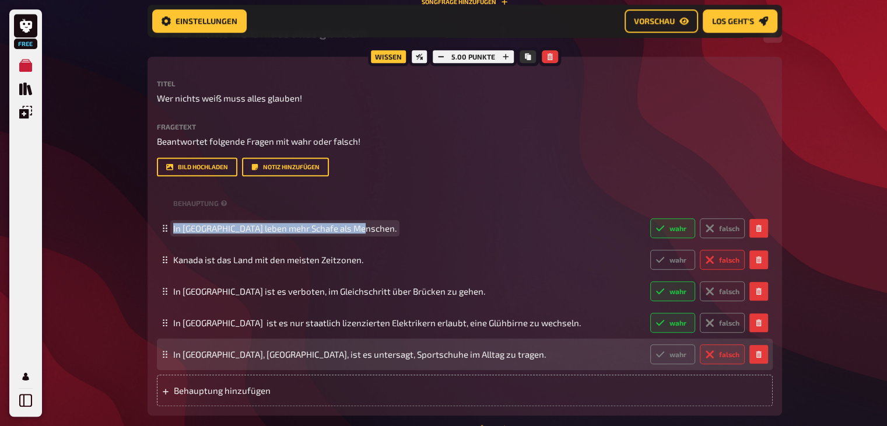
drag, startPoint x: 171, startPoint y: 224, endPoint x: 485, endPoint y: 343, distance: 335.4
click at [485, 343] on fieldset "In Neuseeland leben mehr Schafe als Menschen. wahr falsch Kanada ist das Land m…" at bounding box center [465, 290] width 616 height 157
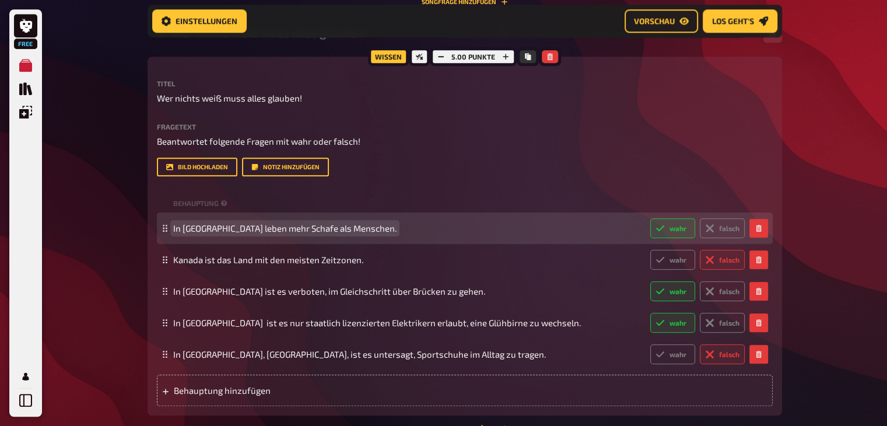
paste span
drag, startPoint x: 363, startPoint y: 227, endPoint x: 170, endPoint y: 226, distance: 192.4
click at [170, 226] on div "In Neuseeland leben mehr Schafe als Menschen. wahr falsch" at bounding box center [465, 227] width 616 height 31
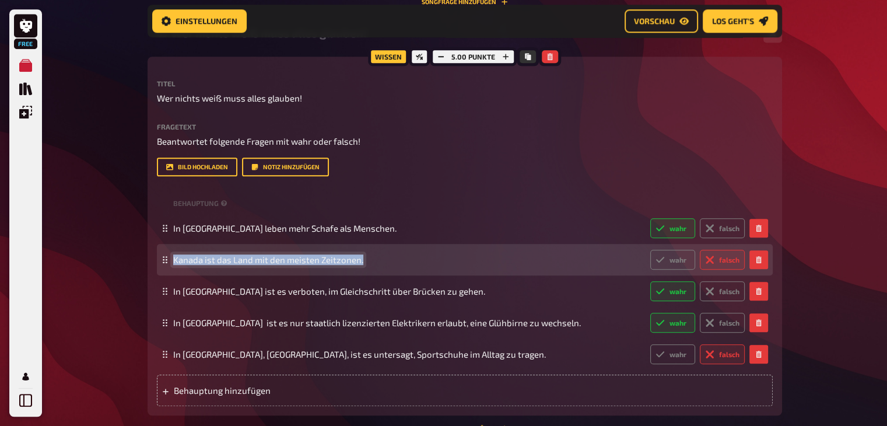
drag, startPoint x: 173, startPoint y: 259, endPoint x: 382, endPoint y: 268, distance: 210.1
click at [382, 268] on div "Kanada ist das Land mit den meisten Zeitzonen. wahr falsch" at bounding box center [458, 260] width 571 height 20
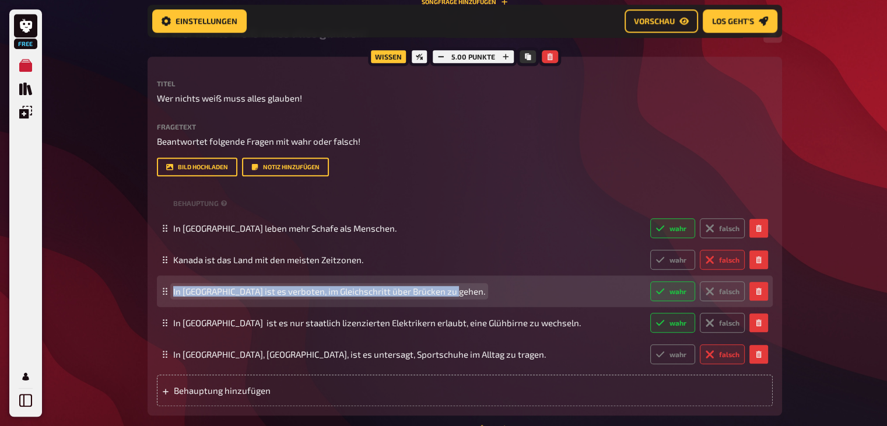
drag, startPoint x: 171, startPoint y: 289, endPoint x: 471, endPoint y: 290, distance: 300.2
click at [471, 290] on div "In Deutschland ist es verboten, im Gleichschritt über Brücken zu gehen. wahr fa…" at bounding box center [465, 290] width 616 height 31
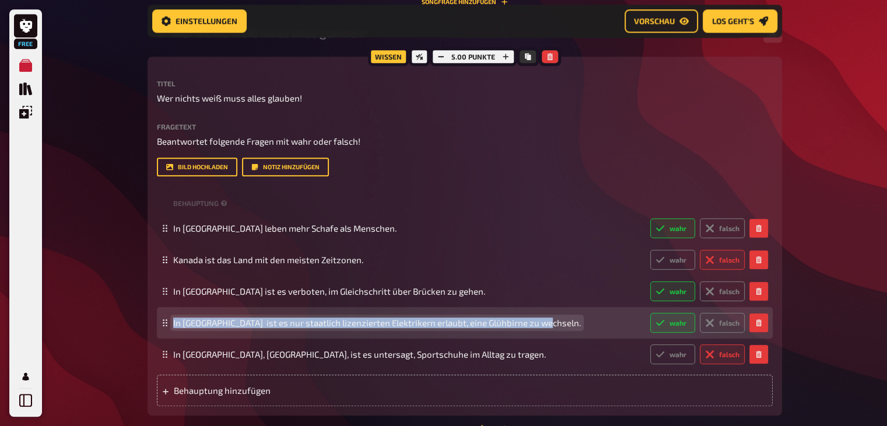
drag, startPoint x: 170, startPoint y: 321, endPoint x: 542, endPoint y: 319, distance: 372.0
click at [542, 319] on div "In Australien ist es nur staatlich lizenzierten Elektrikern erlaubt, eine Glühb…" at bounding box center [465, 322] width 616 height 31
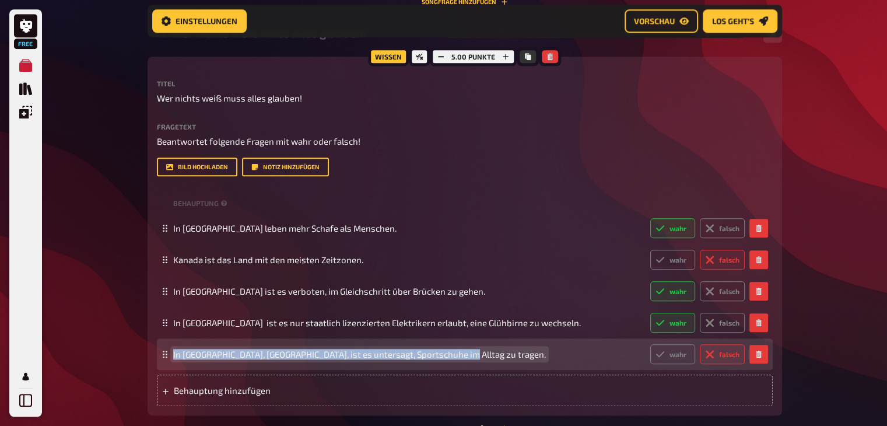
drag, startPoint x: 173, startPoint y: 354, endPoint x: 470, endPoint y: 356, distance: 297.9
click at [470, 356] on span "In [GEOGRAPHIC_DATA], [GEOGRAPHIC_DATA], ist es untersagt, Sportschuhe im Allta…" at bounding box center [407, 354] width 468 height 10
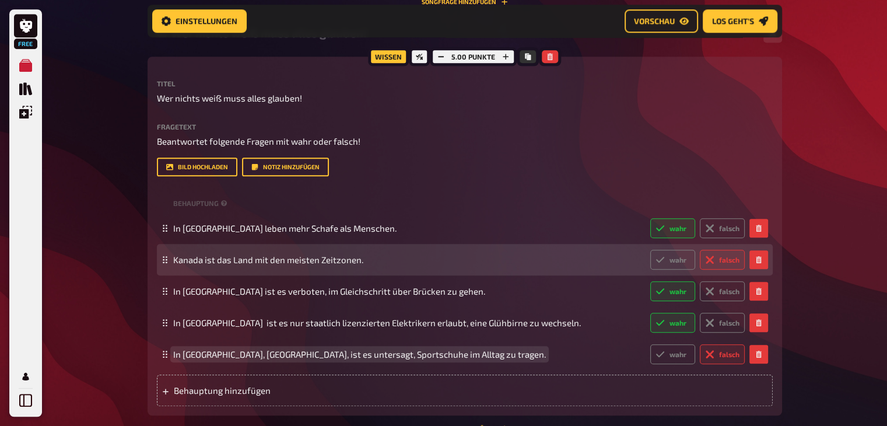
scroll to position [1136, 0]
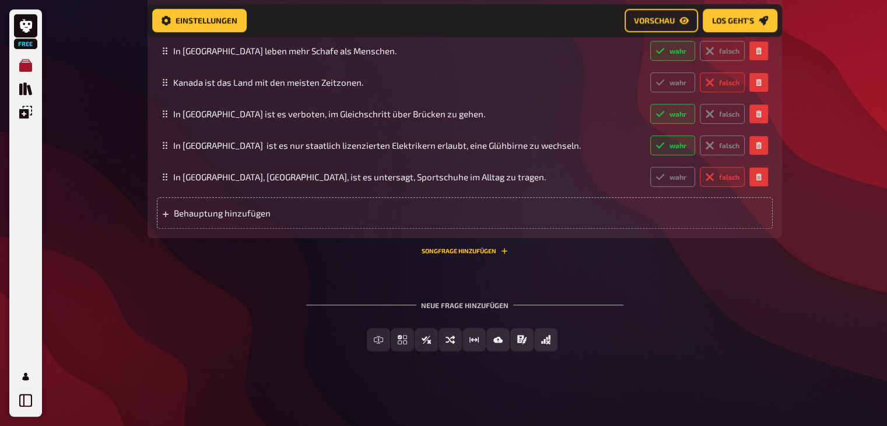
click at [28, 73] on link "Meine Quizze" at bounding box center [25, 65] width 23 height 23
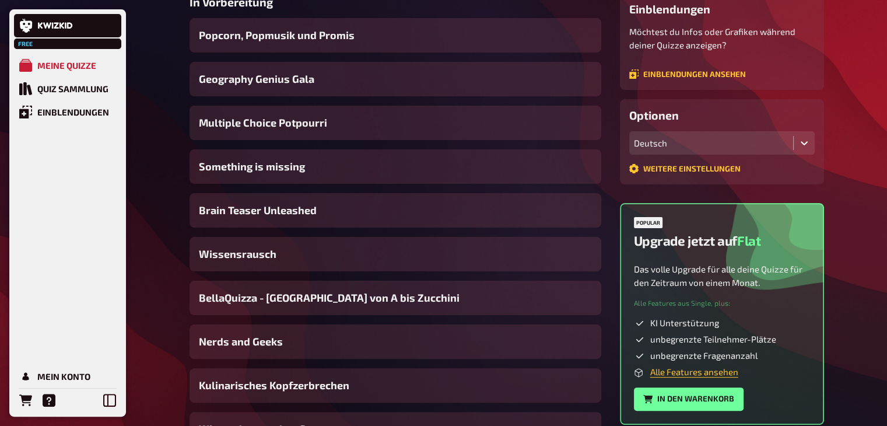
scroll to position [213, 0]
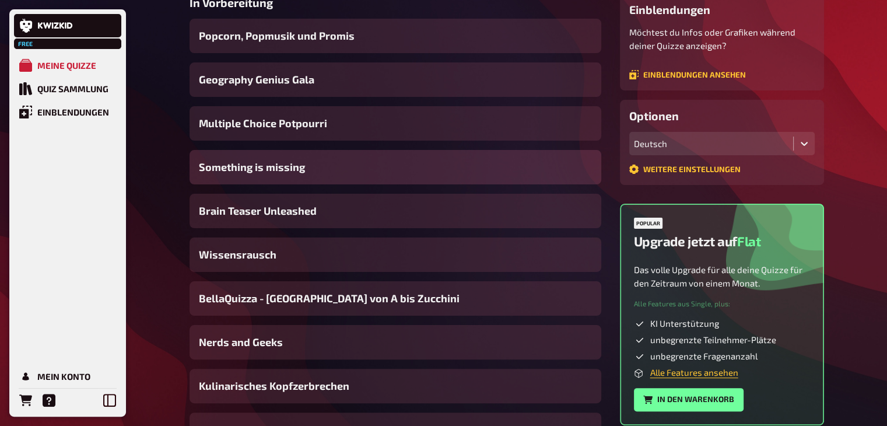
click at [303, 159] on span "Something is missing" at bounding box center [252, 167] width 106 height 16
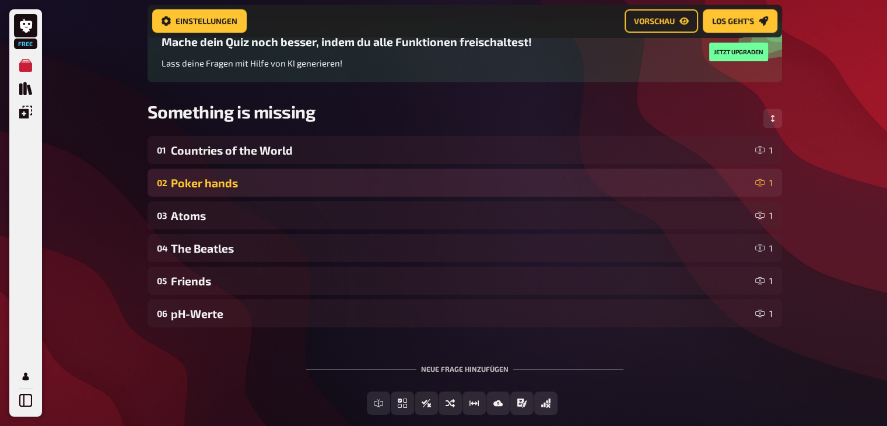
scroll to position [104, 0]
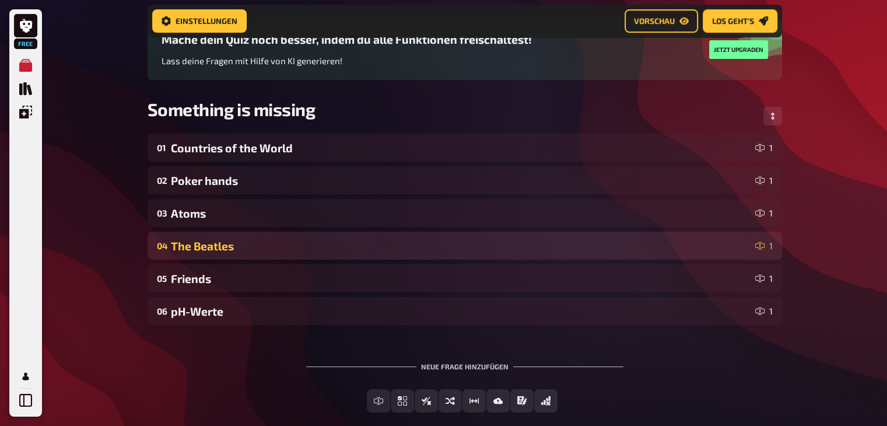
click at [310, 241] on div "The Beatles" at bounding box center [460, 245] width 579 height 13
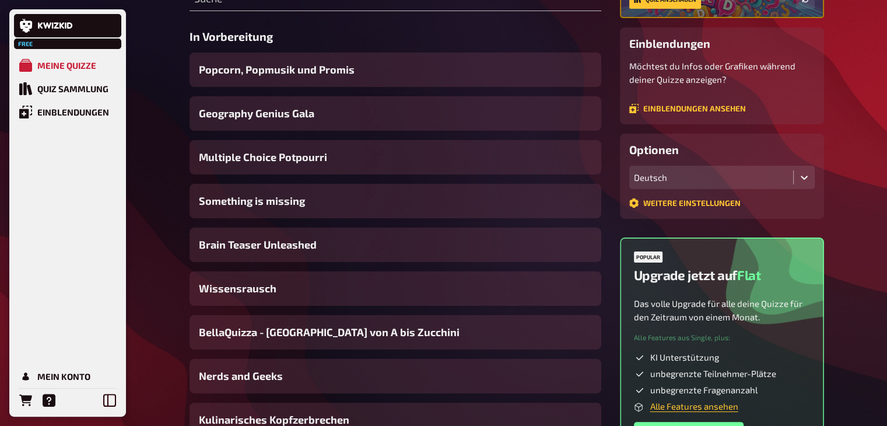
scroll to position [178, 0]
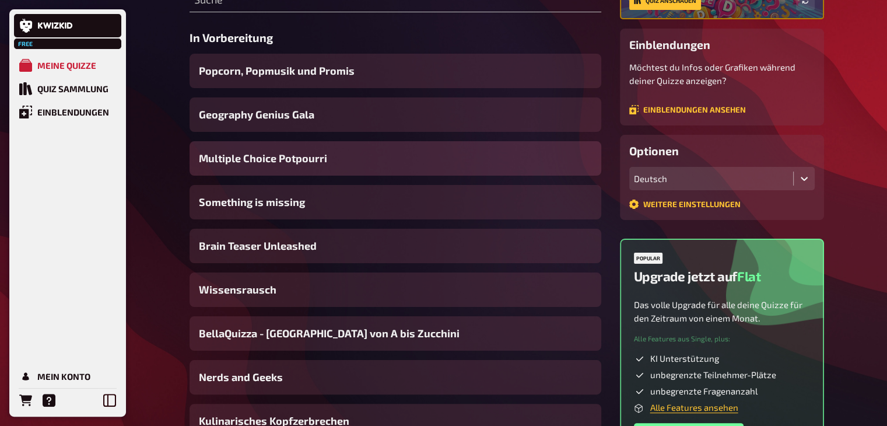
click at [296, 173] on div "Multiple Choice Potpourri" at bounding box center [395, 158] width 412 height 34
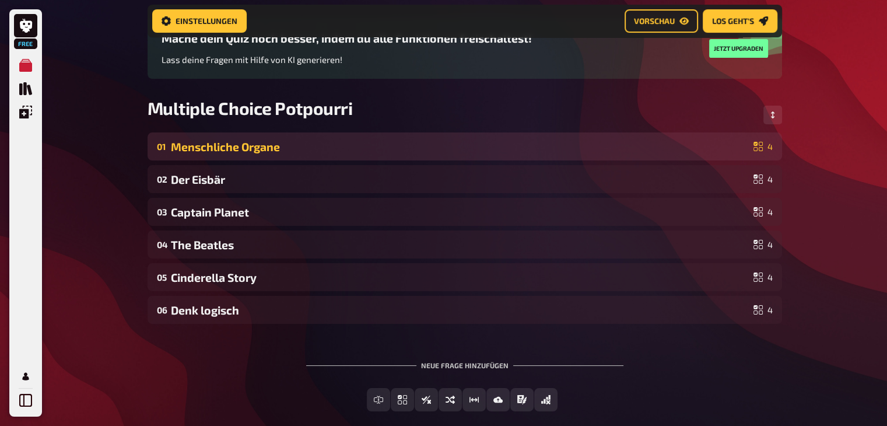
scroll to position [111, 0]
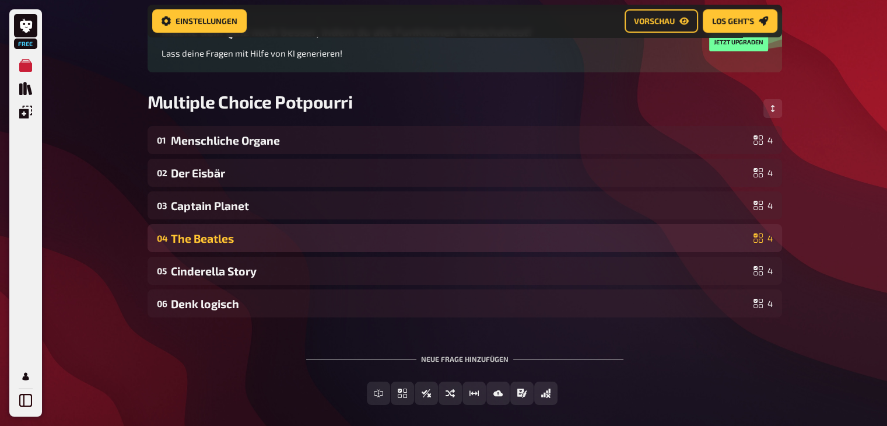
click at [265, 227] on div "04 The Beatles 4" at bounding box center [464, 238] width 634 height 28
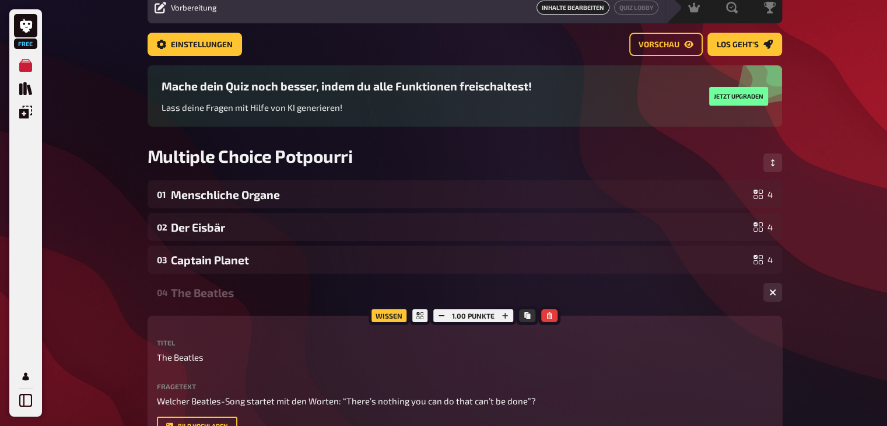
scroll to position [41, 0]
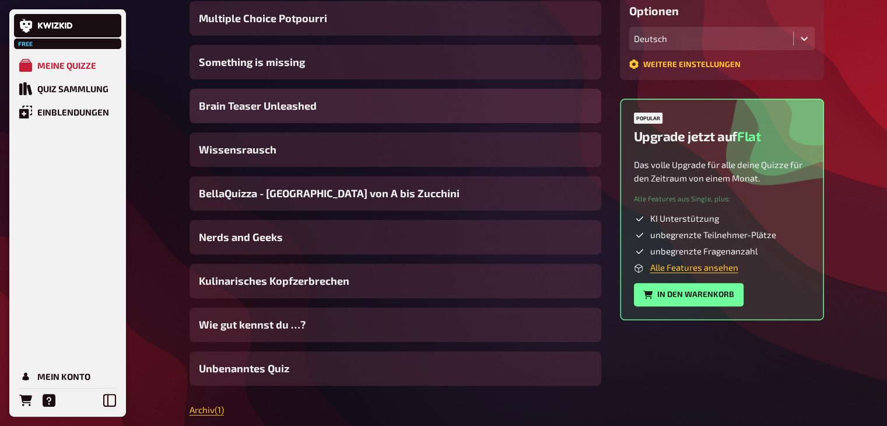
scroll to position [319, 0]
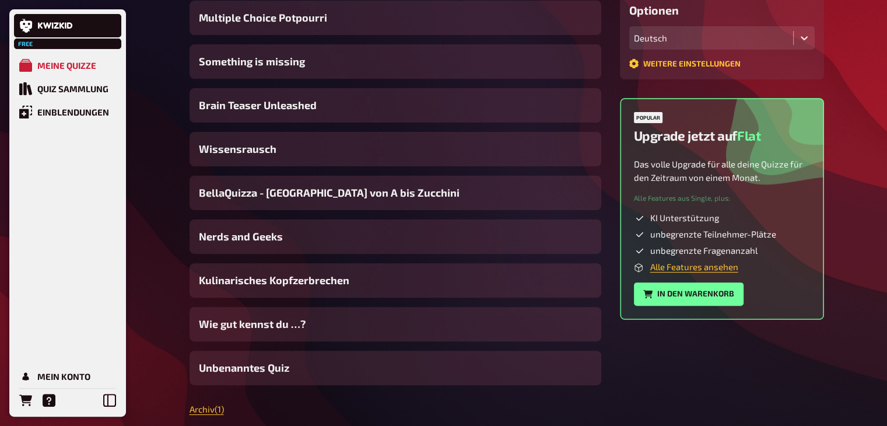
click at [340, 259] on div "Popcorn, Popmusik und Promis Geography Genius Gala Multiple Choice Potpourri So…" at bounding box center [395, 149] width 412 height 472
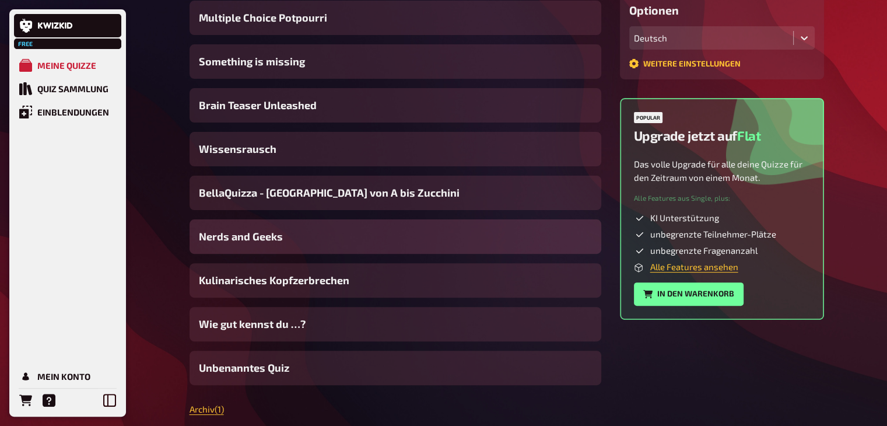
click at [333, 245] on div "Nerds and Geeks" at bounding box center [395, 236] width 412 height 34
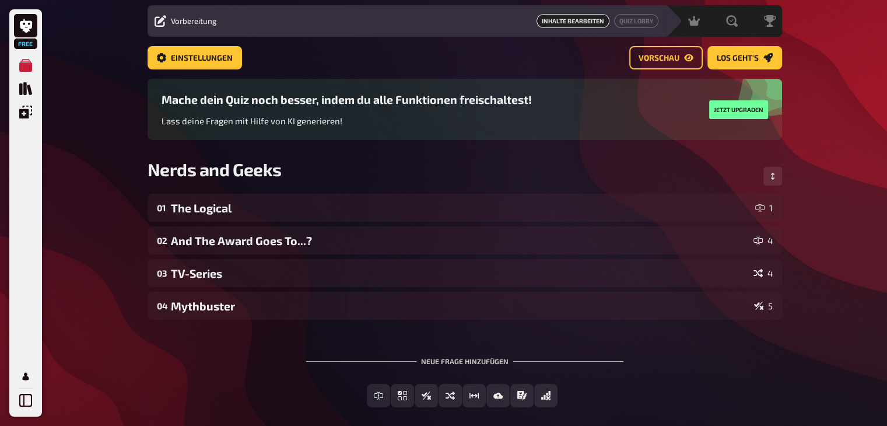
scroll to position [35, 0]
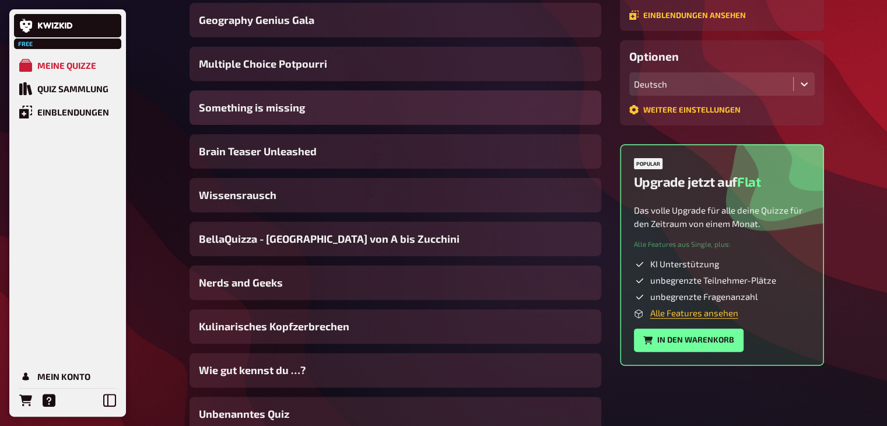
scroll to position [271, 0]
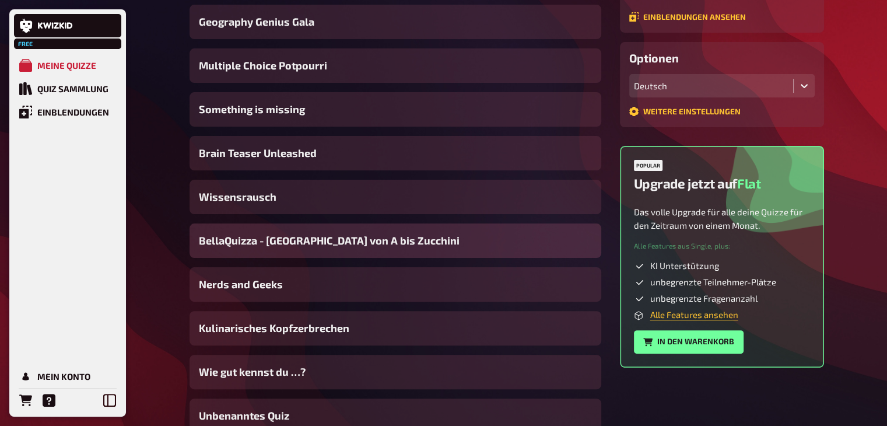
click at [312, 241] on span "BellaQuizza - [GEOGRAPHIC_DATA] von A bis Zucchini" at bounding box center [329, 241] width 261 height 16
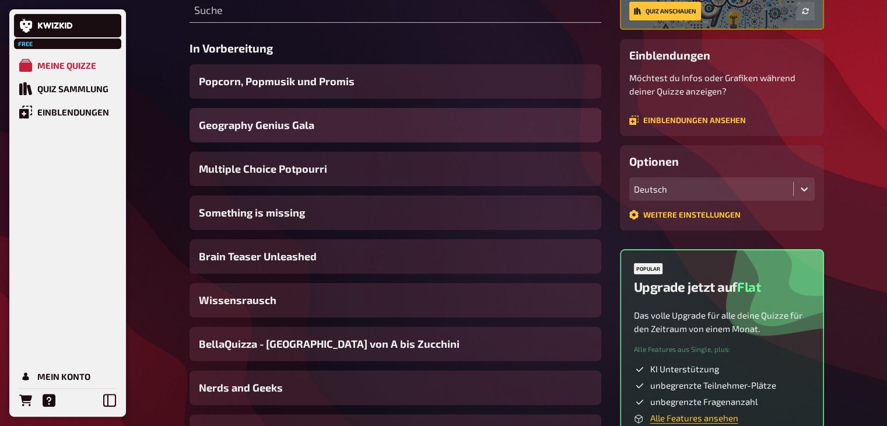
scroll to position [166, 0]
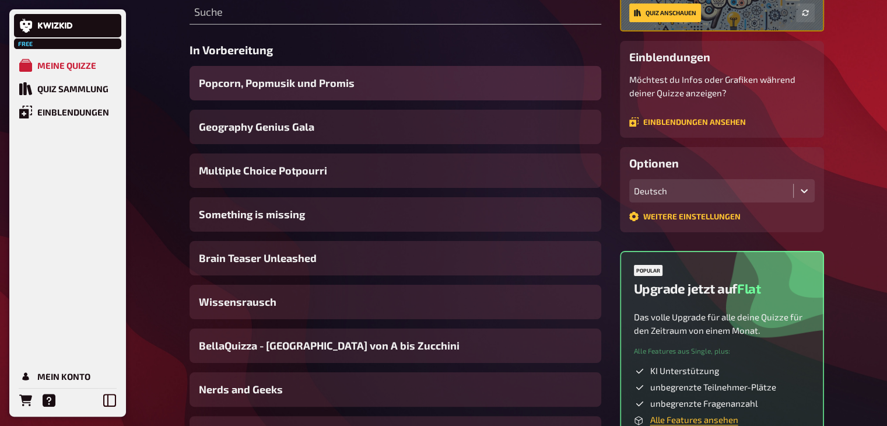
click at [273, 88] on span "Popcorn, Popmusik und Promis" at bounding box center [277, 83] width 156 height 16
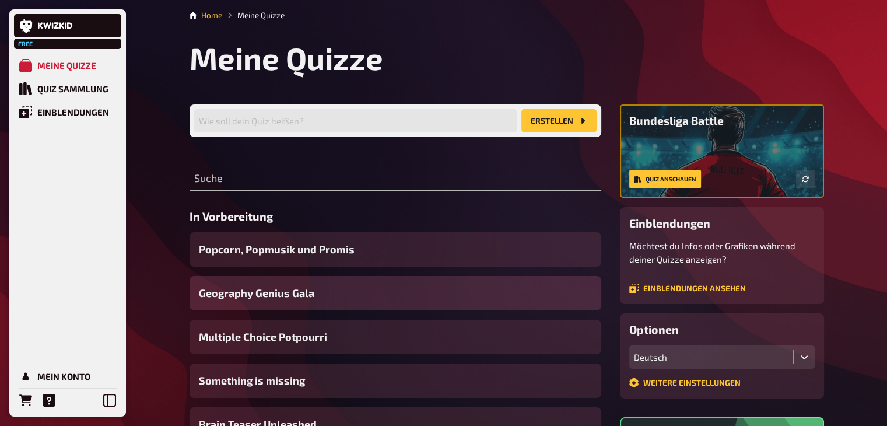
click at [283, 303] on div "Geography Genius Gala" at bounding box center [395, 293] width 412 height 34
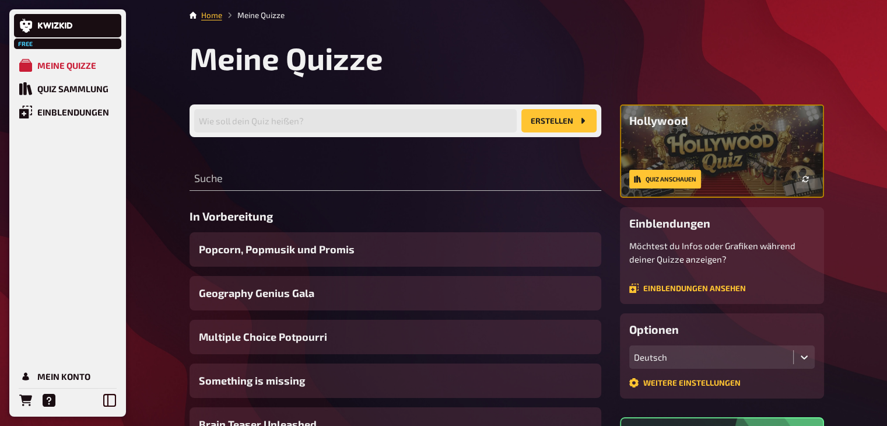
scroll to position [58, 0]
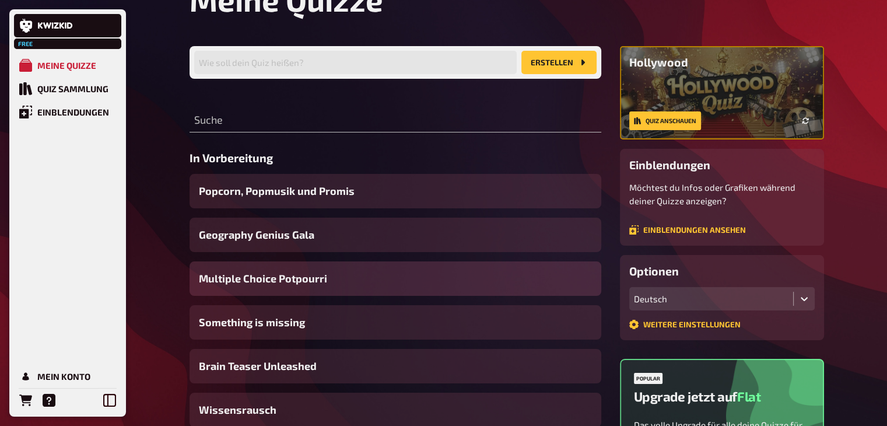
click at [275, 291] on div "Multiple Choice Potpourri" at bounding box center [395, 278] width 412 height 34
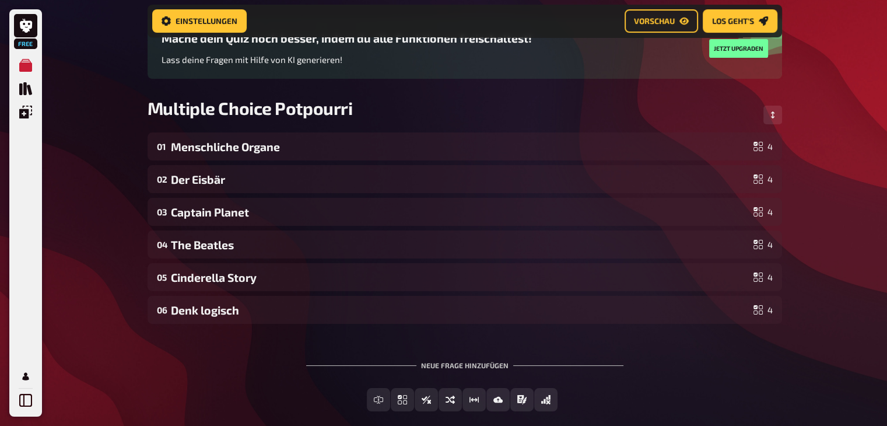
scroll to position [107, 0]
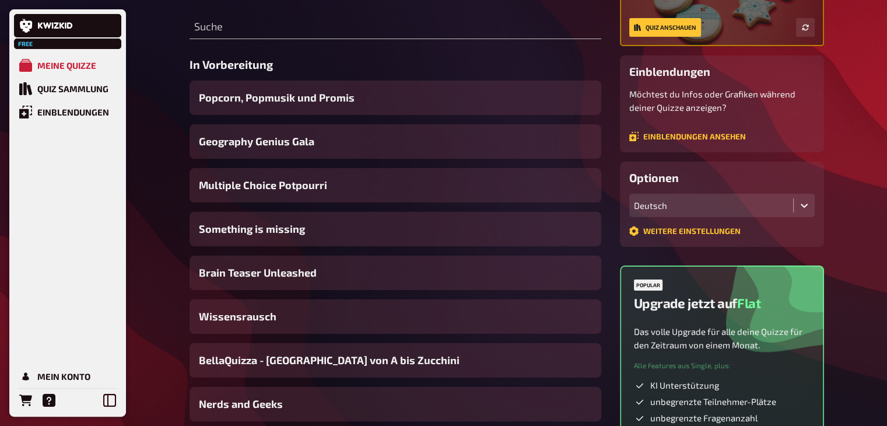
scroll to position [154, 0]
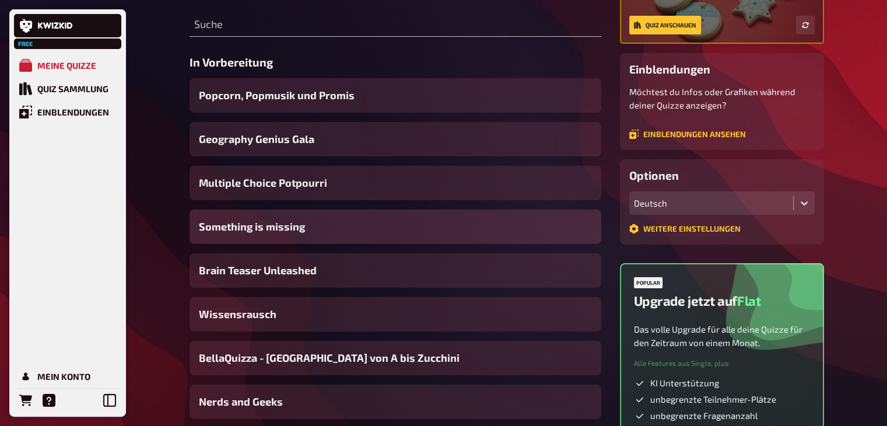
click at [296, 220] on span "Something is missing" at bounding box center [252, 227] width 106 height 16
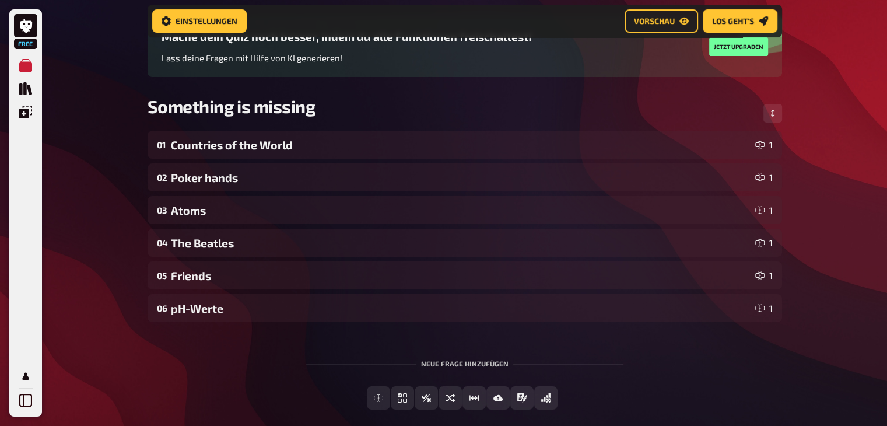
scroll to position [112, 0]
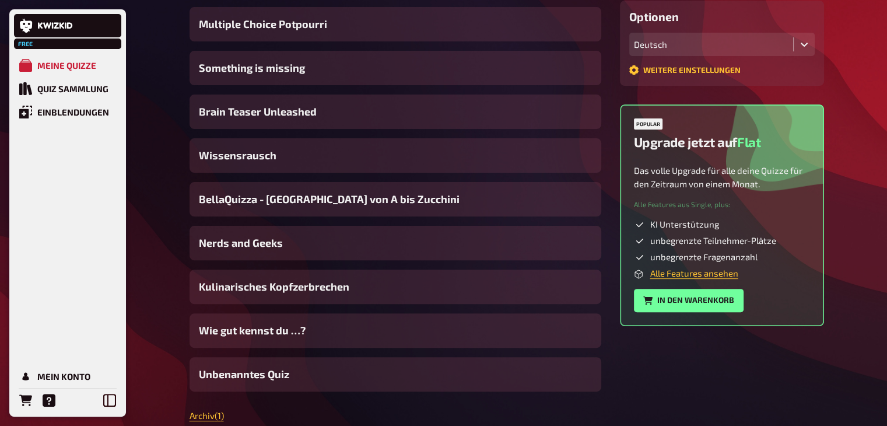
scroll to position [312, 0]
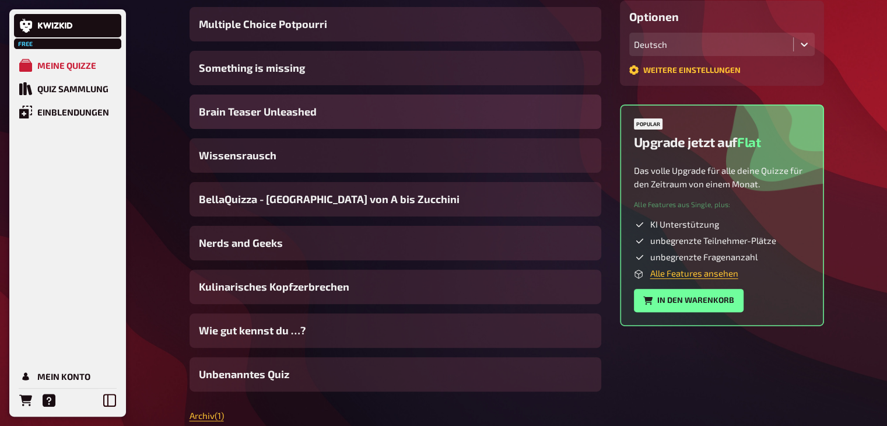
click at [315, 118] on span "Brain Teaser Unleashed" at bounding box center [258, 112] width 118 height 16
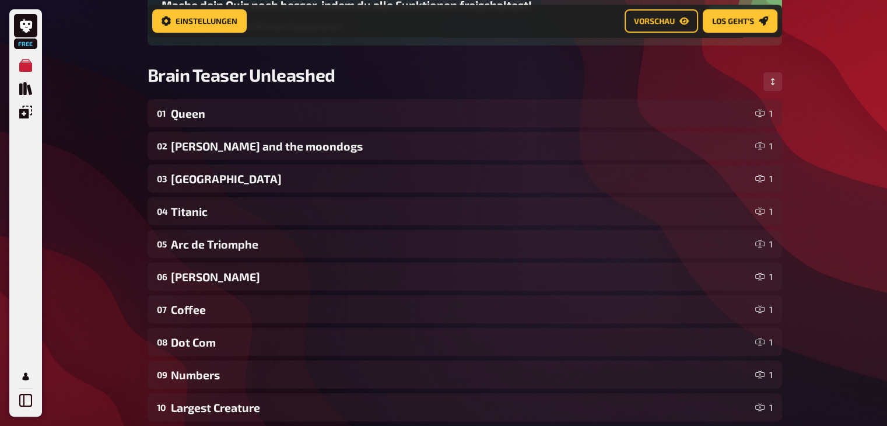
scroll to position [143, 0]
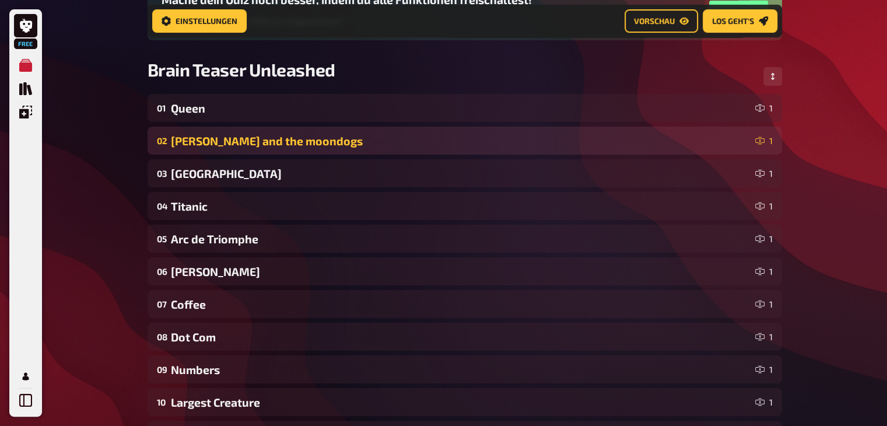
click at [268, 146] on div "[PERSON_NAME] and the moondogs" at bounding box center [460, 140] width 579 height 13
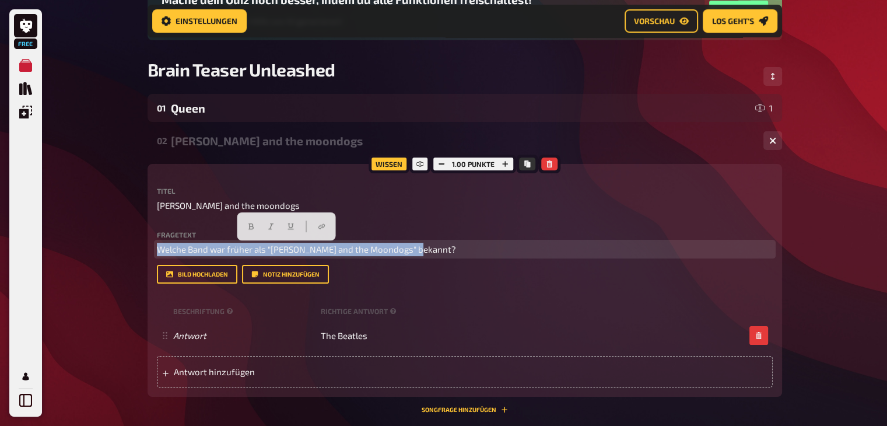
drag, startPoint x: 156, startPoint y: 253, endPoint x: 443, endPoint y: 246, distance: 286.9
click at [443, 246] on p "Welche Band war früher als "[PERSON_NAME] and the Moondogs" bekannt?" at bounding box center [465, 249] width 616 height 13
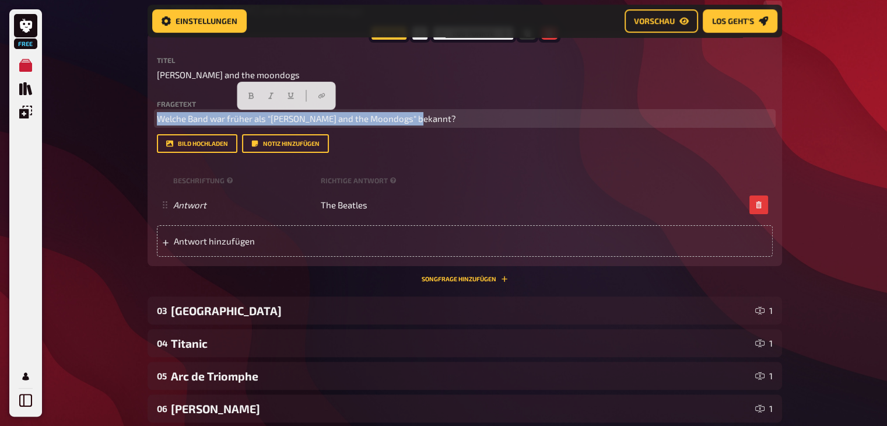
scroll to position [273, 0]
